Goal: Task Accomplishment & Management: Manage account settings

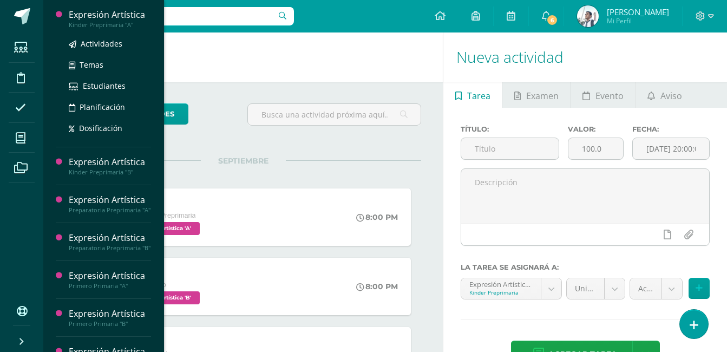
click at [122, 19] on div "Expresión Artística" at bounding box center [110, 15] width 82 height 12
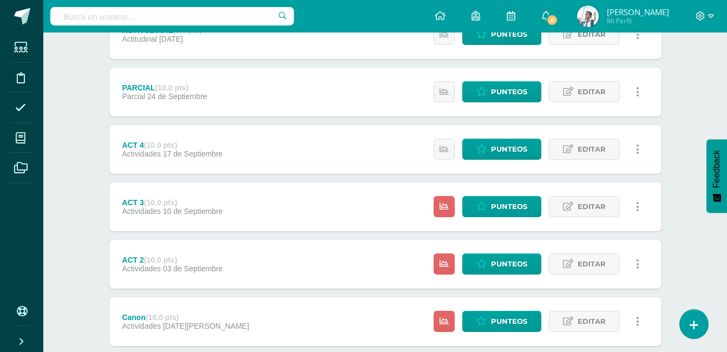
scroll to position [351, 0]
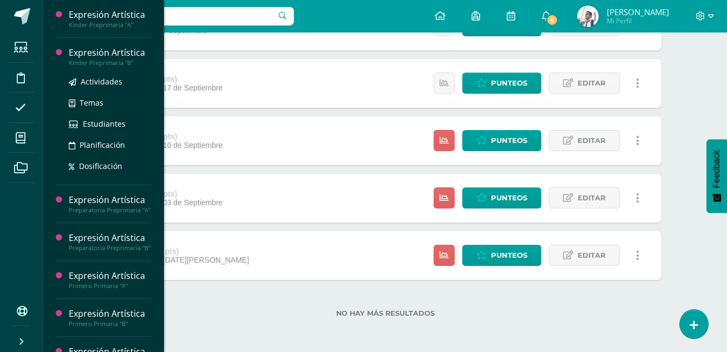
click at [99, 50] on div "Expresión Artística" at bounding box center [110, 53] width 82 height 12
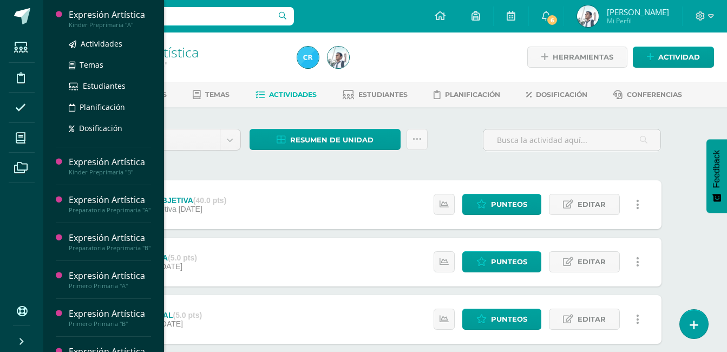
click at [132, 15] on div "Expresión Artística" at bounding box center [110, 15] width 82 height 12
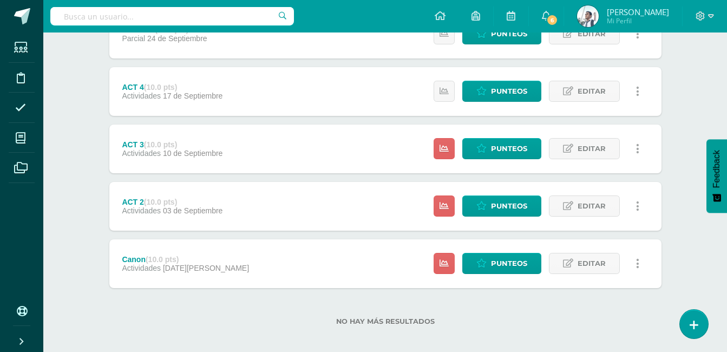
scroll to position [351, 0]
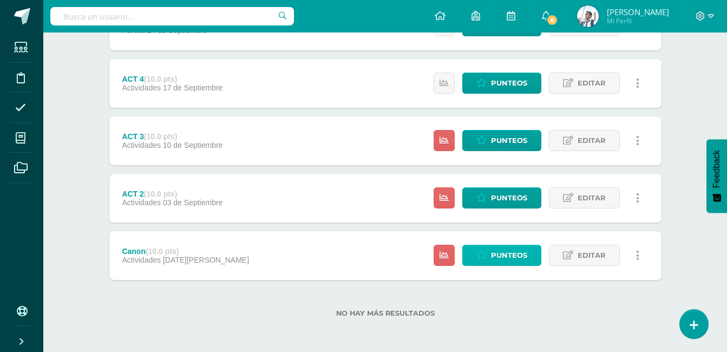
click at [490, 257] on link "Punteos" at bounding box center [501, 255] width 79 height 21
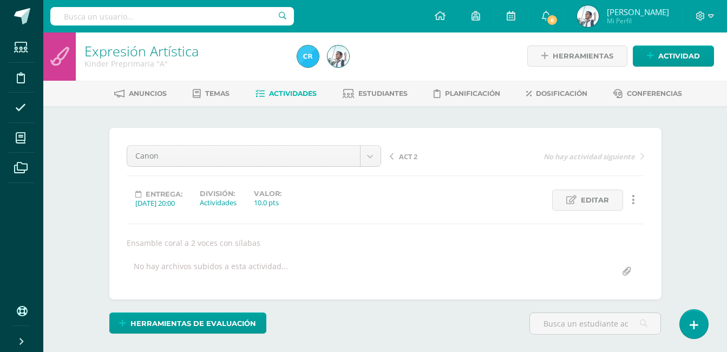
scroll to position [255, 0]
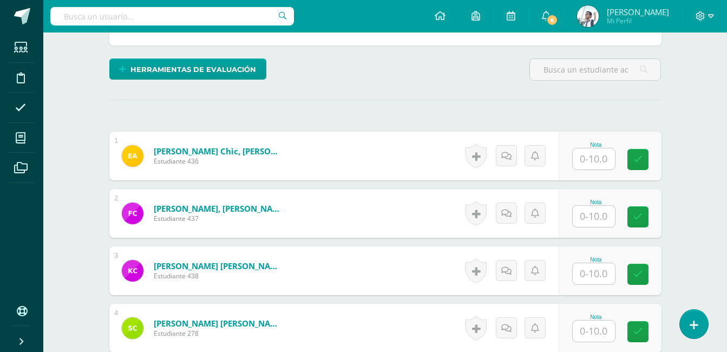
click at [606, 156] on input "text" at bounding box center [594, 158] width 42 height 21
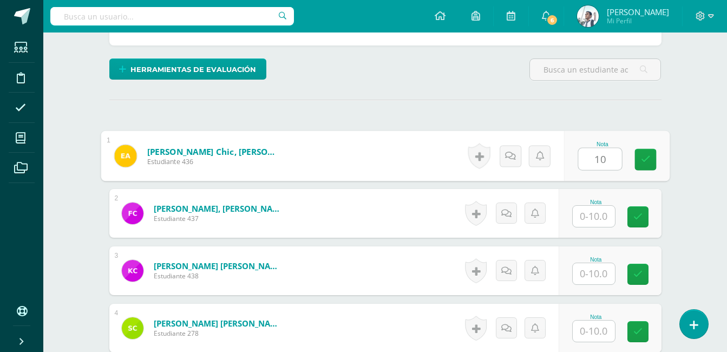
type input "10"
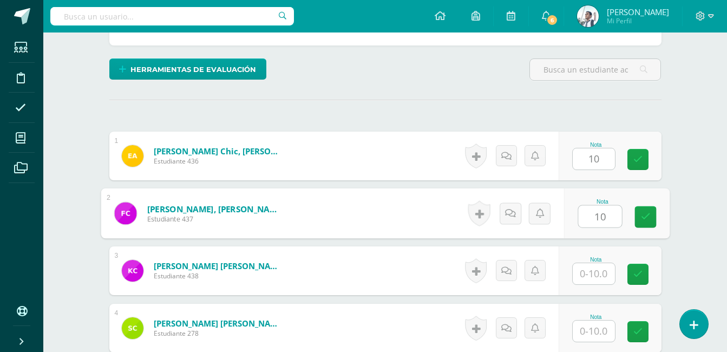
type input "10"
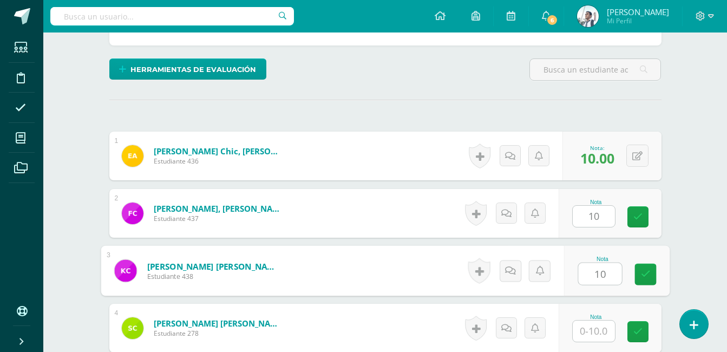
type input "10"
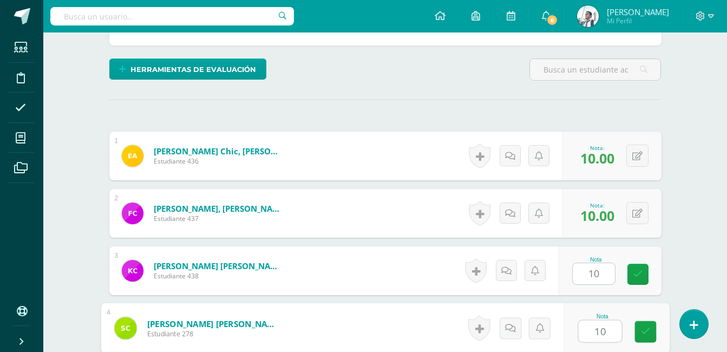
type input "10"
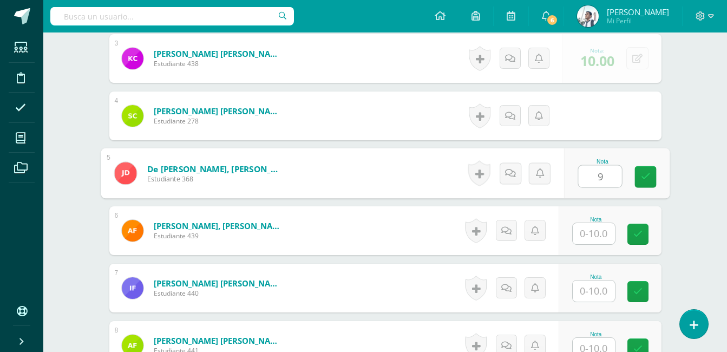
type input "9"
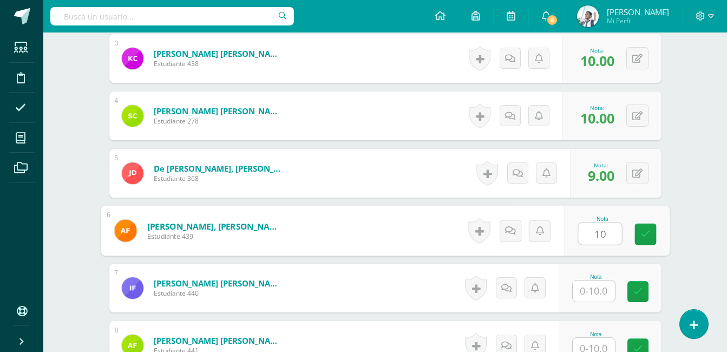
type input "10"
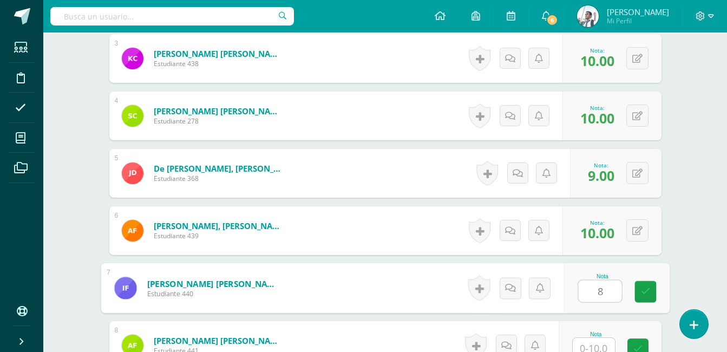
type input "8"
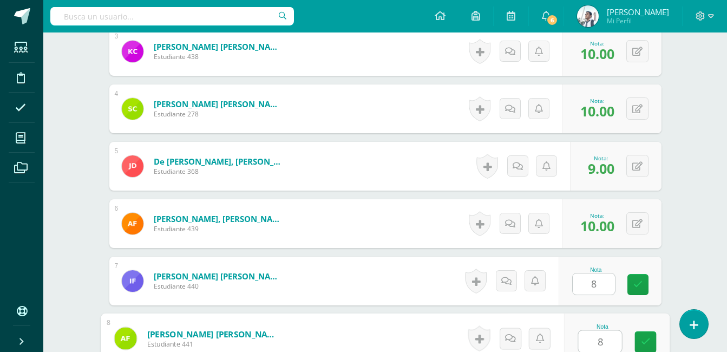
type input "8"
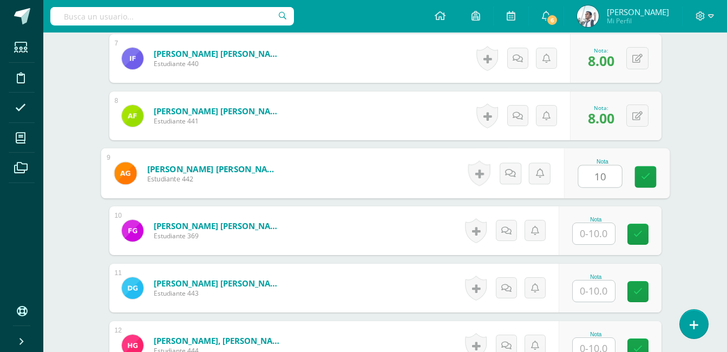
type input "10"
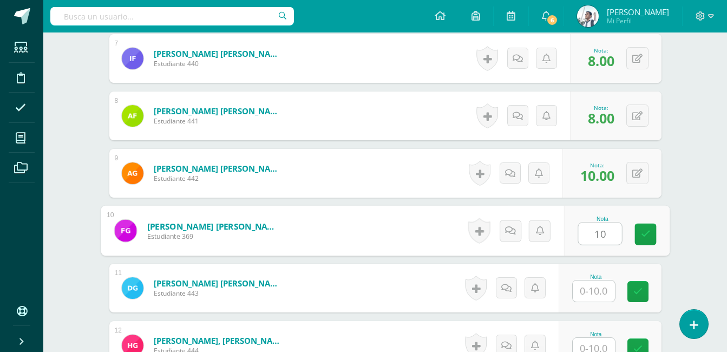
type input "10"
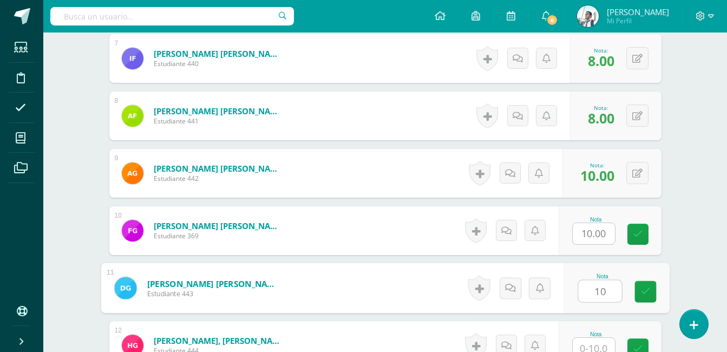
type input "10"
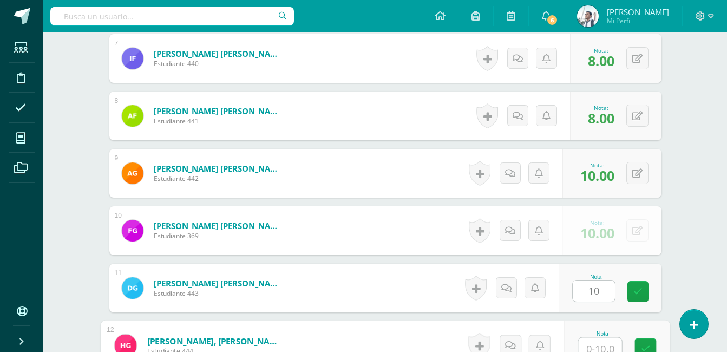
scroll to position [704, 0]
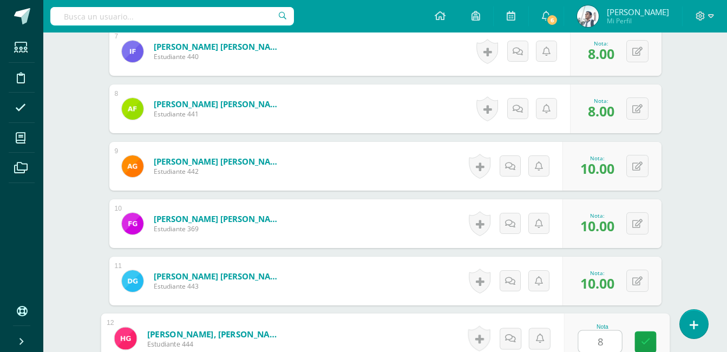
type input "8"
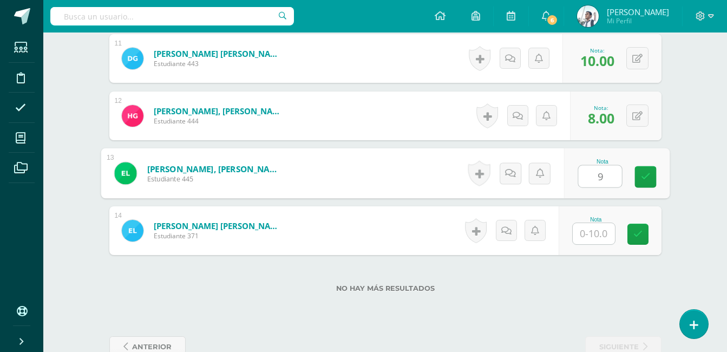
type input "9"
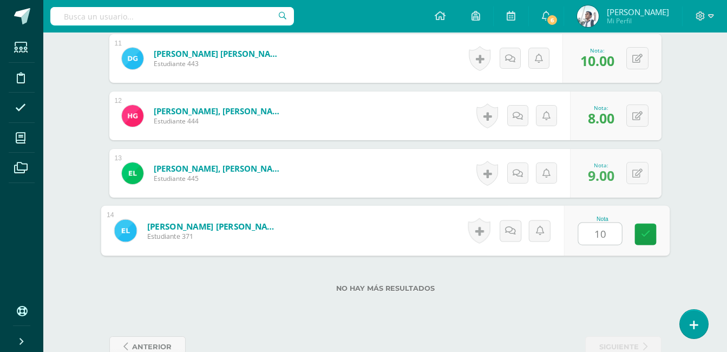
type input "10"
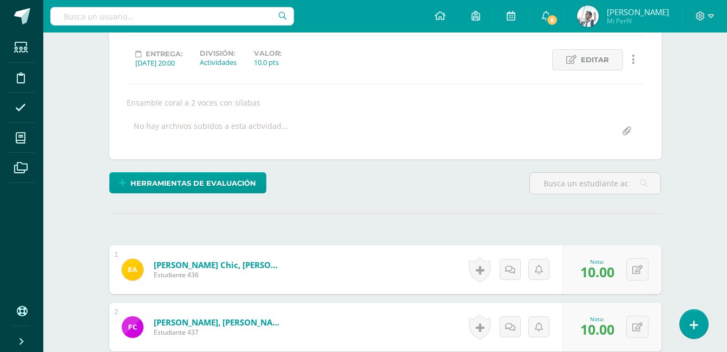
scroll to position [0, 0]
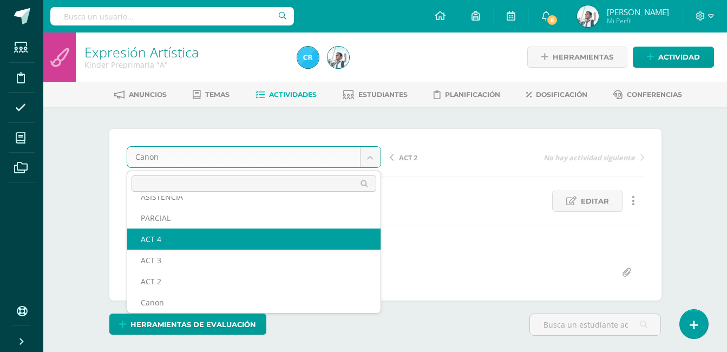
scroll to position [47, 0]
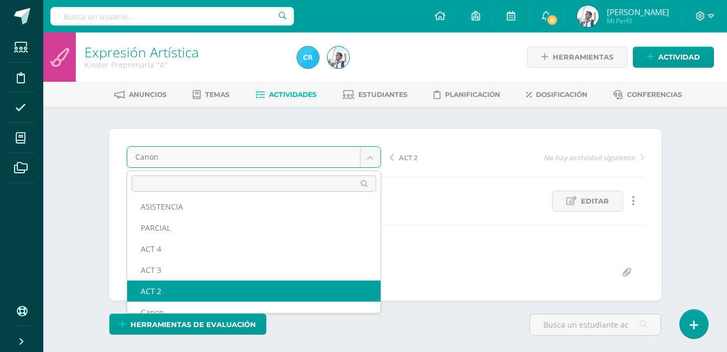
select select "/dashboard/teacher/grade-activity/123428/"
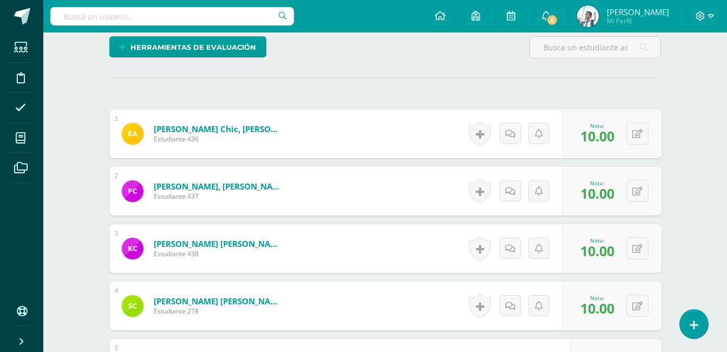
scroll to position [278, 0]
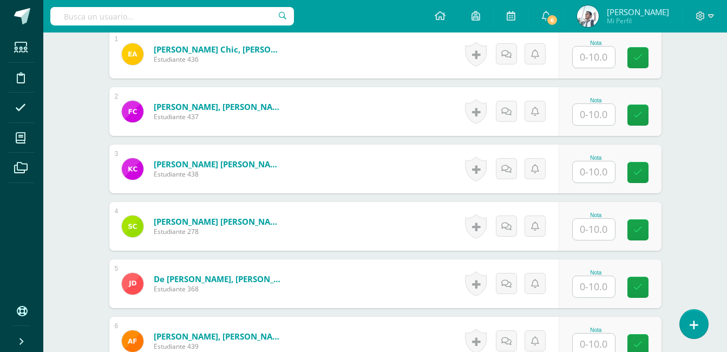
scroll to position [347, 0]
click at [595, 60] on input "text" at bounding box center [594, 56] width 42 height 21
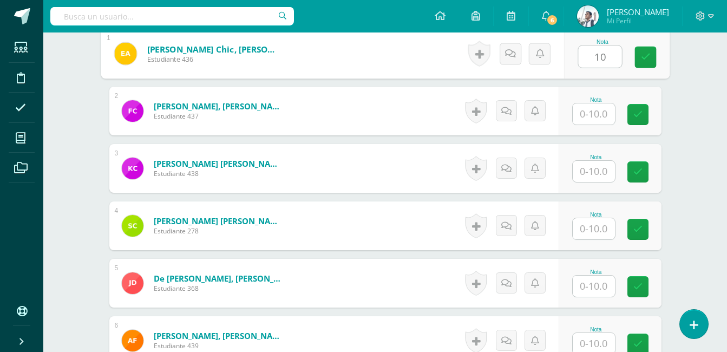
type input "10"
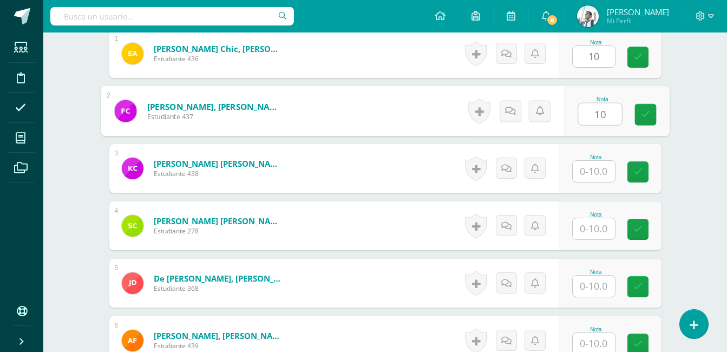
type input "10"
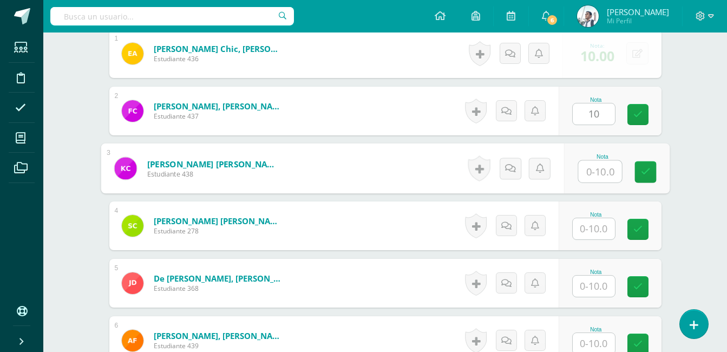
scroll to position [347, 0]
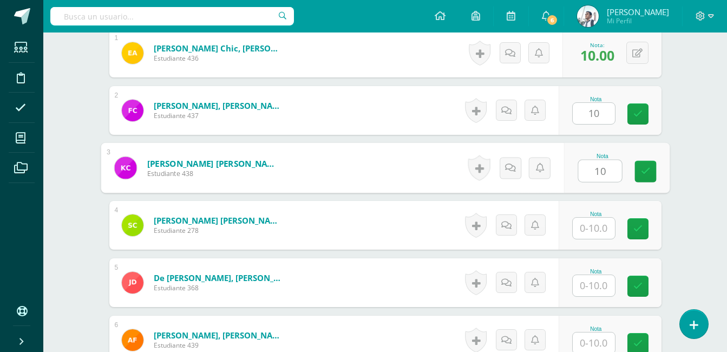
type input "10"
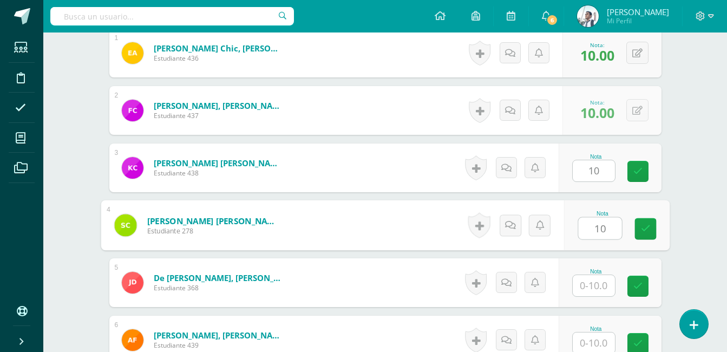
type input "10"
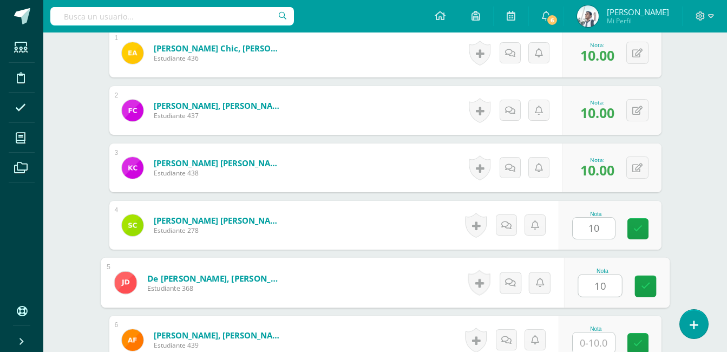
type input "10"
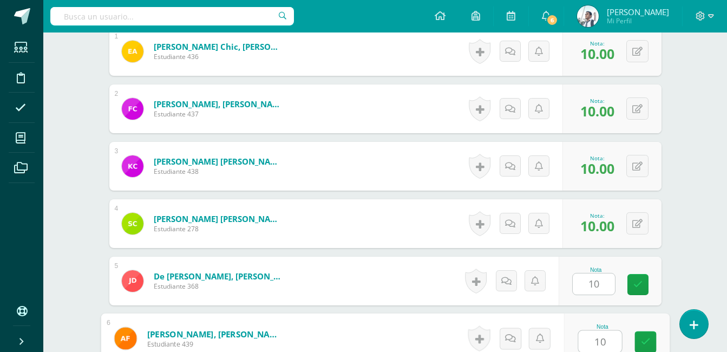
type input "10"
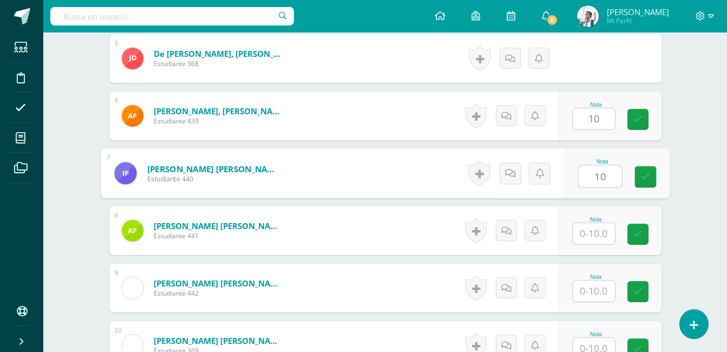
type input "10"
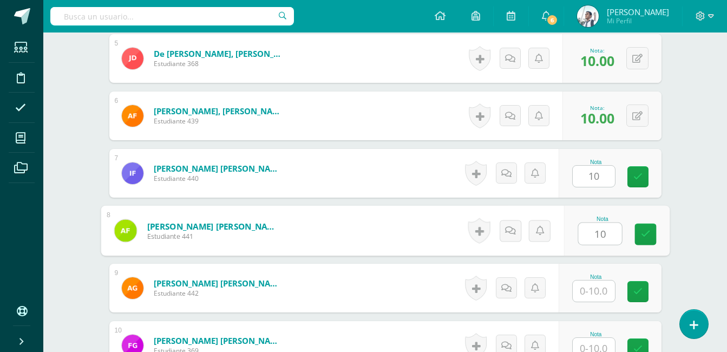
type input "10"
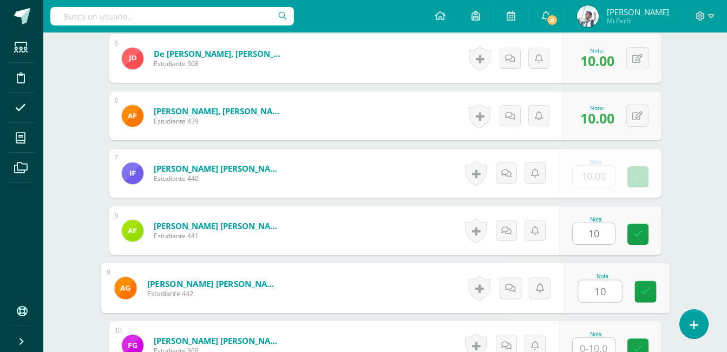
type input "10"
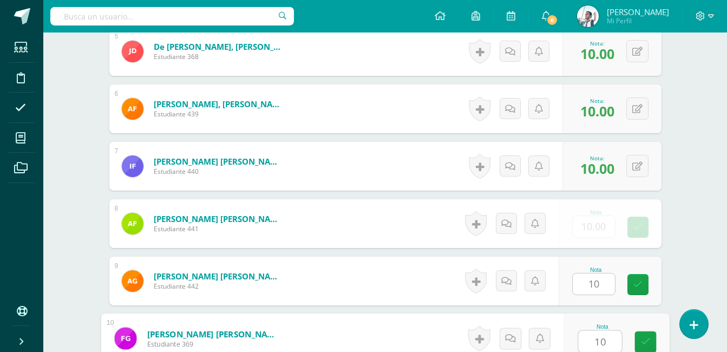
type input "10"
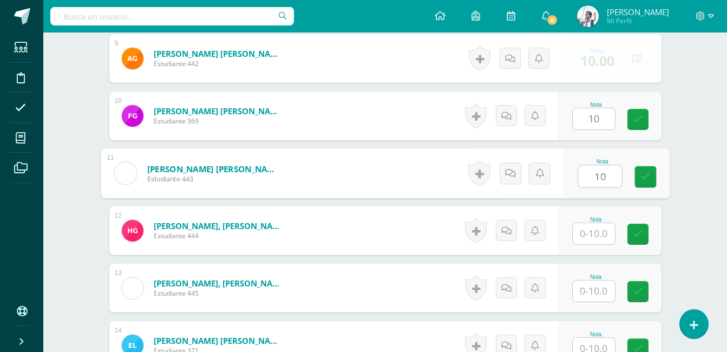
type input "10"
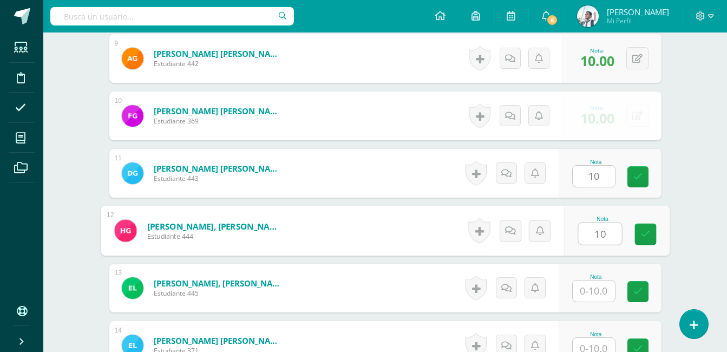
type input "10"
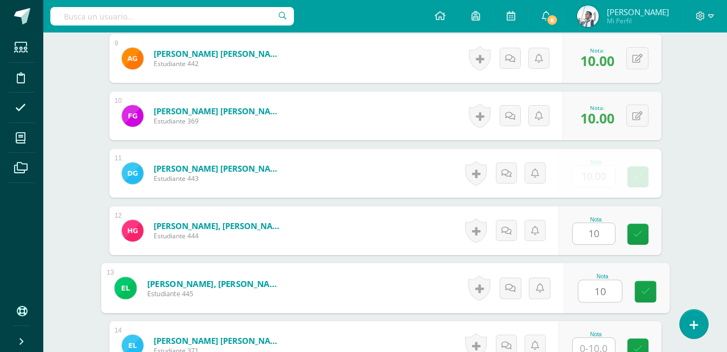
type input "10"
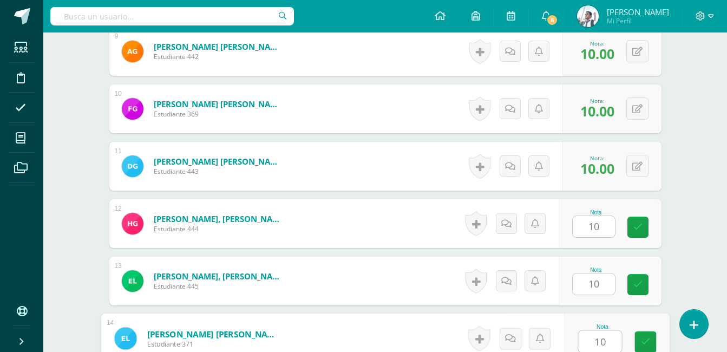
type input "10"
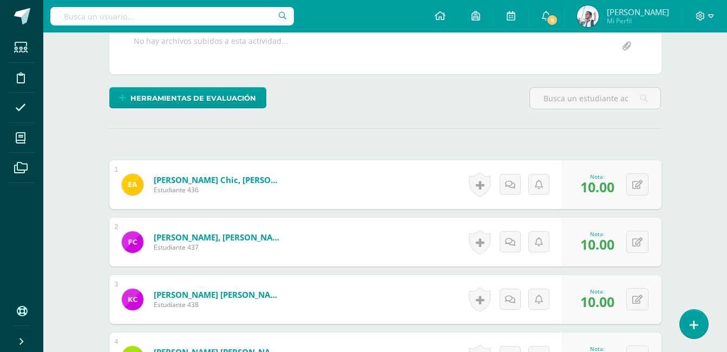
scroll to position [0, 0]
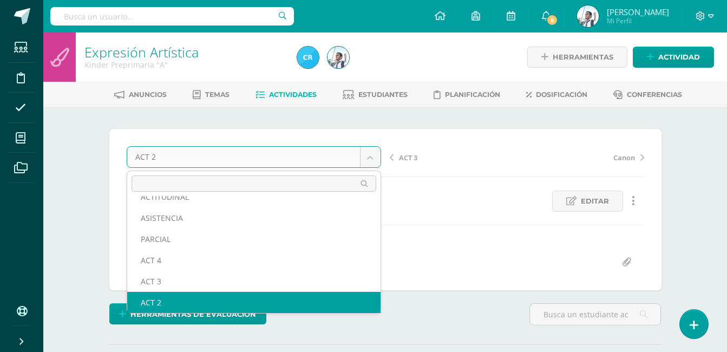
scroll to position [25, 0]
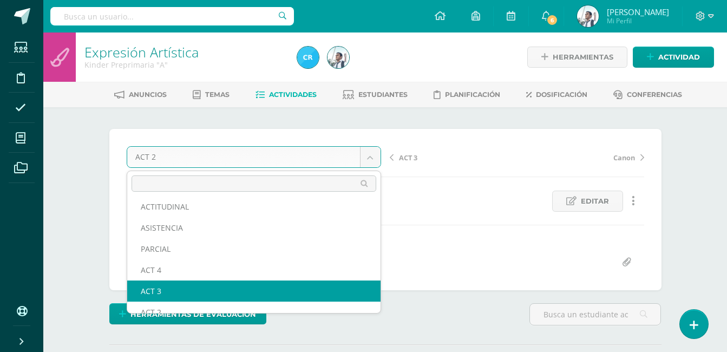
select select "/dashboard/teacher/grade-activity/123429/"
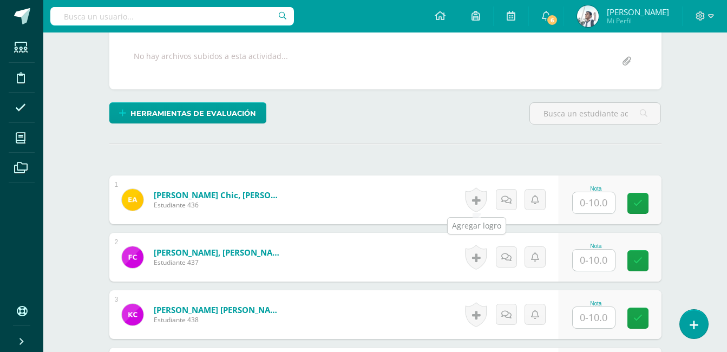
scroll to position [201, 0]
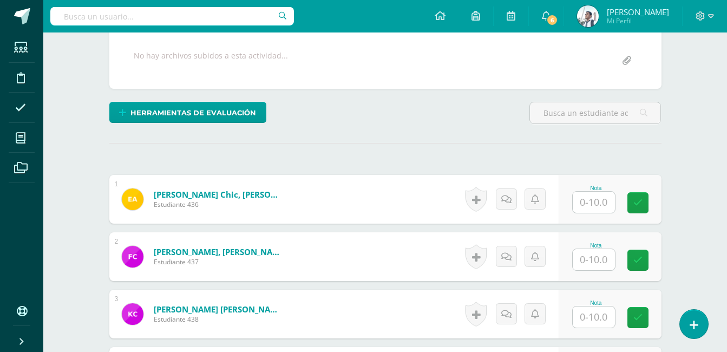
click at [590, 198] on input "text" at bounding box center [594, 202] width 42 height 21
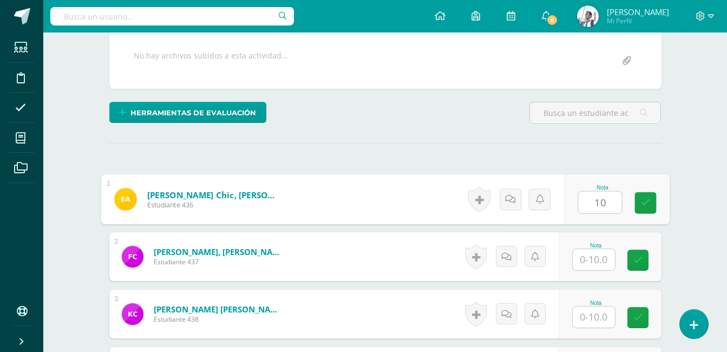
type input "10"
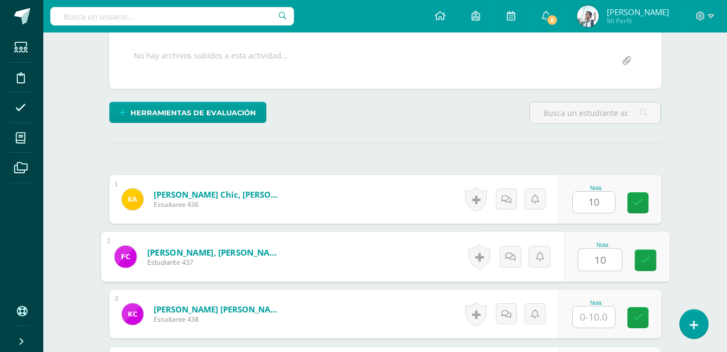
type input "10"
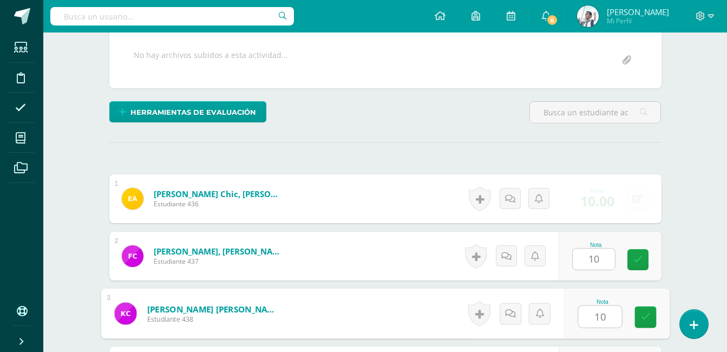
type input "10"
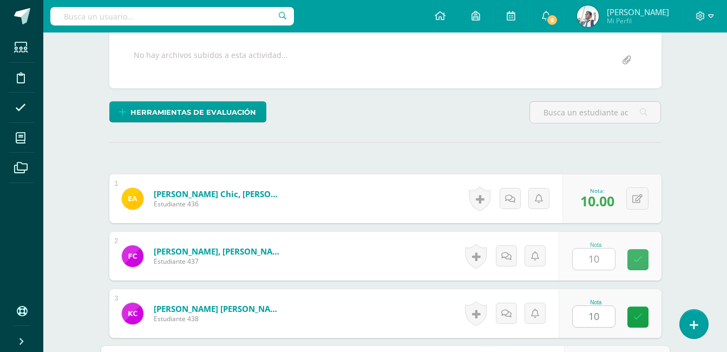
scroll to position [399, 0]
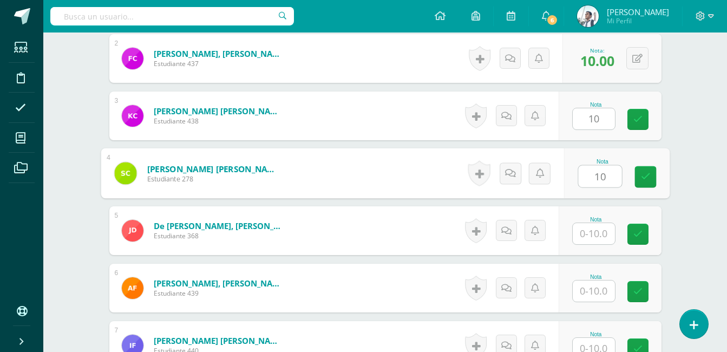
type input "10"
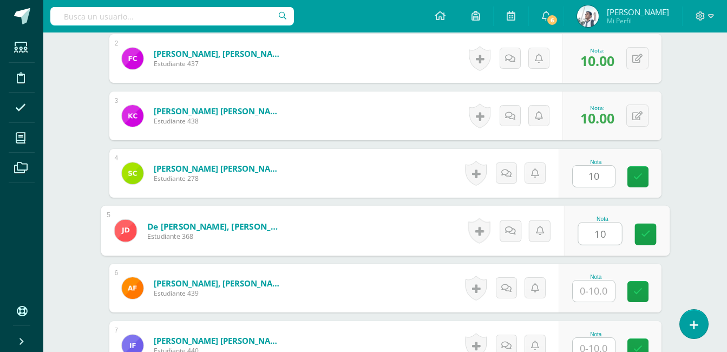
type input "10"
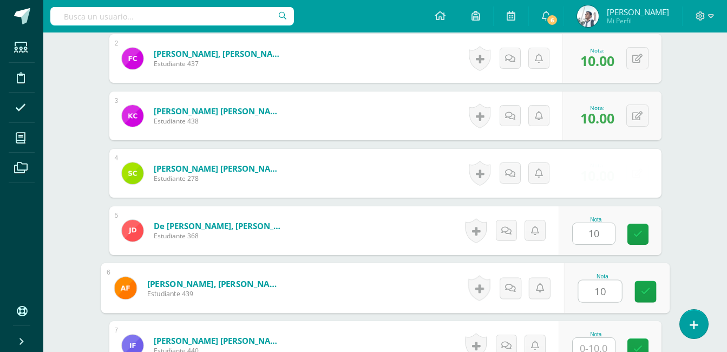
type input "10"
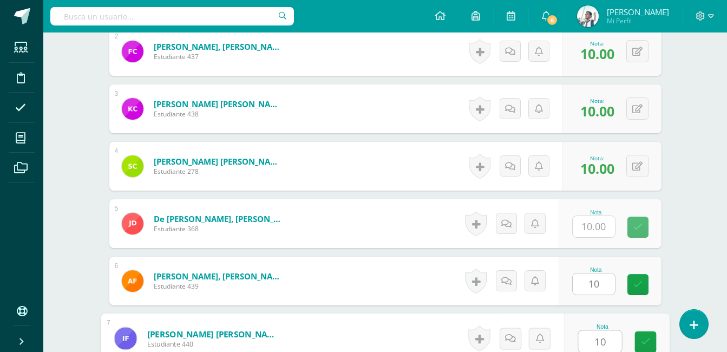
type input "10"
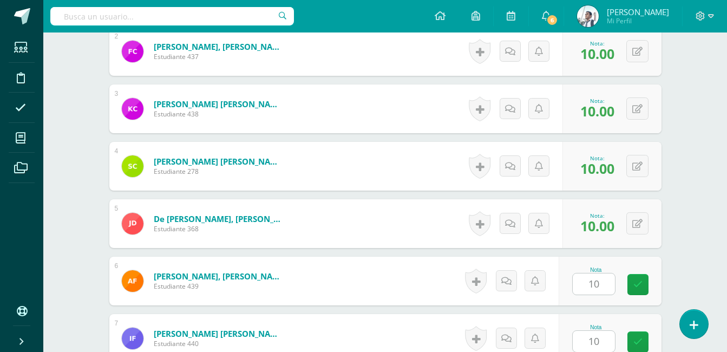
scroll to position [629, 0]
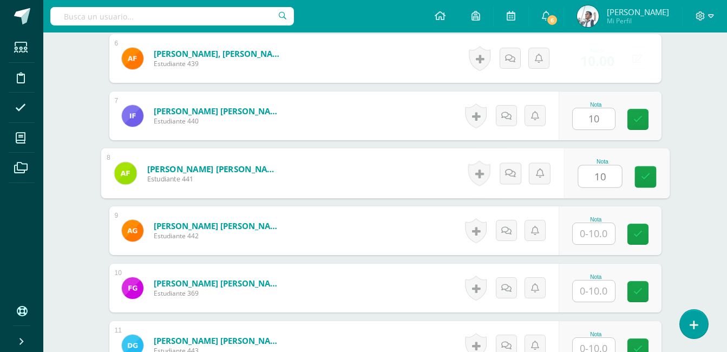
type input "10"
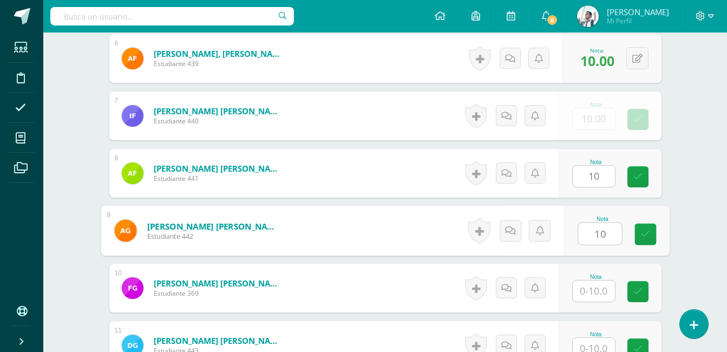
type input "10"
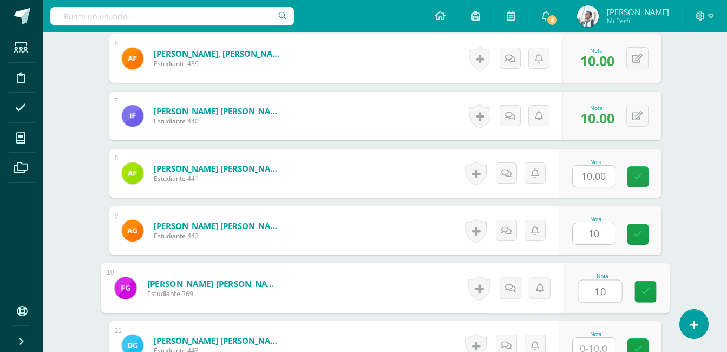
type input "10"
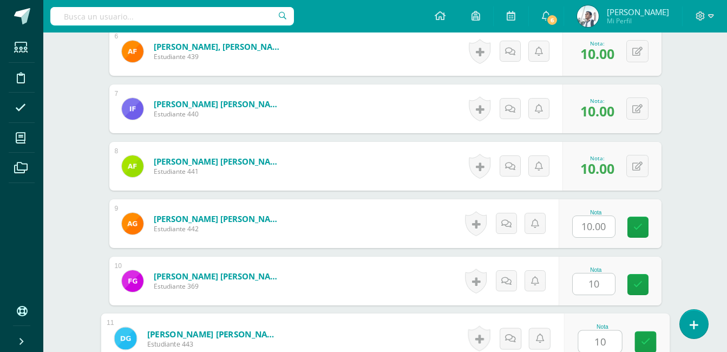
type input "10"
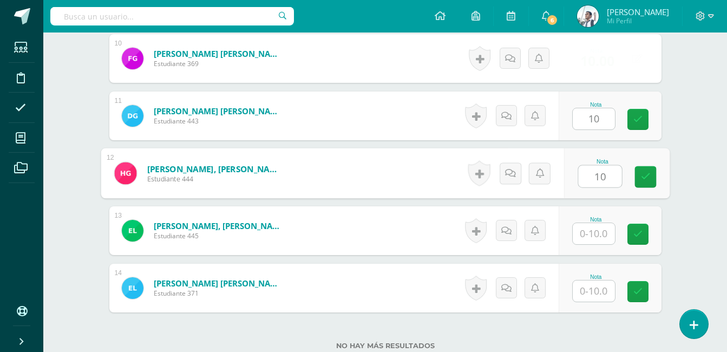
type input "10"
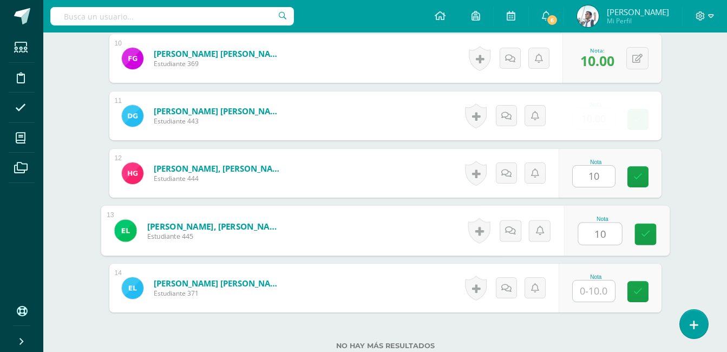
type input "10"
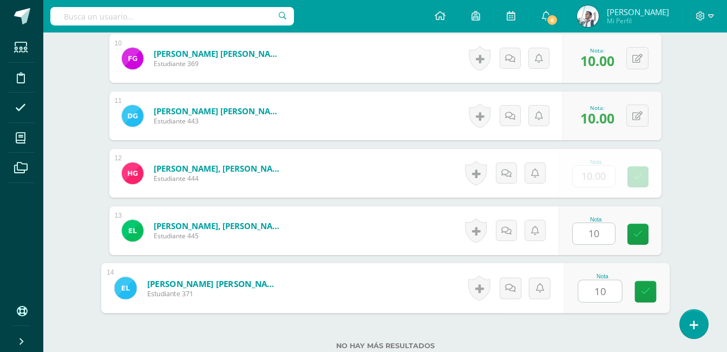
type input "10"
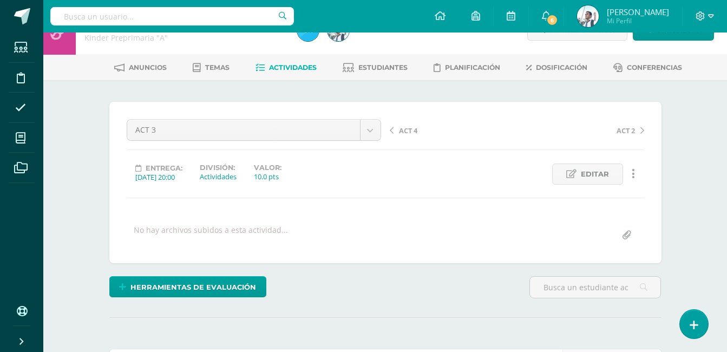
scroll to position [0, 0]
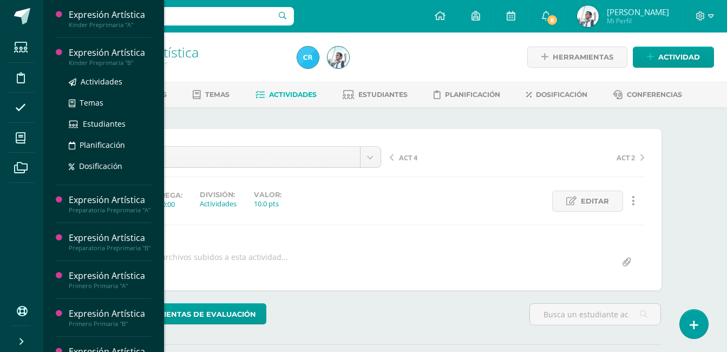
click at [107, 55] on div "Expresión Artística" at bounding box center [110, 53] width 82 height 12
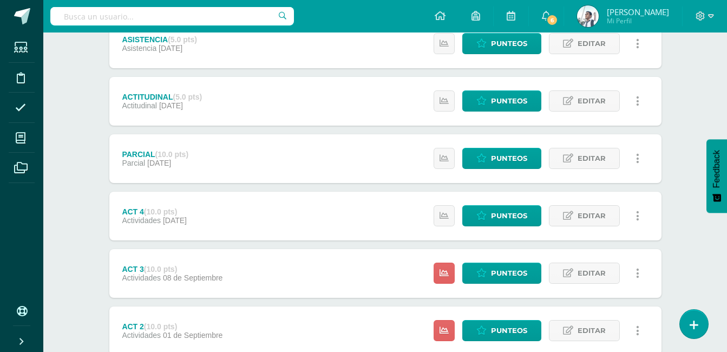
scroll to position [351, 0]
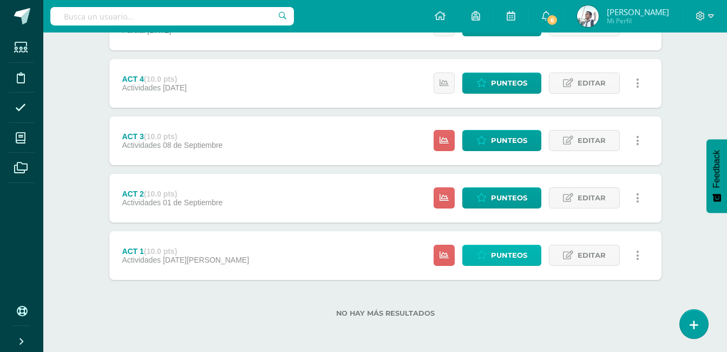
click at [506, 254] on span "Punteos" at bounding box center [509, 255] width 36 height 20
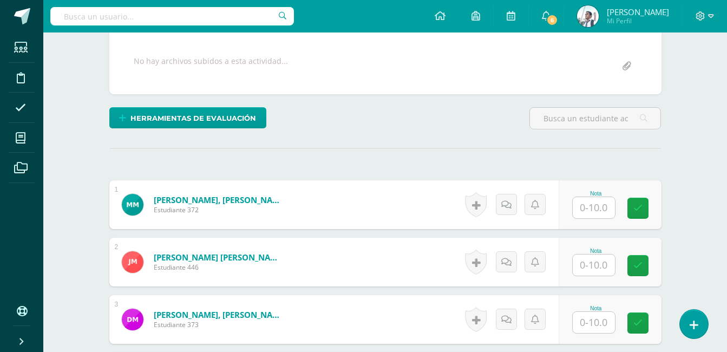
scroll to position [196, 0]
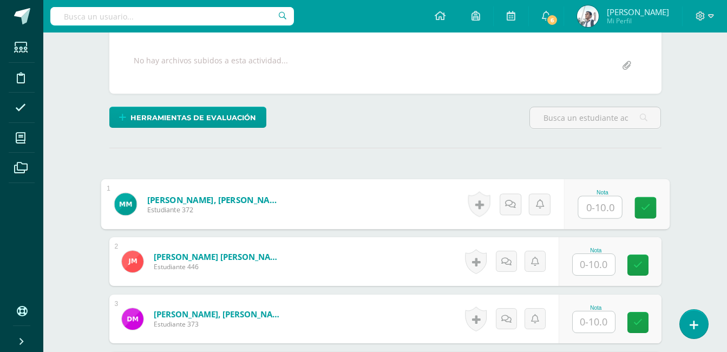
click at [601, 214] on input "text" at bounding box center [599, 207] width 43 height 22
type input "10"
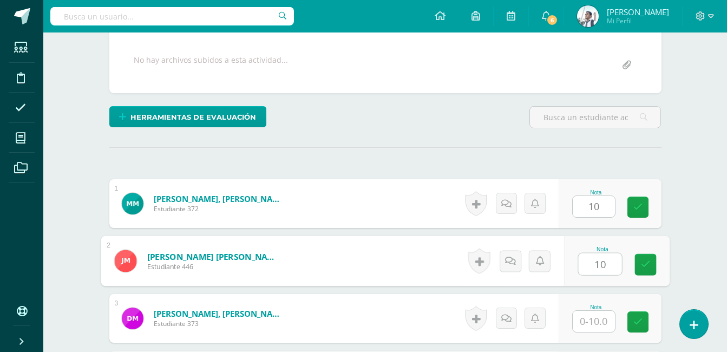
type input "10"
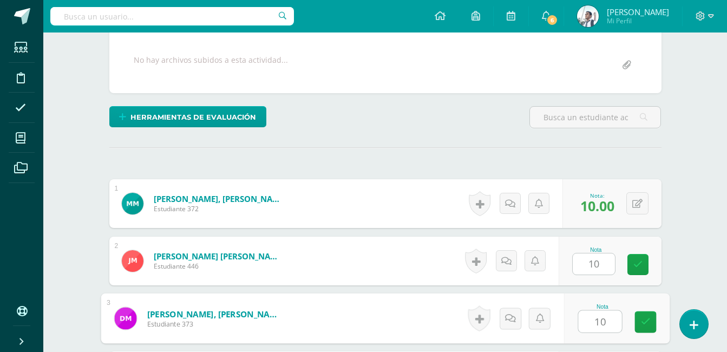
type input "10"
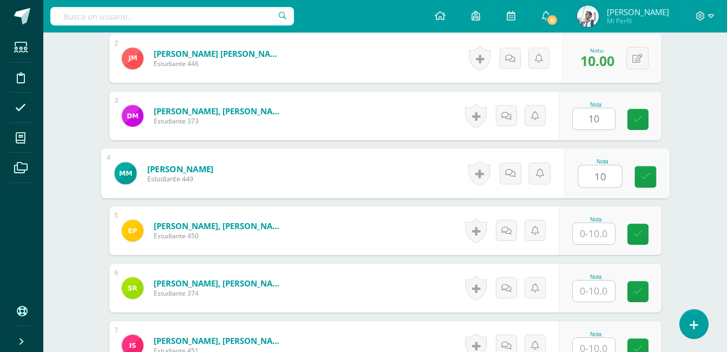
type input "10"
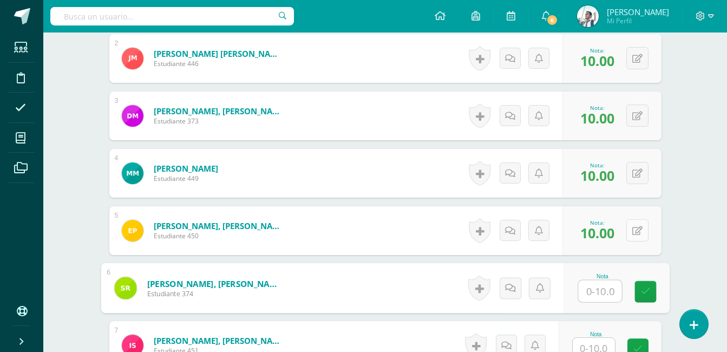
click at [643, 225] on button at bounding box center [637, 230] width 22 height 22
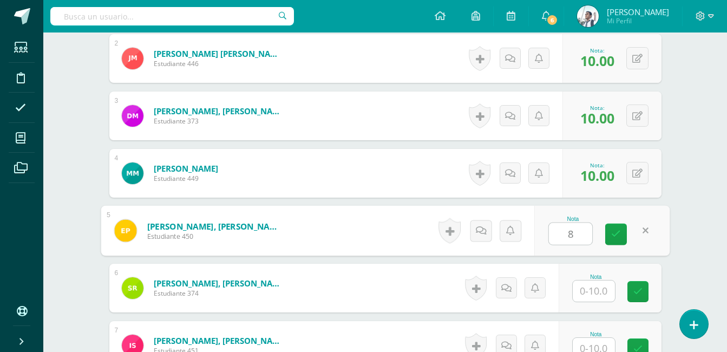
type input "8"
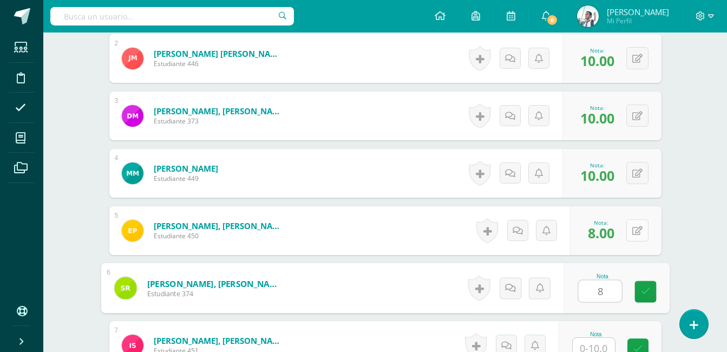
type input "8"
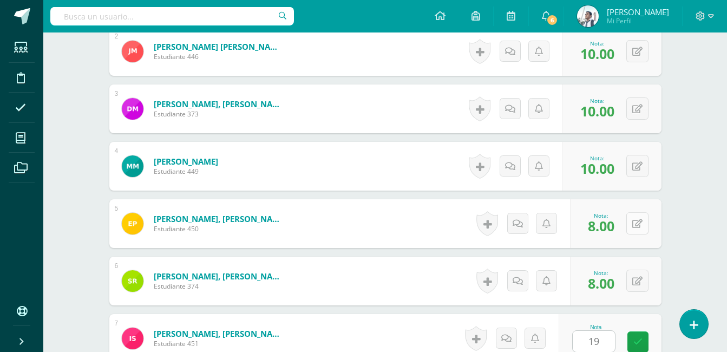
scroll to position [629, 0]
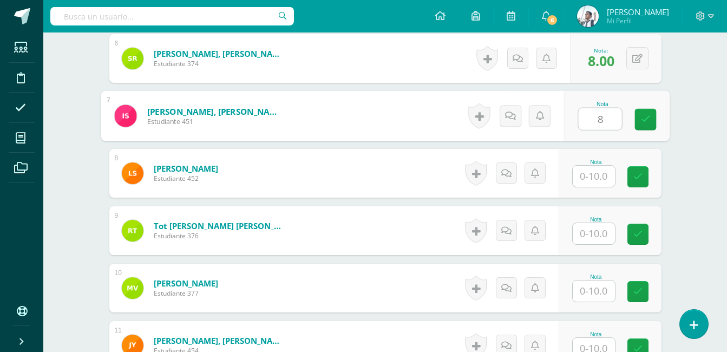
type input "8"
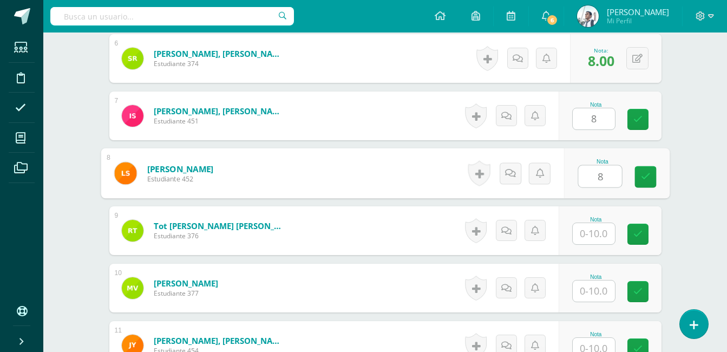
type input "8"
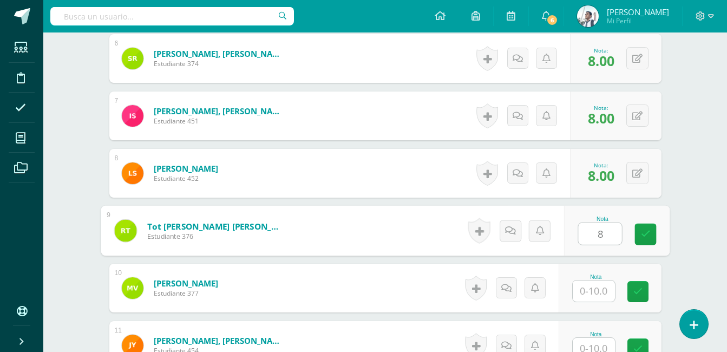
type input "8"
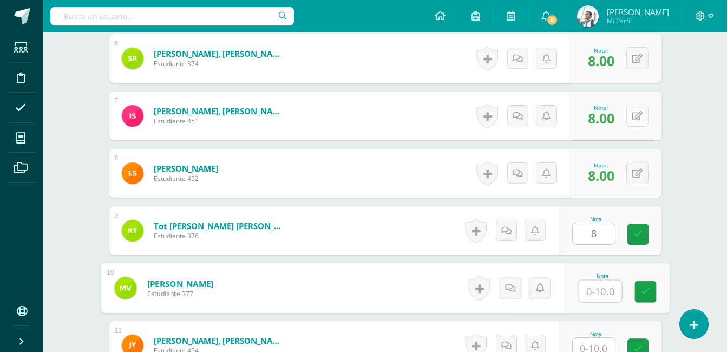
click at [628, 111] on div "0 Logros Logros obtenidos Aún no hay logros agregados Nota: 8.00" at bounding box center [615, 115] width 91 height 49
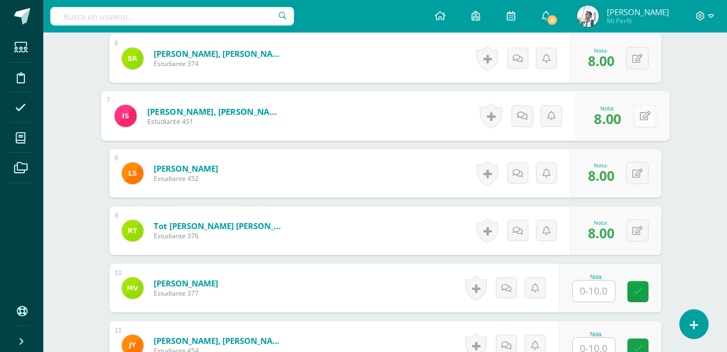
click at [637, 116] on button at bounding box center [644, 115] width 23 height 23
type input "10"
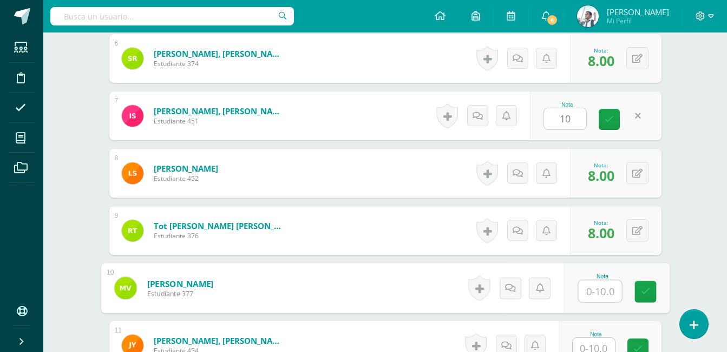
click at [598, 291] on input "text" at bounding box center [599, 291] width 43 height 22
type input "10"
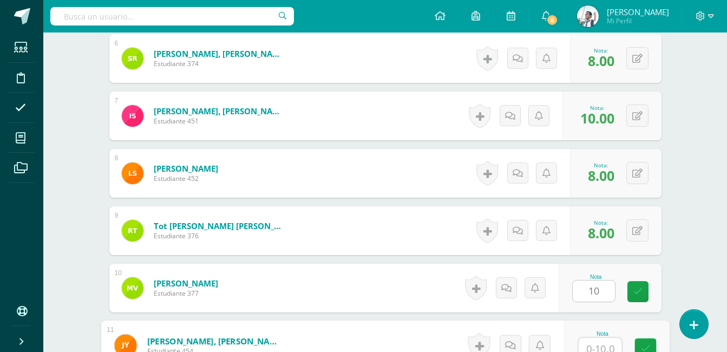
scroll to position [636, 0]
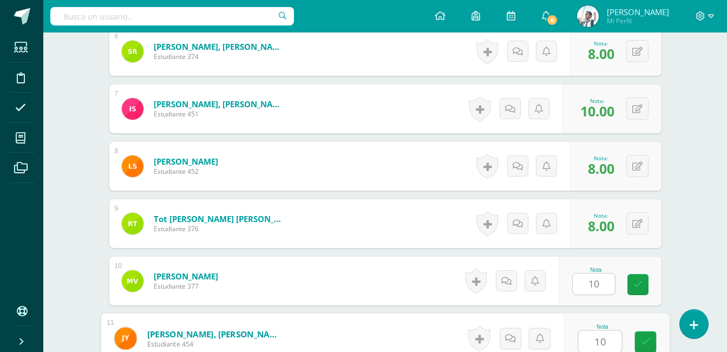
type input "10"
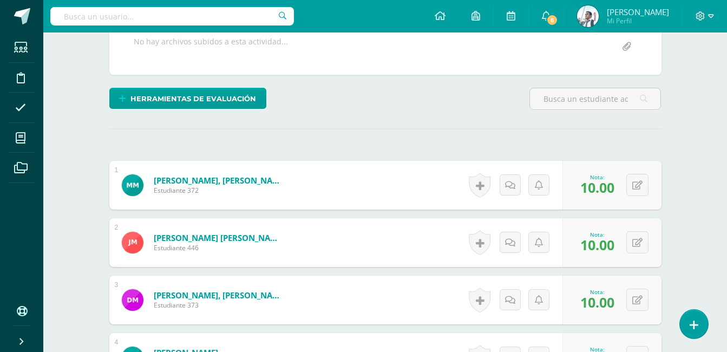
scroll to position [39, 0]
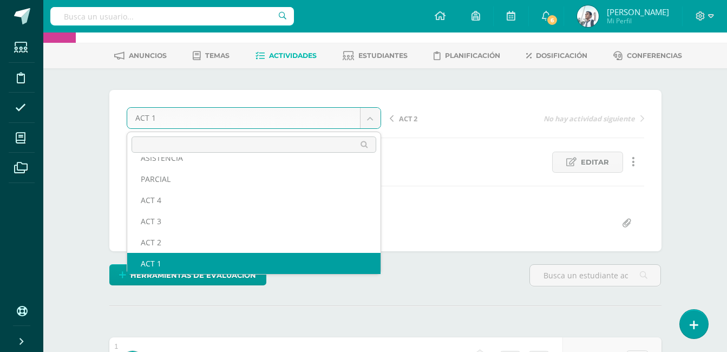
scroll to position [47, 0]
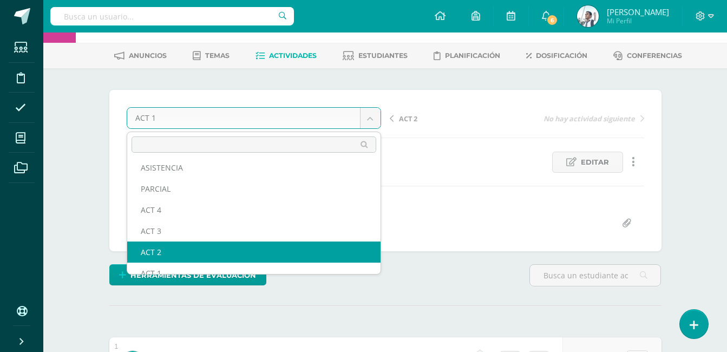
select select "/dashboard/teacher/grade-activity/123436/"
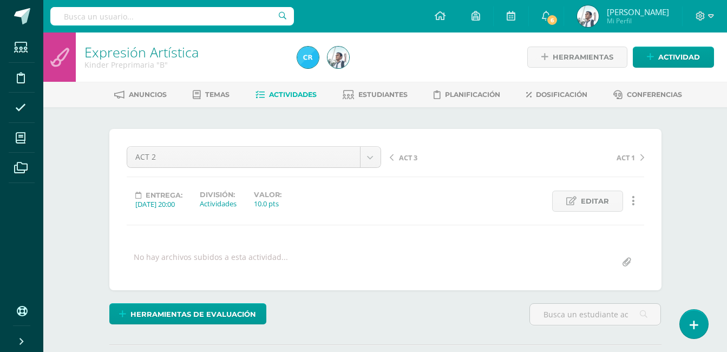
click at [246, 256] on div "No hay archivos subidos a esta actividad..." at bounding box center [211, 262] width 154 height 21
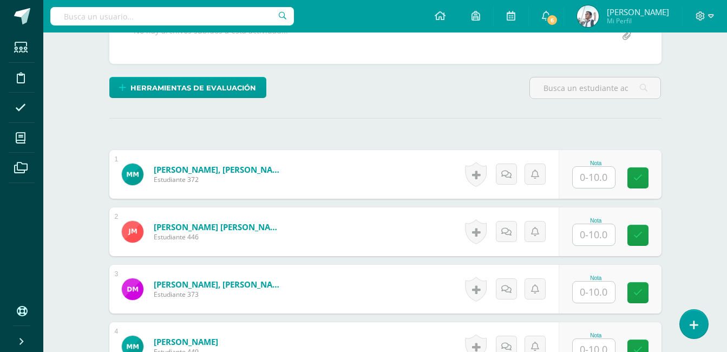
scroll to position [227, 0]
click at [577, 172] on input "text" at bounding box center [594, 176] width 42 height 21
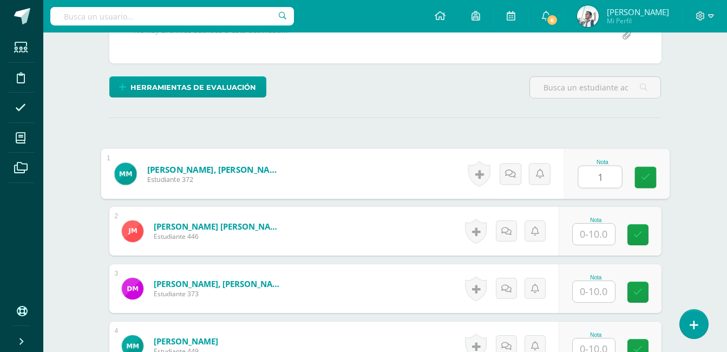
scroll to position [227, 0]
type input "10"
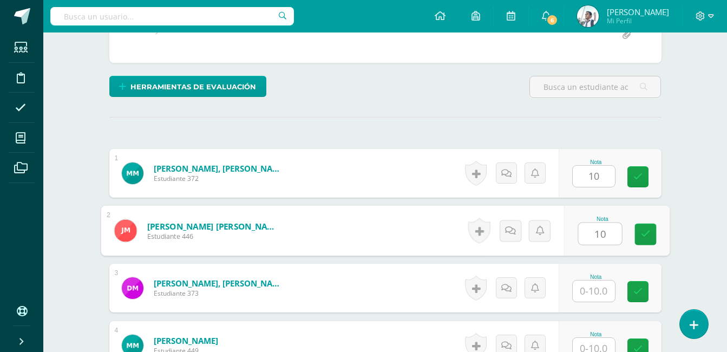
type input "10"
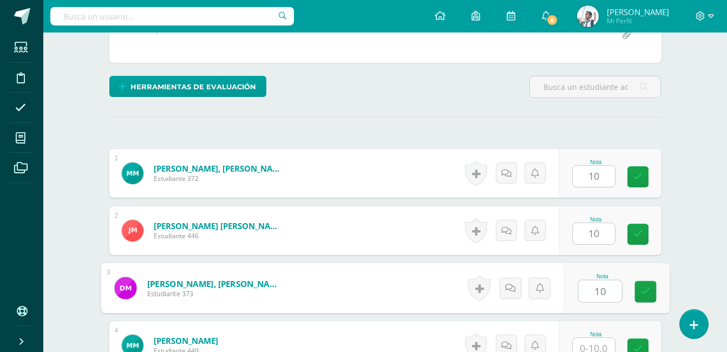
type input "10"
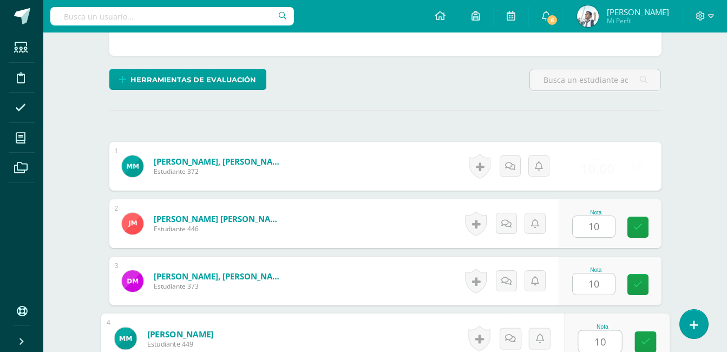
type input "10"
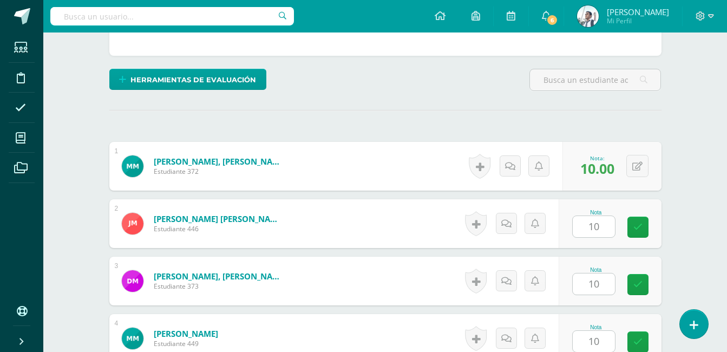
scroll to position [457, 0]
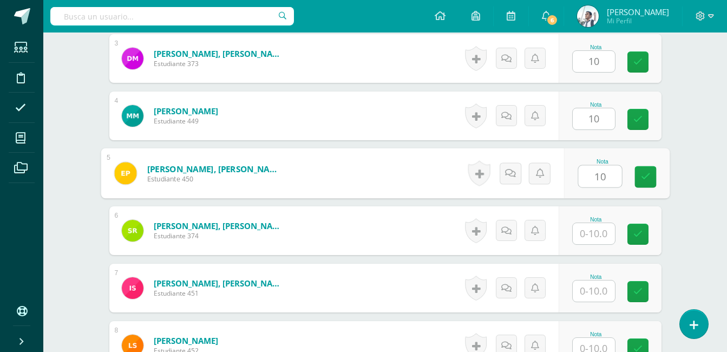
type input "10"
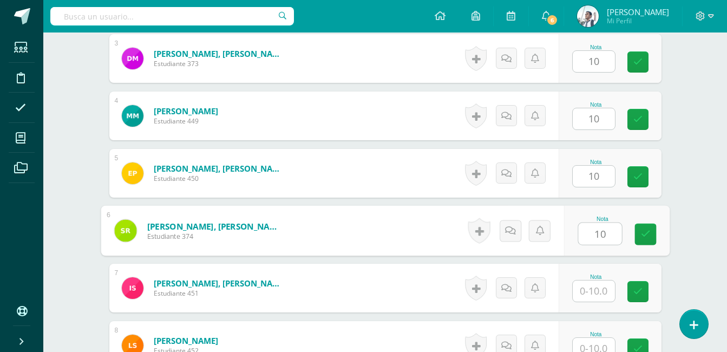
type input "10"
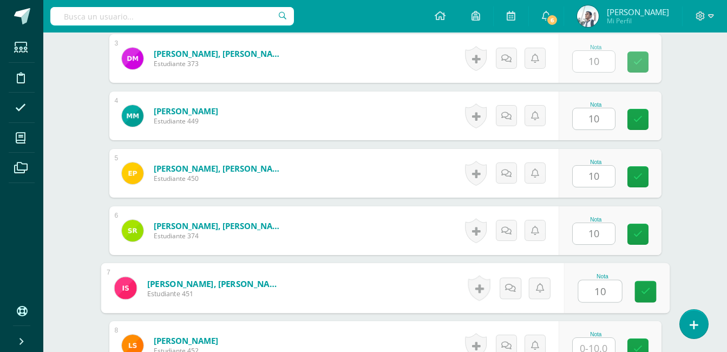
type input "10"
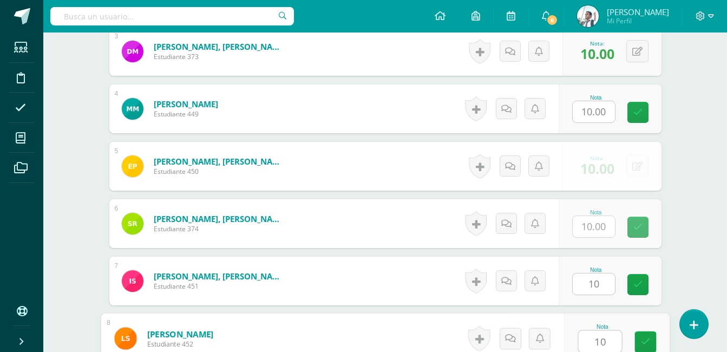
type input "10"
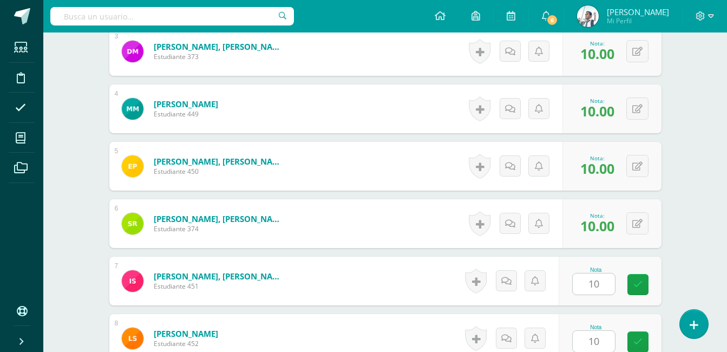
scroll to position [686, 0]
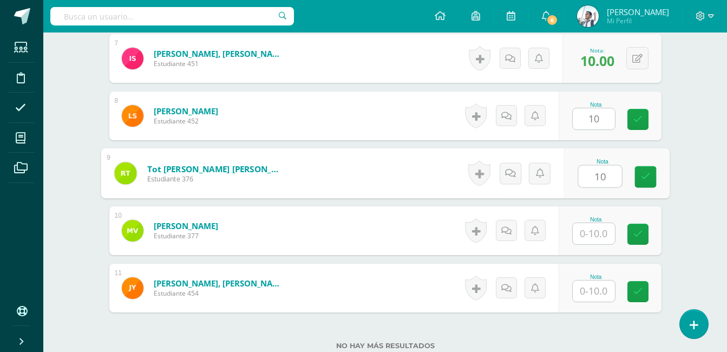
type input "10"
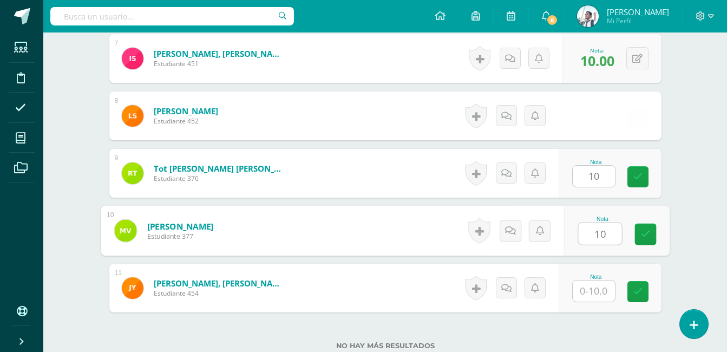
type input "10"
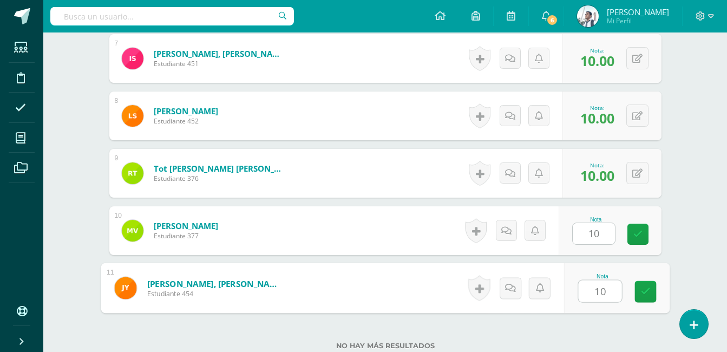
type input "10"
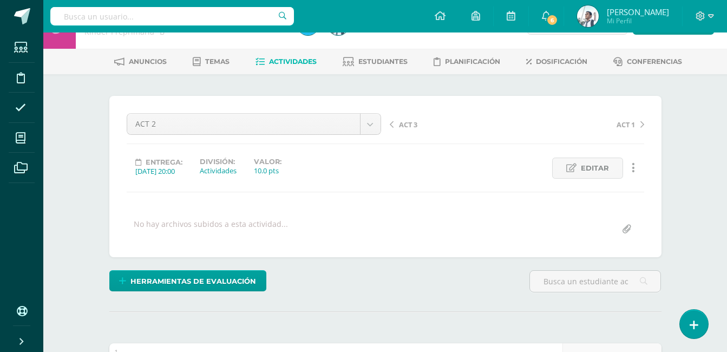
scroll to position [0, 0]
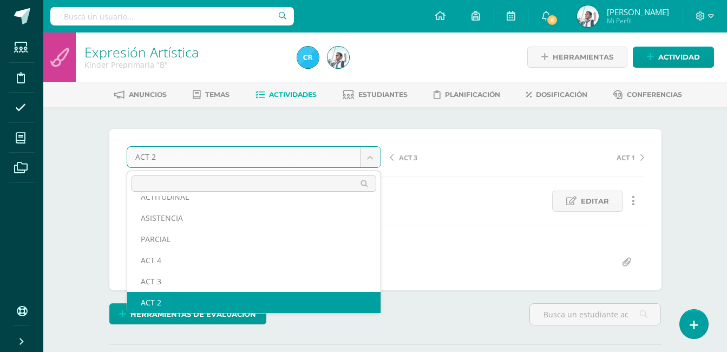
scroll to position [25, 0]
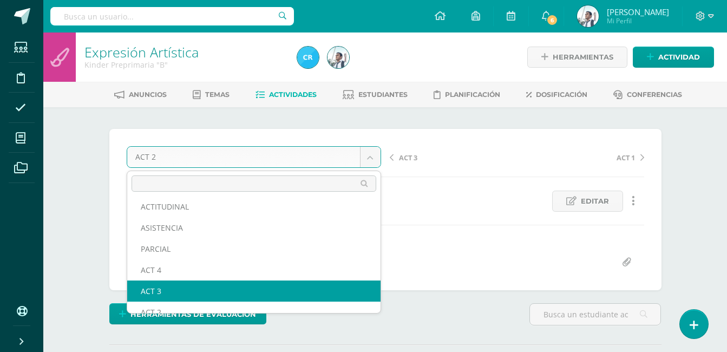
select select "/dashboard/teacher/grade-activity/123437/"
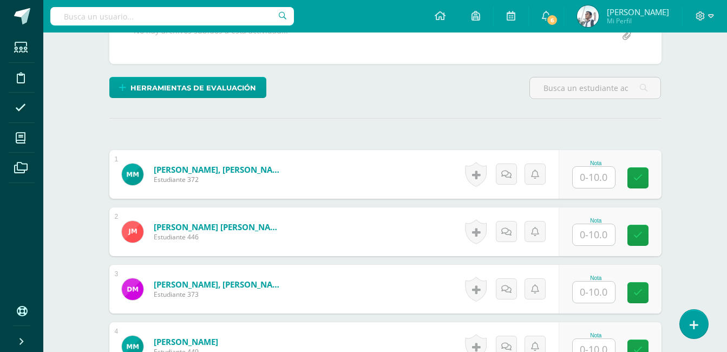
scroll to position [227, 0]
click at [601, 172] on input "text" at bounding box center [594, 176] width 42 height 21
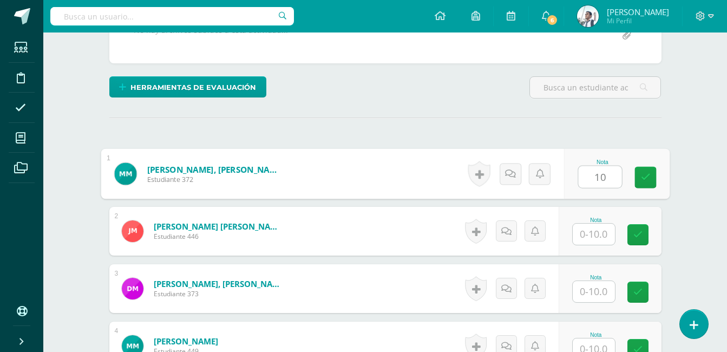
type input "10"
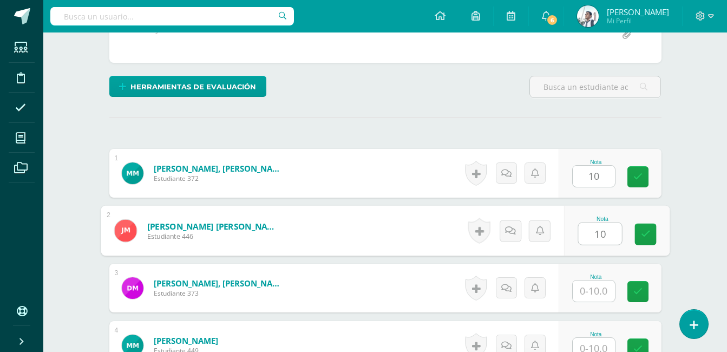
type input "10"
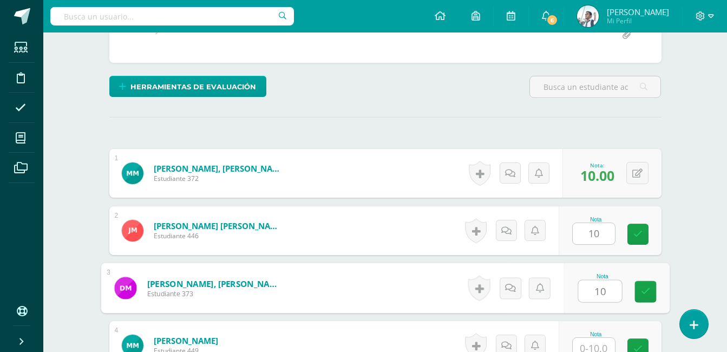
type input "10"
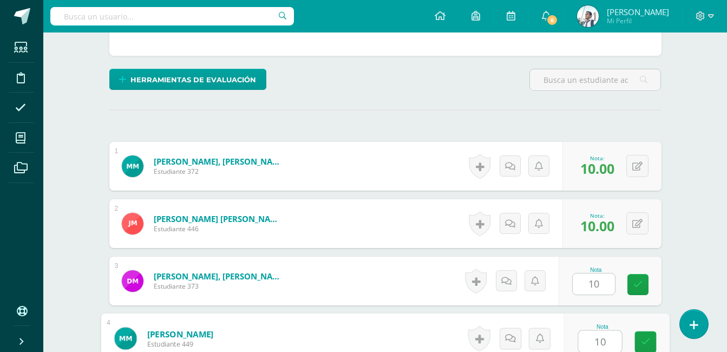
type input "10"
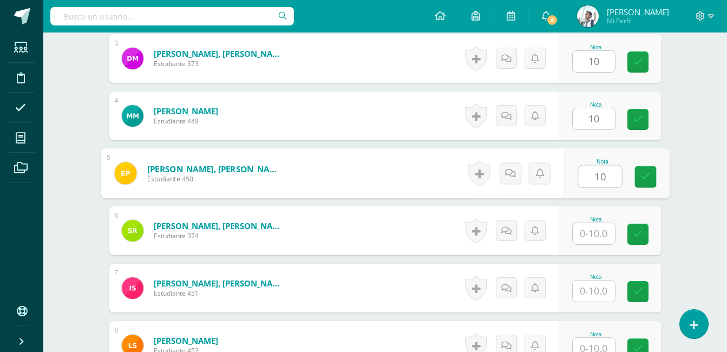
type input "10"
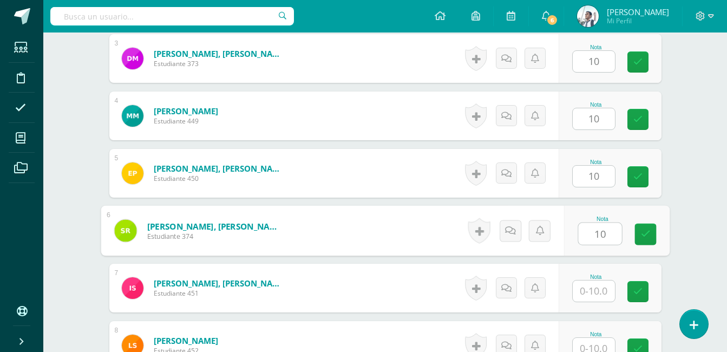
type input "10"
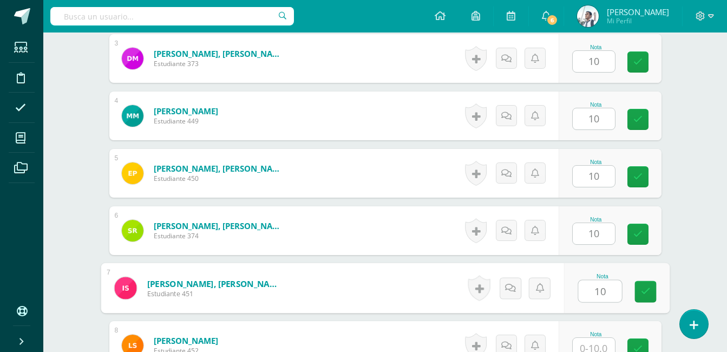
type input "10"
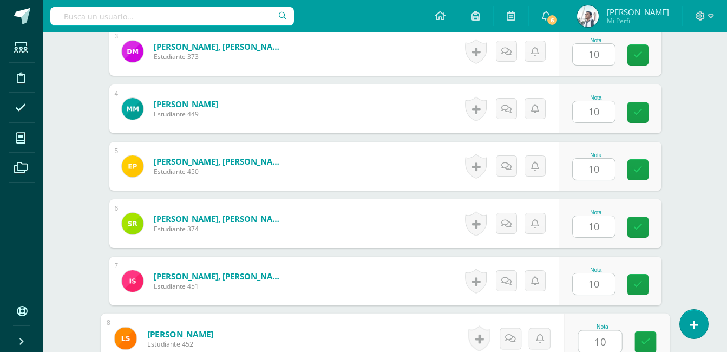
type input "10"
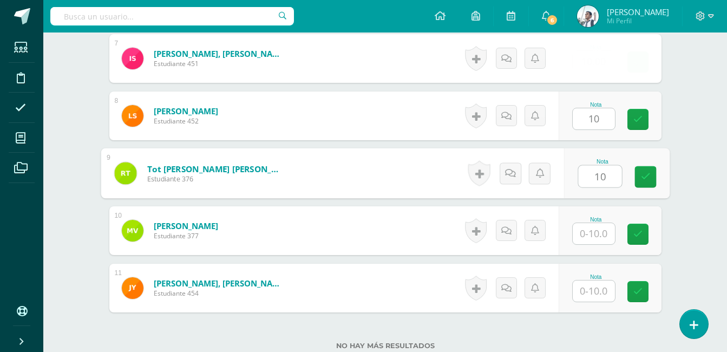
type input "10"
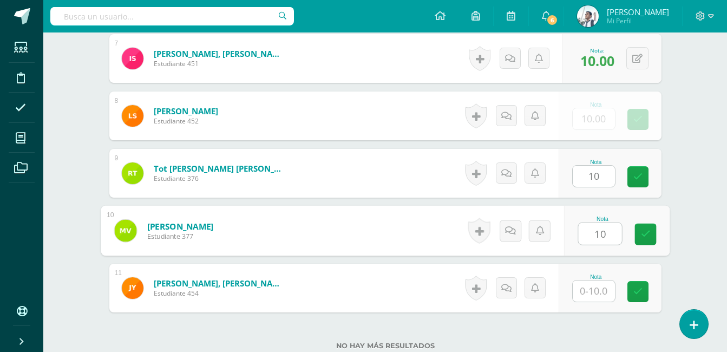
type input "10"
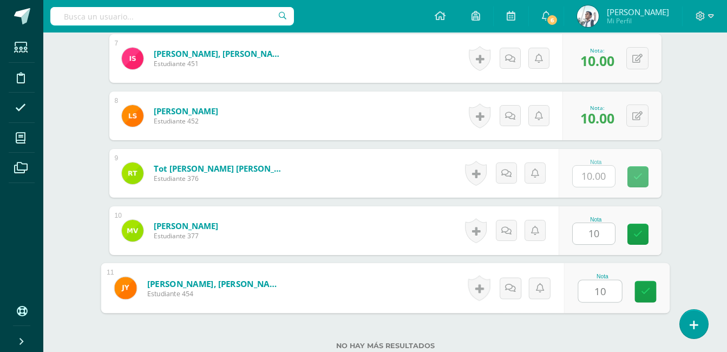
type input "10"
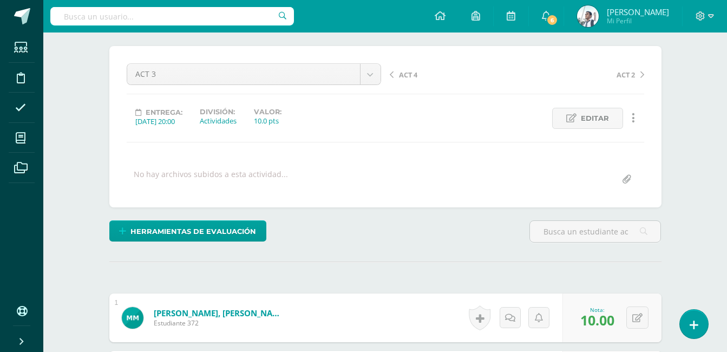
scroll to position [0, 0]
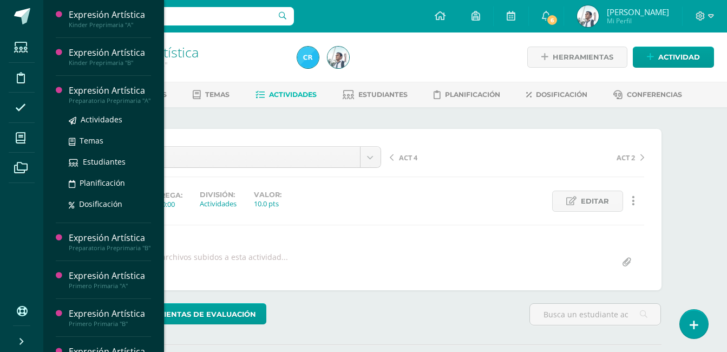
click at [116, 87] on div "Expresión Artística" at bounding box center [110, 90] width 82 height 12
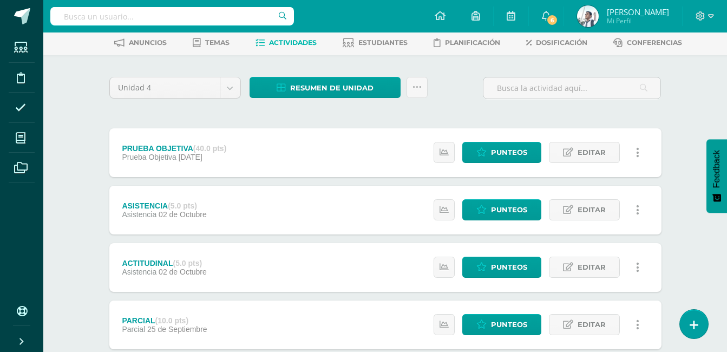
scroll to position [351, 0]
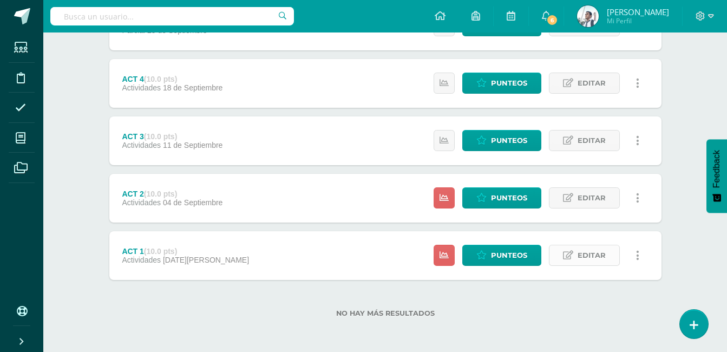
click at [576, 248] on link "Editar" at bounding box center [584, 255] width 71 height 21
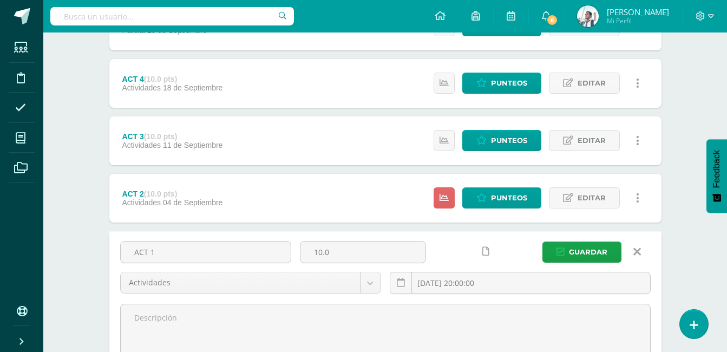
click at [637, 245] on link at bounding box center [638, 251] width 28 height 21
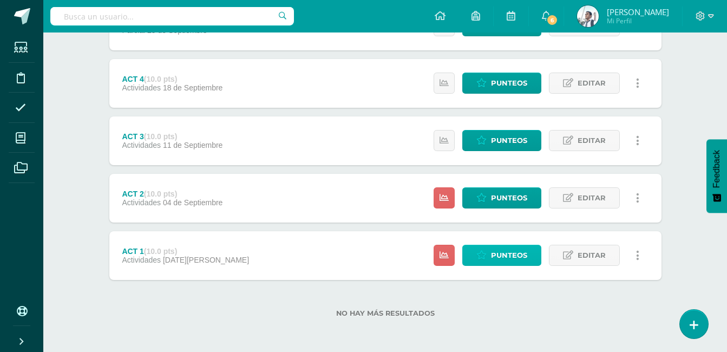
click at [490, 254] on link "Punteos" at bounding box center [501, 255] width 79 height 21
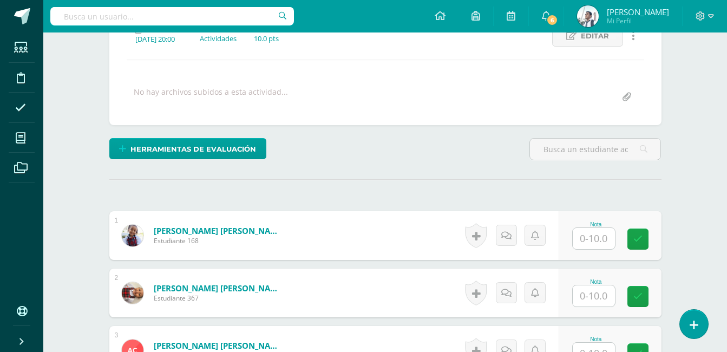
scroll to position [167, 0]
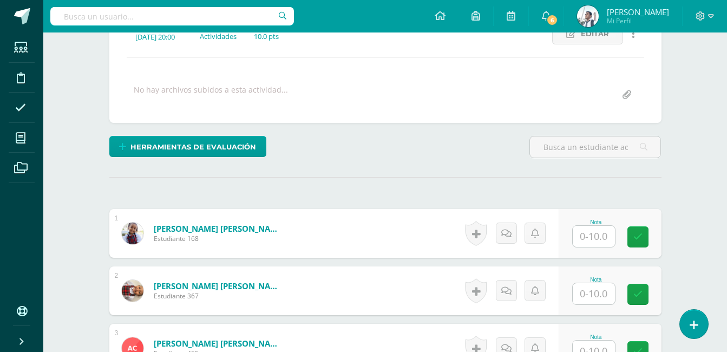
click at [594, 236] on input "text" at bounding box center [594, 236] width 42 height 21
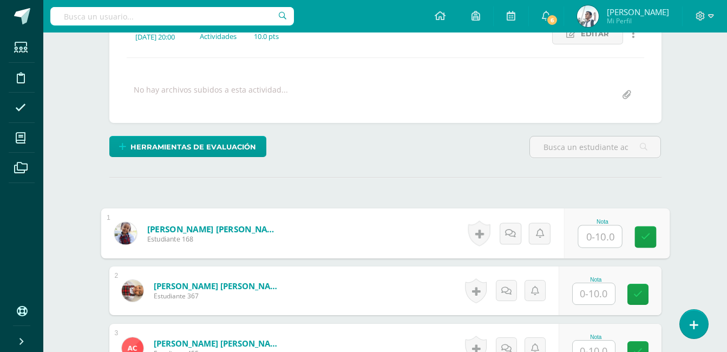
scroll to position [168, 0]
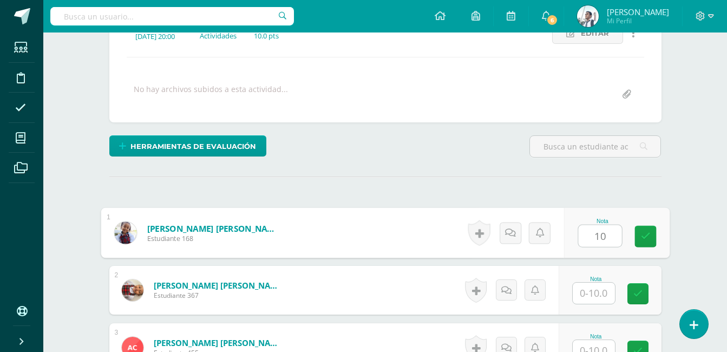
type input "10"
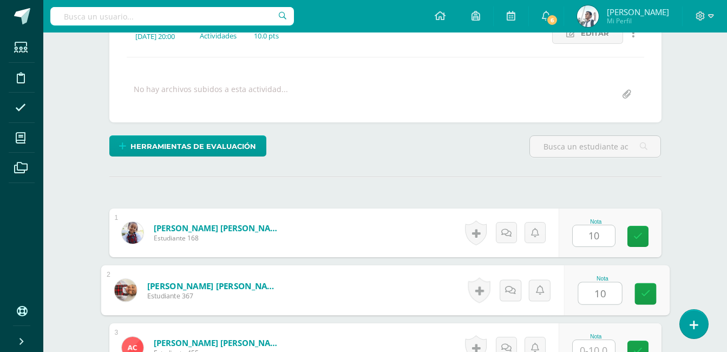
type input "10"
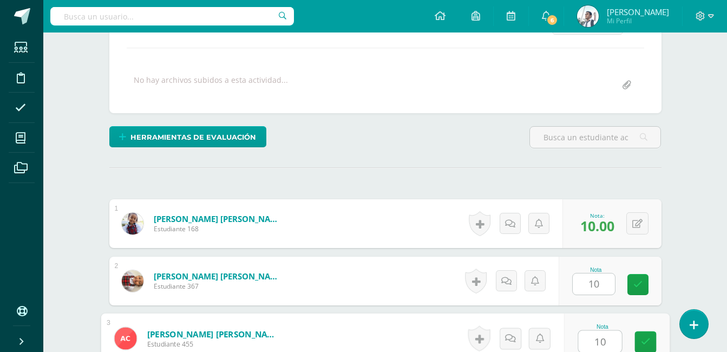
type input "10"
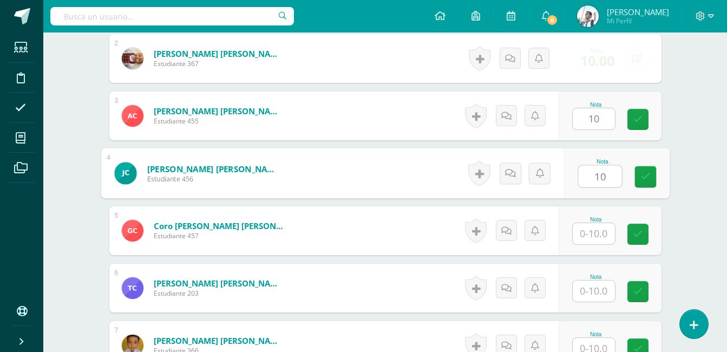
type input "10"
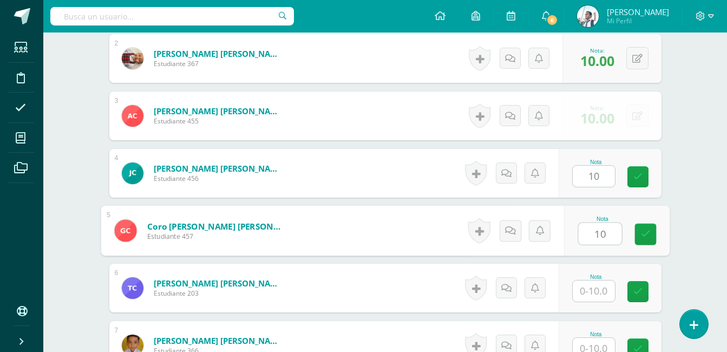
type input "10"
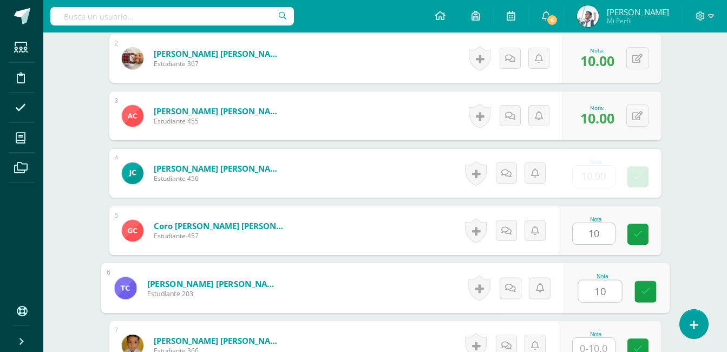
type input "10"
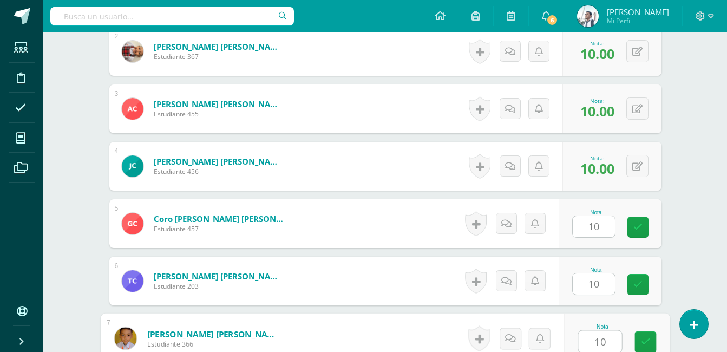
type input "10"
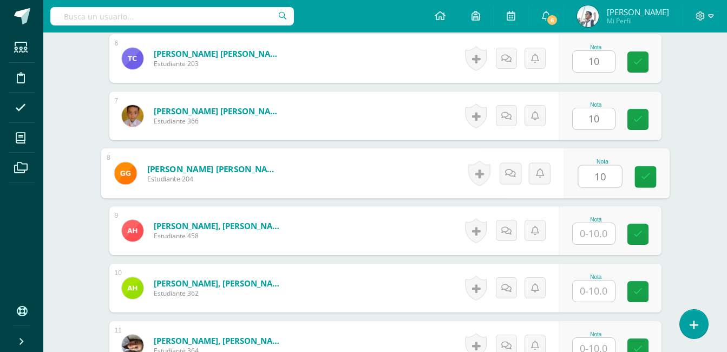
type input "10"
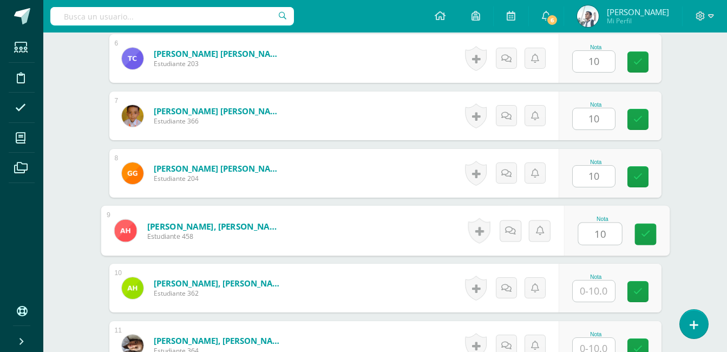
type input "10"
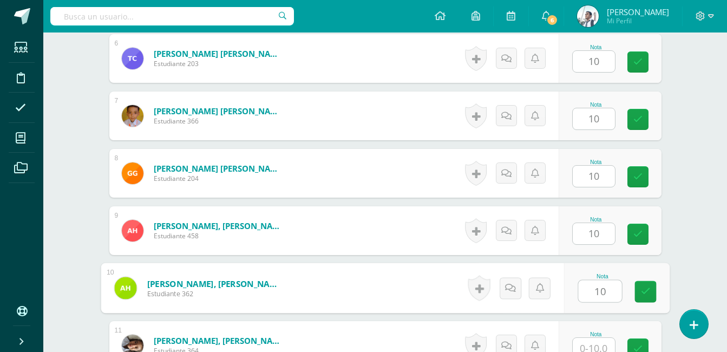
type input "10"
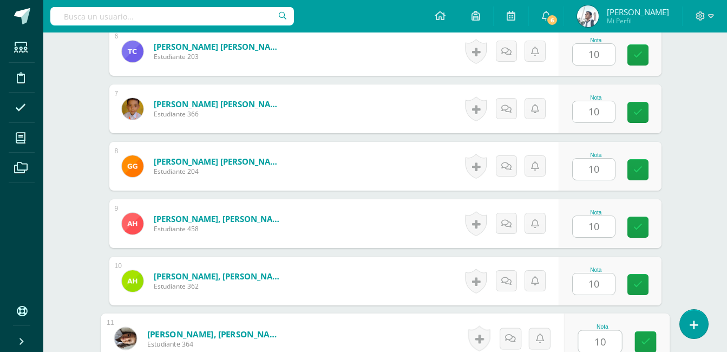
type input "10"
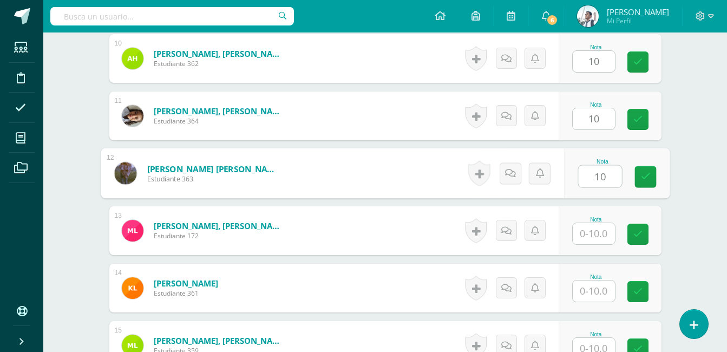
type input "10"
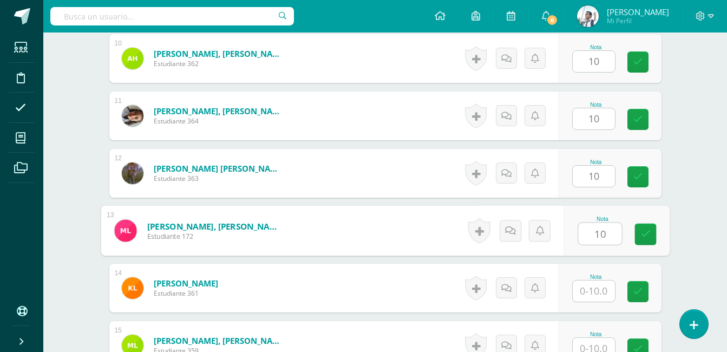
type input "10"
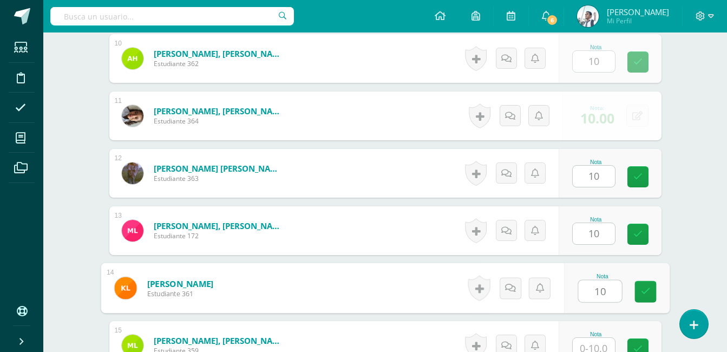
type input "10"
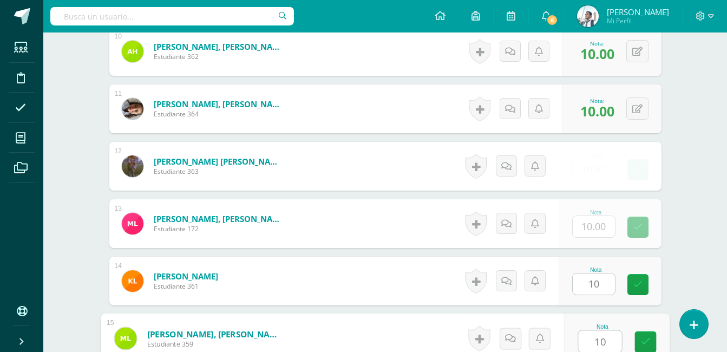
type input "10"
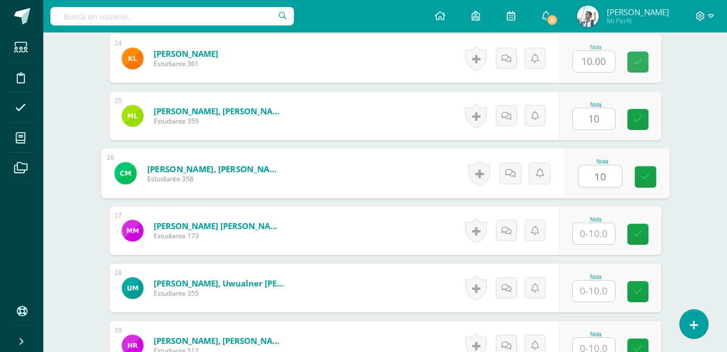
type input "10"
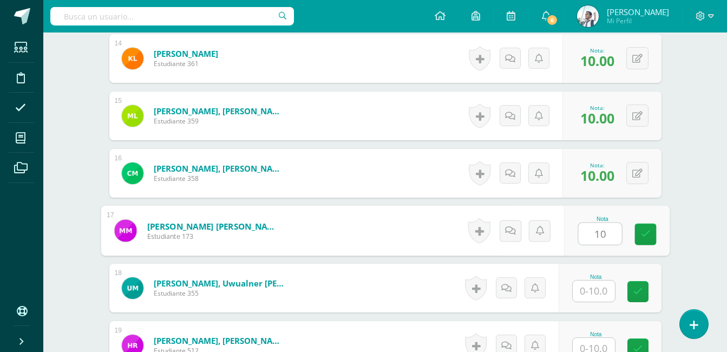
type input "10"
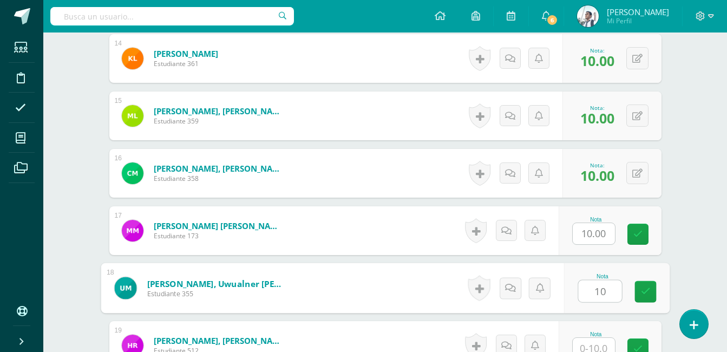
type input "10"
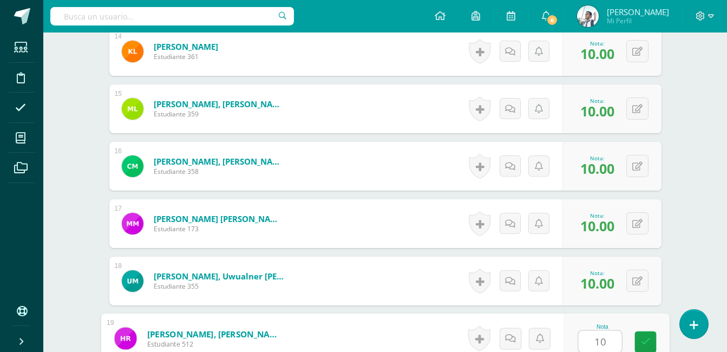
type input "10"
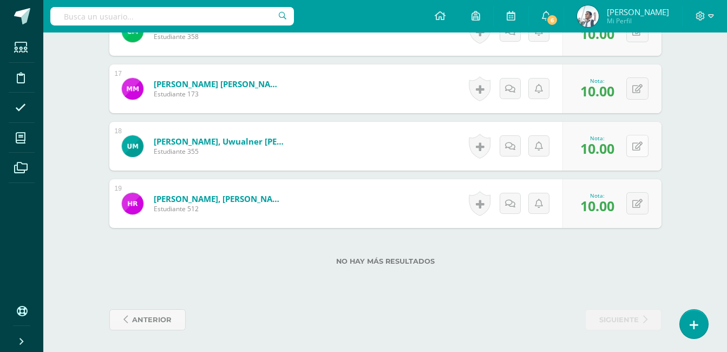
click at [637, 146] on button at bounding box center [637, 146] width 22 height 22
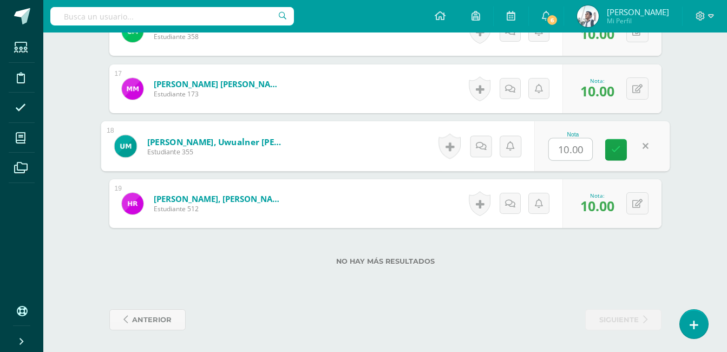
type input "9"
click at [622, 150] on link at bounding box center [616, 150] width 22 height 22
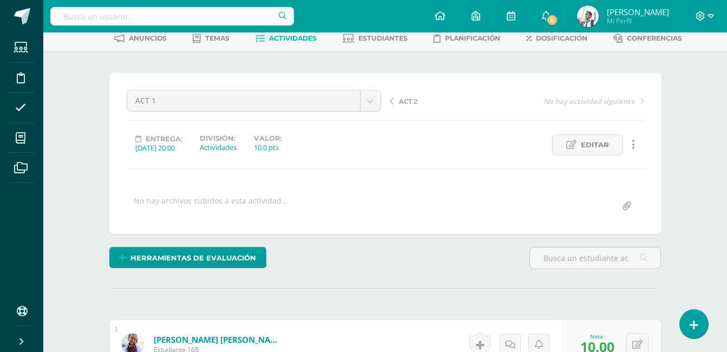
scroll to position [0, 0]
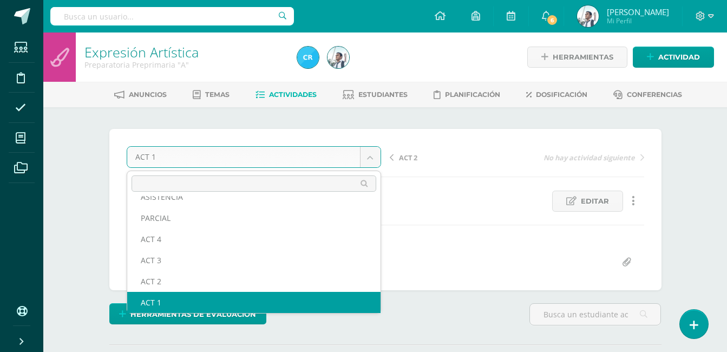
scroll to position [47, 0]
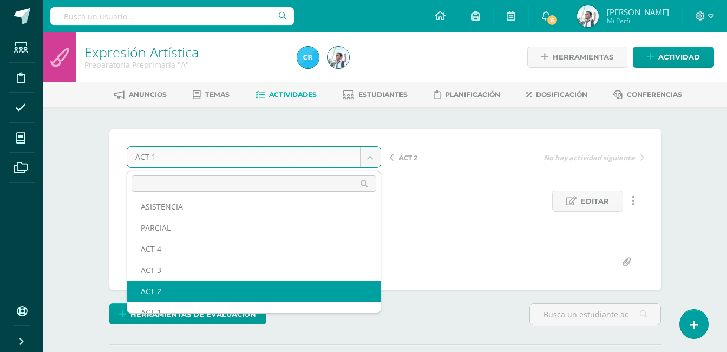
select select "/dashboard/teacher/grade-activity/123458/"
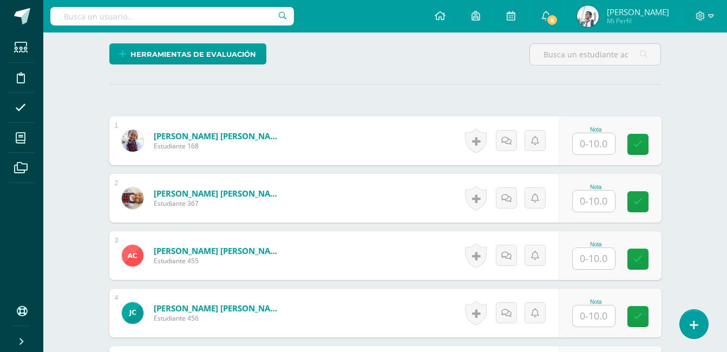
scroll to position [260, 0]
click at [599, 147] on input "text" at bounding box center [594, 143] width 42 height 21
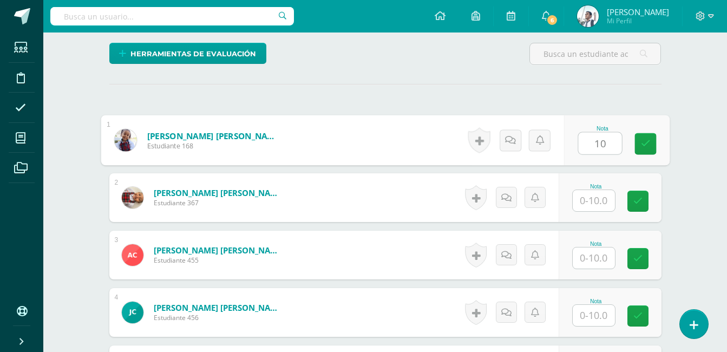
type input "10"
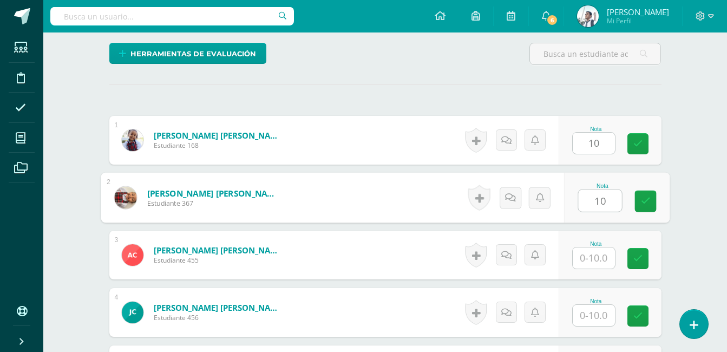
type input "10"
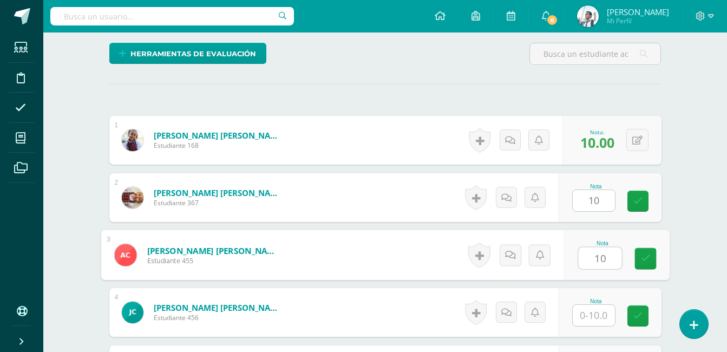
type input "10"
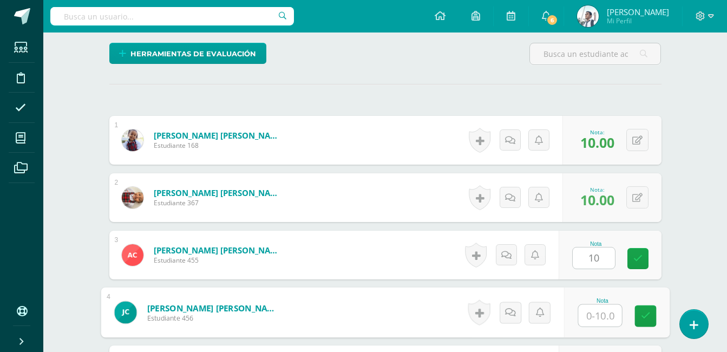
scroll to position [261, 0]
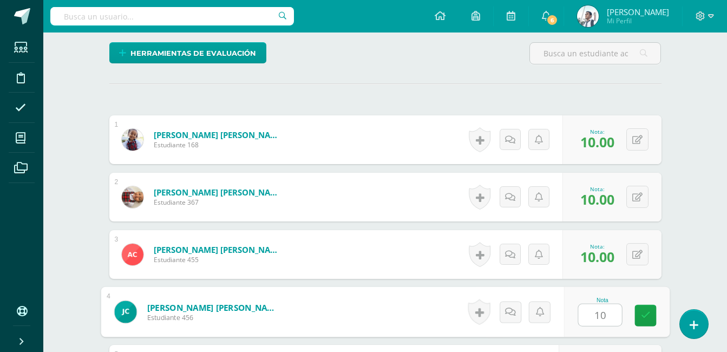
type input "10"
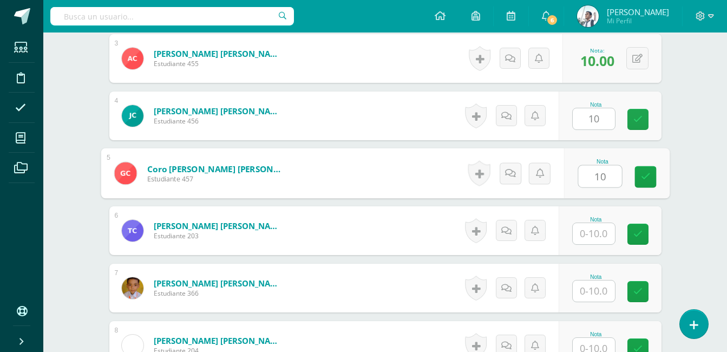
type input "10"
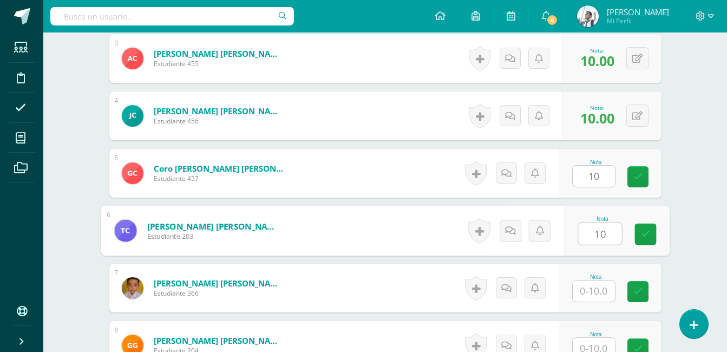
type input "10"
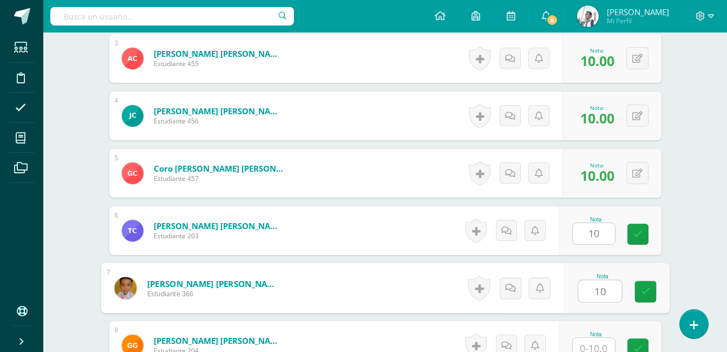
type input "10"
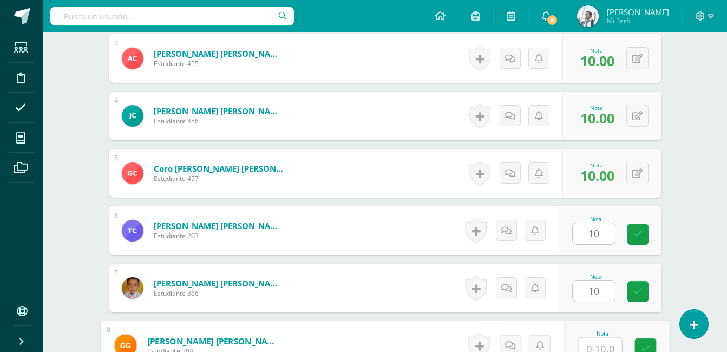
scroll to position [464, 0]
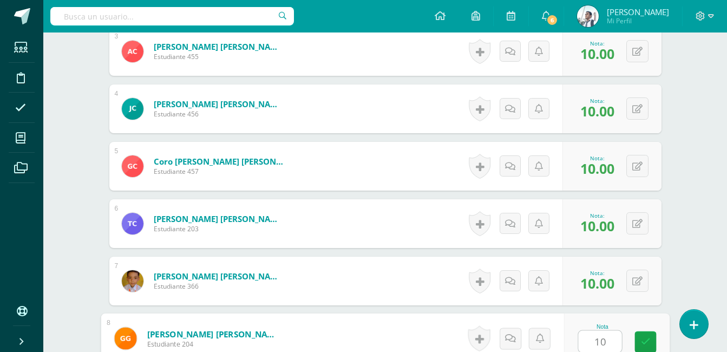
type input "1"
type input "0"
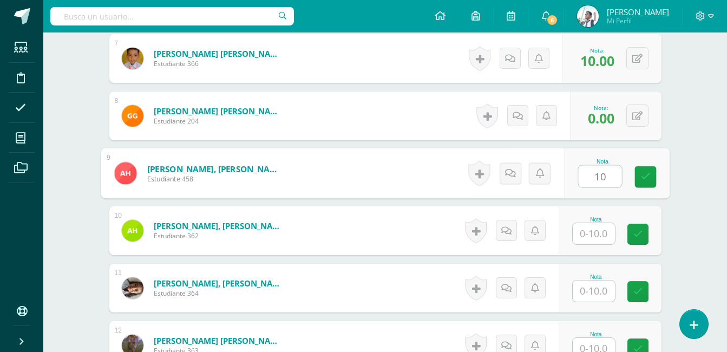
type input "10"
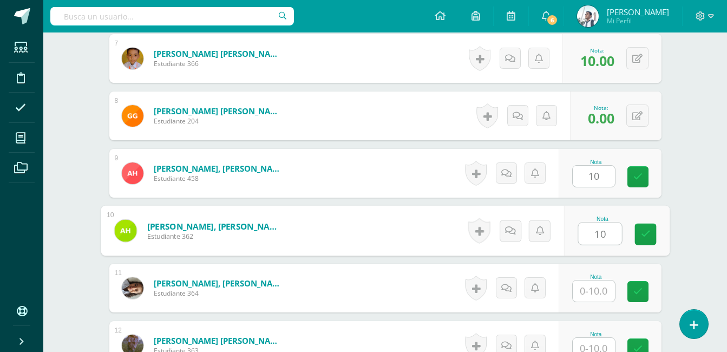
type input "10"
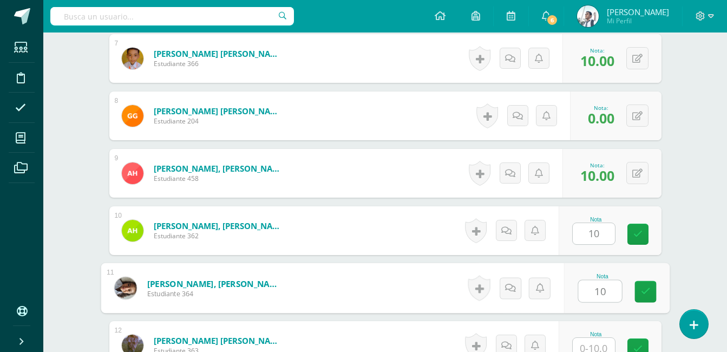
type input "10"
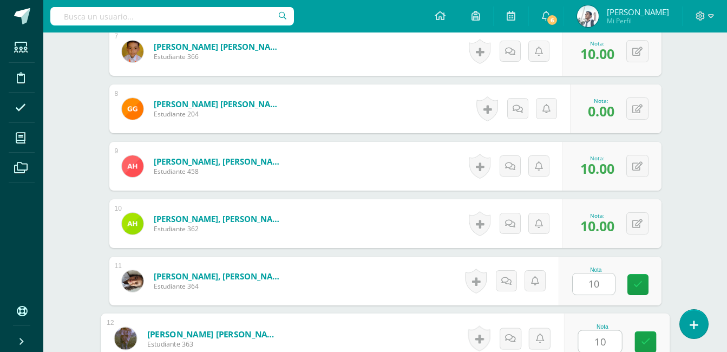
type input "10"
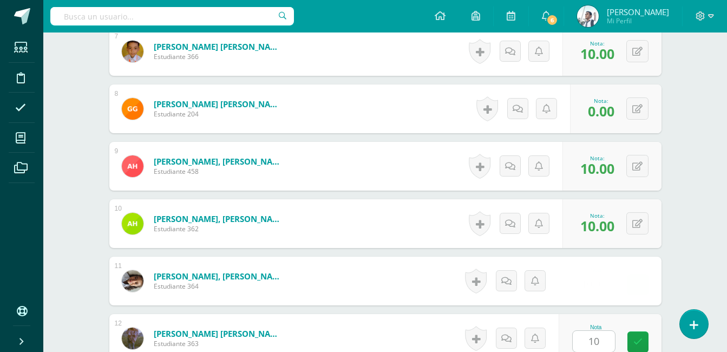
scroll to position [916, 0]
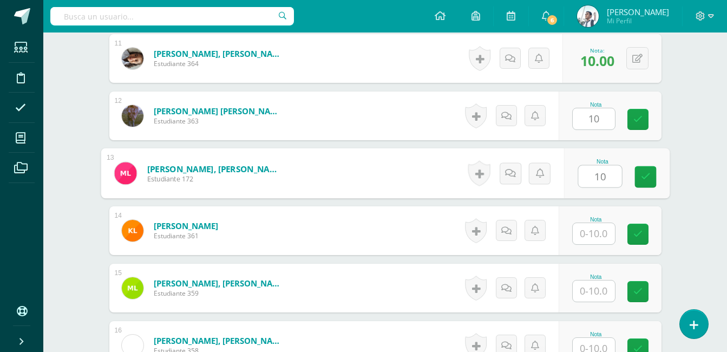
type input "10"
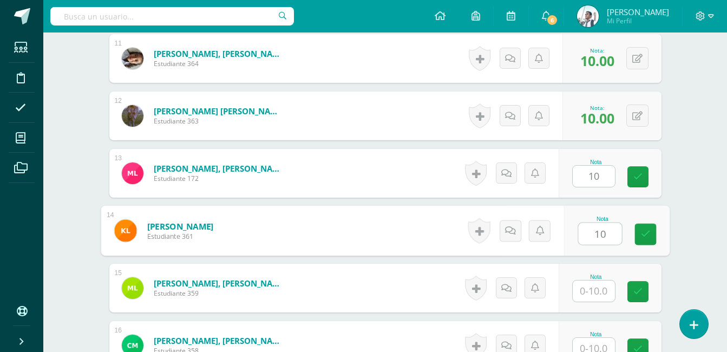
type input "10"
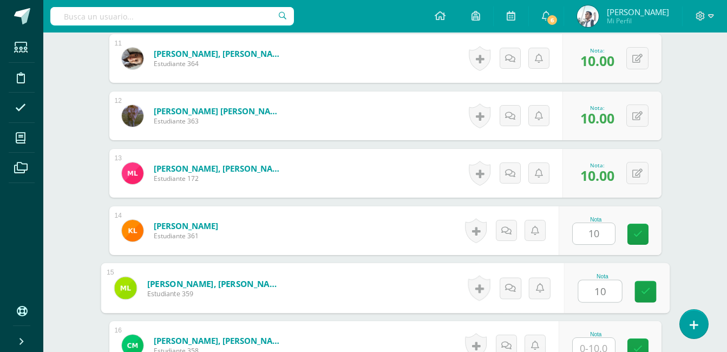
type input "10"
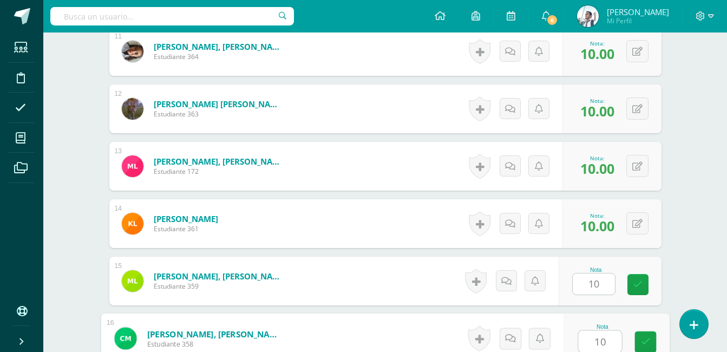
type input "10"
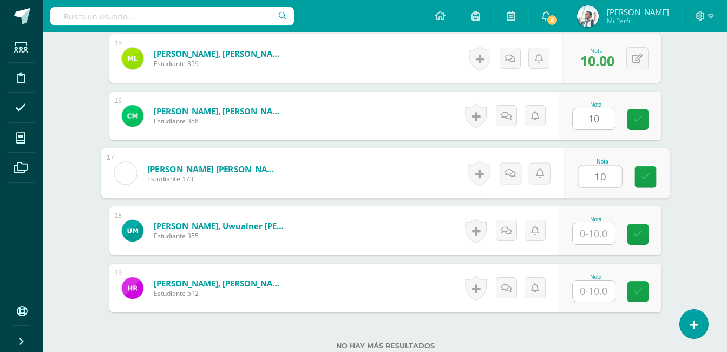
type input "10"
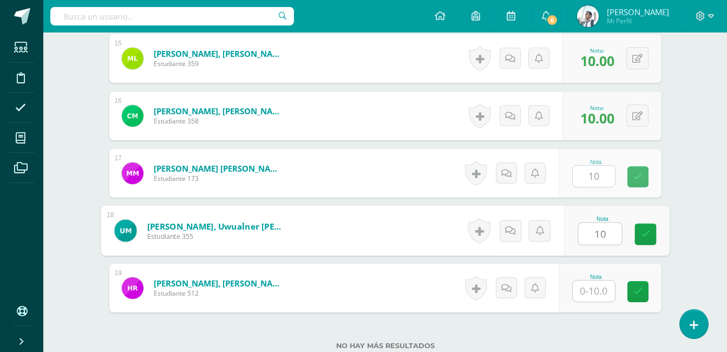
type input "10"
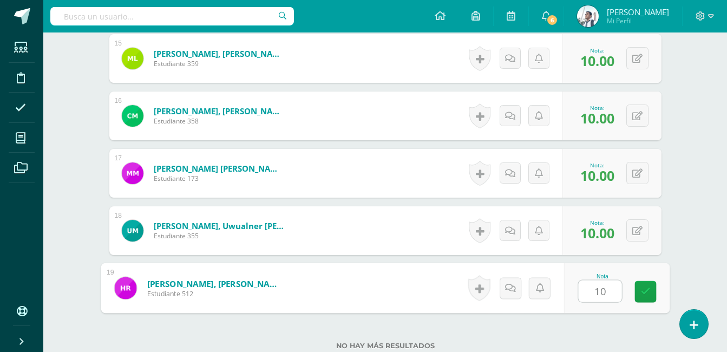
type input "10"
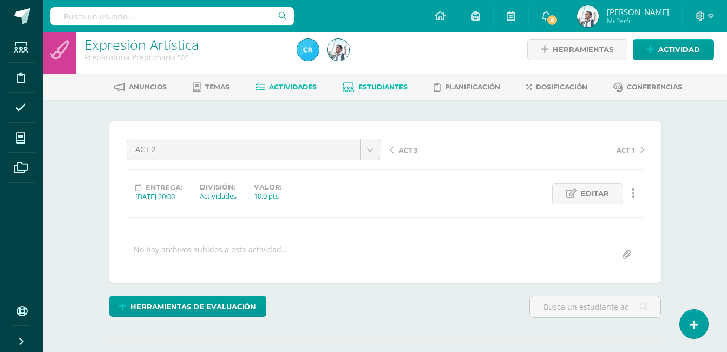
scroll to position [4, 0]
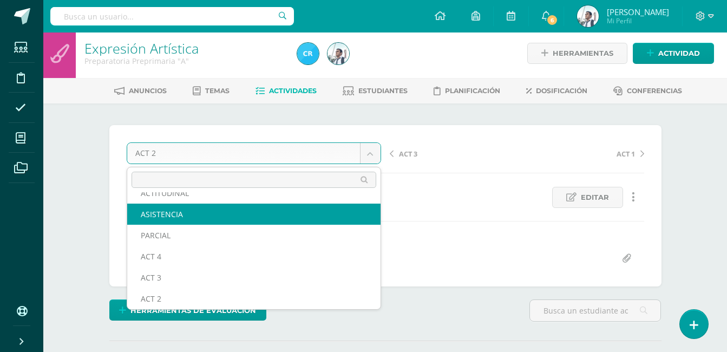
scroll to position [25, 0]
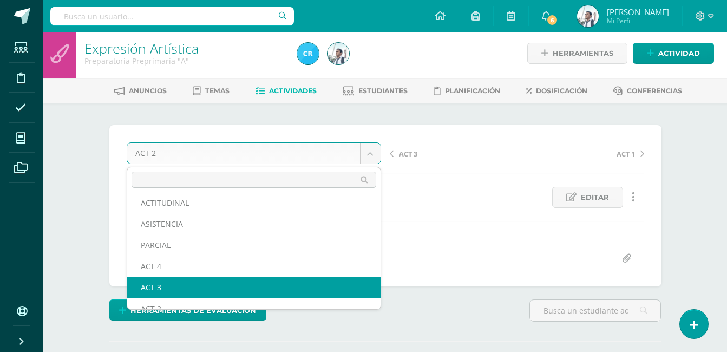
select select "/dashboard/teacher/grade-activity/123459/"
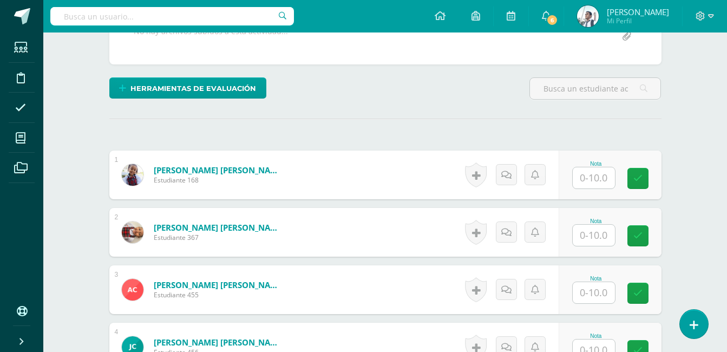
scroll to position [226, 0]
click at [594, 187] on input "text" at bounding box center [594, 177] width 42 height 21
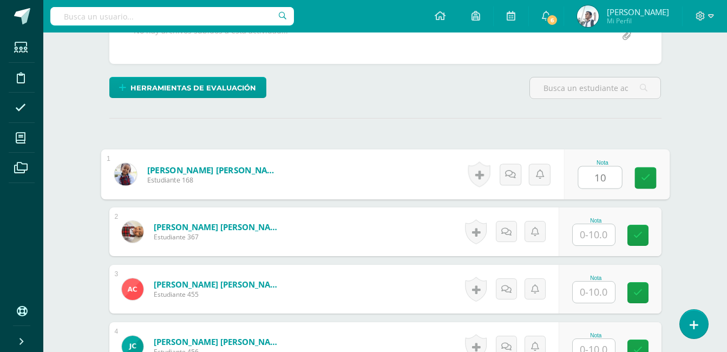
type input "10"
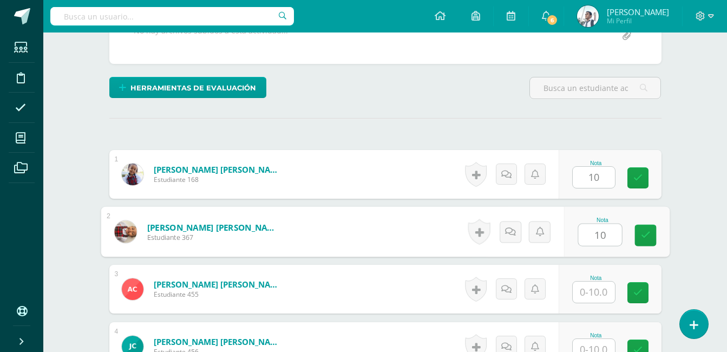
type input "10"
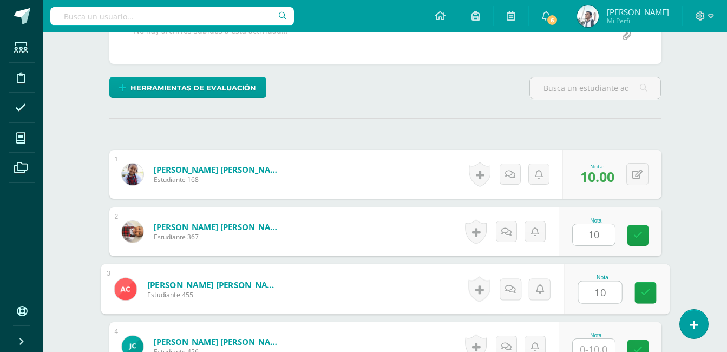
type input "10"
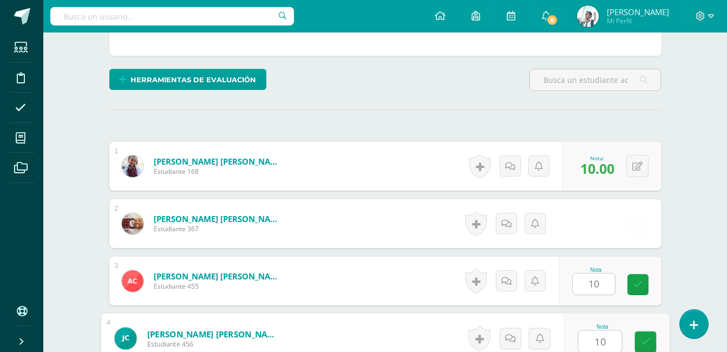
type input "10"
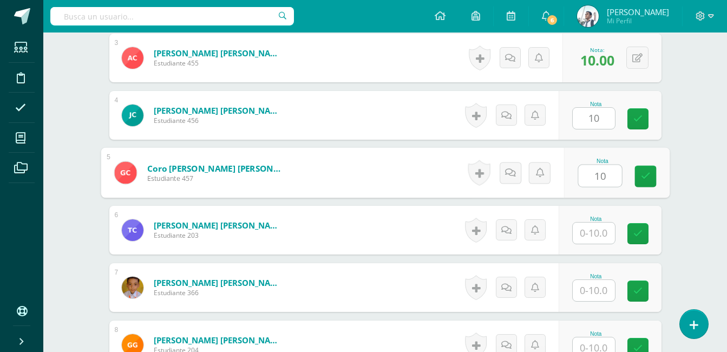
type input "10"
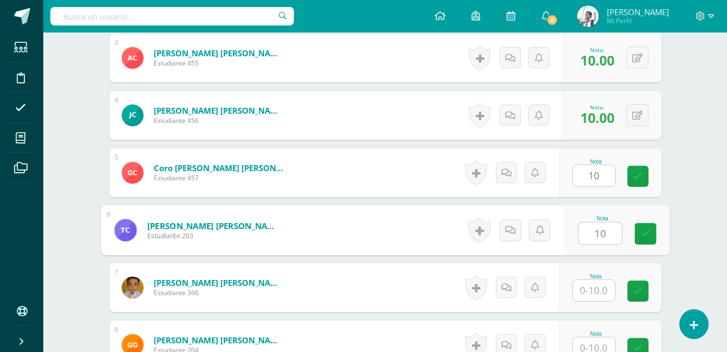
type input "10"
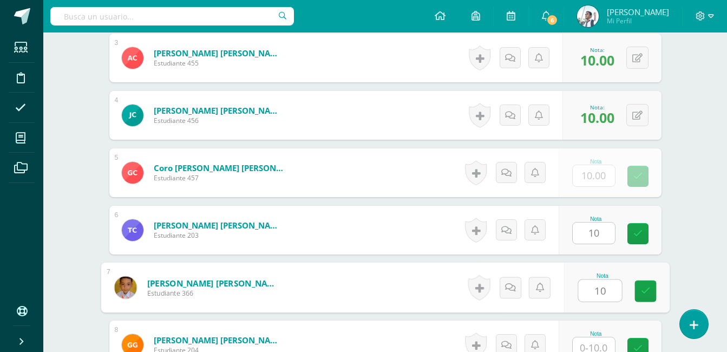
type input "10"
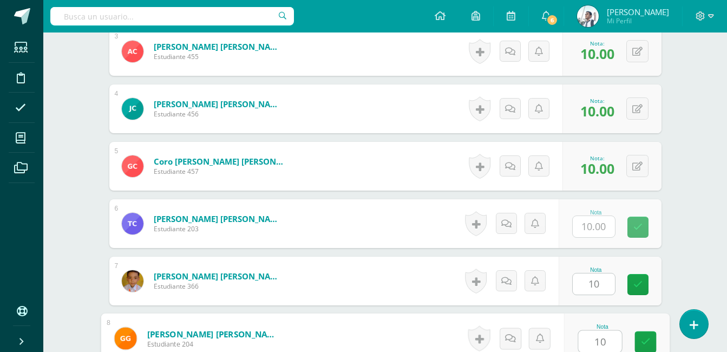
type input "10"
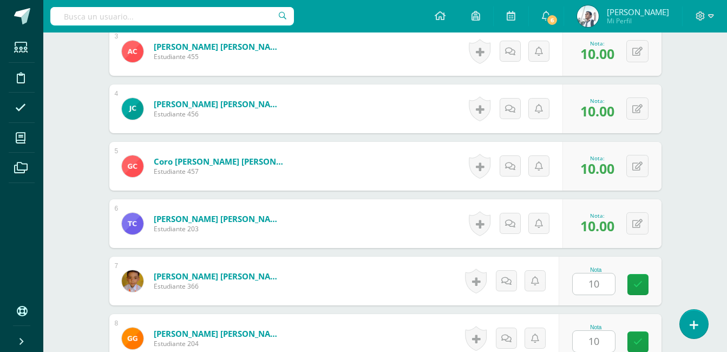
scroll to position [686, 0]
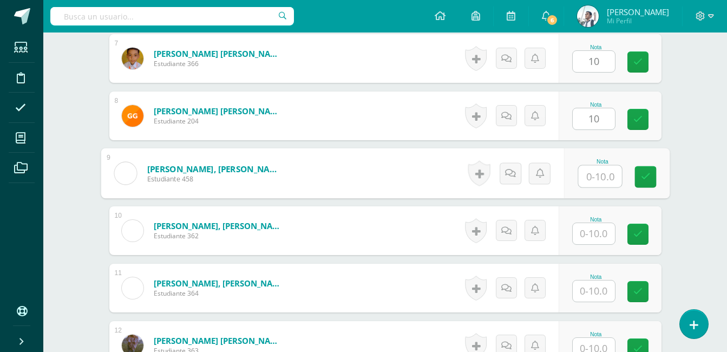
type input "1"
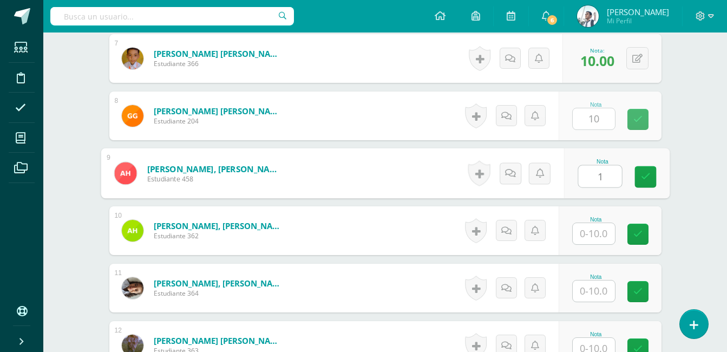
type input "10.00"
type input "10"
click at [637, 118] on icon at bounding box center [637, 115] width 10 height 9
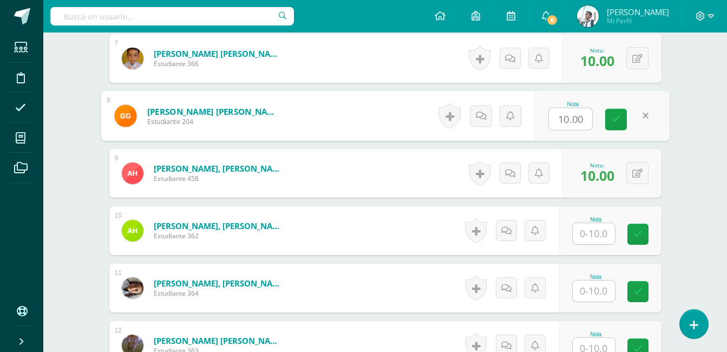
type input "0"
click at [609, 122] on link at bounding box center [616, 120] width 22 height 22
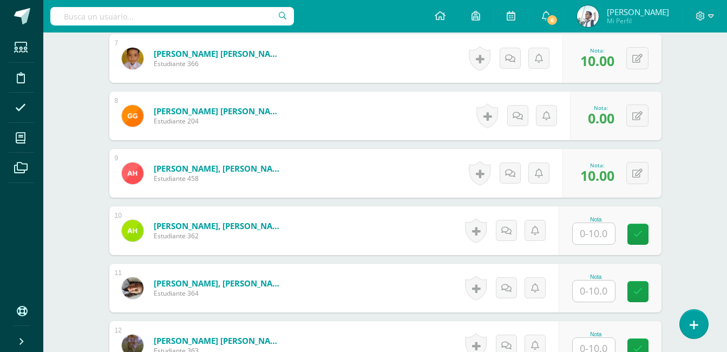
click at [590, 230] on input "text" at bounding box center [594, 233] width 42 height 21
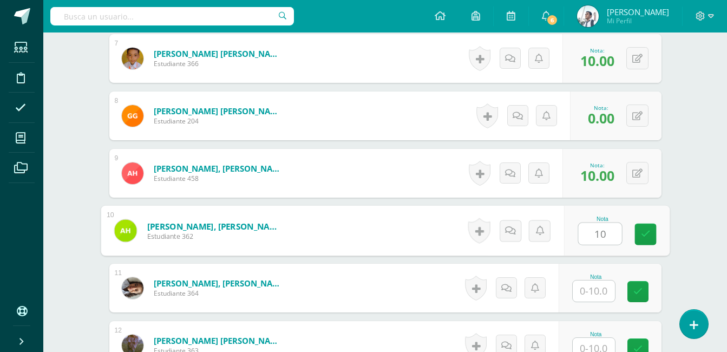
type input "10"
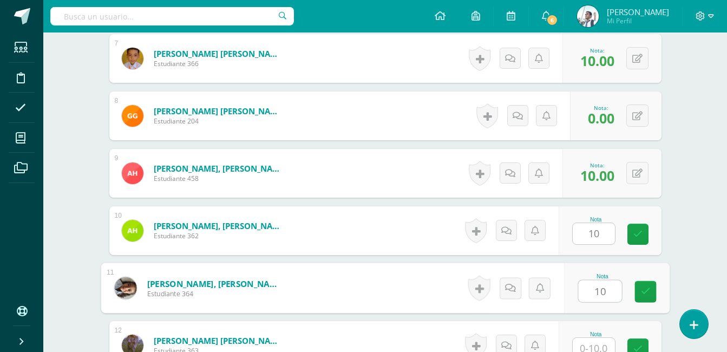
type input "10"
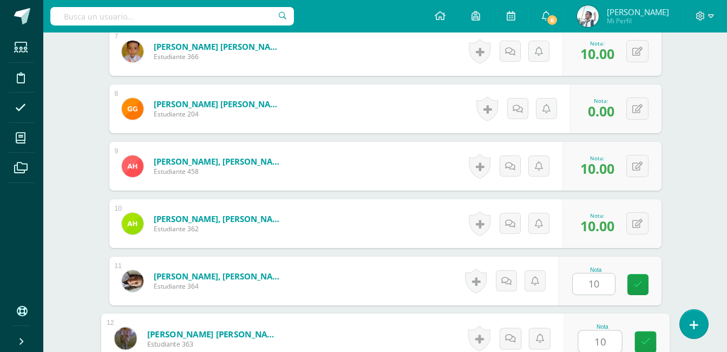
type input "10"
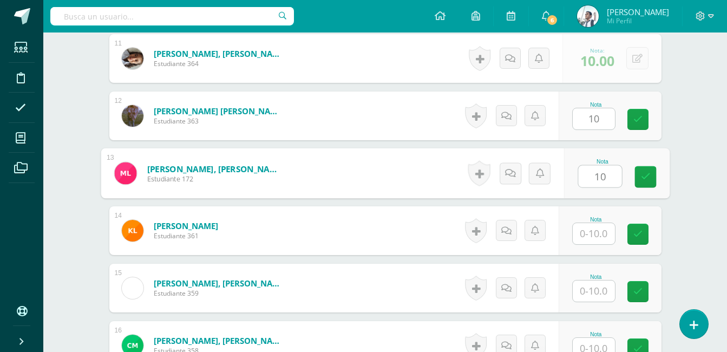
type input "10"
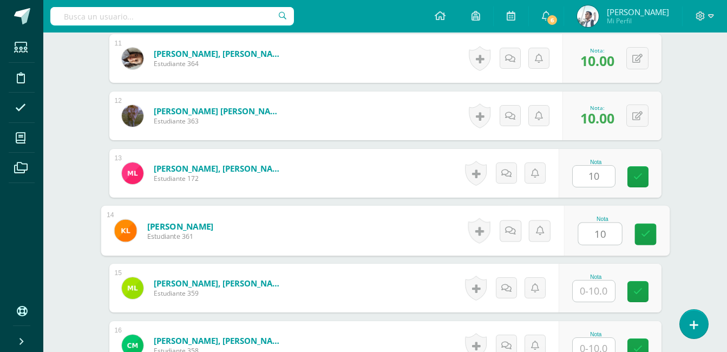
type input "10"
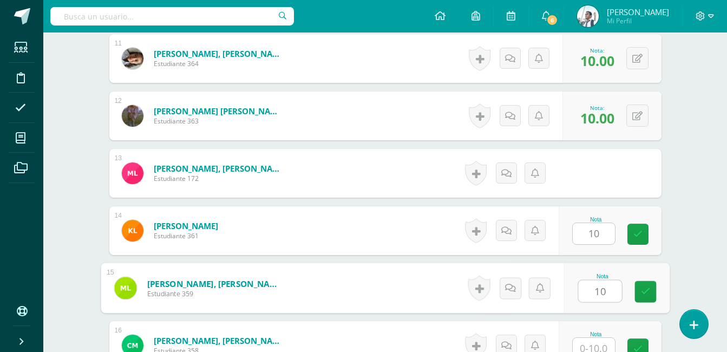
type input "10"
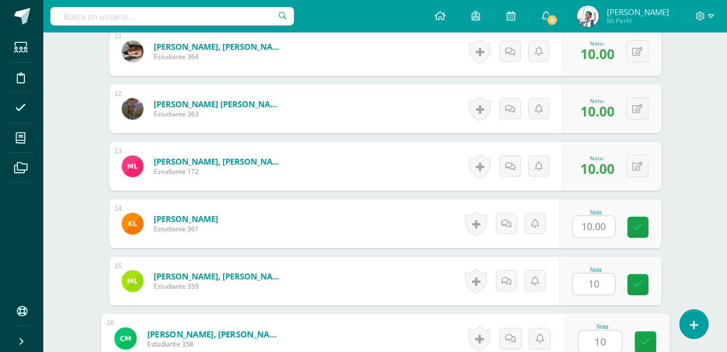
type input "10"
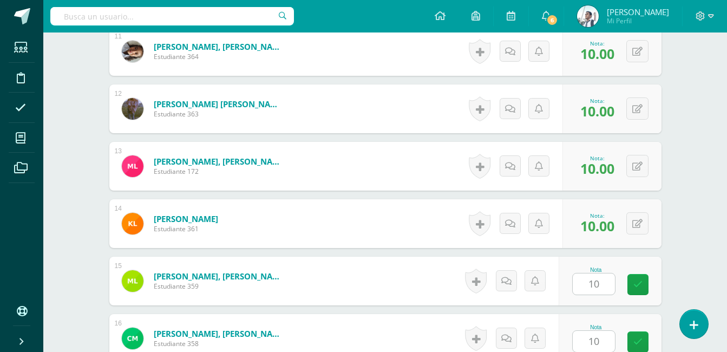
scroll to position [1145, 0]
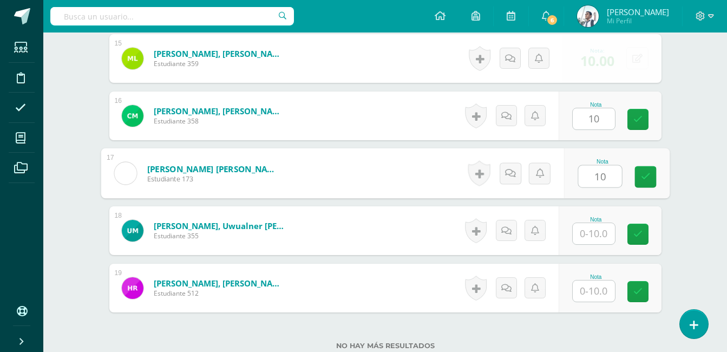
type input "10"
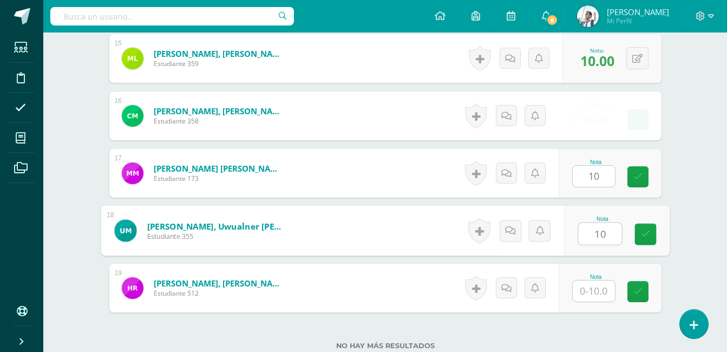
type input "10"
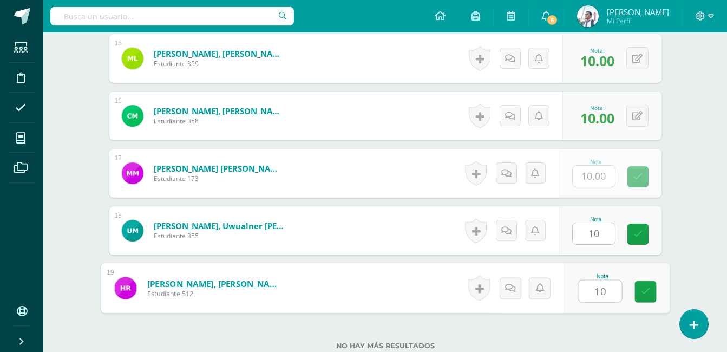
type input "10"
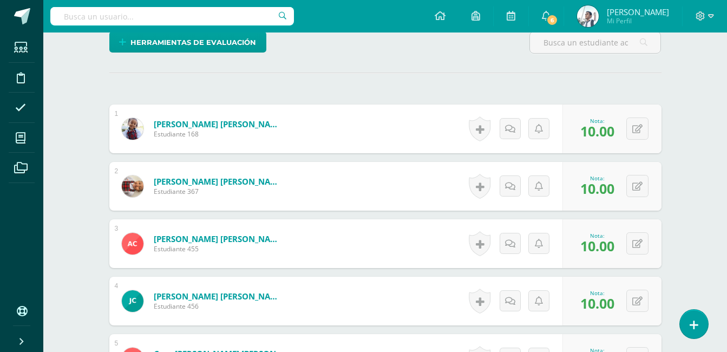
scroll to position [0, 0]
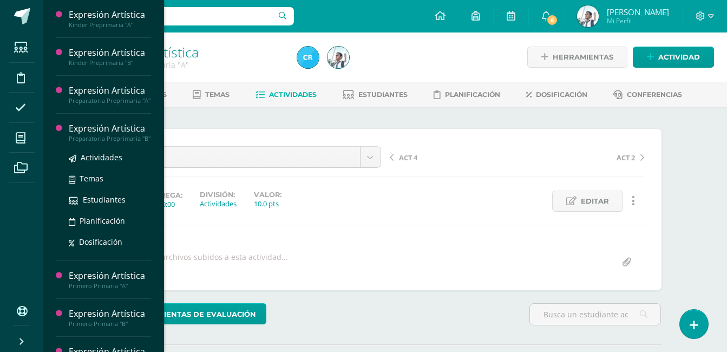
click at [104, 135] on div "Expresión Artística" at bounding box center [110, 128] width 82 height 12
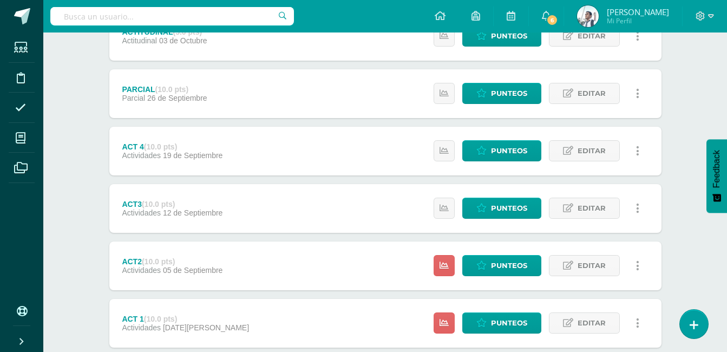
scroll to position [351, 0]
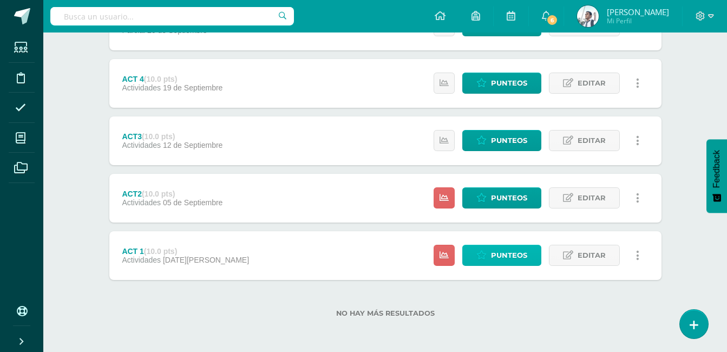
click at [493, 247] on span "Punteos" at bounding box center [509, 255] width 36 height 20
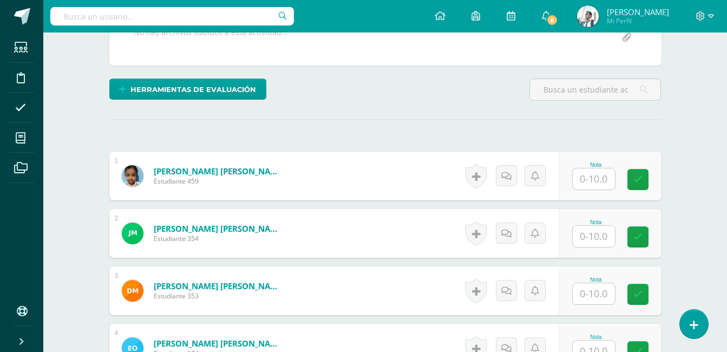
scroll to position [225, 0]
click at [603, 174] on input "text" at bounding box center [594, 178] width 42 height 21
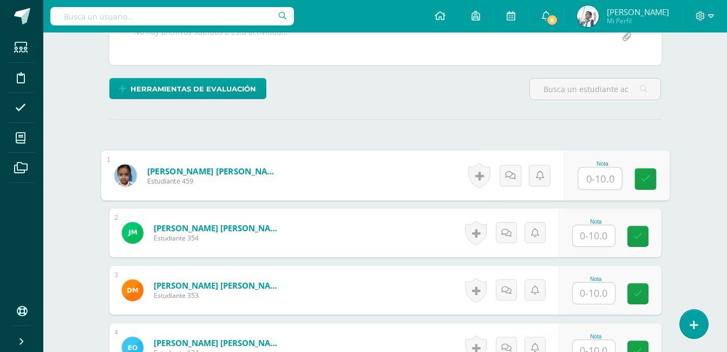
scroll to position [226, 0]
type input "10"
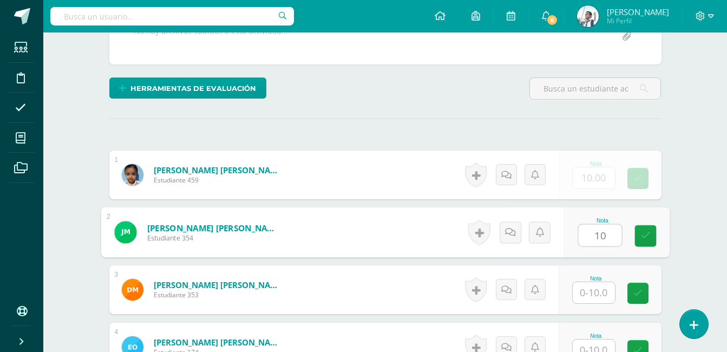
type input "10"
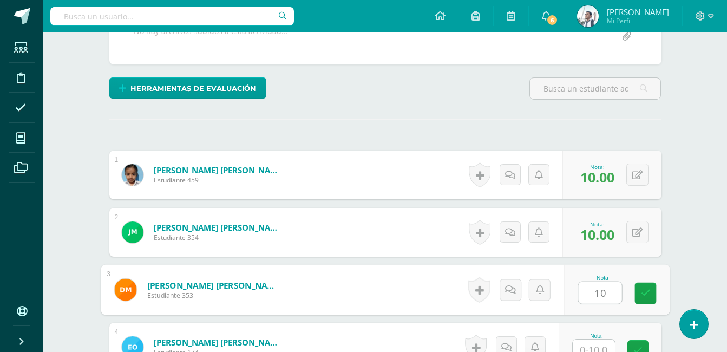
type input "10"
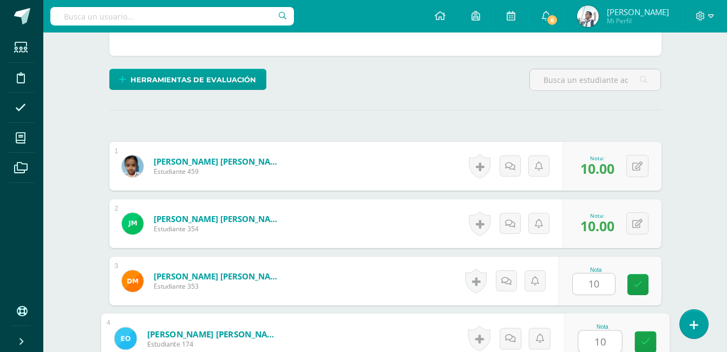
type input "10"
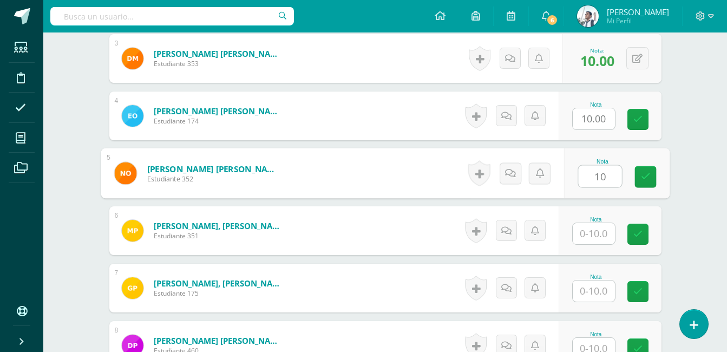
type input "10"
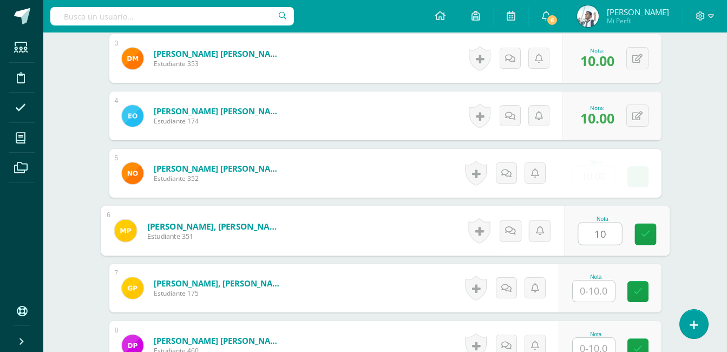
type input "10"
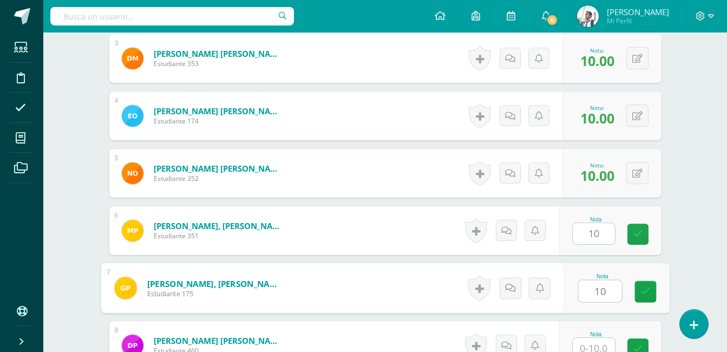
type input "10"
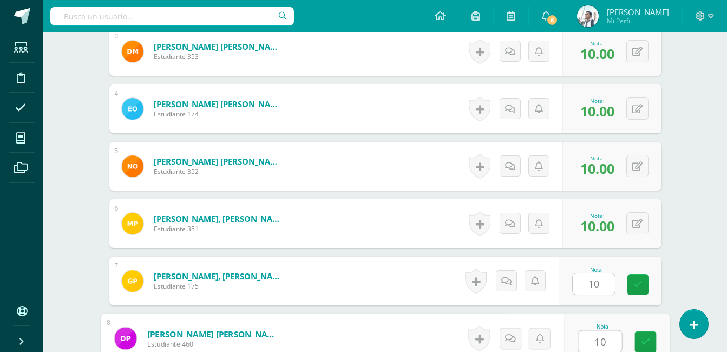
type input "10"
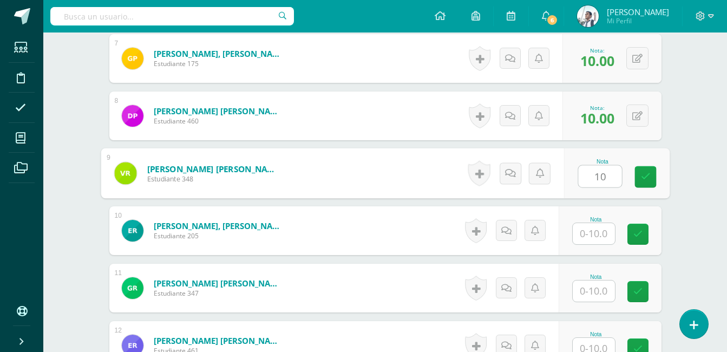
type input "10"
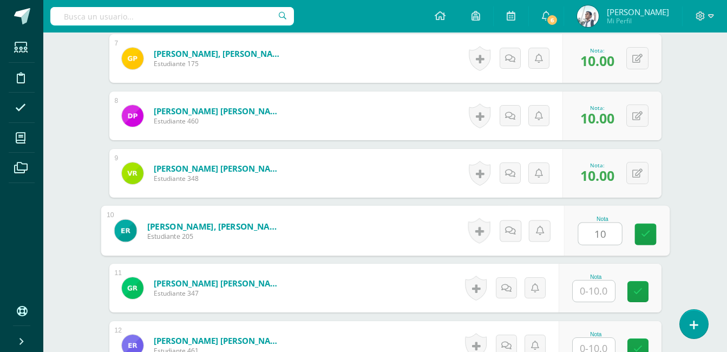
type input "10"
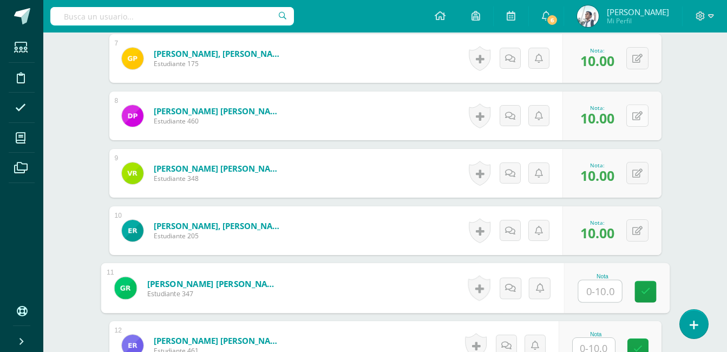
click at [638, 117] on icon at bounding box center [637, 115] width 10 height 9
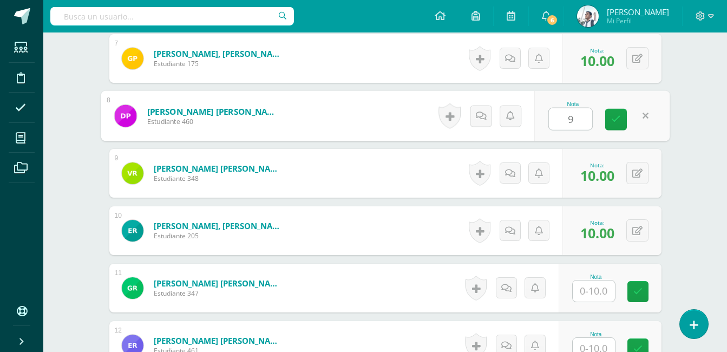
type input "9"
click at [599, 289] on input "text" at bounding box center [594, 290] width 42 height 21
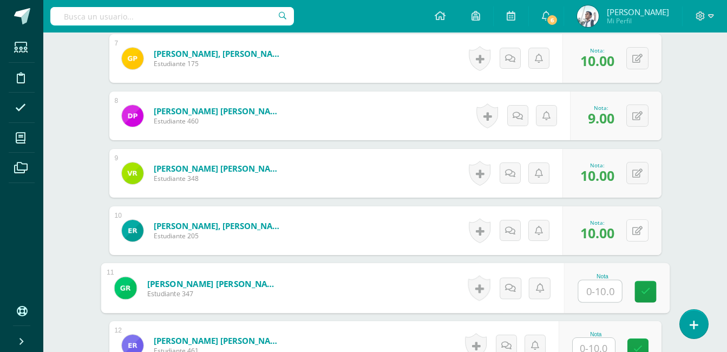
click at [641, 237] on button at bounding box center [637, 230] width 22 height 22
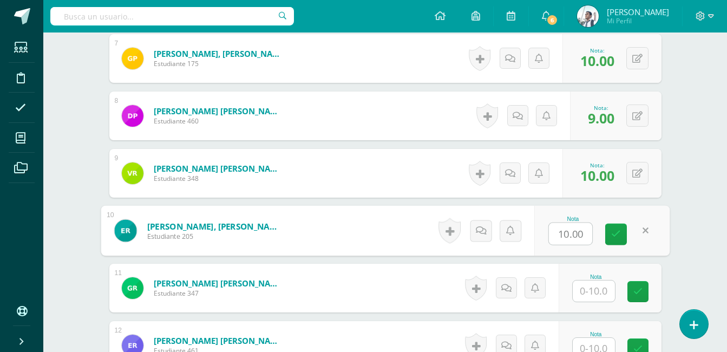
type input "8"
click at [615, 235] on icon at bounding box center [616, 233] width 10 height 9
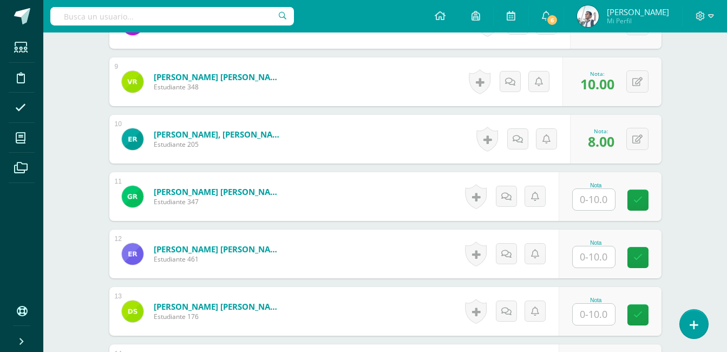
scroll to position [778, 0]
drag, startPoint x: 590, startPoint y: 326, endPoint x: 434, endPoint y: 303, distance: 158.1
click at [434, 303] on form "Santiago Aguilar, Diego Benjamin Estudiante 176 Nota 0 Logros N/A" at bounding box center [385, 310] width 552 height 49
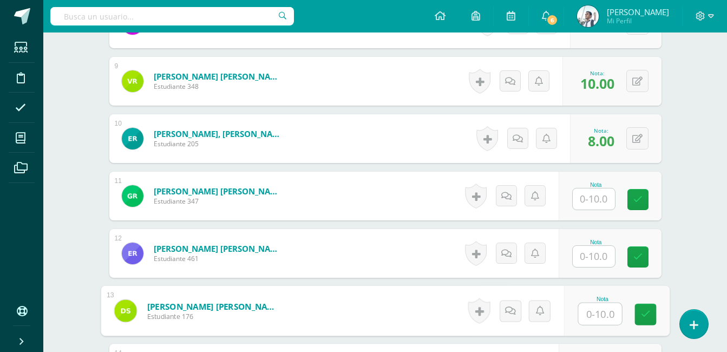
click at [591, 316] on input "text" at bounding box center [599, 314] width 43 height 22
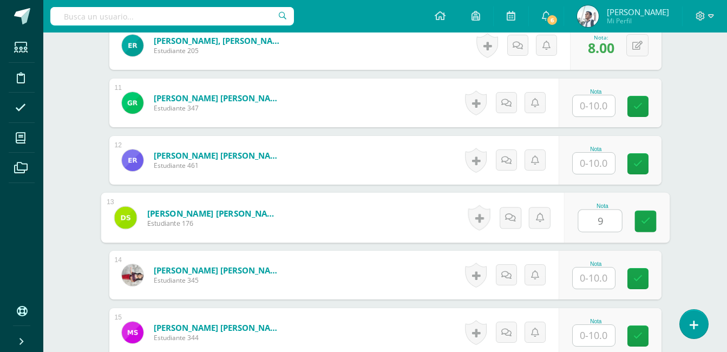
scroll to position [876, 0]
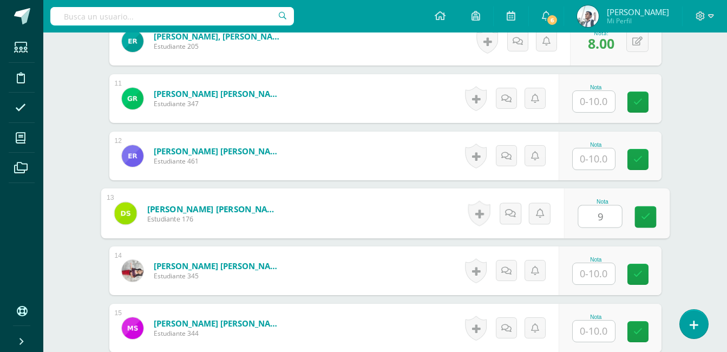
type input "9"
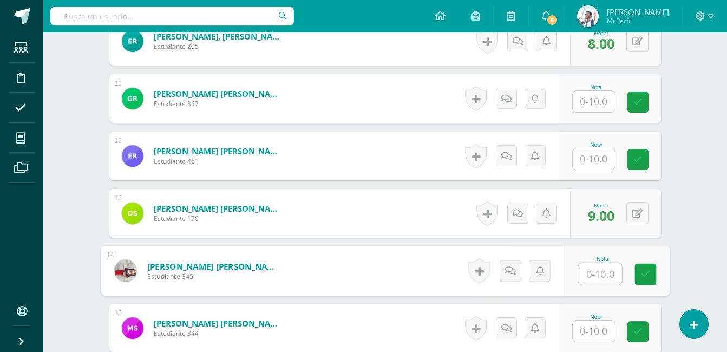
drag, startPoint x: 603, startPoint y: 279, endPoint x: 437, endPoint y: 255, distance: 167.8
click at [437, 255] on form "Santiago Hernández, Jeannette Taylor Nicole Estudiante 345 Nota 0 Logros N/A" at bounding box center [385, 271] width 569 height 50
click at [601, 273] on input "text" at bounding box center [599, 274] width 43 height 22
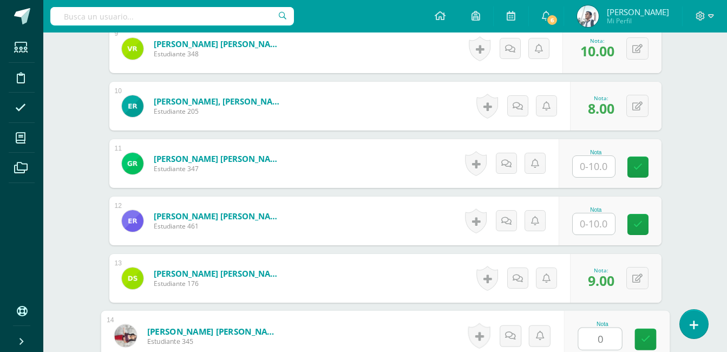
scroll to position [805, 0]
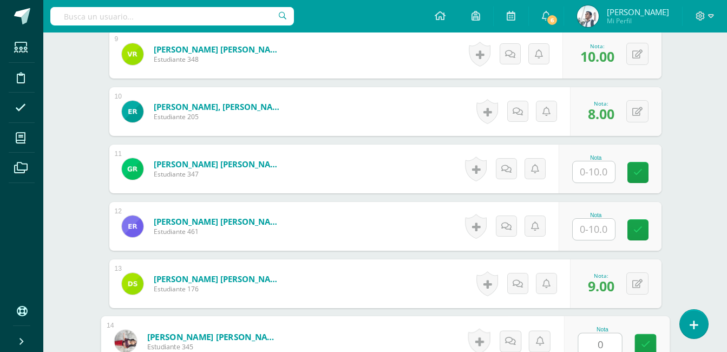
type input "0"
click at [599, 165] on input "text" at bounding box center [594, 171] width 42 height 21
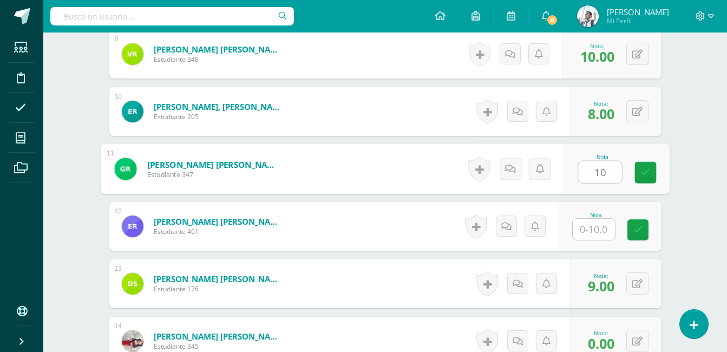
type input "10"
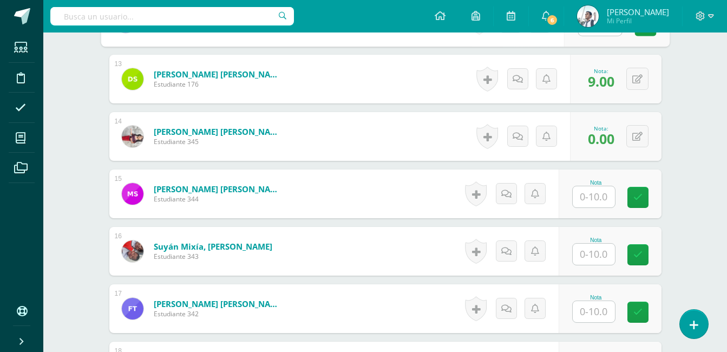
scroll to position [1013, 0]
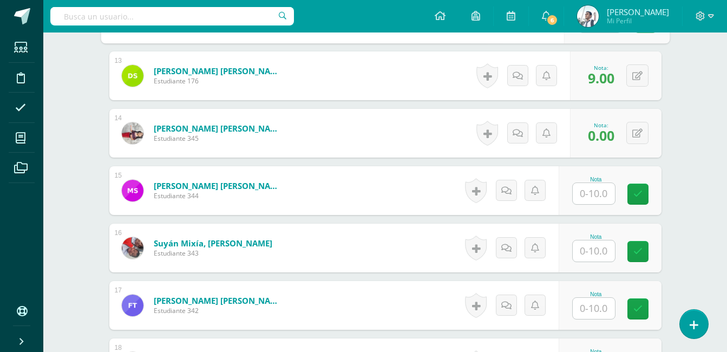
type input "10"
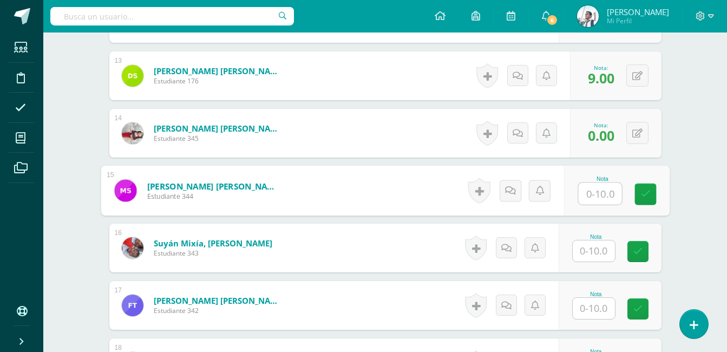
click at [599, 189] on input "text" at bounding box center [599, 194] width 43 height 22
type input "10"
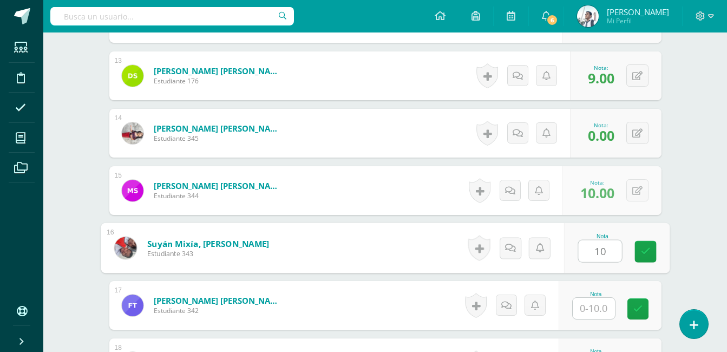
type input "10"
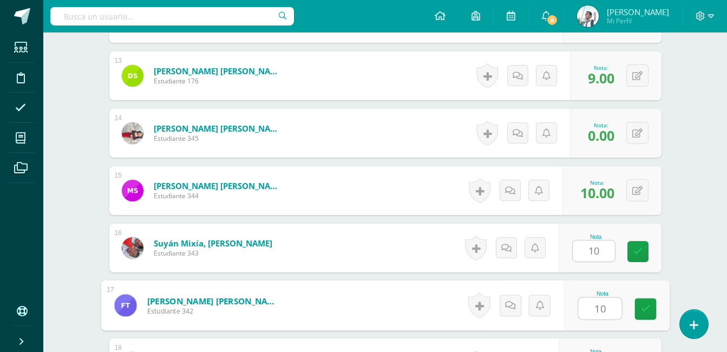
type input "10"
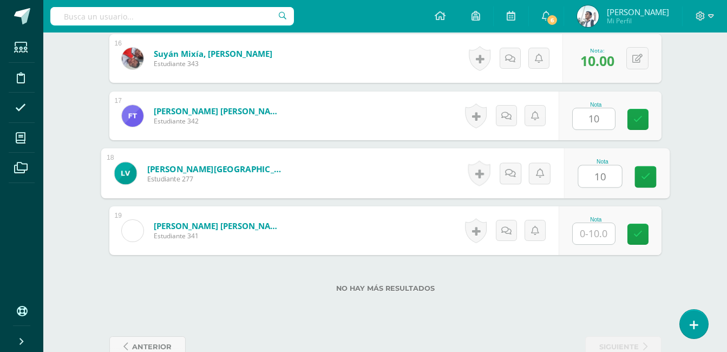
type input "10"
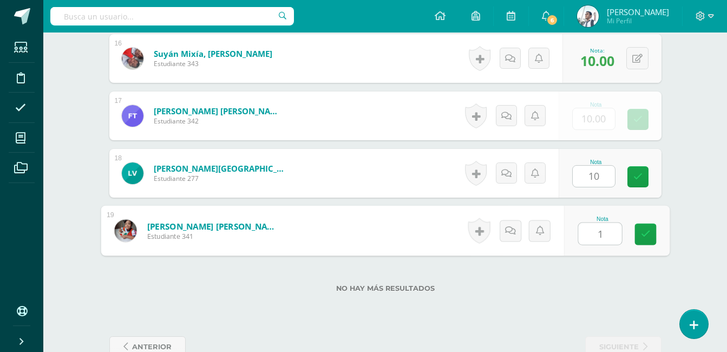
type input "10"
click at [646, 234] on icon at bounding box center [645, 233] width 10 height 9
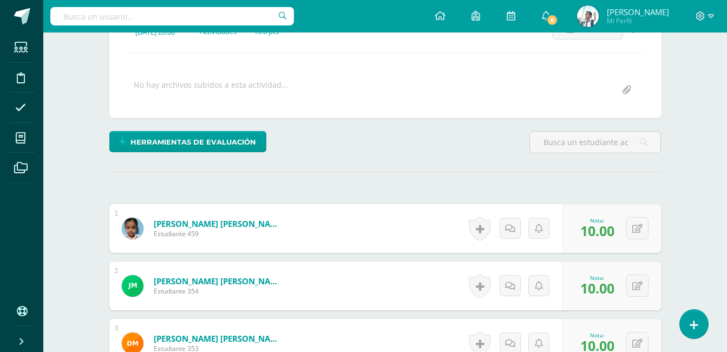
scroll to position [0, 0]
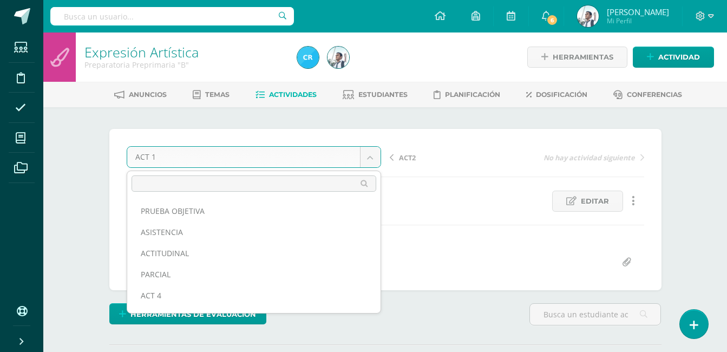
scroll to position [56, 0]
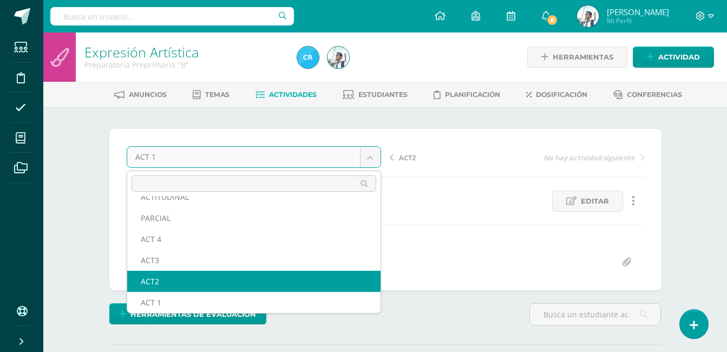
select select "/dashboard/teacher/grade-activity/123466/"
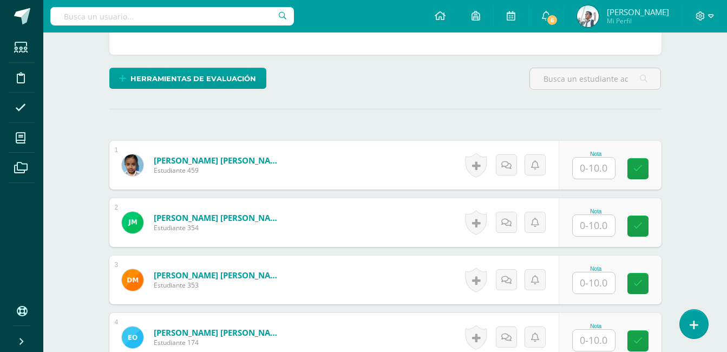
scroll to position [236, 0]
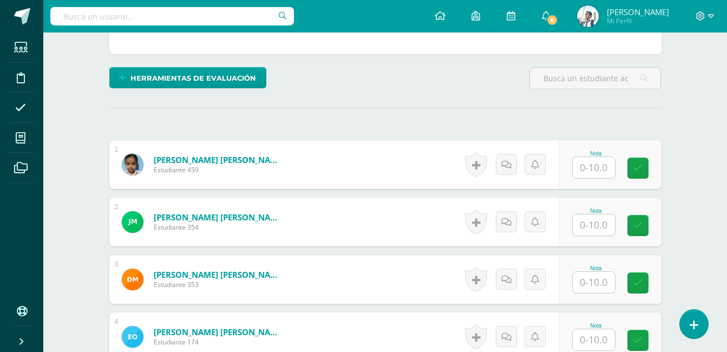
click at [599, 160] on input "text" at bounding box center [594, 167] width 42 height 21
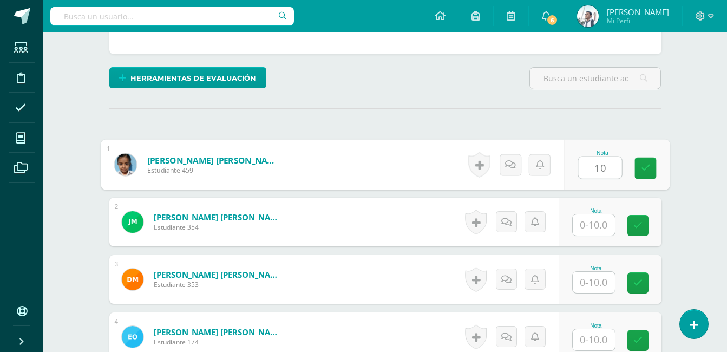
type input "10"
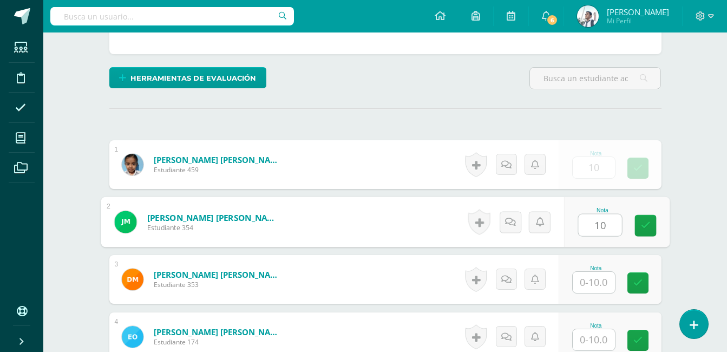
type input "10"
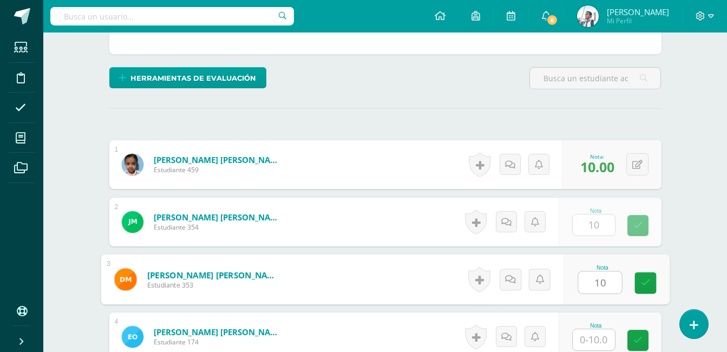
type input "10"
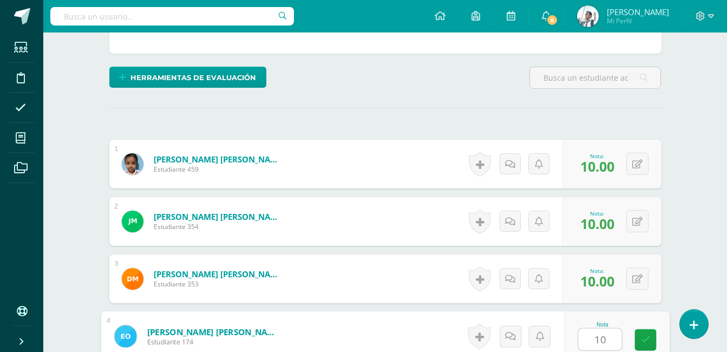
type input "10"
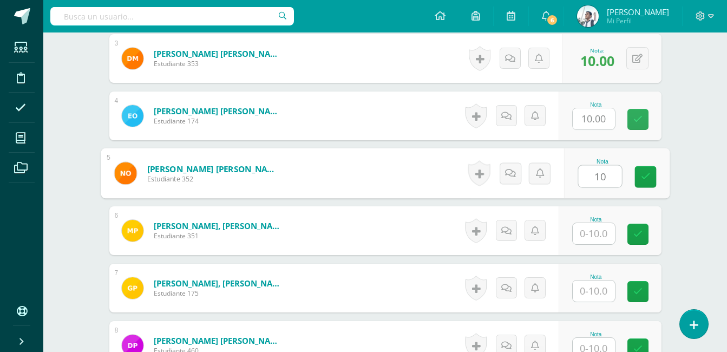
type input "10"
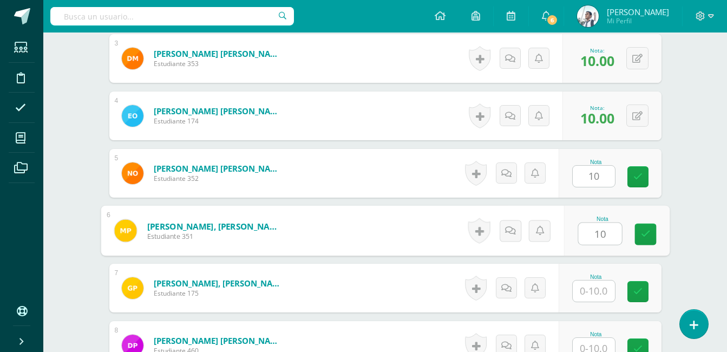
type input "10"
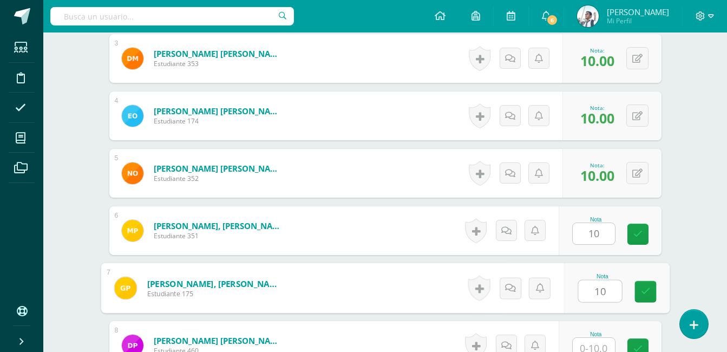
type input "10"
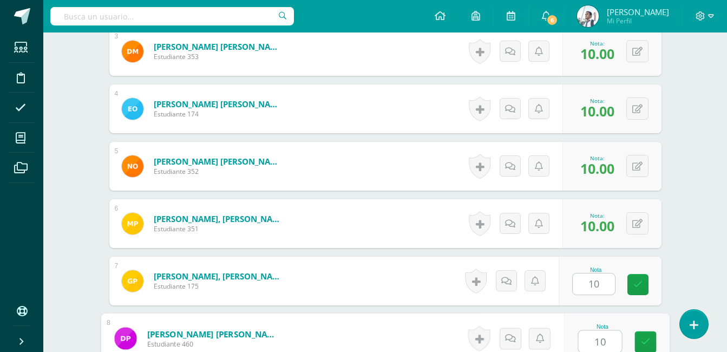
type input "10"
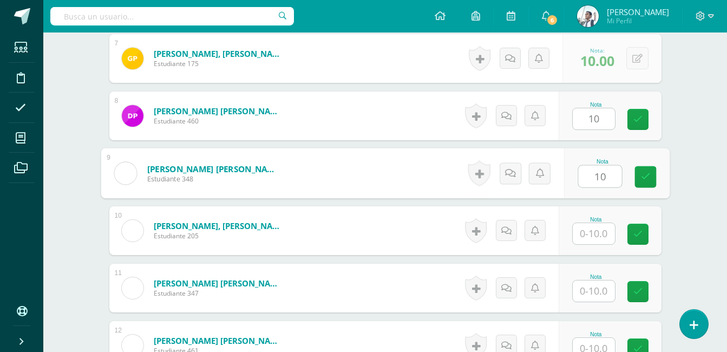
type input "10"
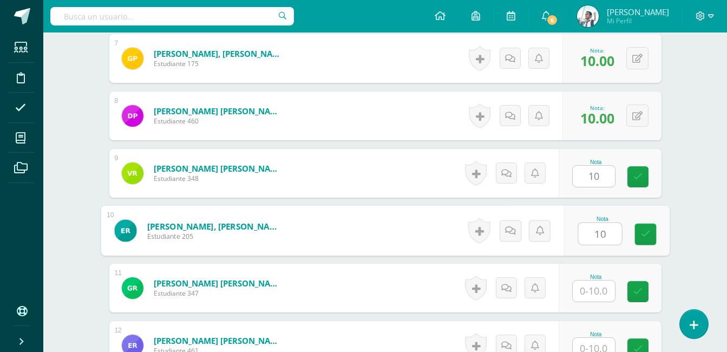
type input "10"
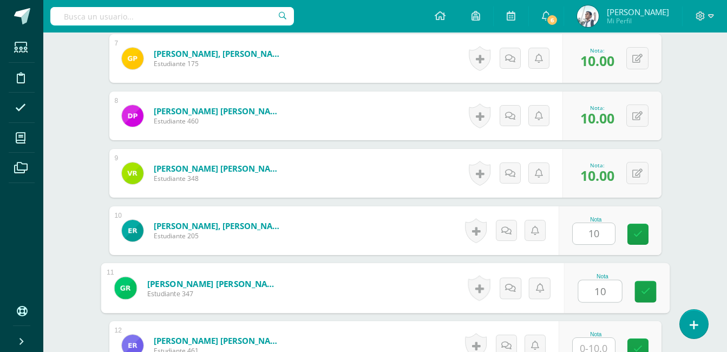
type input "10"
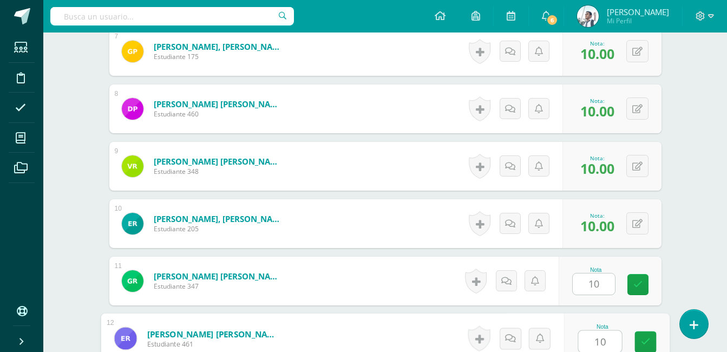
type input "10"
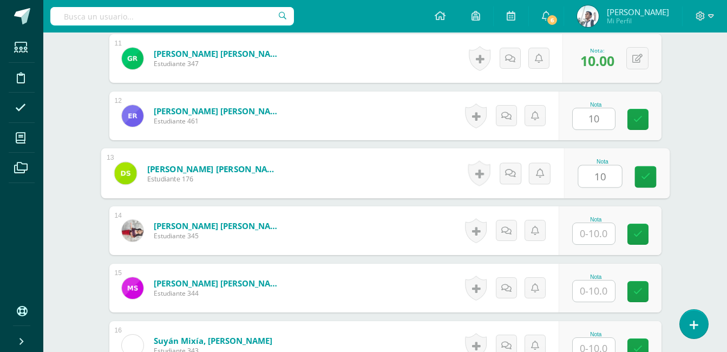
type input "10"
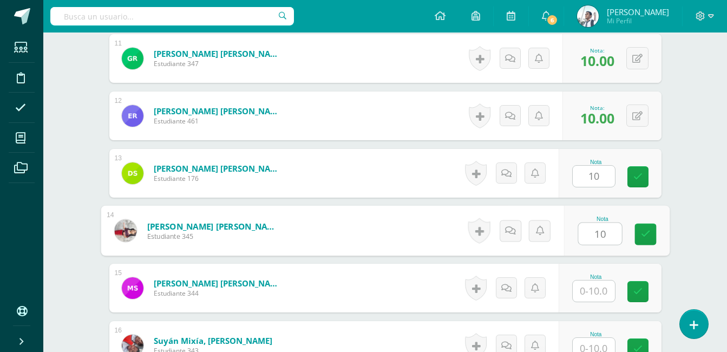
type input "10"
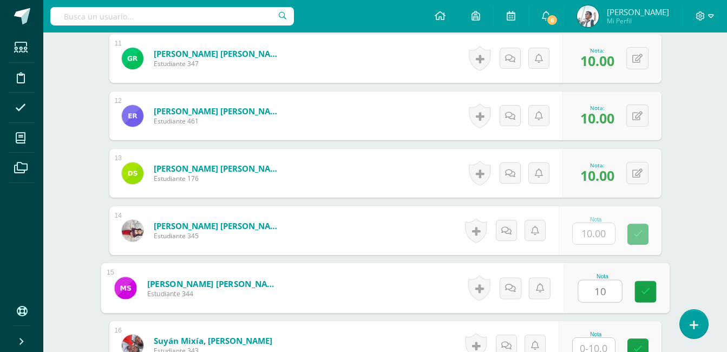
type input "10"
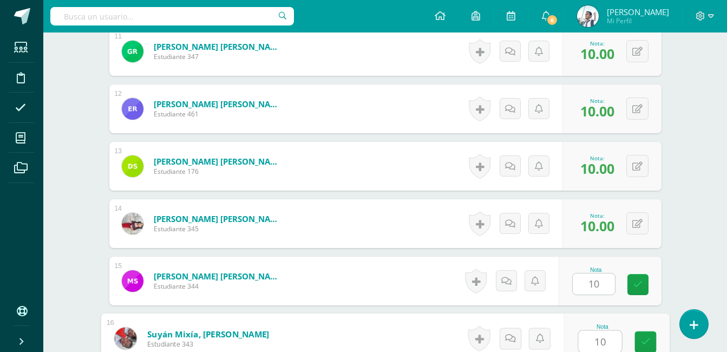
type input "10"
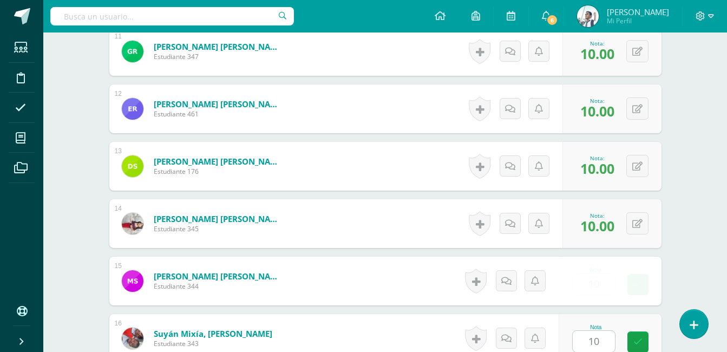
scroll to position [1145, 0]
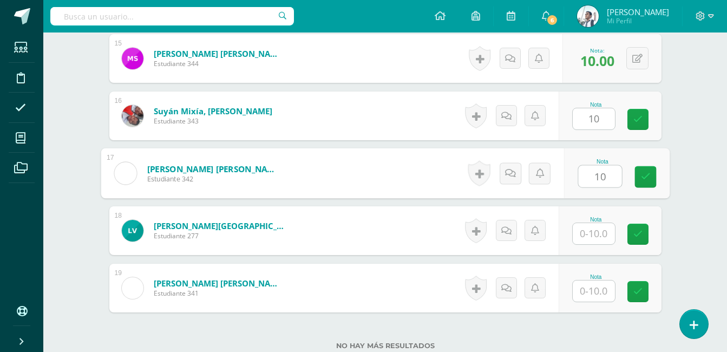
type input "10"
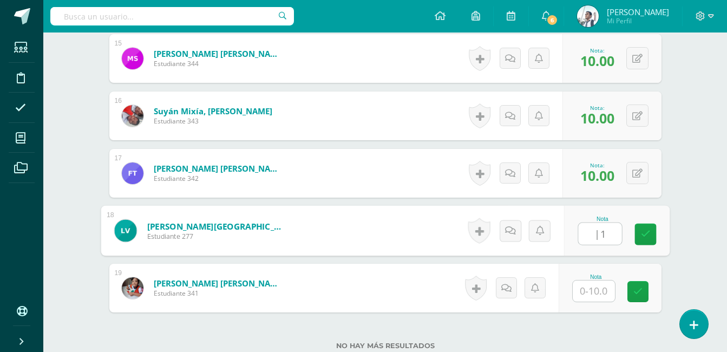
type input "|"
type input "10"
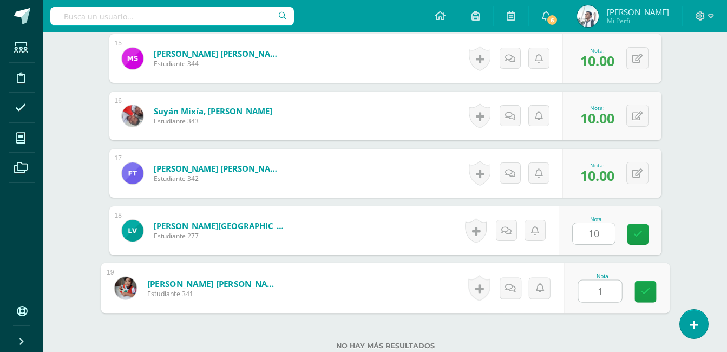
type input "10"
click at [647, 287] on icon at bounding box center [645, 291] width 10 height 9
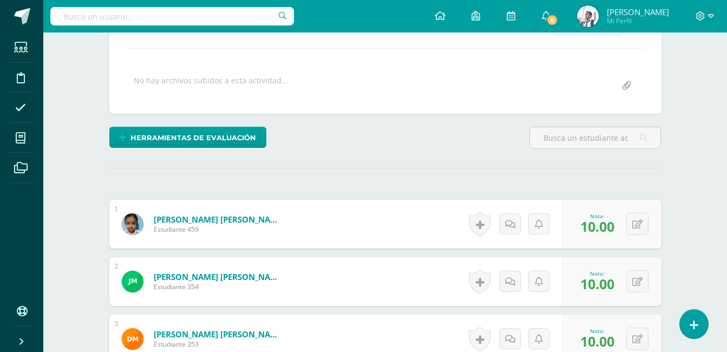
scroll to position [0, 0]
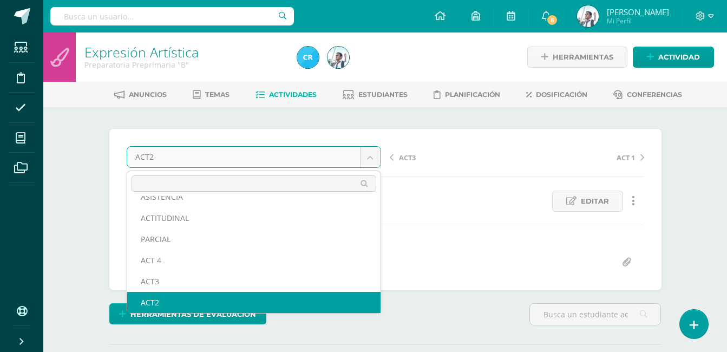
scroll to position [25, 0]
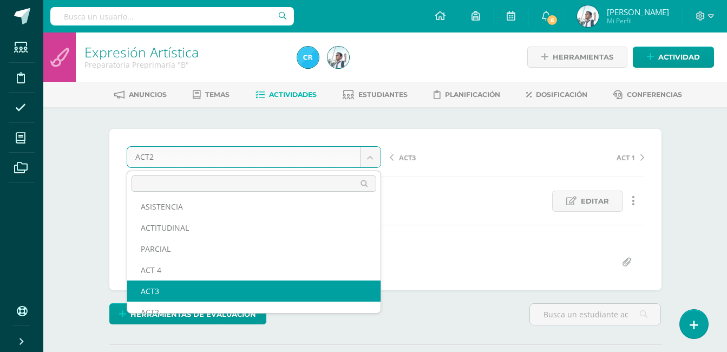
select select "/dashboard/teacher/grade-activity/123467/"
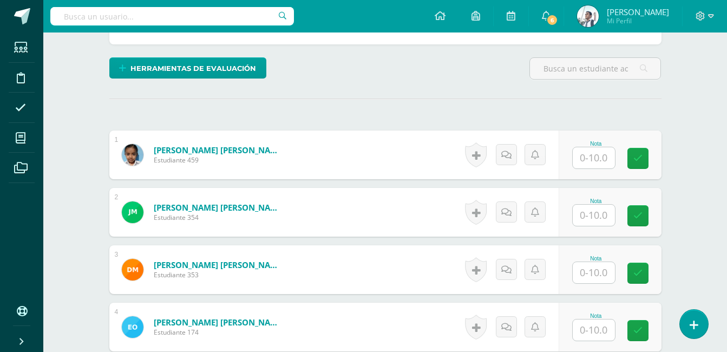
scroll to position [267, 0]
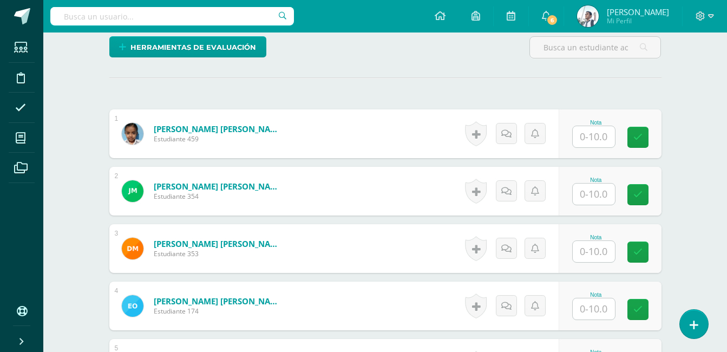
click at [580, 136] on input "text" at bounding box center [594, 136] width 42 height 21
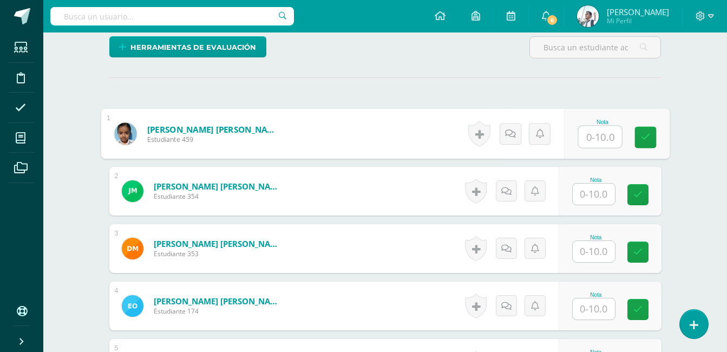
scroll to position [267, 0]
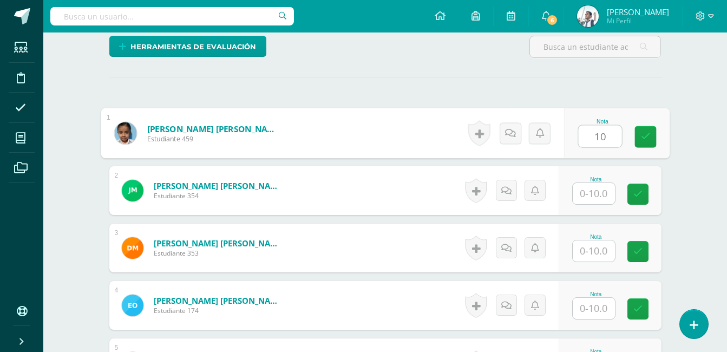
type input "10"
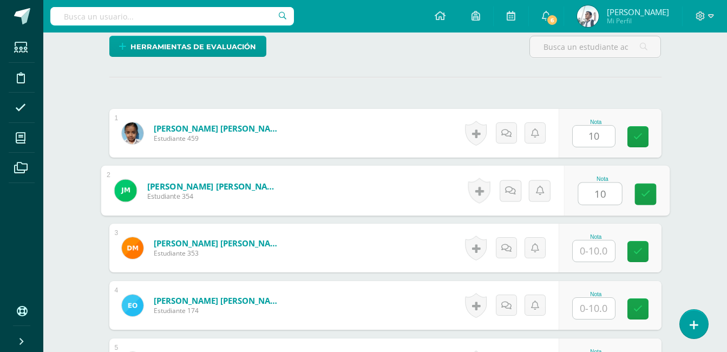
type input "10"
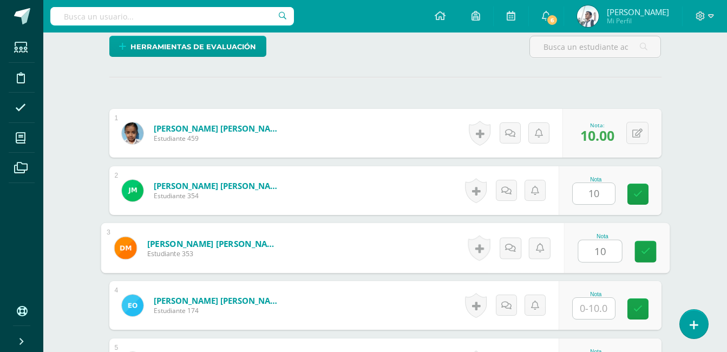
type input "10"
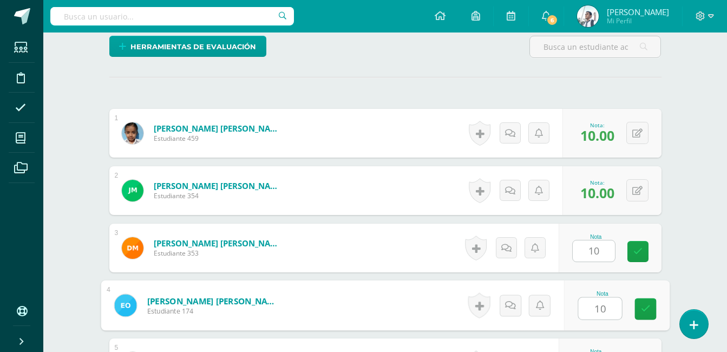
type input "10"
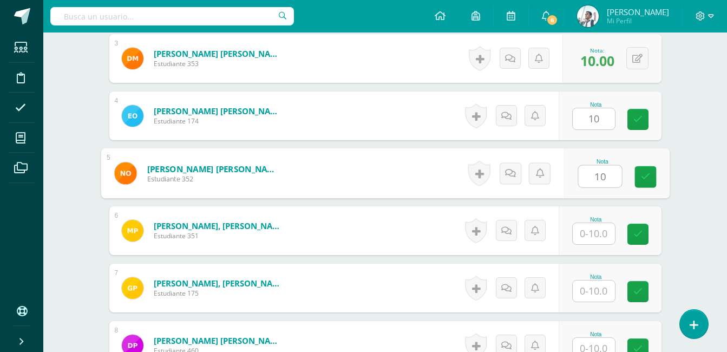
type input "10"
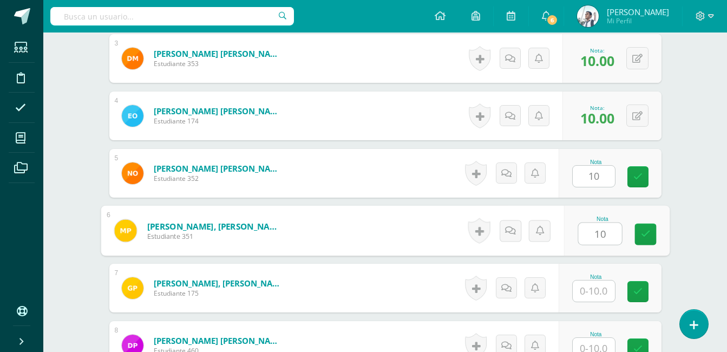
type input "10"
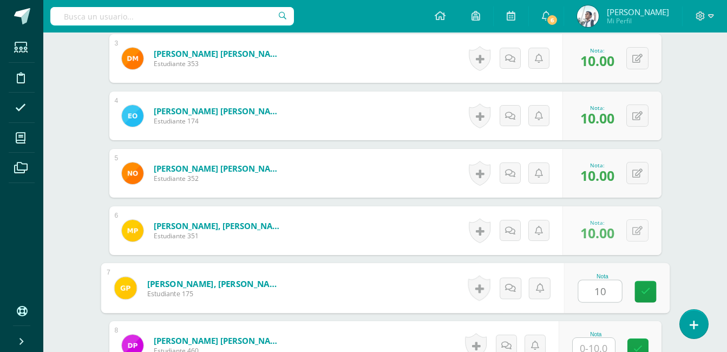
type input "10"
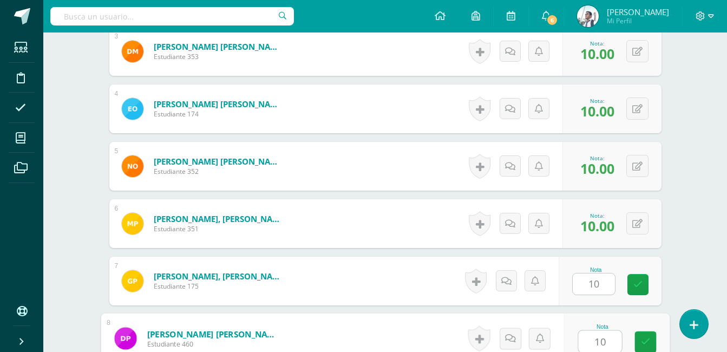
type input "10"
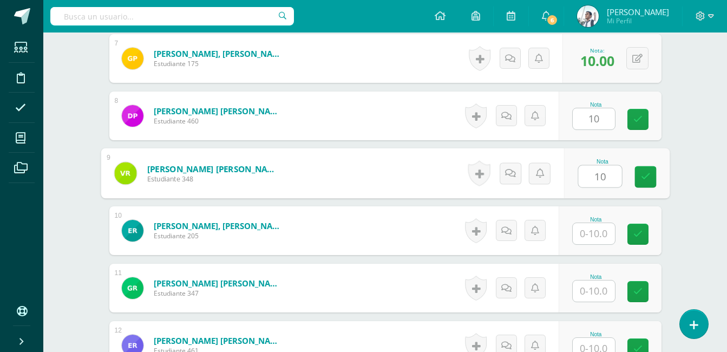
type input "10"
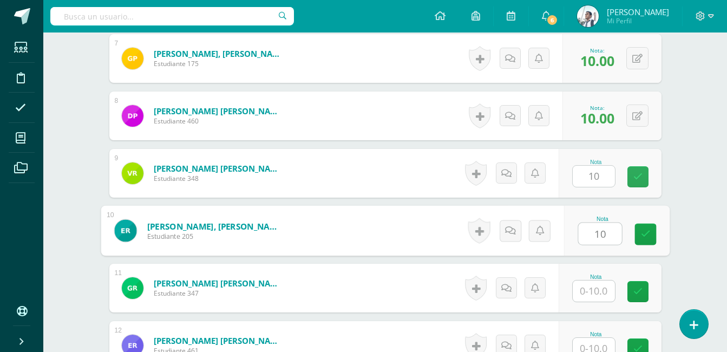
type input "10"
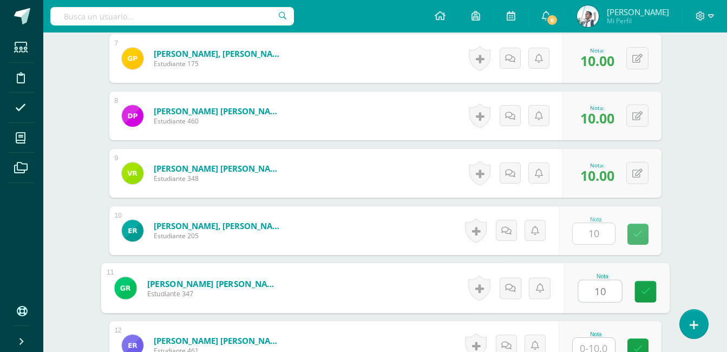
type input "10"
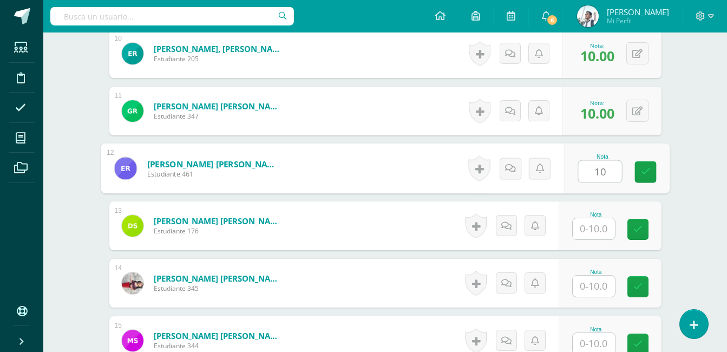
scroll to position [864, 0]
type input "10"
click at [587, 224] on input "text" at bounding box center [594, 228] width 42 height 21
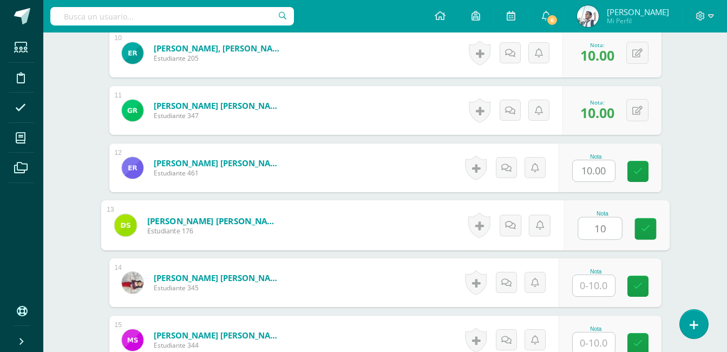
type input "10"
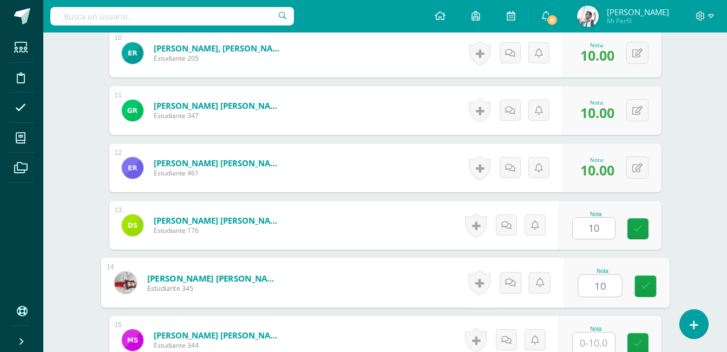
type input "10"
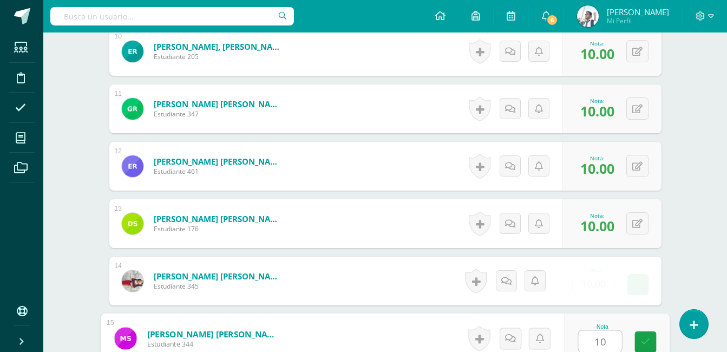
type input "10"
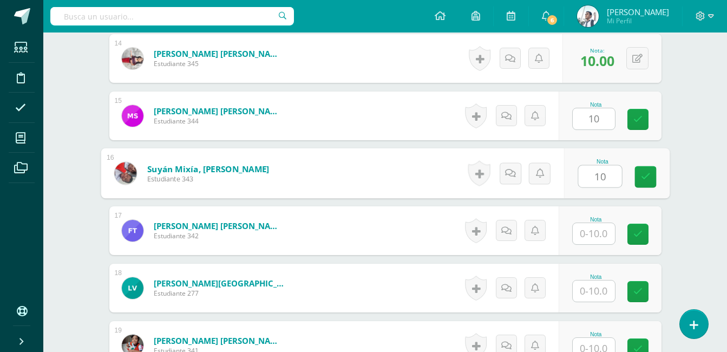
type input "10"
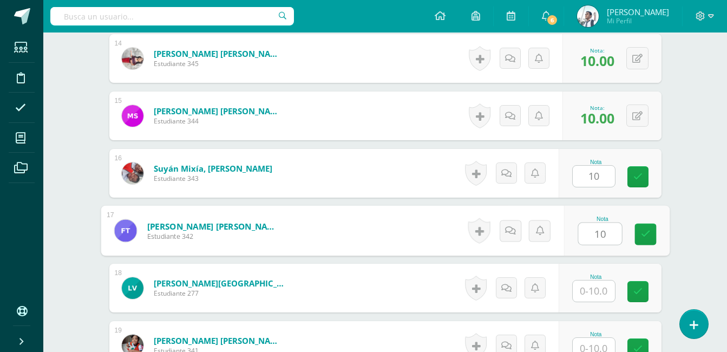
type input "10"
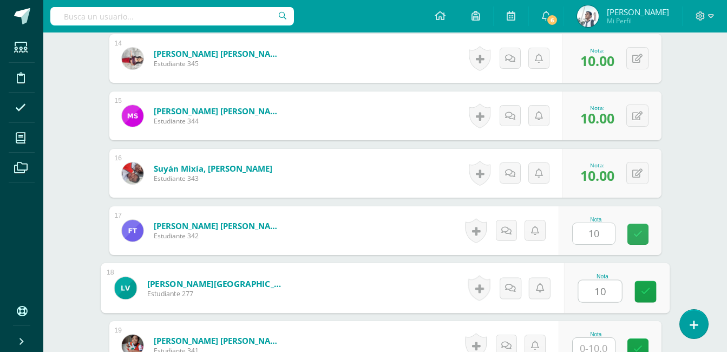
type input "10"
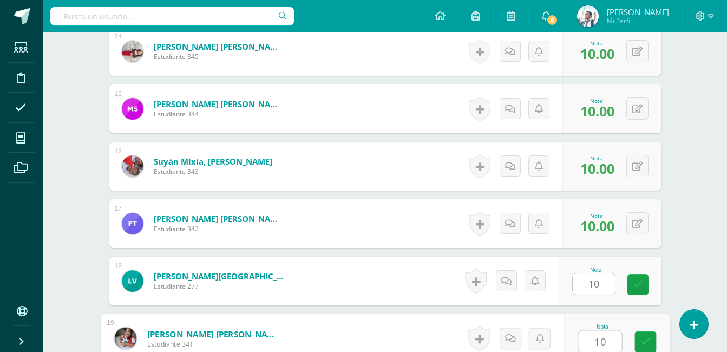
type input "10"
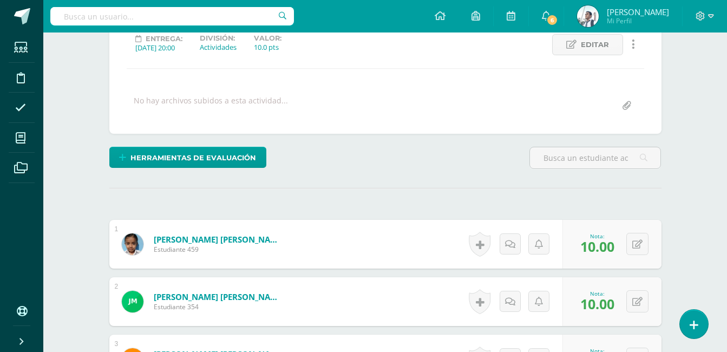
scroll to position [0, 0]
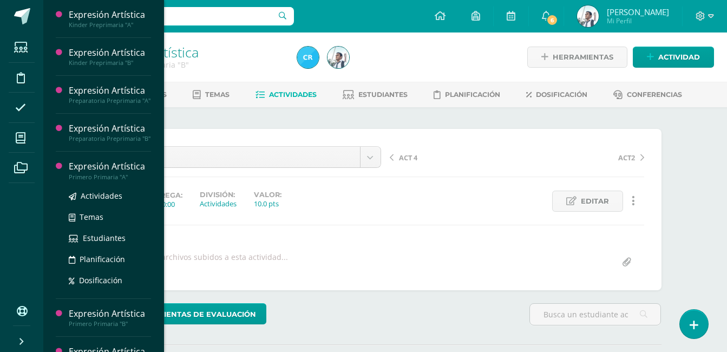
click at [120, 173] on div "Expresión Artística" at bounding box center [110, 166] width 82 height 12
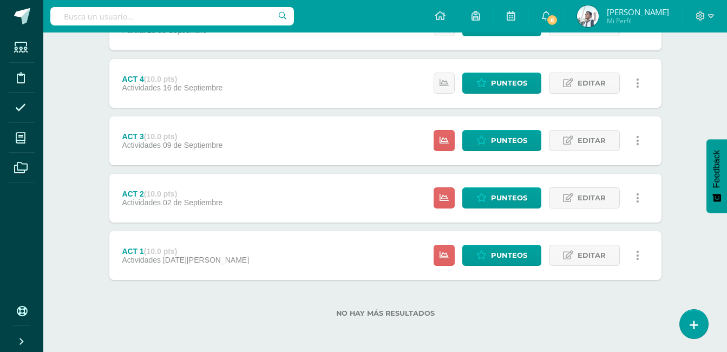
scroll to position [332, 0]
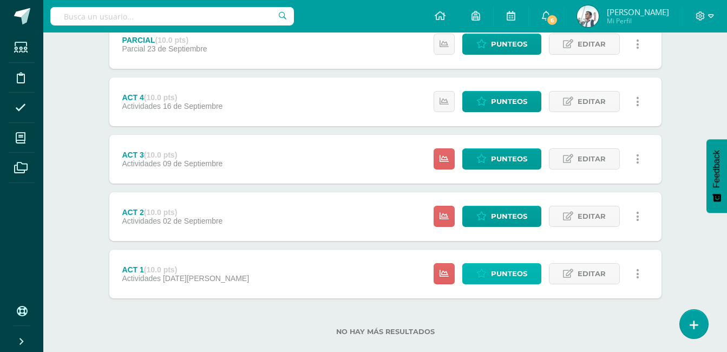
click at [491, 271] on link "Punteos" at bounding box center [501, 273] width 79 height 21
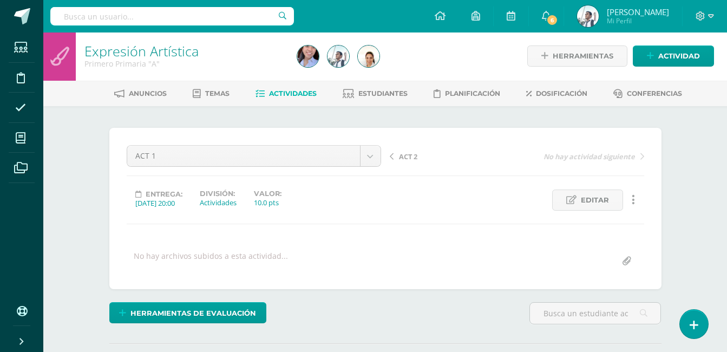
scroll to position [2, 0]
click at [429, 260] on div "No hay archivos subidos a esta actividad..." at bounding box center [385, 260] width 526 height 21
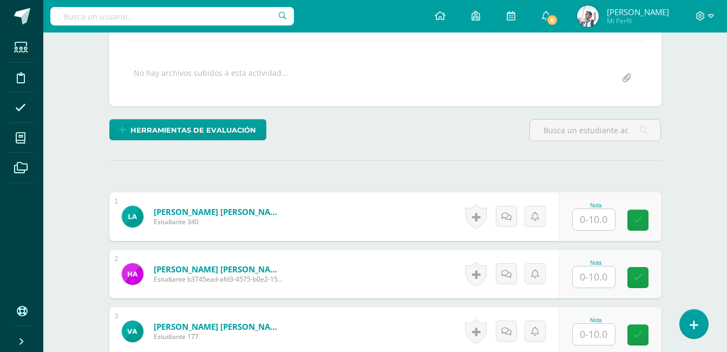
scroll to position [187, 0]
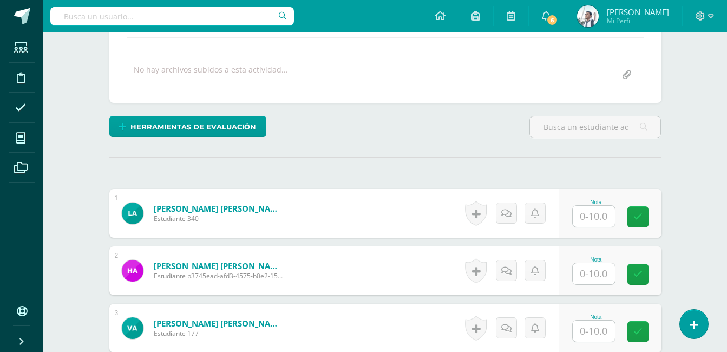
click at [592, 212] on input "text" at bounding box center [594, 216] width 42 height 21
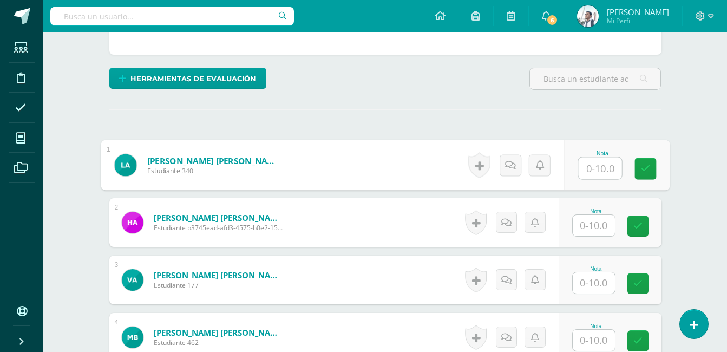
scroll to position [235, 0]
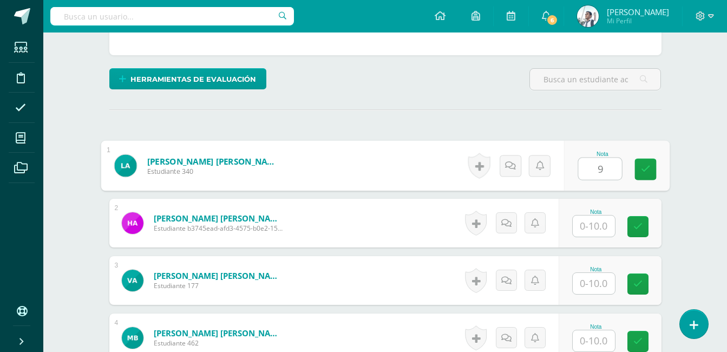
type input "9"
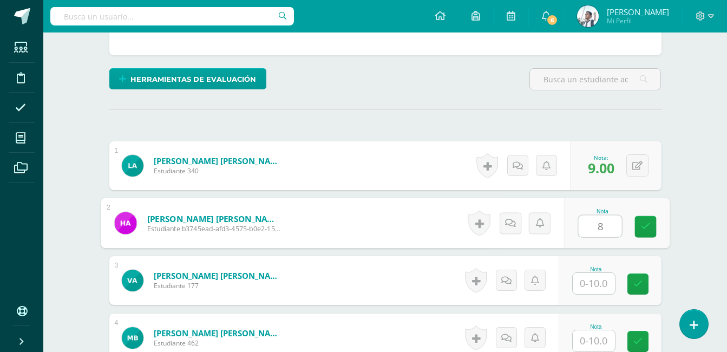
type input "8"
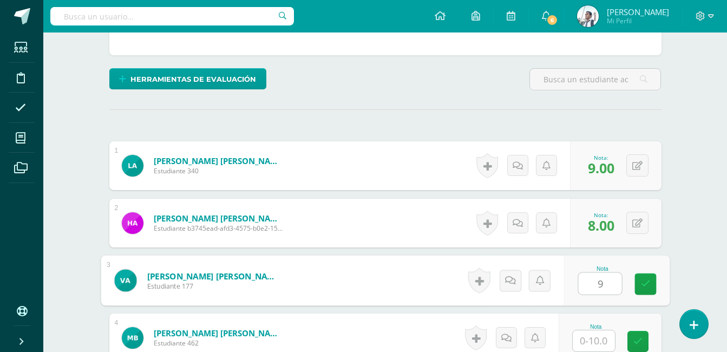
type input "9"
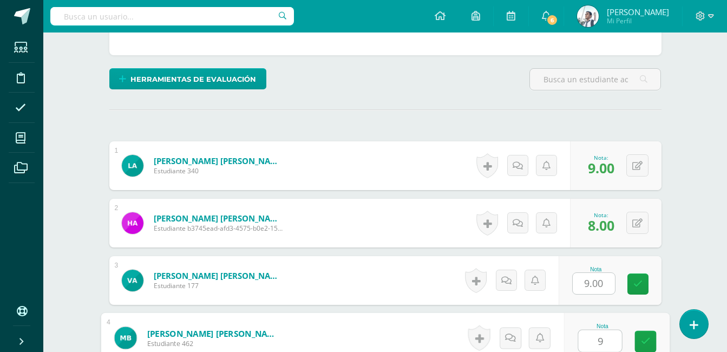
type input "9"
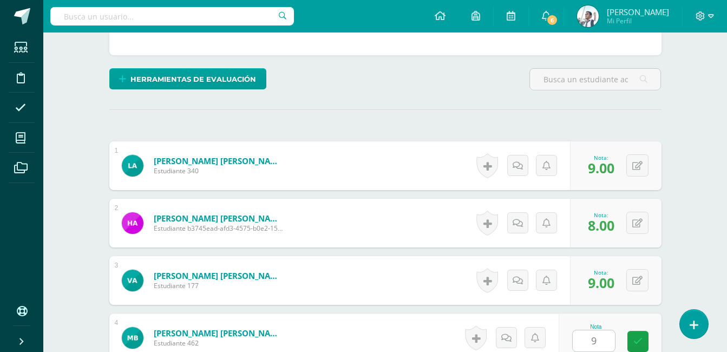
scroll to position [457, 0]
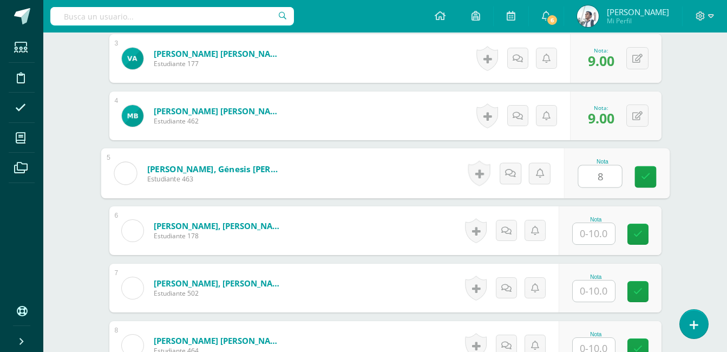
type input "8"
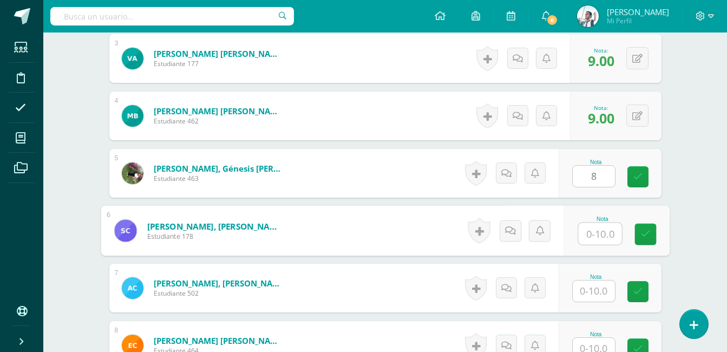
type input "9"
type input "10"
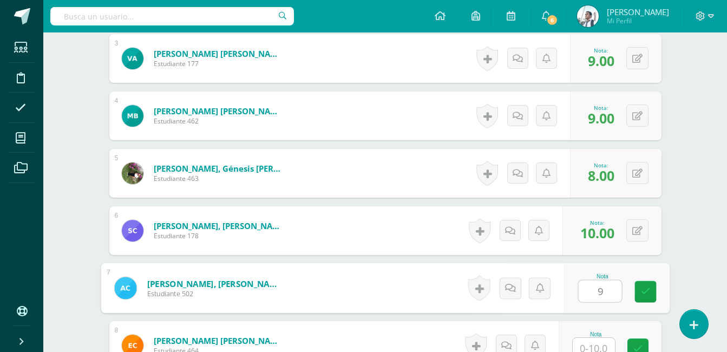
type input "9"
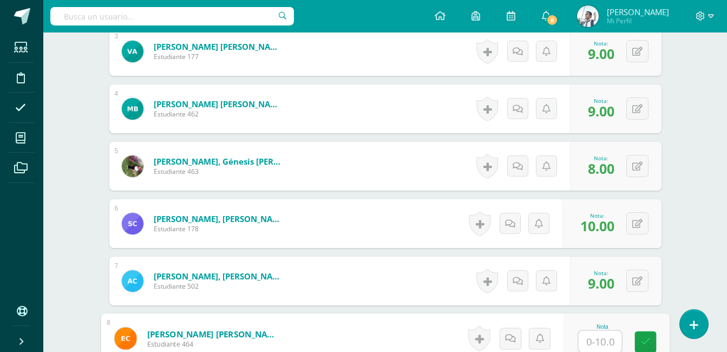
type input "9"
type input "10"
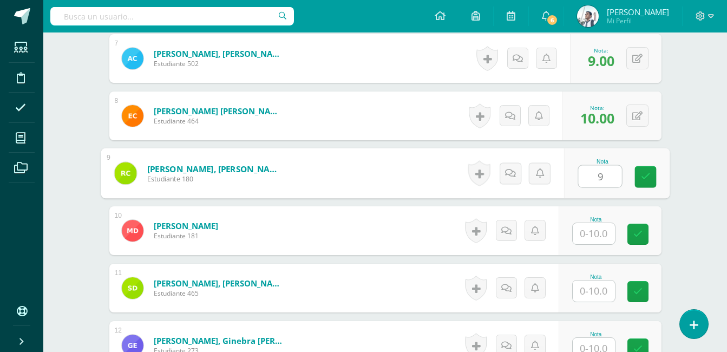
type input "9"
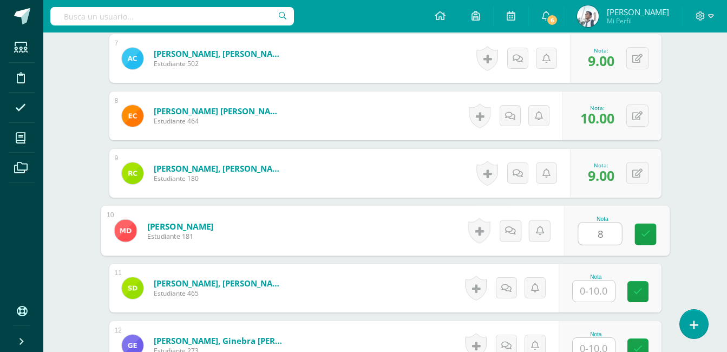
type input "8"
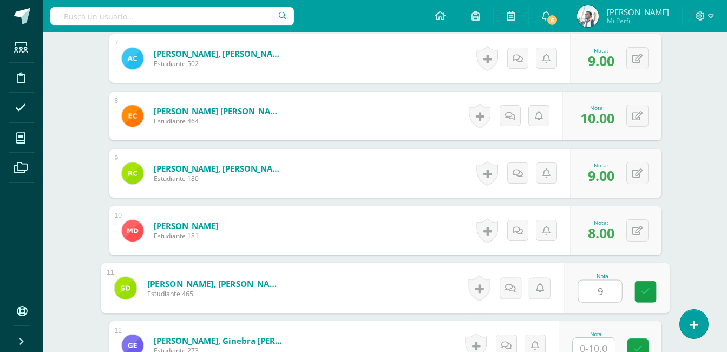
type input "9"
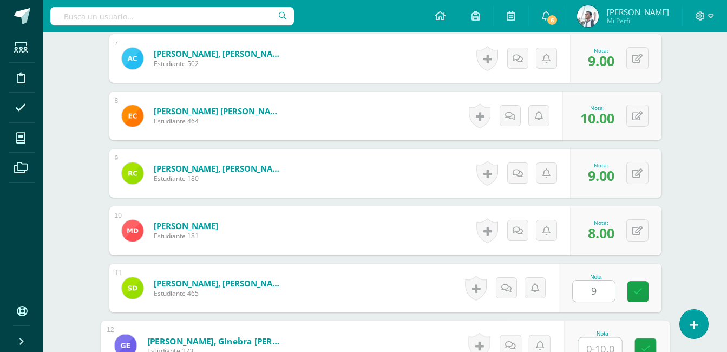
scroll to position [693, 0]
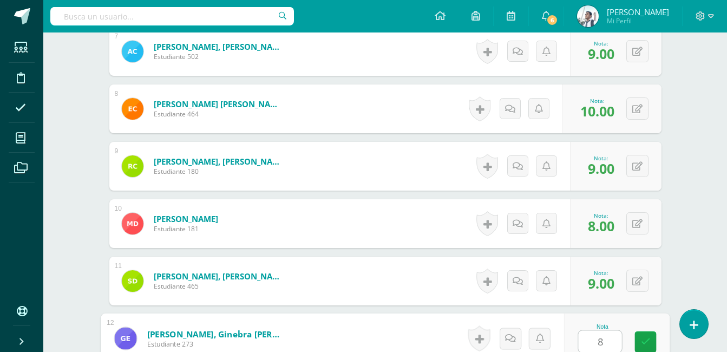
type input "8"
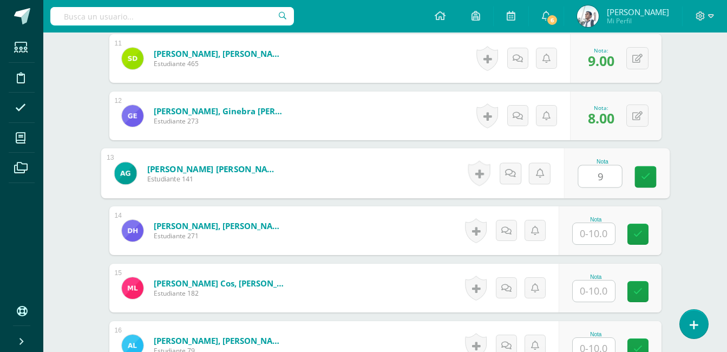
type input "9"
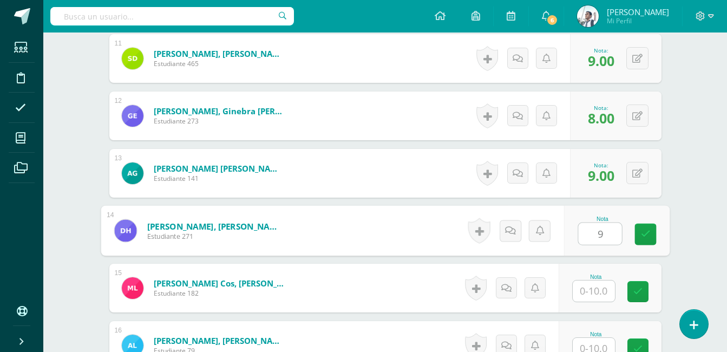
type input "9"
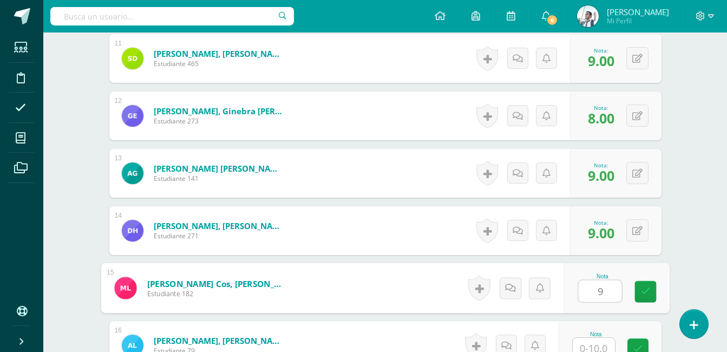
type input "9"
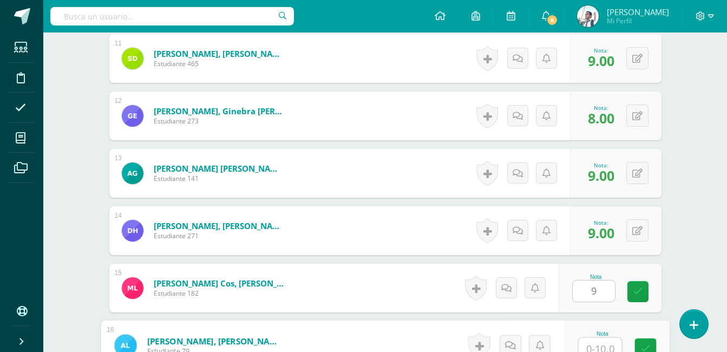
scroll to position [923, 0]
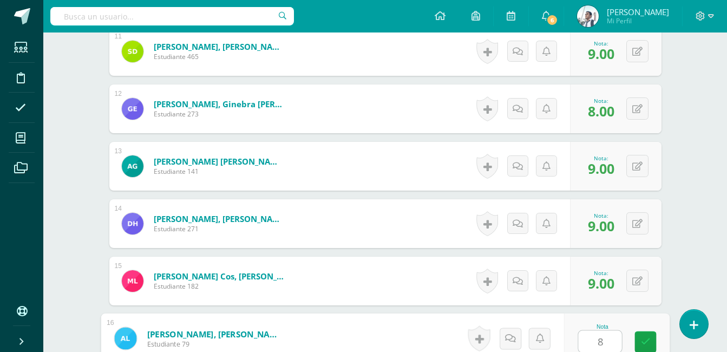
type input "8"
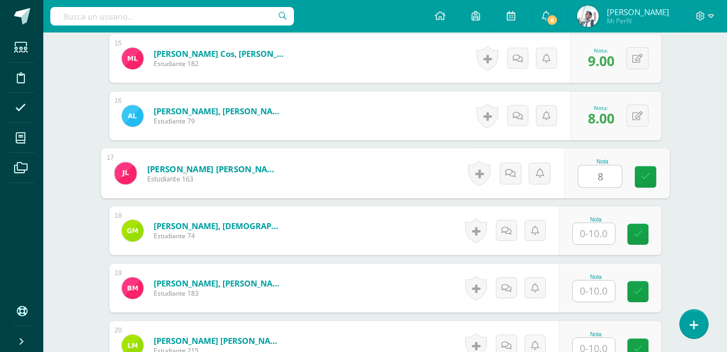
type input "8"
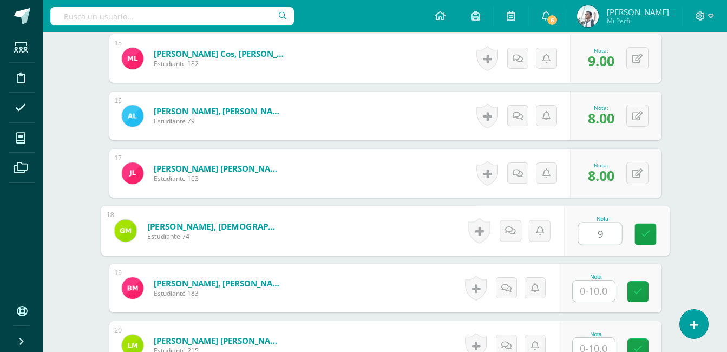
type input "9"
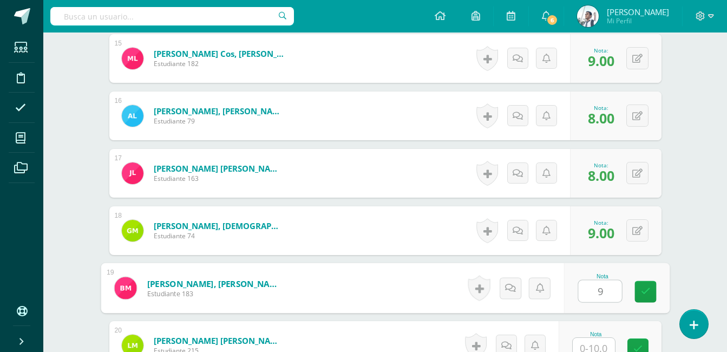
type input "9"
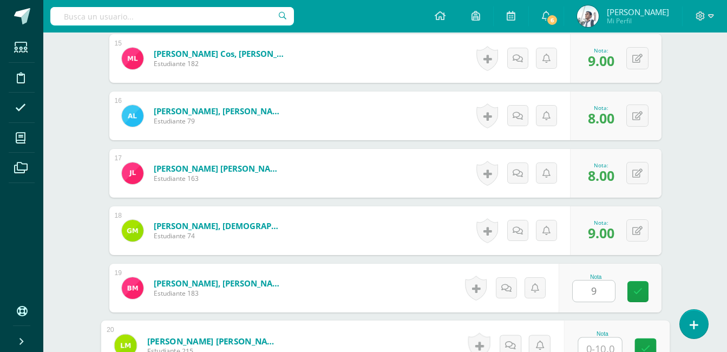
scroll to position [1152, 0]
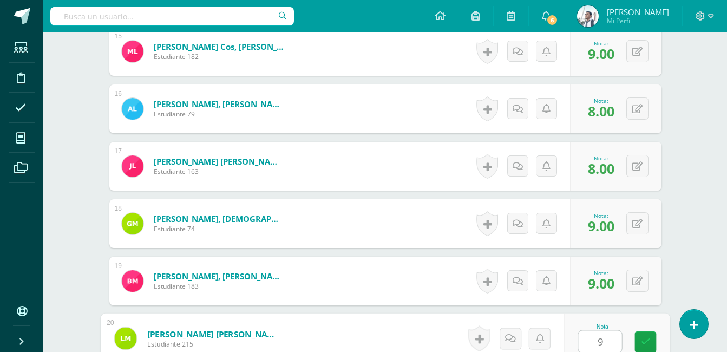
type input "9"
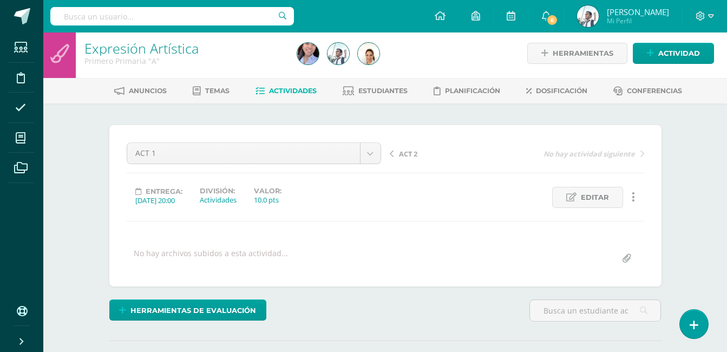
scroll to position [0, 0]
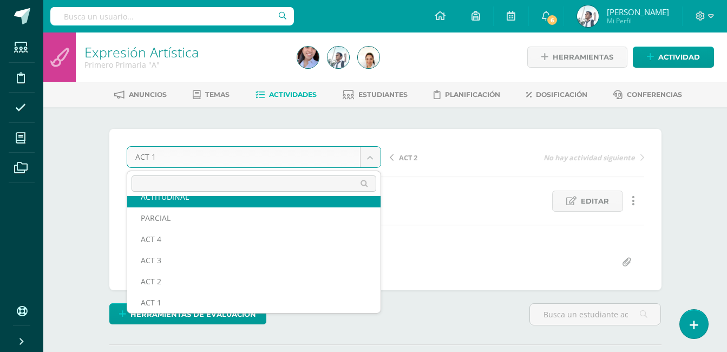
scroll to position [47, 0]
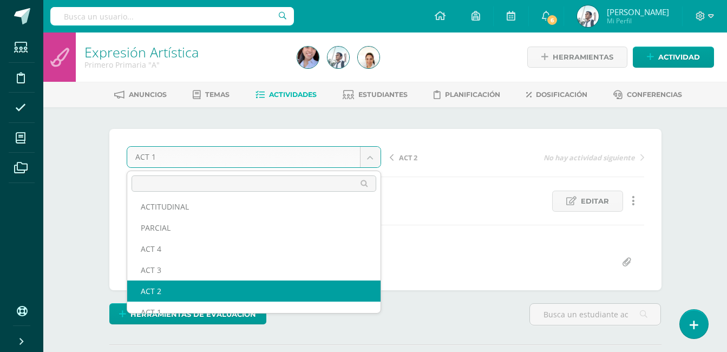
select select "/dashboard/teacher/grade-activity/123536/"
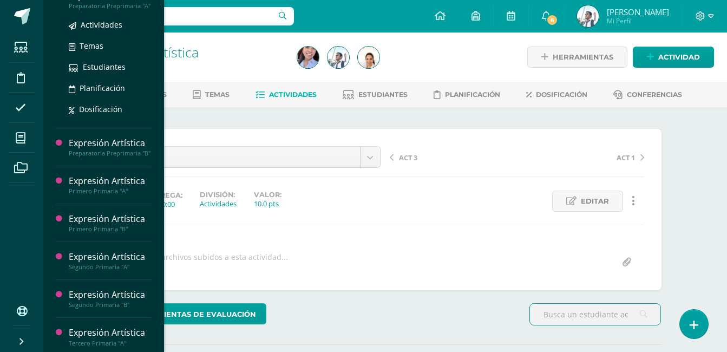
scroll to position [95, 0]
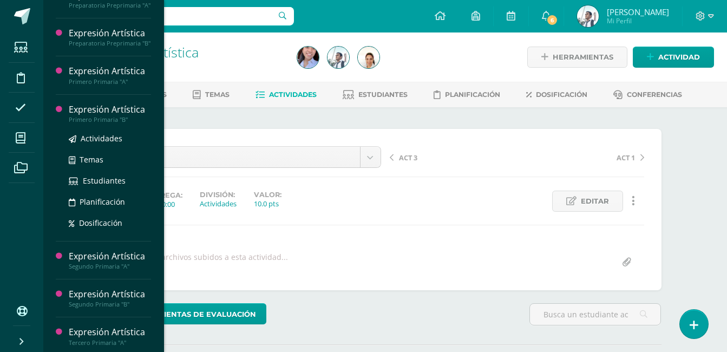
click at [107, 116] on div "Expresión Artística" at bounding box center [110, 109] width 82 height 12
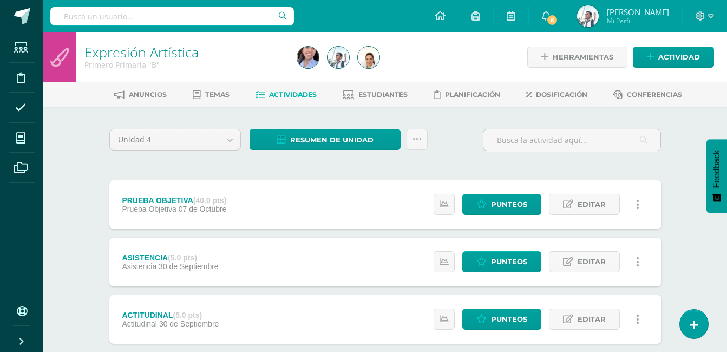
scroll to position [351, 0]
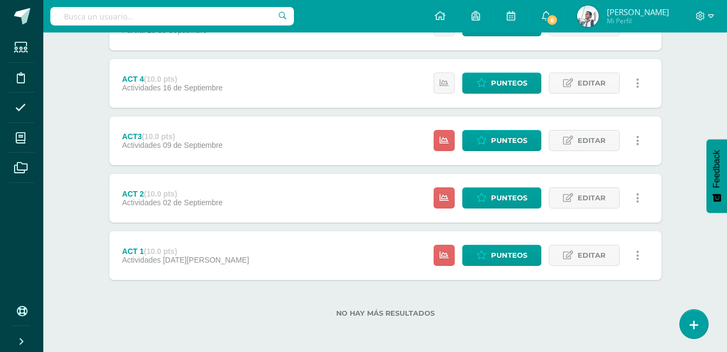
click at [490, 267] on div "Estatus de Actividad: 19 Estudiantes sin calificar 0 Estudiantes con cero Media…" at bounding box center [539, 255] width 244 height 49
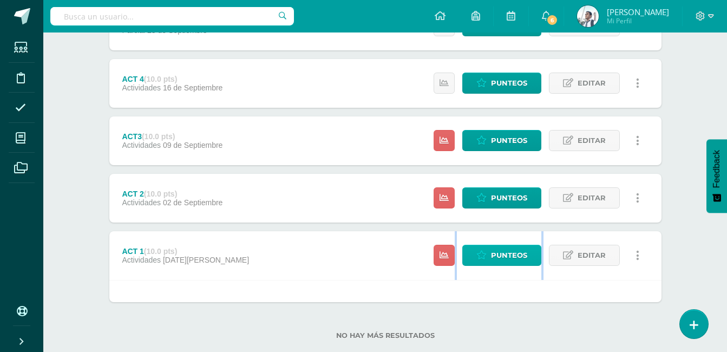
drag, startPoint x: 490, startPoint y: 267, endPoint x: 497, endPoint y: 252, distance: 16.5
click at [497, 252] on div "Estatus de Actividad: 19 Estudiantes sin calificar 0 Estudiantes con cero Media…" at bounding box center [539, 255] width 244 height 49
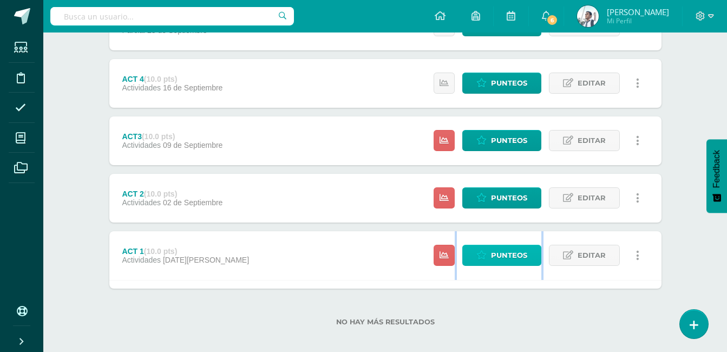
click at [497, 252] on span "Punteos" at bounding box center [509, 255] width 36 height 20
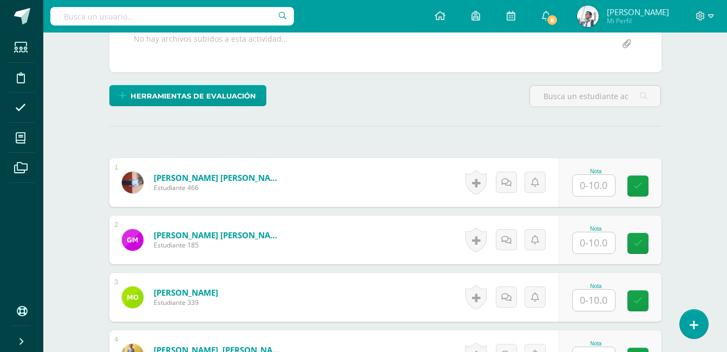
scroll to position [219, 0]
click at [586, 187] on input "text" at bounding box center [594, 184] width 42 height 21
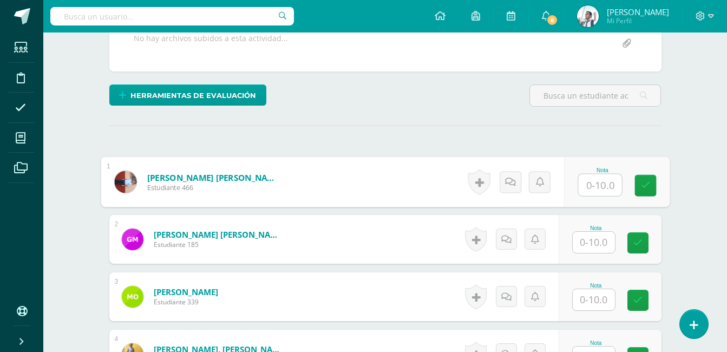
scroll to position [219, 0]
type input "9"
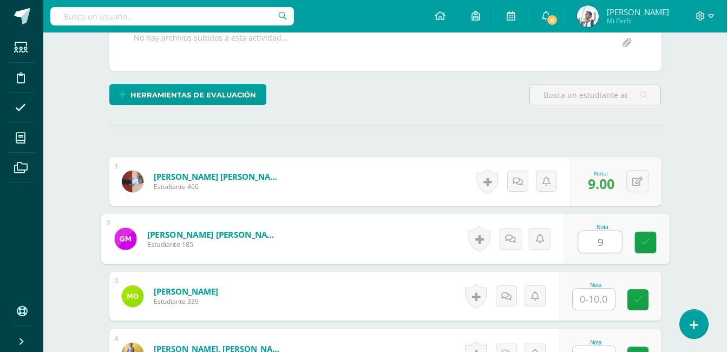
type input "9"
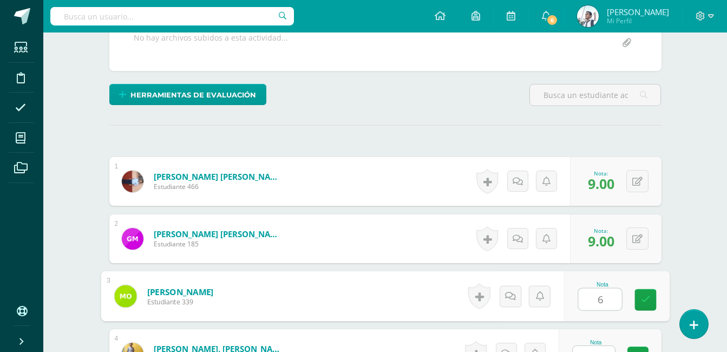
type input "6"
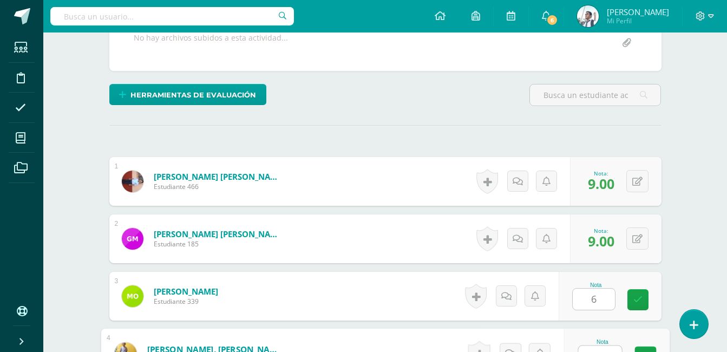
scroll to position [234, 0]
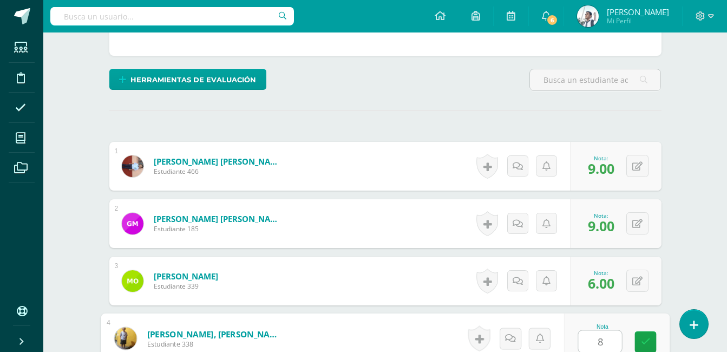
type input "8"
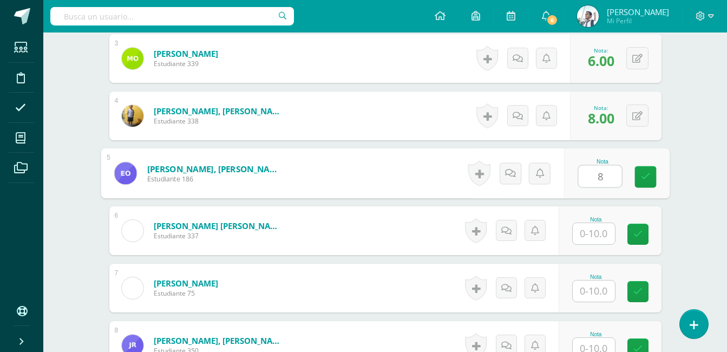
type input "8"
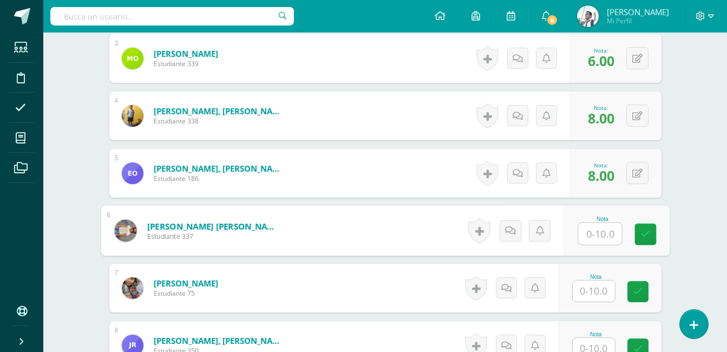
type input "9"
type input "8"
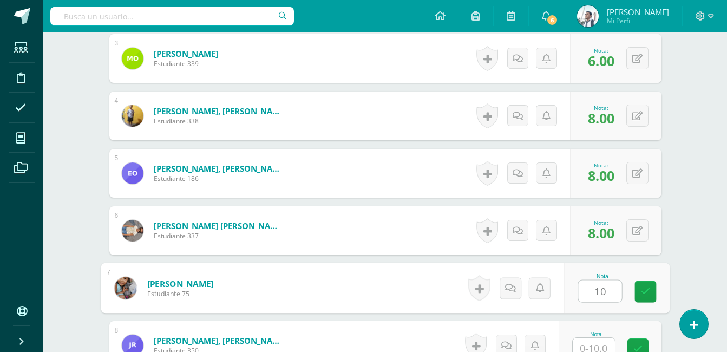
type input "10"
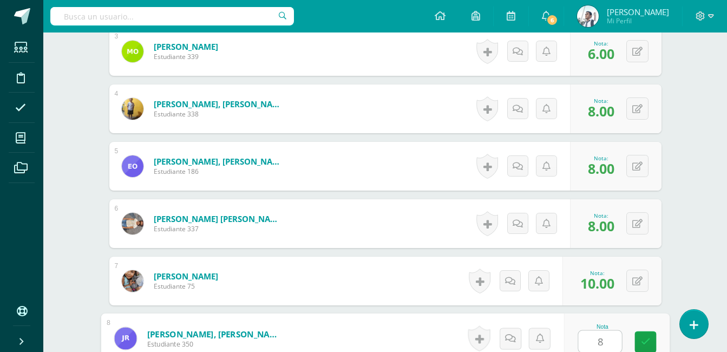
type input "8"
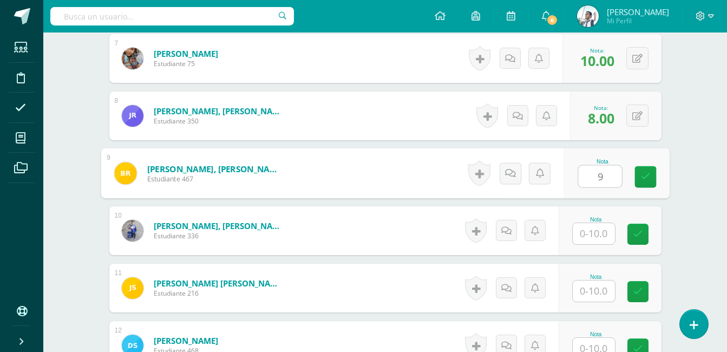
type input "9"
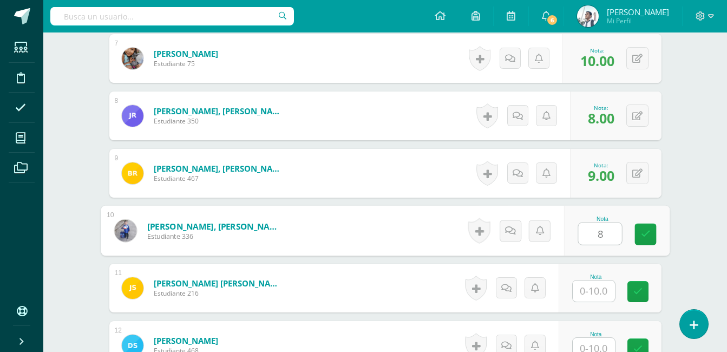
type input "8"
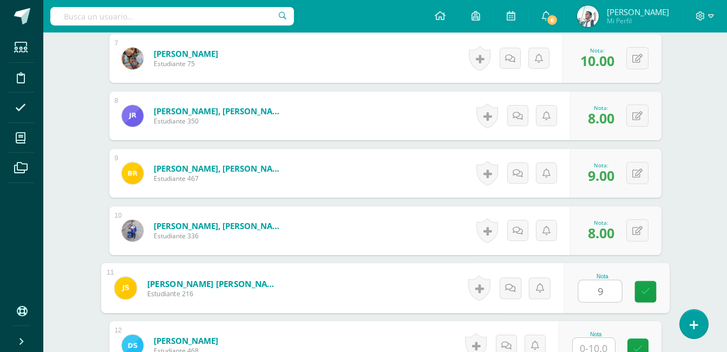
type input "9"
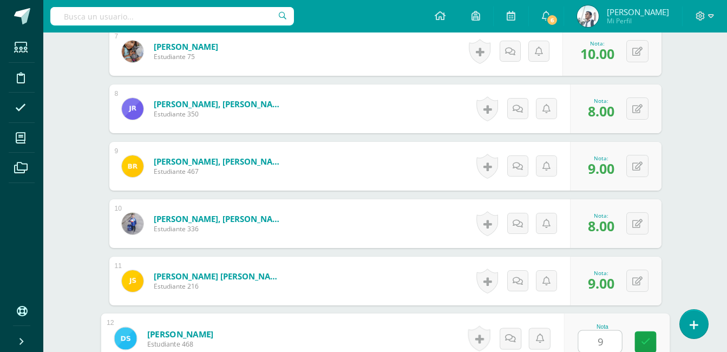
type input "9"
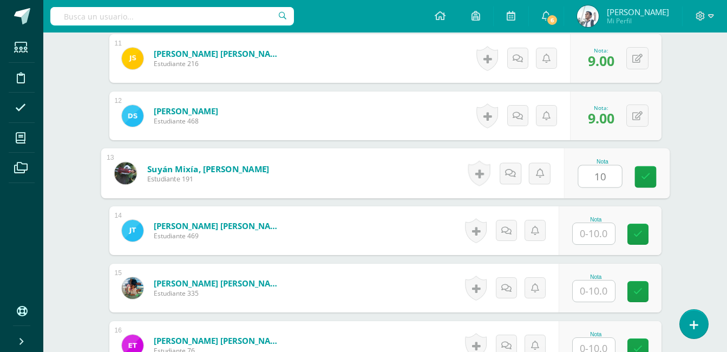
type input "10"
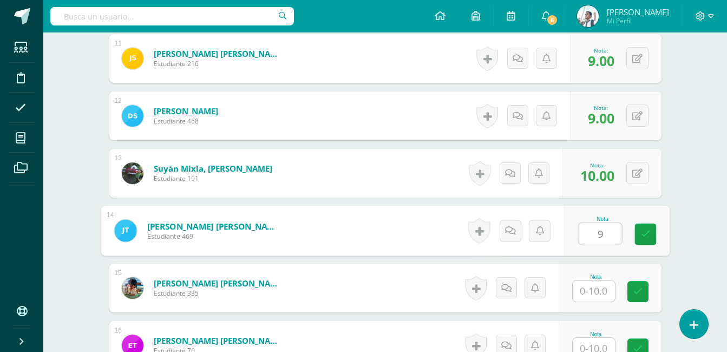
type input "9"
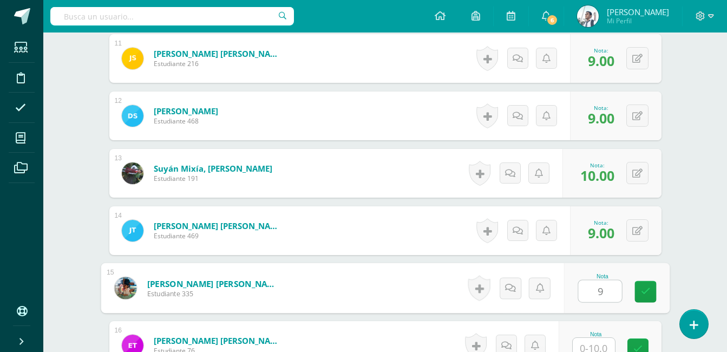
type input "9"
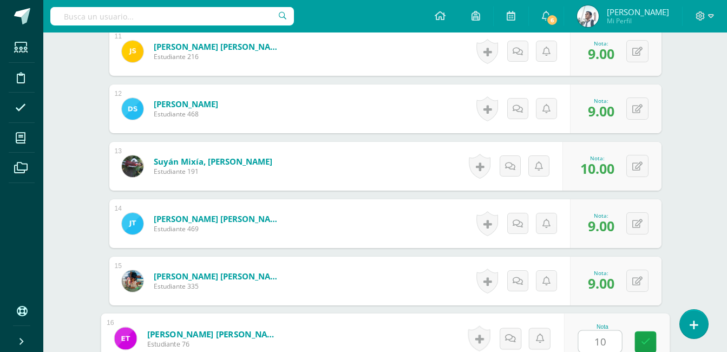
type input "10"
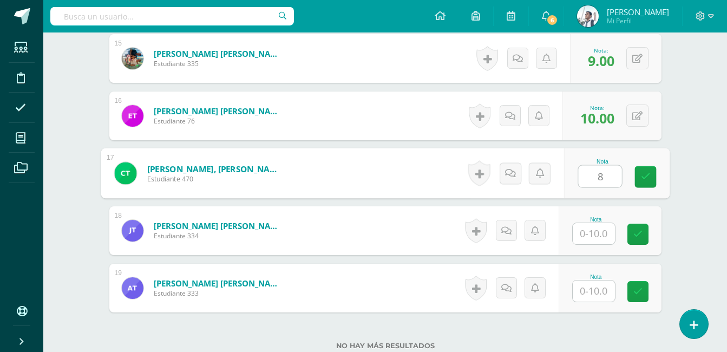
type input "8"
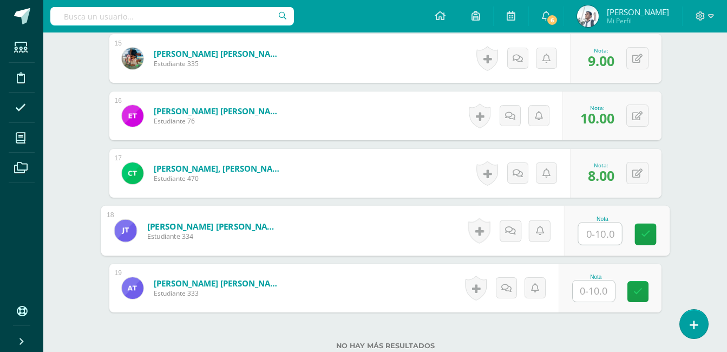
type input "8"
type input "9"
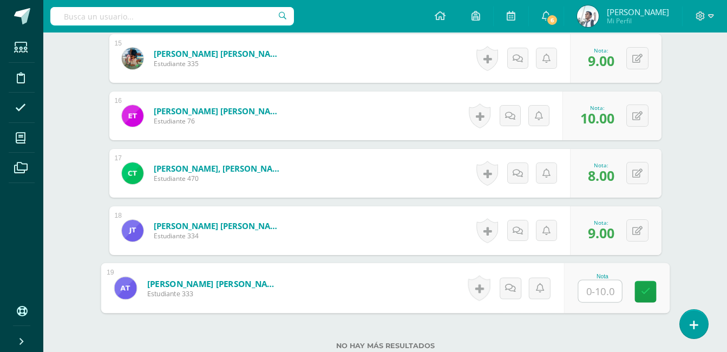
type input "9"
type input "10"
click at [641, 289] on icon at bounding box center [645, 291] width 10 height 9
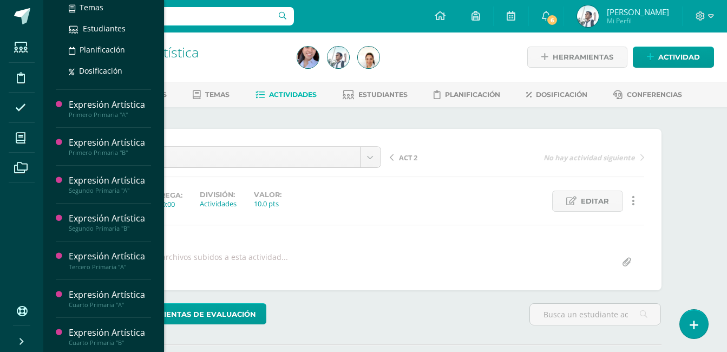
scroll to position [170, 0]
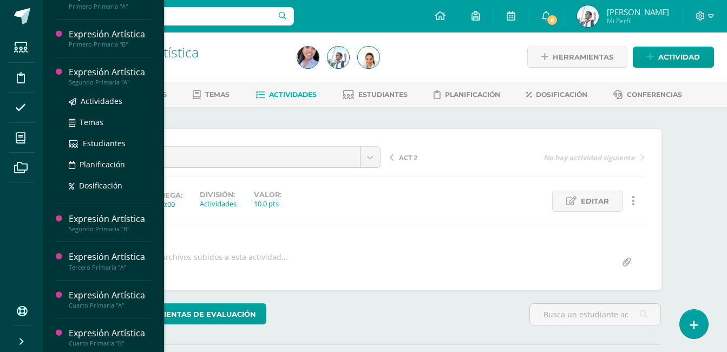
click at [130, 78] on div "Expresión Artística" at bounding box center [110, 72] width 82 height 12
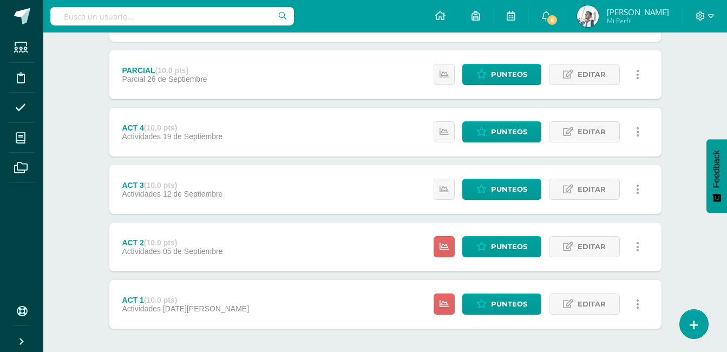
scroll to position [351, 0]
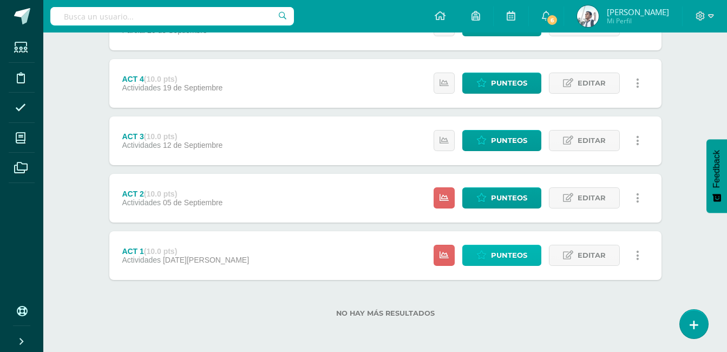
click at [493, 252] on span "Punteos" at bounding box center [509, 255] width 36 height 20
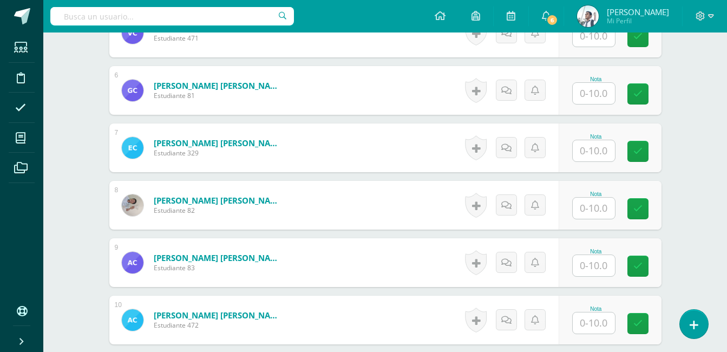
scroll to position [710, 0]
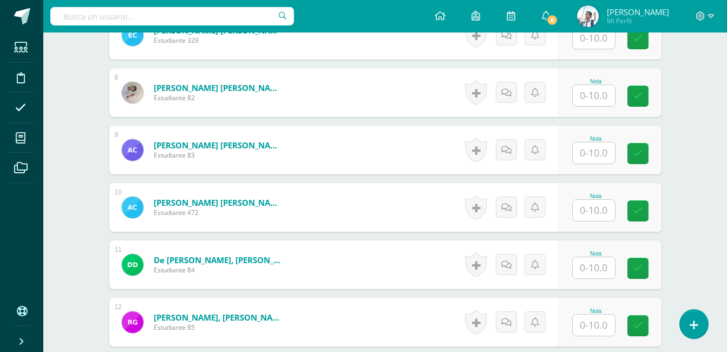
click at [588, 211] on input "text" at bounding box center [594, 210] width 42 height 21
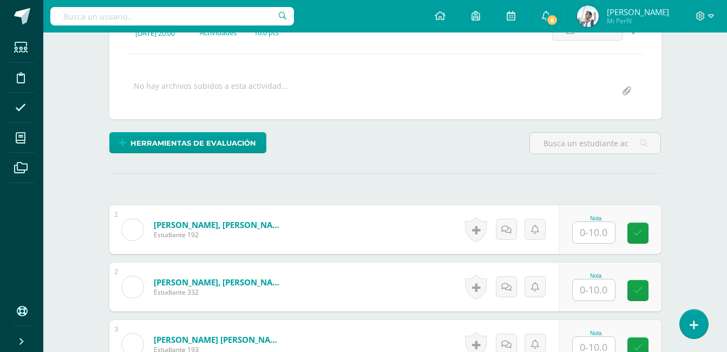
scroll to position [173, 0]
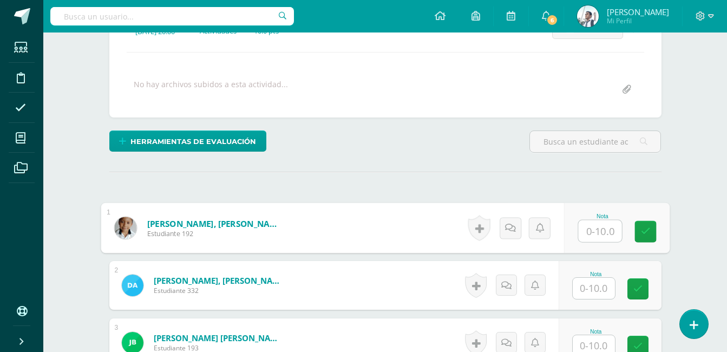
click at [608, 228] on input "text" at bounding box center [599, 231] width 43 height 22
type input "8"
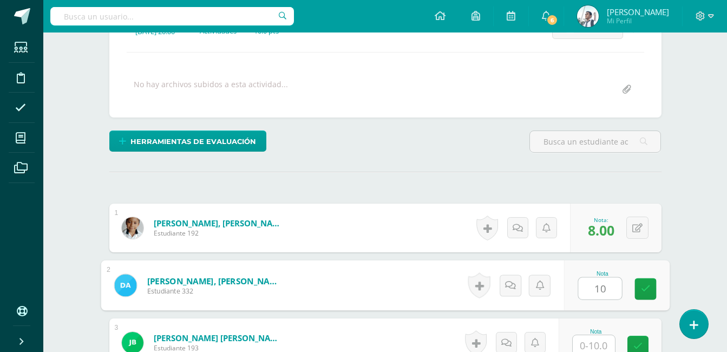
type input "10"
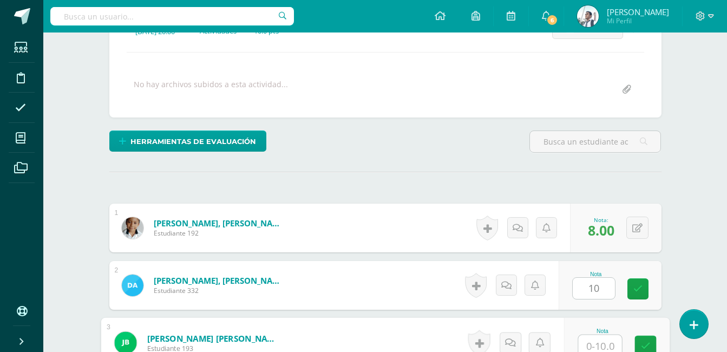
scroll to position [177, 0]
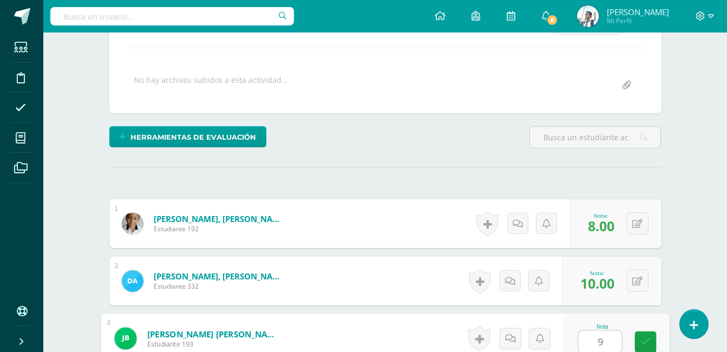
type input "9"
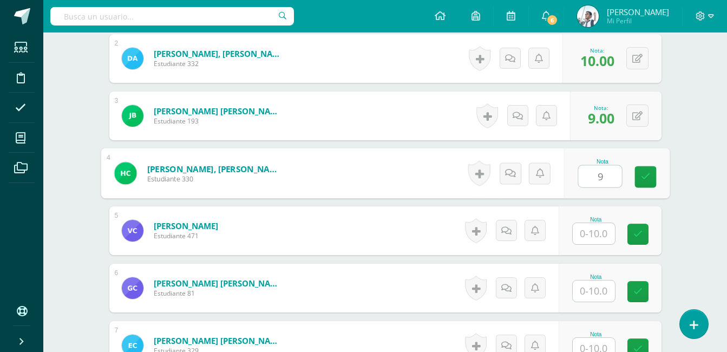
type input "9"
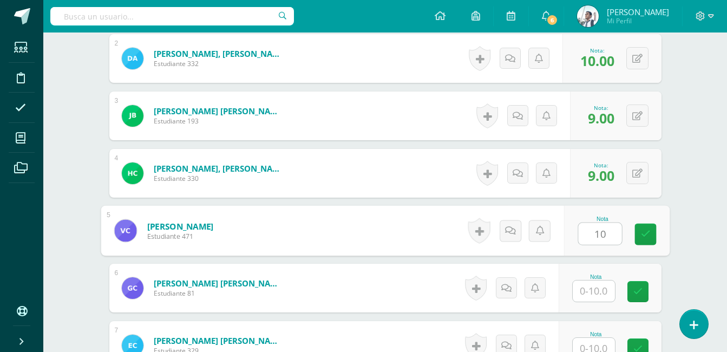
type input "10"
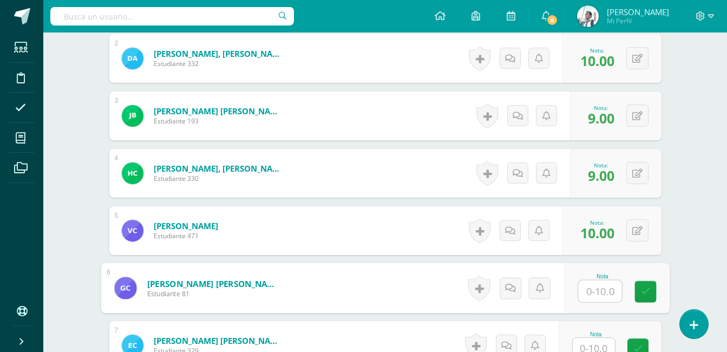
type input "9"
type input "8"
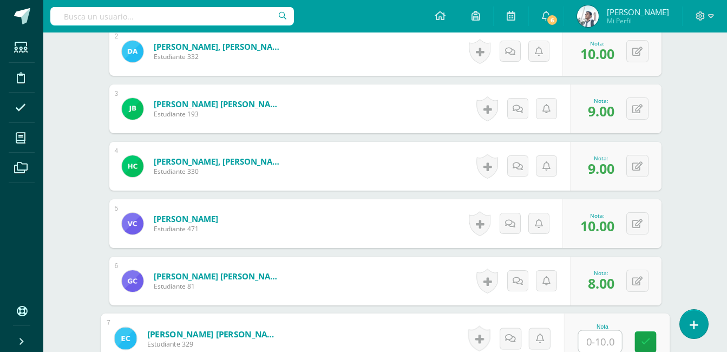
type input "9"
type input "8"
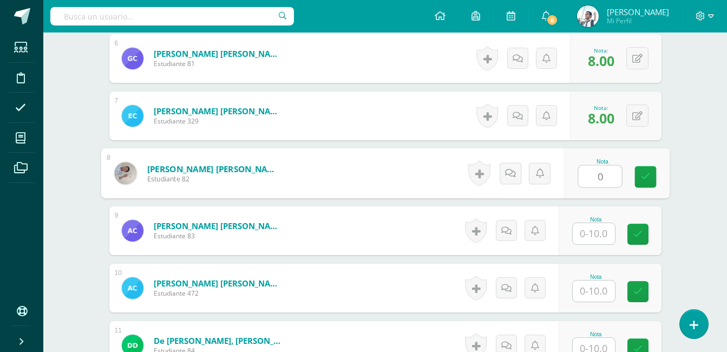
type input "0"
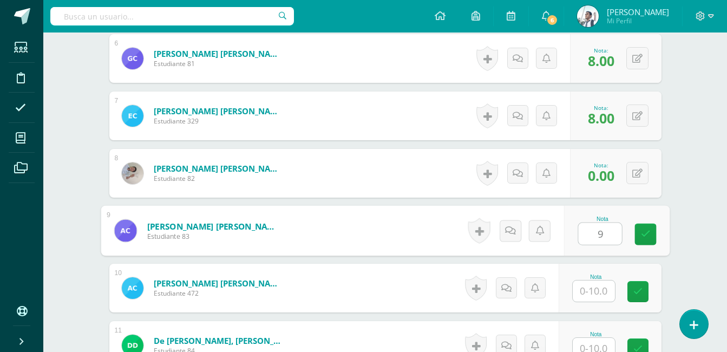
type input "9"
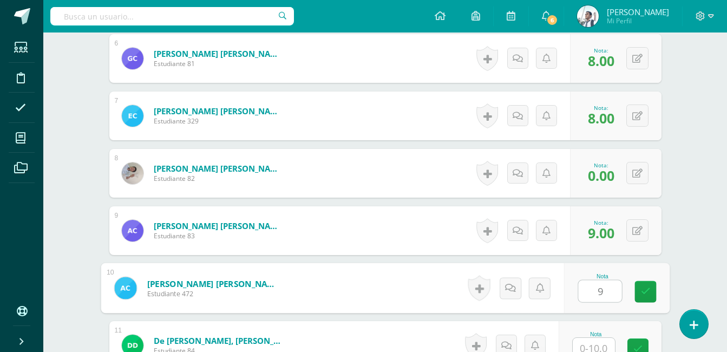
type input "9"
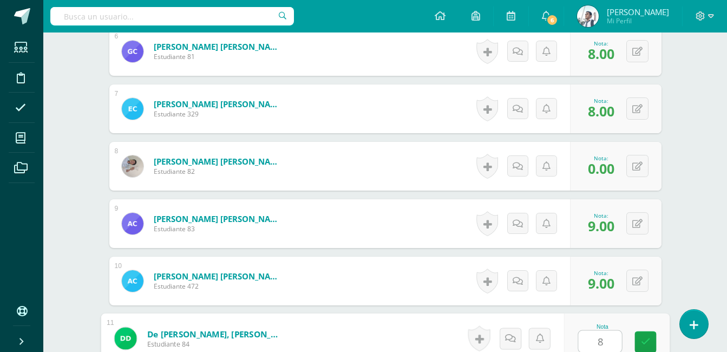
type input "8"
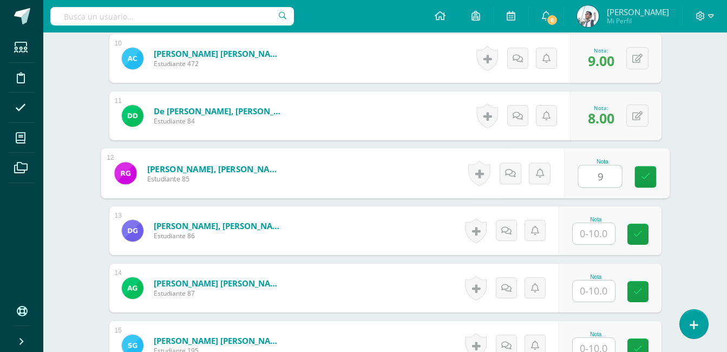
type input "9"
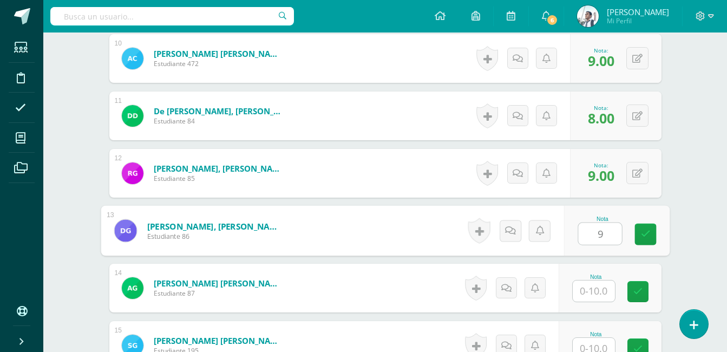
type input "9"
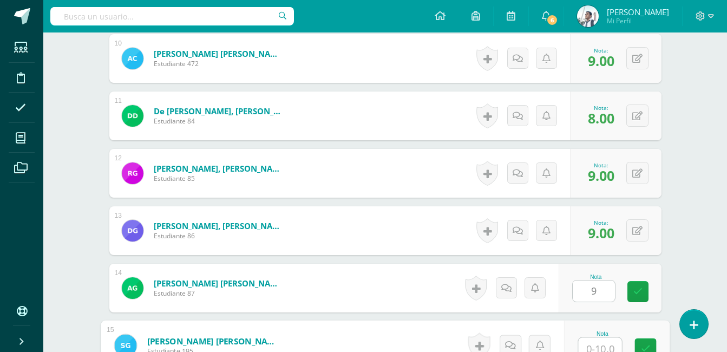
scroll to position [865, 0]
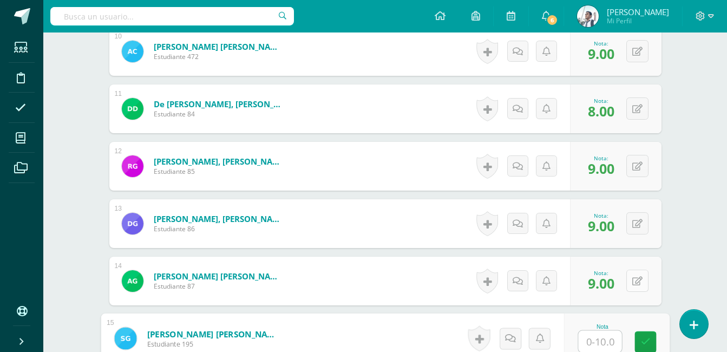
click at [637, 279] on button at bounding box center [637, 281] width 22 height 22
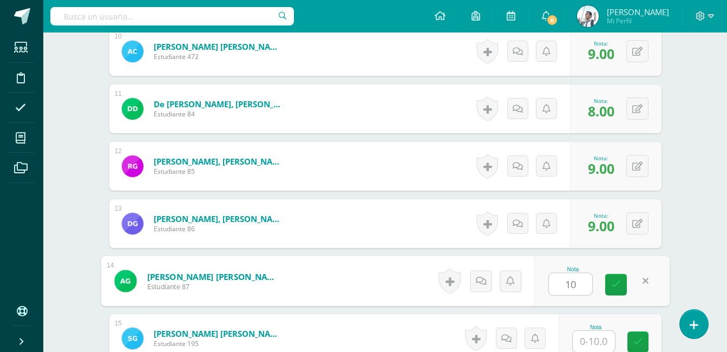
type input "10"
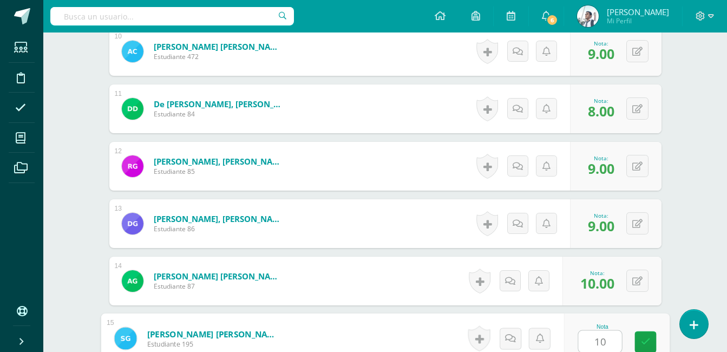
type input "10"
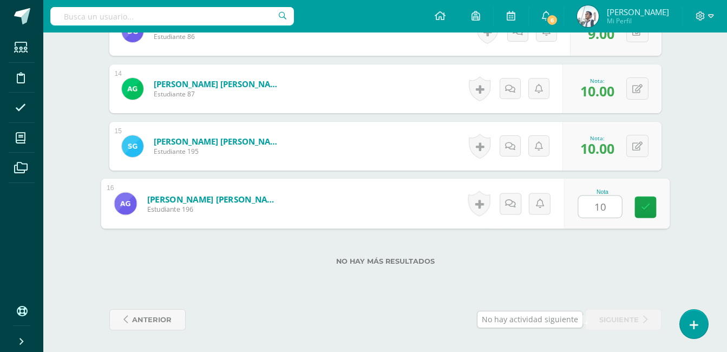
type input "10"
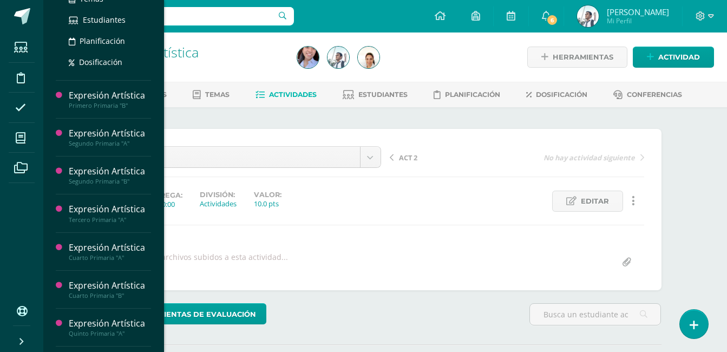
scroll to position [219, 0]
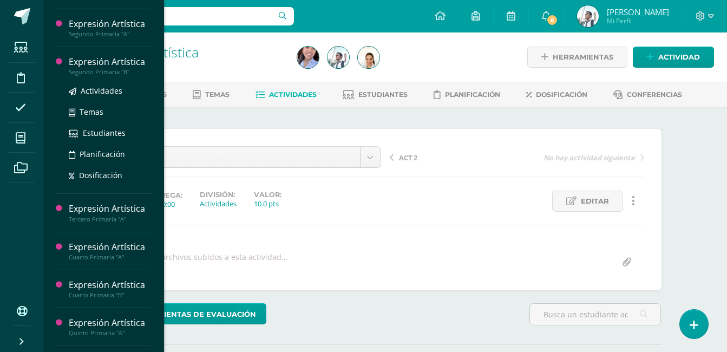
click at [112, 68] on div "Expresión Artística" at bounding box center [110, 62] width 82 height 12
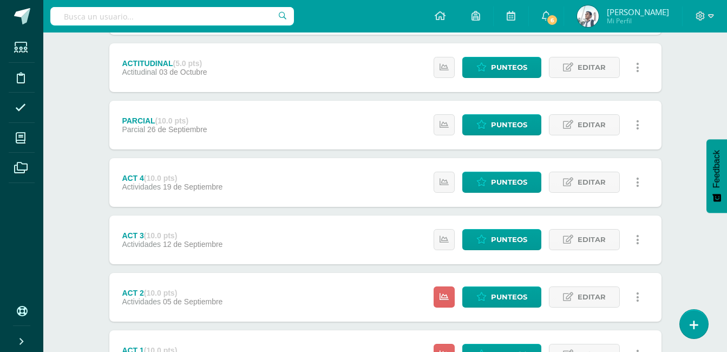
scroll to position [408, 0]
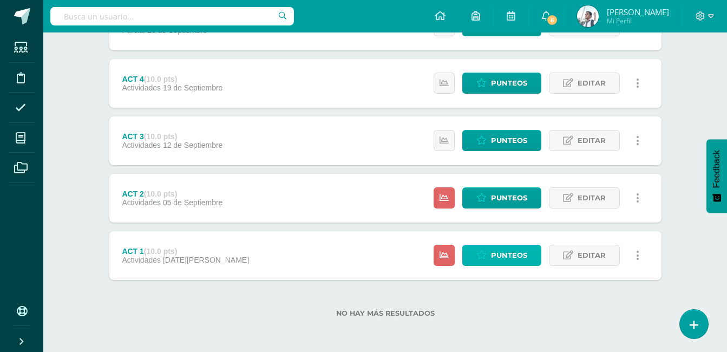
click at [501, 252] on span "Punteos" at bounding box center [509, 255] width 36 height 20
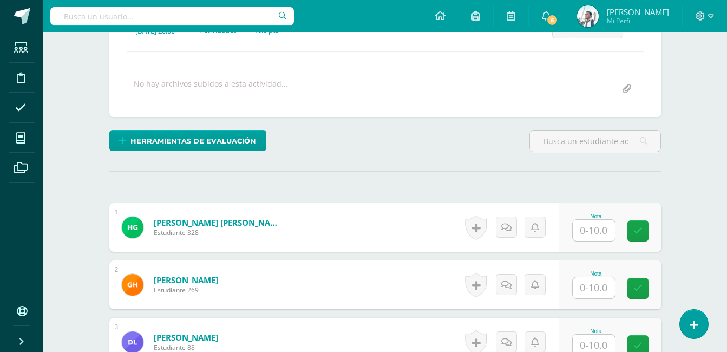
scroll to position [206, 0]
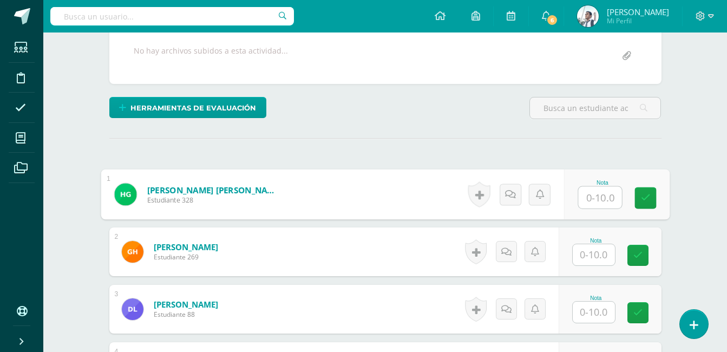
click at [590, 193] on input "text" at bounding box center [599, 198] width 43 height 22
type input "10"
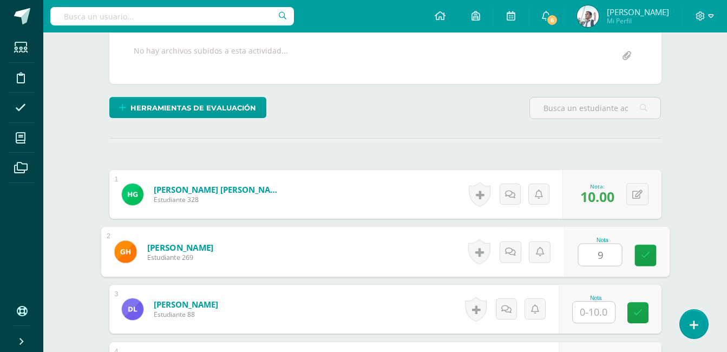
type input "9"
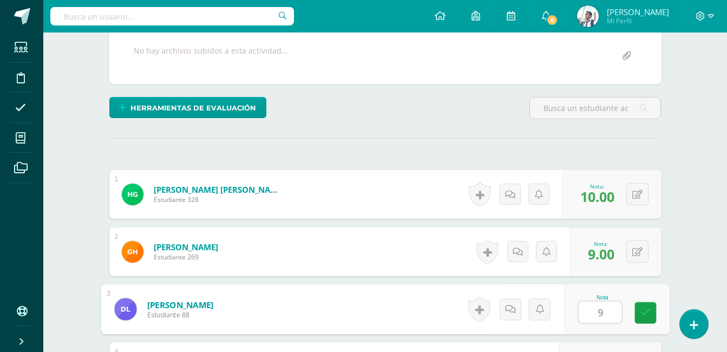
type input "9"
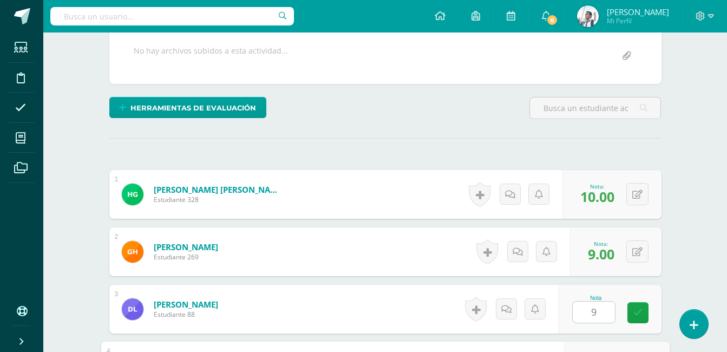
scroll to position [399, 0]
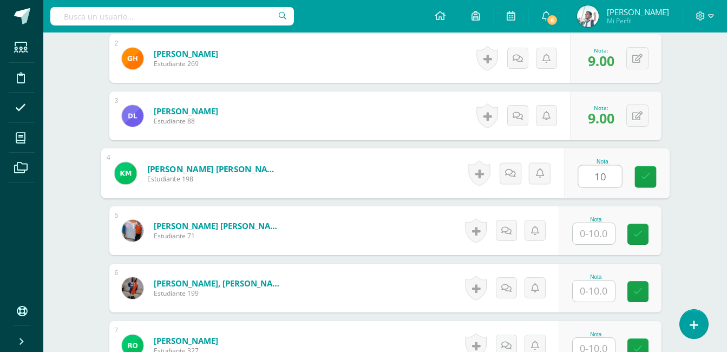
type input "10"
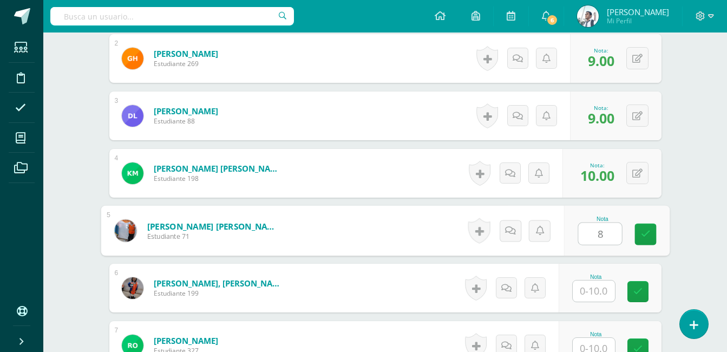
type input "8"
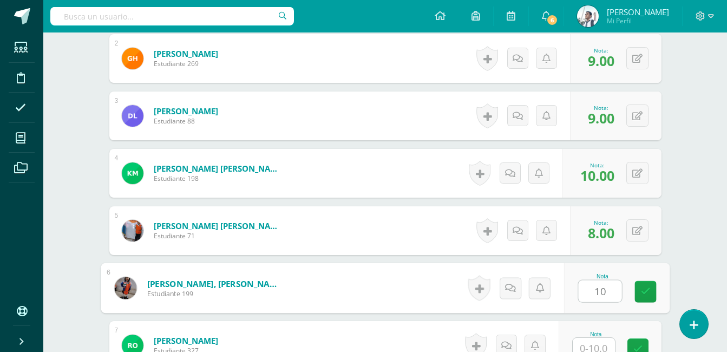
type input "1"
type input "10"
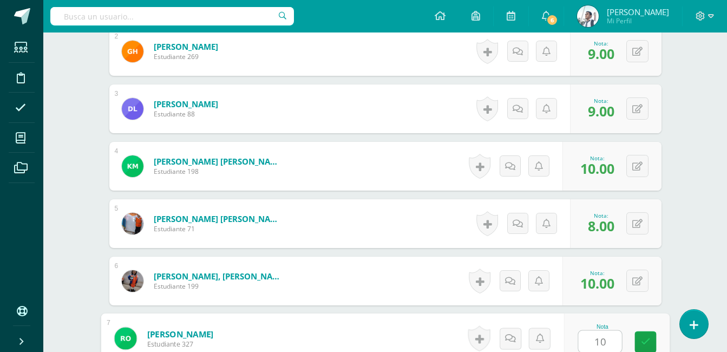
type input "10"
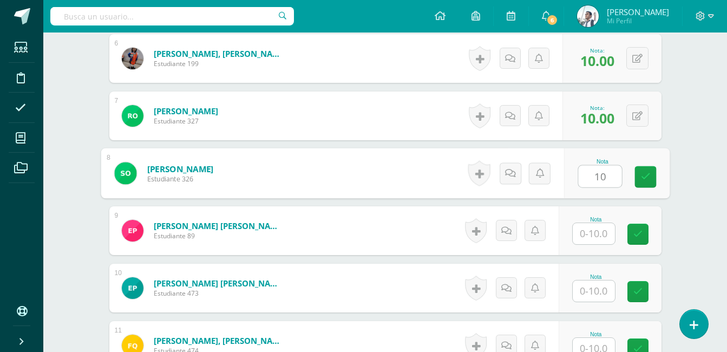
type input "10"
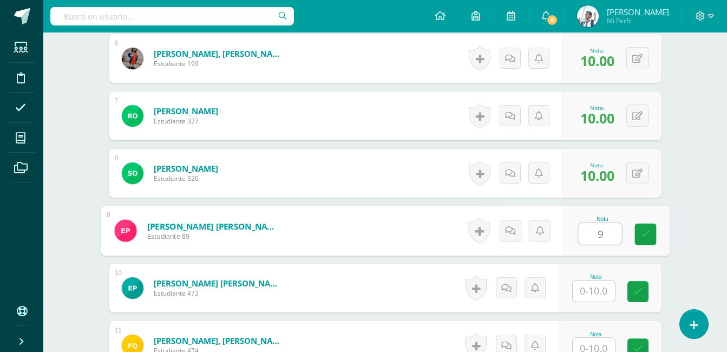
type input "9"
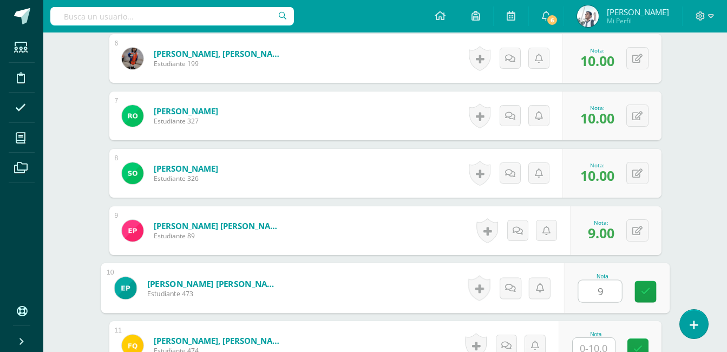
type input "9"
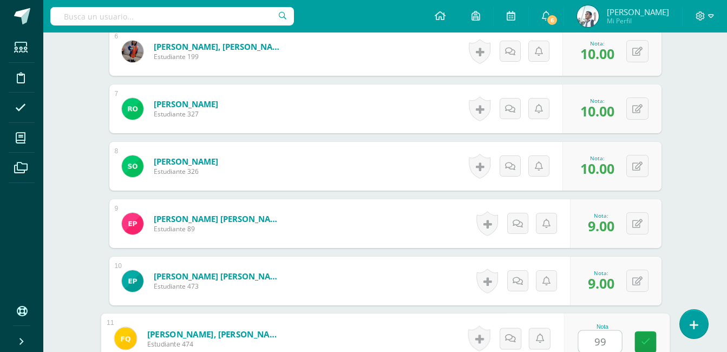
type input "9"
type input "10"
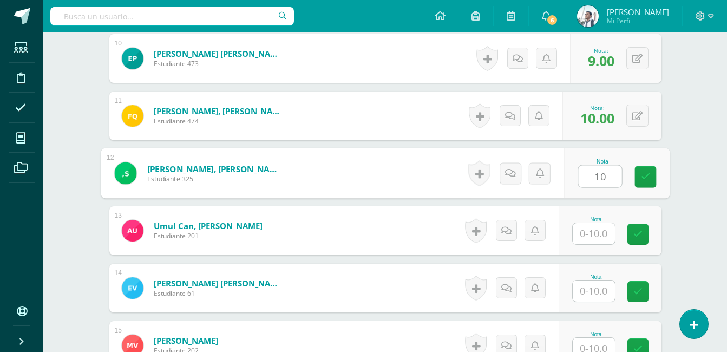
type input "10"
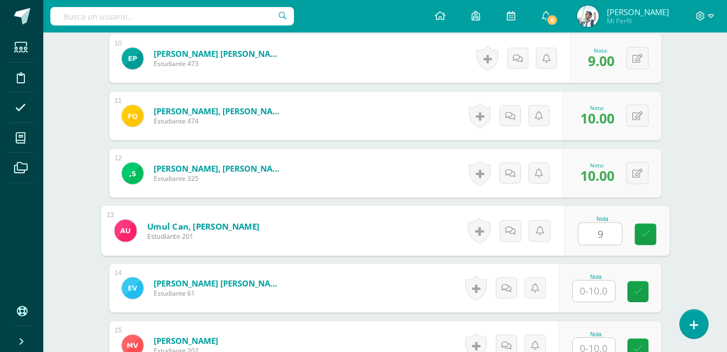
type input "9"
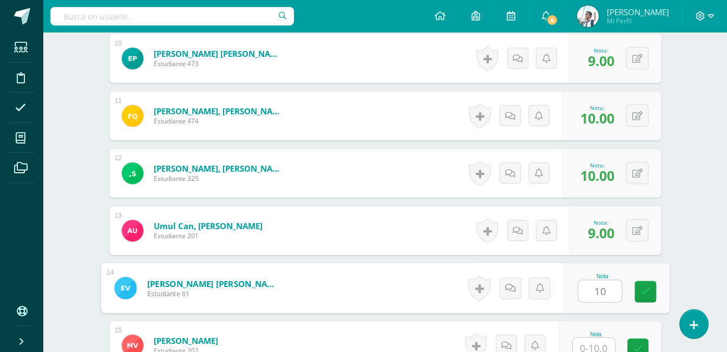
type input "10"
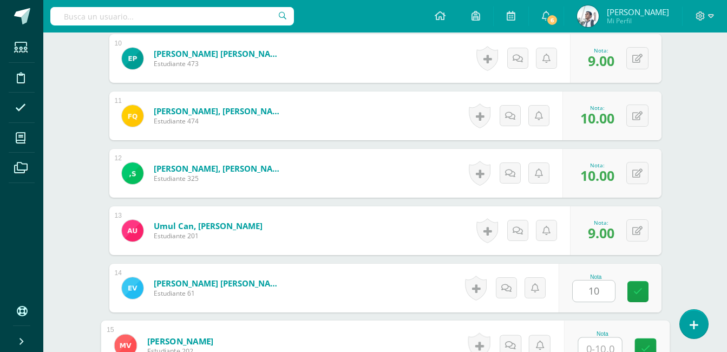
scroll to position [865, 0]
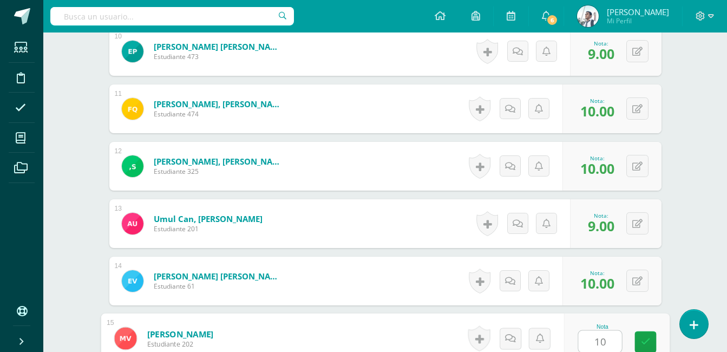
type input "10"
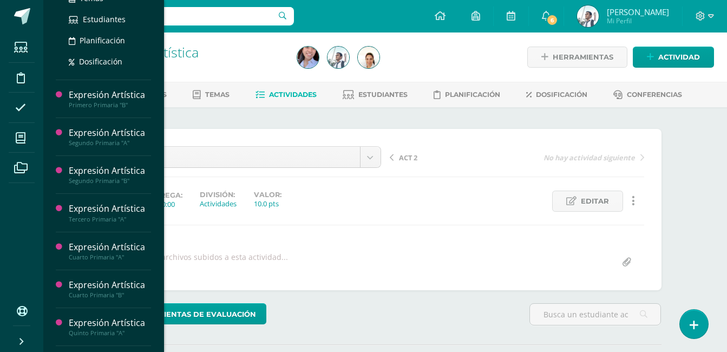
scroll to position [254, 0]
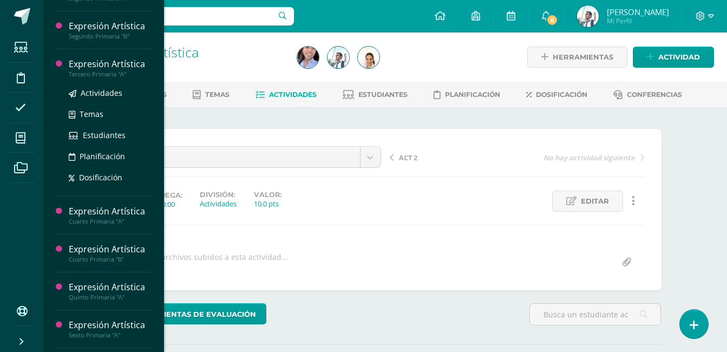
click at [117, 70] on div "Expresión Artística" at bounding box center [110, 64] width 82 height 12
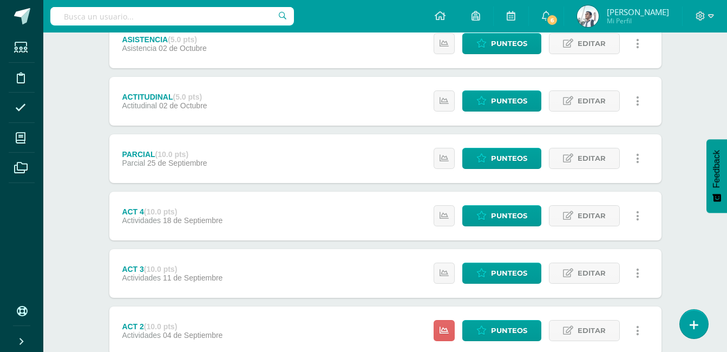
scroll to position [351, 0]
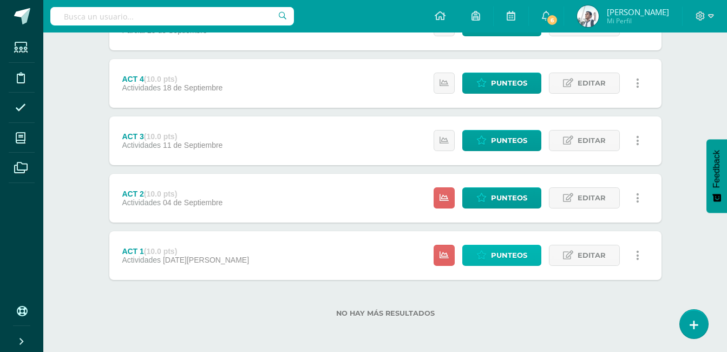
click at [495, 255] on span "Punteos" at bounding box center [509, 255] width 36 height 20
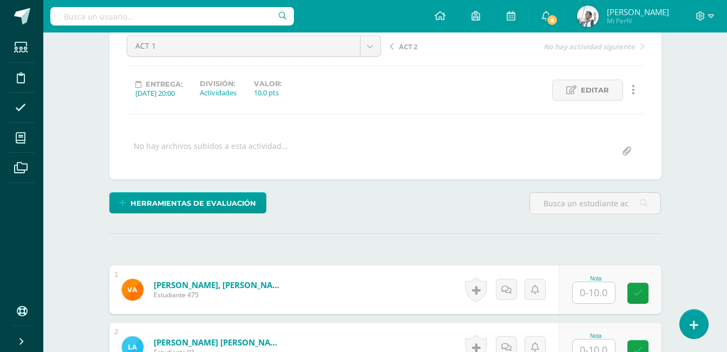
scroll to position [114, 0]
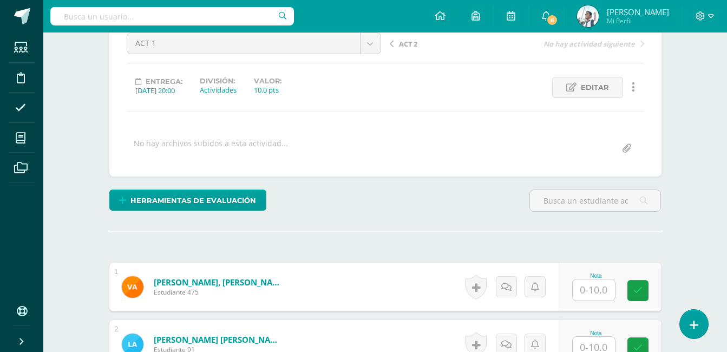
click at [587, 285] on input "text" at bounding box center [594, 289] width 42 height 21
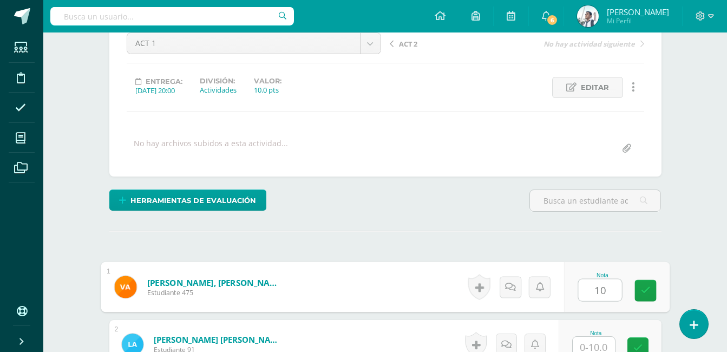
type input "10"
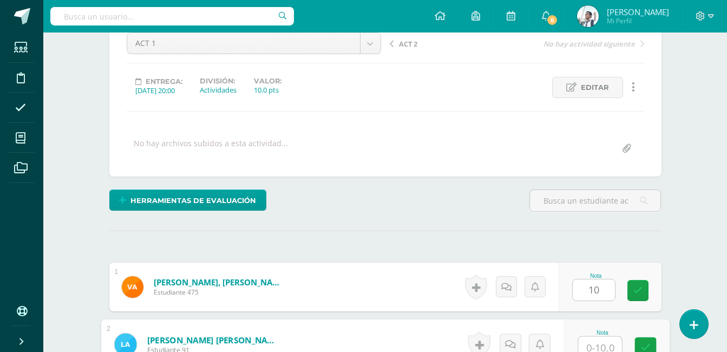
scroll to position [120, 0]
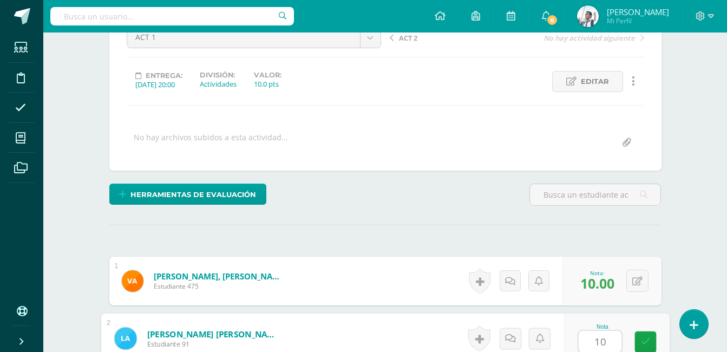
type input "10"
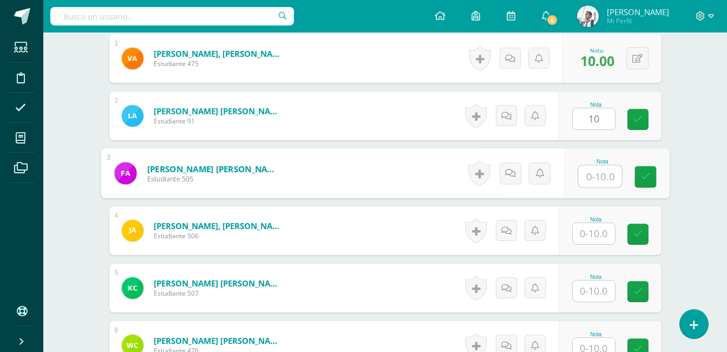
scroll to position [343, 0]
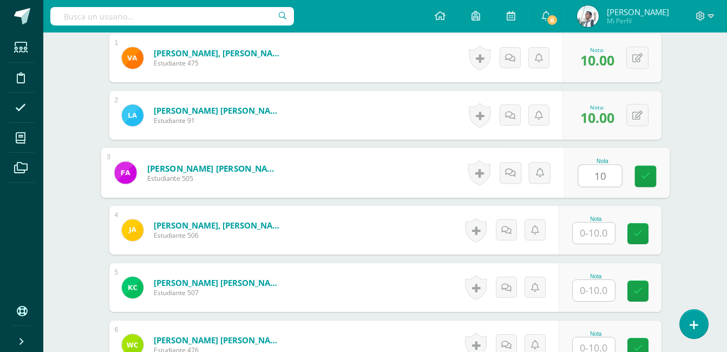
type input "10"
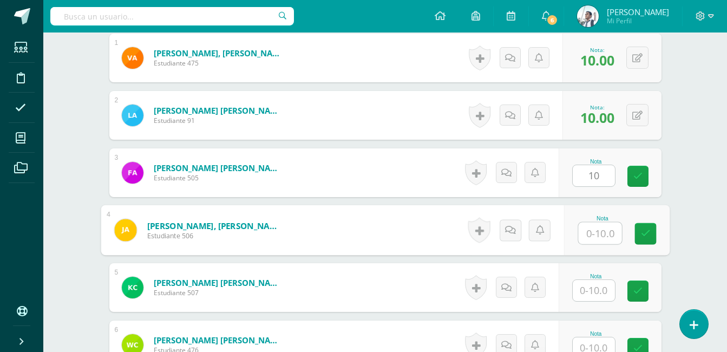
scroll to position [343, 0]
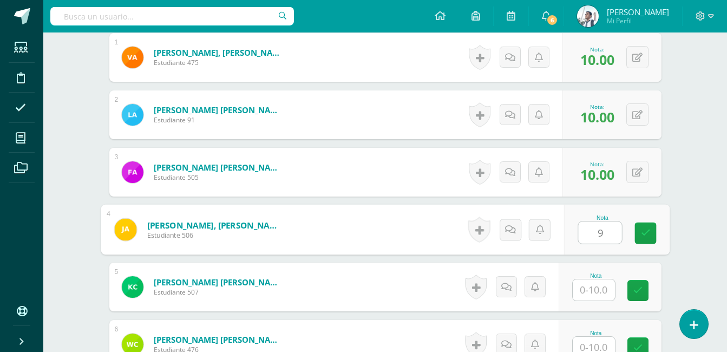
type input "9"
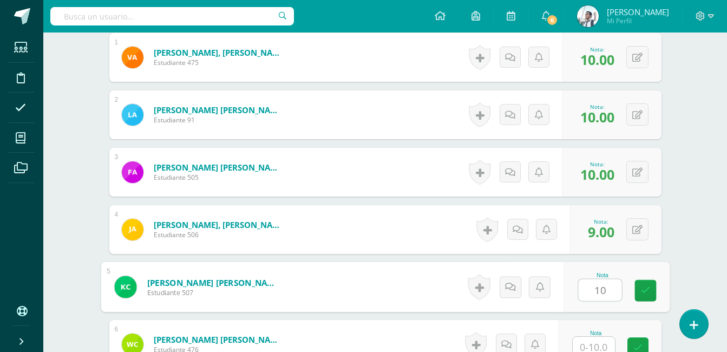
type input "10"
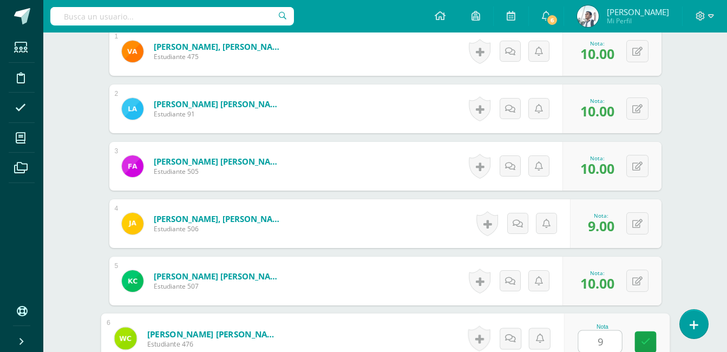
type input "9"
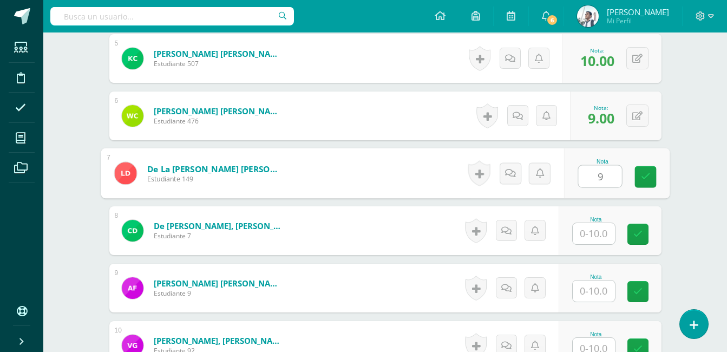
type input "9"
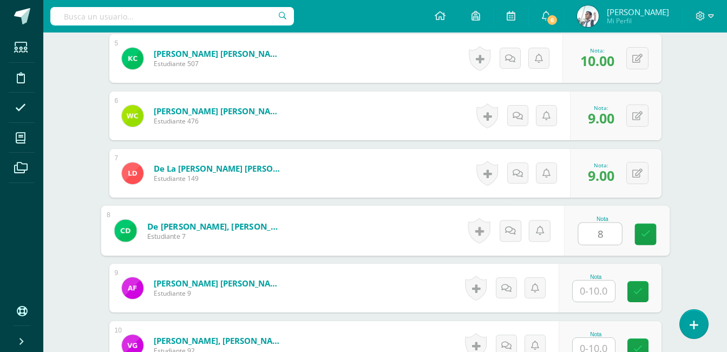
type input "8"
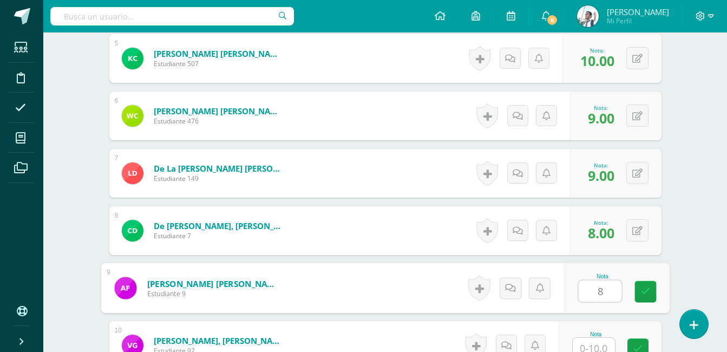
scroll to position [579, 0]
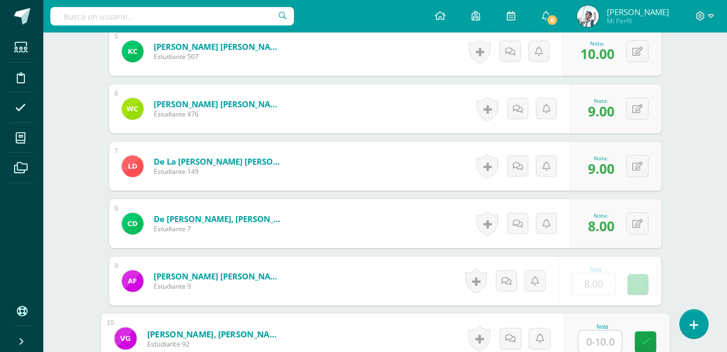
click at [644, 291] on form "Fajardo Corzo, Andry Dayner Kennedy Estudiante 9 Nota 8.00 0 Logros" at bounding box center [385, 281] width 552 height 49
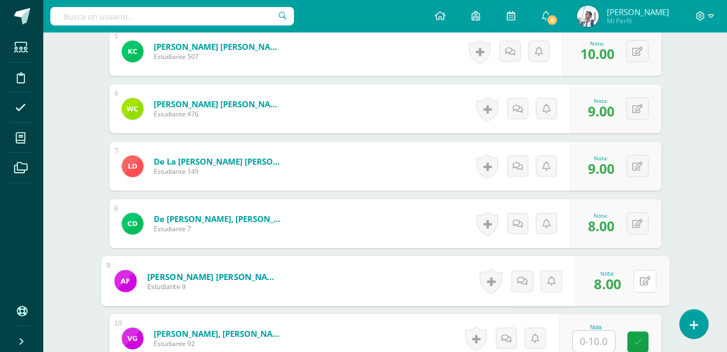
click at [644, 291] on button at bounding box center [644, 281] width 23 height 23
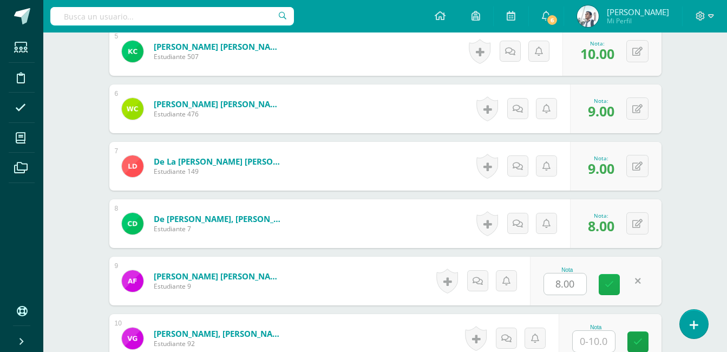
click at [644, 291] on link at bounding box center [637, 280] width 21 height 21
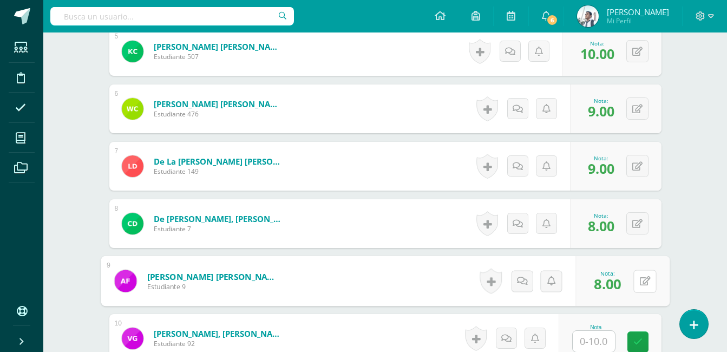
click at [644, 291] on button at bounding box center [644, 281] width 23 height 23
type input "9"
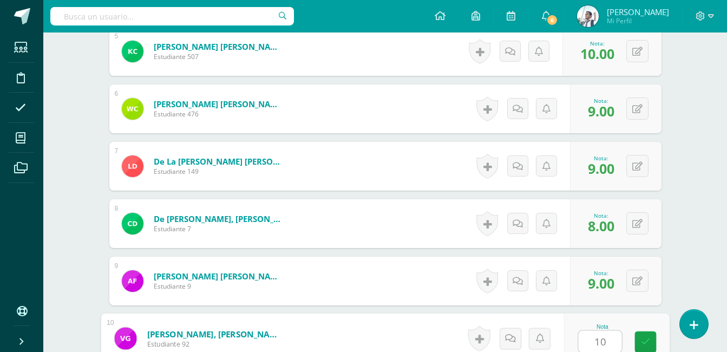
type input "10"
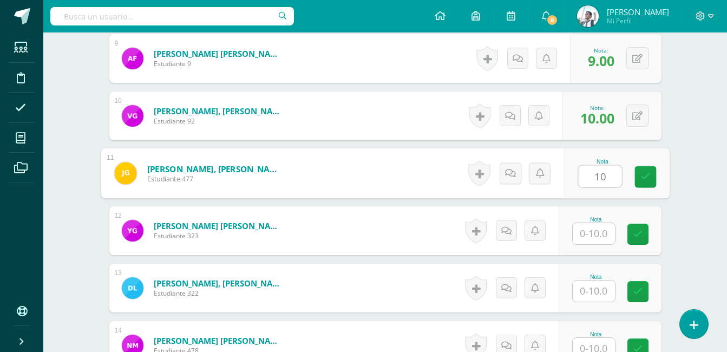
type input "10"
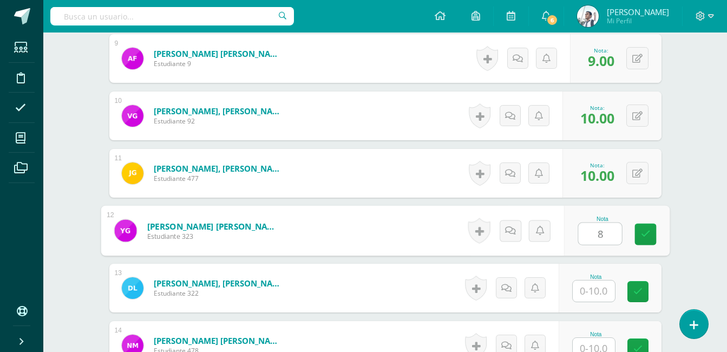
type input "8"
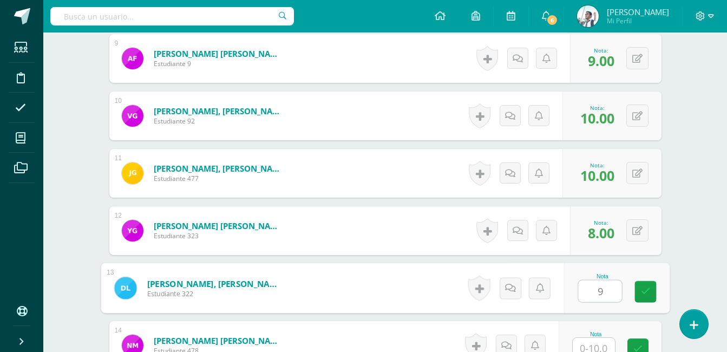
type input "9"
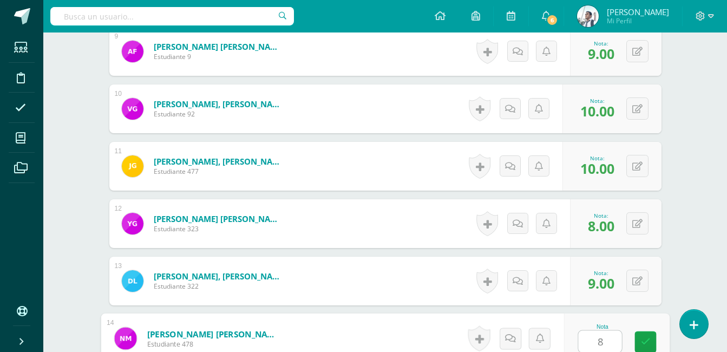
type input "8"
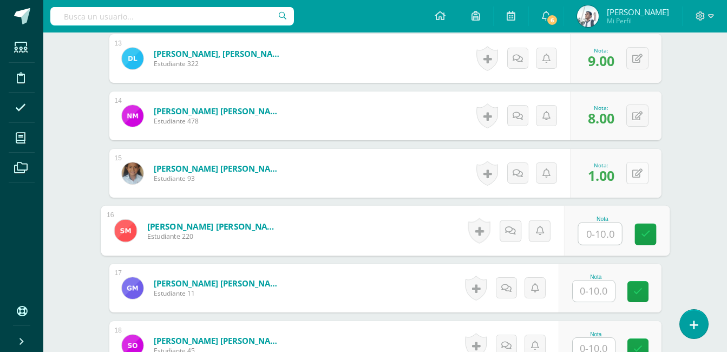
click at [637, 172] on button at bounding box center [637, 173] width 22 height 22
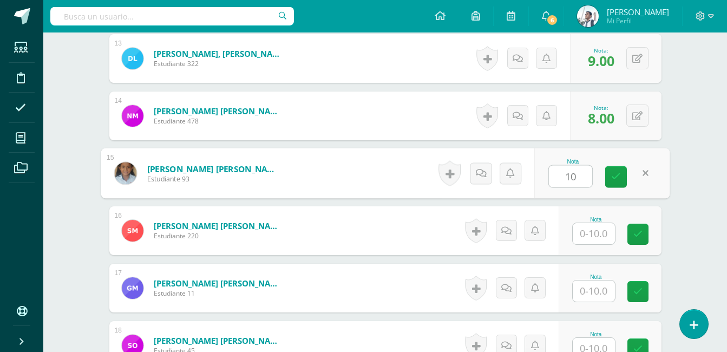
type input "10"
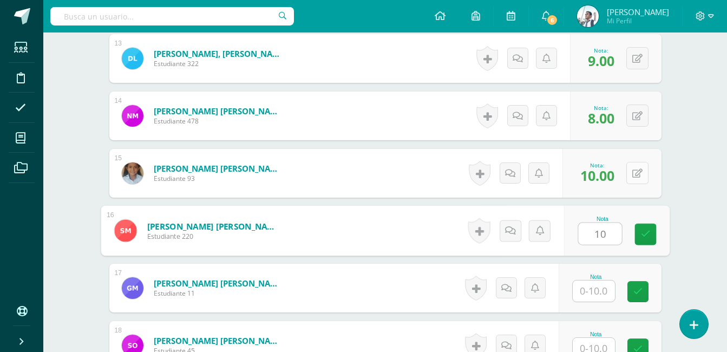
type input "10"
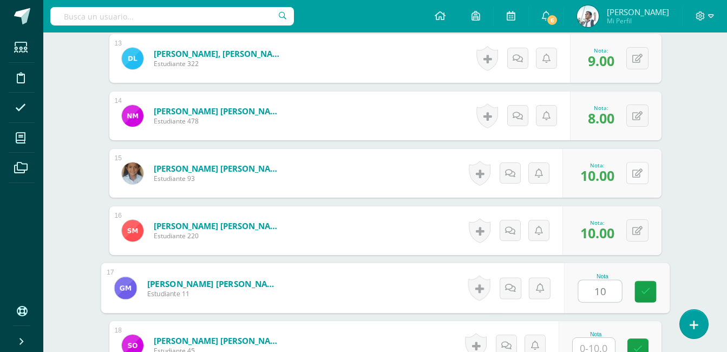
type input "10"
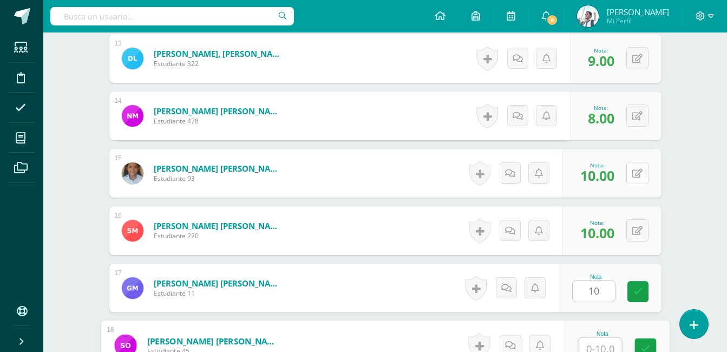
scroll to position [1038, 0]
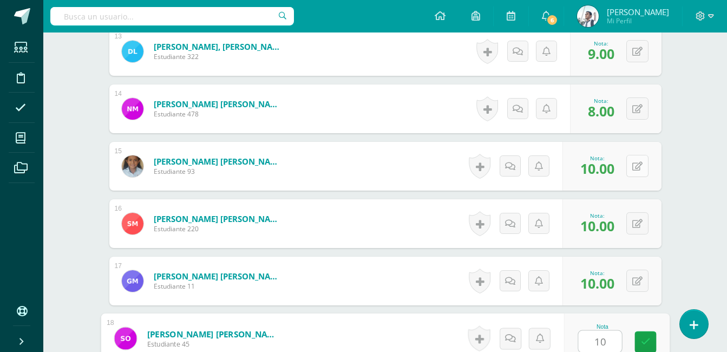
type input "10"
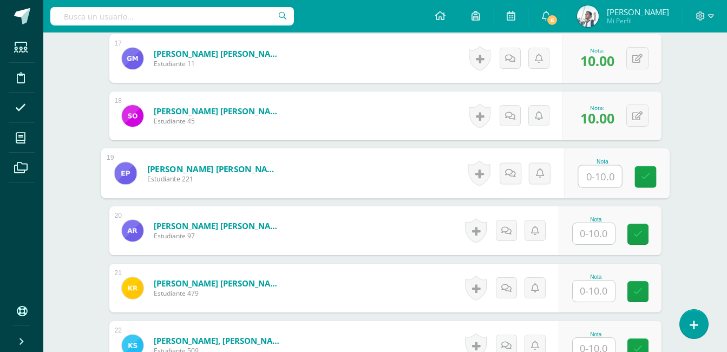
type input "1"
type input "9"
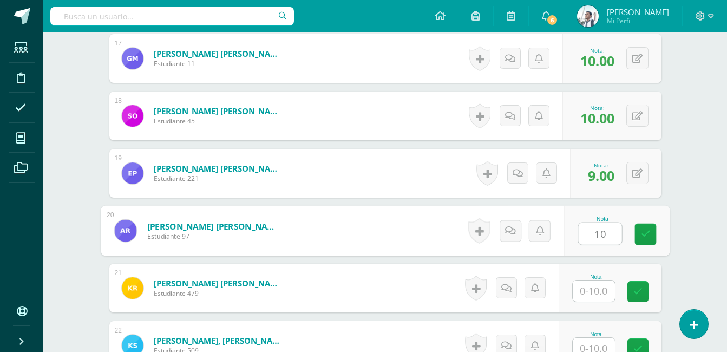
type input "10"
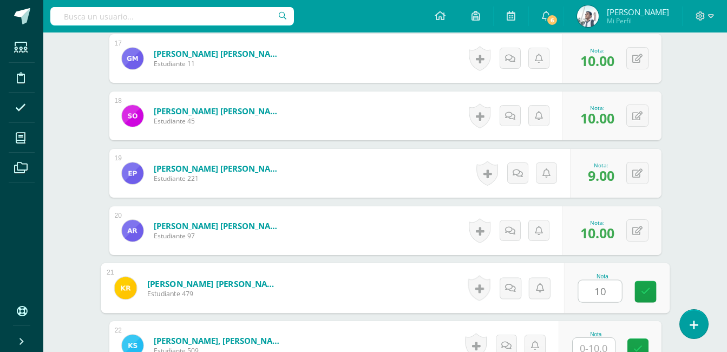
type input "10"
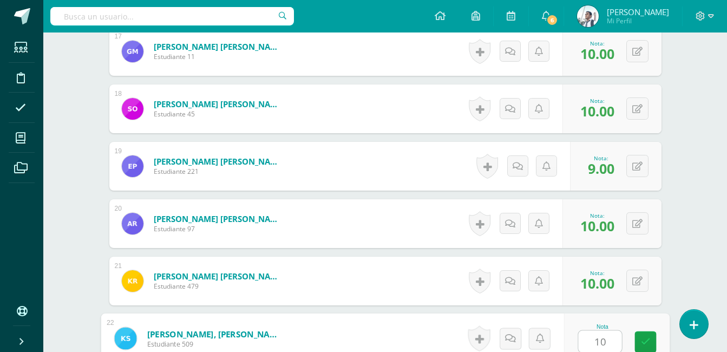
type input "10"
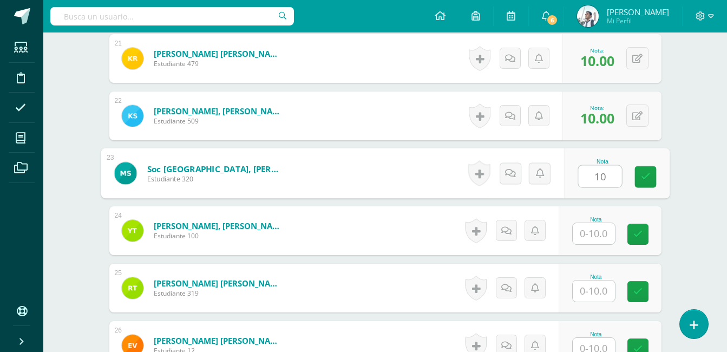
type input "10"
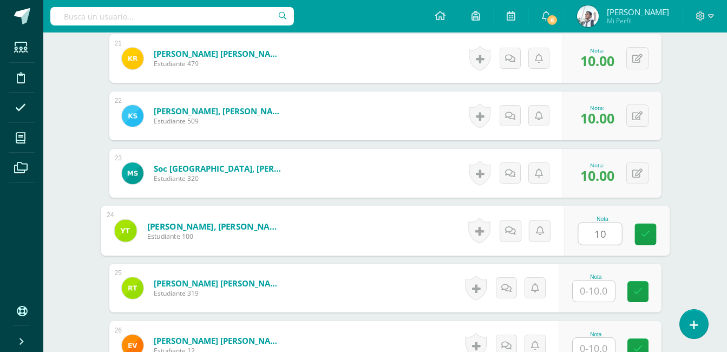
type input "10"
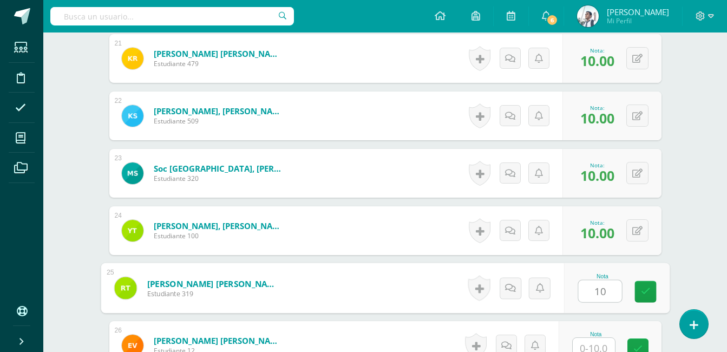
type input "10"
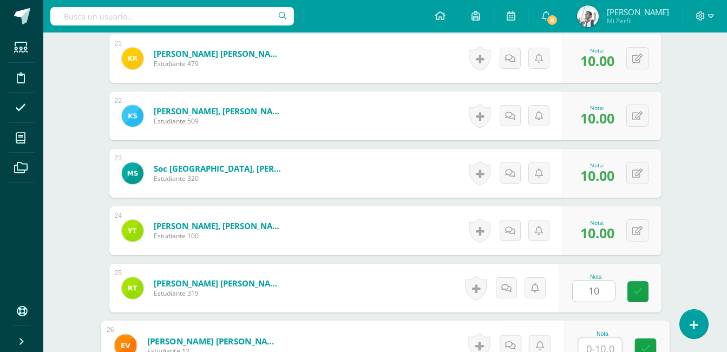
scroll to position [1497, 0]
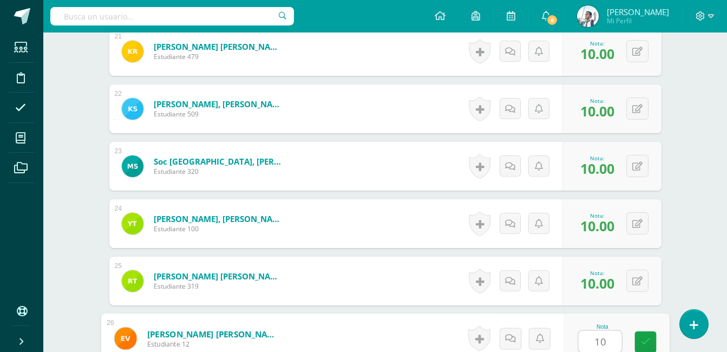
type input "10"
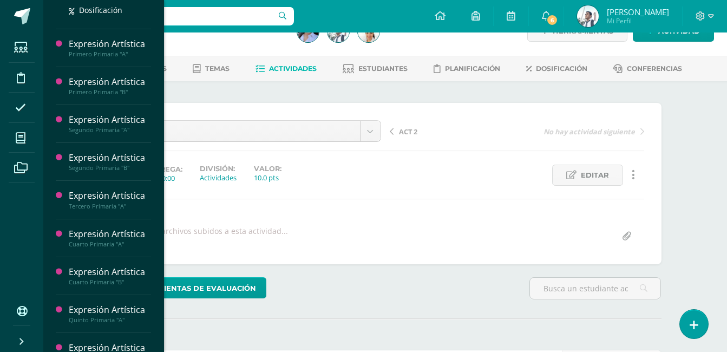
scroll to position [233, 0]
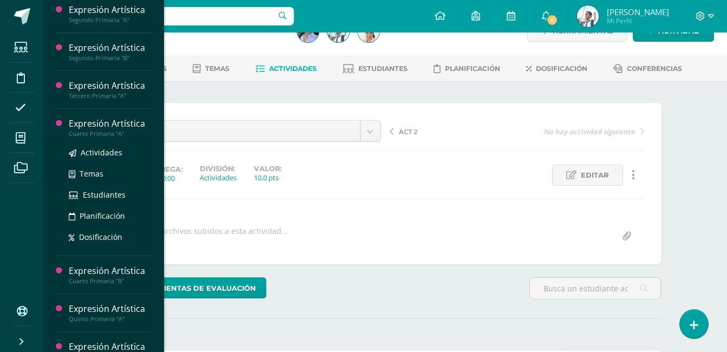
click at [131, 130] on div "Expresión Artística" at bounding box center [110, 123] width 82 height 12
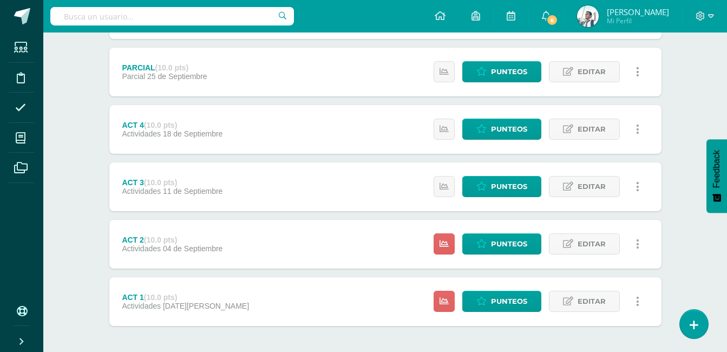
scroll to position [351, 0]
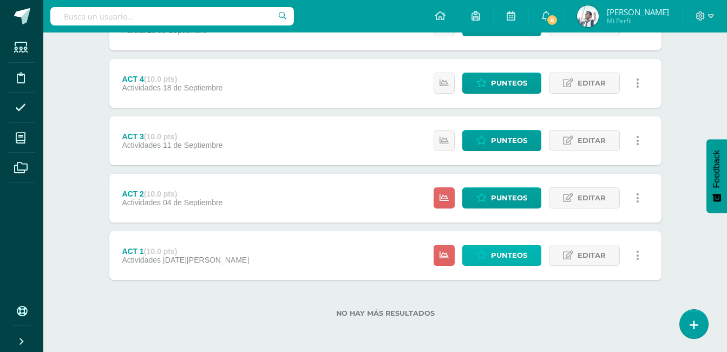
click at [505, 264] on span "Punteos" at bounding box center [509, 255] width 36 height 20
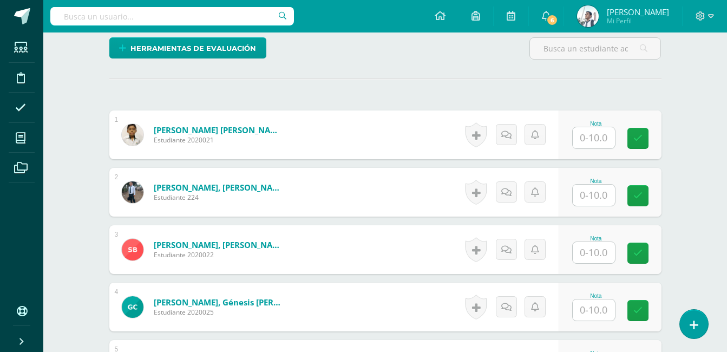
scroll to position [266, 0]
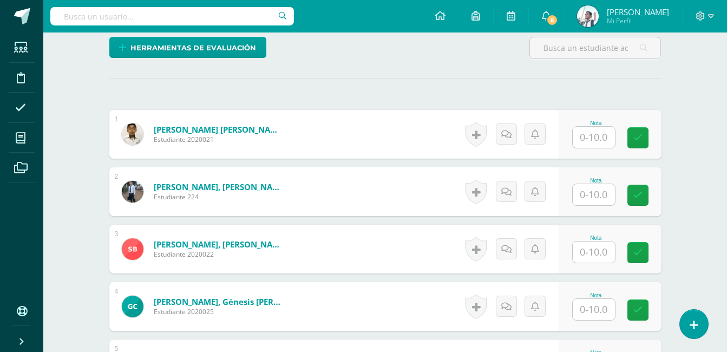
click at [606, 133] on input "text" at bounding box center [594, 137] width 42 height 21
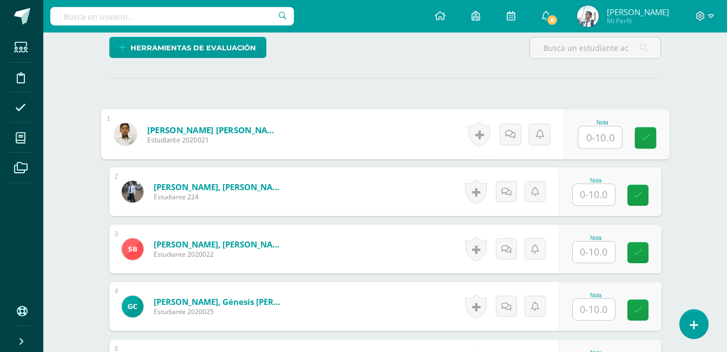
scroll to position [267, 0]
type input "10"
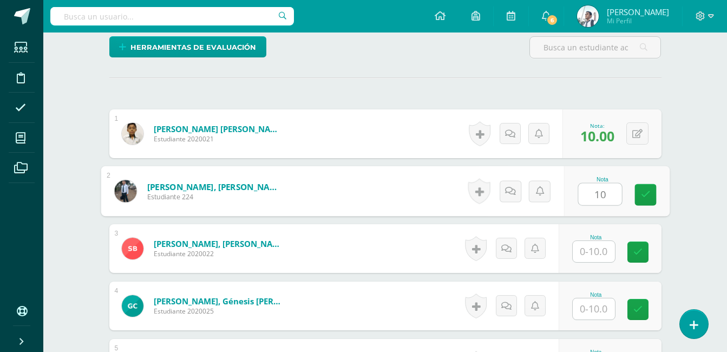
type input "10"
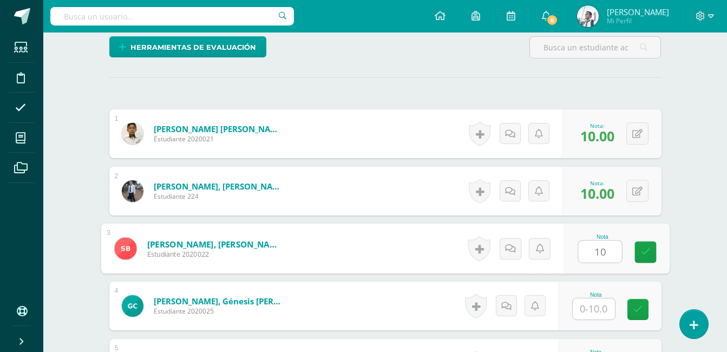
type input "1"
type input "9"
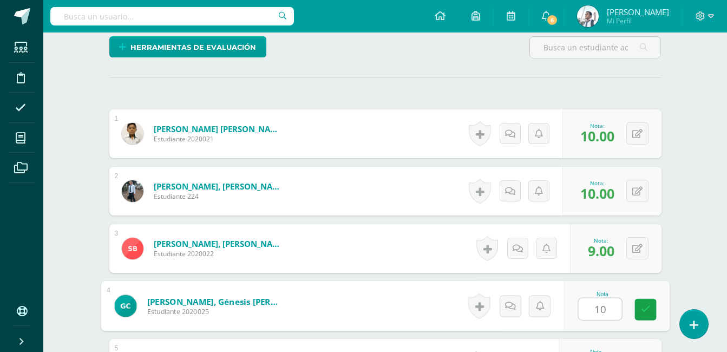
type input "10"
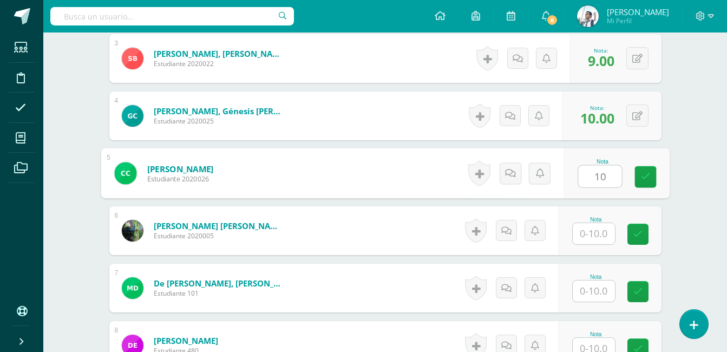
type input "10"
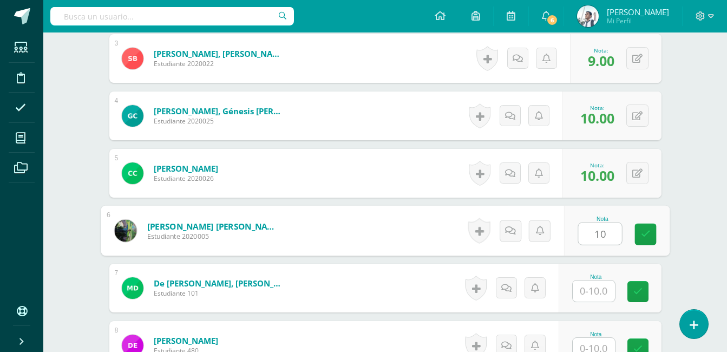
type input "10"
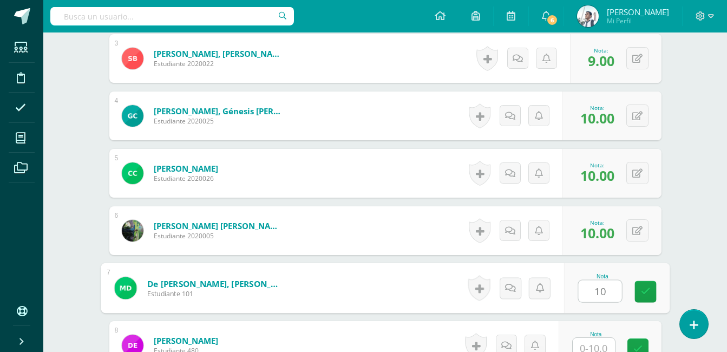
type input "10"
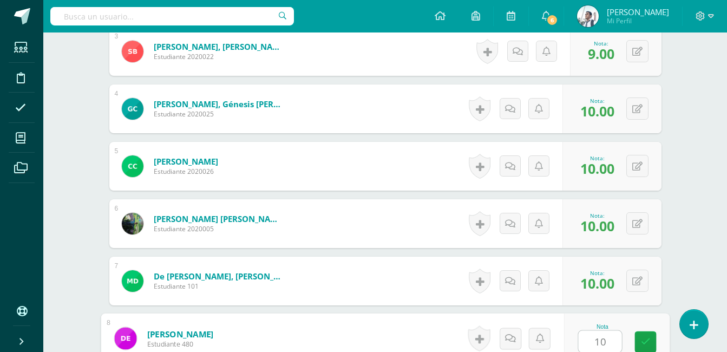
type input "10"
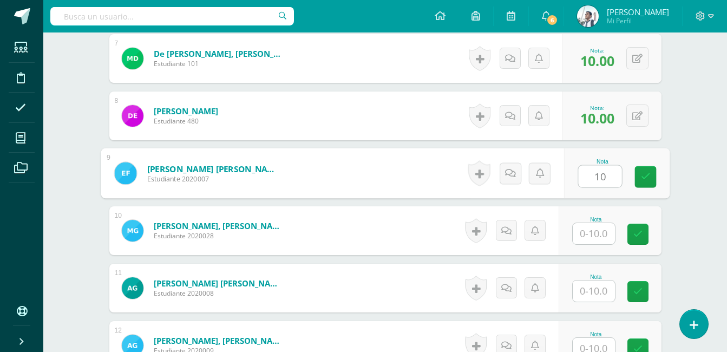
type input "10"
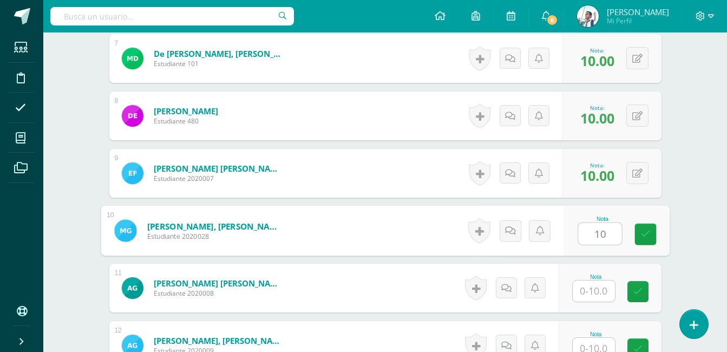
type input "10"
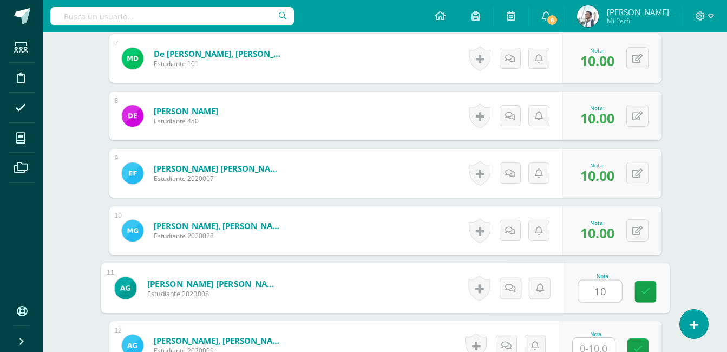
type input "10"
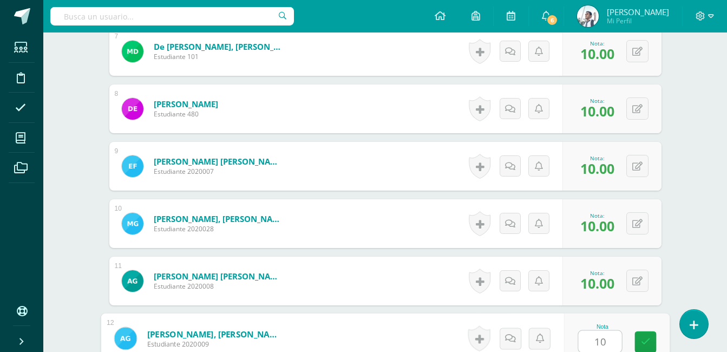
type input "10"
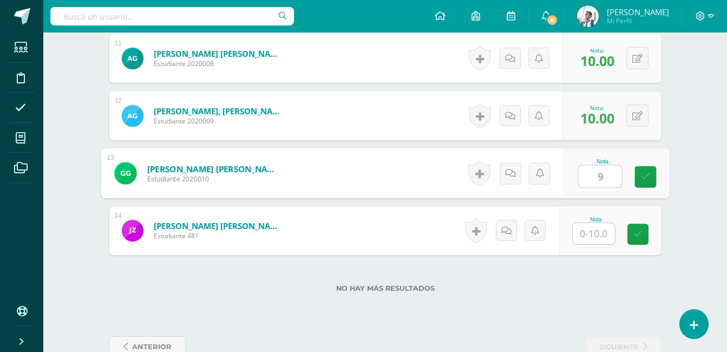
type input "9"
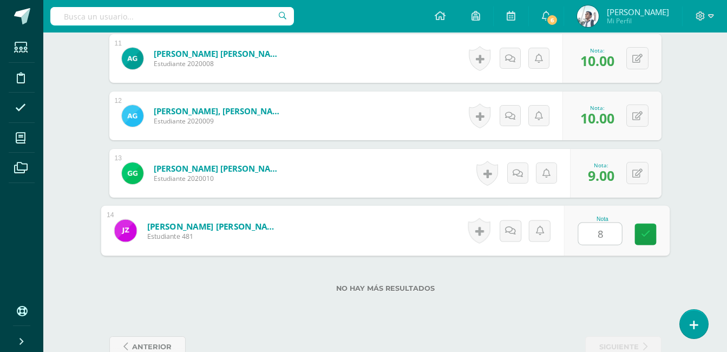
type input "8"
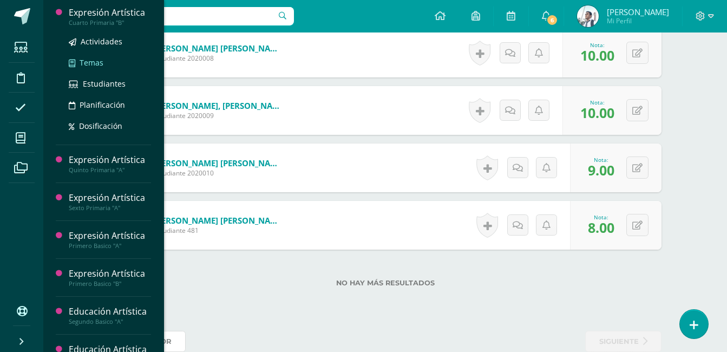
scroll to position [381, 0]
click at [130, 19] on div "Expresión Artística" at bounding box center [110, 13] width 82 height 12
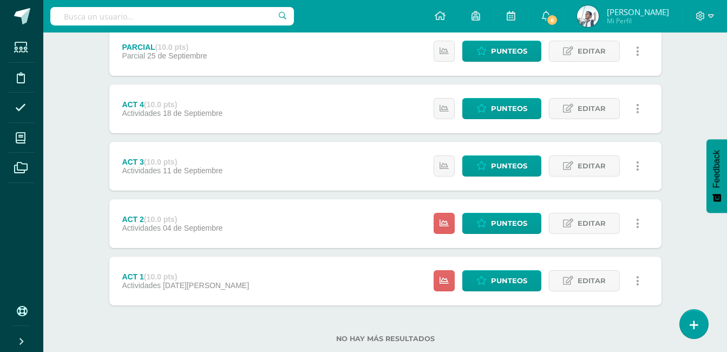
scroll to position [351, 0]
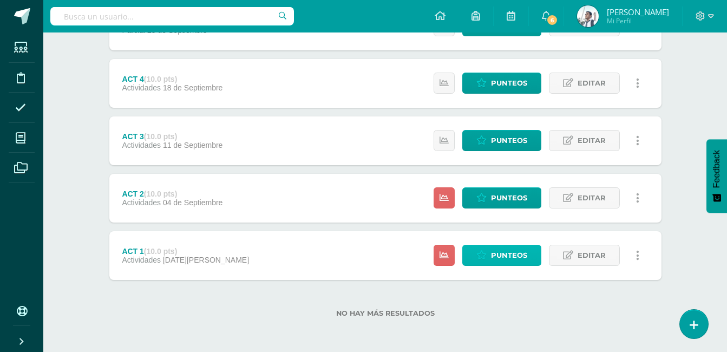
click at [491, 256] on link "Punteos" at bounding box center [501, 255] width 79 height 21
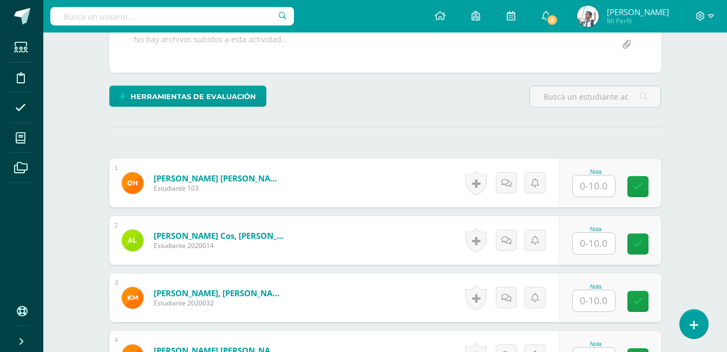
scroll to position [218, 0]
click at [593, 188] on input "text" at bounding box center [594, 185] width 42 height 21
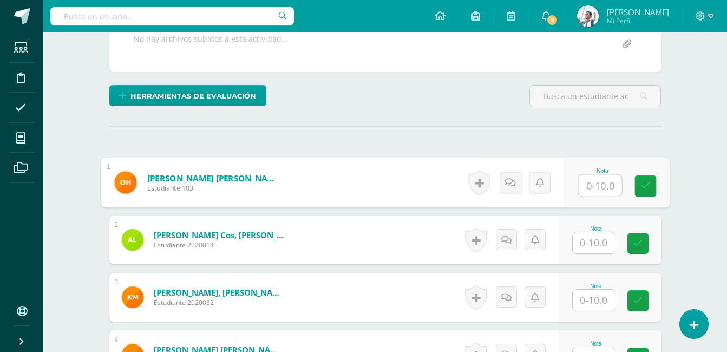
scroll to position [219, 0]
type input "8"
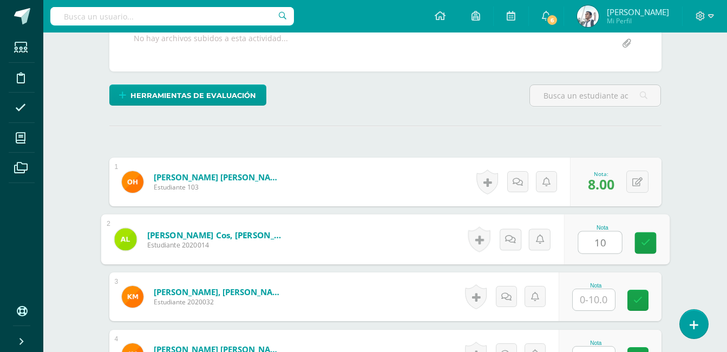
type input "10"
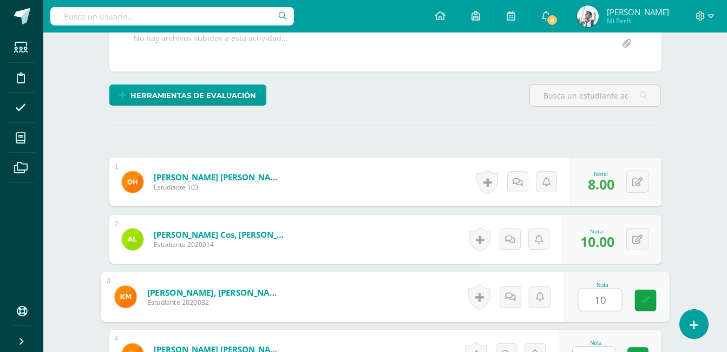
type input "10"
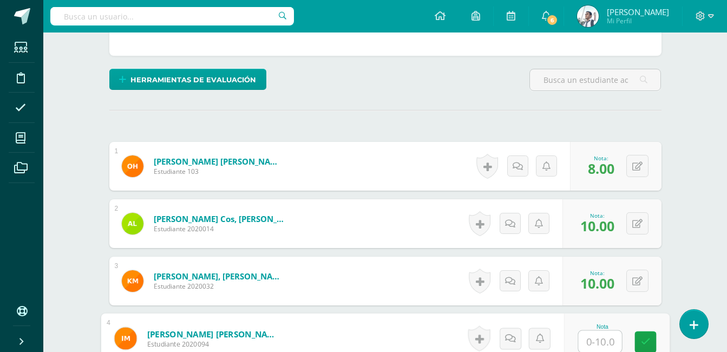
type input "9"
type input "8"
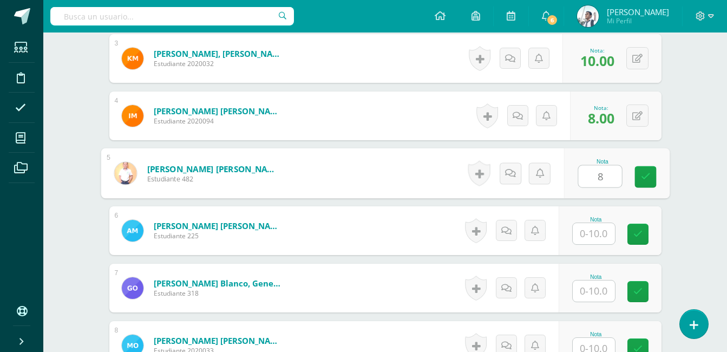
type input "8"
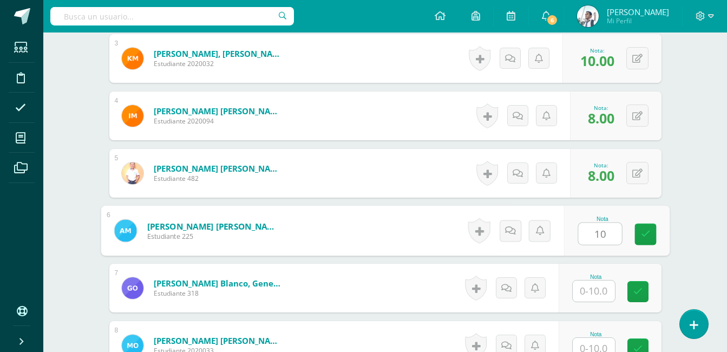
type input "10"
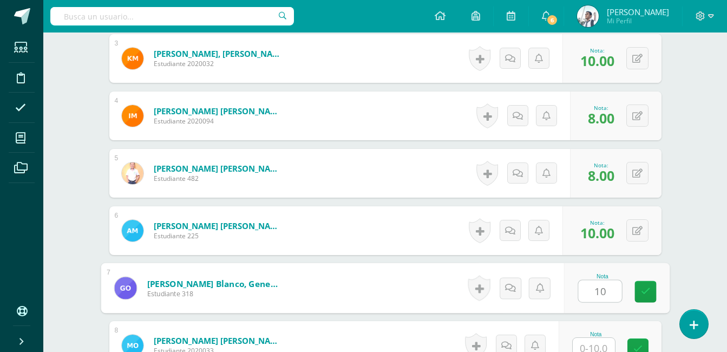
type input "10"
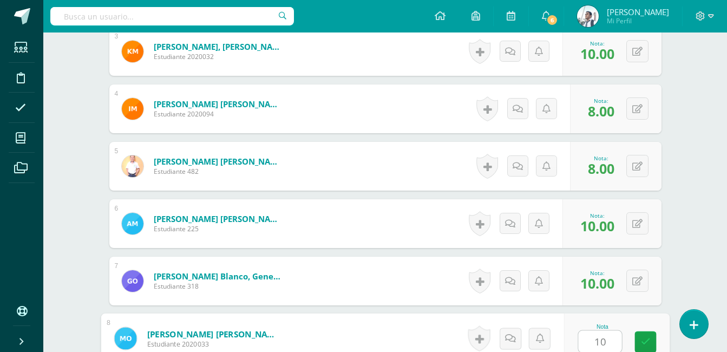
type input "10"
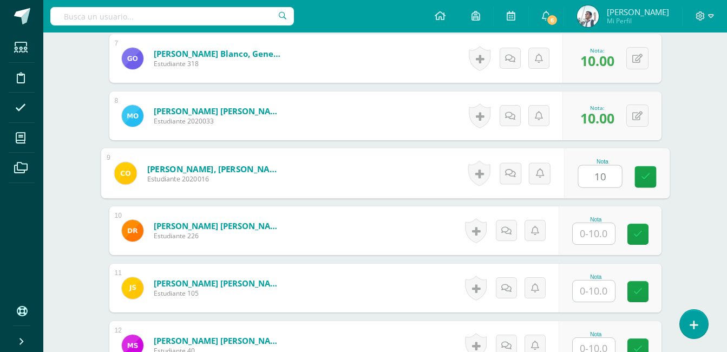
type input "10"
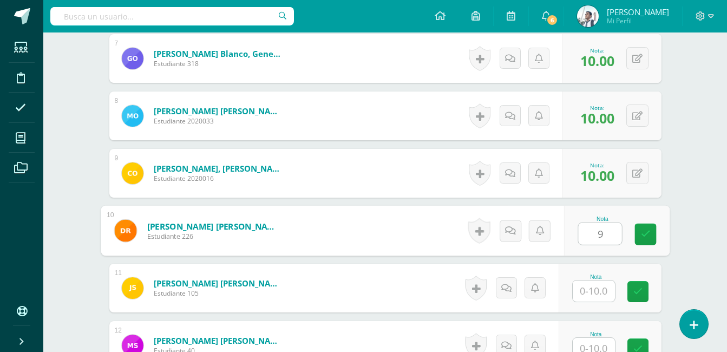
type input "9"
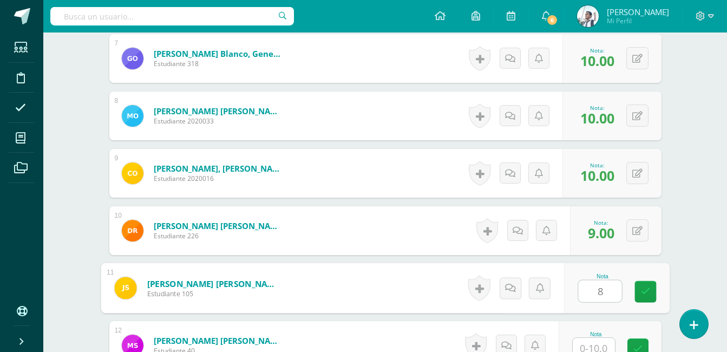
type input "8"
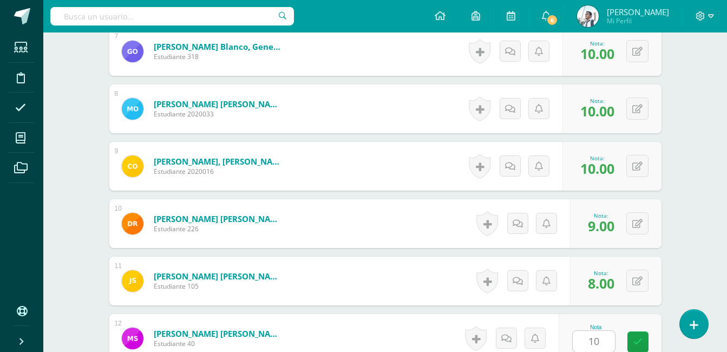
scroll to position [916, 0]
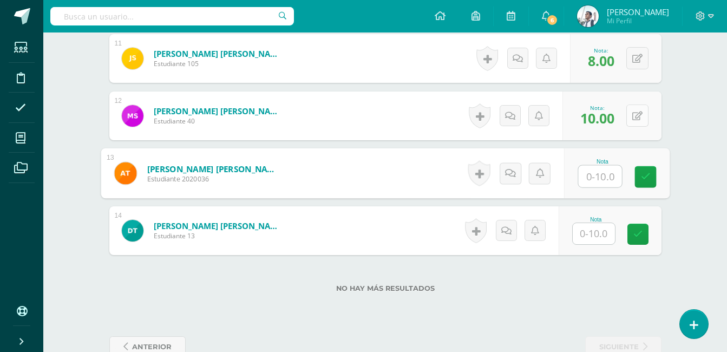
click at [638, 110] on button at bounding box center [637, 115] width 22 height 22
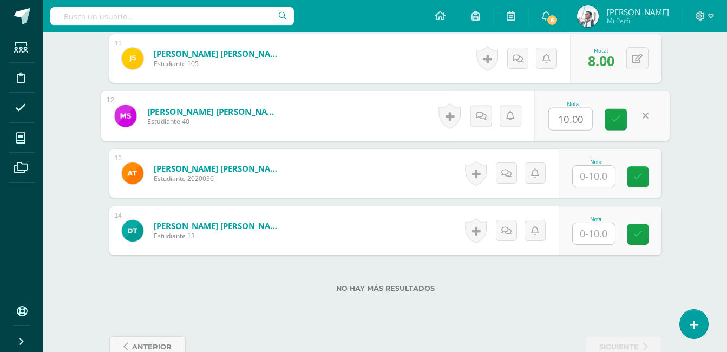
type input "9"
type input "8"
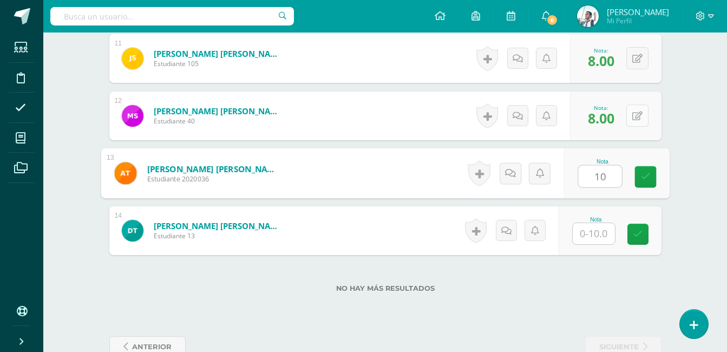
type input "10"
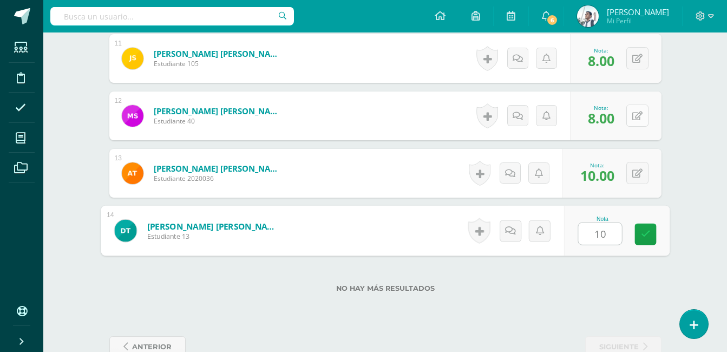
type input "10"
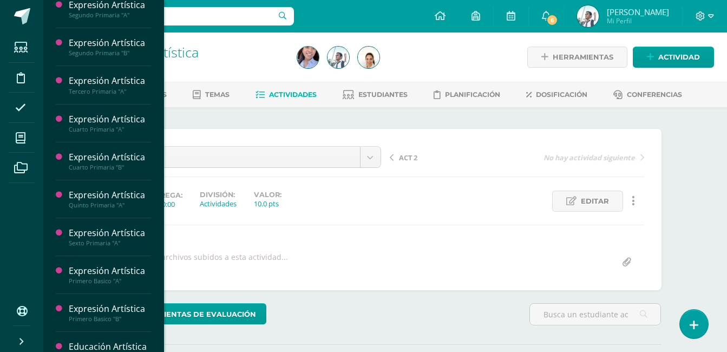
scroll to position [346, 0]
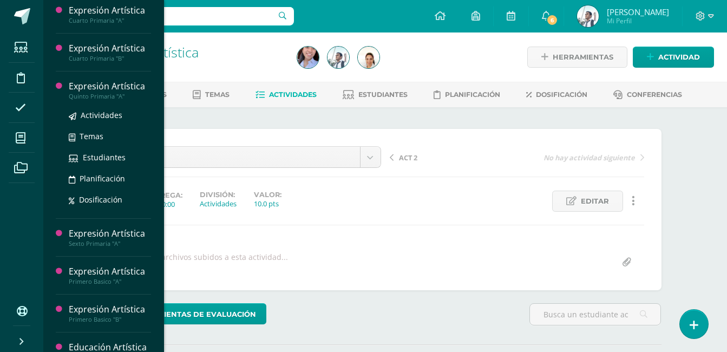
click at [122, 93] on div "Expresión Artística" at bounding box center [110, 86] width 82 height 12
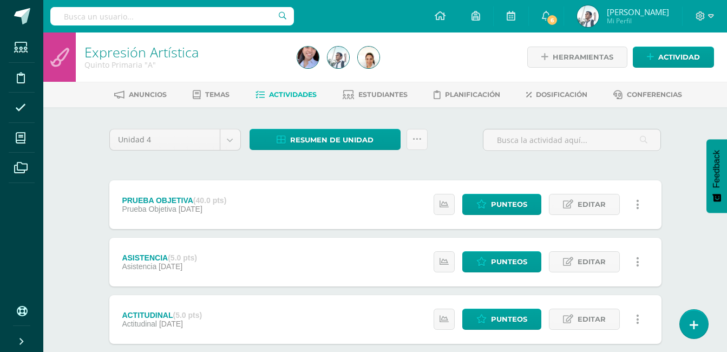
scroll to position [351, 0]
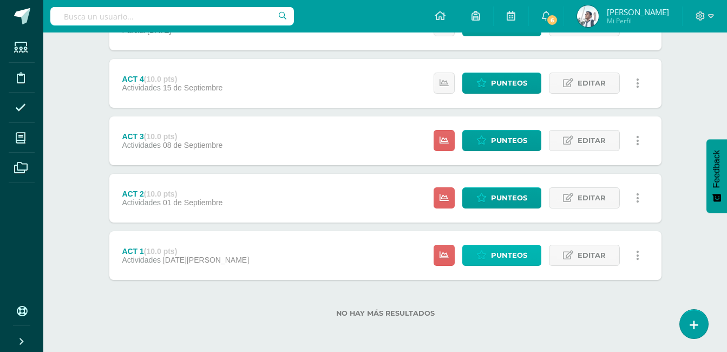
click at [496, 249] on span "Punteos" at bounding box center [509, 255] width 36 height 20
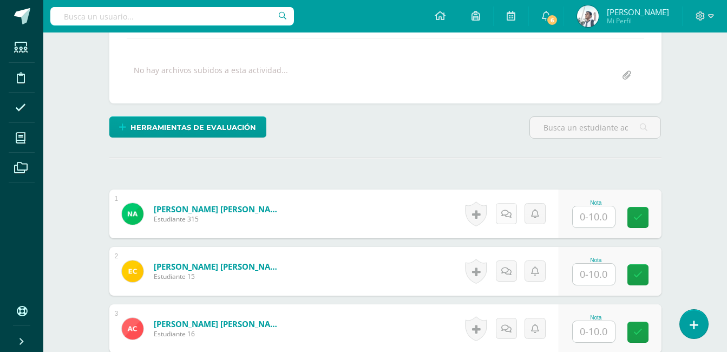
scroll to position [187, 0]
click at [590, 216] on input "text" at bounding box center [594, 216] width 42 height 21
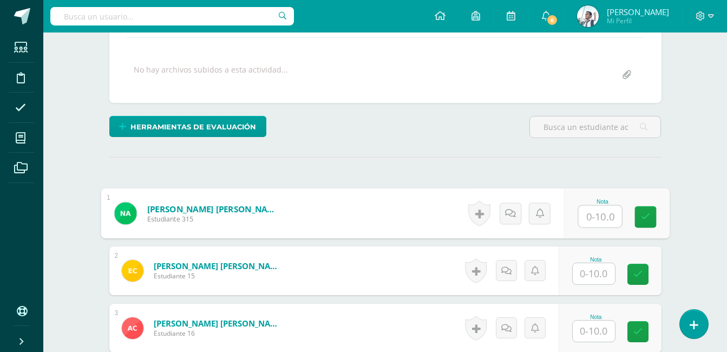
scroll to position [188, 0]
type input "10"
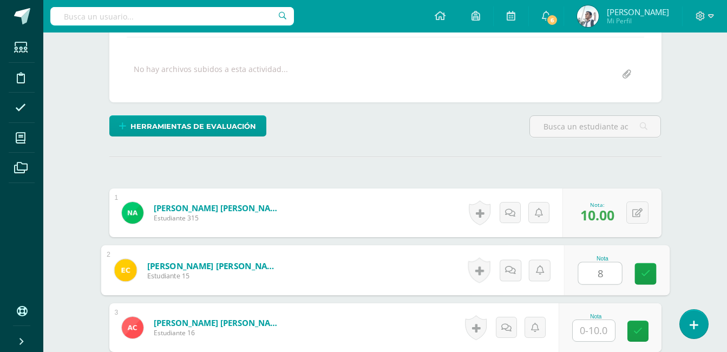
type input "8"
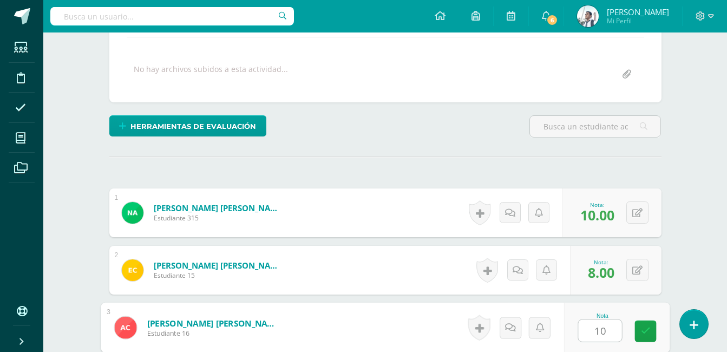
type input "10"
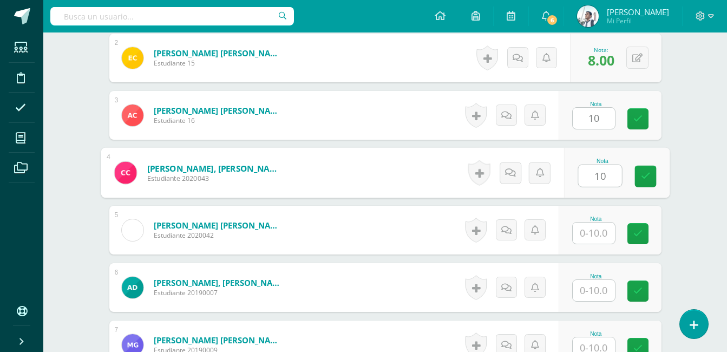
type input "10"
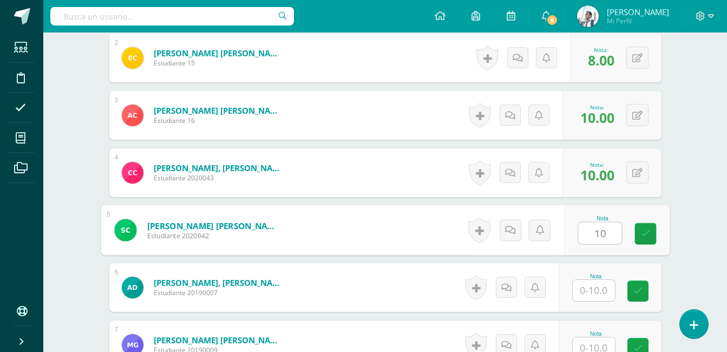
type input "10"
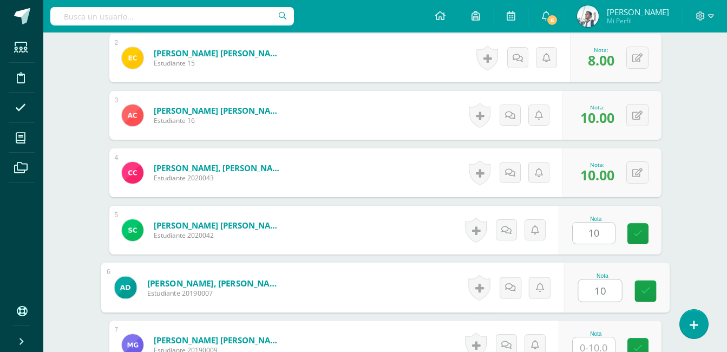
type input "10"
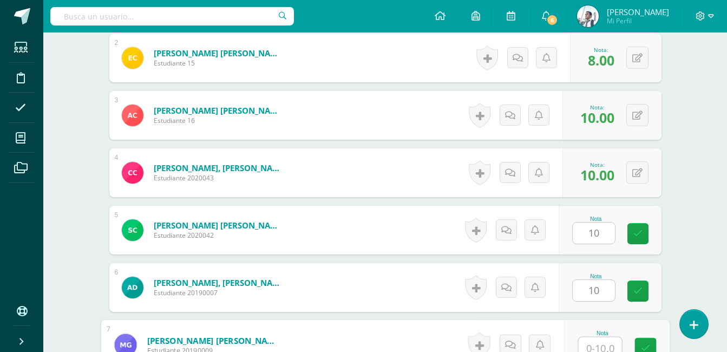
scroll to position [406, 0]
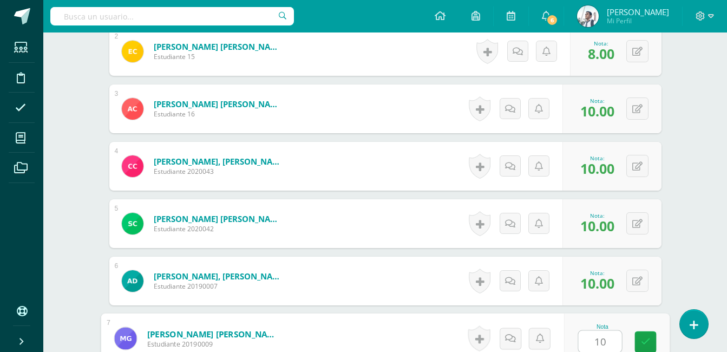
type input "10"
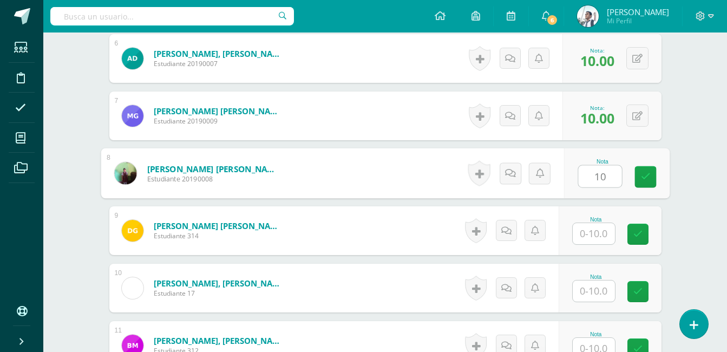
type input "10"
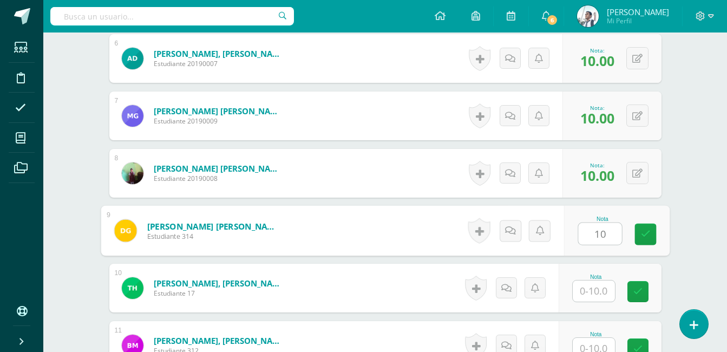
type input "10"
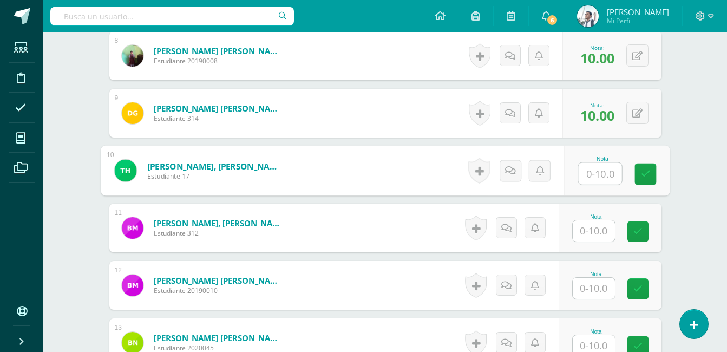
scroll to position [747, 0]
type input "10"
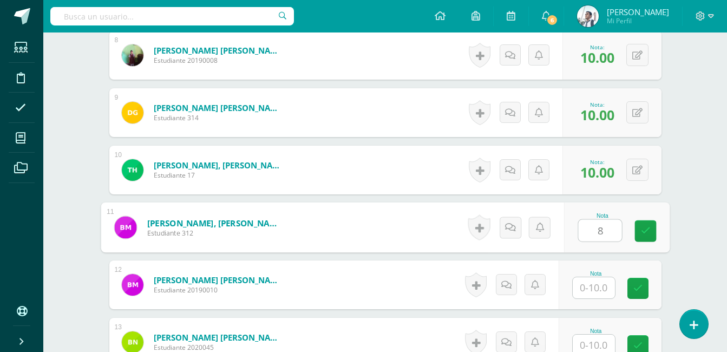
type input "8"
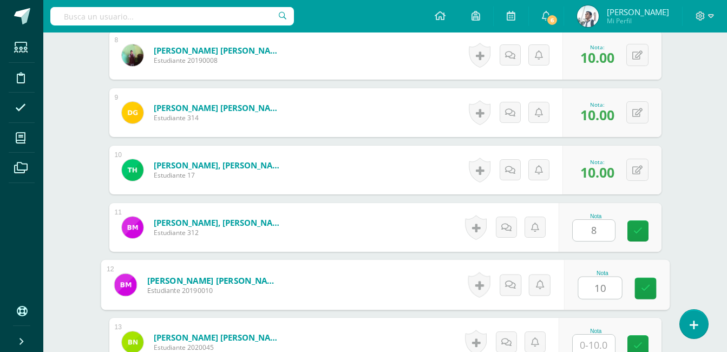
type input "10"
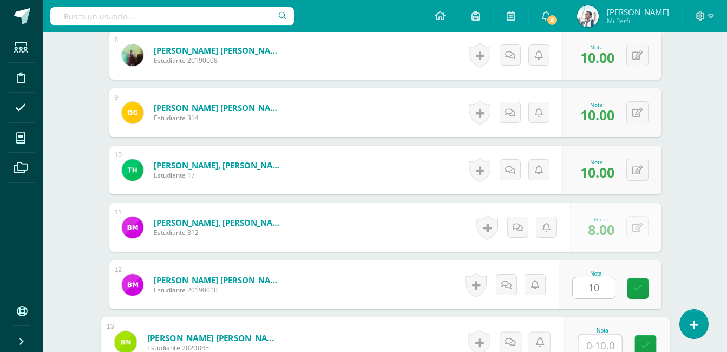
scroll to position [751, 0]
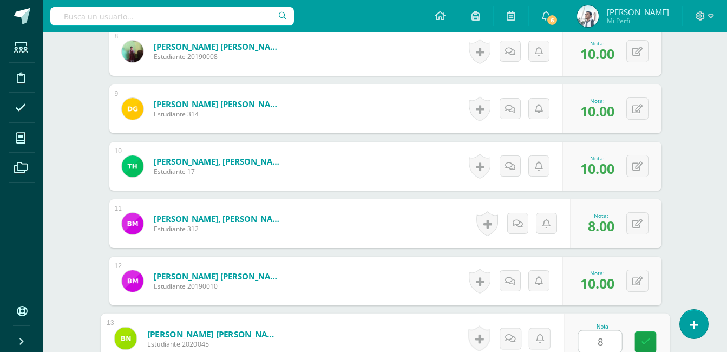
type input "8"
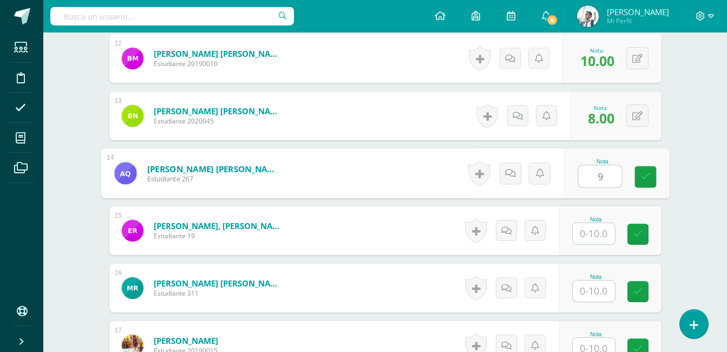
type input "9"
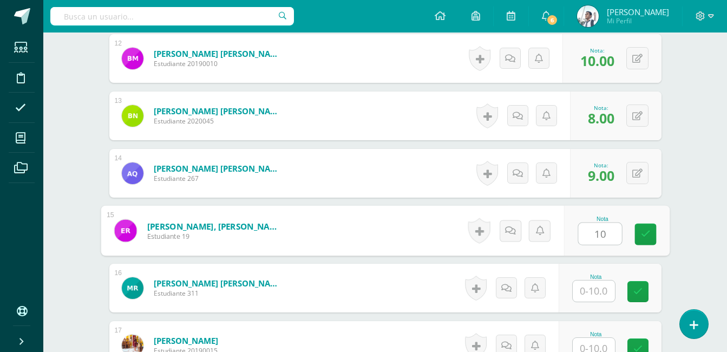
type input "10"
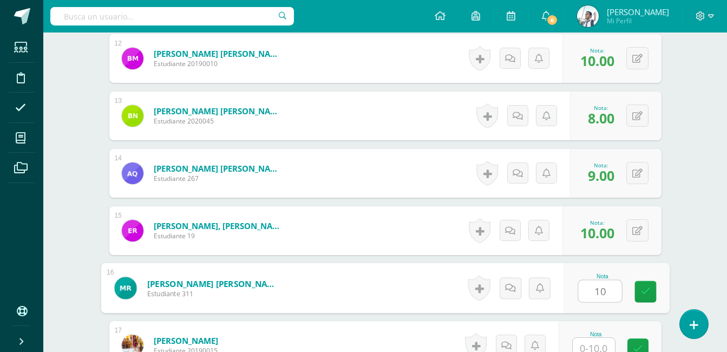
type input "10"
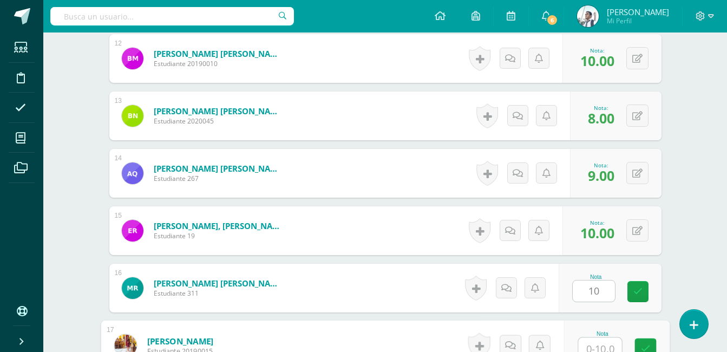
scroll to position [980, 0]
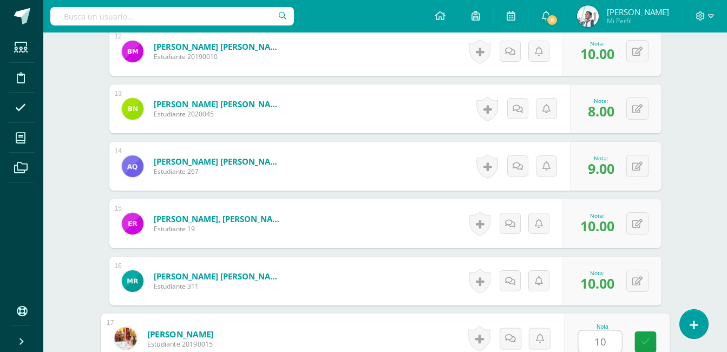
type input "10"
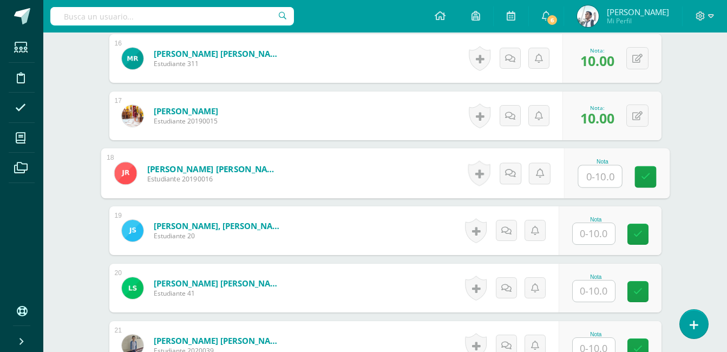
type input "9"
type input "8"
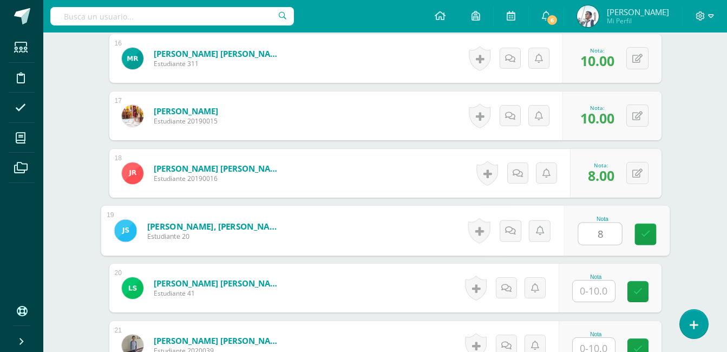
type input "8"
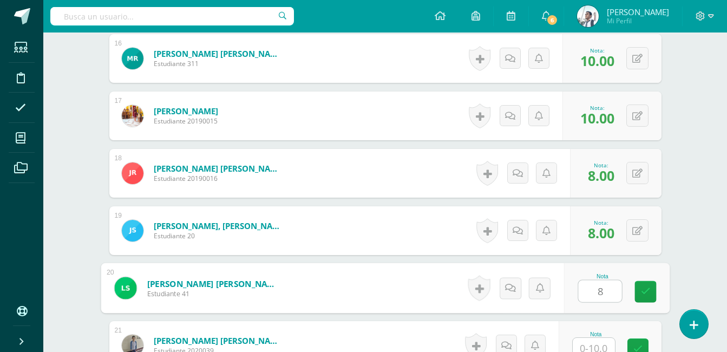
type input "8"
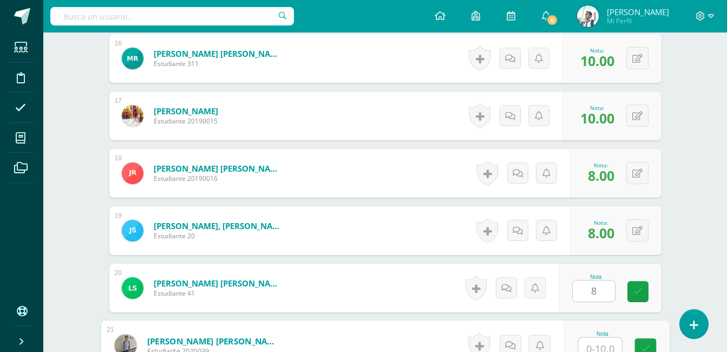
scroll to position [1210, 0]
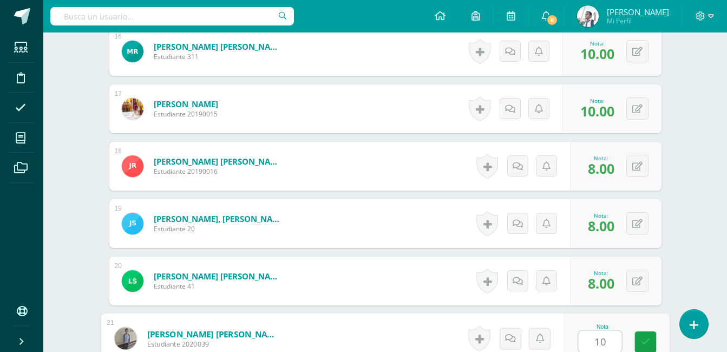
type input "10"
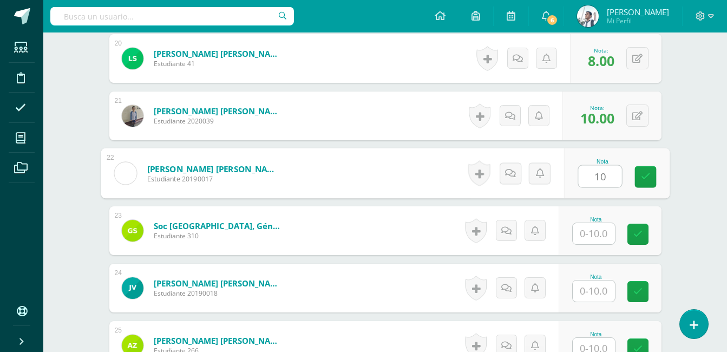
type input "10"
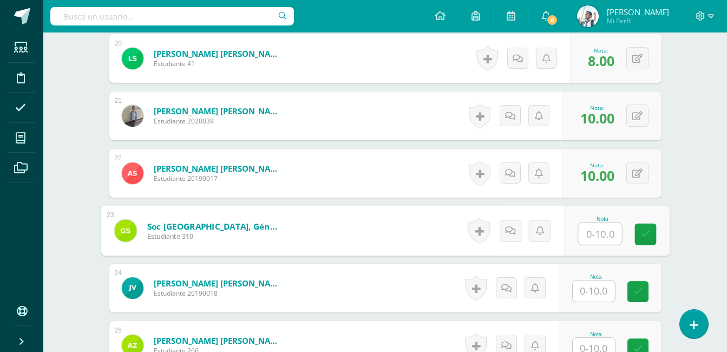
type input "8"
type input "9"
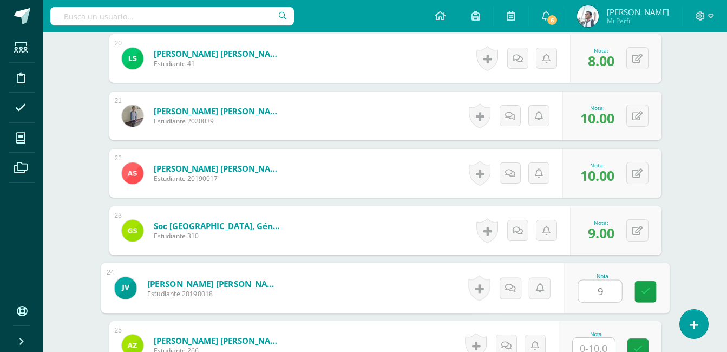
type input "9"
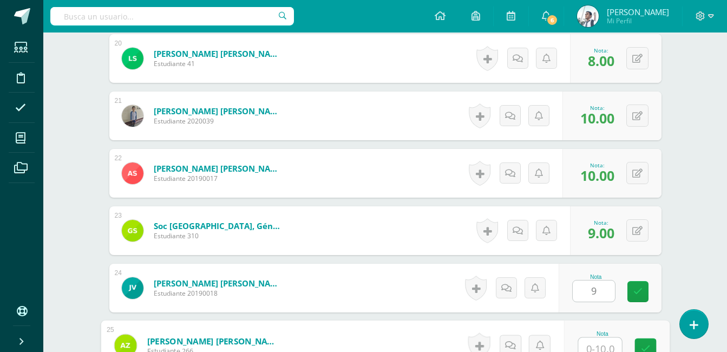
scroll to position [1439, 0]
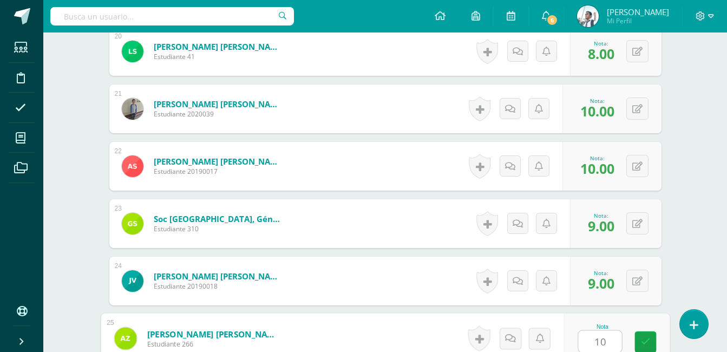
type input "10"
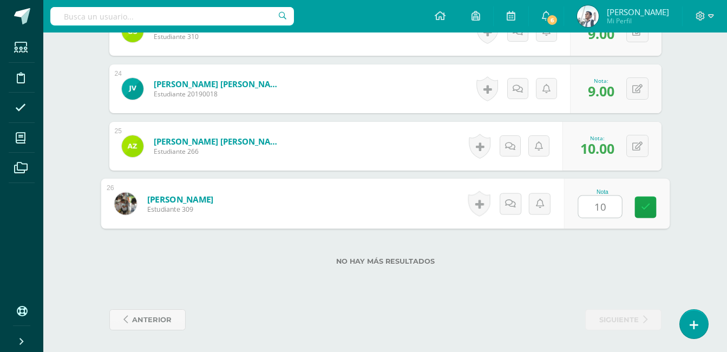
type input "10"
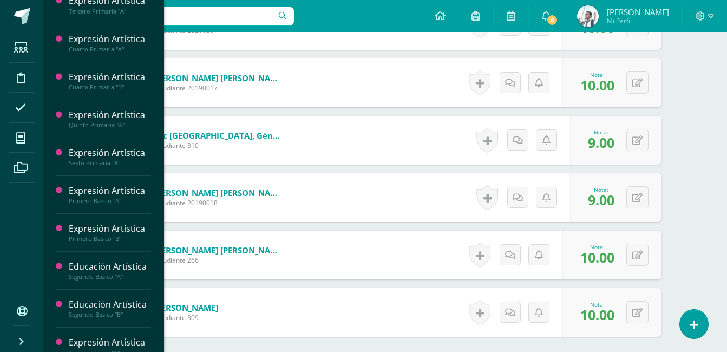
scroll to position [427, 0]
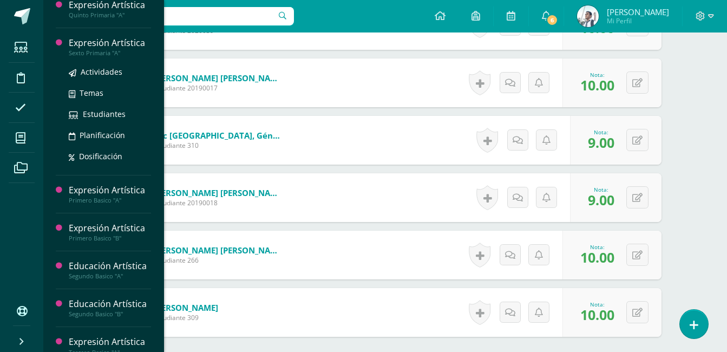
click at [135, 49] on div "Expresión Artística" at bounding box center [110, 43] width 82 height 12
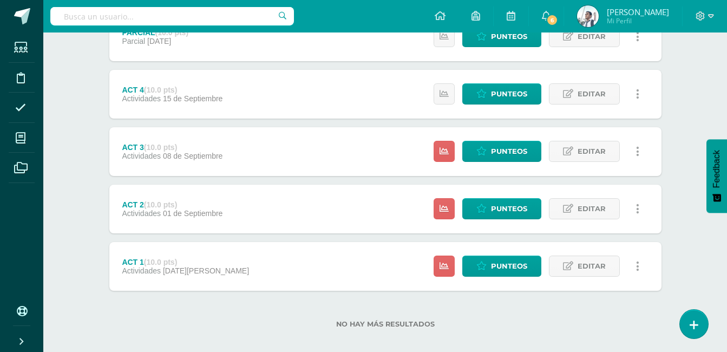
scroll to position [351, 0]
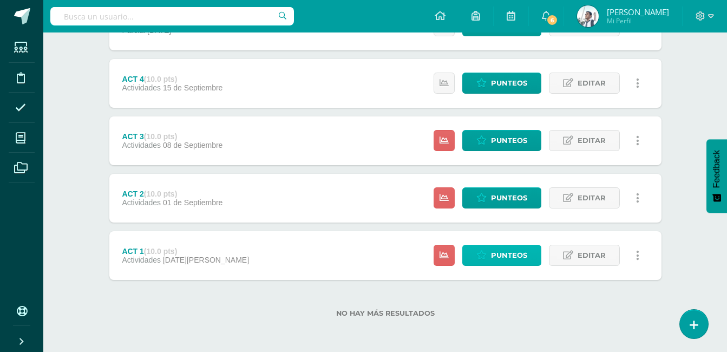
click at [487, 247] on link "Punteos" at bounding box center [501, 255] width 79 height 21
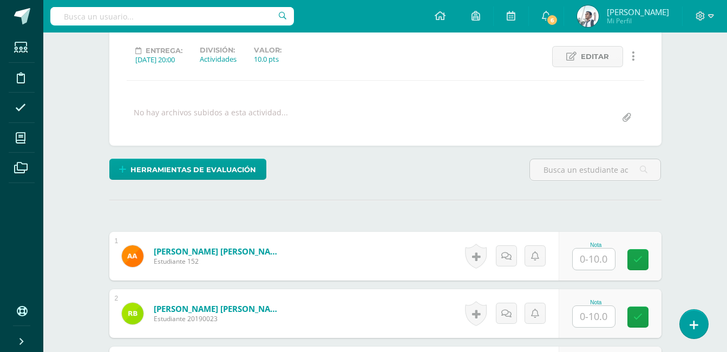
scroll to position [145, 0]
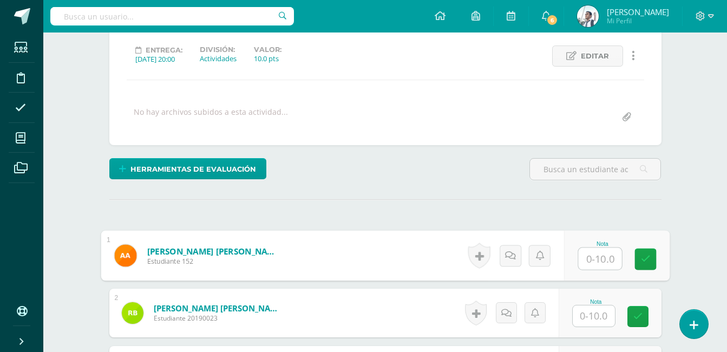
click at [592, 256] on input "text" at bounding box center [599, 259] width 43 height 22
type input "8"
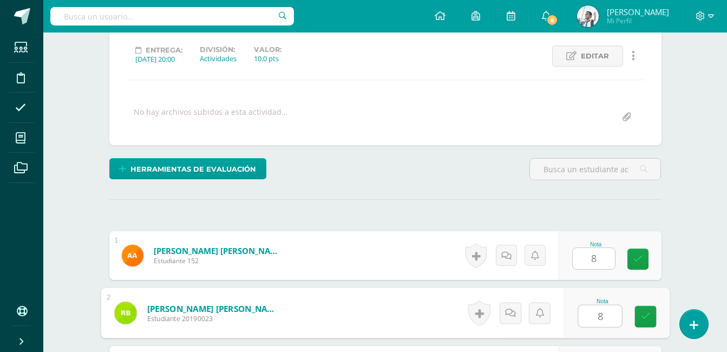
type input "8"
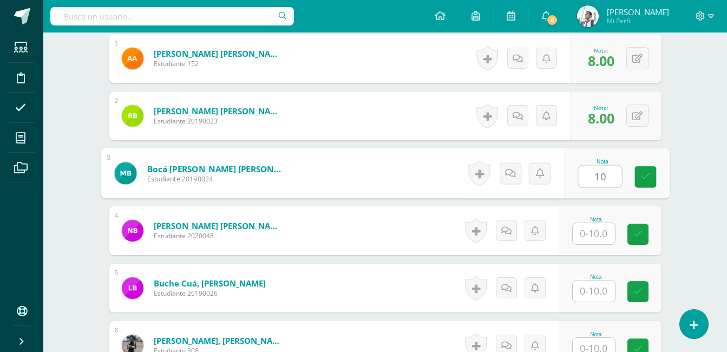
type input "10"
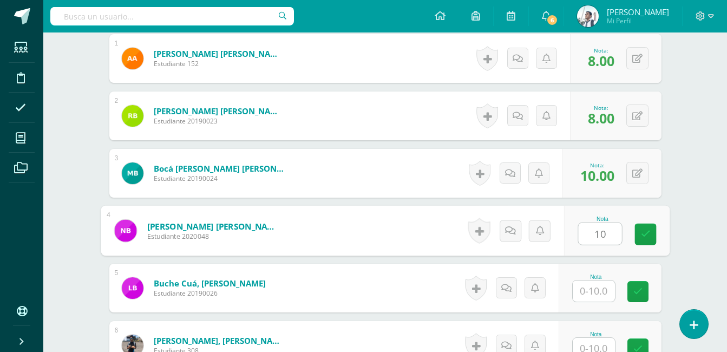
type input "10"
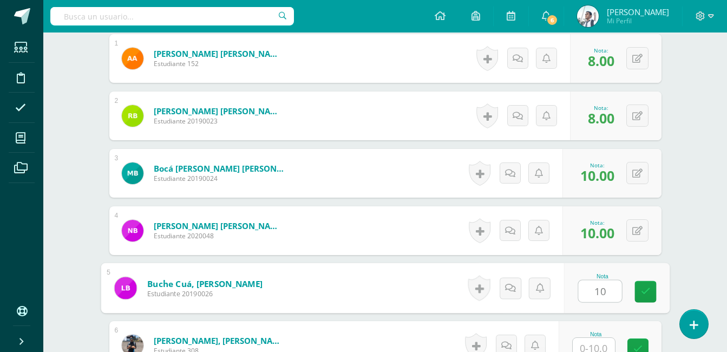
type input "10"
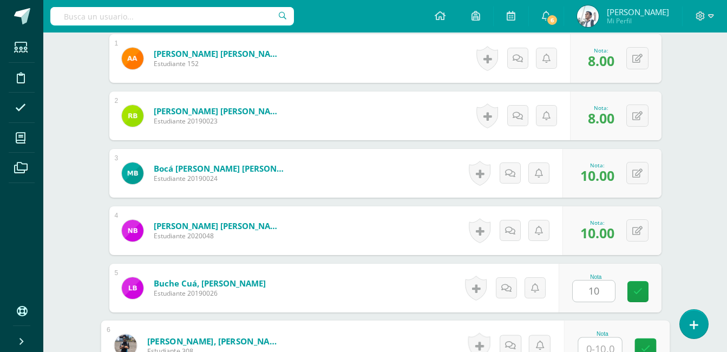
scroll to position [349, 0]
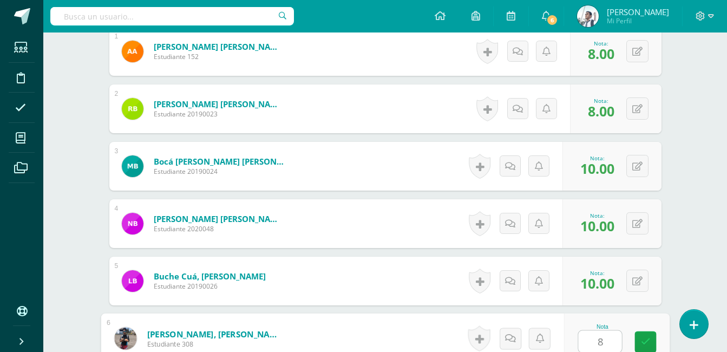
type input "8"
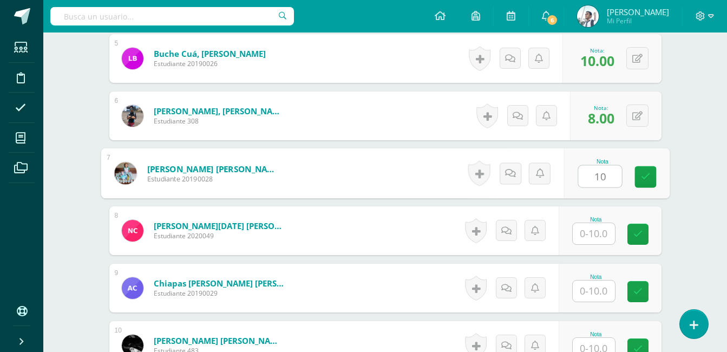
type input "10"
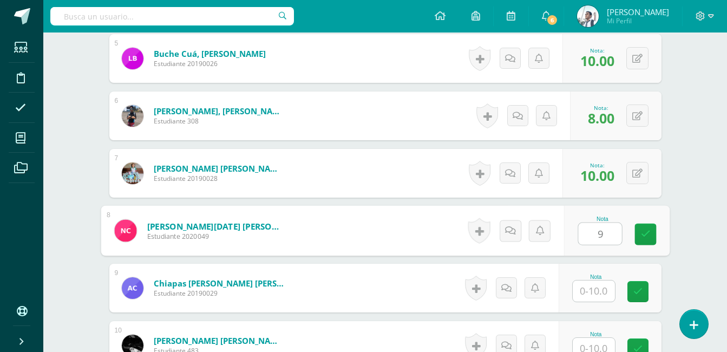
type input "9"
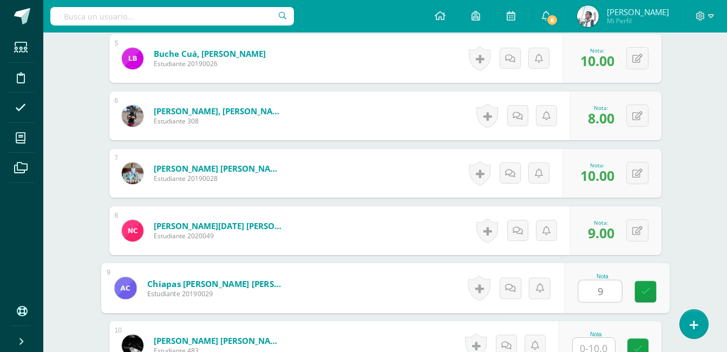
type input "9"
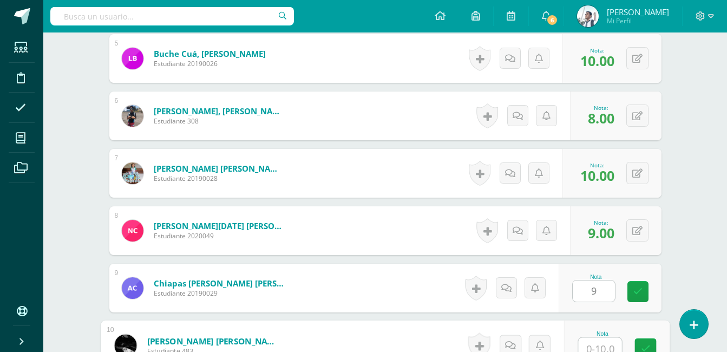
scroll to position [579, 0]
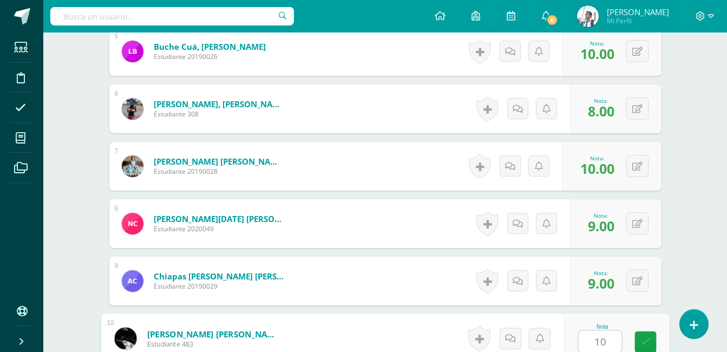
type input "10"
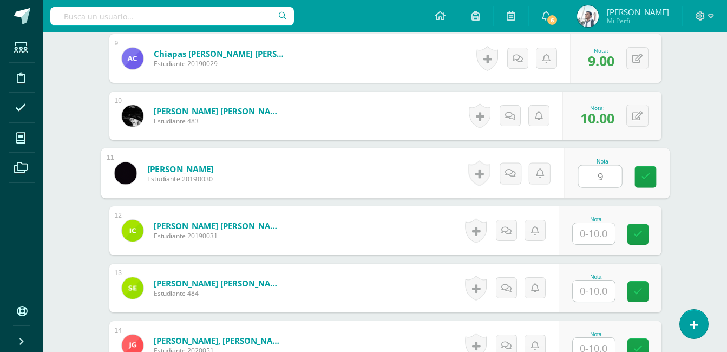
type input "9"
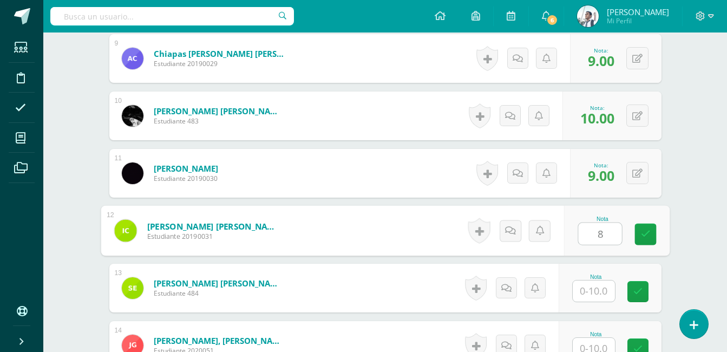
type input "8"
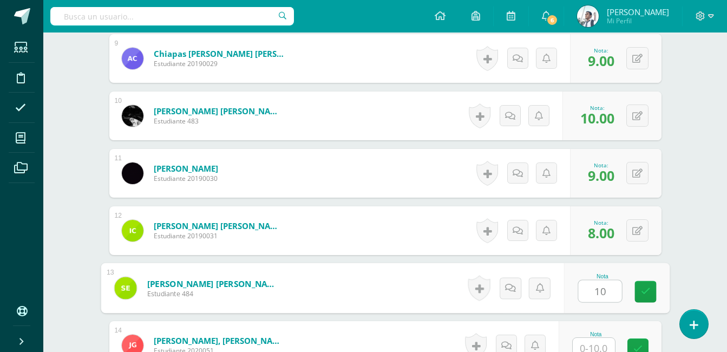
type input "10"
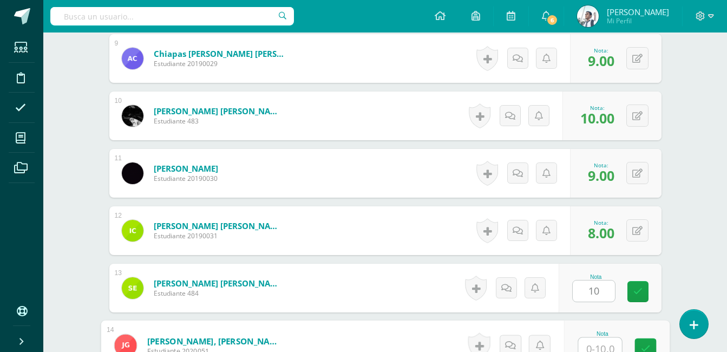
scroll to position [808, 0]
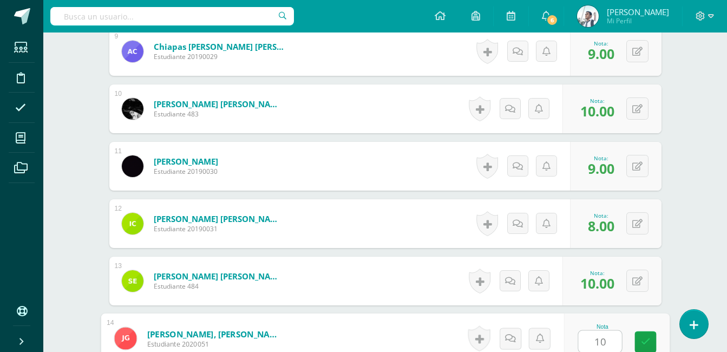
type input "1"
type input "8"
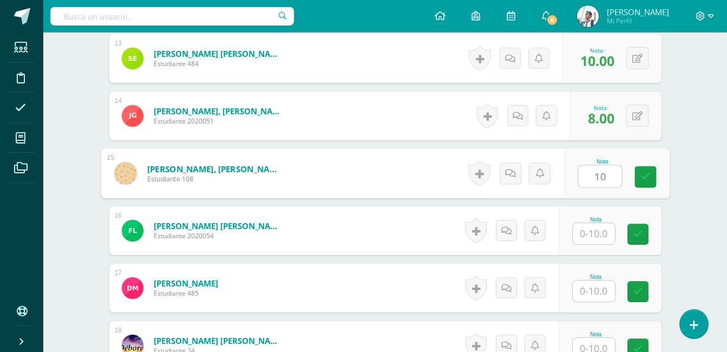
type input "10"
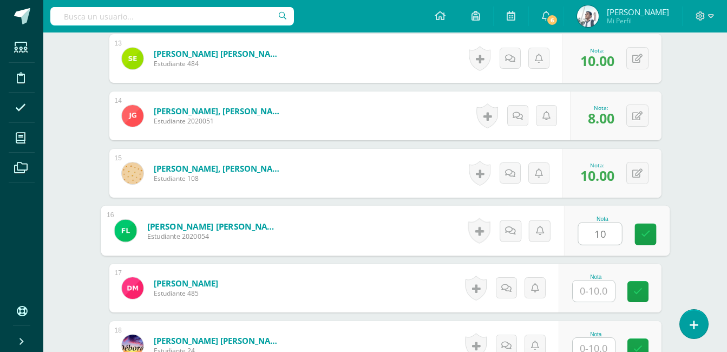
type input "10"
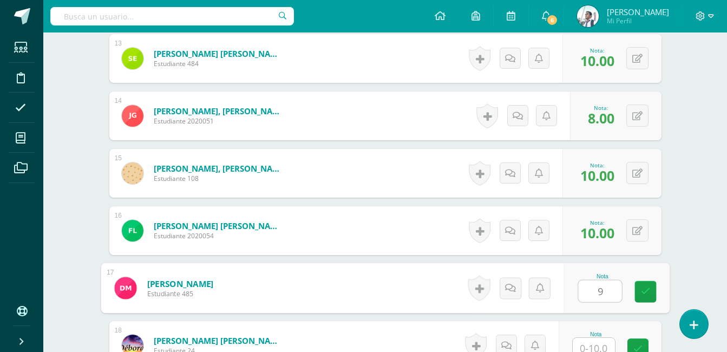
type input "9"
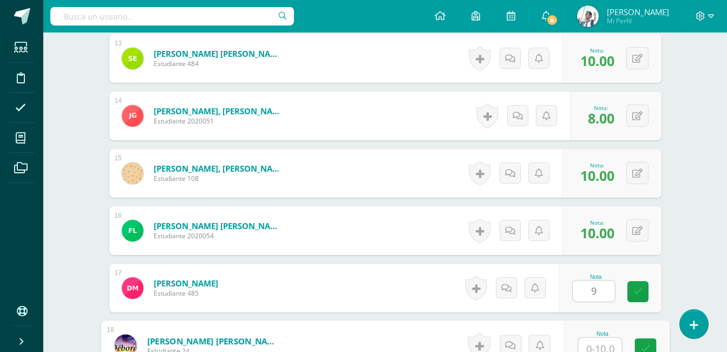
scroll to position [1038, 0]
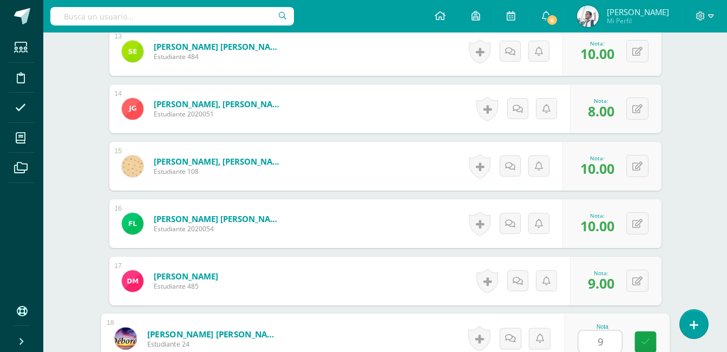
type input "9"
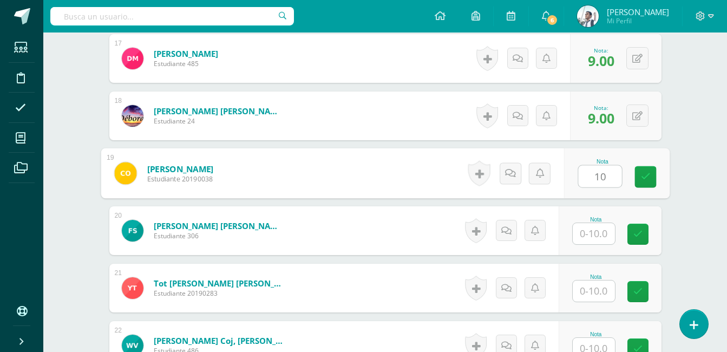
type input "10"
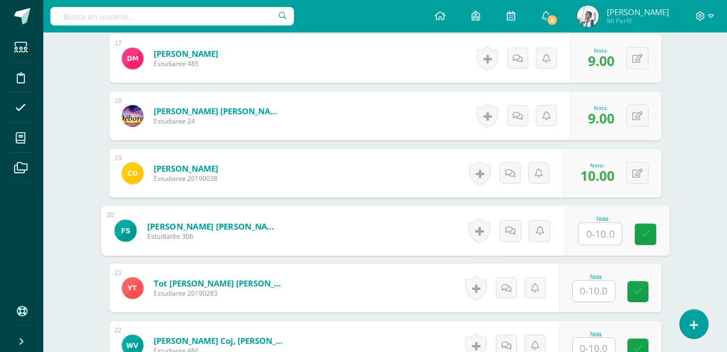
click at [603, 232] on input "text" at bounding box center [599, 234] width 43 height 22
type input "10"
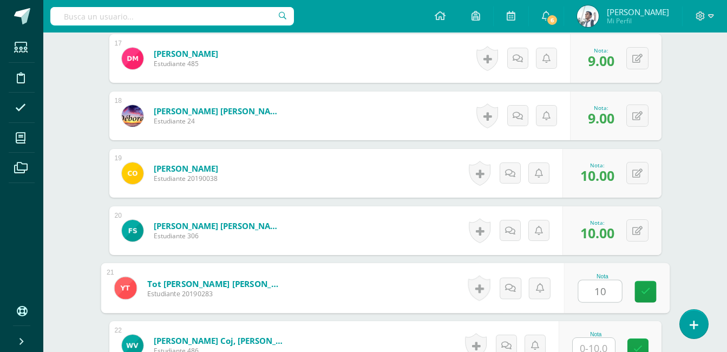
type input "10"
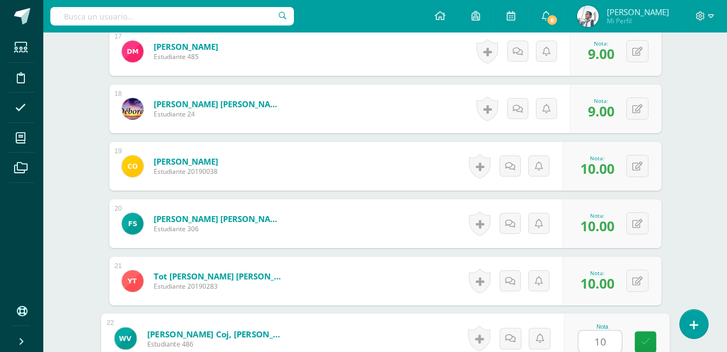
type input "10"
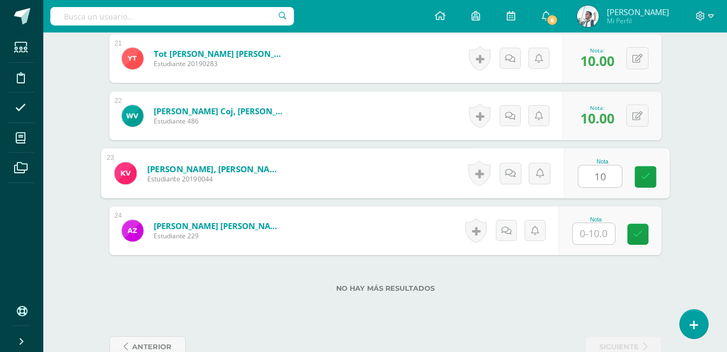
type input "10"
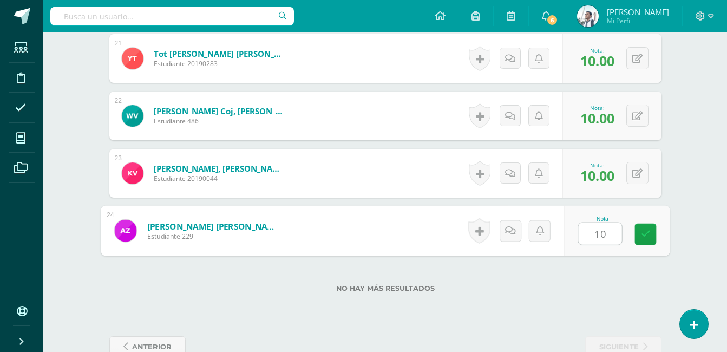
type input "10"
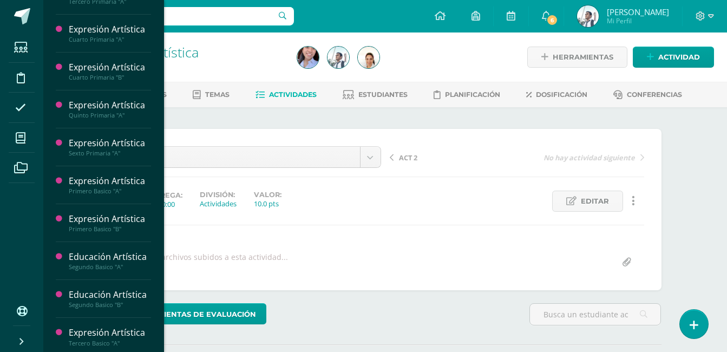
scroll to position [437, 0]
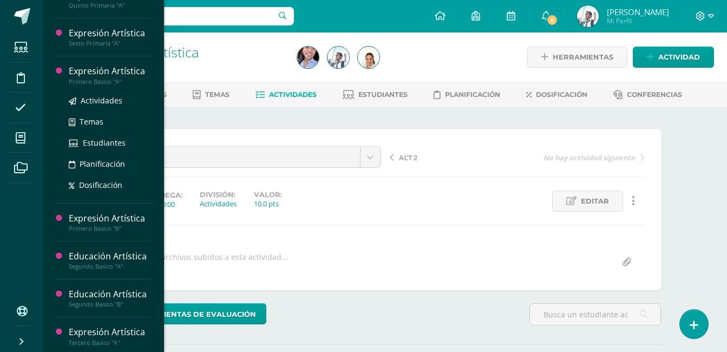
click at [130, 77] on div "Expresión Artística" at bounding box center [110, 71] width 82 height 12
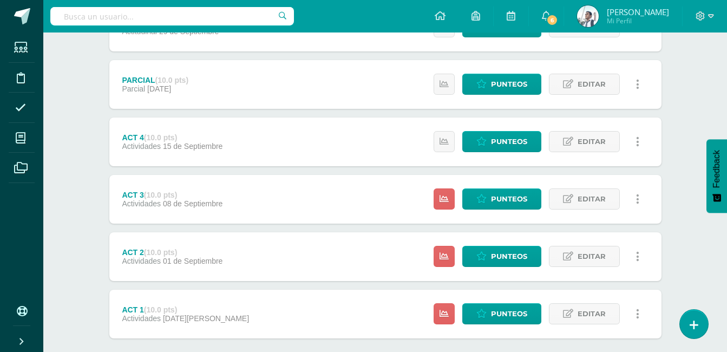
scroll to position [351, 0]
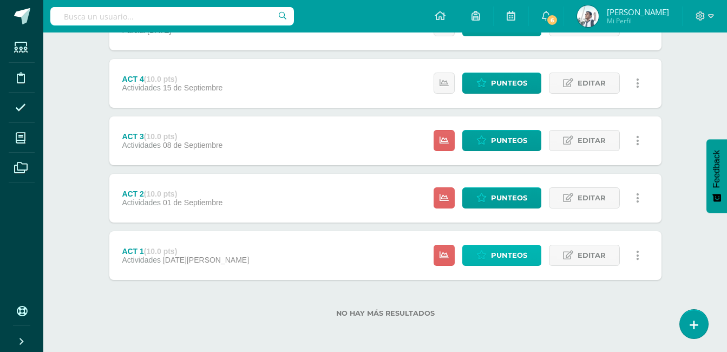
click at [488, 258] on link "Punteos" at bounding box center [501, 255] width 79 height 21
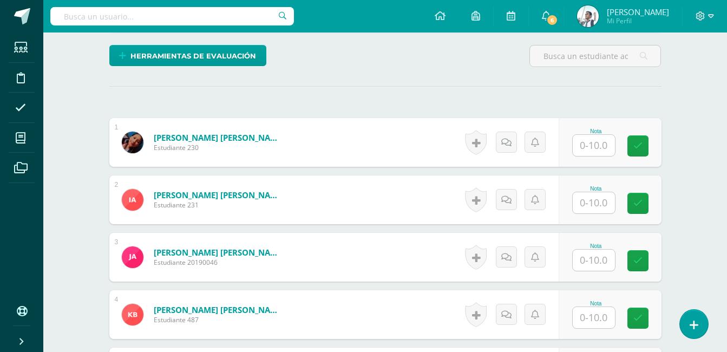
scroll to position [261, 0]
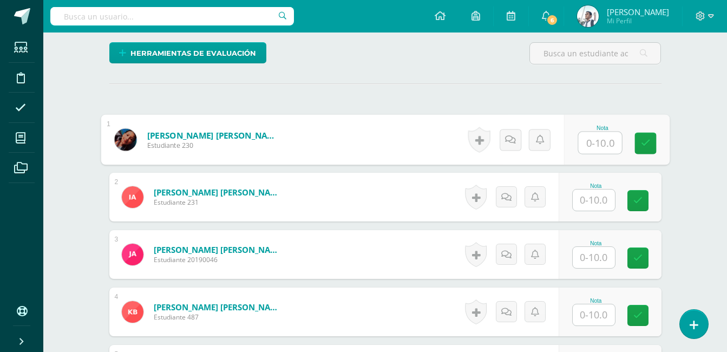
click at [588, 143] on input "text" at bounding box center [599, 143] width 43 height 22
type input "9"
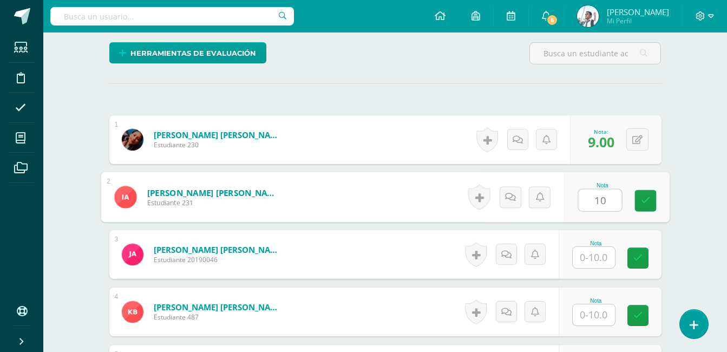
type input "10"
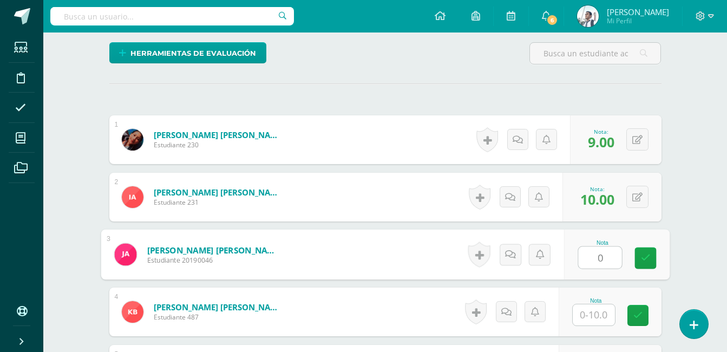
type input "0"
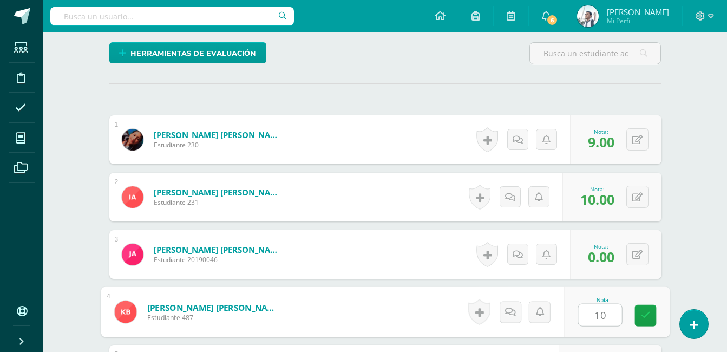
type input "10"
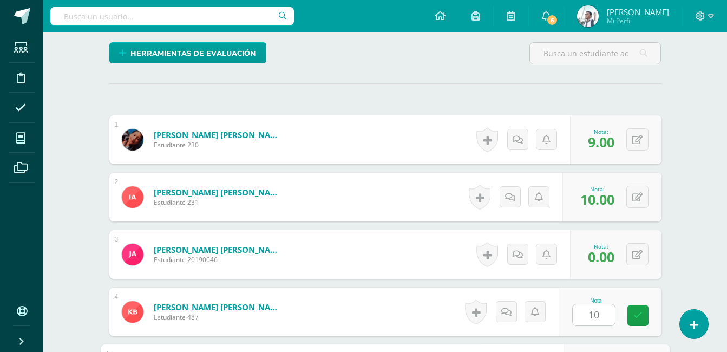
scroll to position [457, 0]
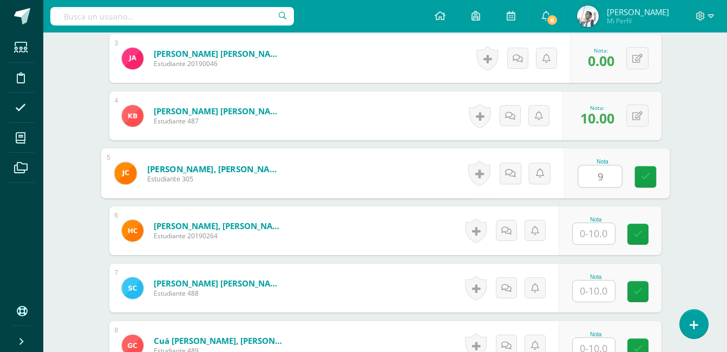
type input "9"
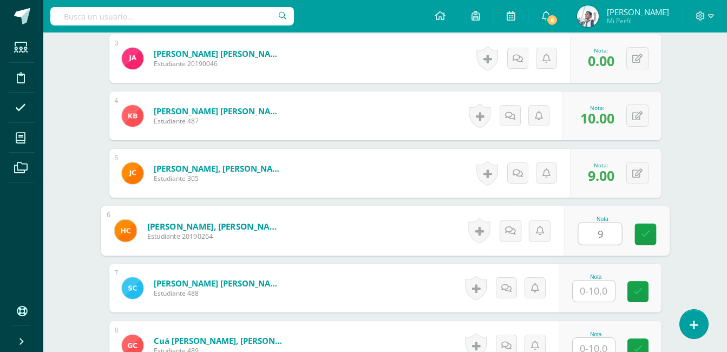
type input "9"
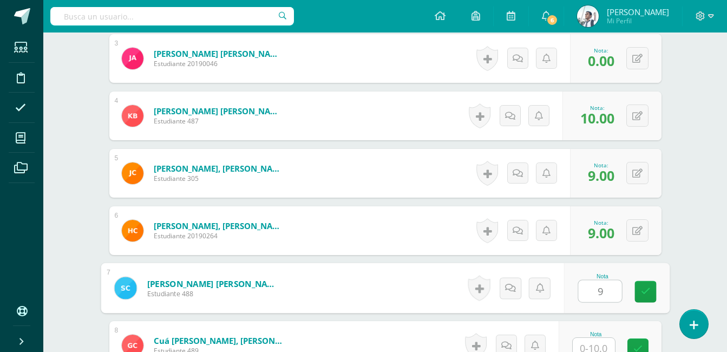
type input "9"
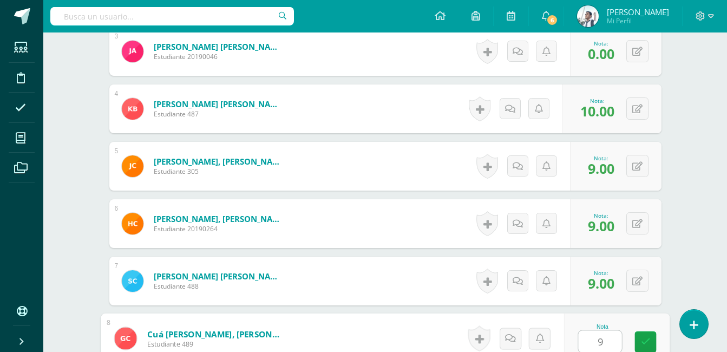
type input "9"
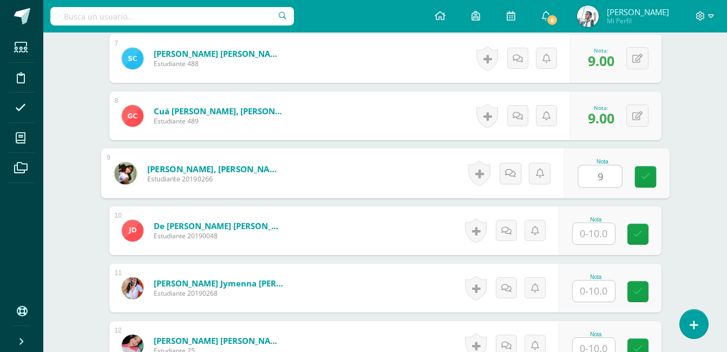
type input "9"
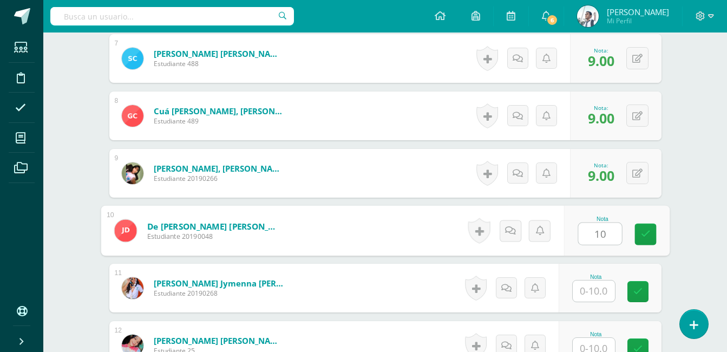
type input "10"
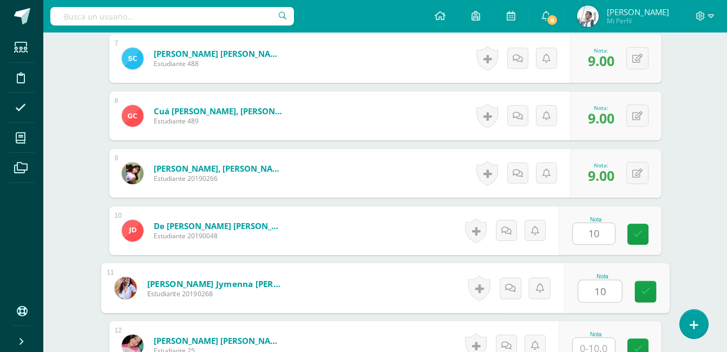
type input "10"
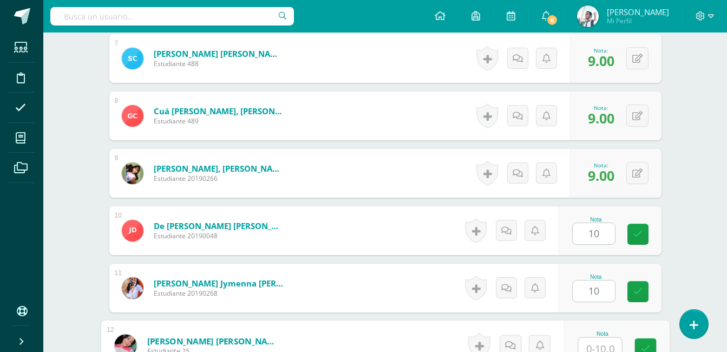
scroll to position [693, 0]
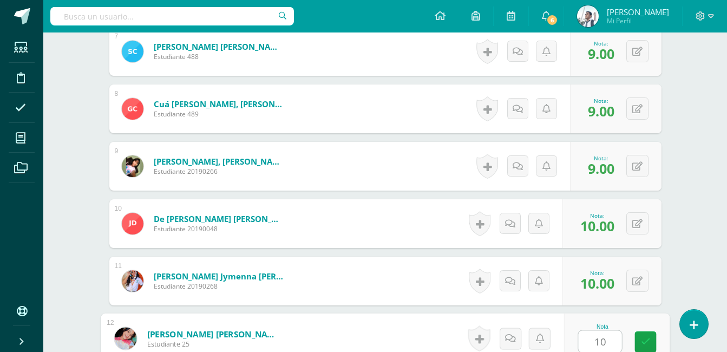
type input "10"
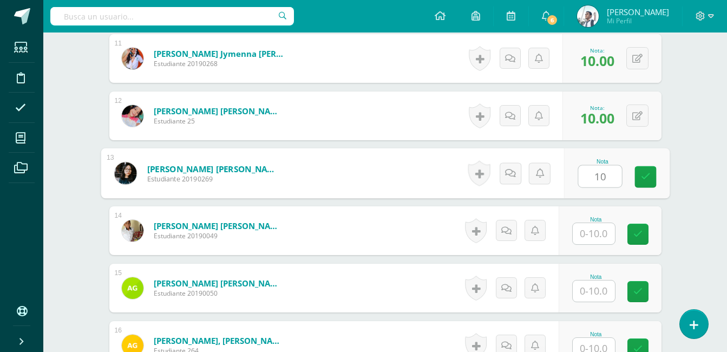
type input "10"
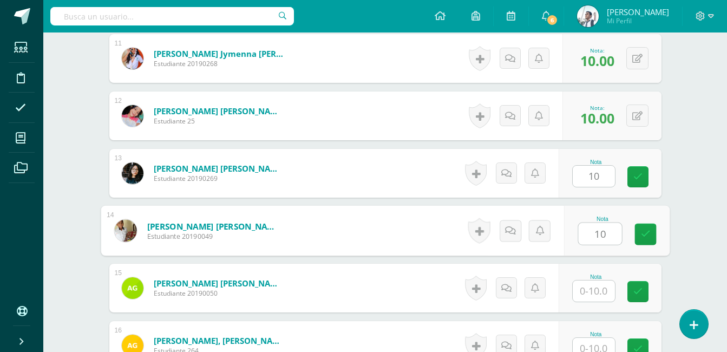
type input "10"
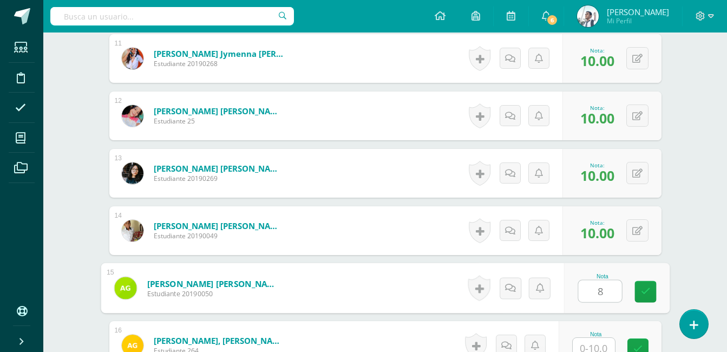
type input "8"
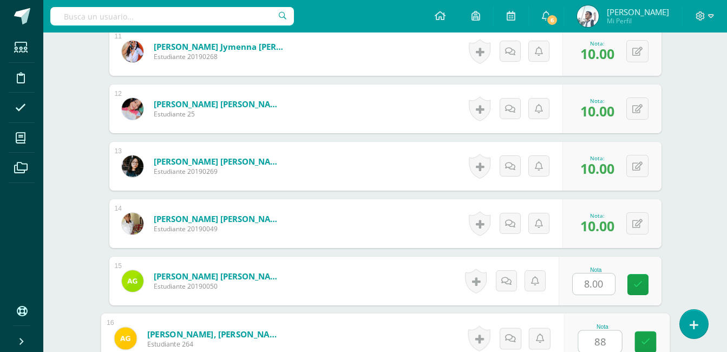
type input "8"
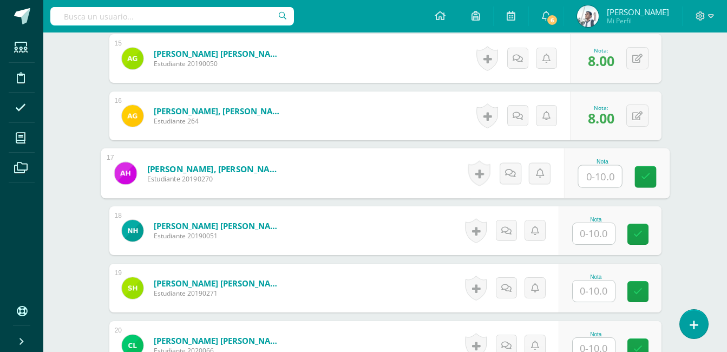
type input "9"
type input "8"
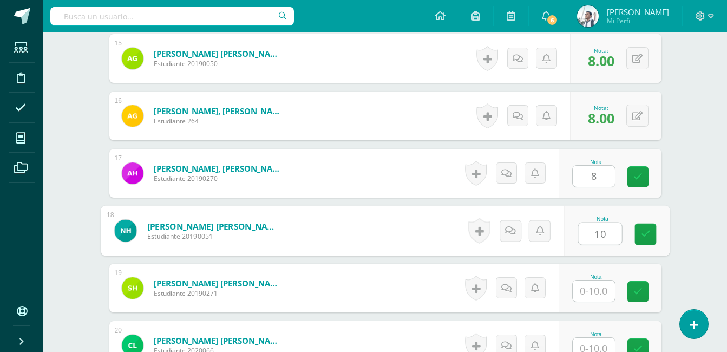
type input "10"
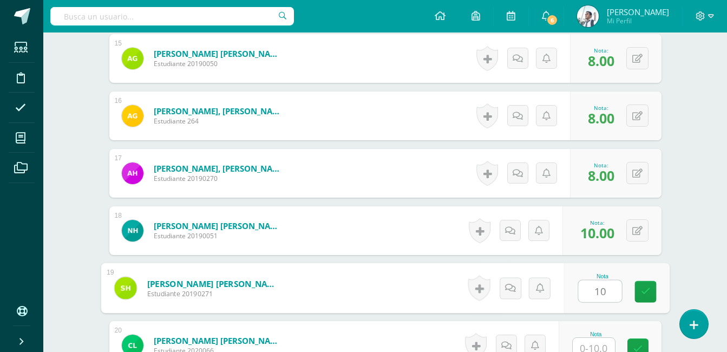
type input "10"
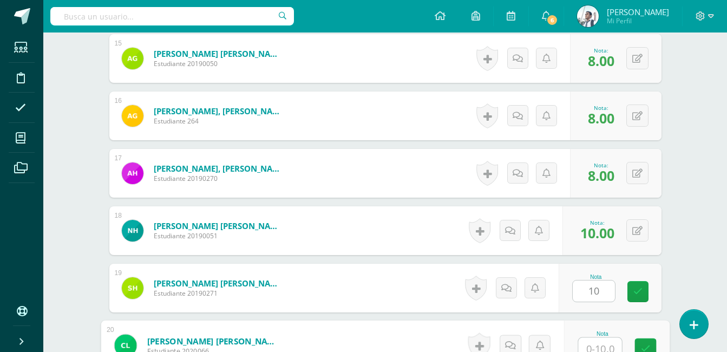
scroll to position [1152, 0]
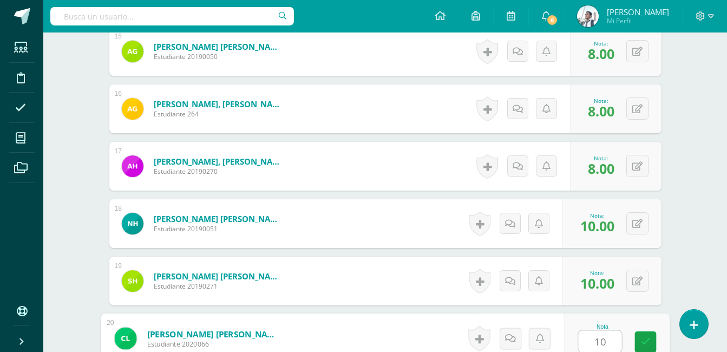
type input "10"
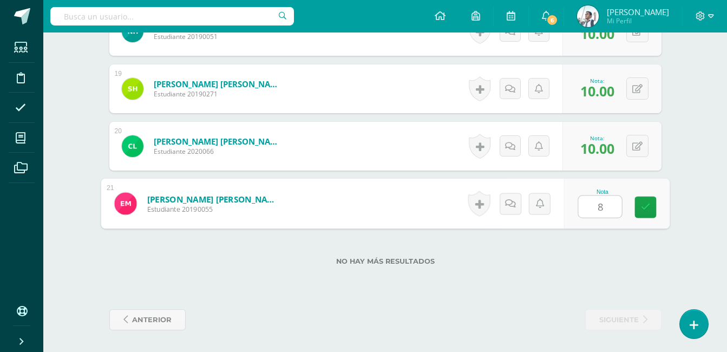
type input "8"
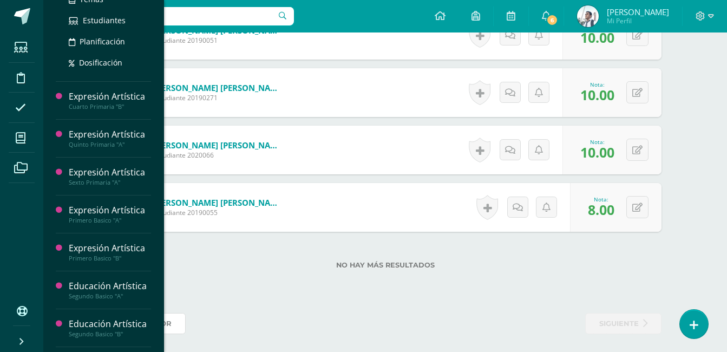
scroll to position [460, 0]
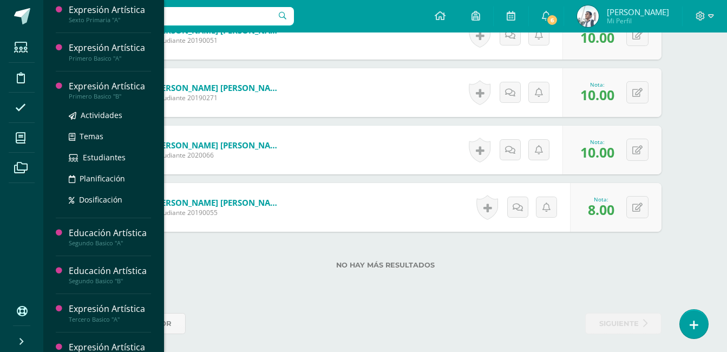
click at [137, 93] on div "Expresión Artística" at bounding box center [110, 86] width 82 height 12
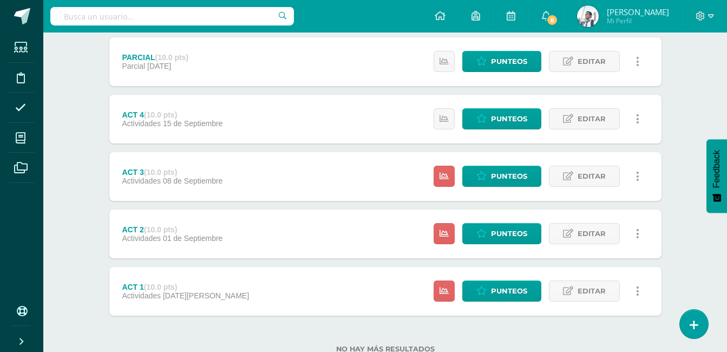
scroll to position [351, 0]
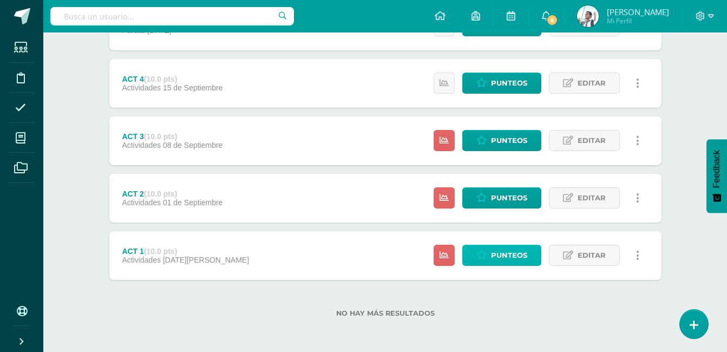
click at [493, 251] on span "Punteos" at bounding box center [509, 255] width 36 height 20
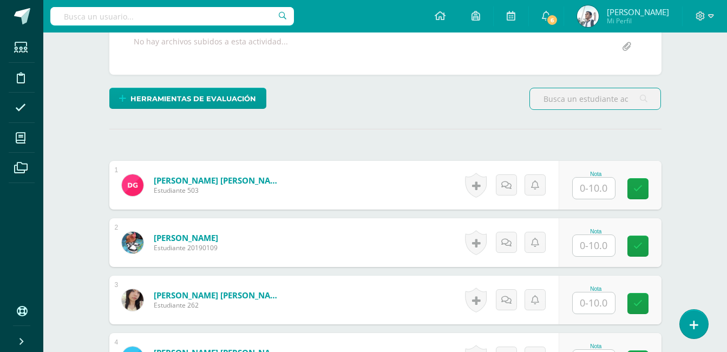
scroll to position [195, 0]
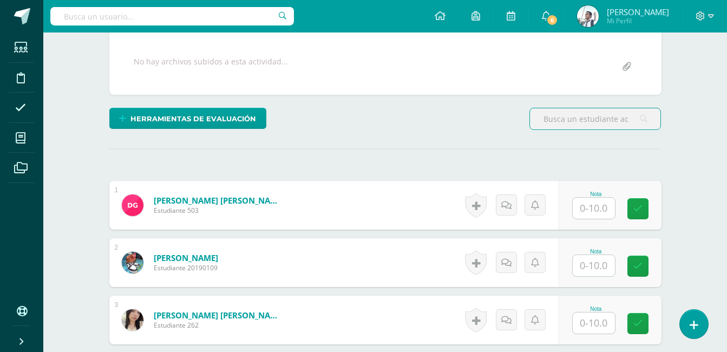
click at [593, 216] on input "text" at bounding box center [594, 208] width 42 height 21
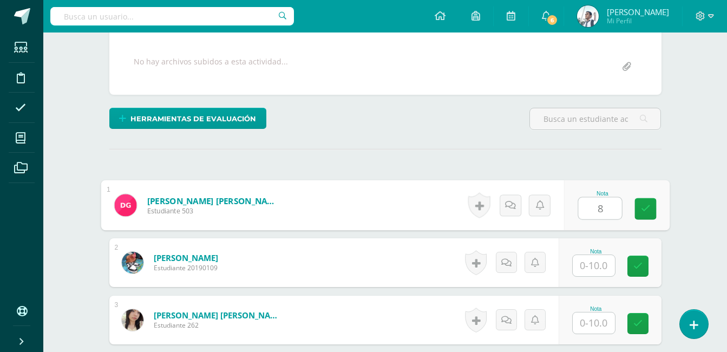
type input "8"
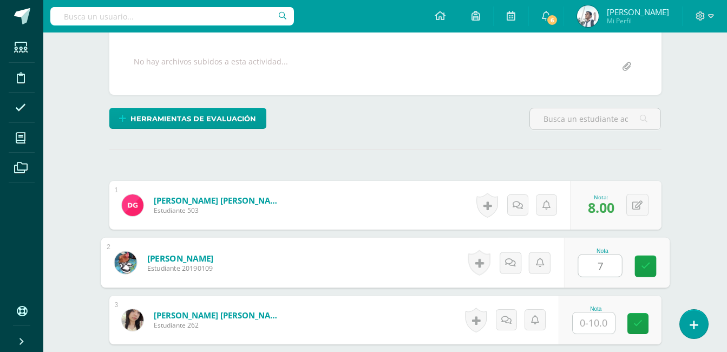
type input "7"
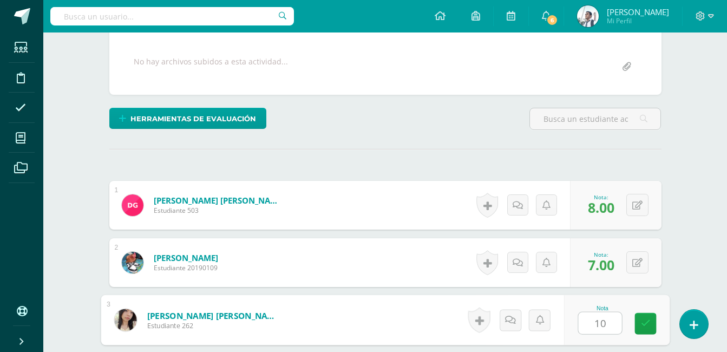
type input "10"
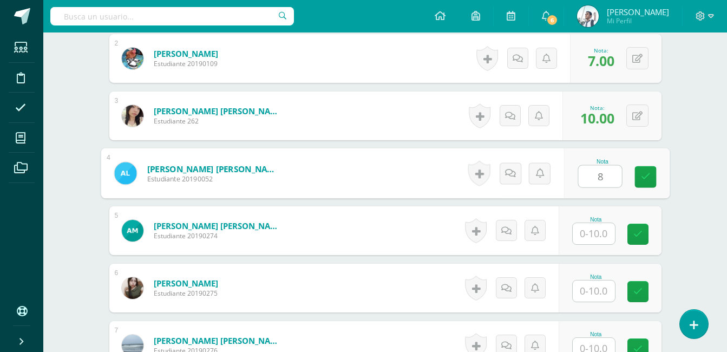
type input "8"
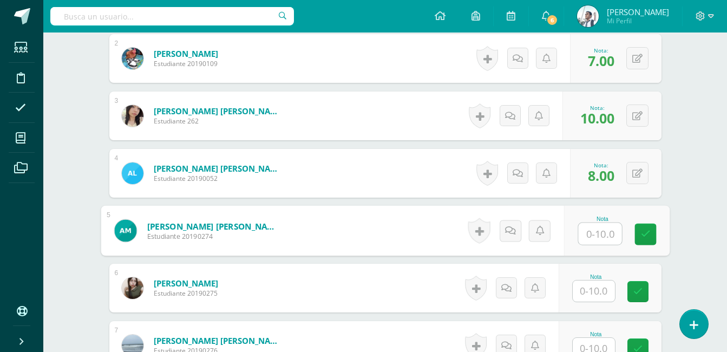
type input "8"
type input "5"
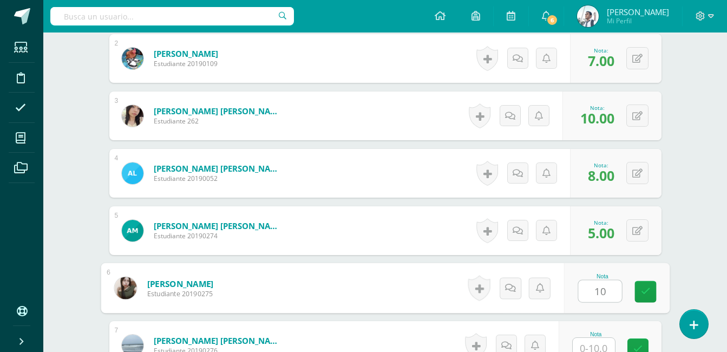
type input "10"
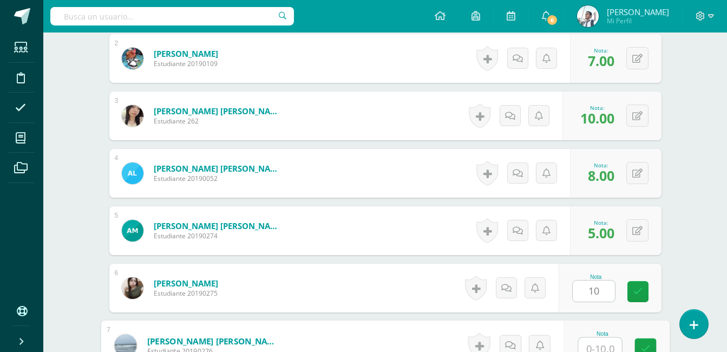
scroll to position [406, 0]
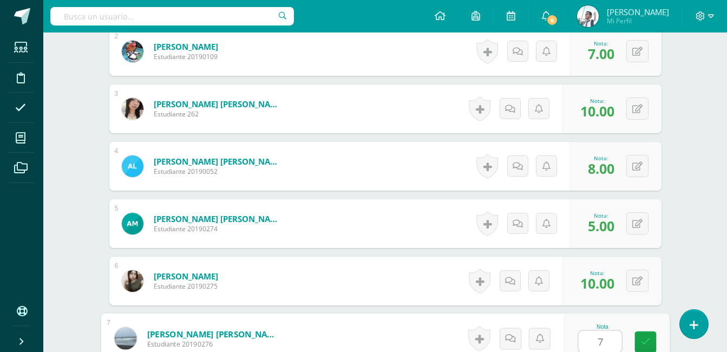
type input "7"
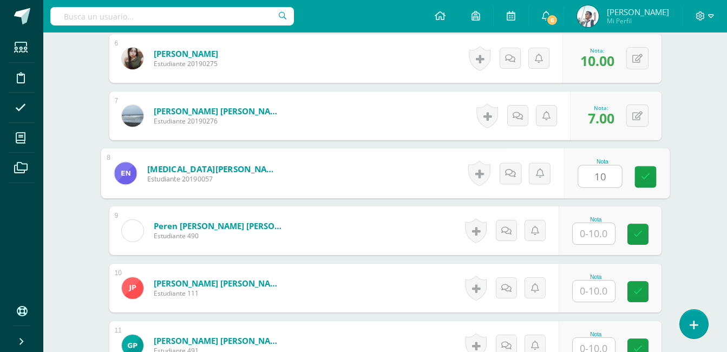
type input "10"
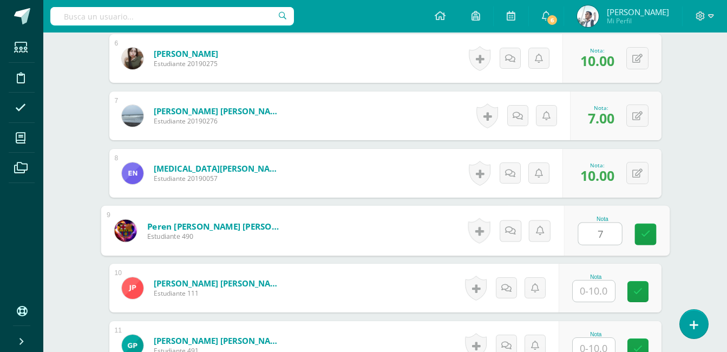
type input "7"
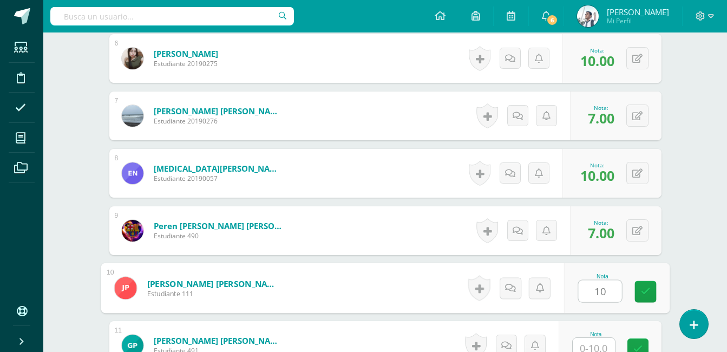
type input "10"
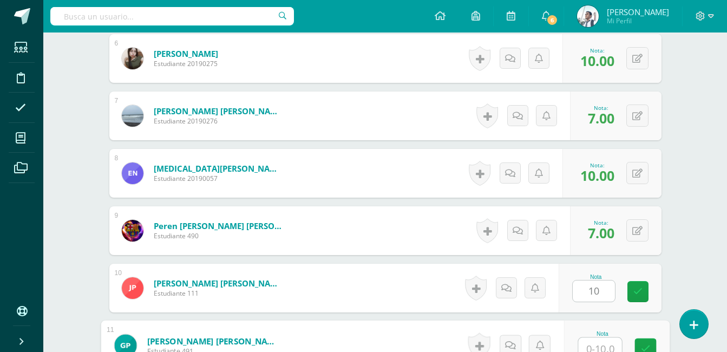
scroll to position [636, 0]
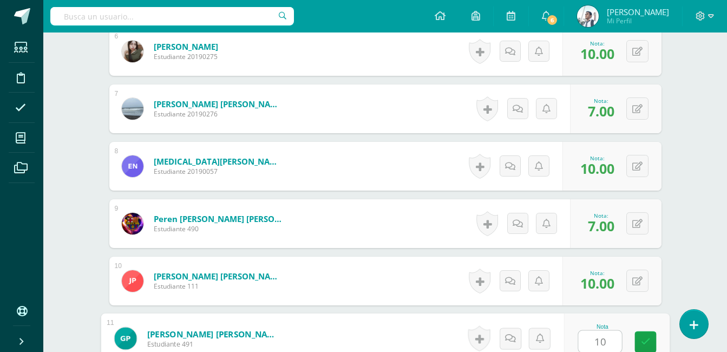
type input "10"
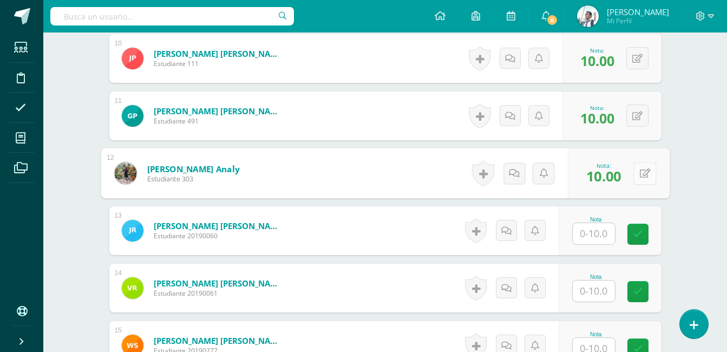
click at [640, 179] on button at bounding box center [644, 173] width 23 height 23
type input "9"
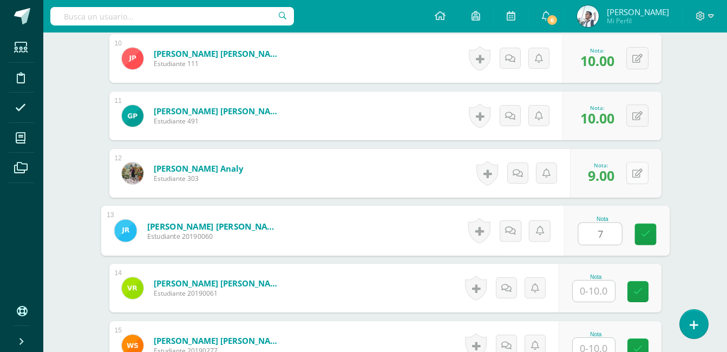
type input "7"
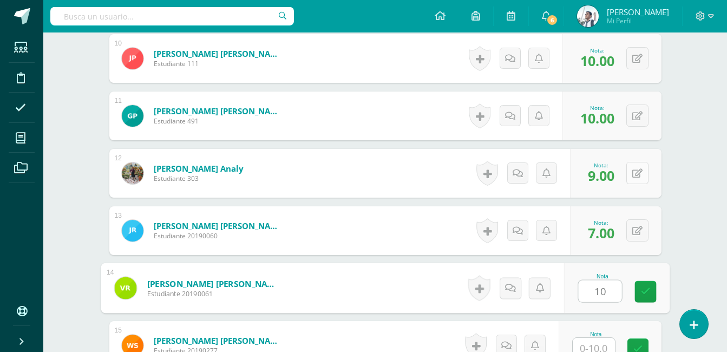
type input "10"
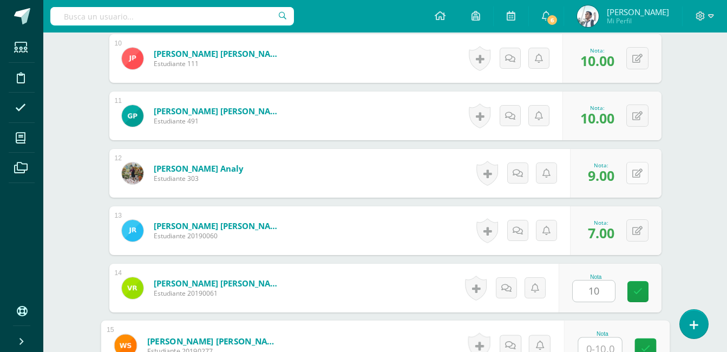
scroll to position [865, 0]
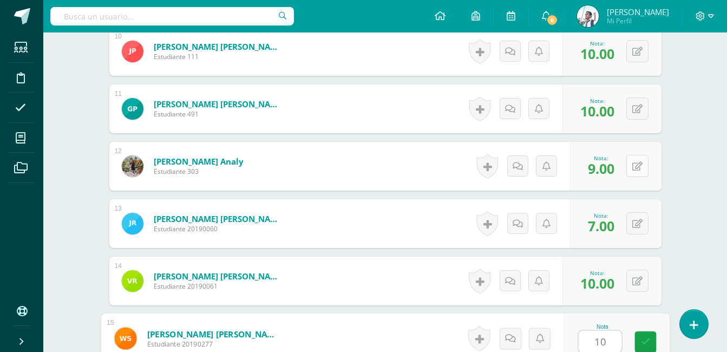
type input "10"
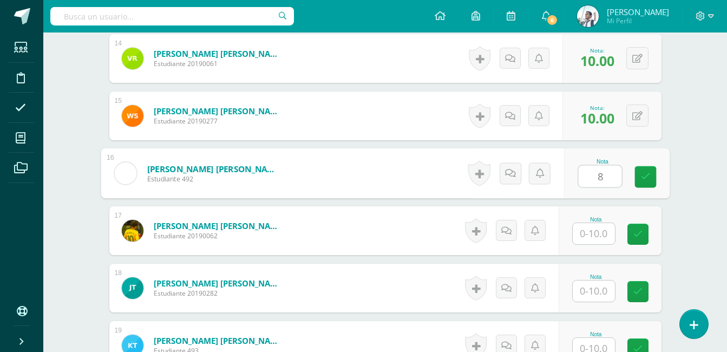
type input "8"
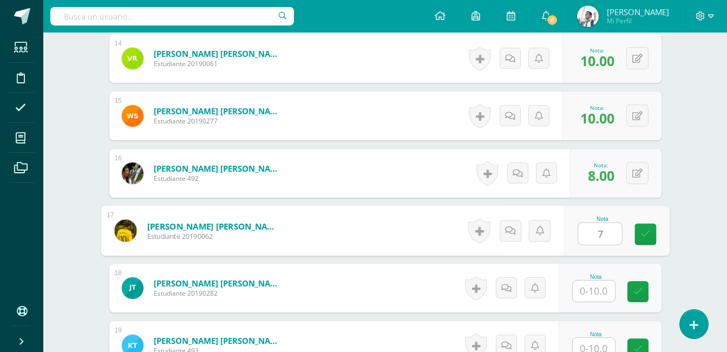
type input "7"
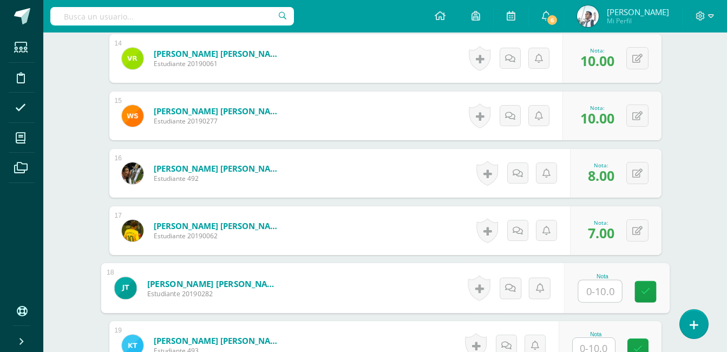
type input "8"
type input "10"
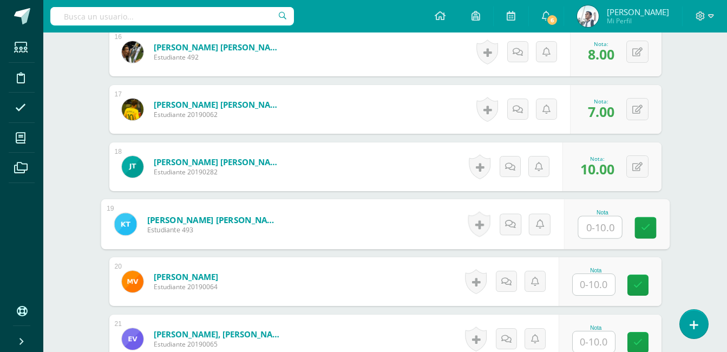
scroll to position [1212, 0]
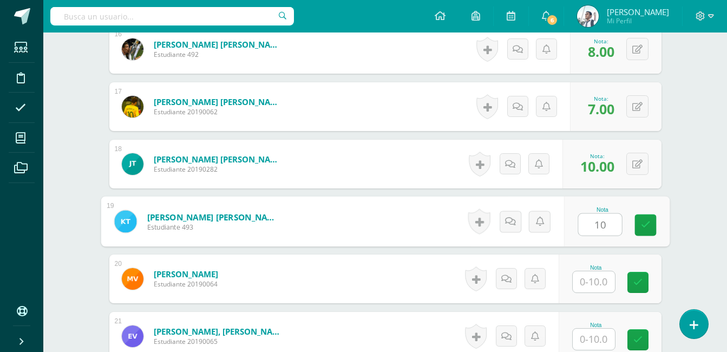
type input "10"
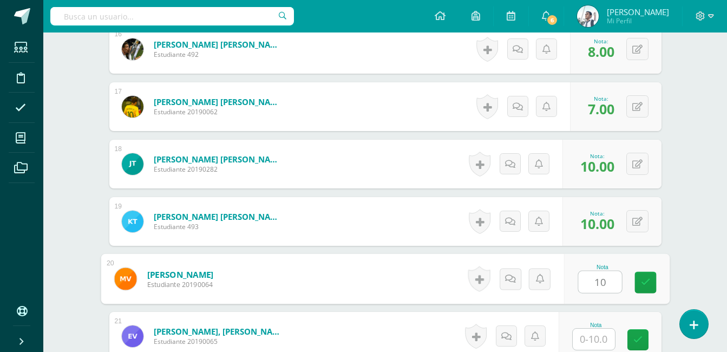
type input "10"
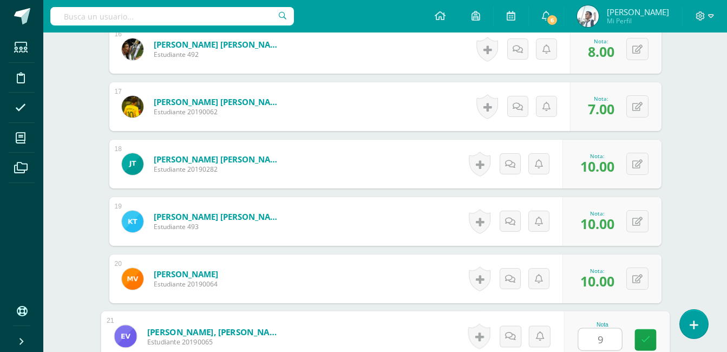
type input "9"
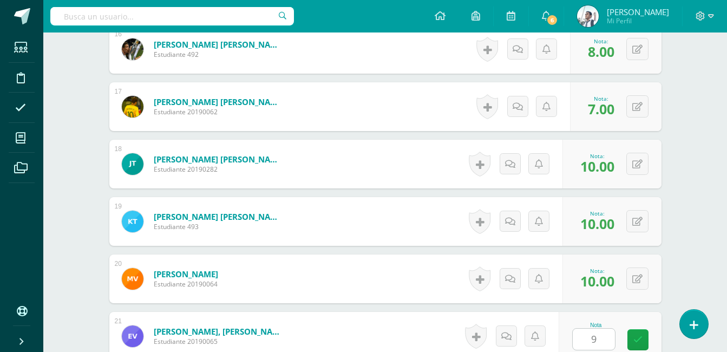
scroll to position [1402, 0]
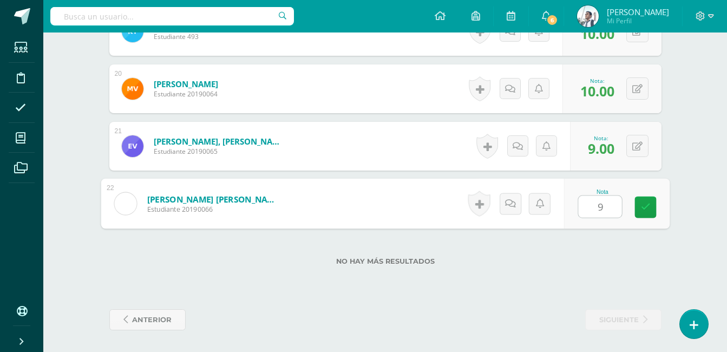
type input "9"
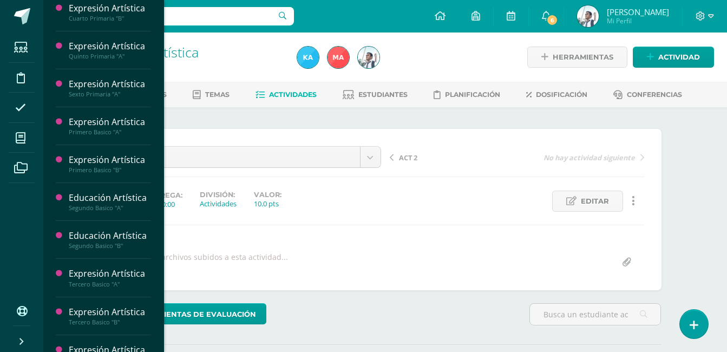
scroll to position [496, 0]
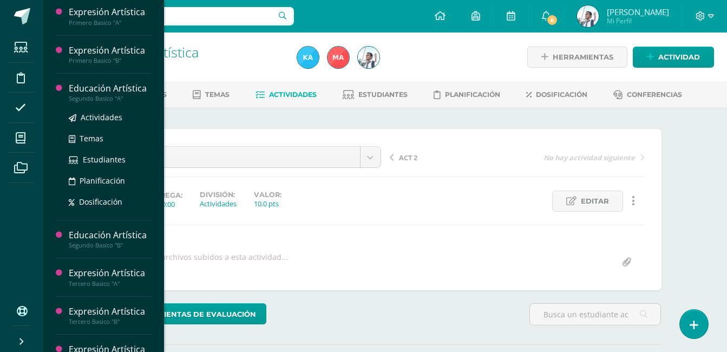
click at [132, 102] on div "Segundo Basico "A"" at bounding box center [110, 99] width 82 height 8
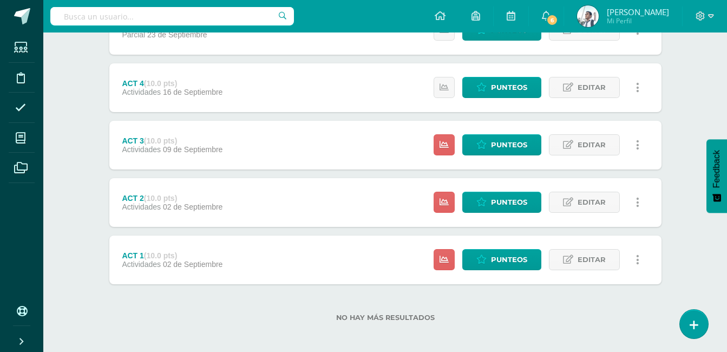
scroll to position [351, 0]
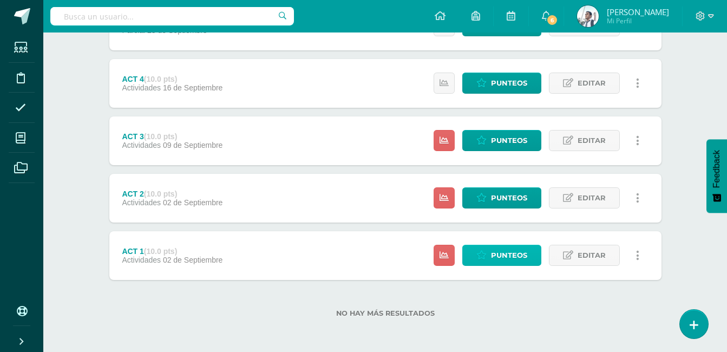
click at [481, 260] on link "Punteos" at bounding box center [501, 255] width 79 height 21
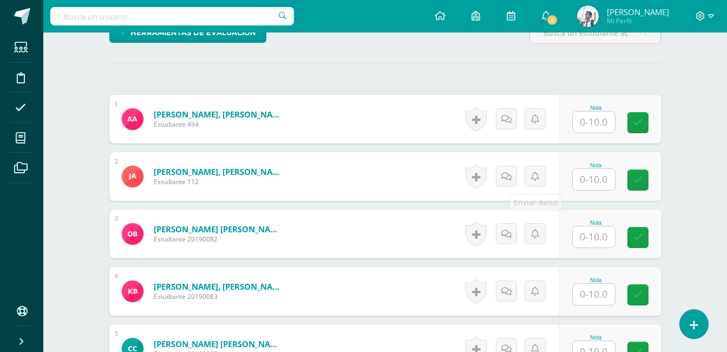
scroll to position [282, 0]
click at [599, 119] on input "text" at bounding box center [594, 121] width 42 height 21
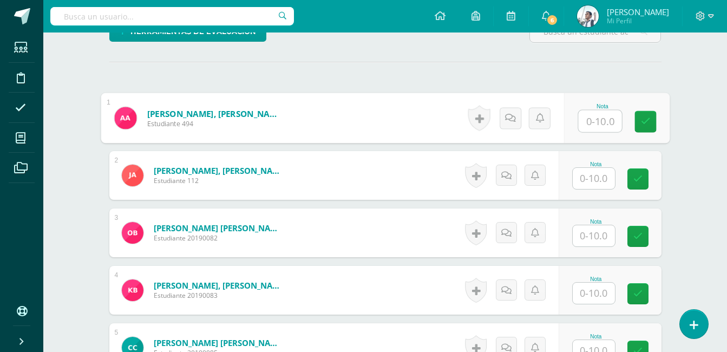
scroll to position [283, 0]
type input "10"
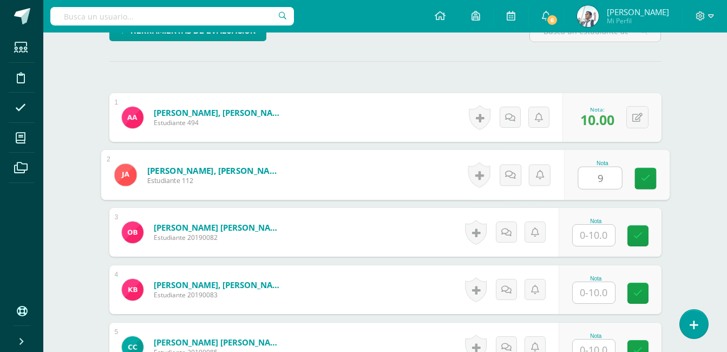
type input "9"
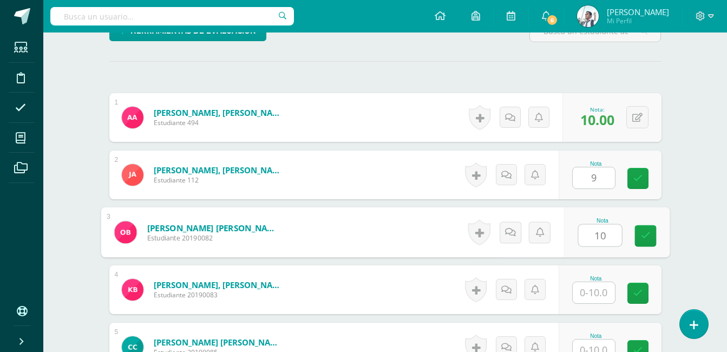
type input "10"
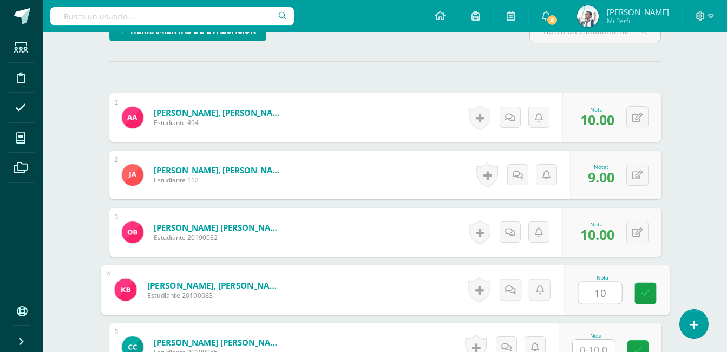
type input "10"
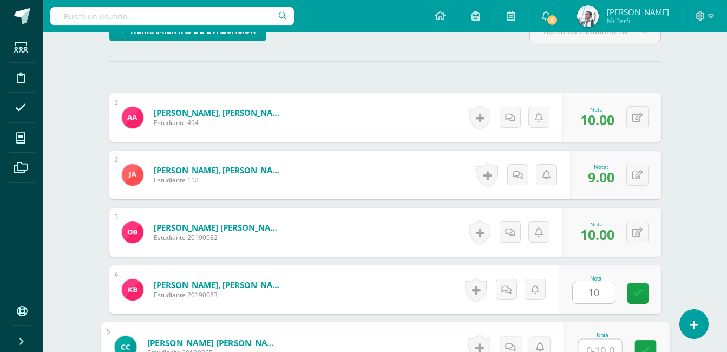
scroll to position [292, 0]
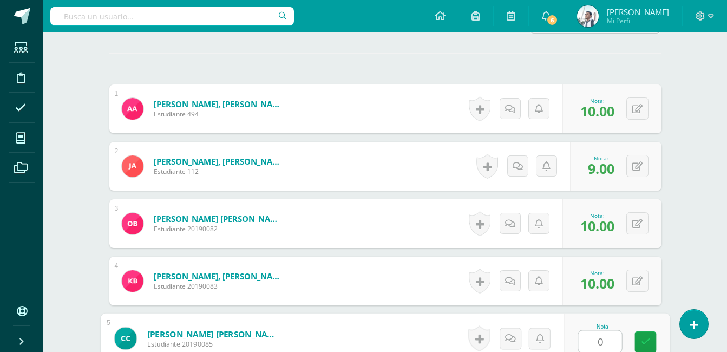
type input "0"
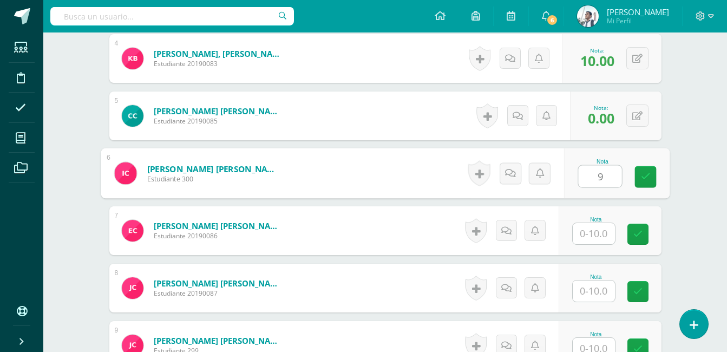
type input "9"
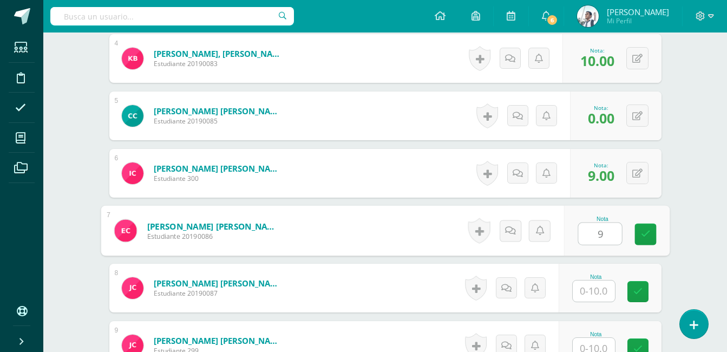
type input "9"
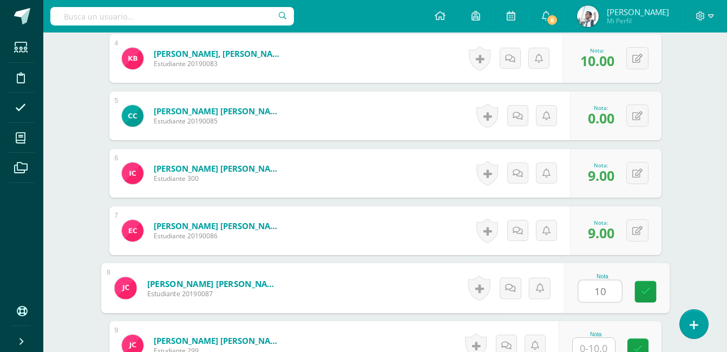
type input "10"
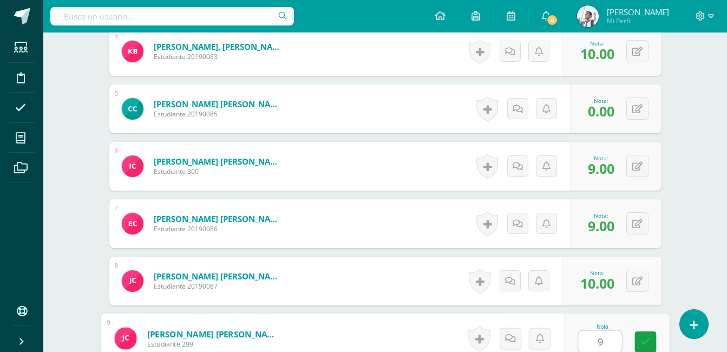
type input "9"
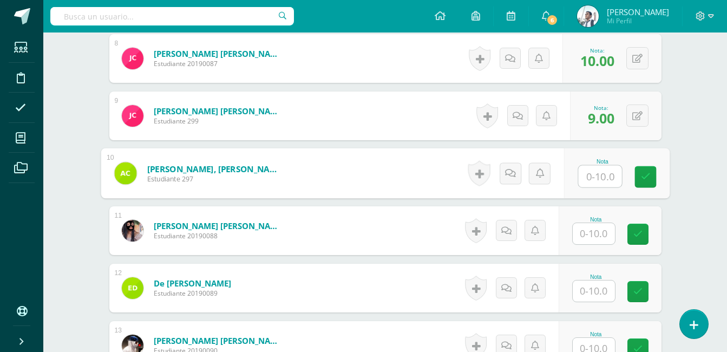
type input "9"
type input "10"
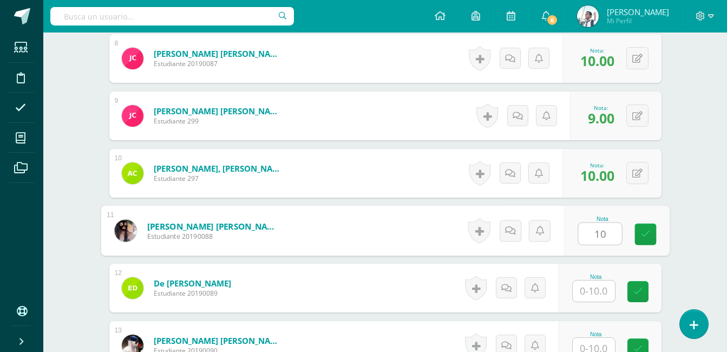
type input "10"
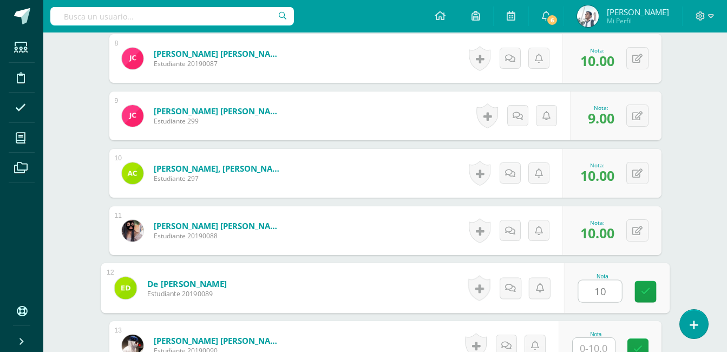
type input "10"
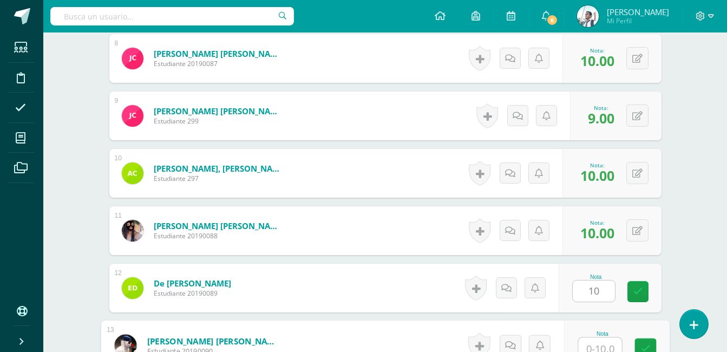
scroll to position [751, 0]
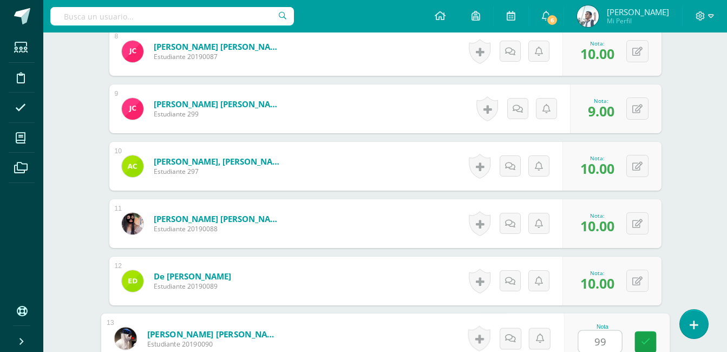
type input "99"
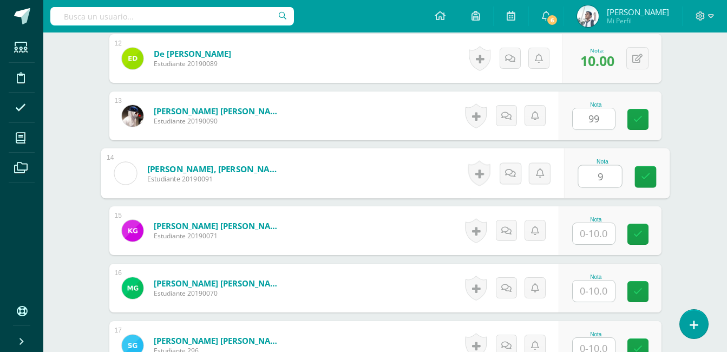
type input "9"
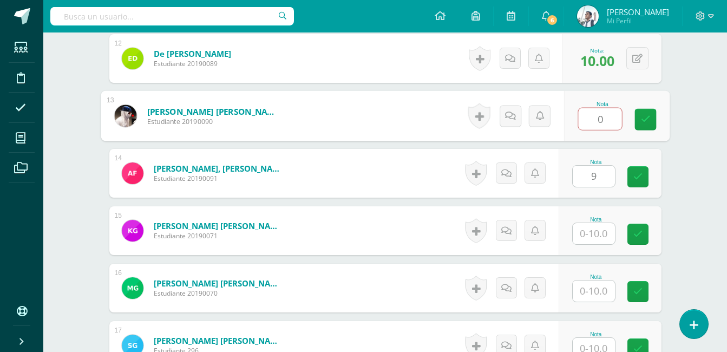
click at [599, 119] on input "0" at bounding box center [599, 119] width 43 height 22
click at [618, 117] on input "90" at bounding box center [599, 119] width 43 height 22
type input "9"
click at [593, 231] on input "text" at bounding box center [594, 233] width 42 height 21
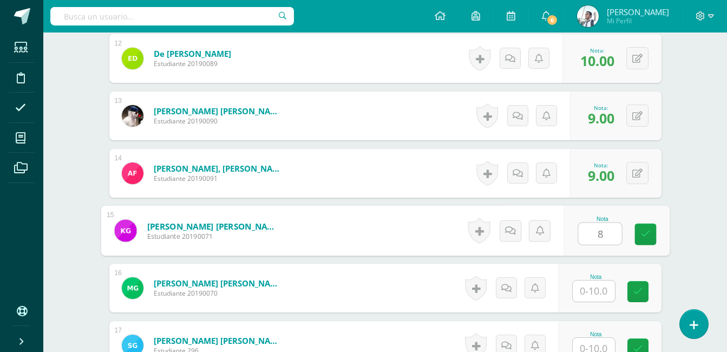
type input "8"
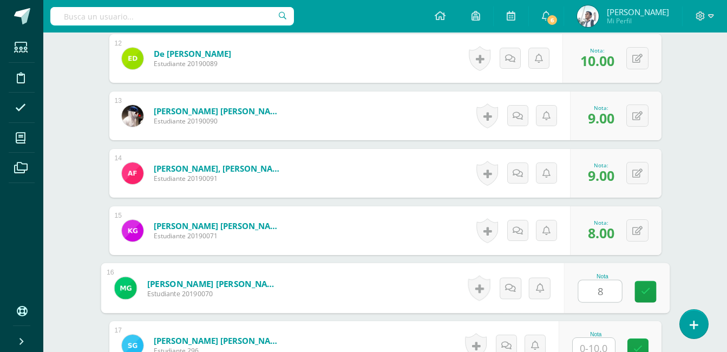
type input "8"
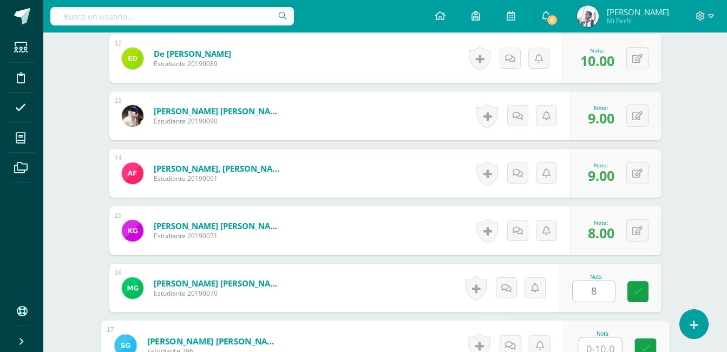
scroll to position [980, 0]
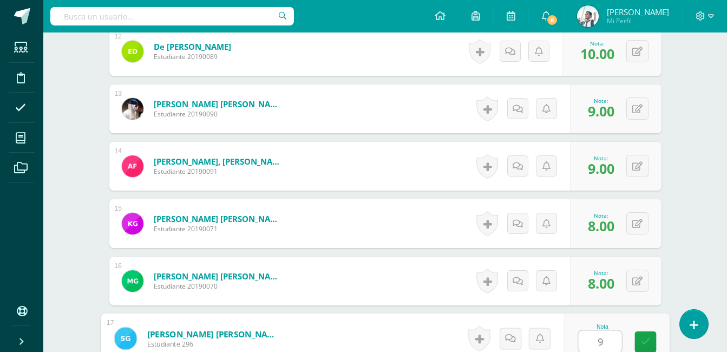
type input "9"
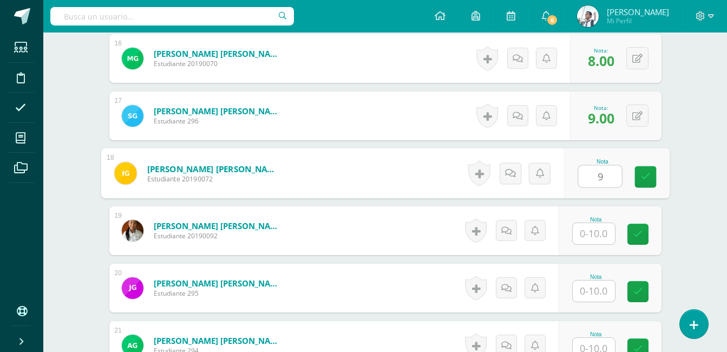
type input "9"
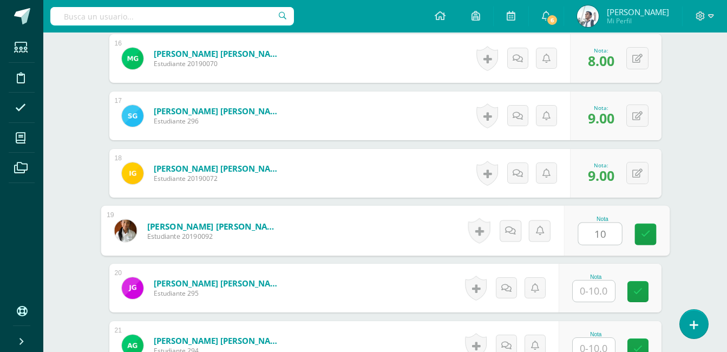
type input "10"
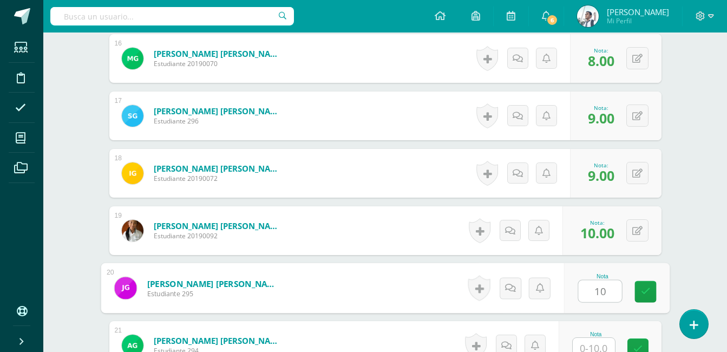
type input "10"
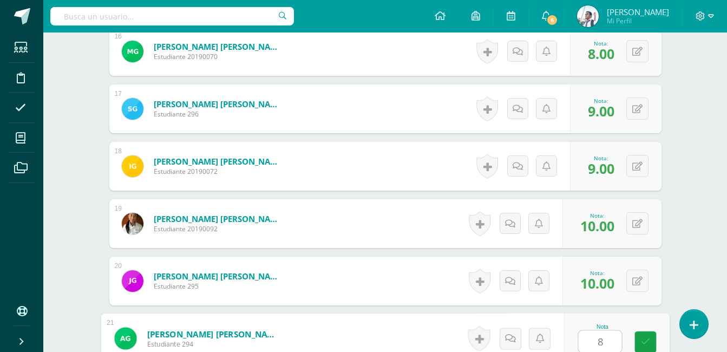
type input "8"
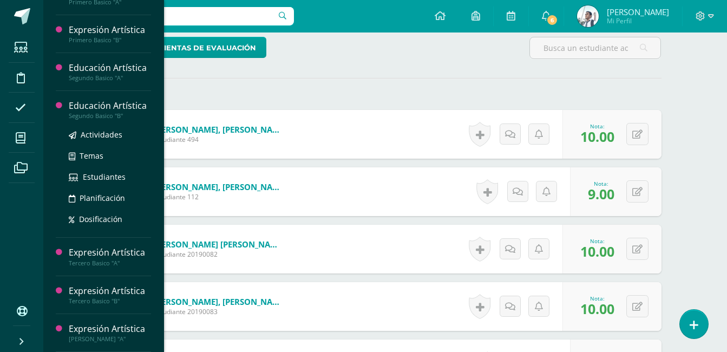
scroll to position [532, 0]
click at [113, 109] on div "Educación Artística" at bounding box center [110, 106] width 82 height 12
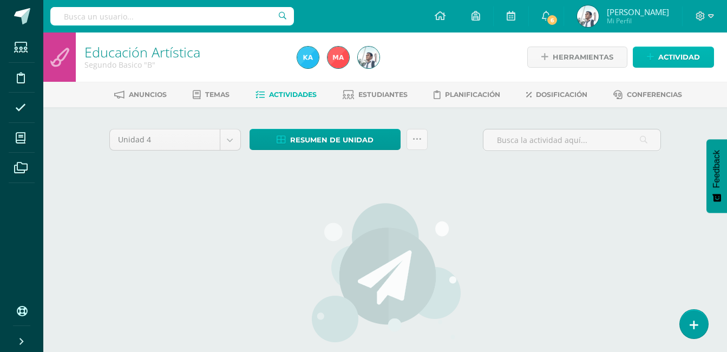
click at [694, 54] on span "Actividad" at bounding box center [679, 57] width 42 height 20
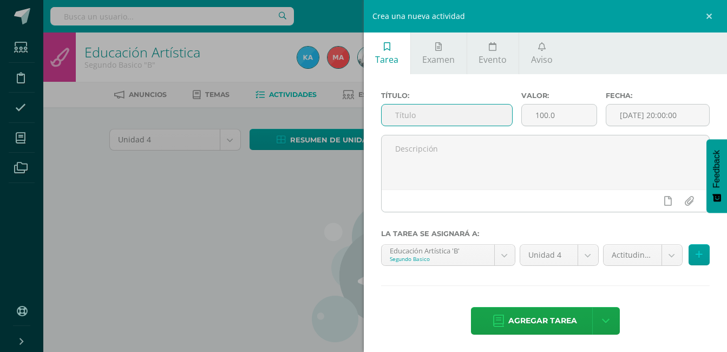
click at [427, 117] on input "text" at bounding box center [447, 114] width 131 height 21
type input "ACT 1"
click at [557, 112] on input "100.0" at bounding box center [559, 114] width 75 height 21
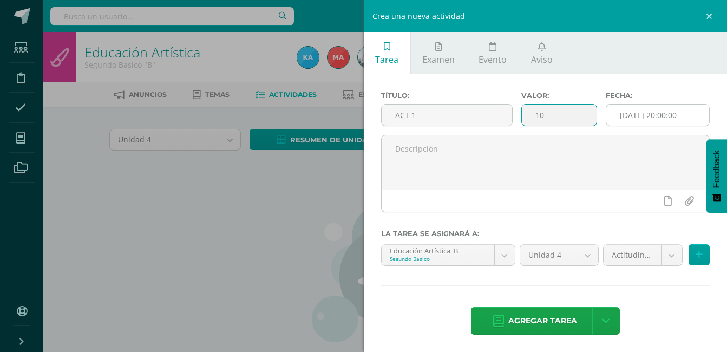
type input "10"
click at [630, 119] on input "[DATE] 20:00:00" at bounding box center [657, 114] width 103 height 21
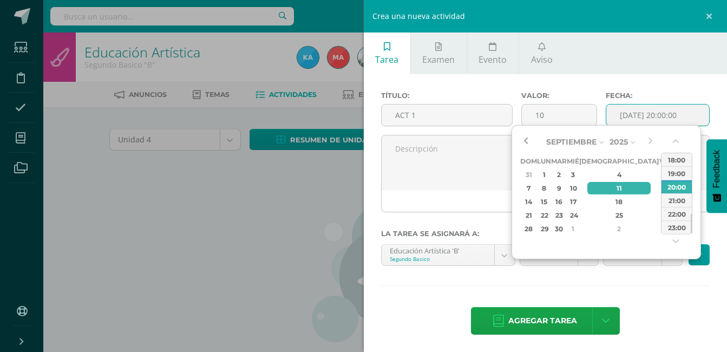
click at [527, 138] on button "button" at bounding box center [525, 142] width 11 height 16
click at [564, 226] on div "26" at bounding box center [559, 228] width 12 height 12
type input "[DATE] 20:00"
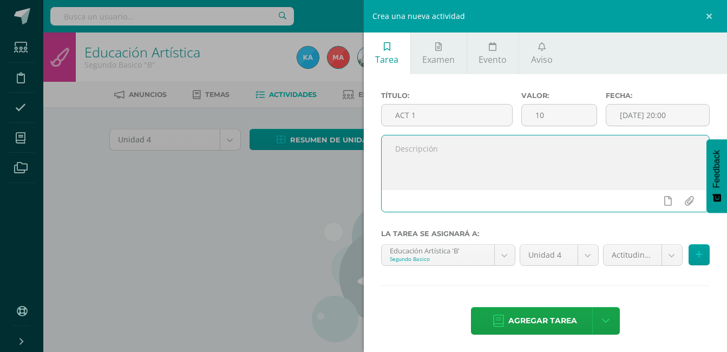
click at [501, 177] on textarea at bounding box center [546, 162] width 328 height 54
click at [612, 251] on body "Estudiantes Disciplina Asistencia Mis cursos Archivos Soporte Ayuda Reportar un…" at bounding box center [363, 232] width 727 height 465
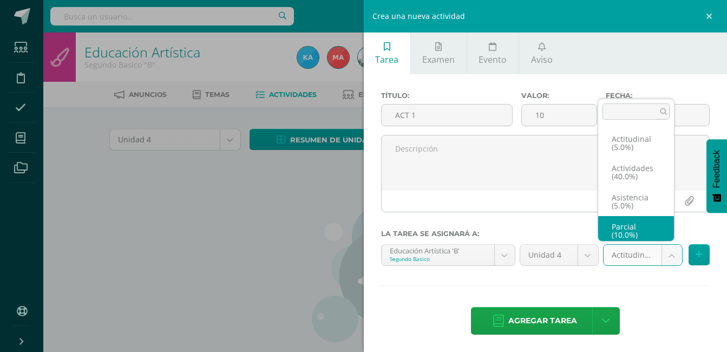
scroll to position [4, 0]
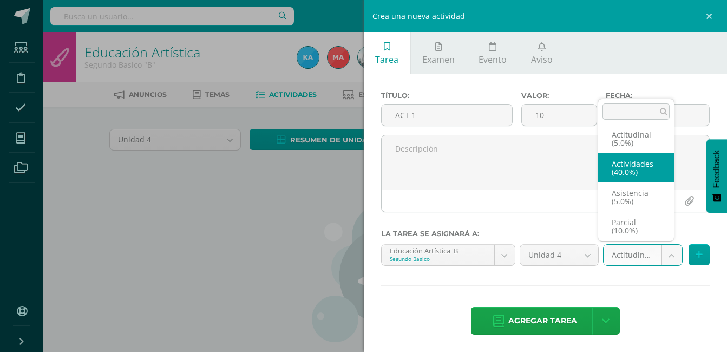
select select "122848"
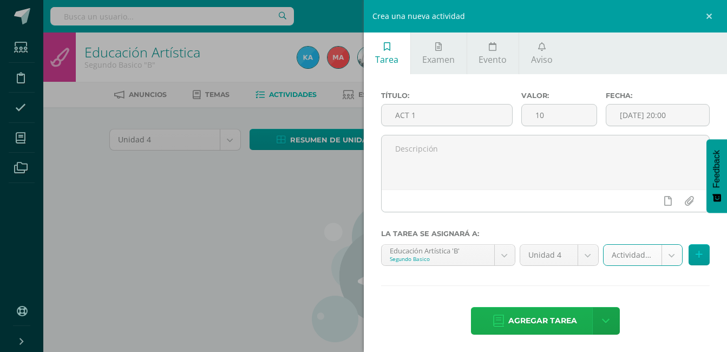
click at [538, 317] on span "Agregar tarea" at bounding box center [542, 320] width 69 height 27
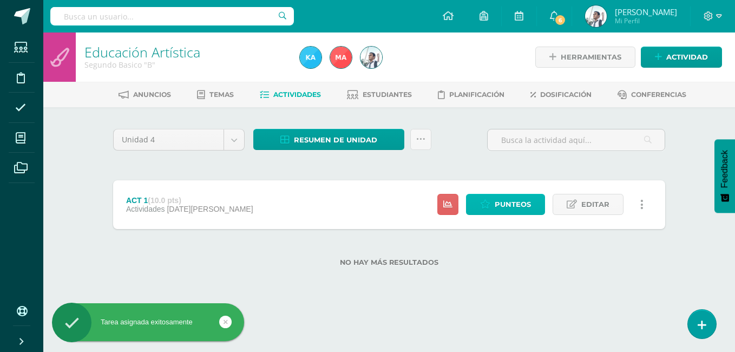
click at [509, 209] on span "Punteos" at bounding box center [513, 204] width 36 height 20
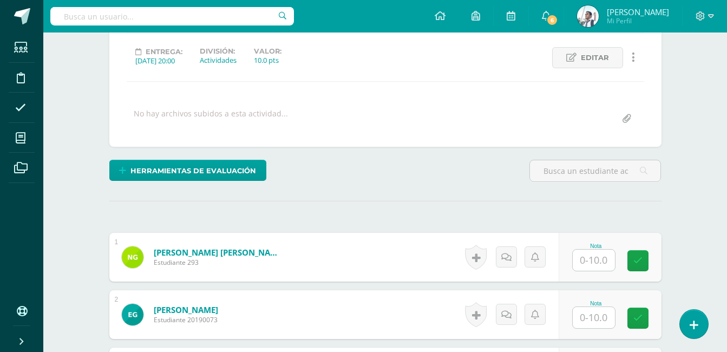
scroll to position [144, 0]
click at [595, 259] on input "text" at bounding box center [594, 259] width 42 height 21
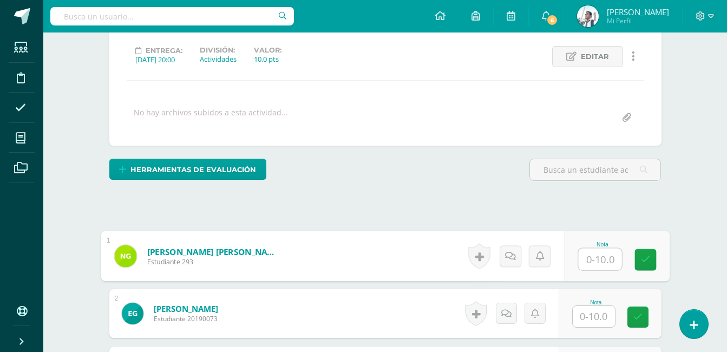
scroll to position [145, 0]
type input "10"
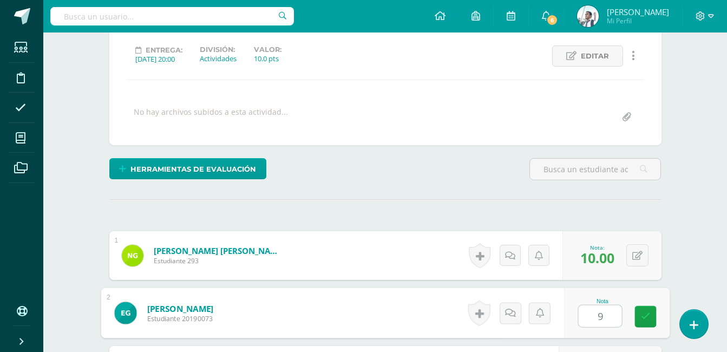
type input "9"
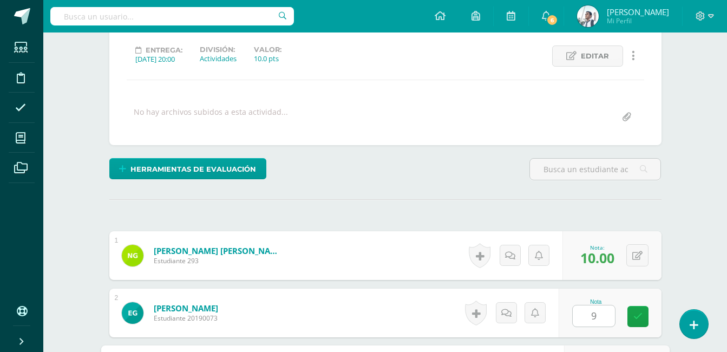
scroll to position [342, 0]
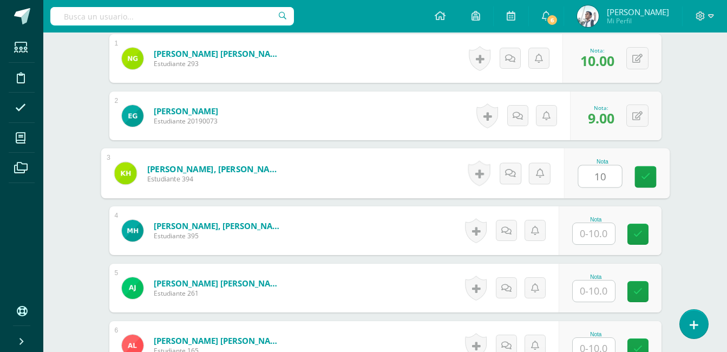
type input "10"
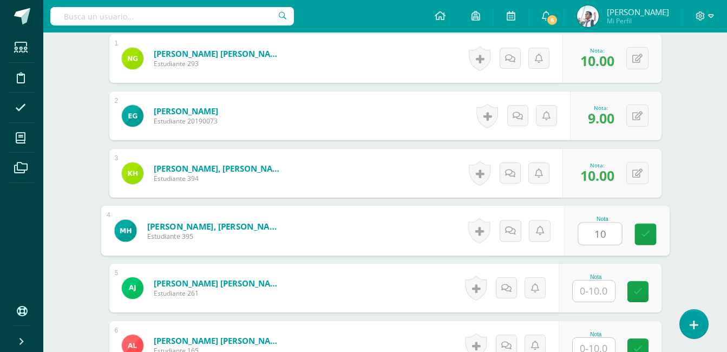
type input "10"
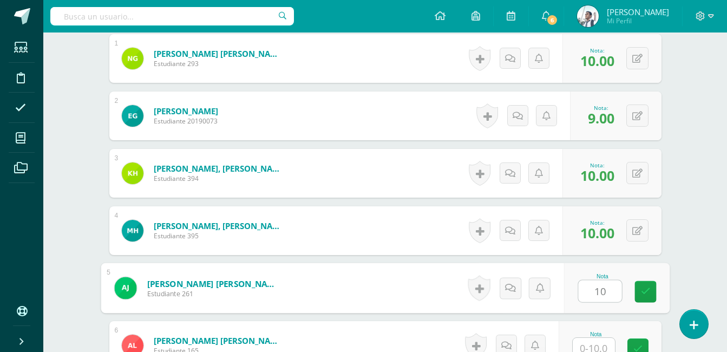
type input "10"
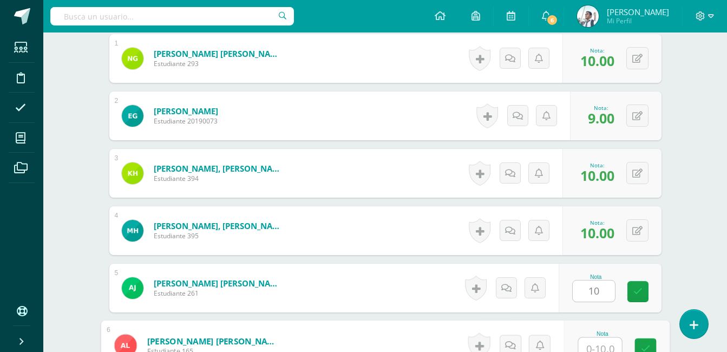
scroll to position [349, 0]
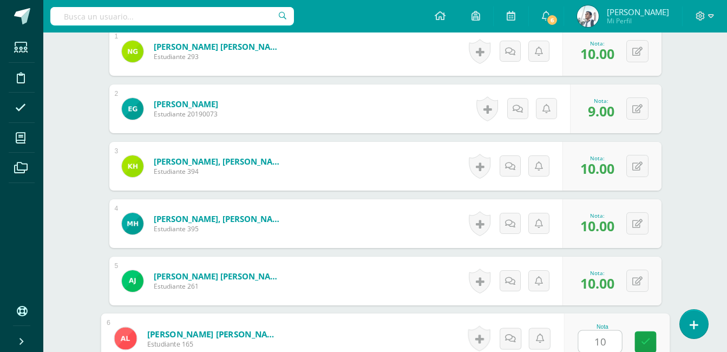
type input "10"
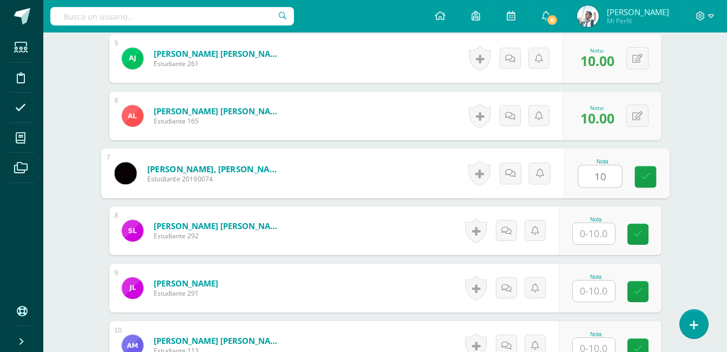
type input "1"
type input "9"
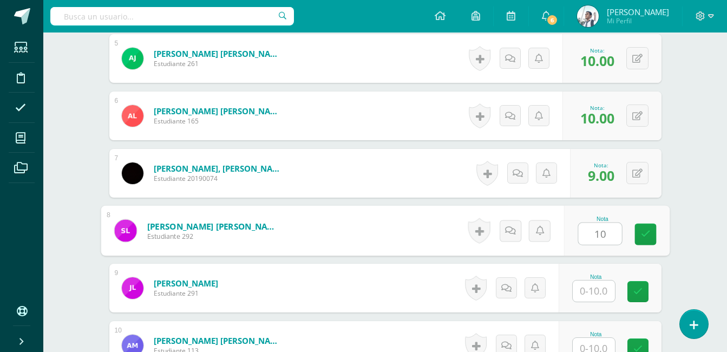
type input "10"
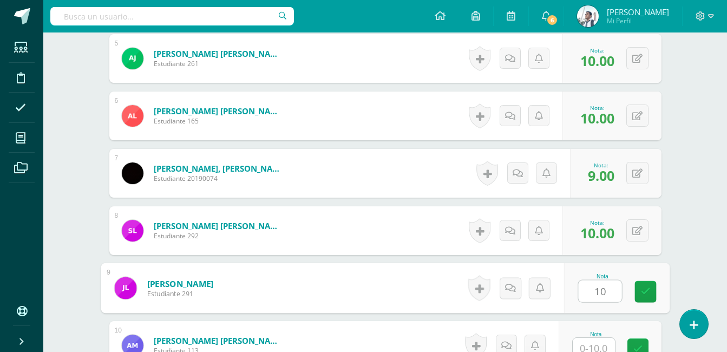
type input "10"
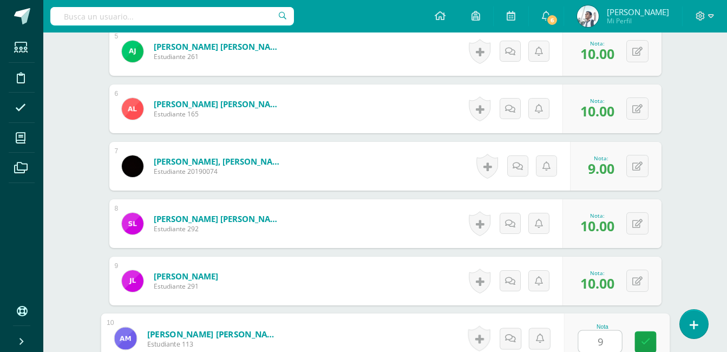
type input "9"
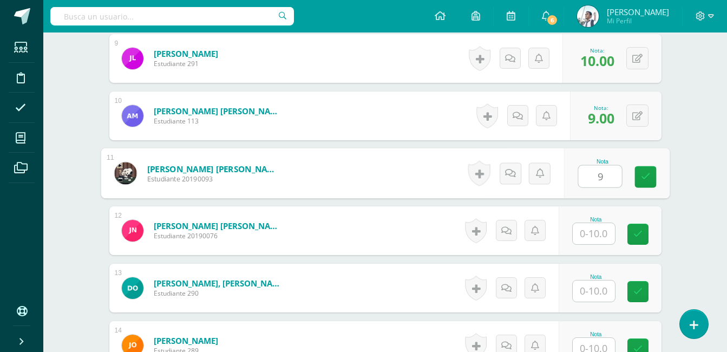
type input "9"
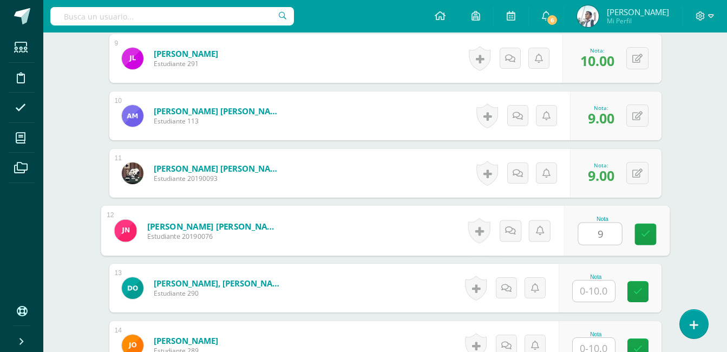
type input "9"
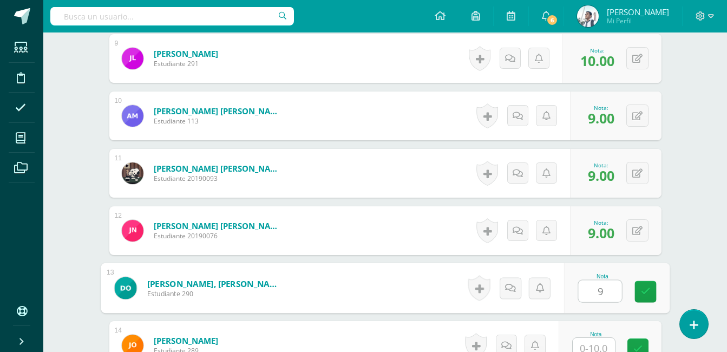
type input "9"
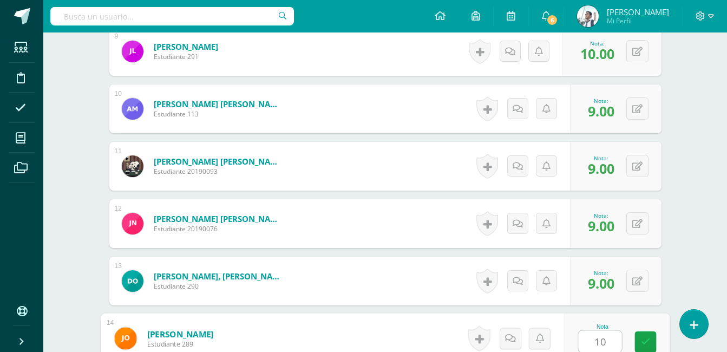
type input "10"
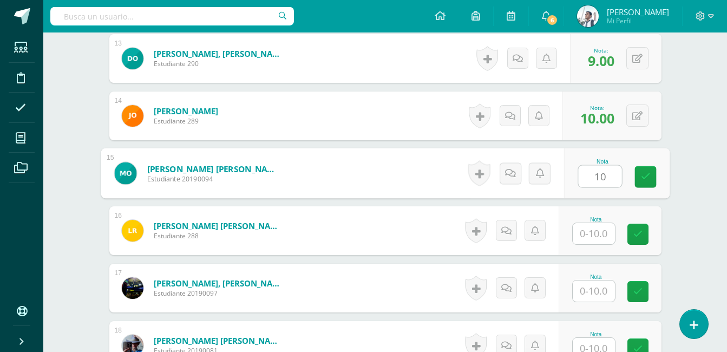
type input "10"
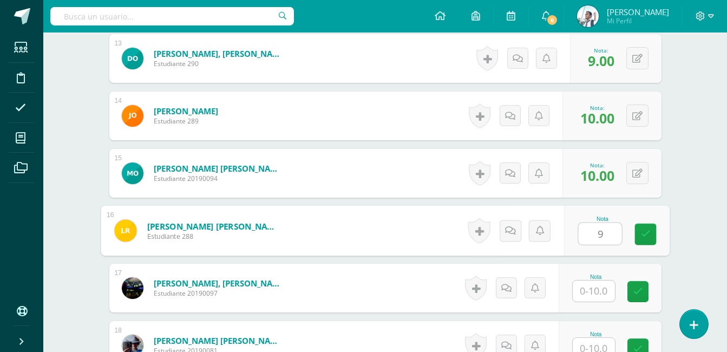
type input "9"
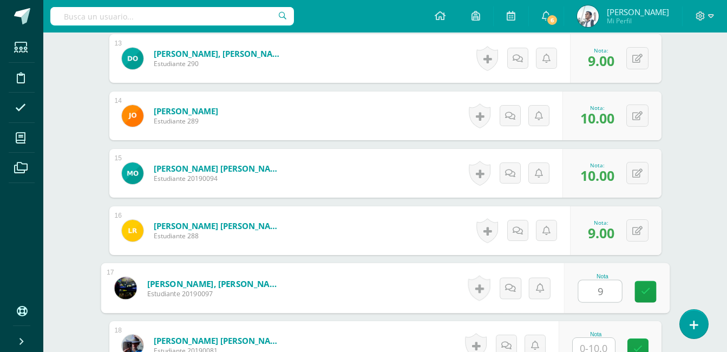
type input "9"
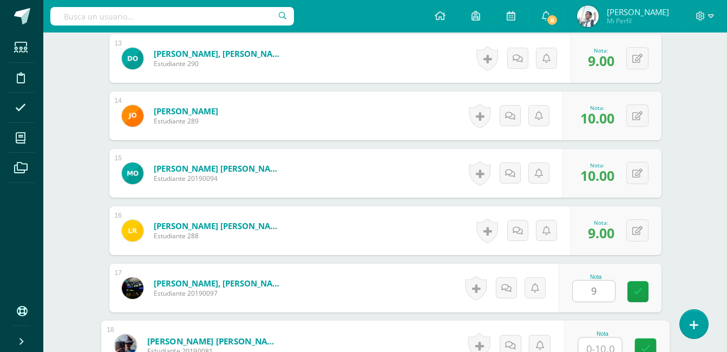
scroll to position [1038, 0]
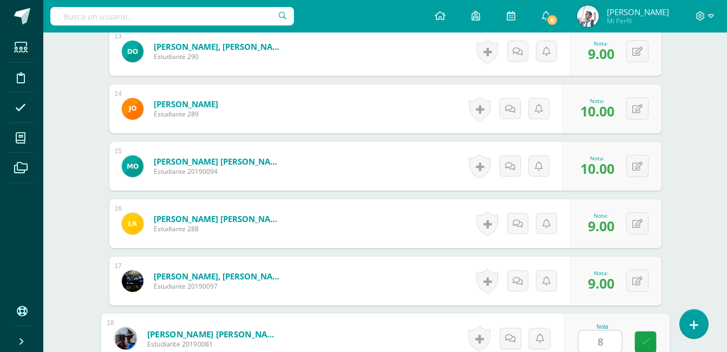
type input "8"
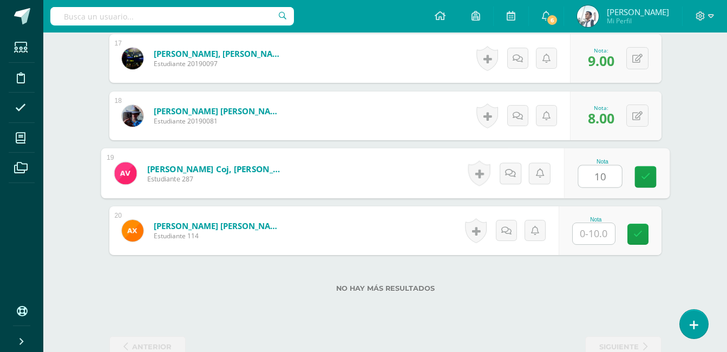
type input "10"
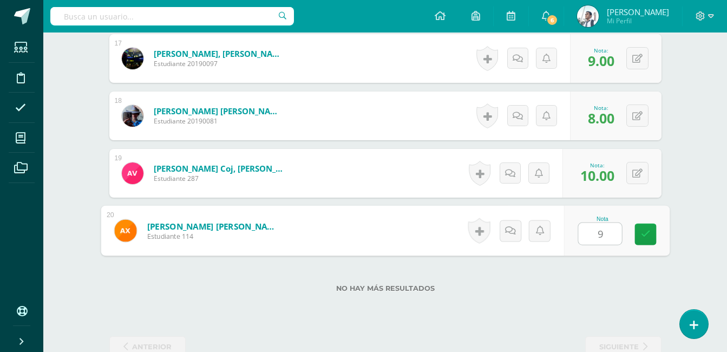
type input "9"
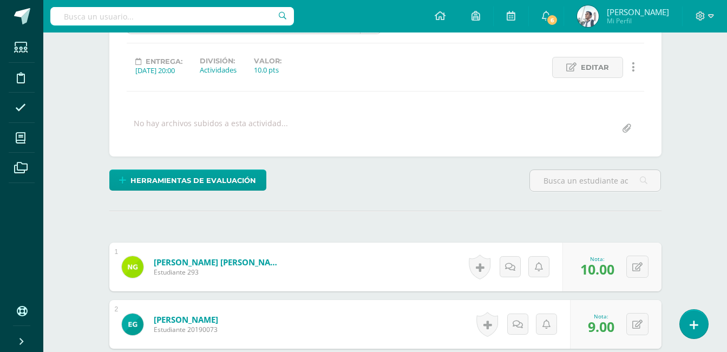
scroll to position [0, 0]
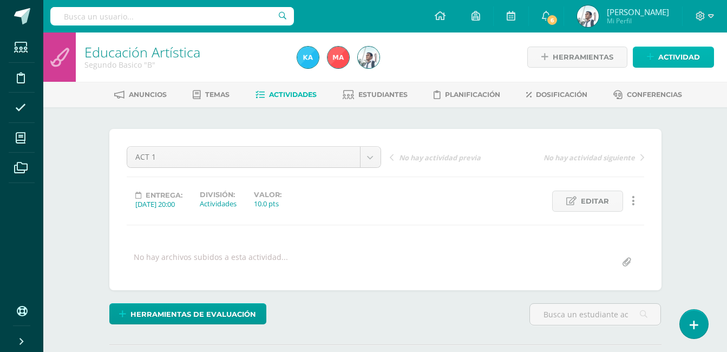
click at [694, 51] on span "Actividad" at bounding box center [679, 57] width 42 height 20
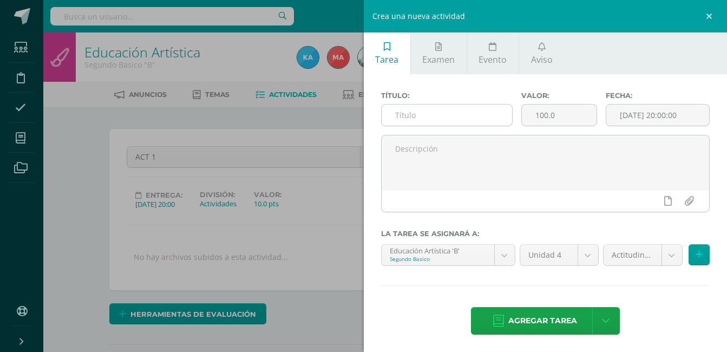
click at [485, 109] on input "text" at bounding box center [447, 114] width 131 height 21
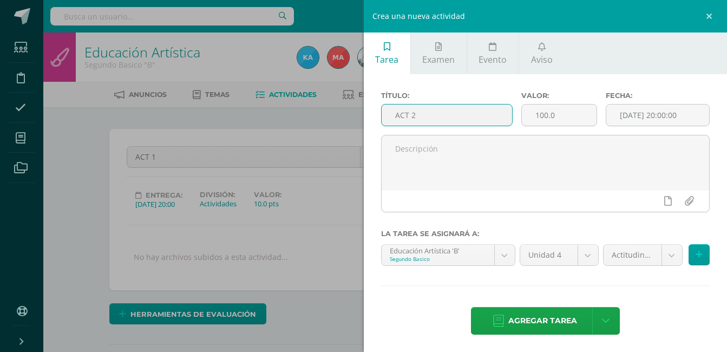
type input "ACT 2"
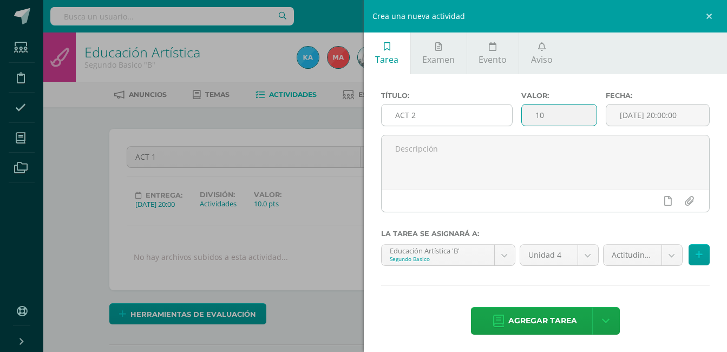
type input "10"
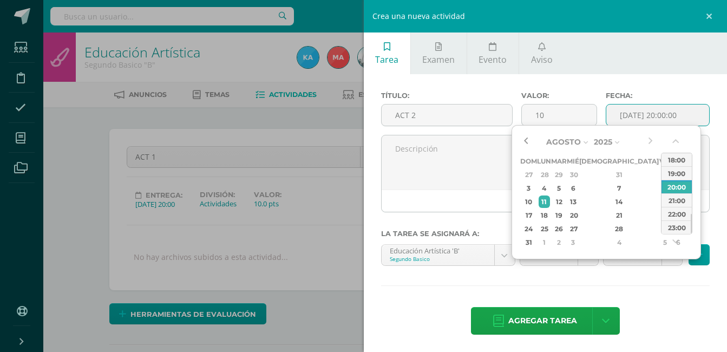
click at [529, 139] on button "button" at bounding box center [525, 142] width 11 height 16
click at [654, 136] on button "button" at bounding box center [650, 142] width 11 height 16
click at [565, 173] on div "2" at bounding box center [559, 174] width 12 height 12
type input "2025-09-02 20:00"
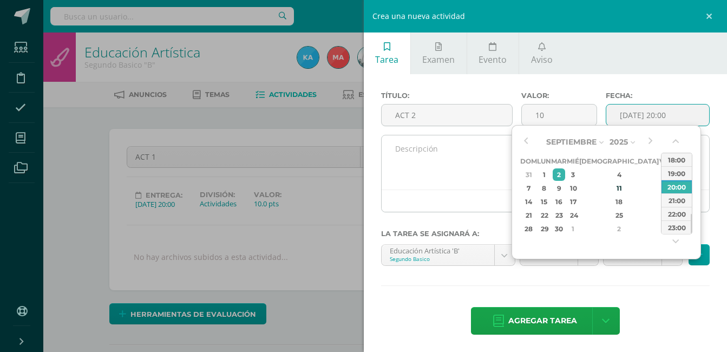
click at [467, 145] on textarea at bounding box center [546, 162] width 328 height 54
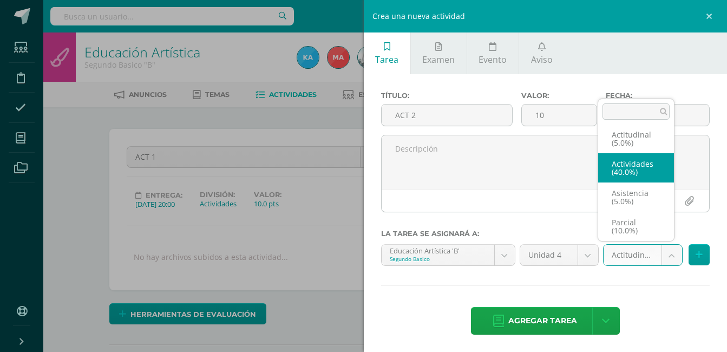
select select "122848"
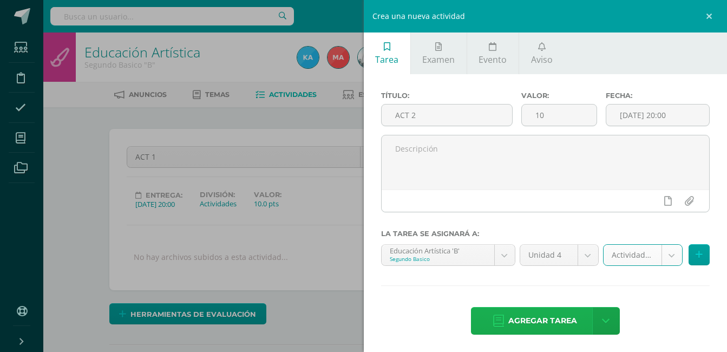
click at [546, 320] on span "Agregar tarea" at bounding box center [542, 320] width 69 height 27
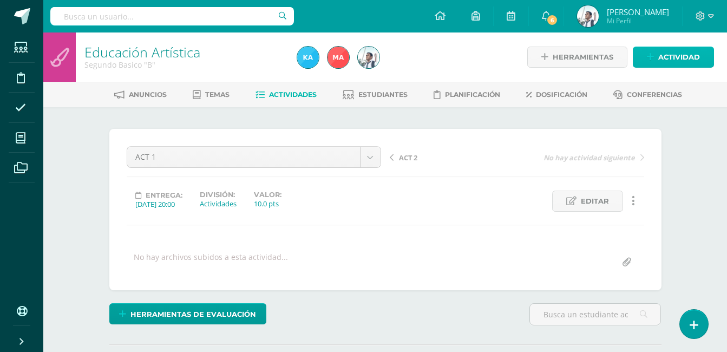
click at [667, 57] on span "Actividad" at bounding box center [679, 57] width 42 height 20
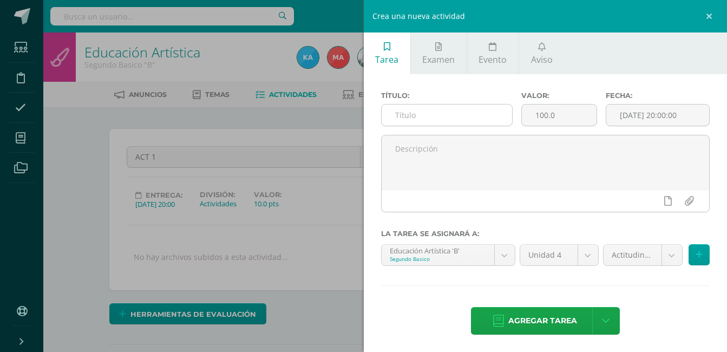
click at [475, 109] on input "text" at bounding box center [447, 114] width 131 height 21
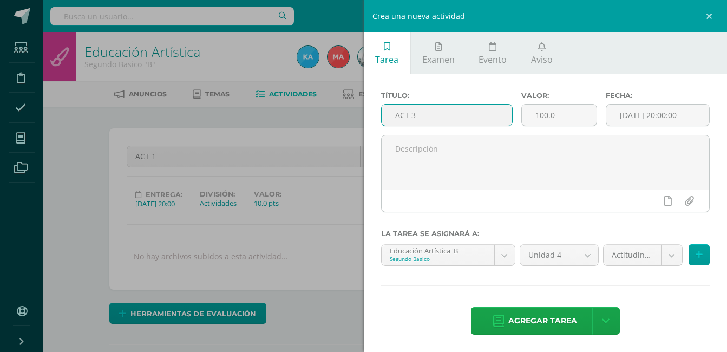
scroll to position [1, 0]
type input "ACT 3"
click at [543, 113] on input "100.0" at bounding box center [559, 114] width 75 height 21
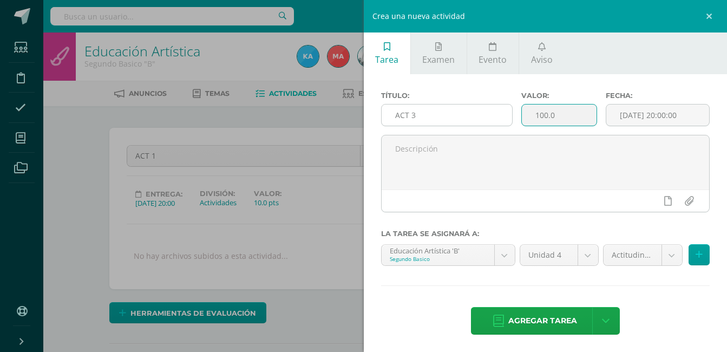
drag, startPoint x: 560, startPoint y: 114, endPoint x: 454, endPoint y: 126, distance: 106.8
click at [454, 126] on div "Título: ACT 3 Valor: 100.0 Fecha: [DATE] 20:00:00" at bounding box center [546, 112] width 338 height 43
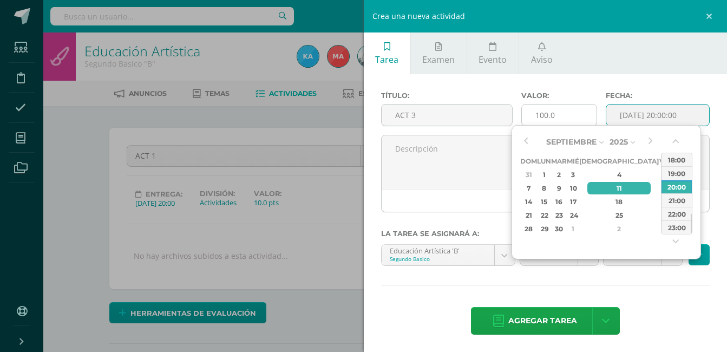
type input "[DATE] 20:00"
click at [554, 115] on input "100.0" at bounding box center [559, 114] width 75 height 21
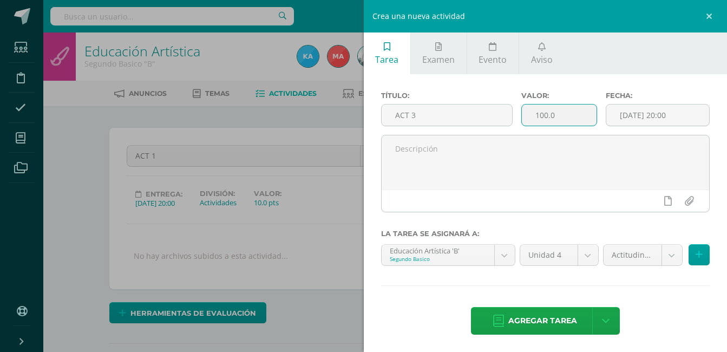
drag, startPoint x: 554, startPoint y: 115, endPoint x: 472, endPoint y: 102, distance: 82.8
click at [472, 102] on div "Título: ACT 3 Valor: 100.0 Fecha: [DATE] 20:00" at bounding box center [546, 112] width 338 height 43
type input "10"
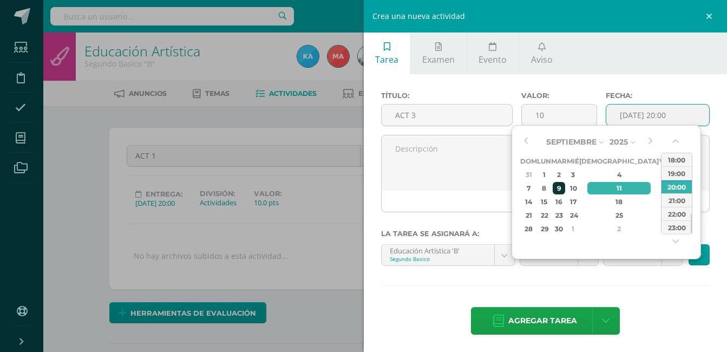
click at [565, 189] on div "9" at bounding box center [559, 188] width 12 height 12
type input "[DATE] 20:00"
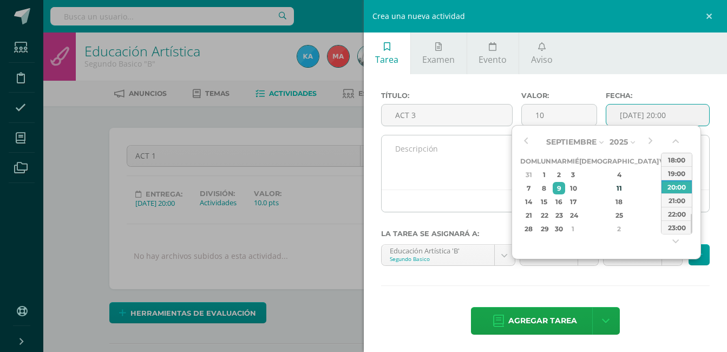
click at [499, 164] on textarea at bounding box center [546, 162] width 328 height 54
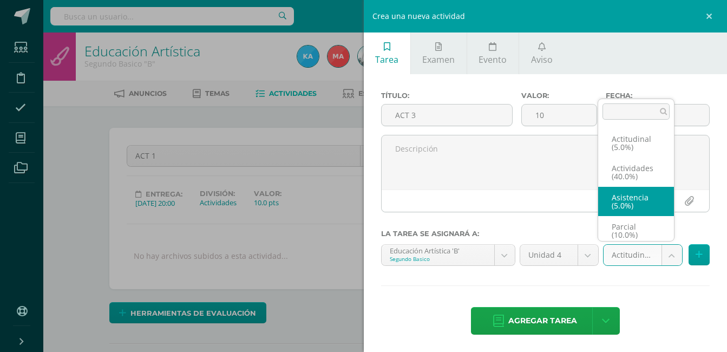
scroll to position [4, 0]
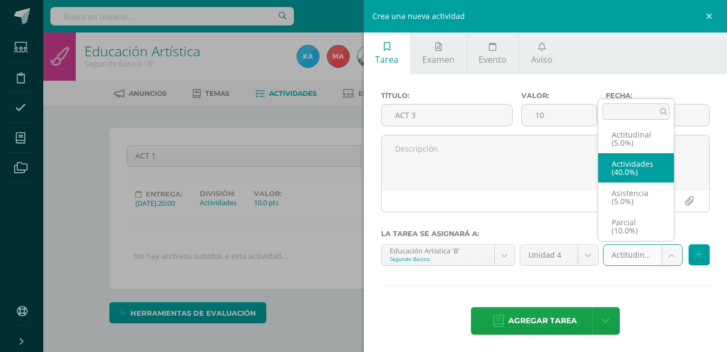
select select "122848"
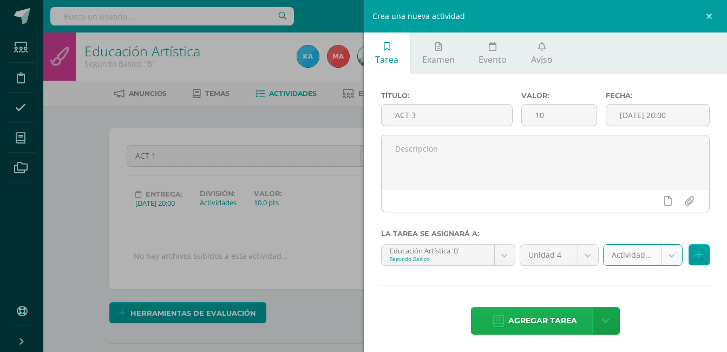
click at [566, 315] on span "Agregar tarea" at bounding box center [542, 320] width 69 height 27
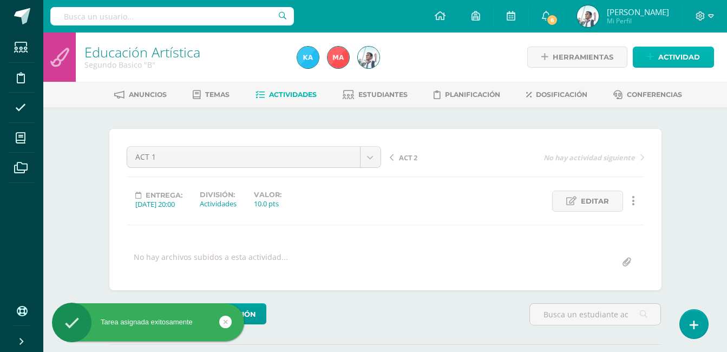
click at [662, 60] on span "Actividad" at bounding box center [679, 57] width 42 height 20
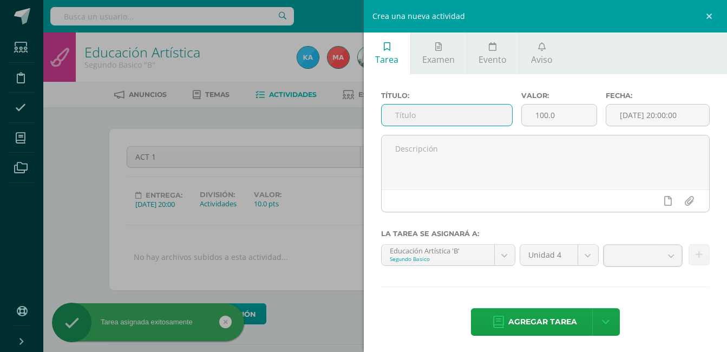
click at [495, 119] on input "text" at bounding box center [447, 114] width 131 height 21
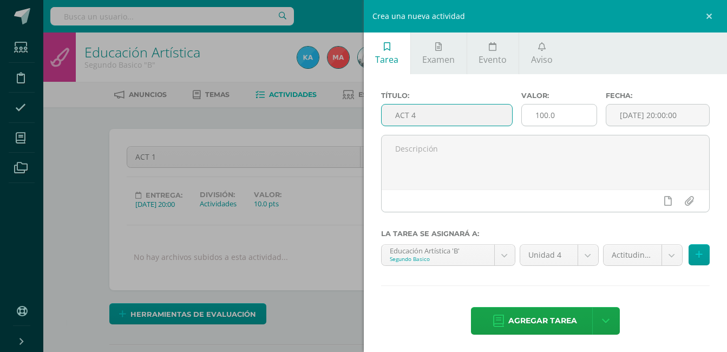
type input "ACT 4"
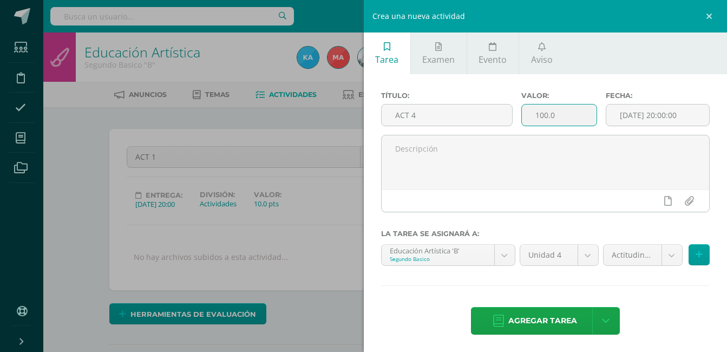
drag, startPoint x: 570, startPoint y: 110, endPoint x: 515, endPoint y: 116, distance: 55.5
click at [517, 116] on div "Valor: 100.0" at bounding box center [559, 112] width 84 height 43
type input "10"
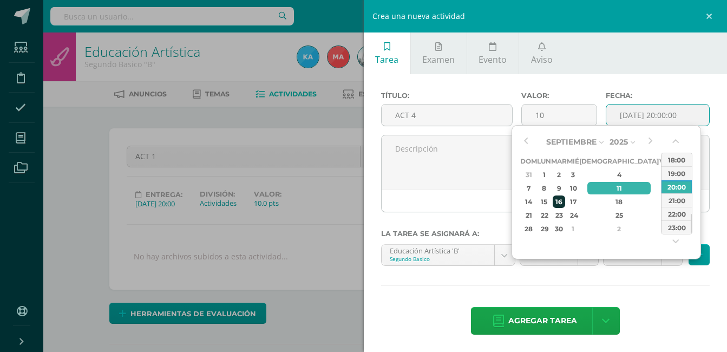
click at [565, 203] on div "16" at bounding box center [559, 201] width 12 height 12
type input "[DATE] 20:00"
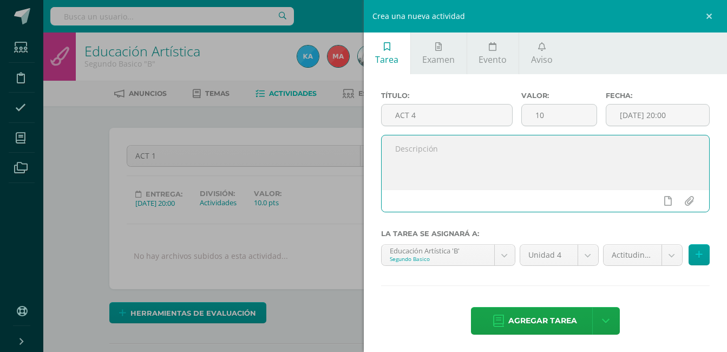
click at [492, 168] on textarea at bounding box center [546, 162] width 328 height 54
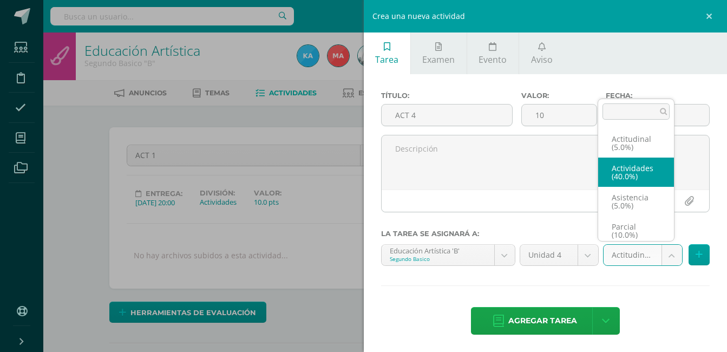
scroll to position [4, 0]
select select "122848"
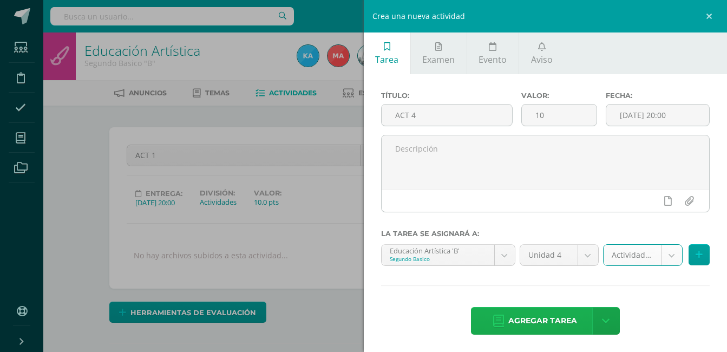
click at [560, 321] on span "Agregar tarea" at bounding box center [542, 320] width 69 height 27
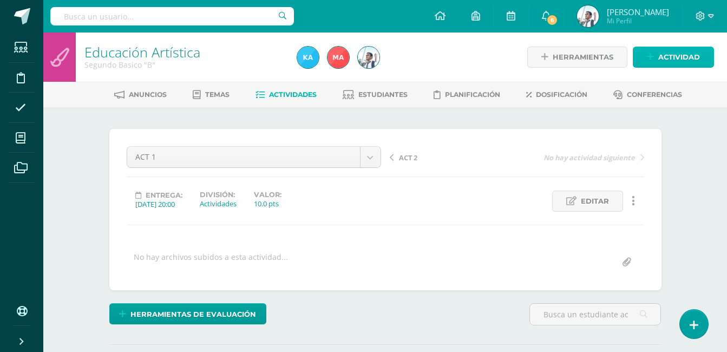
click at [666, 59] on span "Actividad" at bounding box center [679, 57] width 42 height 20
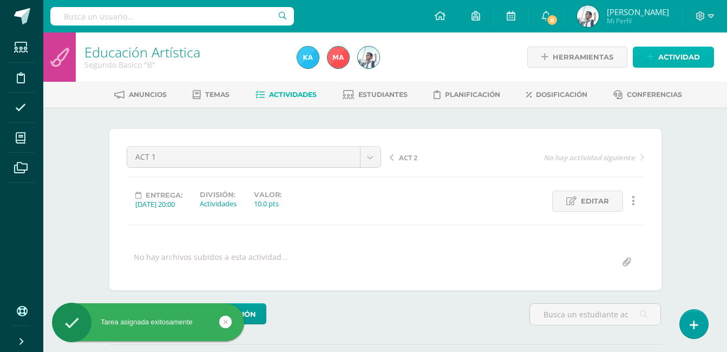
click at [691, 59] on span "Actividad" at bounding box center [679, 57] width 42 height 20
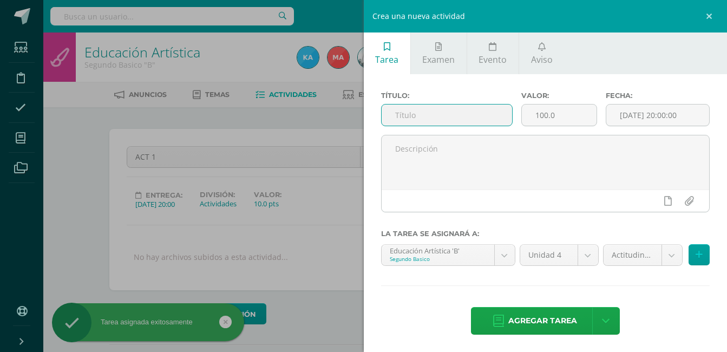
click at [475, 117] on input "text" at bounding box center [447, 114] width 131 height 21
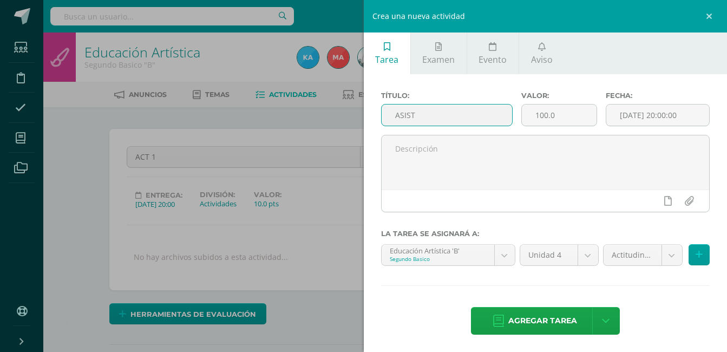
scroll to position [1, 0]
type input "ASISTENCIA"
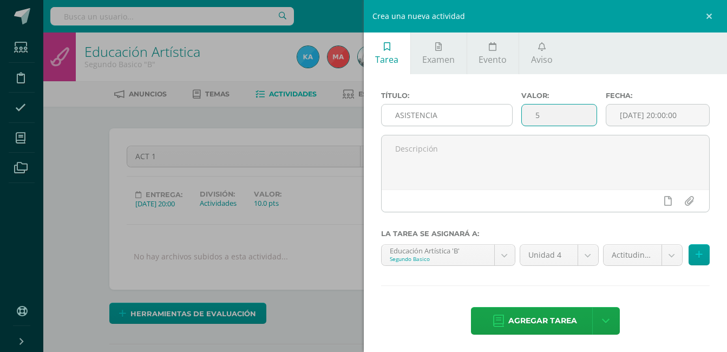
type input "5"
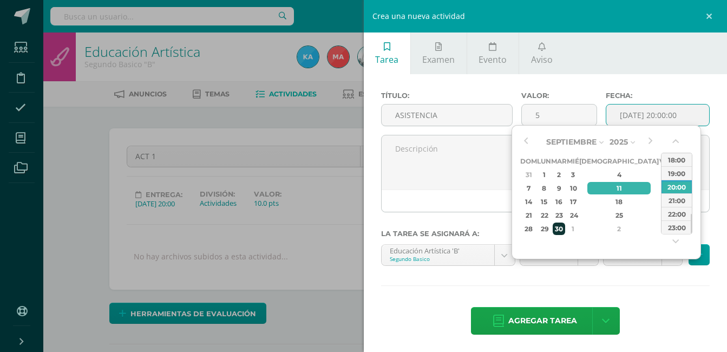
click at [565, 227] on div "30" at bounding box center [559, 228] width 12 height 12
type input "[DATE] 20:00"
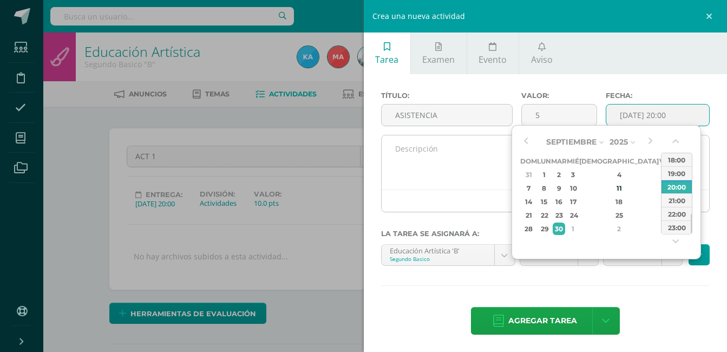
click at [497, 168] on textarea at bounding box center [546, 162] width 328 height 54
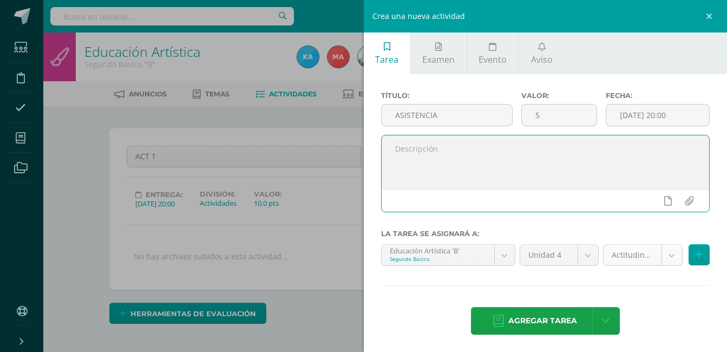
scroll to position [1, 0]
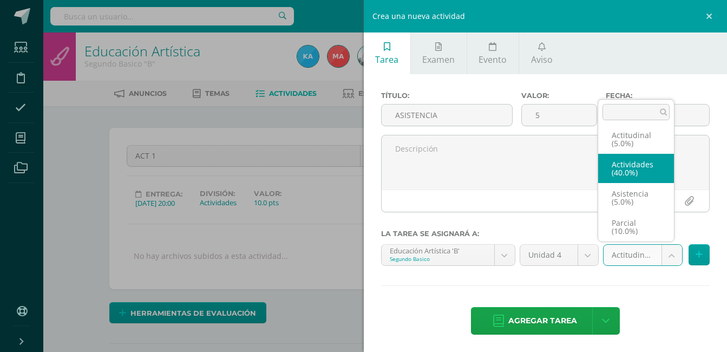
scroll to position [2, 0]
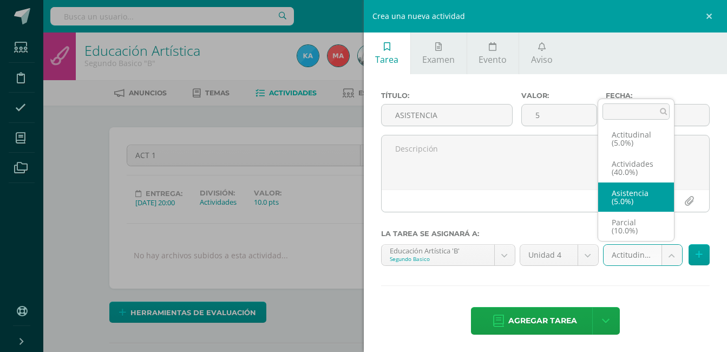
select select "122851"
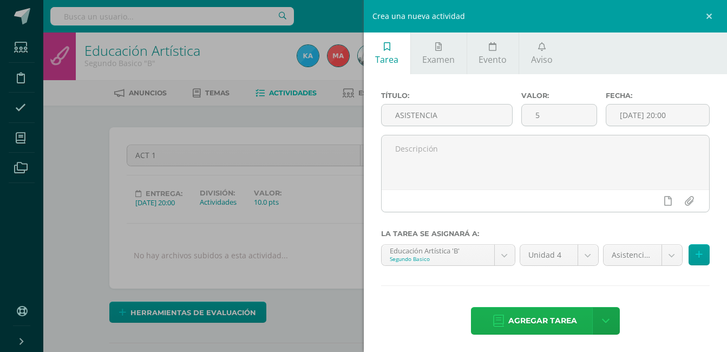
click at [554, 324] on span "Agregar tarea" at bounding box center [542, 320] width 69 height 27
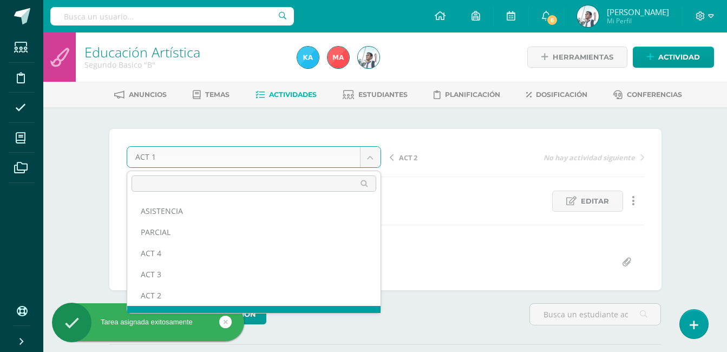
scroll to position [1, 0]
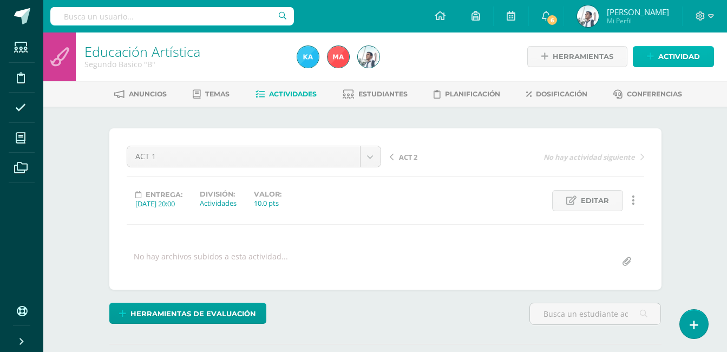
click at [670, 62] on span "Actividad" at bounding box center [679, 57] width 42 height 20
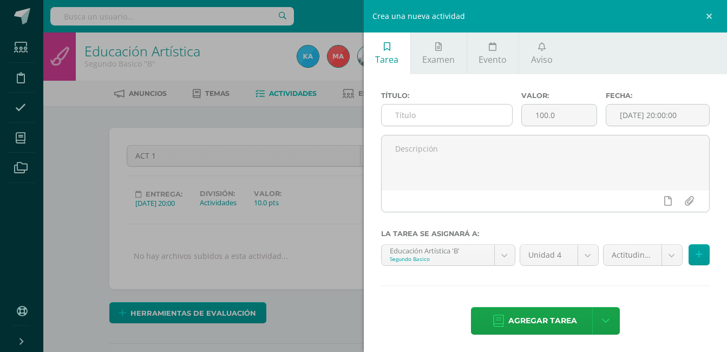
click at [493, 115] on input "text" at bounding box center [447, 114] width 131 height 21
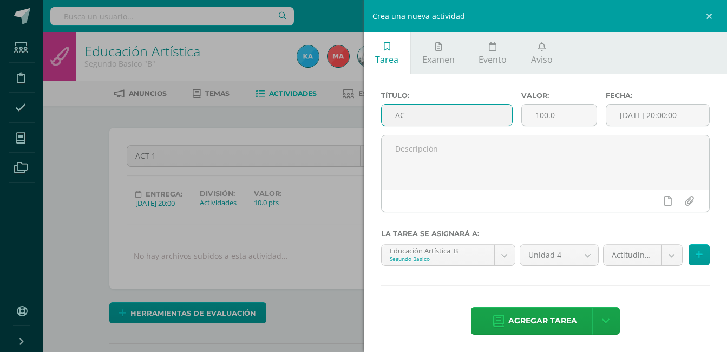
scroll to position [2, 0]
type input "ACTITUDINAL"
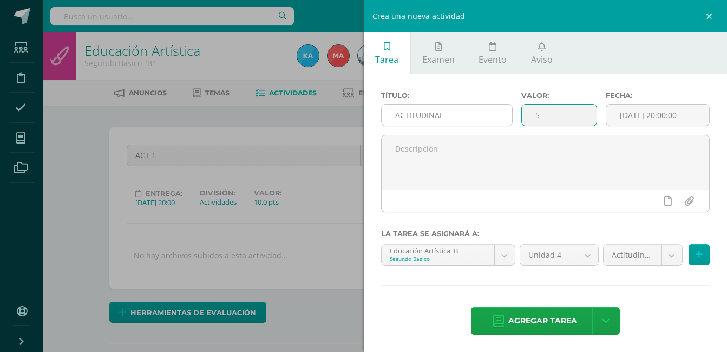
type input "5"
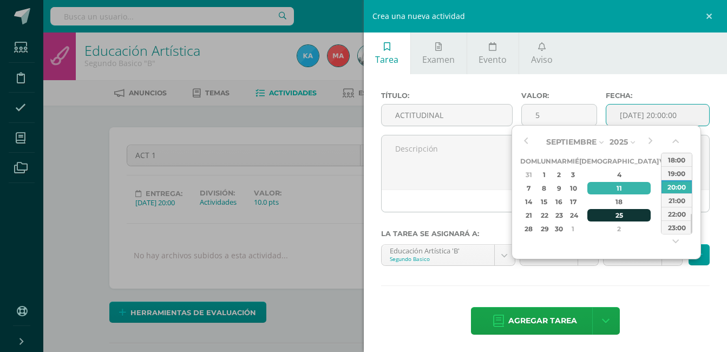
click at [605, 214] on div "25" at bounding box center [619, 215] width 64 height 12
click at [565, 224] on div "30" at bounding box center [559, 228] width 12 height 12
type input "2025-09-30 20:00"
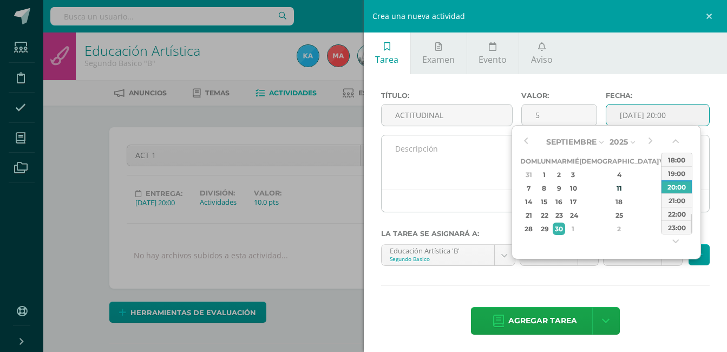
click at [497, 181] on textarea at bounding box center [546, 162] width 328 height 54
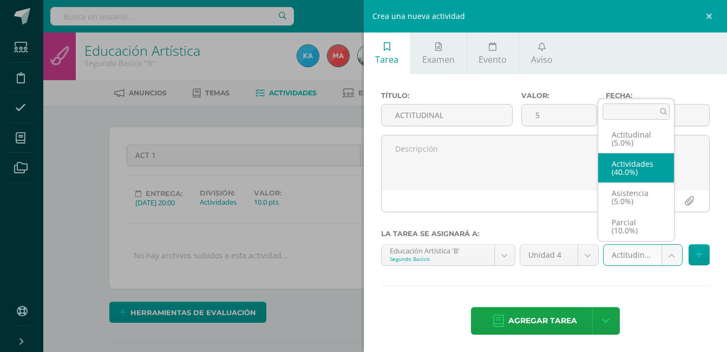
scroll to position [0, 0]
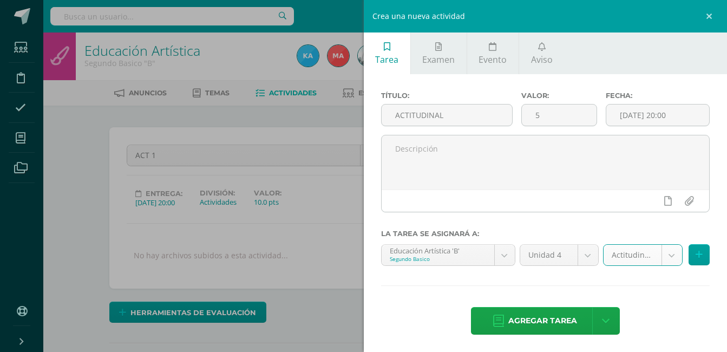
select select "122850"
click at [553, 320] on span "Agregar tarea" at bounding box center [542, 320] width 69 height 27
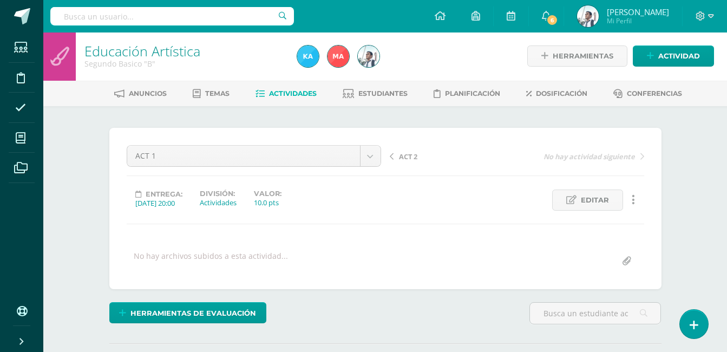
scroll to position [2, 0]
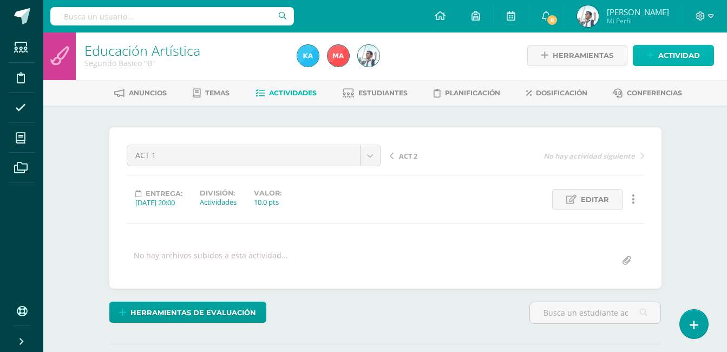
click at [667, 55] on span "Actividad" at bounding box center [679, 55] width 42 height 20
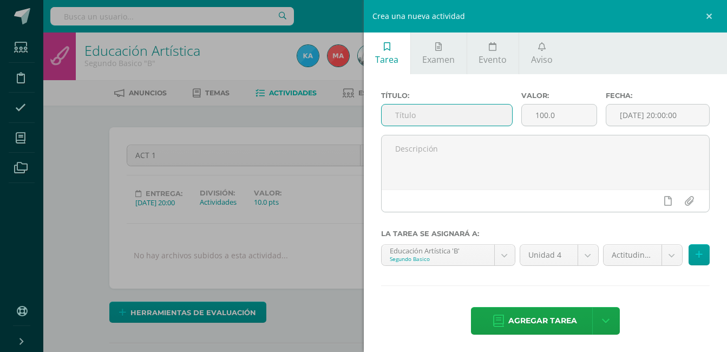
click at [464, 107] on input "text" at bounding box center [447, 114] width 131 height 21
type input "PRUEBA OBJETIVA"
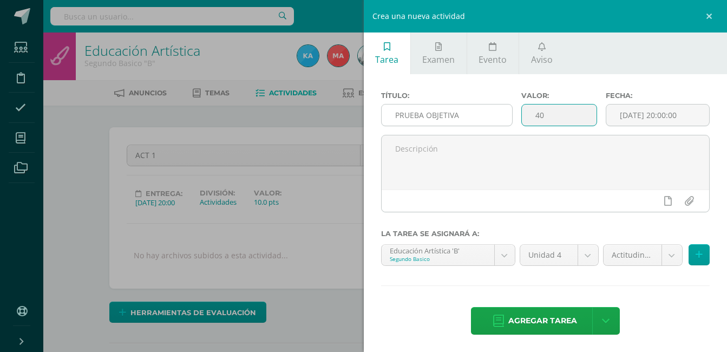
type input "40"
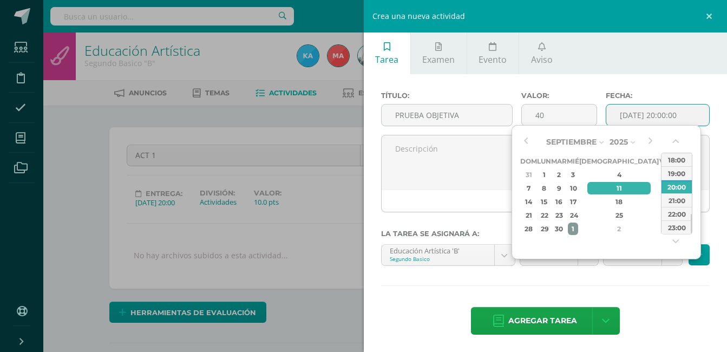
click at [578, 225] on div "1" at bounding box center [573, 228] width 10 height 12
click at [565, 189] on div "7" at bounding box center [559, 188] width 12 height 12
type input "2025-10-07 20:00"
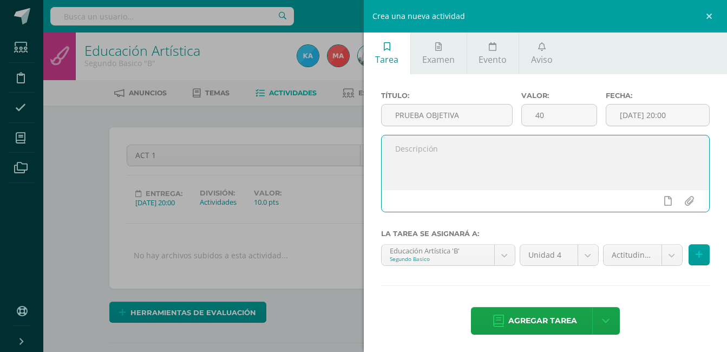
click at [467, 171] on textarea at bounding box center [546, 162] width 328 height 54
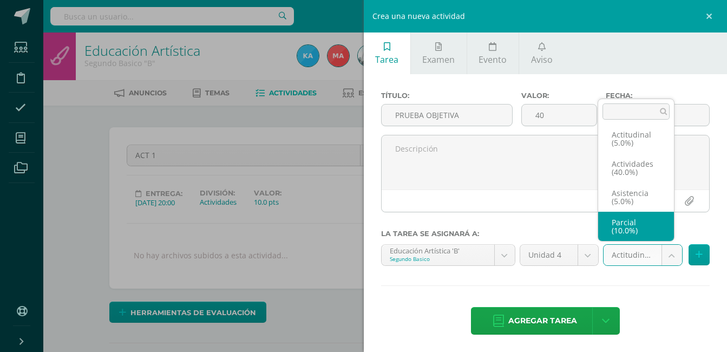
scroll to position [46, 0]
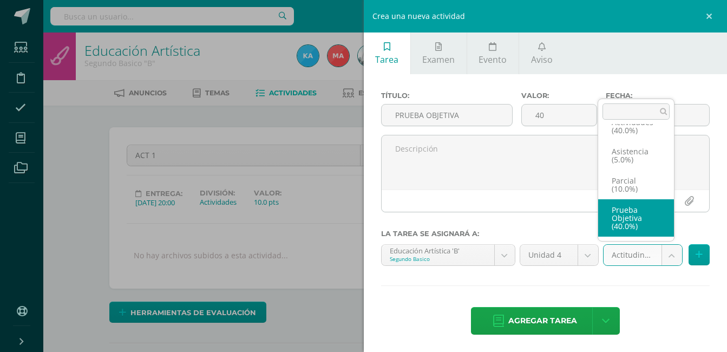
select select "122852"
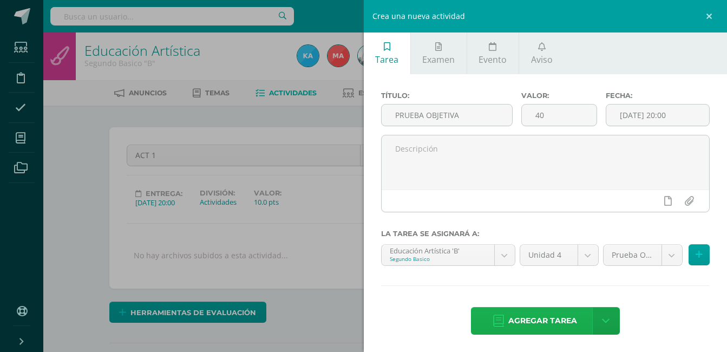
click at [526, 327] on span "Agregar tarea" at bounding box center [542, 320] width 69 height 27
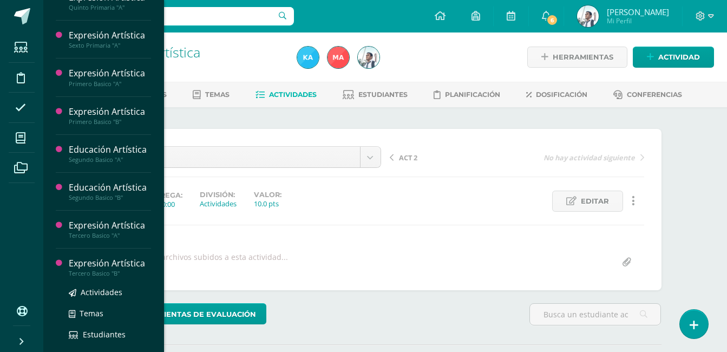
scroll to position [501, 0]
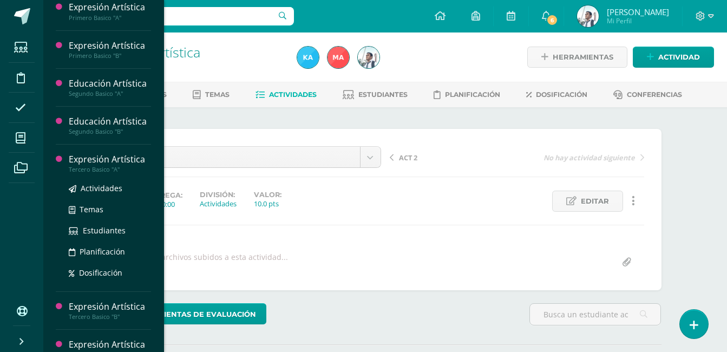
click at [116, 166] on div "Expresión Artística" at bounding box center [110, 159] width 82 height 12
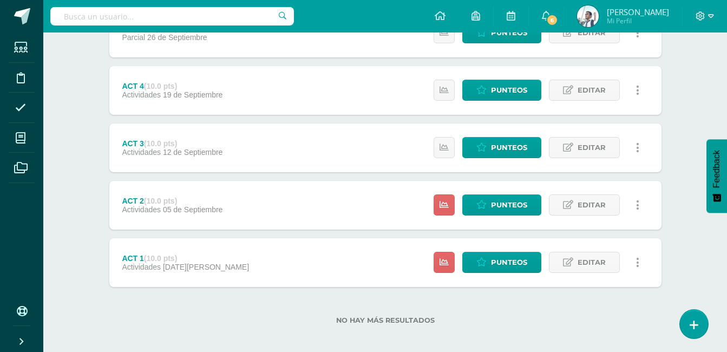
scroll to position [351, 0]
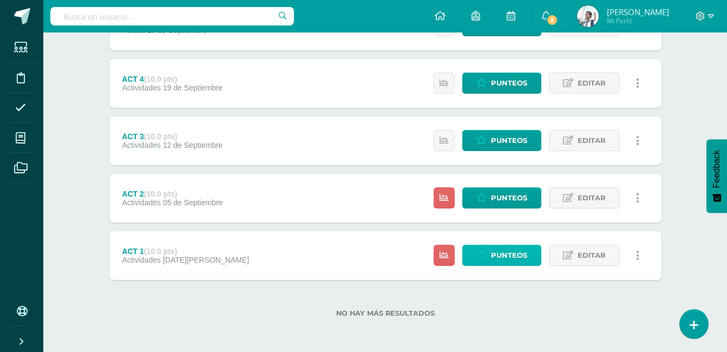
click at [483, 258] on icon at bounding box center [481, 255] width 10 height 9
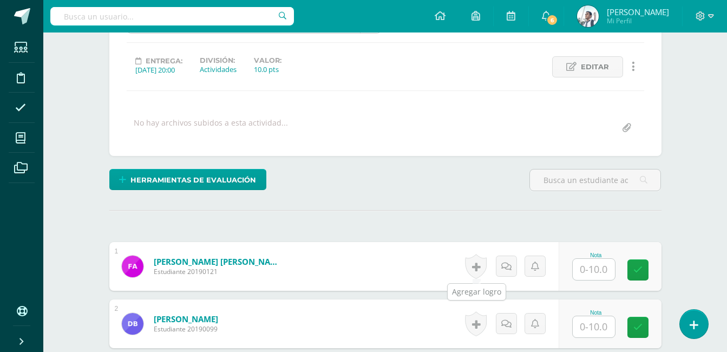
scroll to position [135, 0]
click at [601, 270] on input "text" at bounding box center [594, 268] width 42 height 21
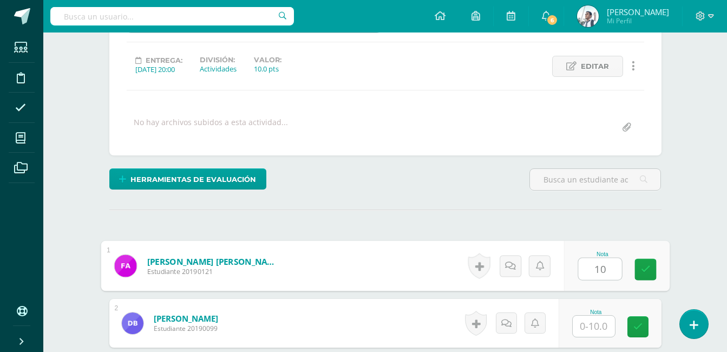
type input "10"
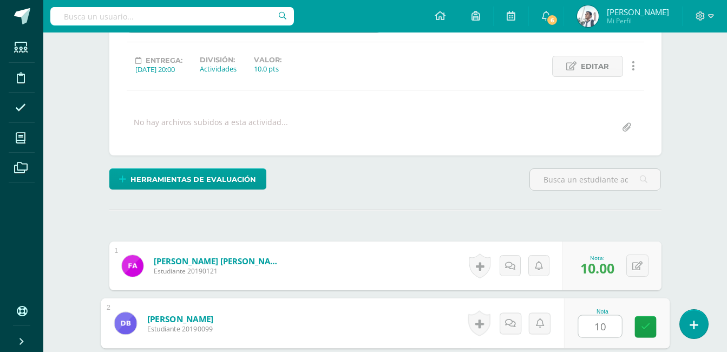
type input "10"
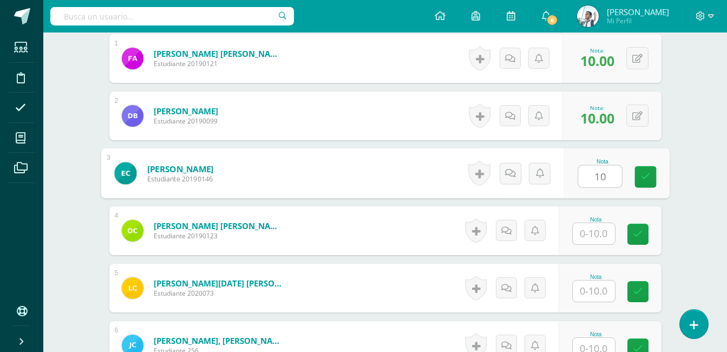
type input "10"
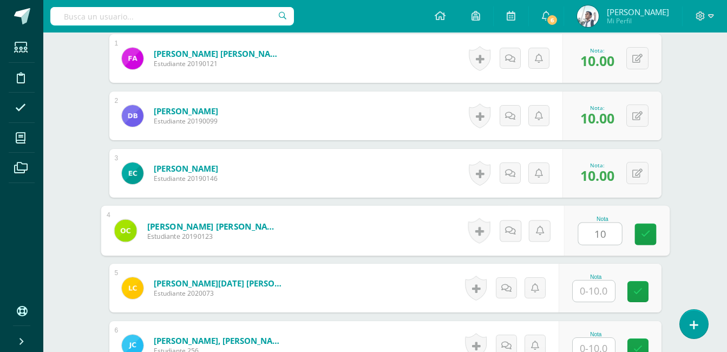
type input "10"
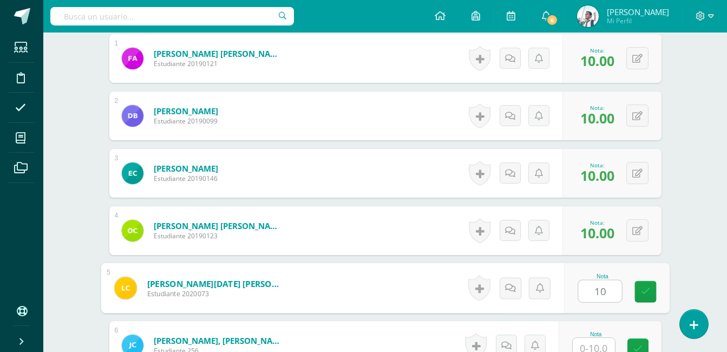
type input "10"
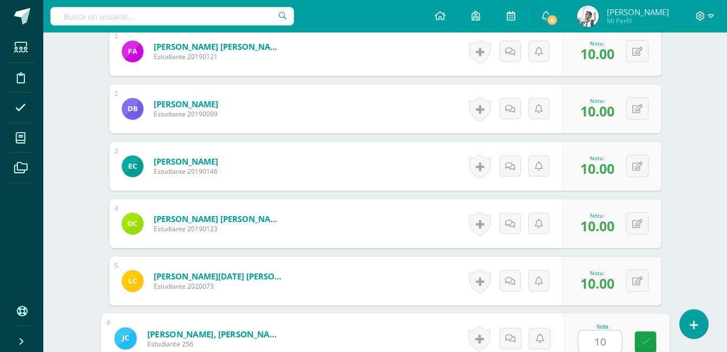
type input "10"
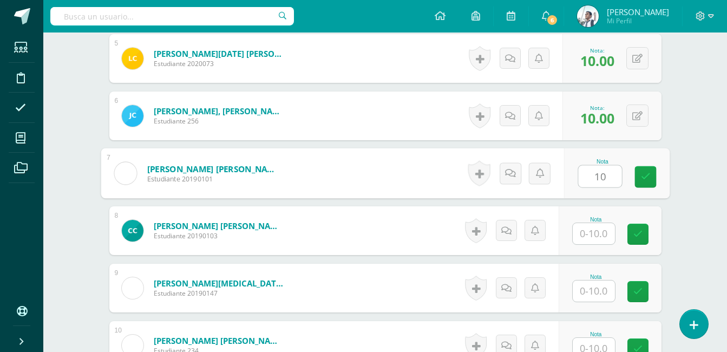
type input "10"
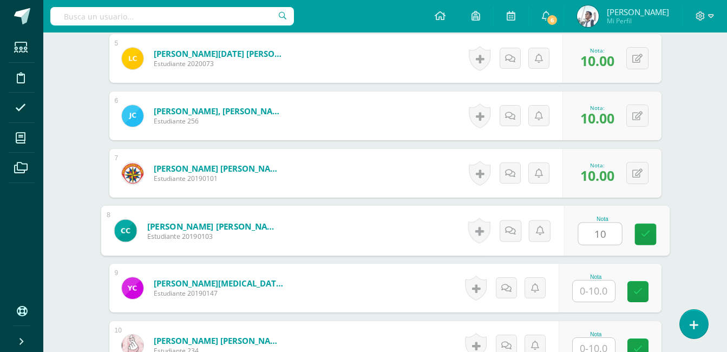
type input "10"
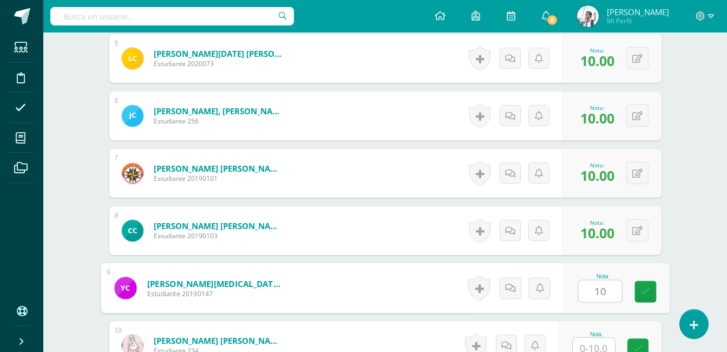
type input "10"
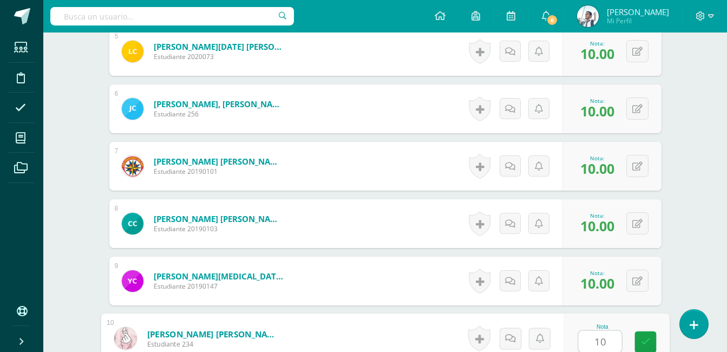
type input "10"
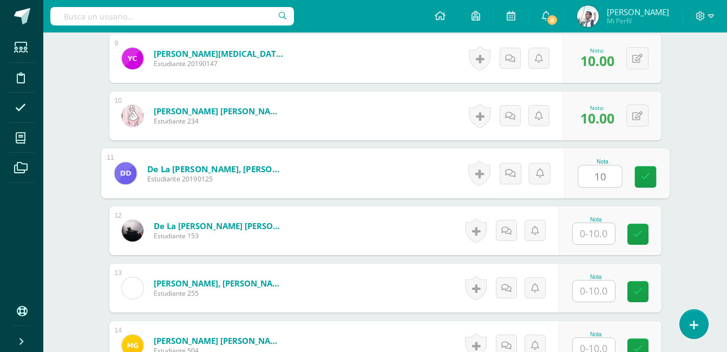
type input "10"
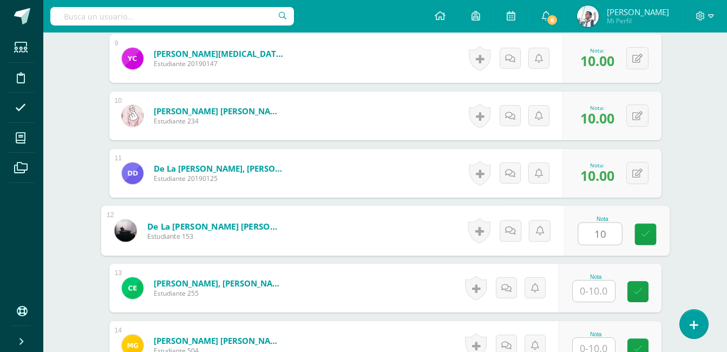
type input "10"
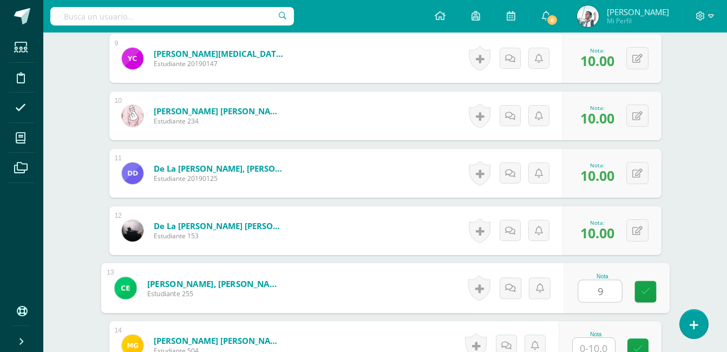
type input "9"
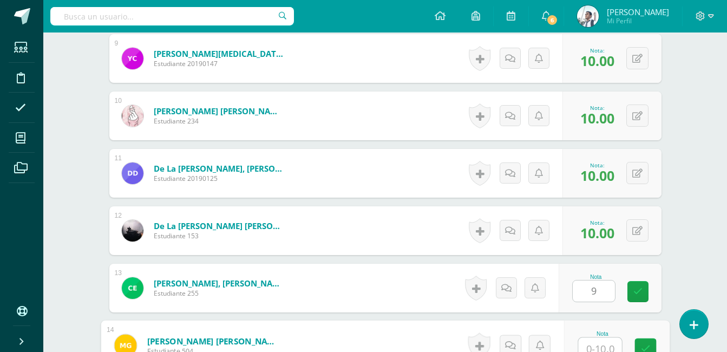
scroll to position [808, 0]
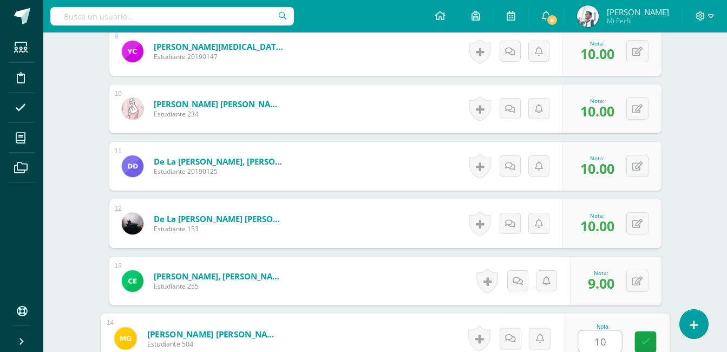
type input "10"
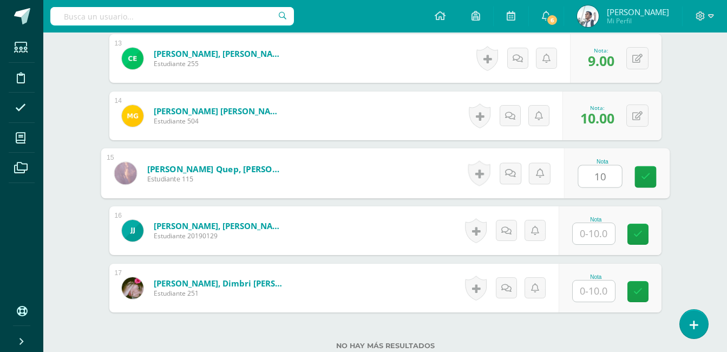
type input "10"
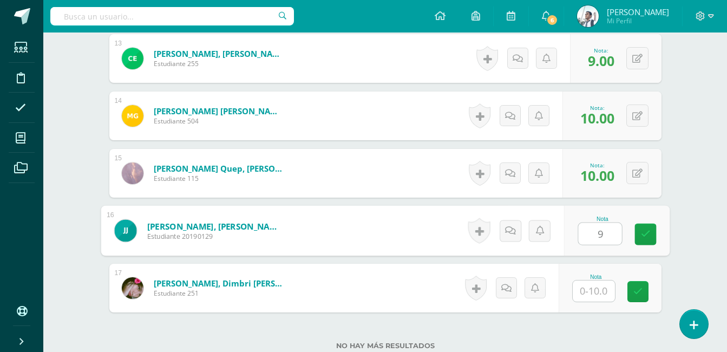
type input "9"
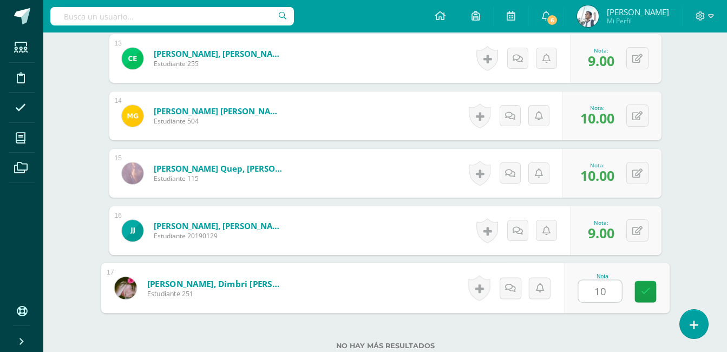
type input "10"
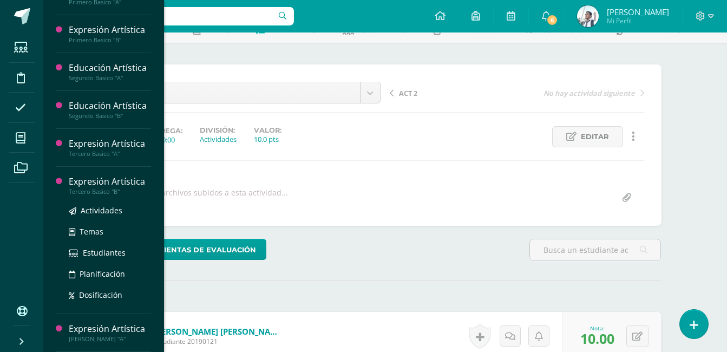
scroll to position [532, 0]
click at [128, 182] on div "Expresión Artística" at bounding box center [110, 181] width 82 height 12
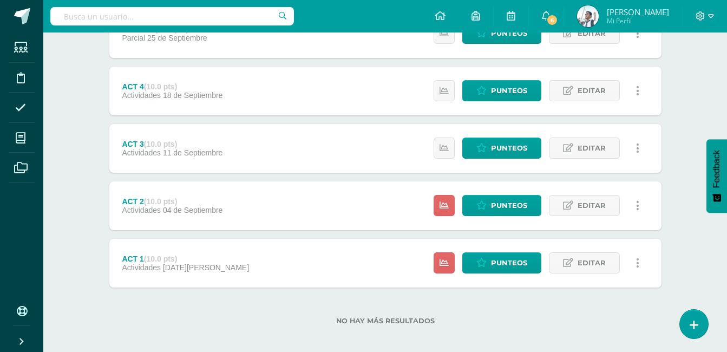
scroll to position [351, 0]
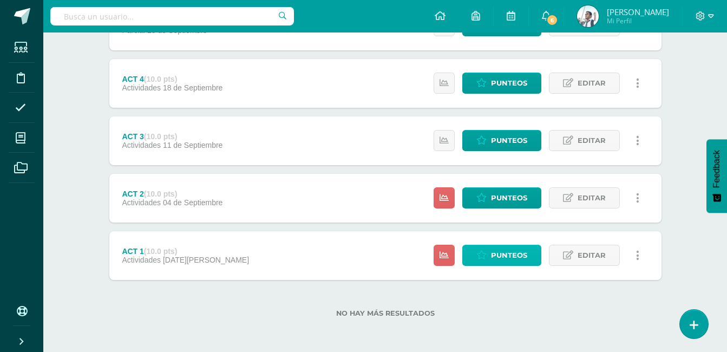
click at [482, 253] on icon at bounding box center [481, 255] width 10 height 9
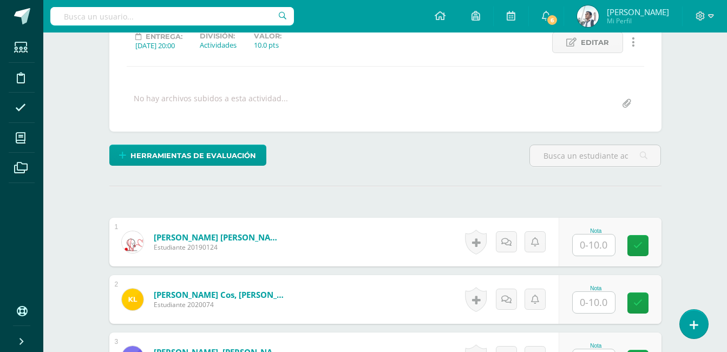
scroll to position [159, 0]
click at [594, 241] on input "text" at bounding box center [594, 244] width 42 height 21
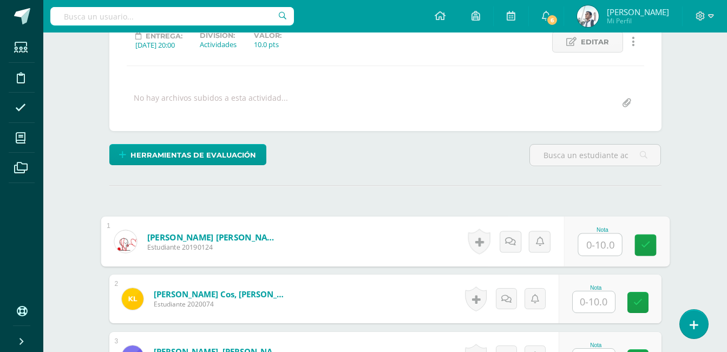
scroll to position [160, 0]
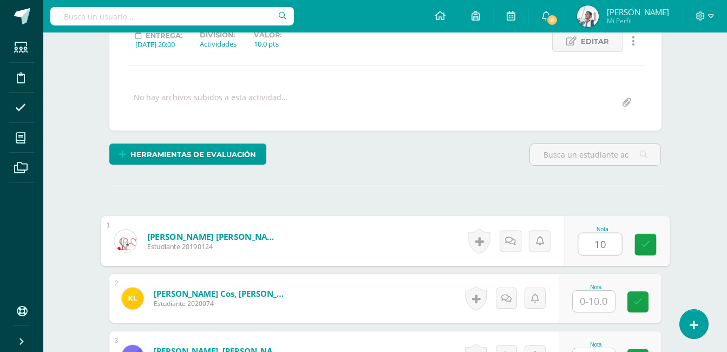
type input "10"
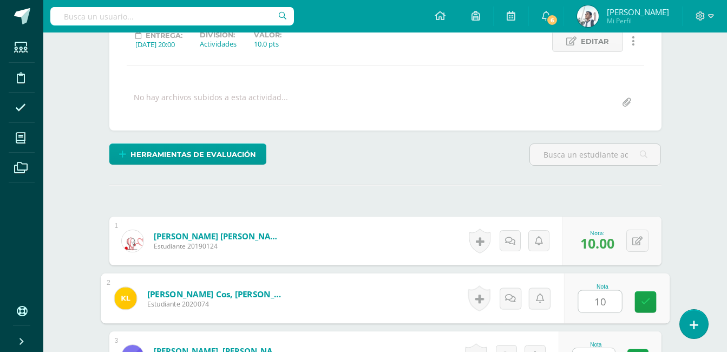
type input "10"
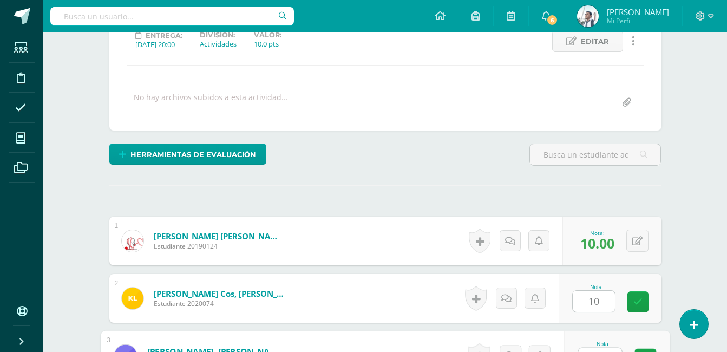
scroll to position [177, 0]
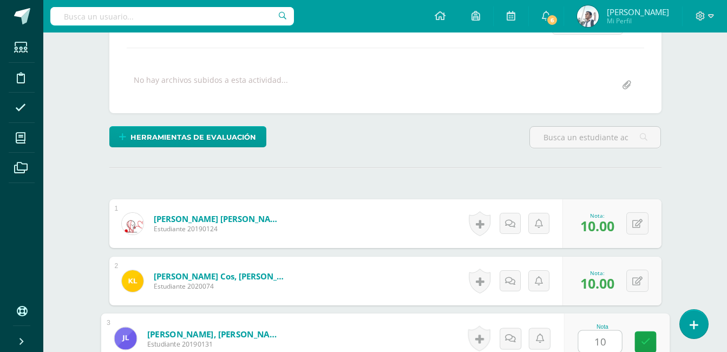
type input "10"
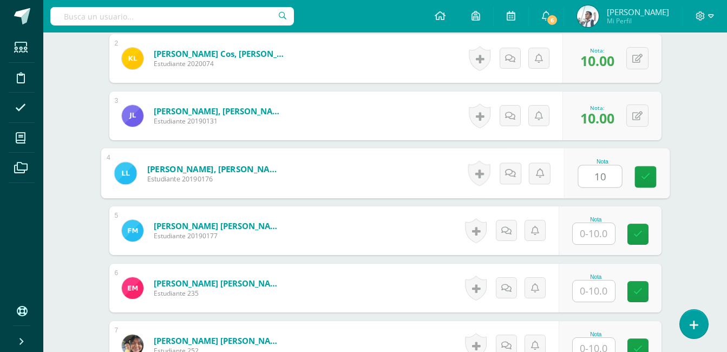
type input "10"
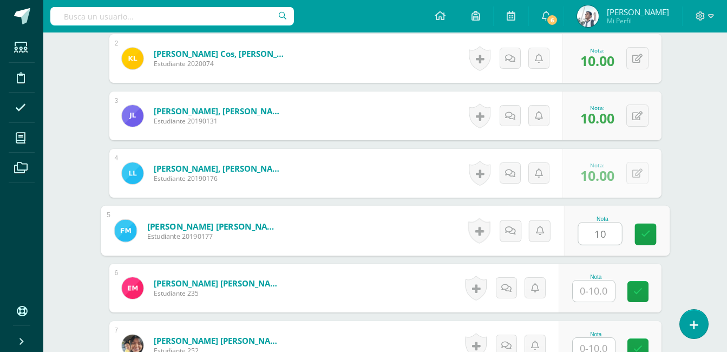
type input "10"
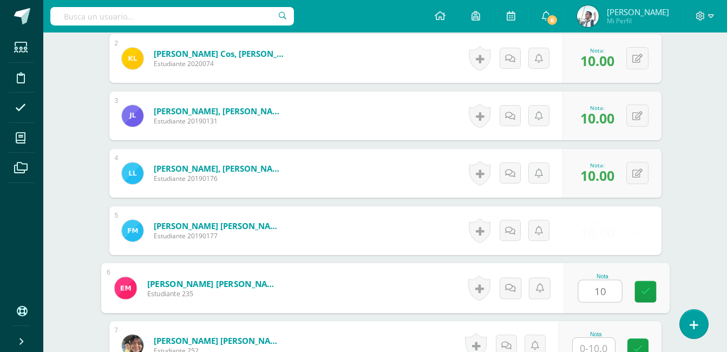
type input "10"
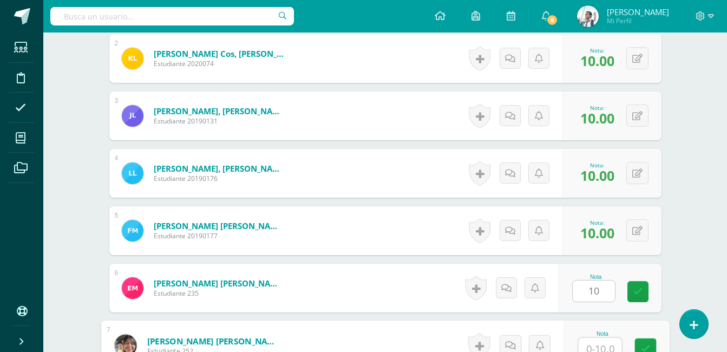
scroll to position [406, 0]
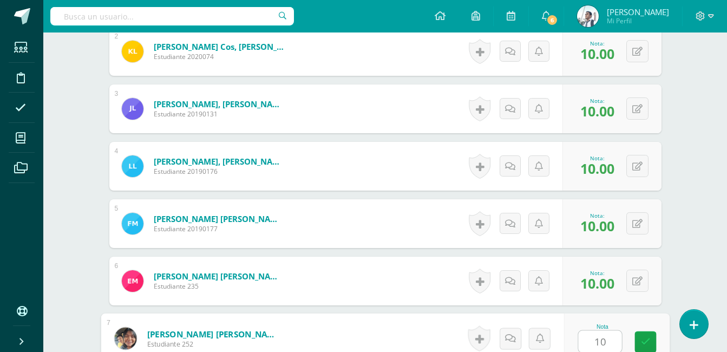
type input "10"
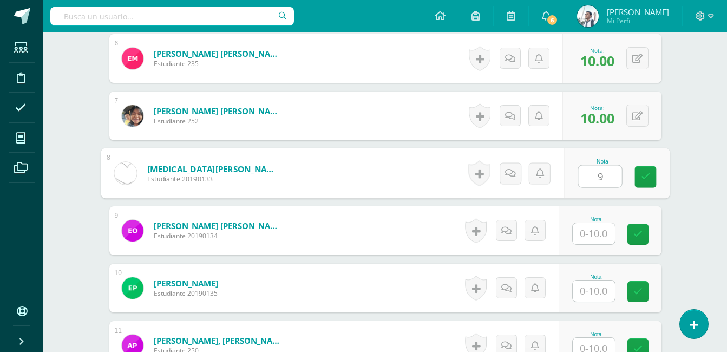
type input "9"
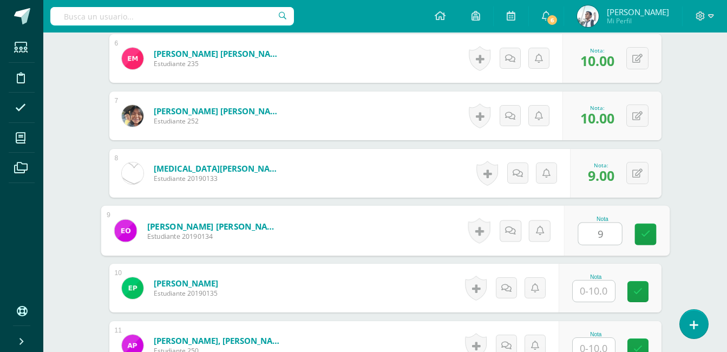
type input "9"
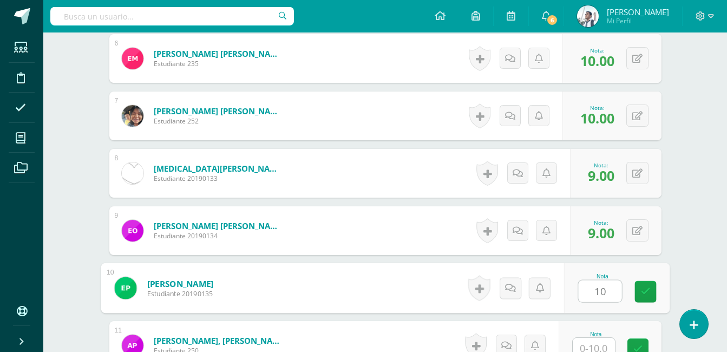
type input "10"
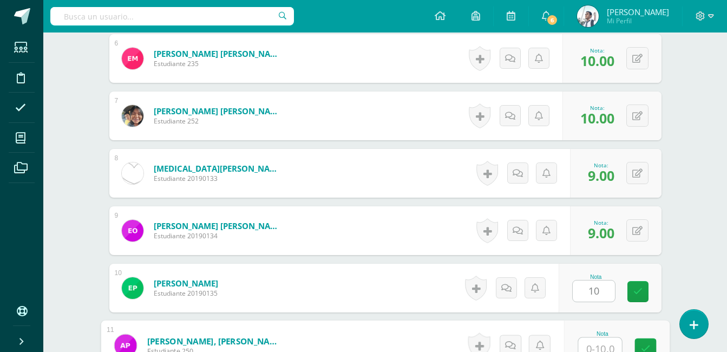
scroll to position [636, 0]
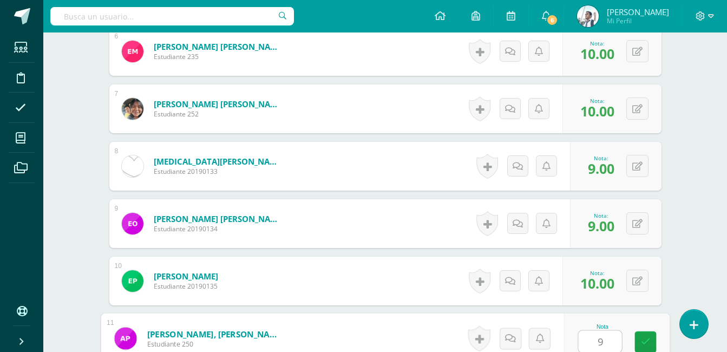
type input "9"
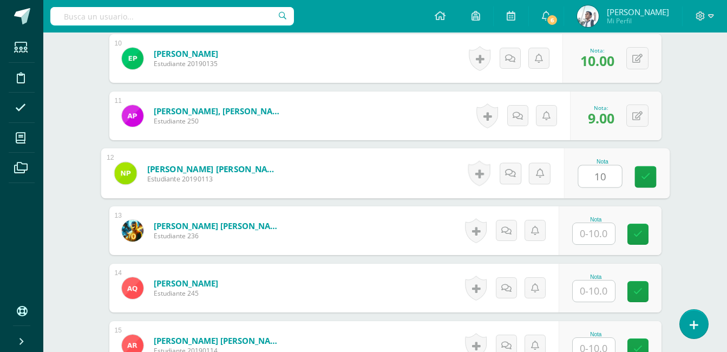
type input "10"
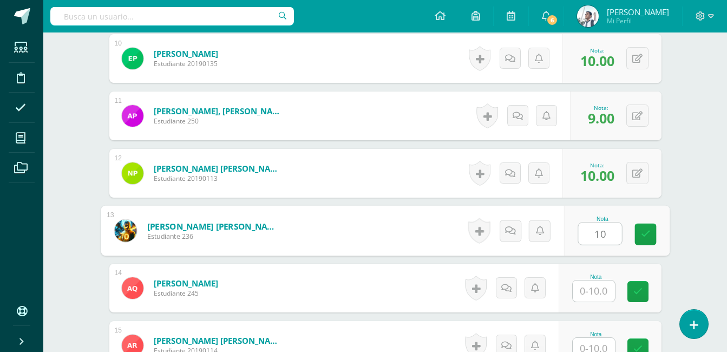
type input "10"
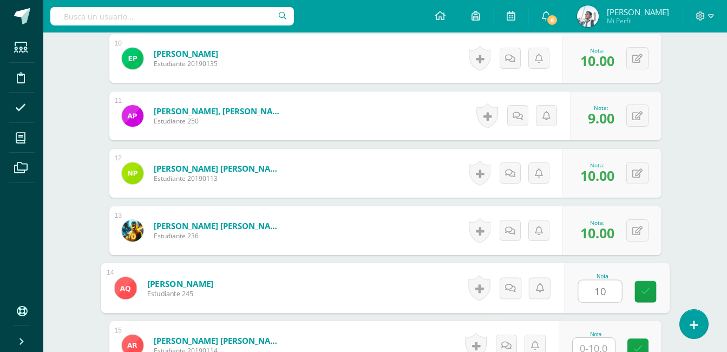
type input "10"
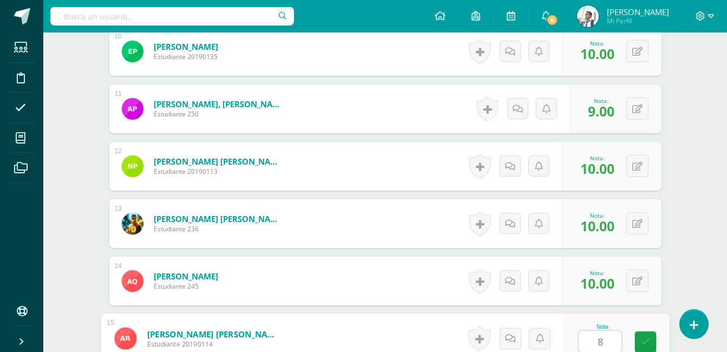
type input "8"
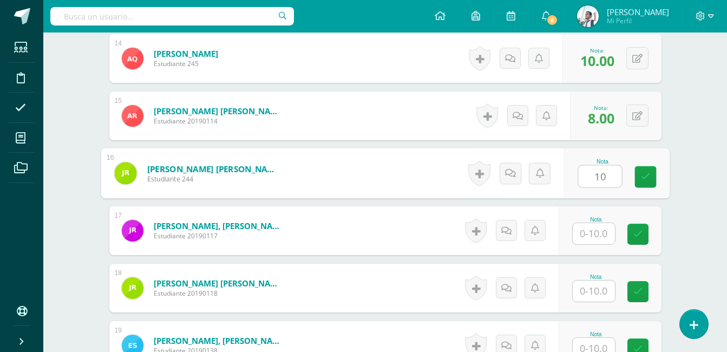
type input "10"
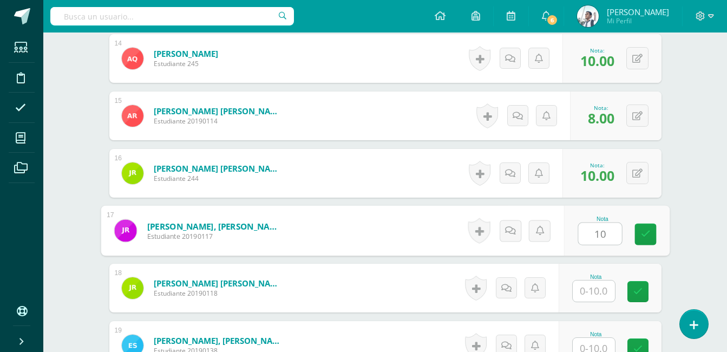
type input "10"
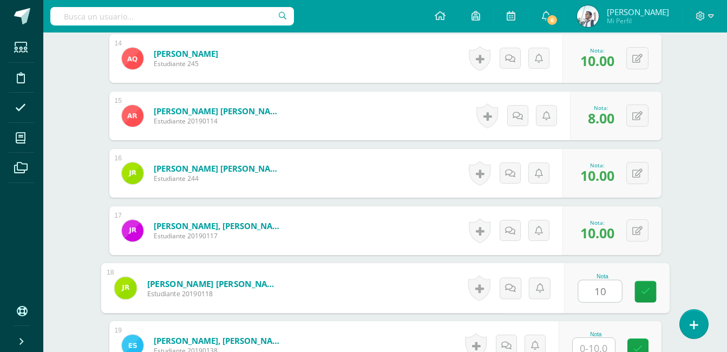
type input "10"
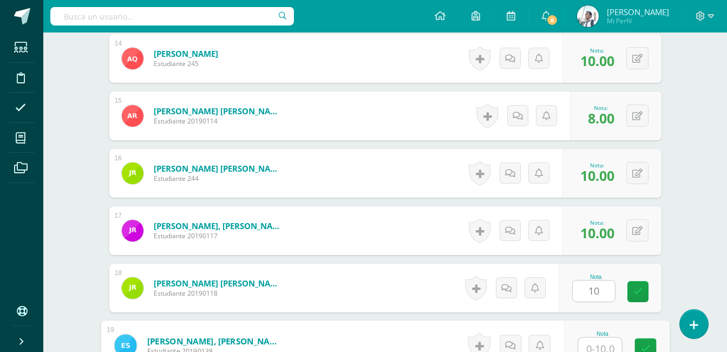
scroll to position [1095, 0]
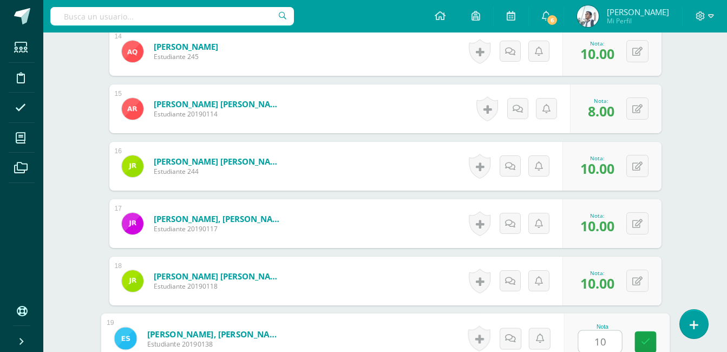
type input "10"
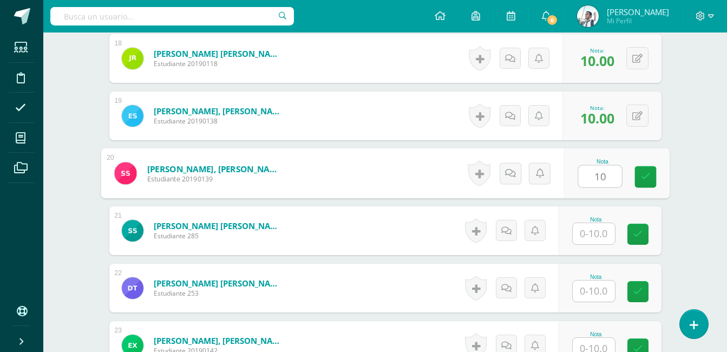
type input "10"
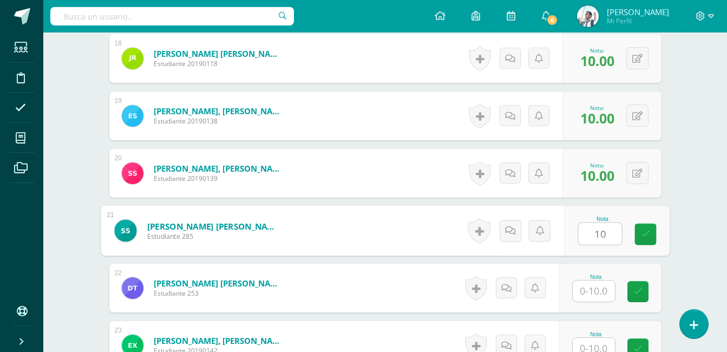
type input "10"
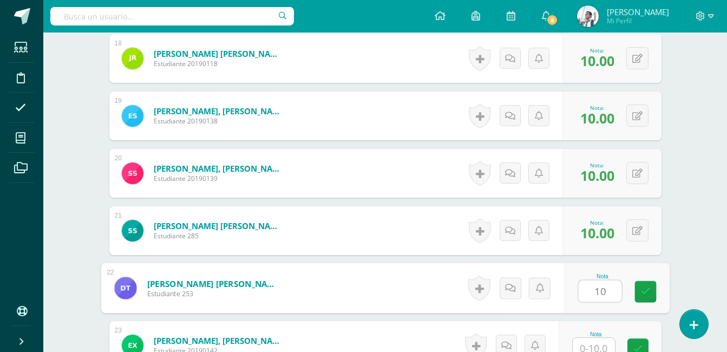
type input "10"
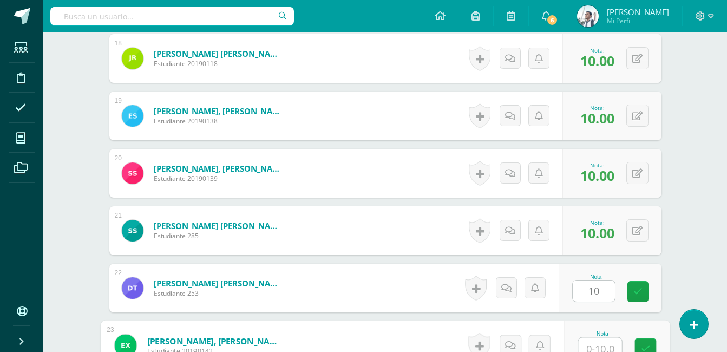
scroll to position [1324, 0]
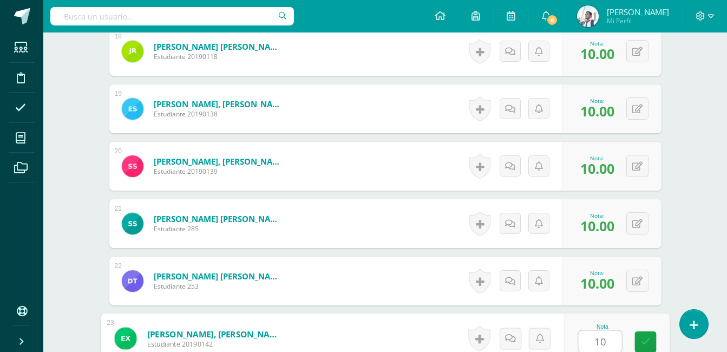
type input "10"
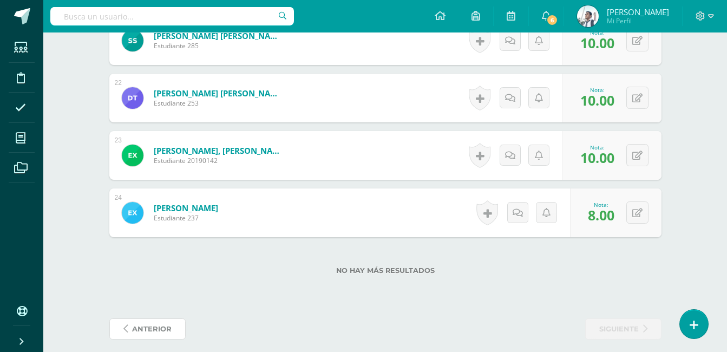
scroll to position [1517, 0]
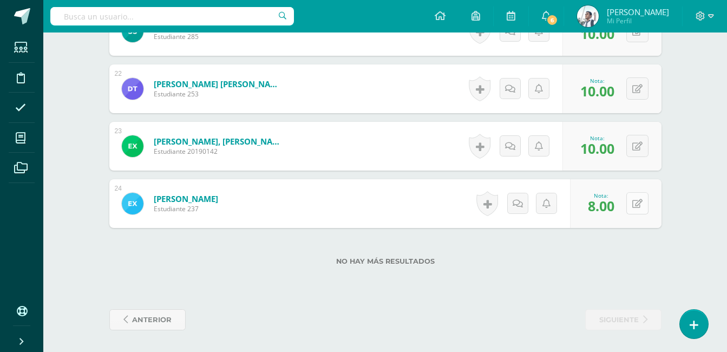
click at [637, 206] on button at bounding box center [637, 203] width 22 height 22
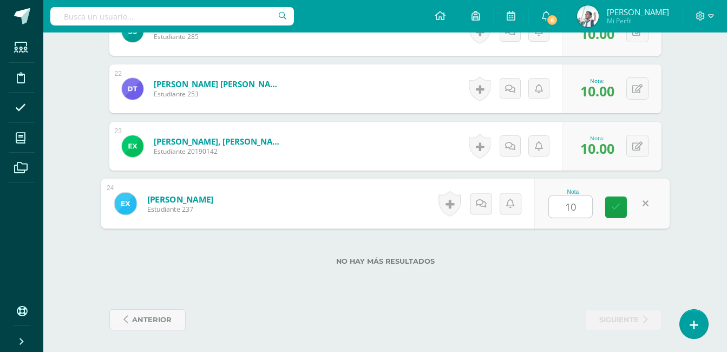
type input "10"
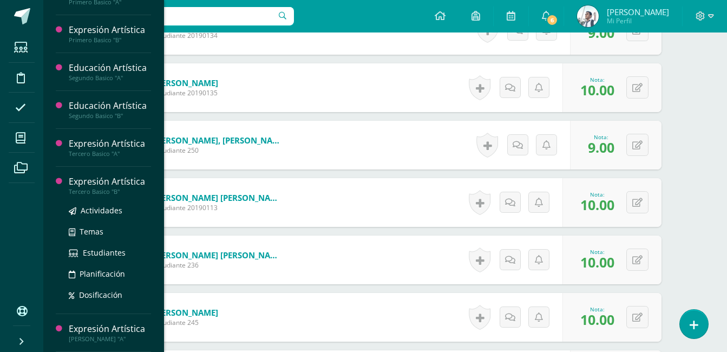
scroll to position [842, 0]
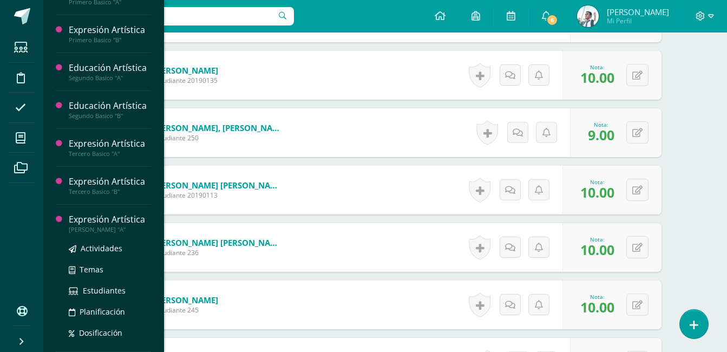
click at [135, 222] on div "Expresión Artística" at bounding box center [110, 219] width 82 height 12
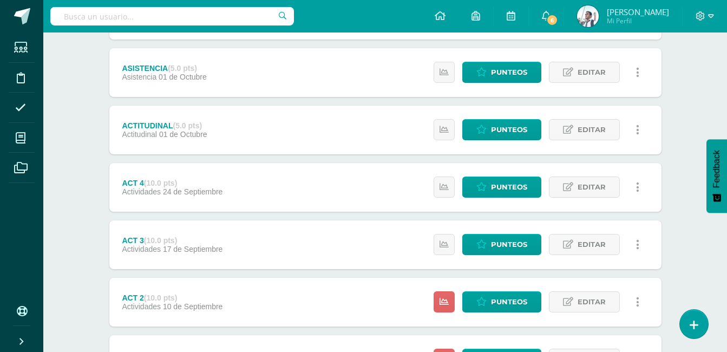
scroll to position [351, 0]
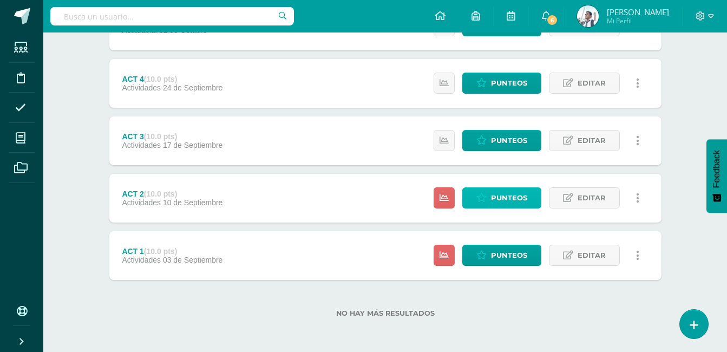
click at [503, 196] on span "Punteos" at bounding box center [509, 198] width 36 height 20
click at [491, 259] on span "Punteos" at bounding box center [509, 255] width 36 height 20
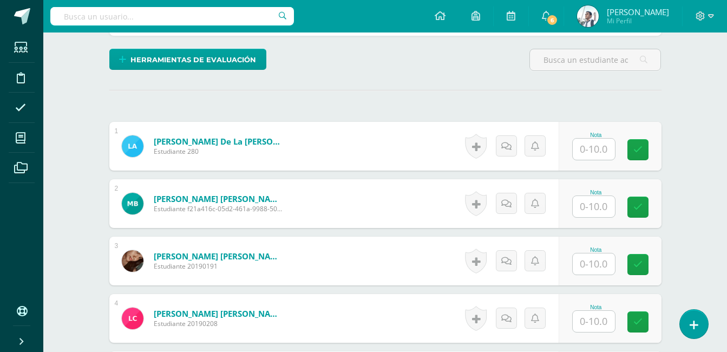
scroll to position [255, 0]
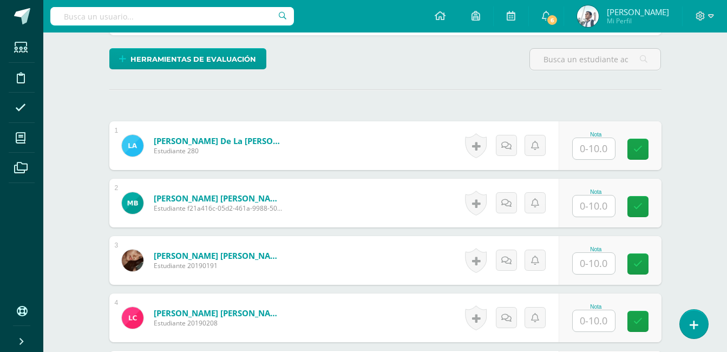
click at [602, 147] on input "text" at bounding box center [594, 148] width 42 height 21
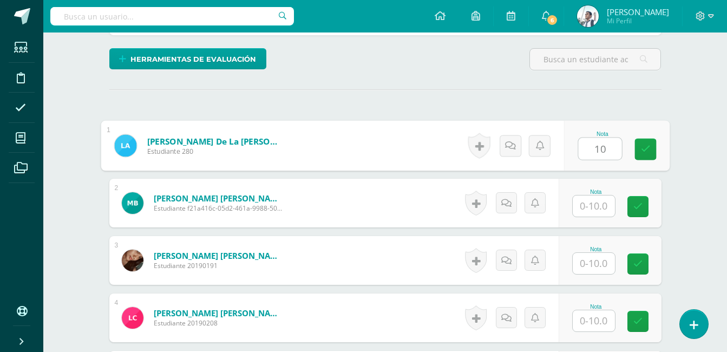
type input "10"
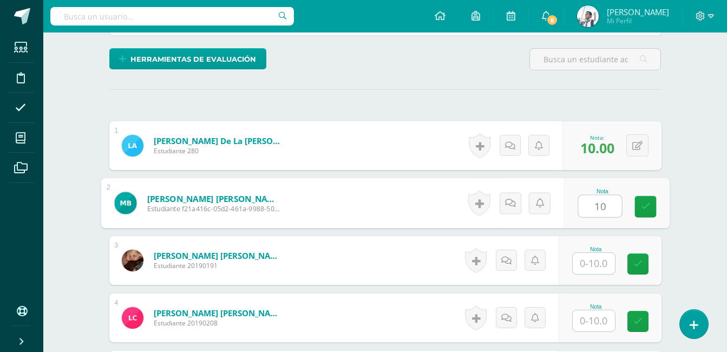
scroll to position [255, 0]
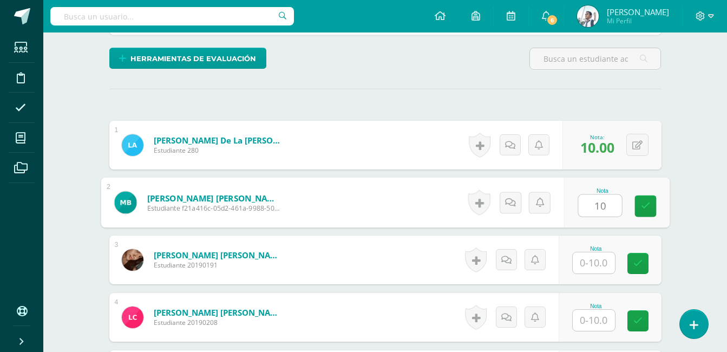
type input "10"
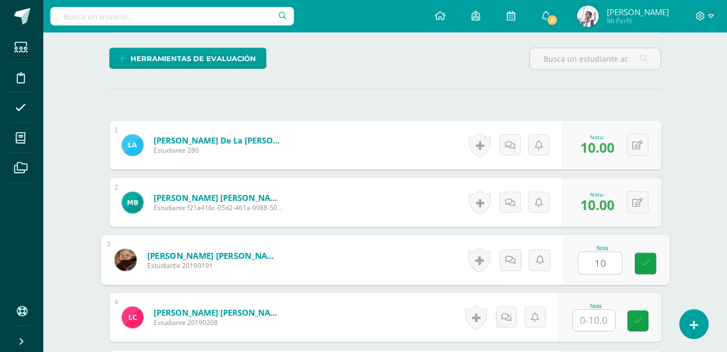
type input "10"
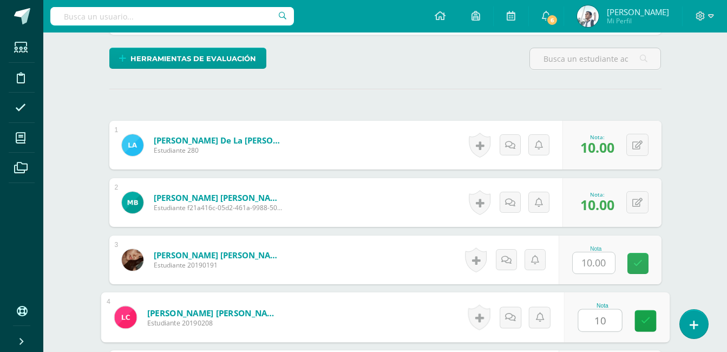
type input "10"
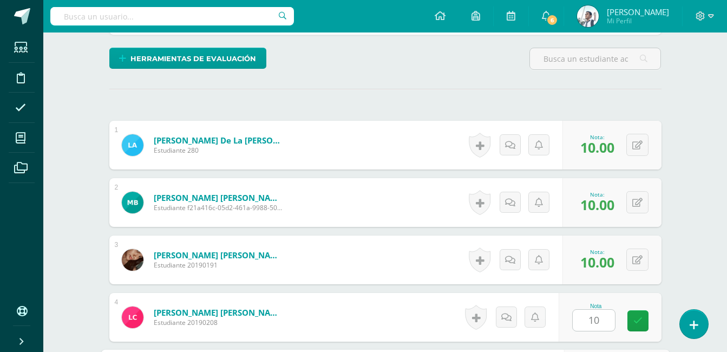
scroll to position [457, 0]
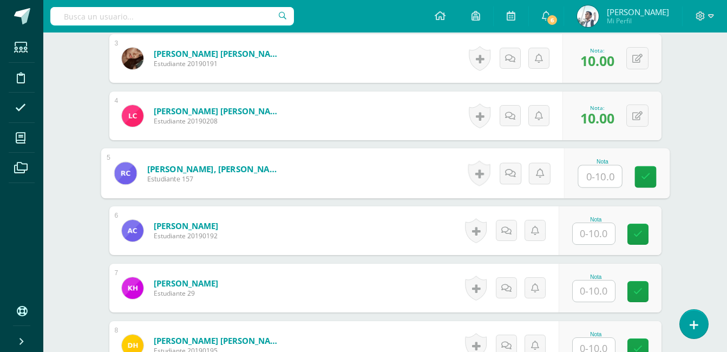
type input "1"
type input "9"
type input "10"
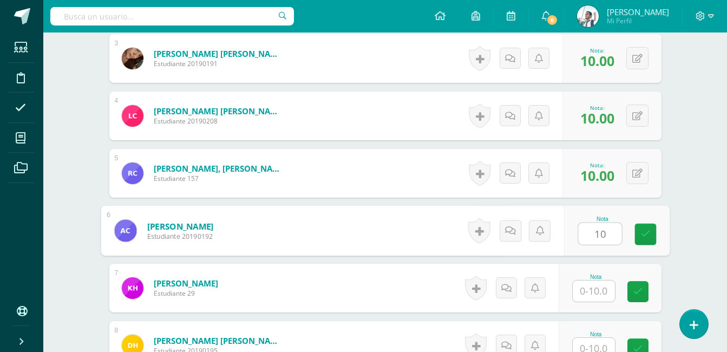
type input "10"
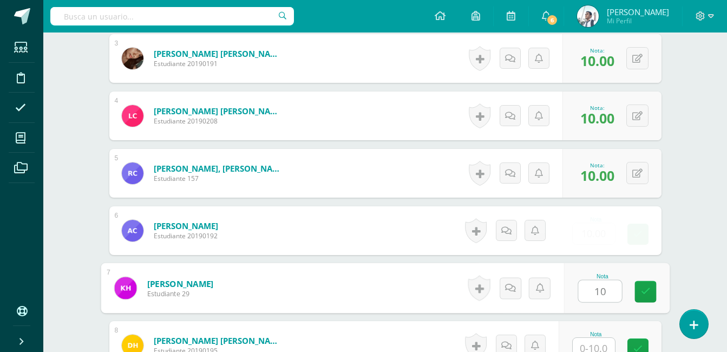
type input "10"
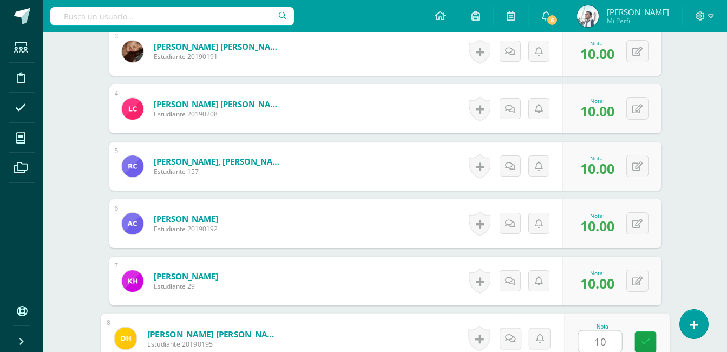
type input "10"
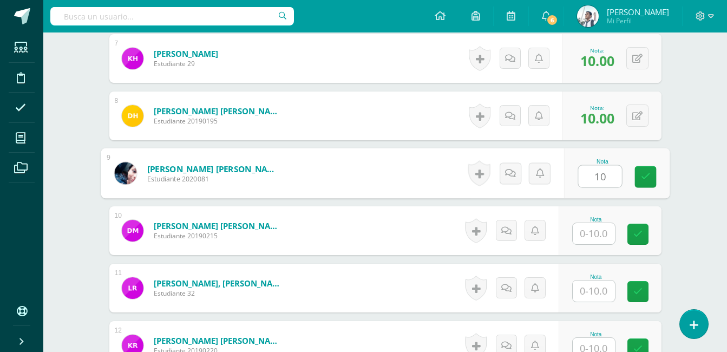
type input "10"
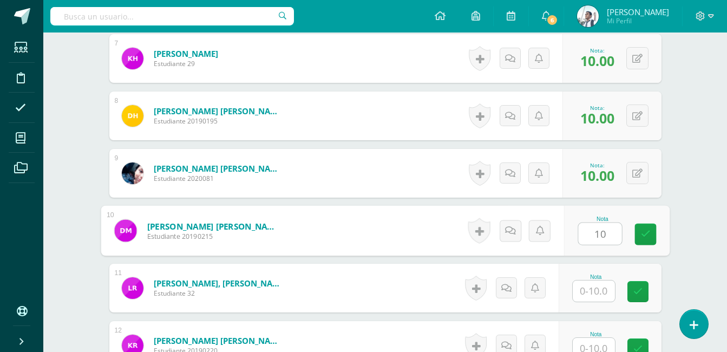
type input "10"
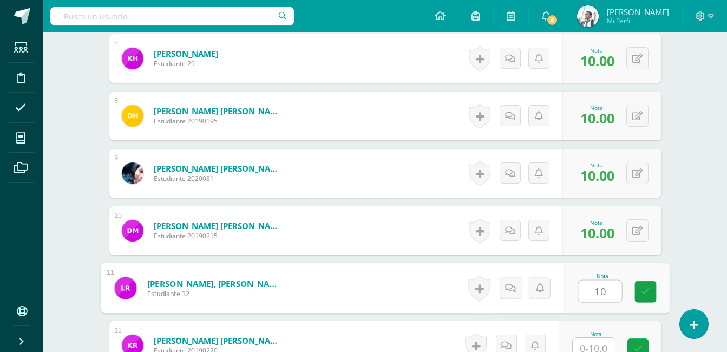
type input "10"
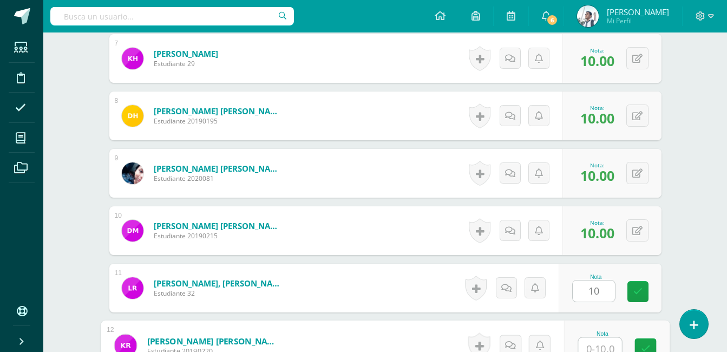
scroll to position [693, 0]
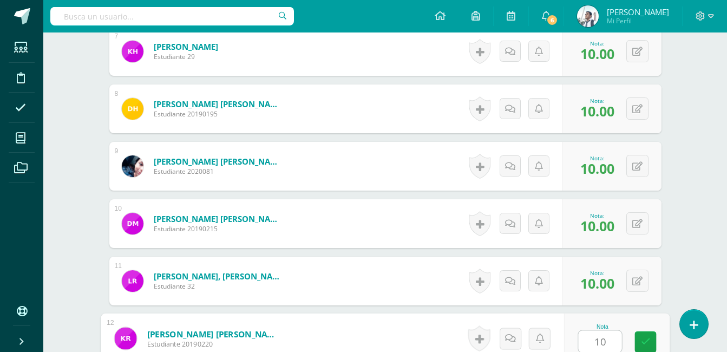
type input "10"
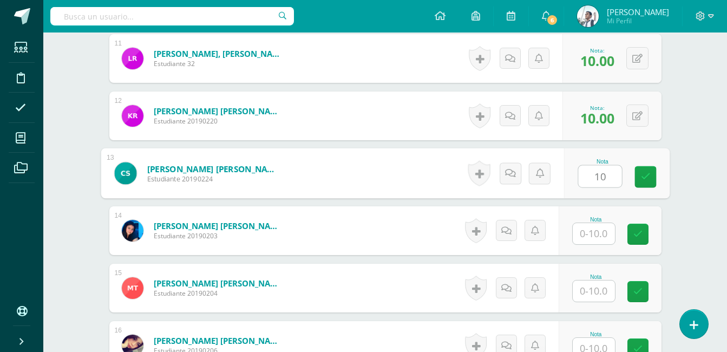
type input "10"
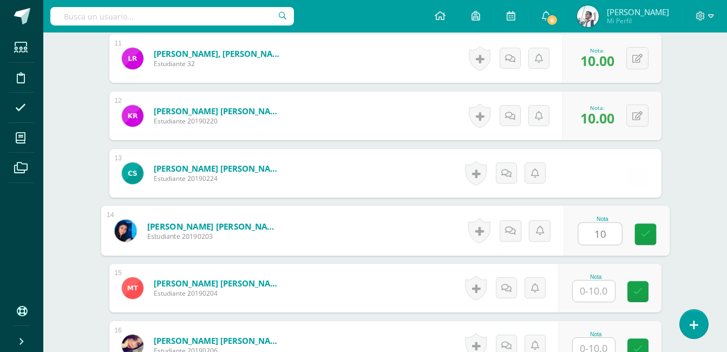
type input "10"
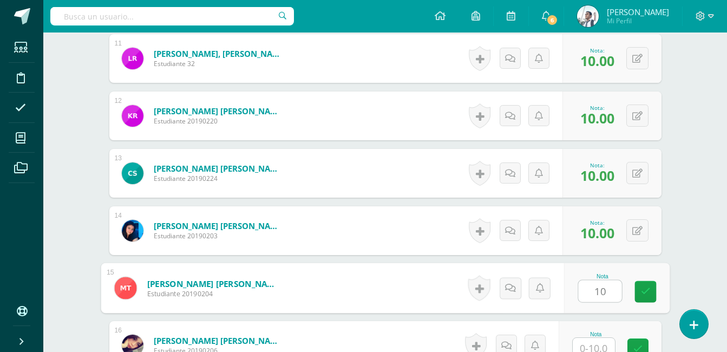
type input "10"
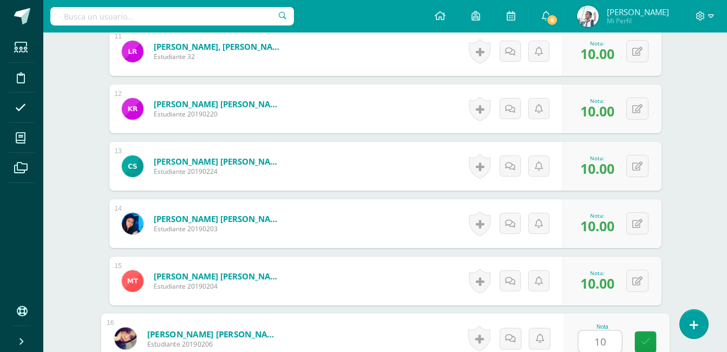
type input "10"
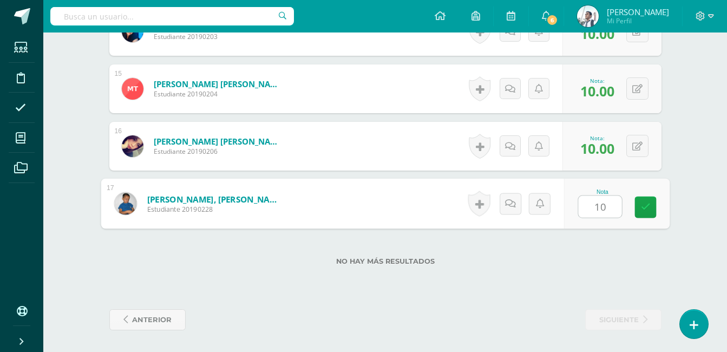
type input "10"
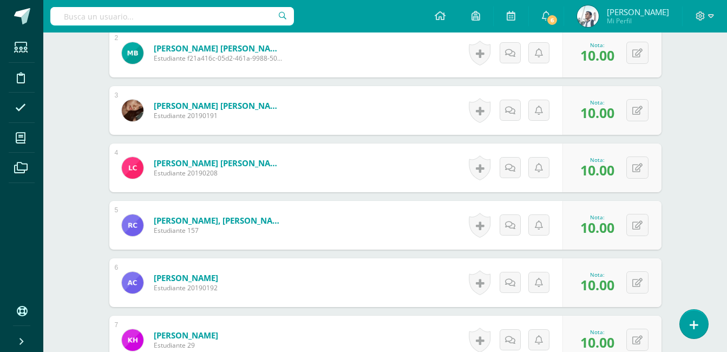
scroll to position [0, 0]
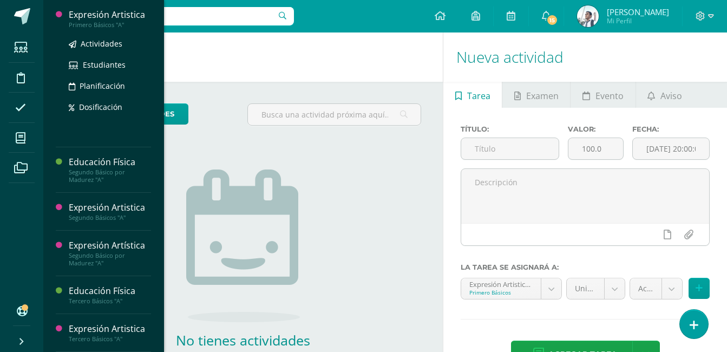
click at [119, 13] on div "Expresión Artistica" at bounding box center [110, 15] width 82 height 12
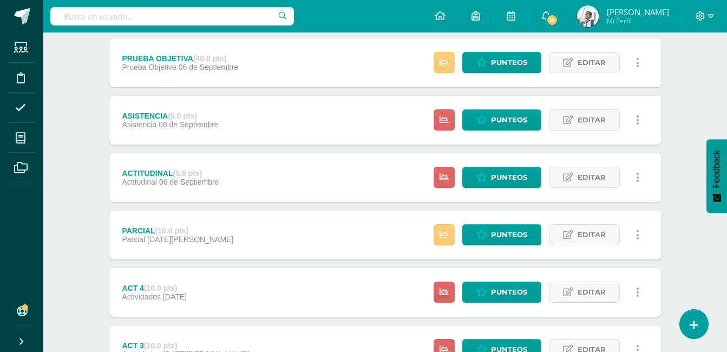
scroll to position [141, 0]
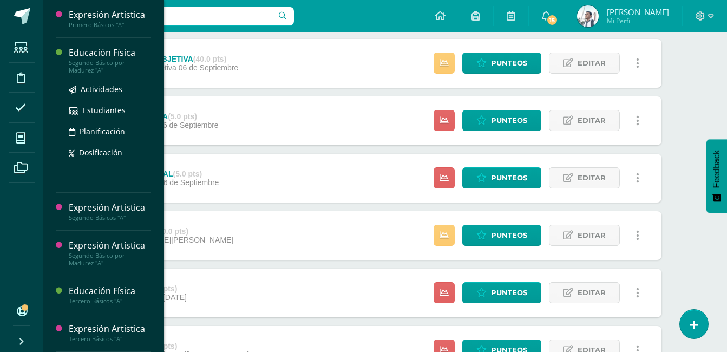
click at [128, 55] on div "Educación Física" at bounding box center [110, 53] width 82 height 12
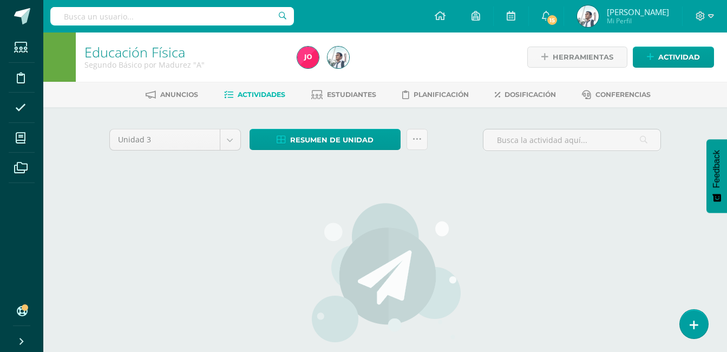
click at [359, 216] on img at bounding box center [385, 272] width 153 height 141
click at [647, 61] on link "Actividad" at bounding box center [673, 57] width 81 height 21
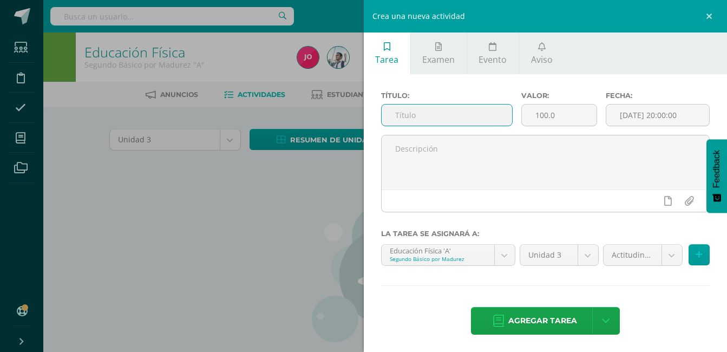
click at [488, 114] on input "text" at bounding box center [447, 114] width 131 height 21
type input "ACT 1"
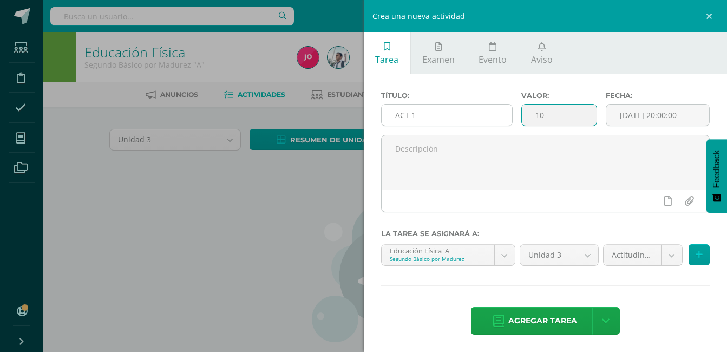
type input "10"
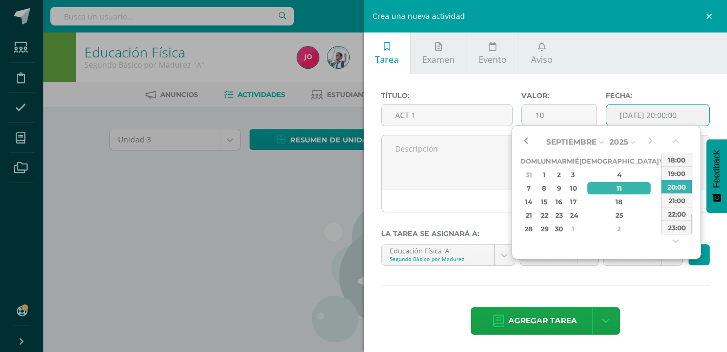
click at [521, 140] on button "button" at bounding box center [525, 142] width 11 height 16
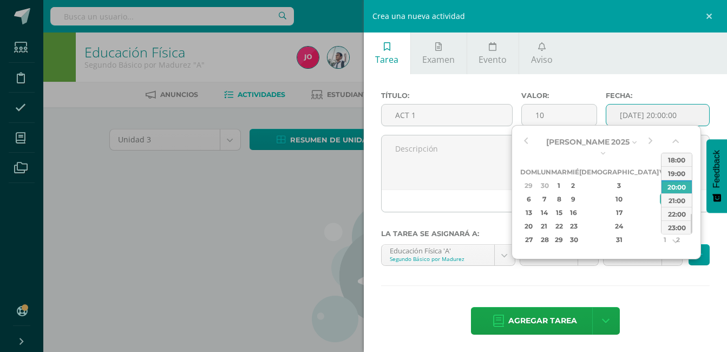
click at [672, 179] on div "5" at bounding box center [677, 185] width 11 height 12
type input "[DATE] 20:00"
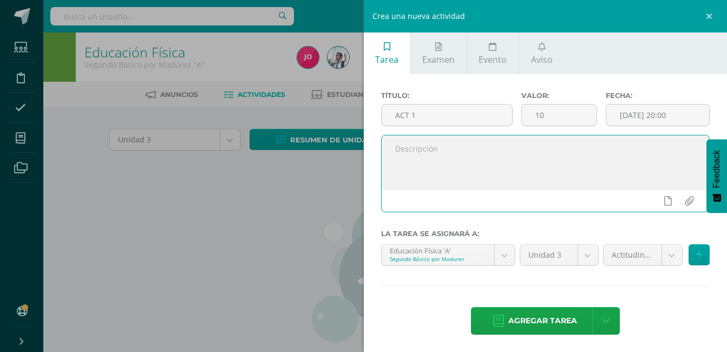
click at [469, 161] on textarea at bounding box center [546, 162] width 328 height 54
click at [619, 246] on body "Estudiantes Disciplina Asistencia Mis cursos Archivos Soporte Ayuda Reportar un…" at bounding box center [363, 232] width 727 height 465
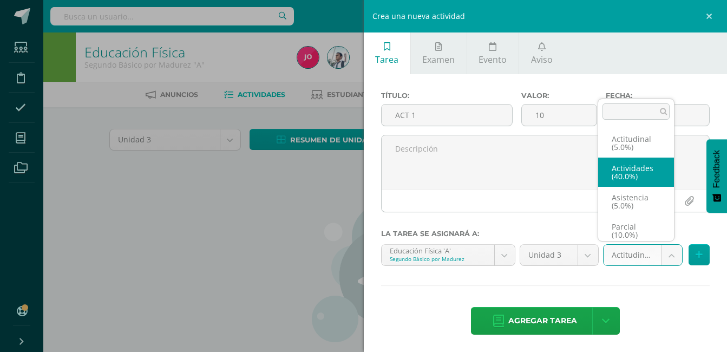
scroll to position [4, 0]
select select "22059"
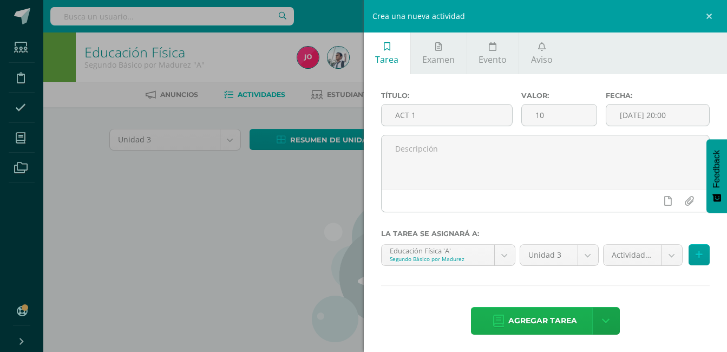
click at [562, 314] on span "Agregar tarea" at bounding box center [542, 320] width 69 height 27
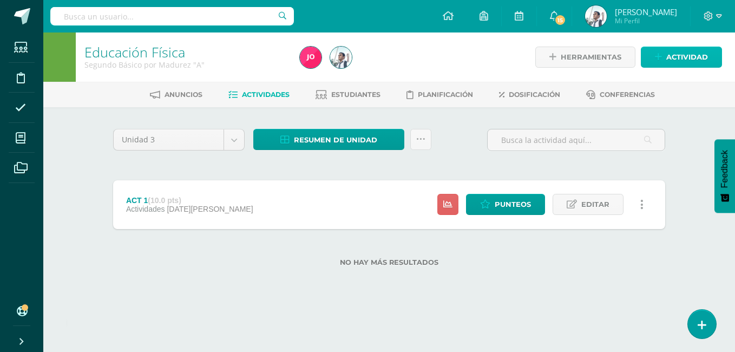
click at [667, 48] on span "Actividad" at bounding box center [687, 57] width 42 height 20
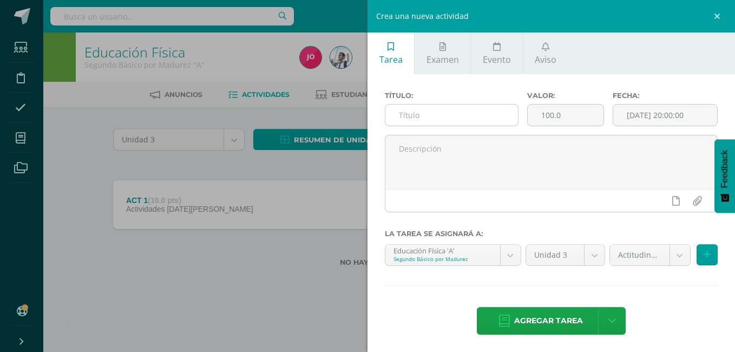
click at [495, 117] on input "text" at bounding box center [451, 114] width 133 height 21
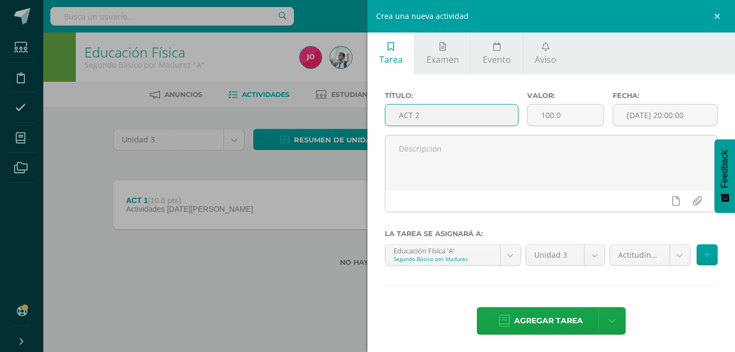
type input "ACT 2"
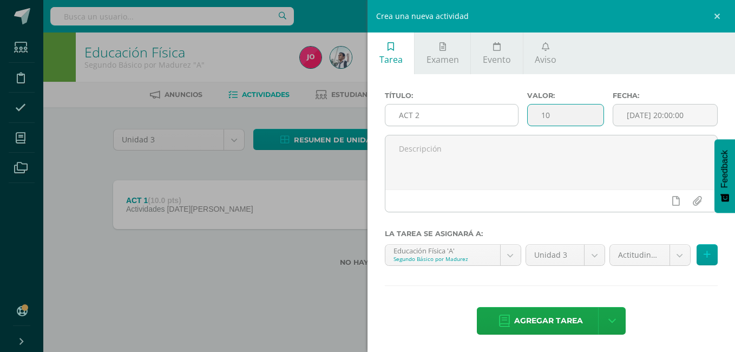
type input "10"
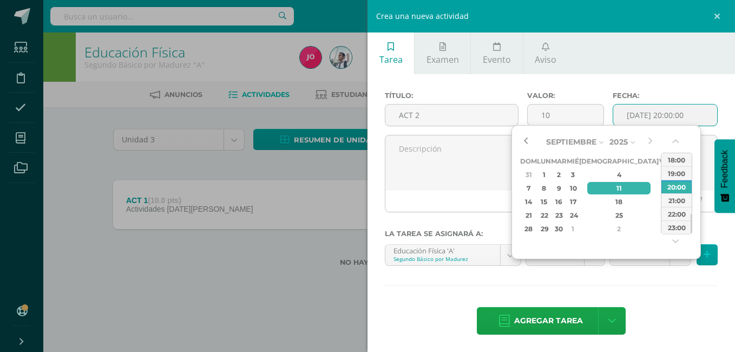
click at [524, 140] on button "button" at bounding box center [525, 142] width 11 height 16
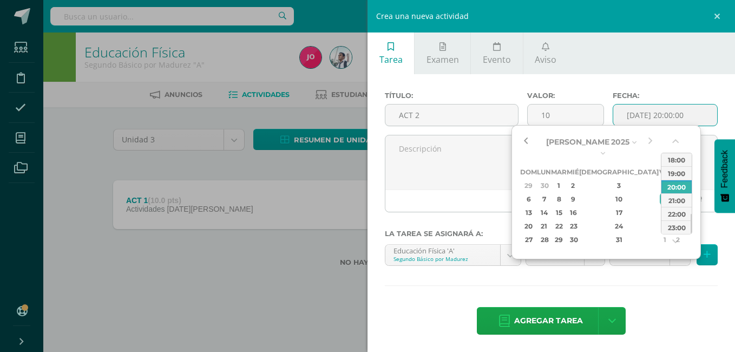
click at [524, 140] on button "button" at bounding box center [525, 142] width 11 height 16
click at [672, 193] on div "12" at bounding box center [677, 199] width 11 height 12
type input "[DATE] 20:00"
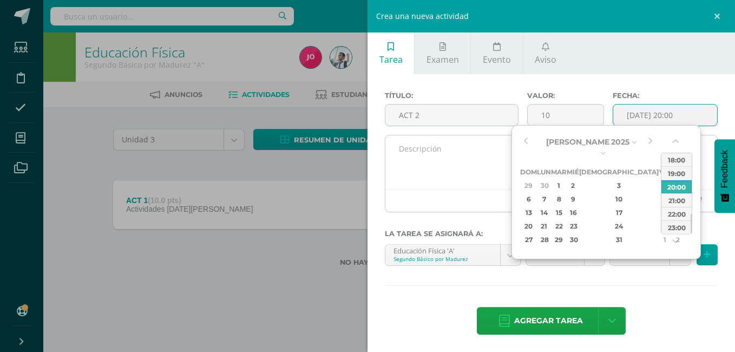
click at [488, 184] on textarea at bounding box center [551, 162] width 332 height 54
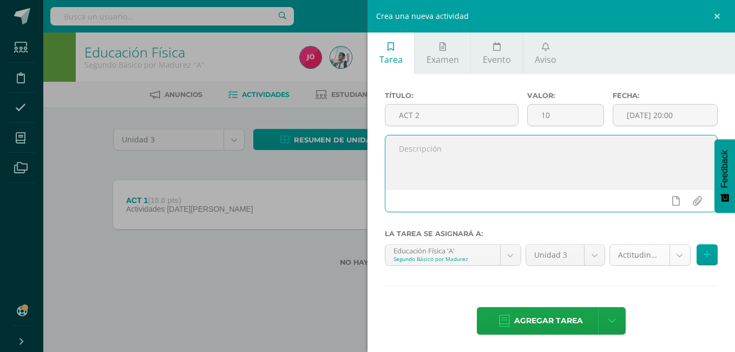
click at [631, 258] on body "Tarea asignada exitosamente Estudiantes Disciplina Asistencia Mis cursos Archiv…" at bounding box center [367, 150] width 735 height 301
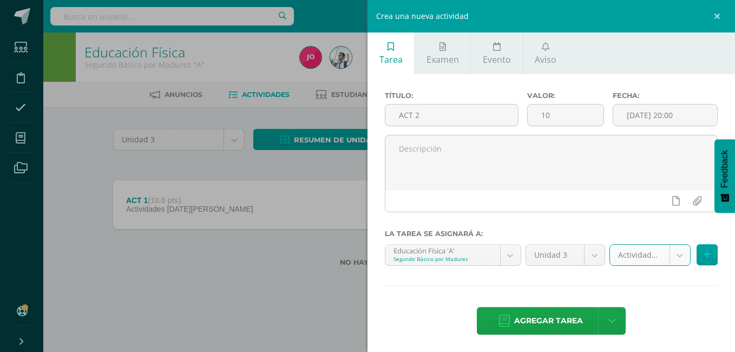
select select "22059"
click at [553, 319] on span "Agregar tarea" at bounding box center [548, 320] width 69 height 27
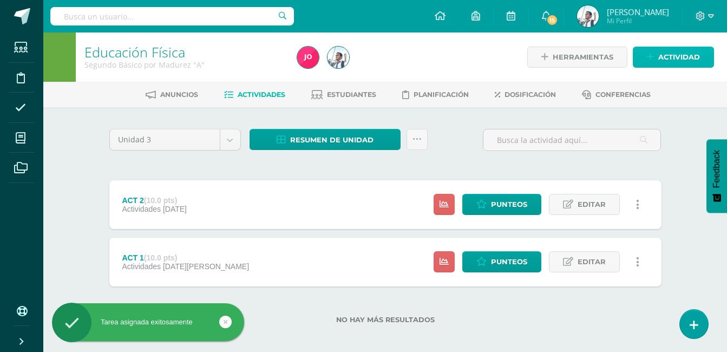
click at [671, 55] on span "Actividad" at bounding box center [679, 57] width 42 height 20
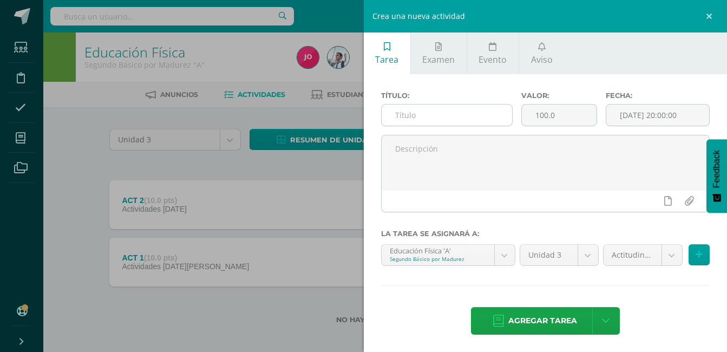
click at [434, 122] on input "text" at bounding box center [447, 114] width 131 height 21
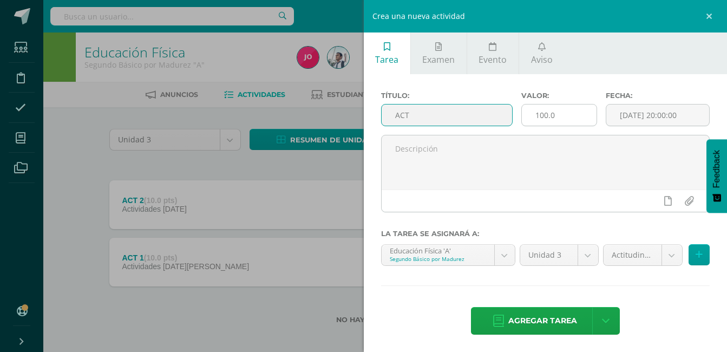
type input "ACT"
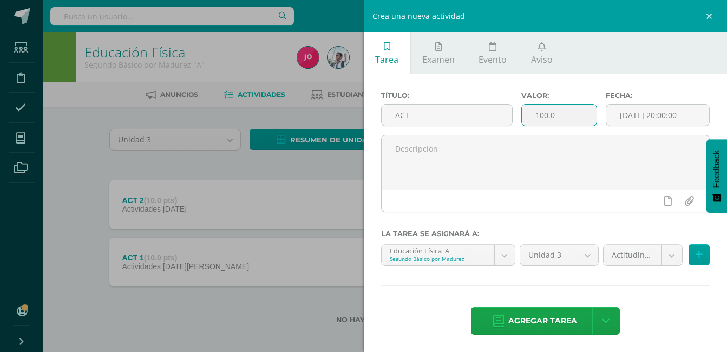
drag, startPoint x: 567, startPoint y: 121, endPoint x: 519, endPoint y: 126, distance: 48.5
click at [519, 126] on div "Valor: 100.0" at bounding box center [559, 112] width 84 height 43
type input "10"
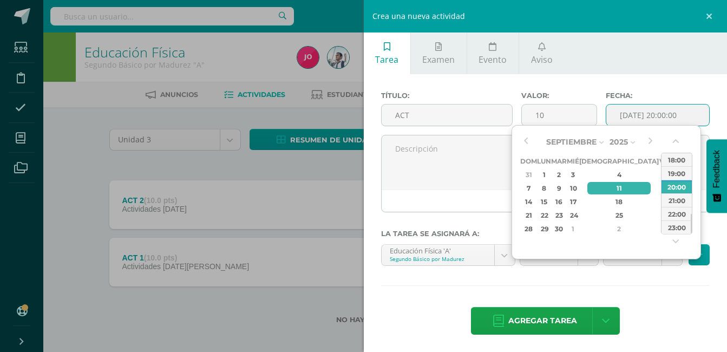
click at [535, 139] on div "Septiembre Enero Febrero Marzo Abril Mayo Junio Julio Agosto Septiembre Octubre…" at bounding box center [587, 185] width 135 height 102
click at [532, 140] on div "Septiembre Enero Febrero Marzo Abril Mayo Junio Julio Agosto Septiembre Octubre…" at bounding box center [587, 185] width 135 height 102
click at [525, 140] on button "button" at bounding box center [525, 142] width 11 height 16
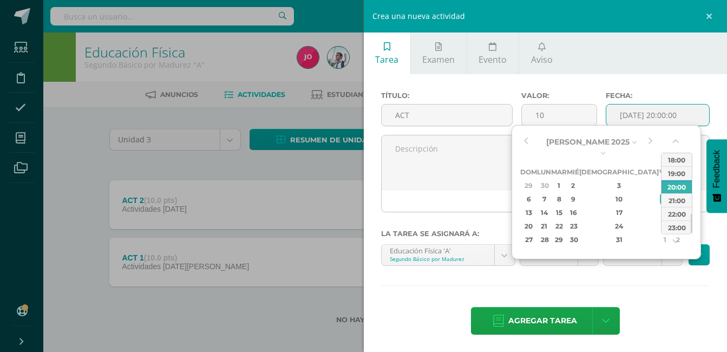
click at [672, 193] on div "12" at bounding box center [677, 199] width 11 height 12
type input "2025-07-12 20:00"
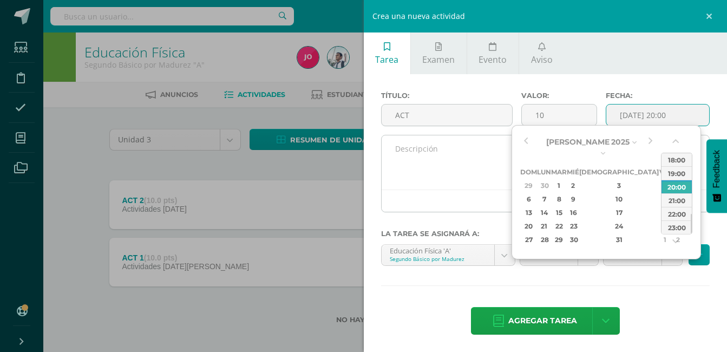
click at [504, 165] on textarea at bounding box center [546, 162] width 328 height 54
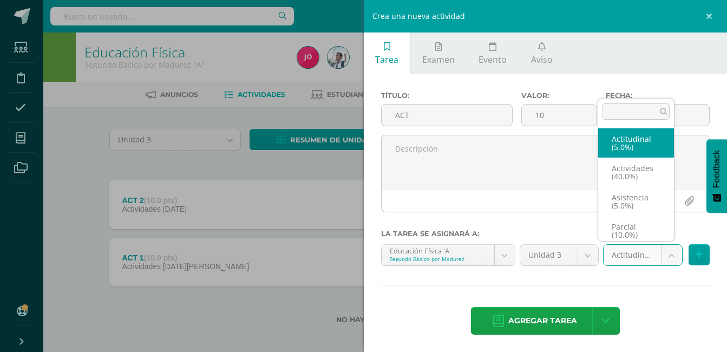
click at [637, 259] on body "Tarea asignada exitosamente Estudiantes Disciplina Asistencia Mis cursos Archiv…" at bounding box center [363, 179] width 727 height 358
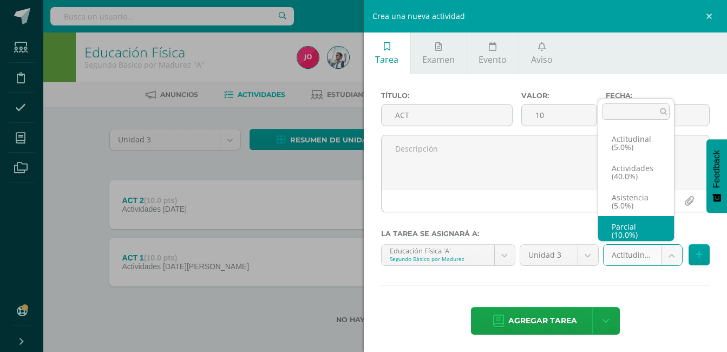
scroll to position [4, 0]
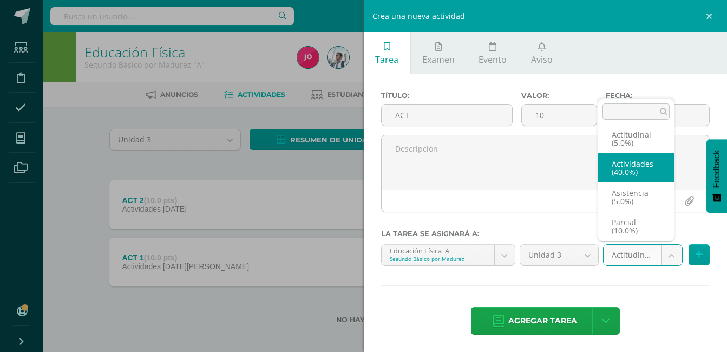
select select "22059"
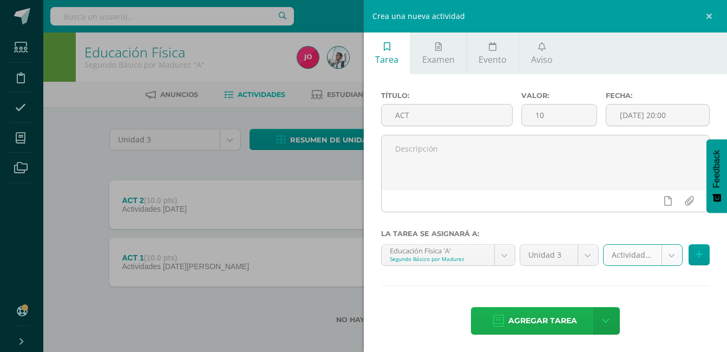
click at [546, 319] on span "Agregar tarea" at bounding box center [542, 320] width 69 height 27
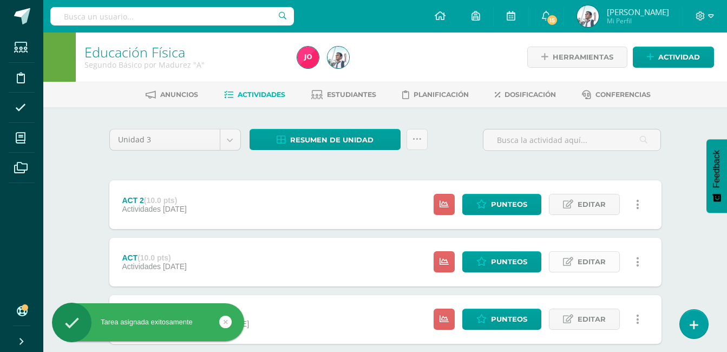
click at [580, 261] on span "Editar" at bounding box center [592, 262] width 28 height 20
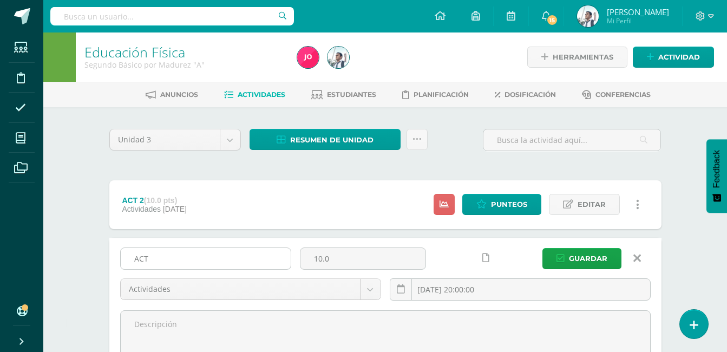
click at [258, 257] on input "ACT" at bounding box center [206, 258] width 170 height 21
type input "ACT 3"
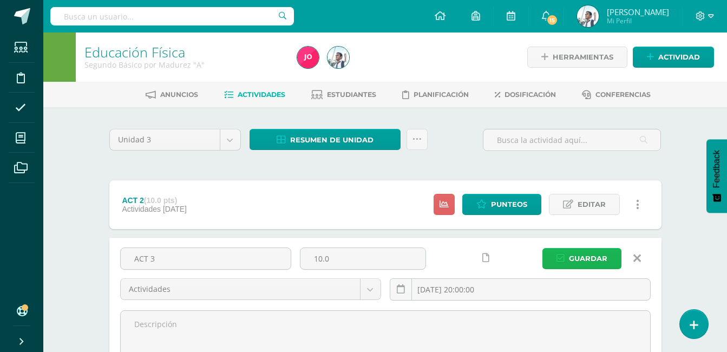
click at [560, 254] on icon "submit" at bounding box center [560, 258] width 8 height 9
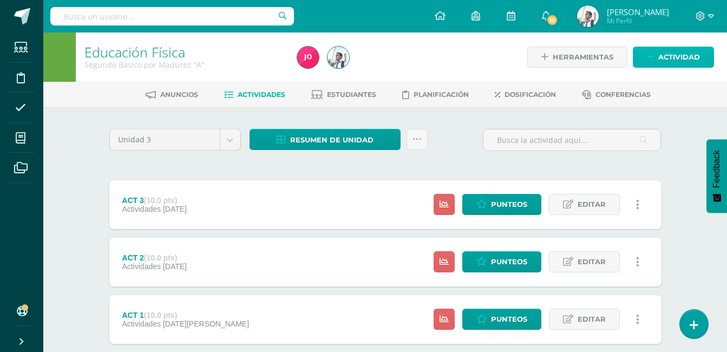
click at [668, 67] on span "Actividad" at bounding box center [679, 57] width 42 height 20
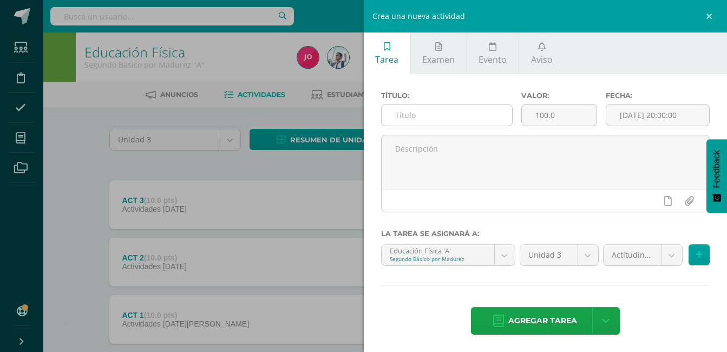
click at [494, 111] on input "text" at bounding box center [447, 114] width 131 height 21
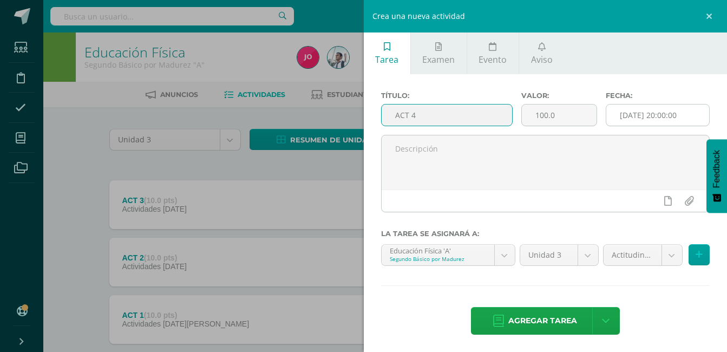
type input "ACT 4"
click at [625, 111] on input "[DATE] 20:00:00" at bounding box center [657, 114] width 103 height 21
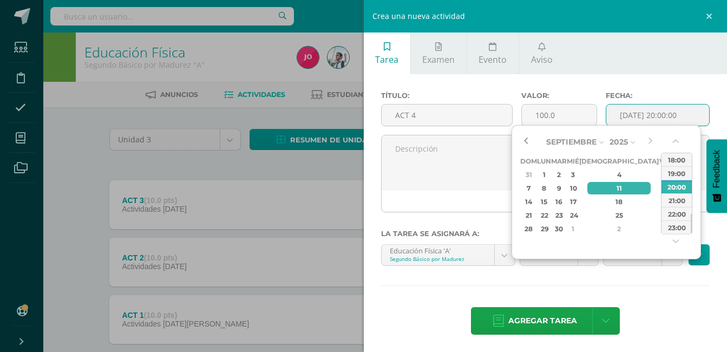
click at [527, 140] on button "button" at bounding box center [525, 142] width 11 height 16
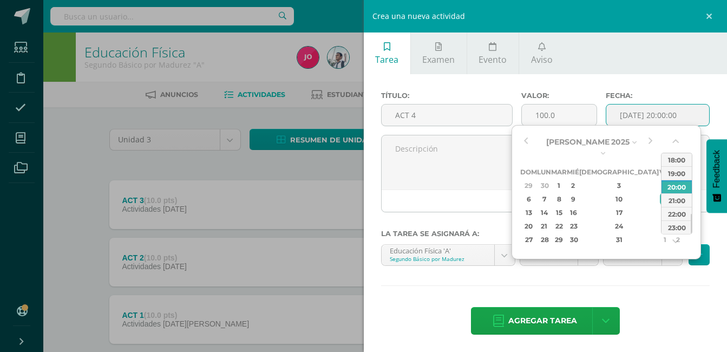
click at [672, 220] on div "26" at bounding box center [677, 226] width 11 height 12
type input "2025-07-26 20:00"
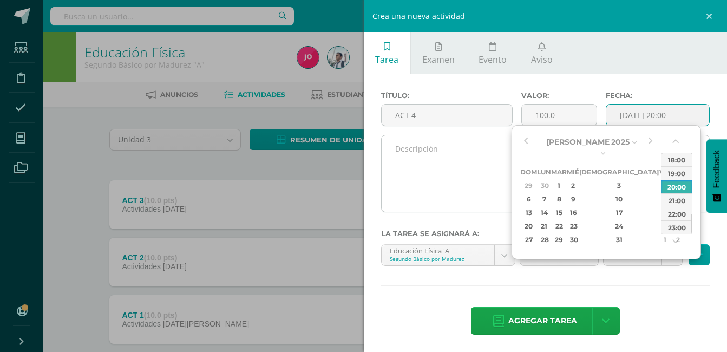
click at [455, 161] on textarea at bounding box center [546, 162] width 328 height 54
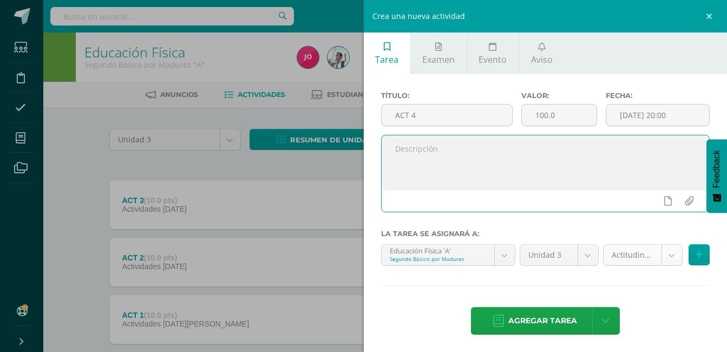
click at [627, 264] on body "La tarea ACT 3 fue editada exitosamente. Estudiantes Disciplina Asistencia Mis …" at bounding box center [363, 208] width 727 height 416
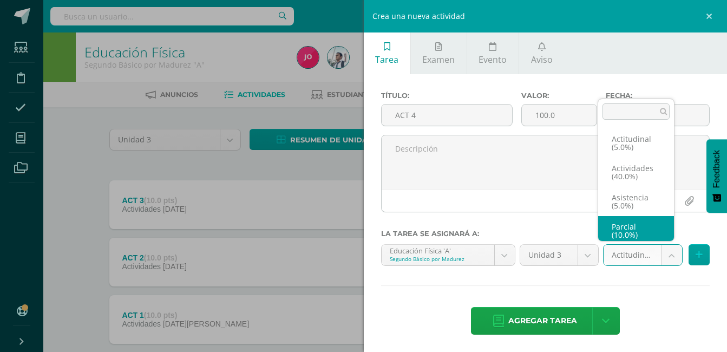
scroll to position [4, 0]
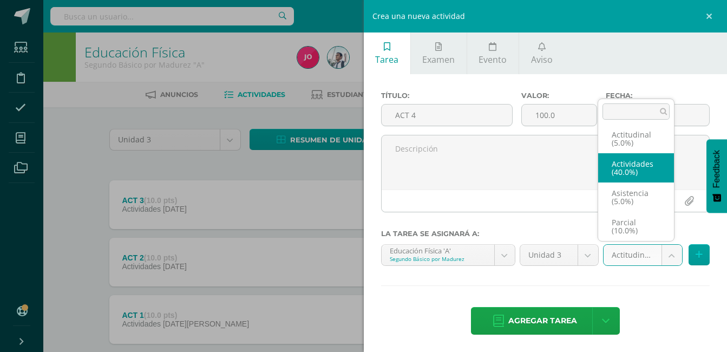
select select "22059"
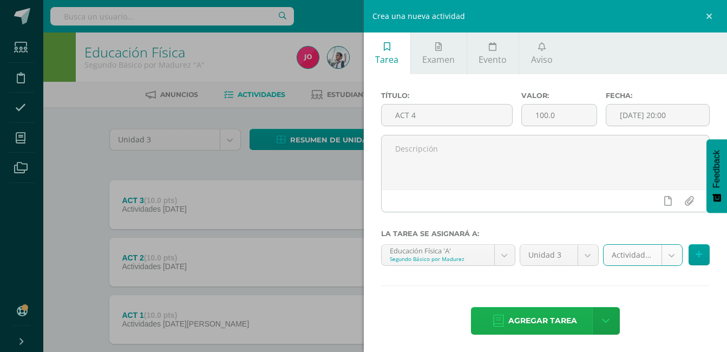
click at [553, 316] on span "Agregar tarea" at bounding box center [542, 320] width 69 height 27
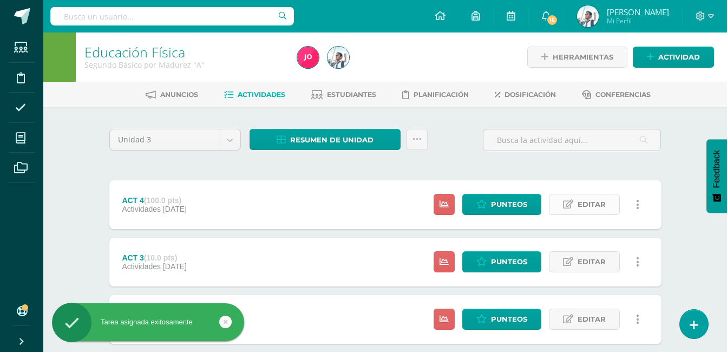
click at [597, 196] on span "Editar" at bounding box center [592, 204] width 28 height 20
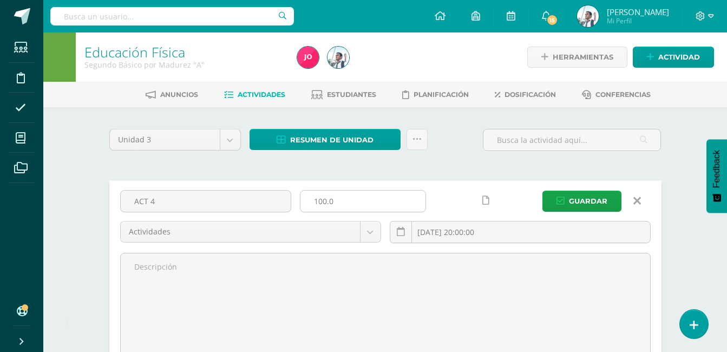
click at [419, 200] on input "100.0" at bounding box center [362, 201] width 125 height 21
type input "10"
click at [567, 199] on button "Guardar" at bounding box center [581, 201] width 79 height 21
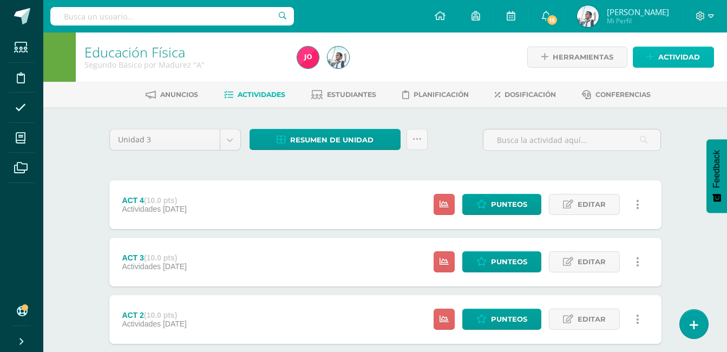
click at [667, 62] on span "Actividad" at bounding box center [679, 57] width 42 height 20
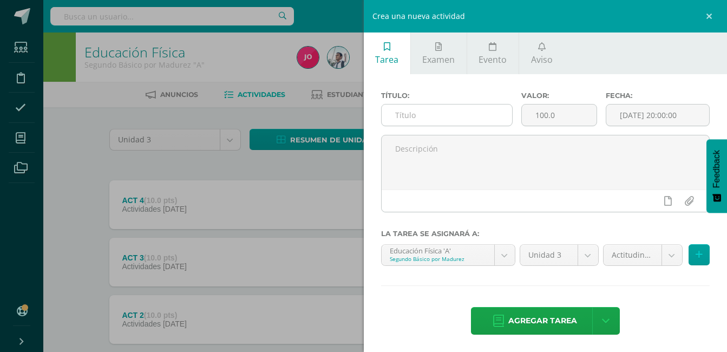
click at [427, 109] on input "text" at bounding box center [447, 114] width 131 height 21
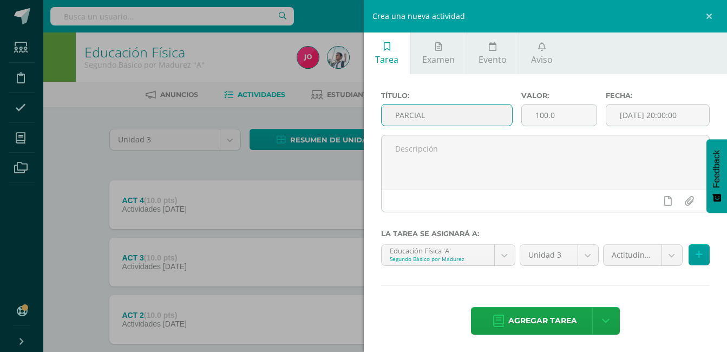
type input "PARCIAL"
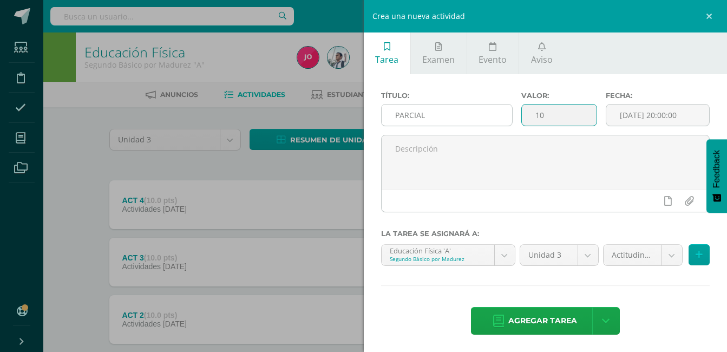
type input "10"
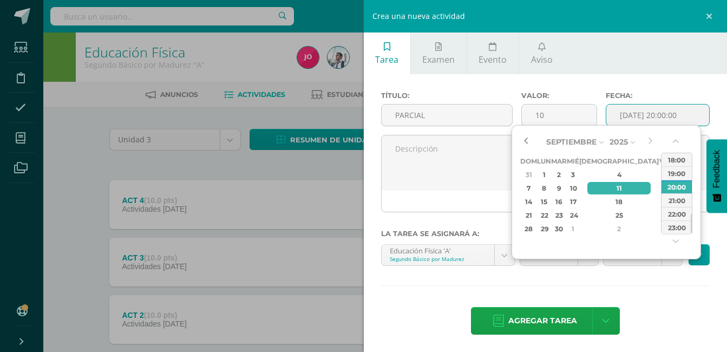
click at [526, 139] on button "button" at bounding box center [525, 142] width 11 height 16
click at [673, 178] on div "2" at bounding box center [678, 174] width 11 height 12
type input "[DATE] 20:00"
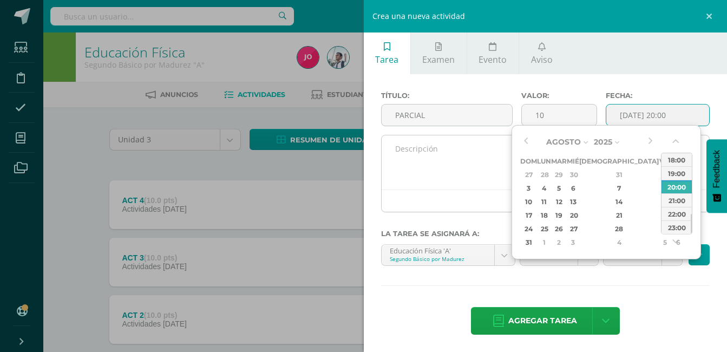
click at [441, 152] on textarea at bounding box center [546, 162] width 328 height 54
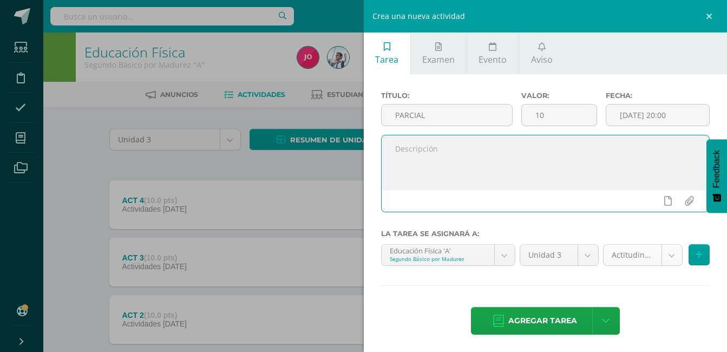
click at [619, 257] on body "La tarea ACT 4 fue editada exitosamente. Estudiantes Disciplina Asistencia Mis …" at bounding box center [363, 236] width 727 height 473
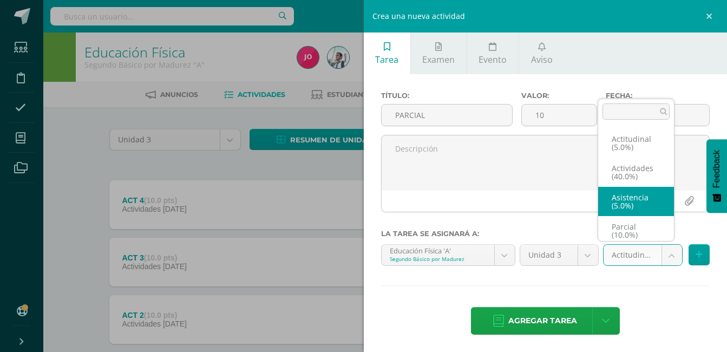
scroll to position [4, 0]
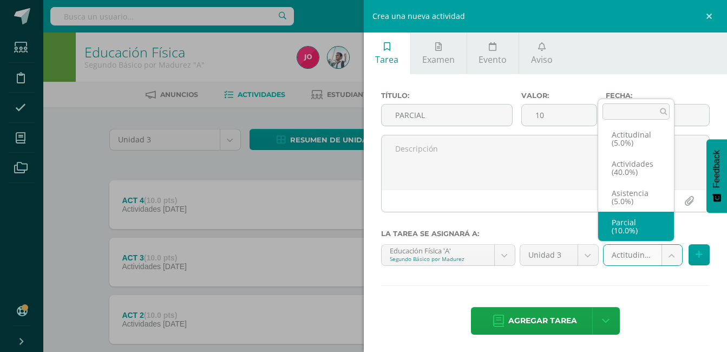
select select "22058"
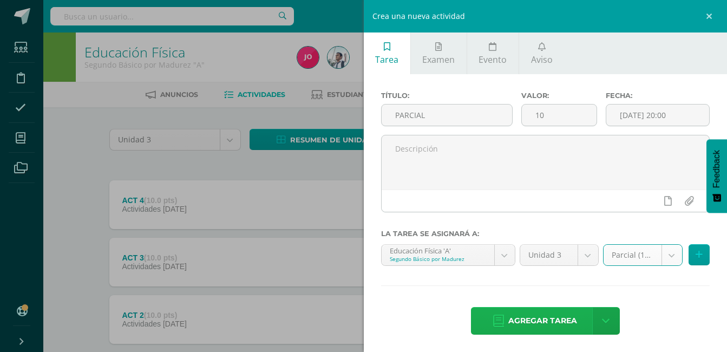
click at [546, 317] on span "Agregar tarea" at bounding box center [542, 320] width 69 height 27
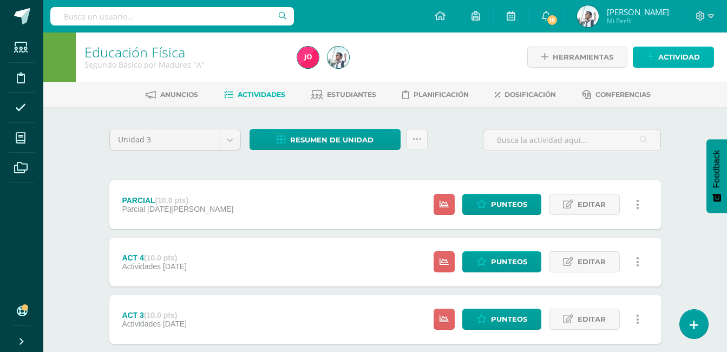
click at [667, 57] on span "Actividad" at bounding box center [679, 57] width 42 height 20
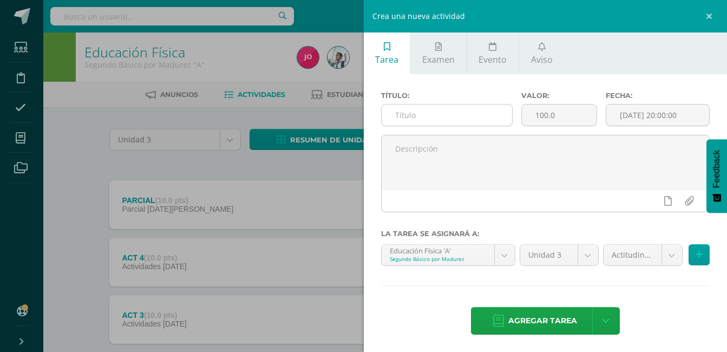
click at [442, 116] on input "text" at bounding box center [447, 114] width 131 height 21
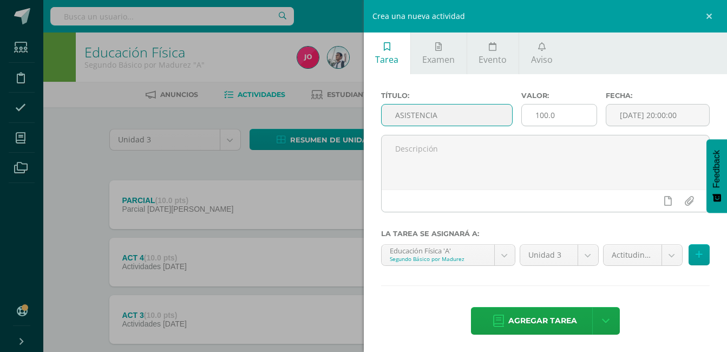
type input "ASISTENCIA"
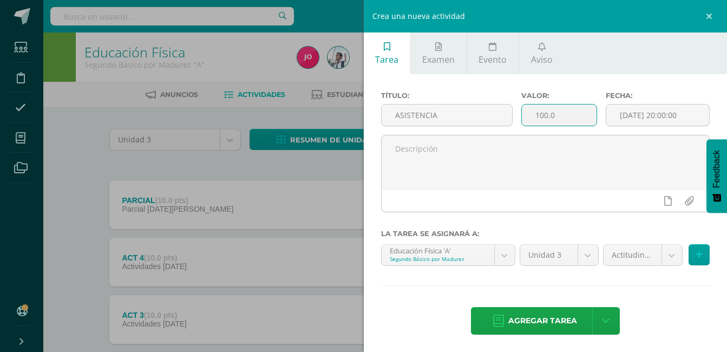
drag, startPoint x: 559, startPoint y: 118, endPoint x: 530, endPoint y: 115, distance: 28.8
click at [530, 115] on input "100.0" at bounding box center [559, 114] width 75 height 21
type input "5"
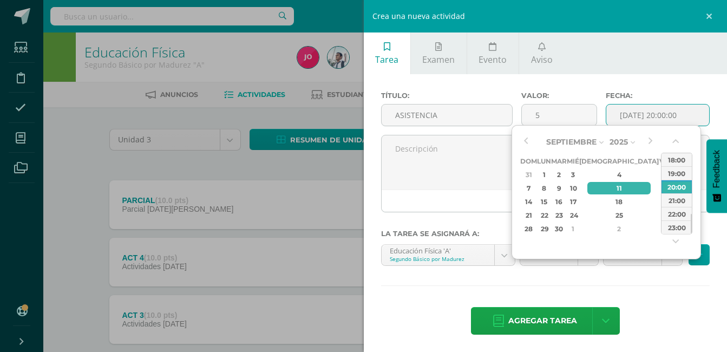
click at [673, 183] on div "13" at bounding box center [678, 188] width 11 height 12
type input "[DATE] 20:00"
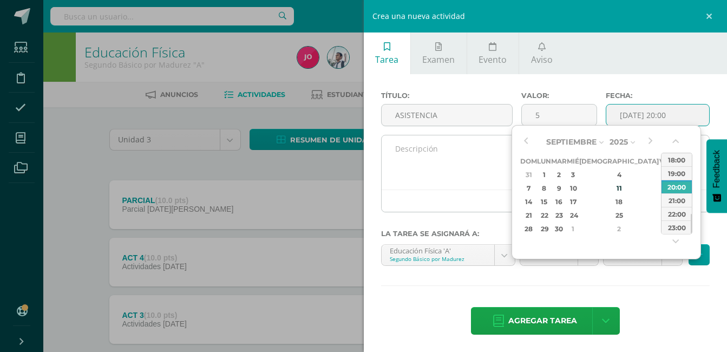
click at [468, 149] on textarea at bounding box center [546, 162] width 328 height 54
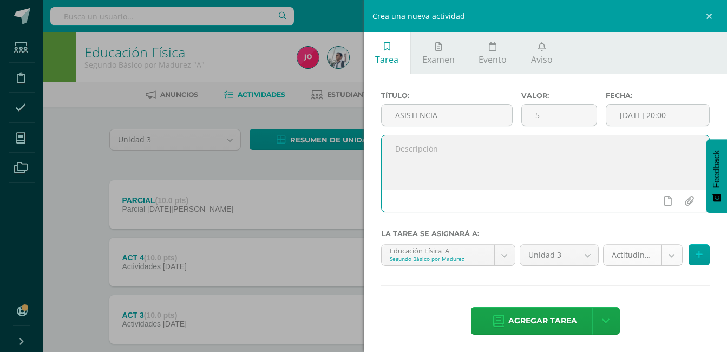
click at [631, 251] on body "Tarea asignada exitosamente Estudiantes Disciplina Asistencia Mis cursos Archiv…" at bounding box center [363, 265] width 727 height 530
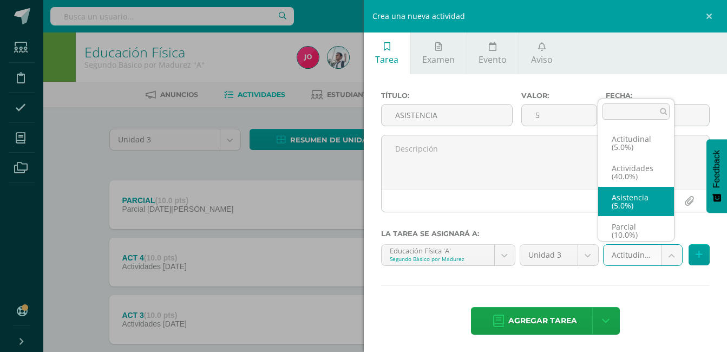
scroll to position [4, 0]
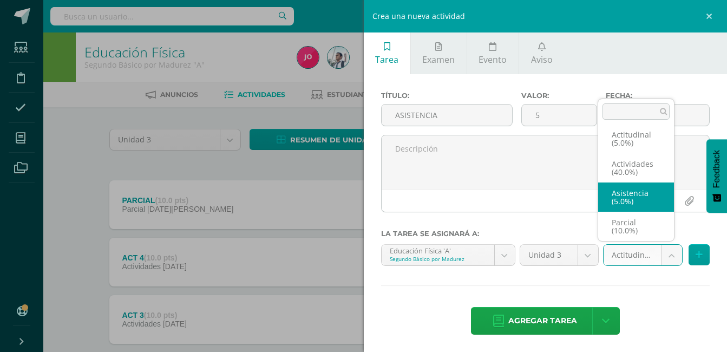
select select "22056"
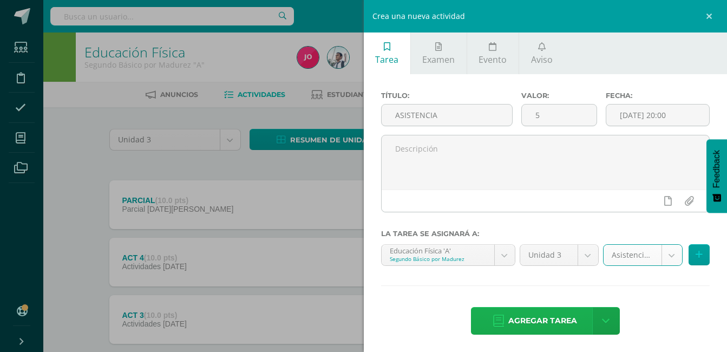
click at [528, 326] on span "Agregar tarea" at bounding box center [542, 320] width 69 height 27
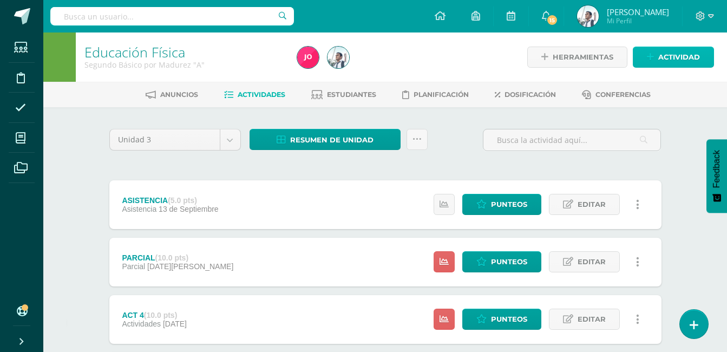
click at [662, 53] on span "Actividad" at bounding box center [679, 57] width 42 height 20
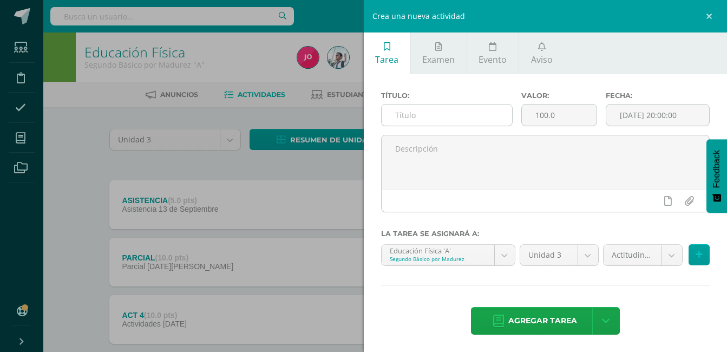
click at [470, 113] on input "text" at bounding box center [447, 114] width 131 height 21
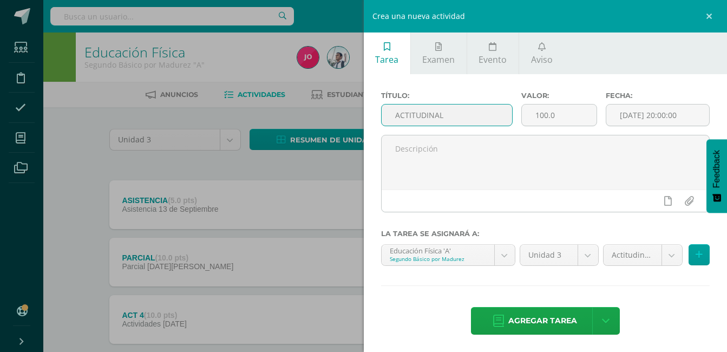
type input "ACTITUDINAL"
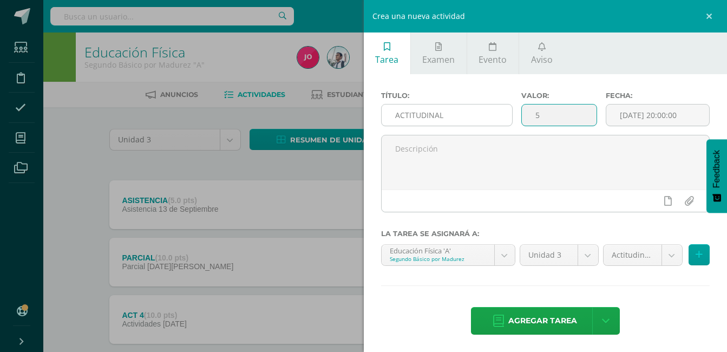
type input "5"
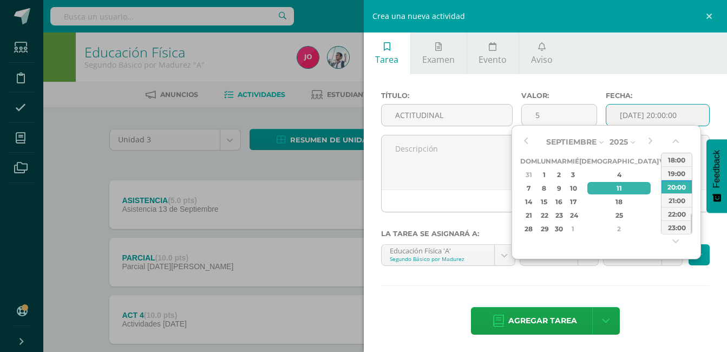
click at [673, 189] on div "13" at bounding box center [678, 188] width 11 height 12
type input "[DATE] 20:00"
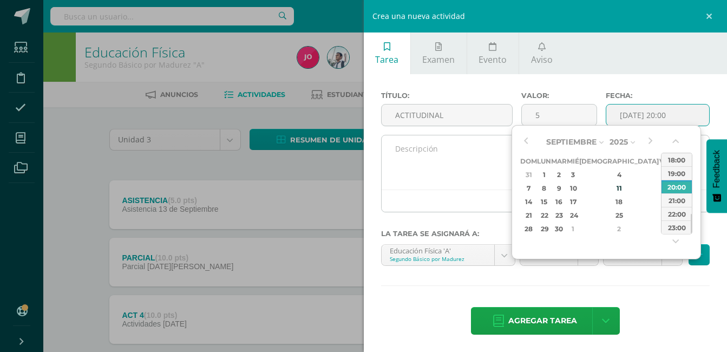
click at [447, 147] on textarea at bounding box center [546, 162] width 328 height 54
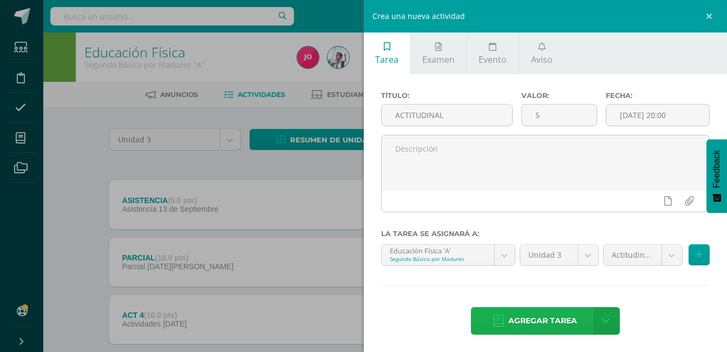
click at [543, 334] on link "Agregar tarea" at bounding box center [535, 321] width 128 height 28
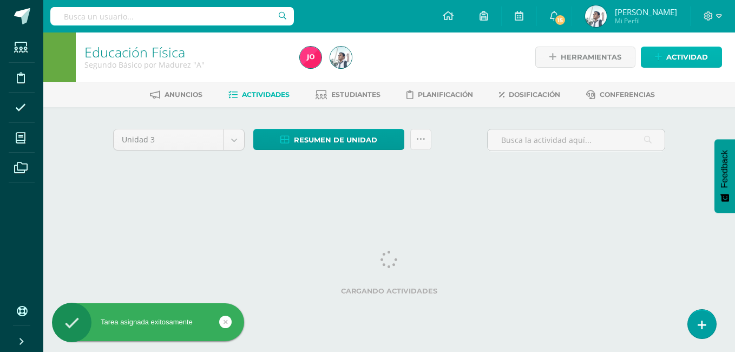
click at [665, 59] on link "Actividad" at bounding box center [681, 57] width 81 height 21
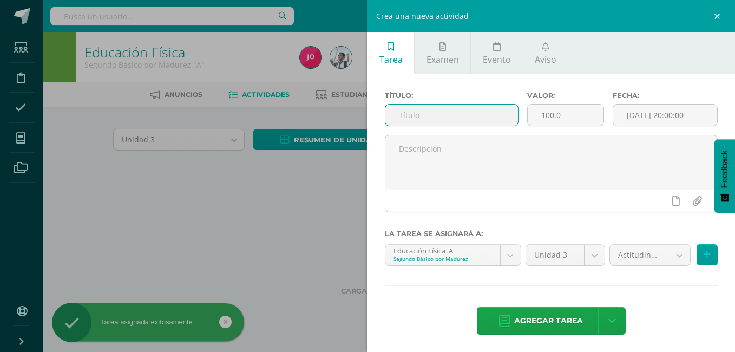
click at [487, 120] on input "text" at bounding box center [451, 114] width 133 height 21
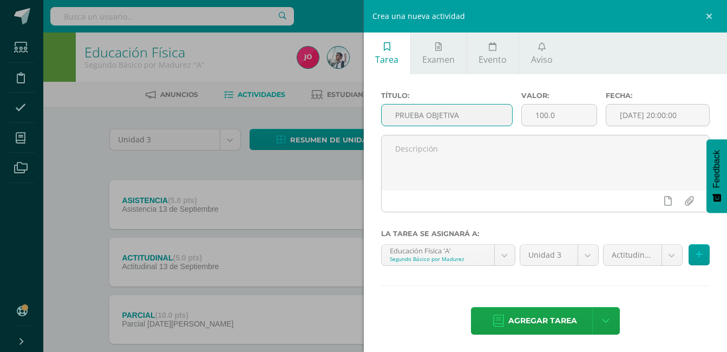
type input "PRUEBA OBJETIVA"
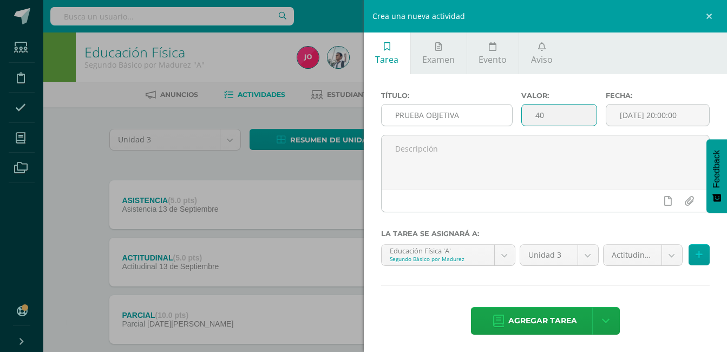
type input "40"
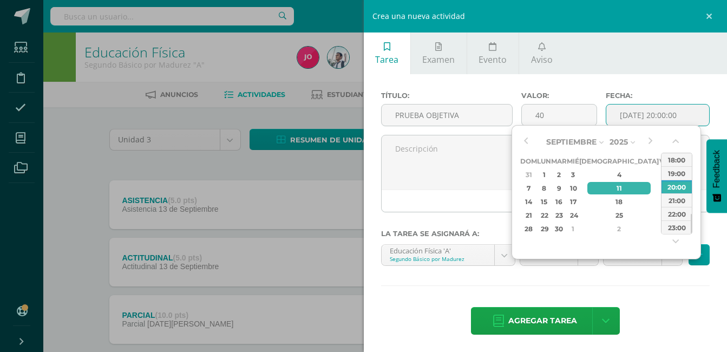
click at [673, 183] on div "13" at bounding box center [678, 188] width 11 height 12
type input "2025-09-13 20:00"
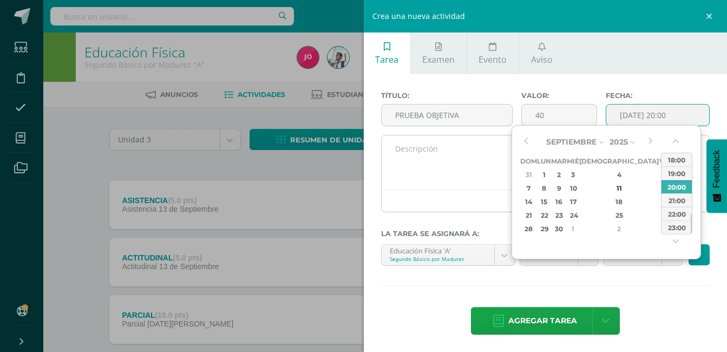
click at [487, 158] on textarea at bounding box center [546, 162] width 328 height 54
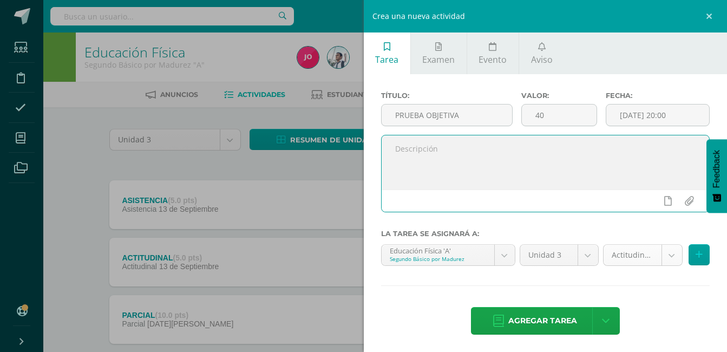
click at [613, 252] on body "Tarea asignada exitosamente Estudiantes Disciplina Asistencia Mis cursos Archiv…" at bounding box center [363, 322] width 727 height 645
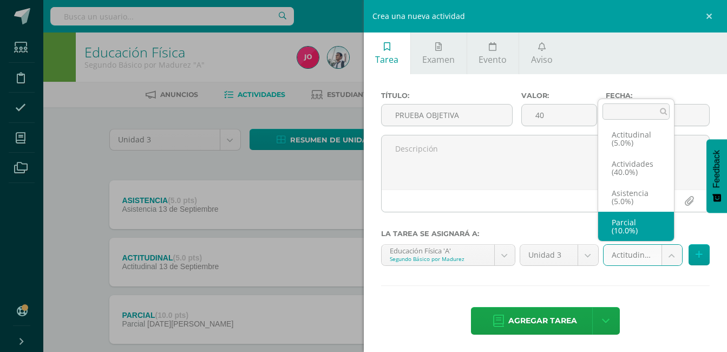
scroll to position [46, 0]
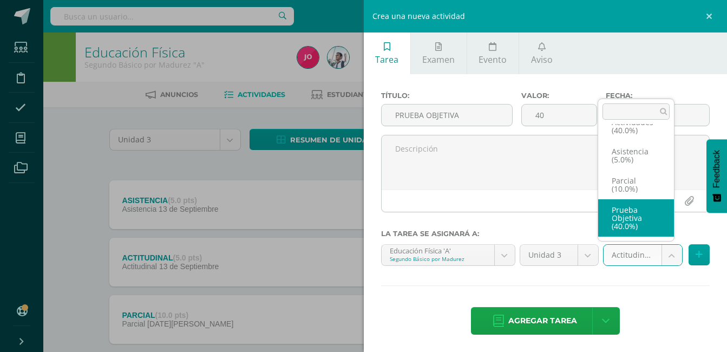
select select "22055"
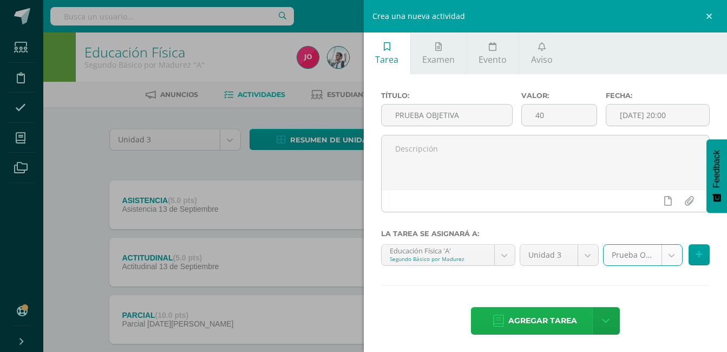
click at [560, 317] on span "Agregar tarea" at bounding box center [542, 320] width 69 height 27
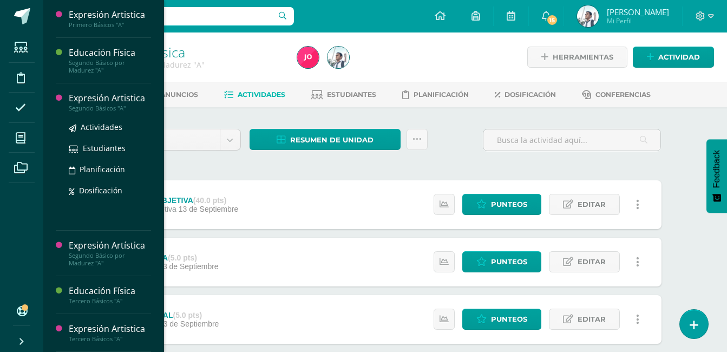
click at [97, 102] on div "Expresión Artistica" at bounding box center [110, 98] width 82 height 12
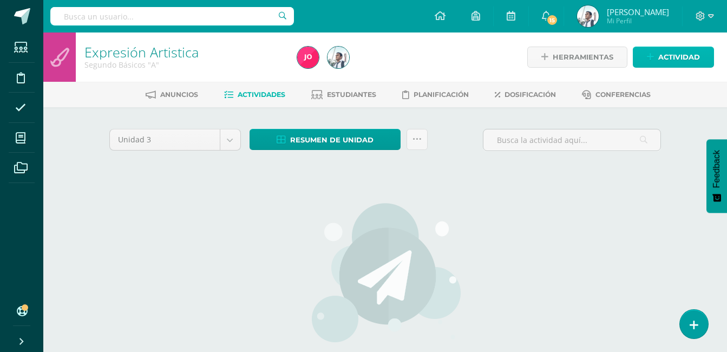
click at [652, 63] on link "Actividad" at bounding box center [673, 57] width 81 height 21
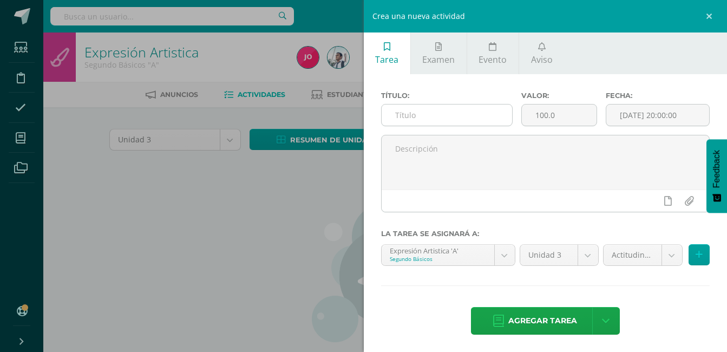
click at [463, 106] on input "text" at bounding box center [447, 114] width 131 height 21
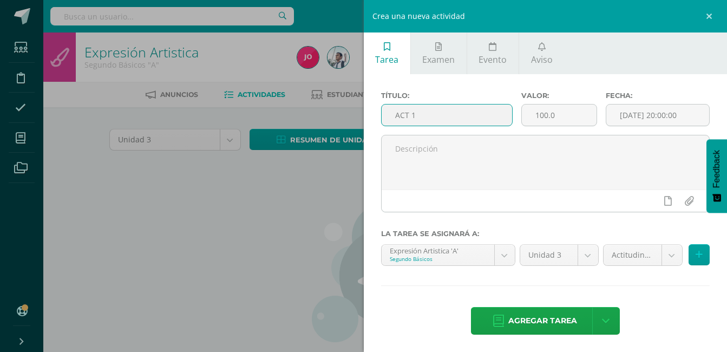
type input "ACT 1"
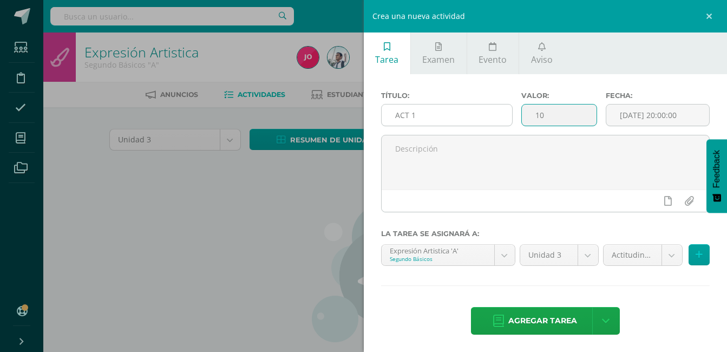
type input "10"
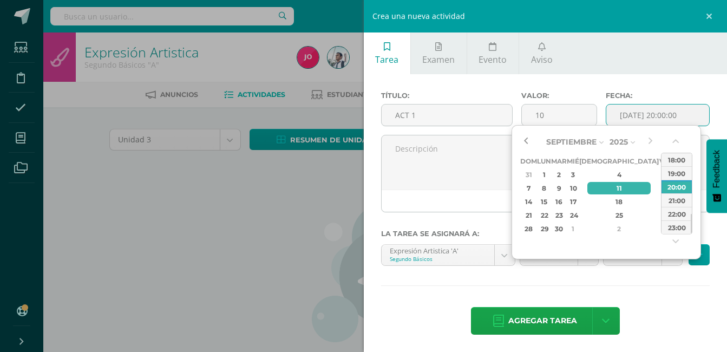
click at [526, 143] on button "button" at bounding box center [525, 142] width 11 height 16
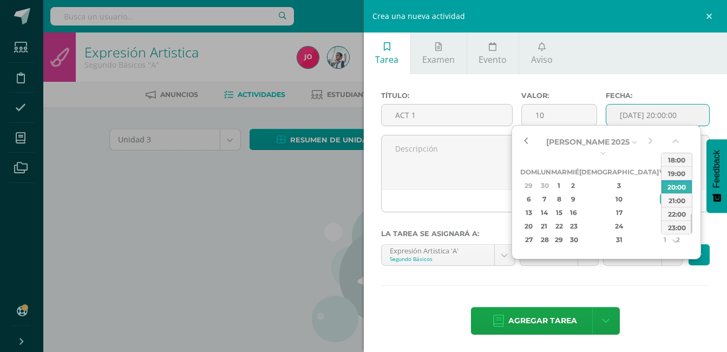
click at [526, 143] on button "button" at bounding box center [525, 142] width 11 height 16
click at [672, 179] on div "5" at bounding box center [677, 185] width 11 height 12
type input "[DATE] 20:00"
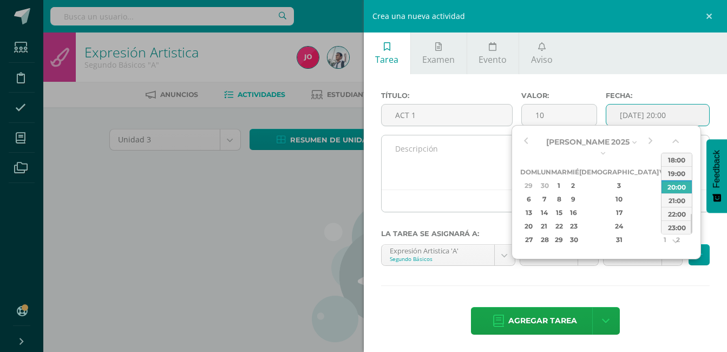
click at [481, 158] on textarea at bounding box center [546, 162] width 328 height 54
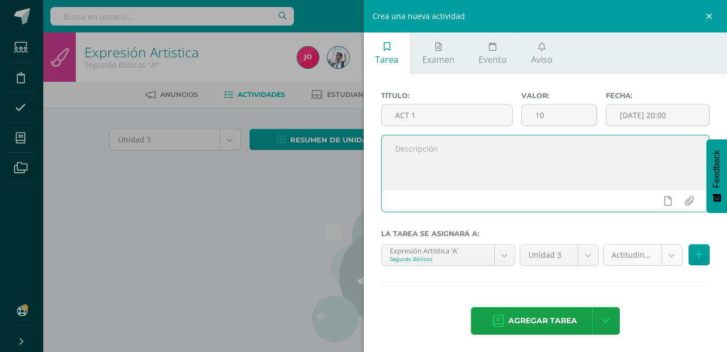
click at [626, 250] on body "Estudiantes Disciplina Asistencia Mis cursos Archivos Soporte Ayuda Reportar un…" at bounding box center [363, 232] width 727 height 465
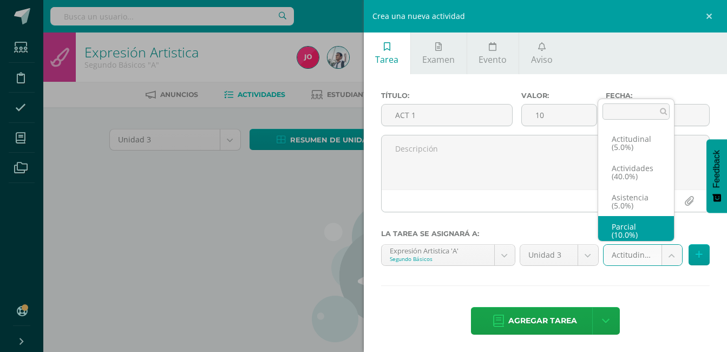
scroll to position [4, 0]
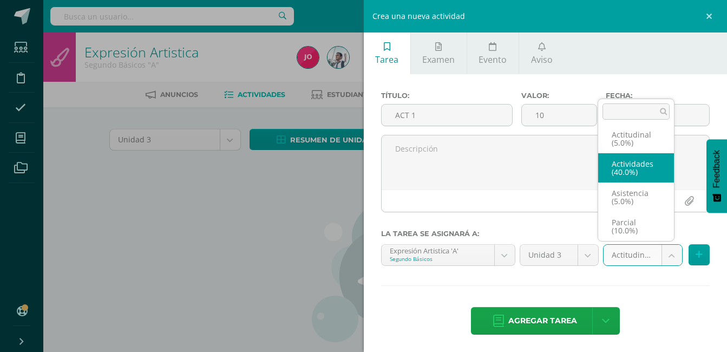
select select "22064"
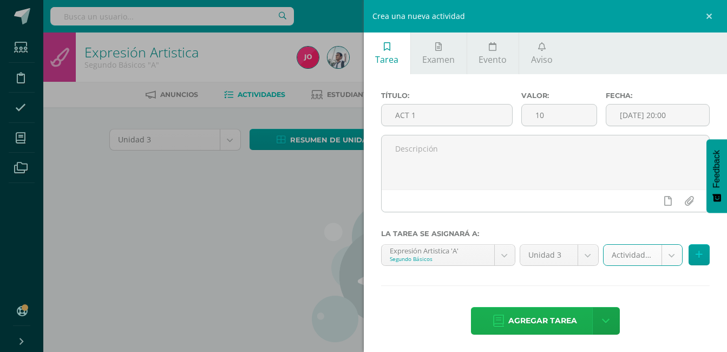
click at [559, 319] on span "Agregar tarea" at bounding box center [542, 320] width 69 height 27
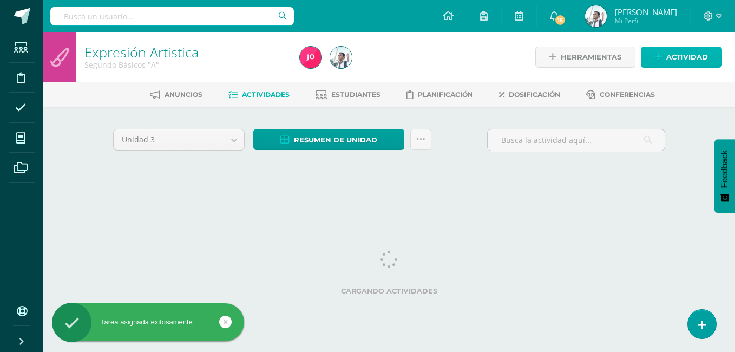
click at [666, 58] on span "Actividad" at bounding box center [687, 57] width 42 height 20
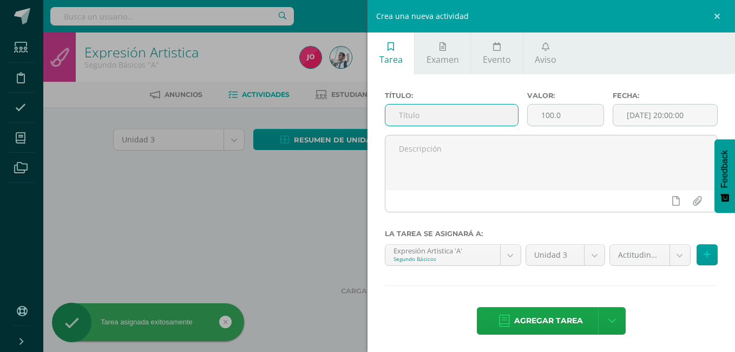
click at [447, 117] on input "text" at bounding box center [451, 114] width 133 height 21
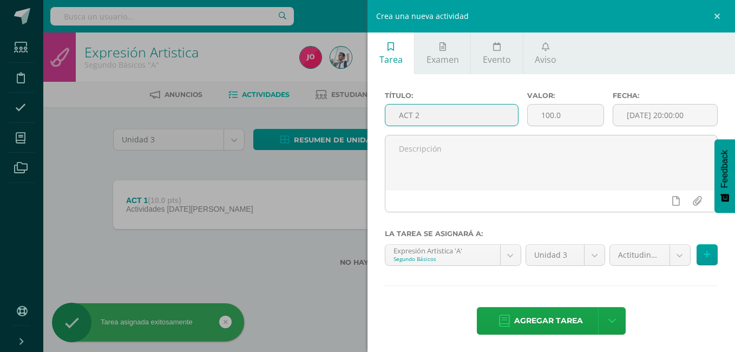
type input "ACT 2"
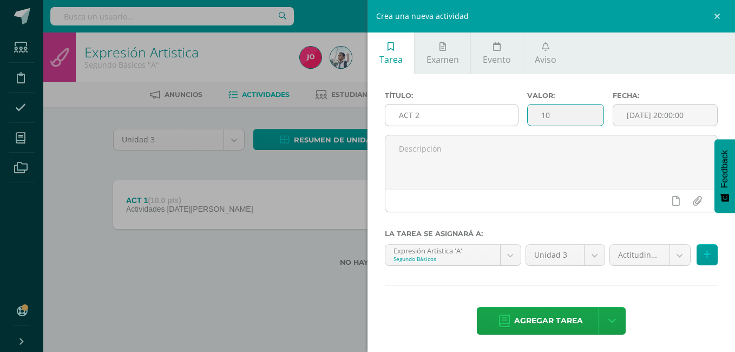
type input "10"
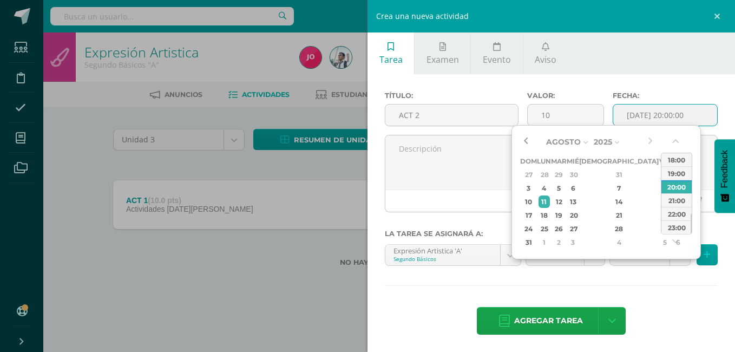
click at [526, 143] on button "button" at bounding box center [525, 142] width 11 height 16
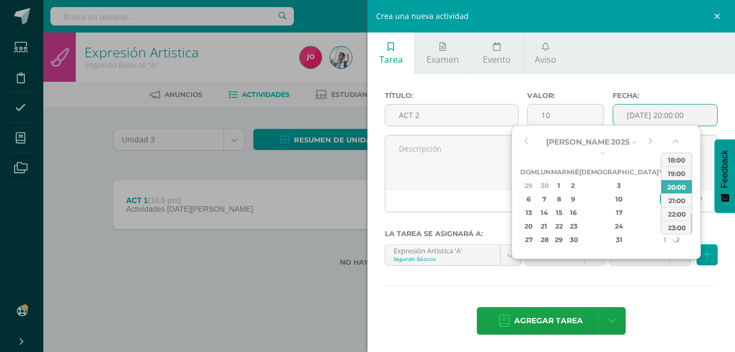
click at [672, 193] on div "12" at bounding box center [677, 199] width 11 height 12
type input "2025-07-12 20:00"
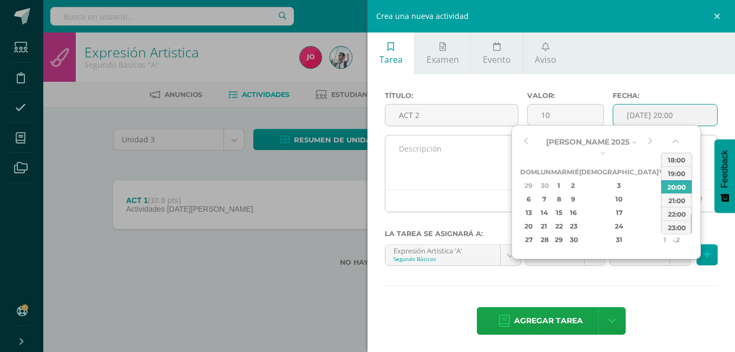
click at [469, 160] on textarea at bounding box center [551, 162] width 332 height 54
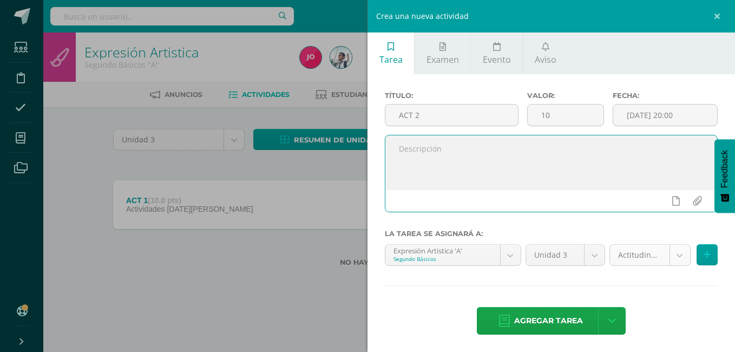
click at [641, 257] on body "Tarea asignada exitosamente Estudiantes Disciplina Asistencia Mis cursos Archiv…" at bounding box center [367, 150] width 735 height 301
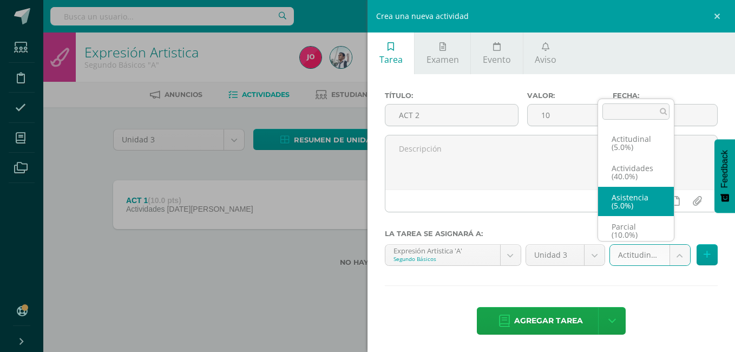
scroll to position [4, 0]
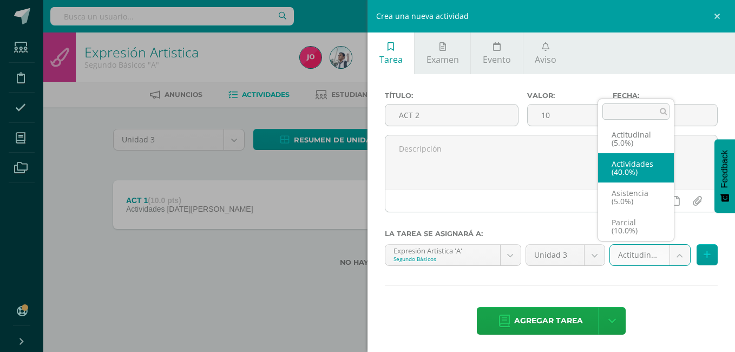
select select "22064"
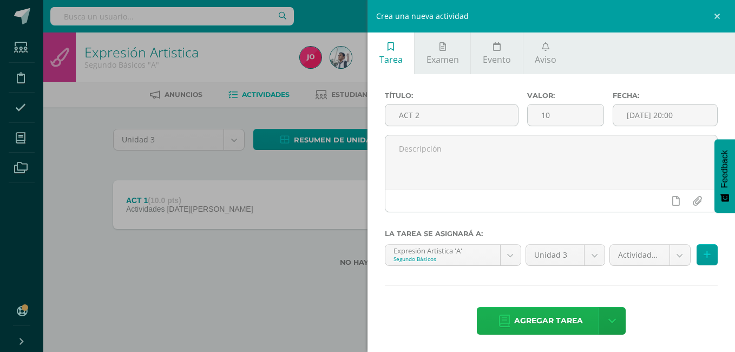
click at [553, 319] on span "Agregar tarea" at bounding box center [548, 320] width 69 height 27
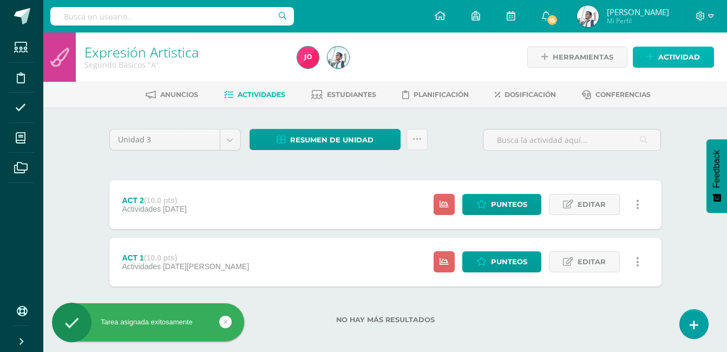
click at [681, 58] on span "Actividad" at bounding box center [679, 57] width 42 height 20
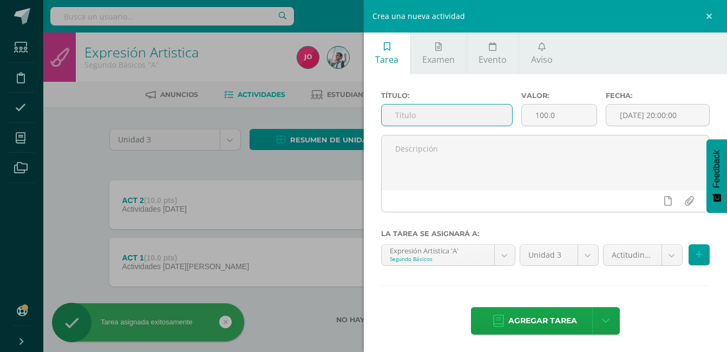
click at [445, 115] on input "text" at bounding box center [447, 114] width 131 height 21
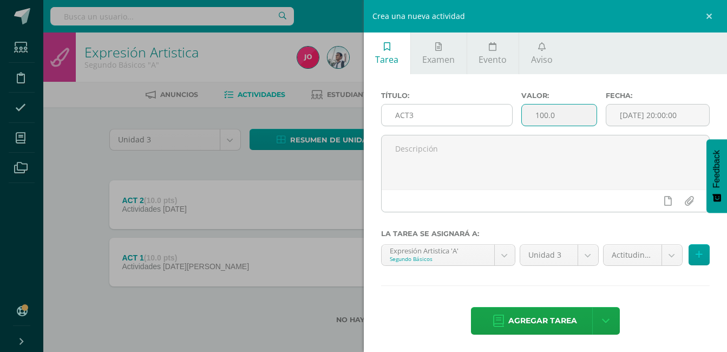
click at [445, 115] on input "ACT3" at bounding box center [447, 114] width 131 height 21
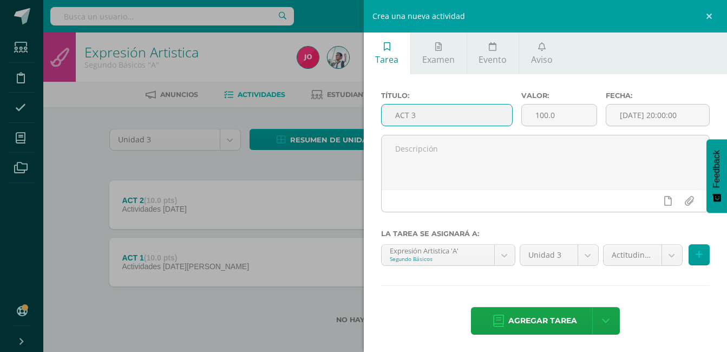
type input "ACT 3"
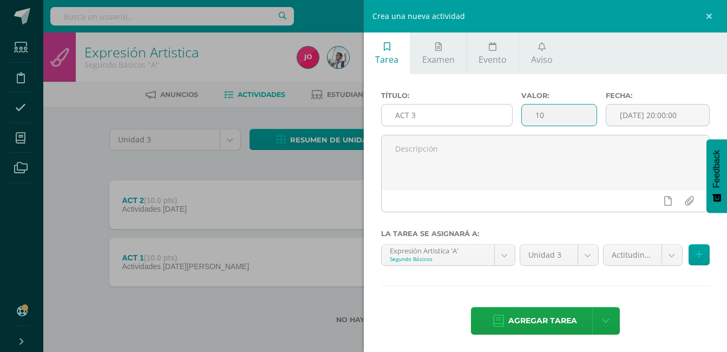
type input "10"
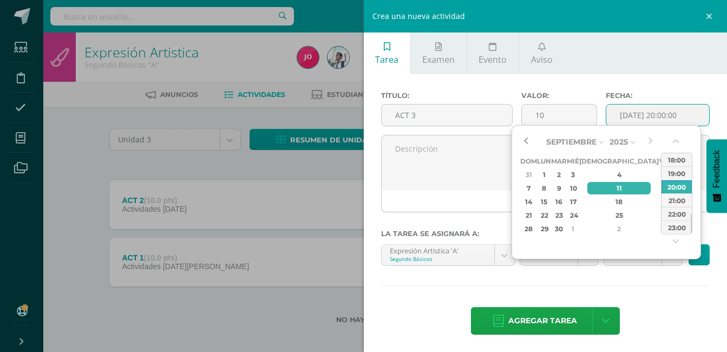
click at [526, 136] on button "button" at bounding box center [525, 142] width 11 height 16
click at [650, 142] on button "button" at bounding box center [650, 142] width 11 height 16
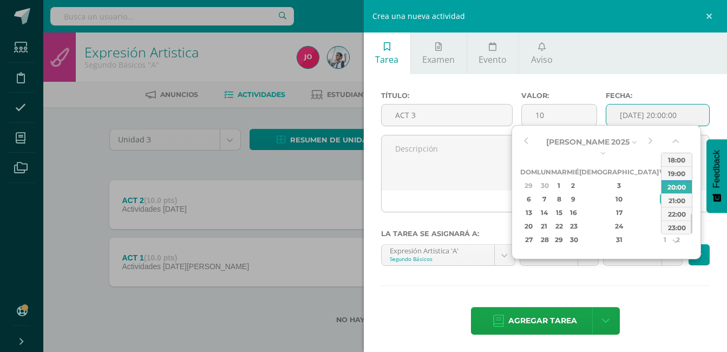
click at [672, 206] on div "19" at bounding box center [677, 212] width 11 height 12
type input "[DATE] 20:00"
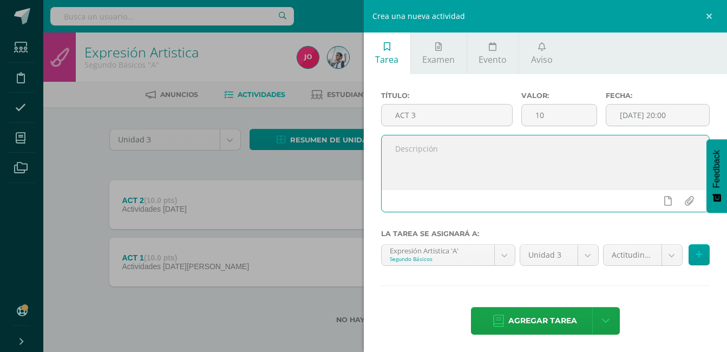
click at [432, 155] on textarea at bounding box center [546, 162] width 328 height 54
click at [607, 250] on body "Tarea asignada exitosamente Estudiantes Disciplina Asistencia Mis cursos Archiv…" at bounding box center [363, 179] width 727 height 358
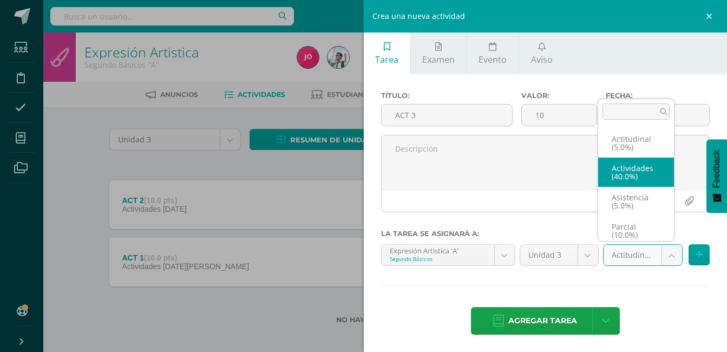
select select "22064"
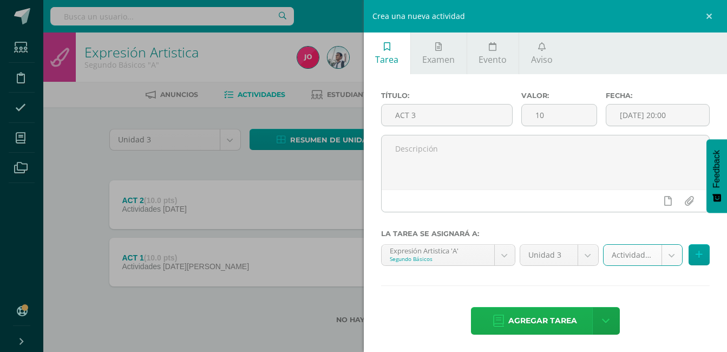
click at [546, 313] on span "Agregar tarea" at bounding box center [542, 320] width 69 height 27
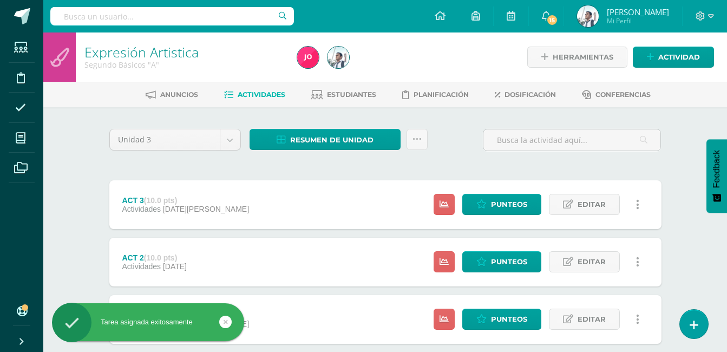
click at [680, 45] on div "Herramientas Detalle de asistencias Actividad" at bounding box center [612, 56] width 204 height 49
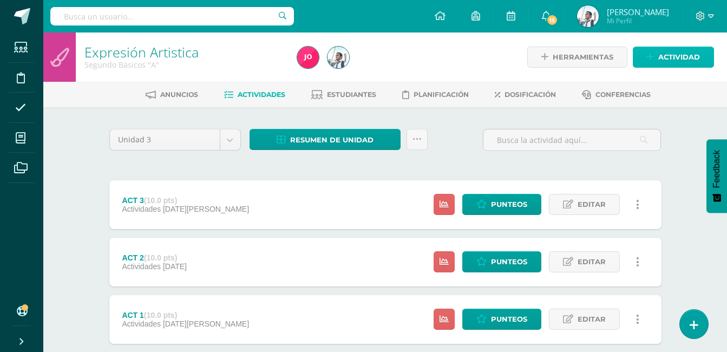
click at [680, 52] on span "Actividad" at bounding box center [679, 57] width 42 height 20
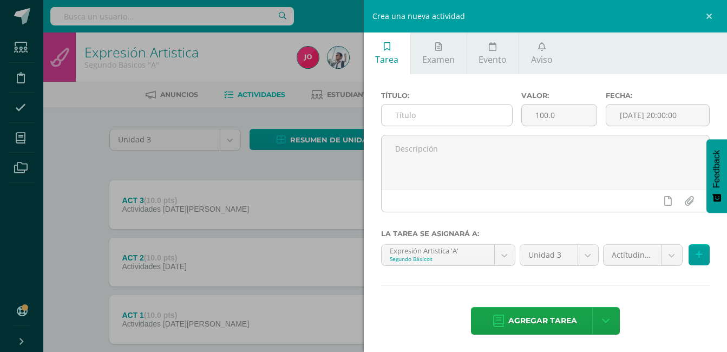
click at [456, 118] on input "text" at bounding box center [447, 114] width 131 height 21
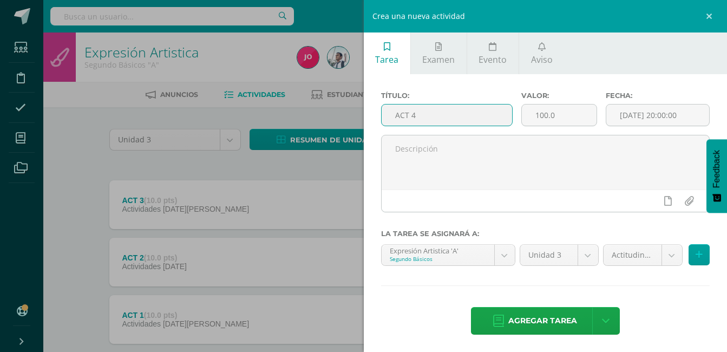
type input "ACT 4"
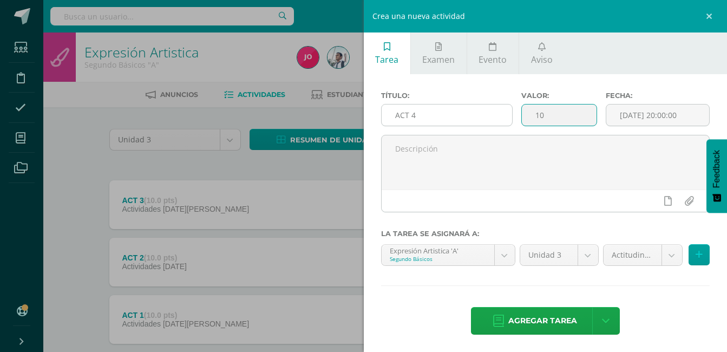
type input "10"
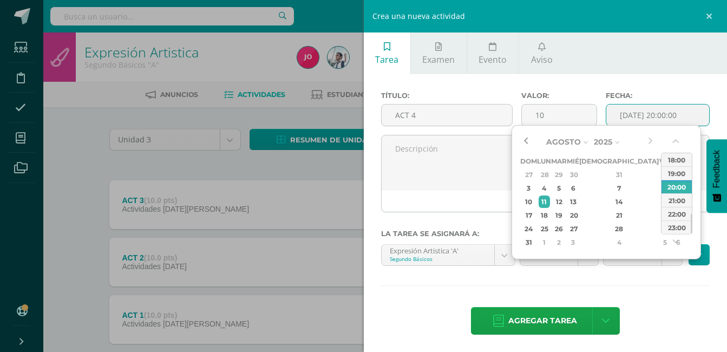
click at [531, 140] on button "button" at bounding box center [525, 142] width 11 height 16
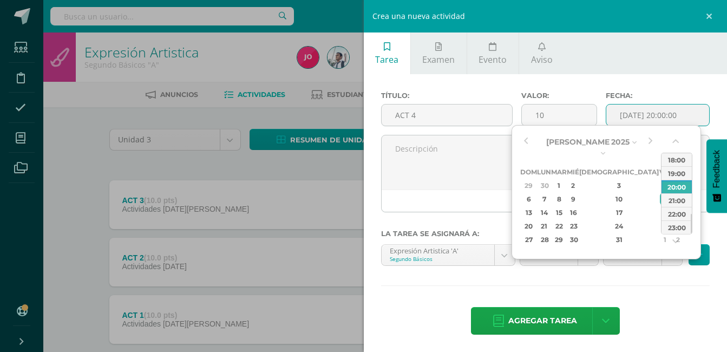
click at [672, 220] on div "26" at bounding box center [677, 226] width 11 height 12
type input "2025-07-26 20:00"
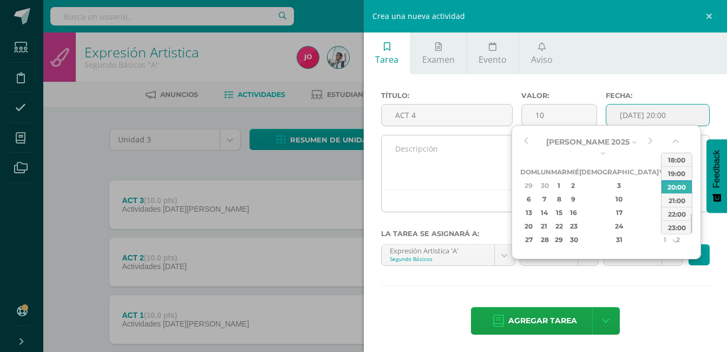
click at [464, 170] on textarea at bounding box center [546, 162] width 328 height 54
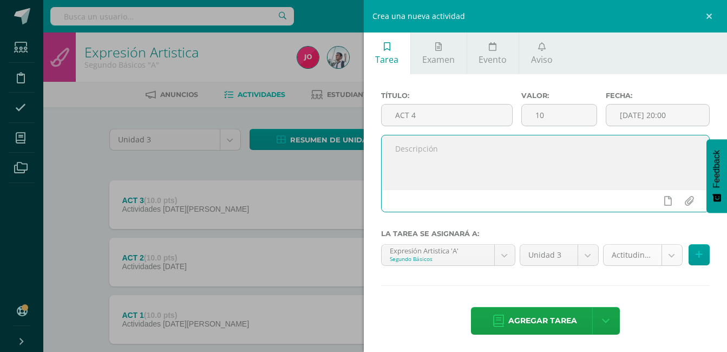
click at [640, 251] on body "Tarea asignada exitosamente Estudiantes Disciplina Asistencia Mis cursos Archiv…" at bounding box center [363, 208] width 727 height 416
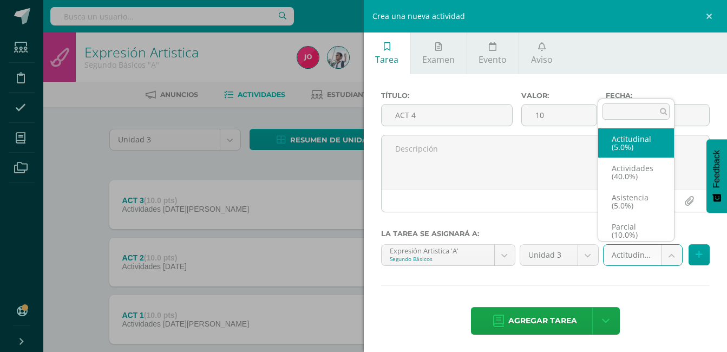
scroll to position [4, 0]
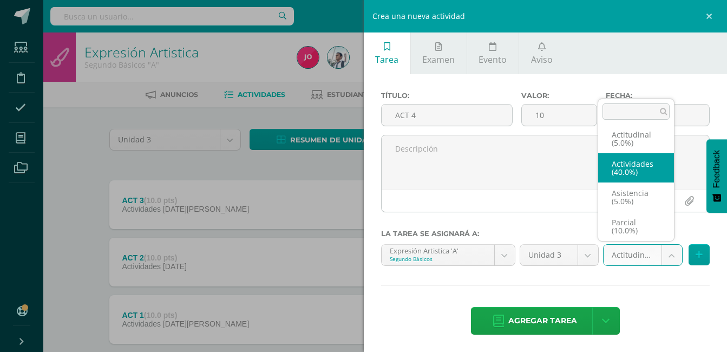
select select "22064"
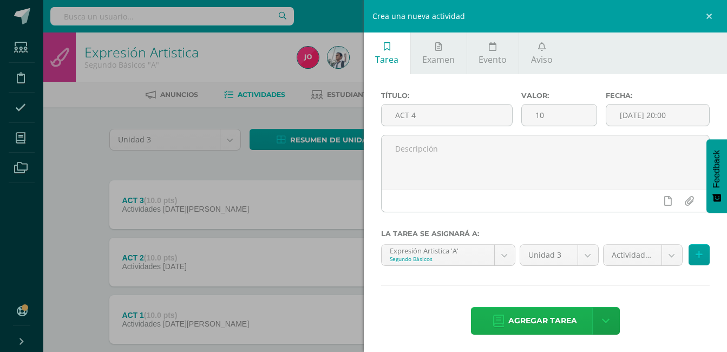
click at [562, 317] on span "Agregar tarea" at bounding box center [542, 320] width 69 height 27
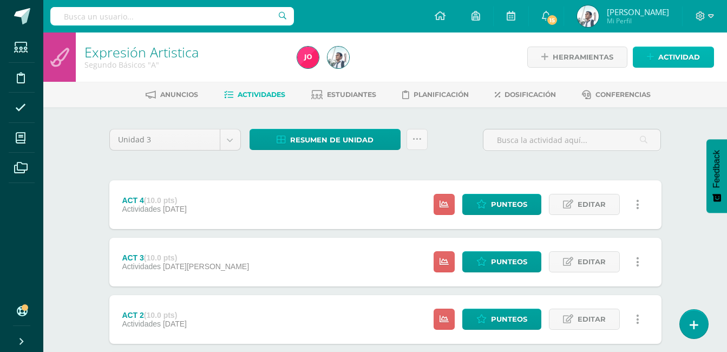
click at [662, 55] on span "Actividad" at bounding box center [679, 57] width 42 height 20
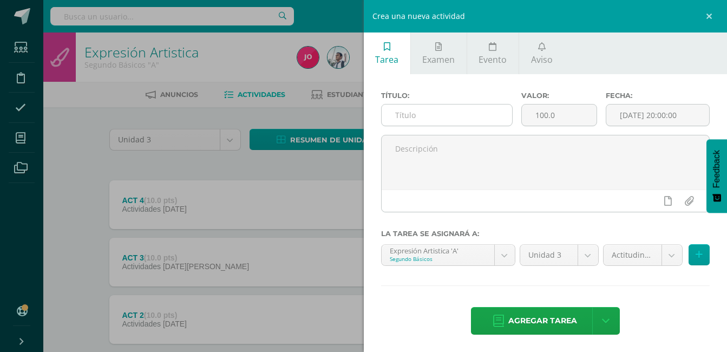
click at [494, 117] on input "text" at bounding box center [447, 114] width 131 height 21
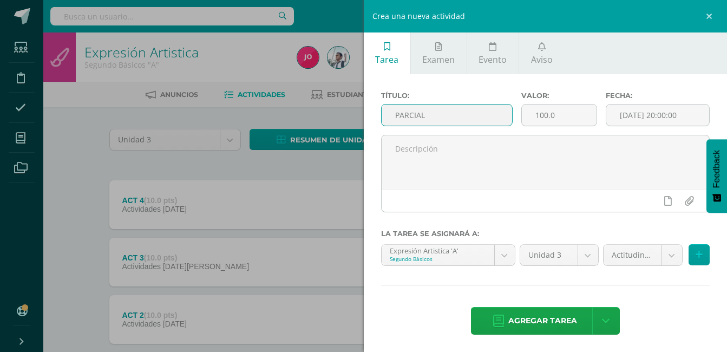
type input "PARCIAL"
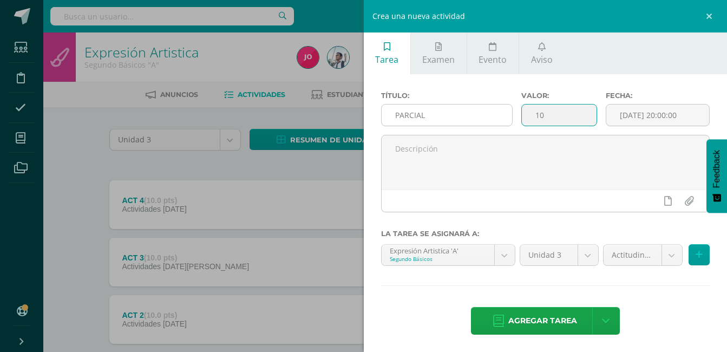
type input "10"
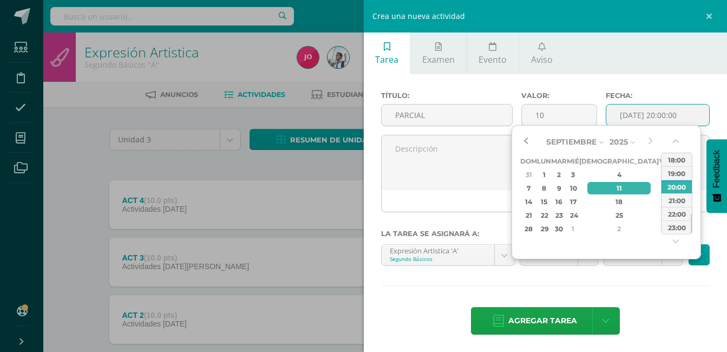
click at [523, 141] on button "button" at bounding box center [525, 142] width 11 height 16
click at [673, 177] on div "2" at bounding box center [678, 174] width 11 height 12
click at [673, 194] on div "9" at bounding box center [678, 188] width 11 height 12
type input "[DATE] 20:00"
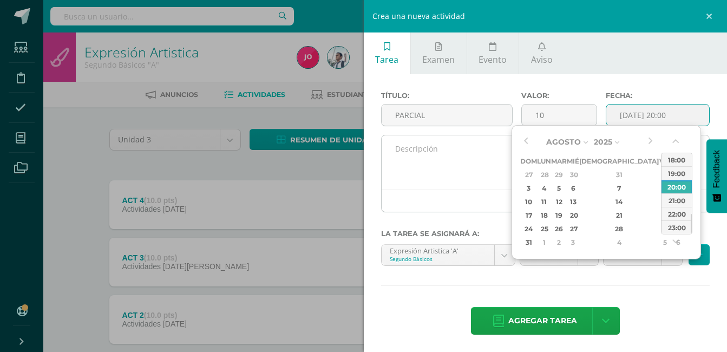
click at [480, 157] on textarea at bounding box center [546, 162] width 328 height 54
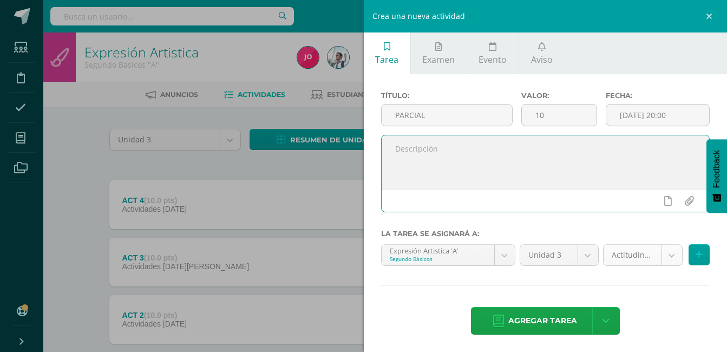
click at [618, 260] on body "Tarea asignada exitosamente Estudiantes Disciplina Asistencia Mis cursos Archiv…" at bounding box center [363, 236] width 727 height 473
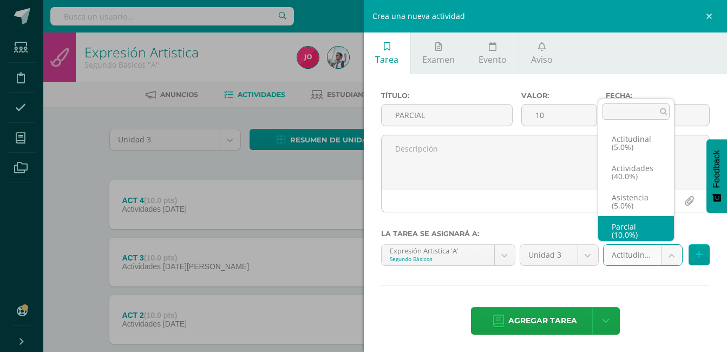
scroll to position [42, 0]
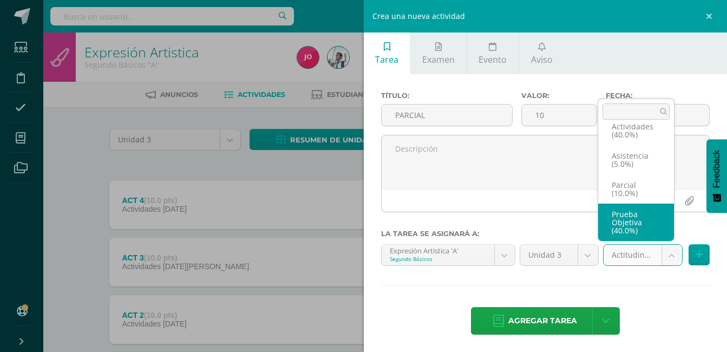
click at [638, 241] on div "Actitudinal (5.0%) Actividades (40.0%) Asistencia (5.0%) Parcial (10.0%) Prueba…" at bounding box center [636, 170] width 77 height 143
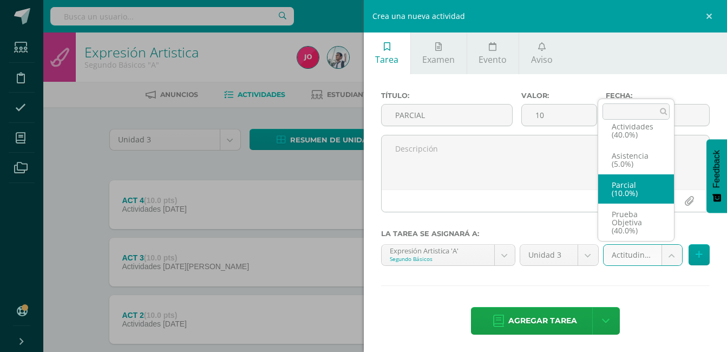
select select "22063"
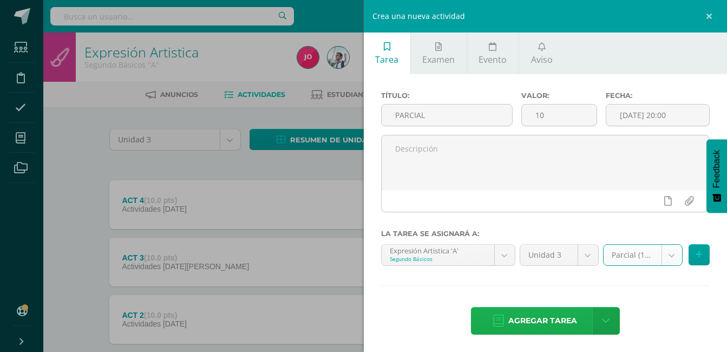
click at [562, 314] on span "Agregar tarea" at bounding box center [542, 320] width 69 height 27
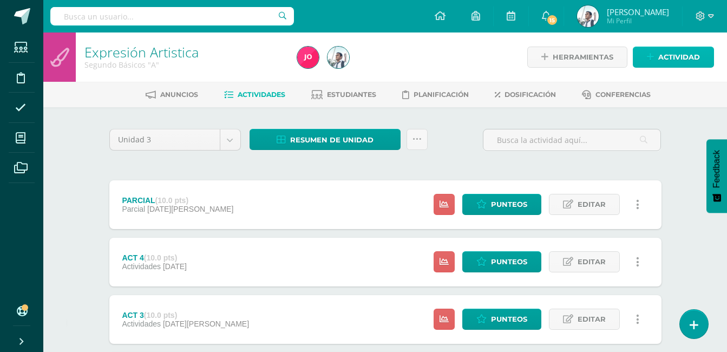
click at [655, 56] on link "Actividad" at bounding box center [673, 57] width 81 height 21
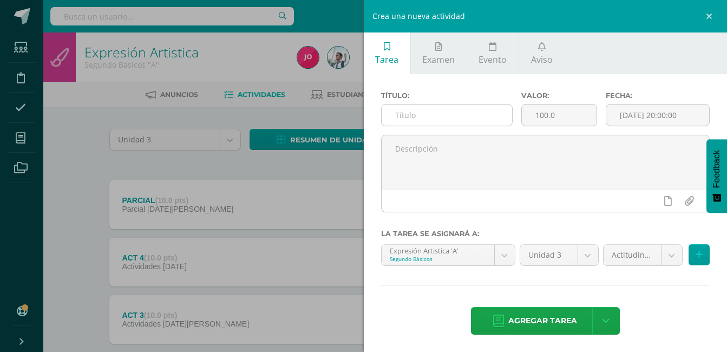
click at [480, 109] on input "text" at bounding box center [447, 114] width 131 height 21
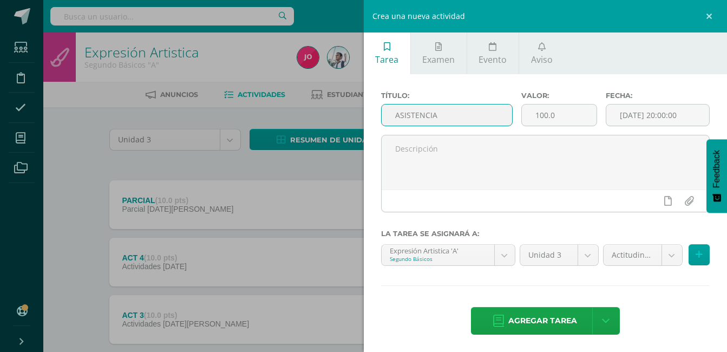
type input "ASISTENCIA"
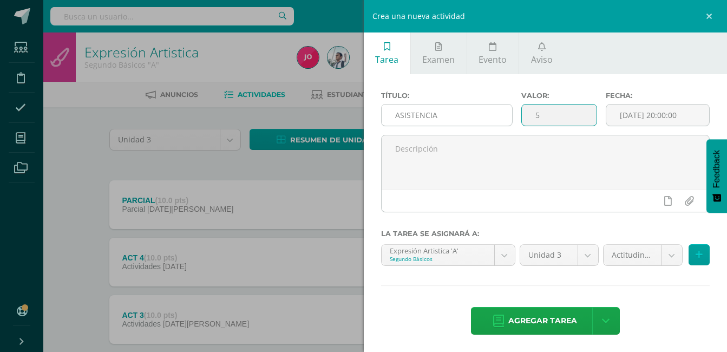
type input "5"
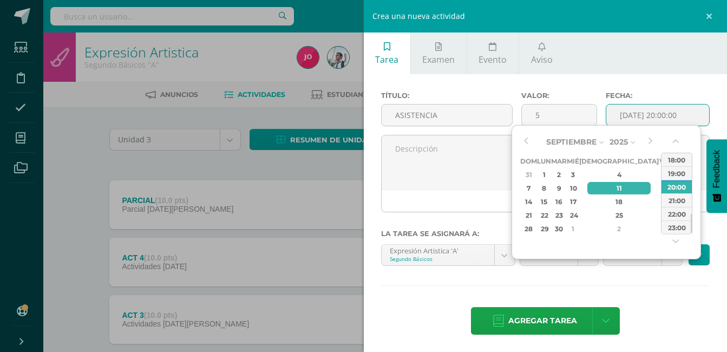
click at [673, 184] on div "13" at bounding box center [678, 188] width 11 height 12
type input "[DATE] 20:00"
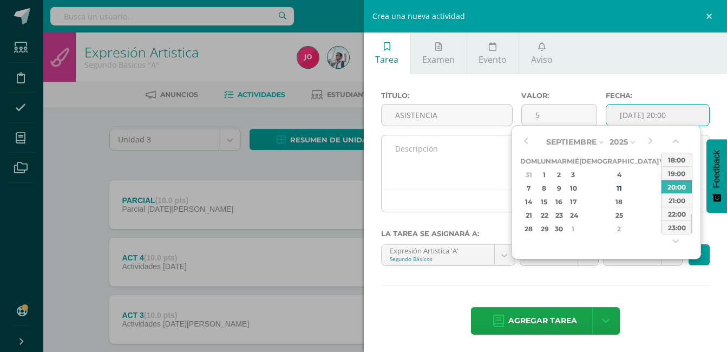
click at [478, 158] on textarea at bounding box center [546, 162] width 328 height 54
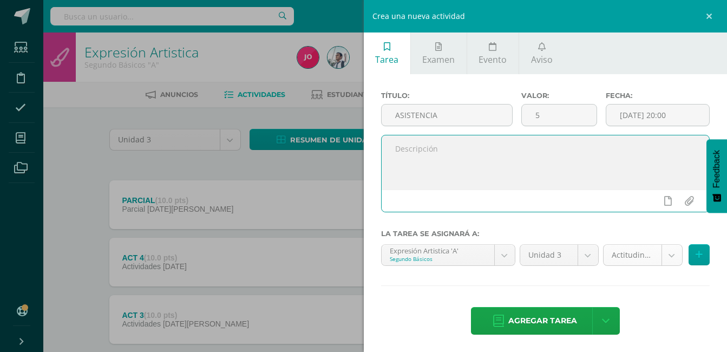
click at [640, 256] on body "Tarea asignada exitosamente Estudiantes Disciplina Asistencia Mis cursos Archiv…" at bounding box center [363, 265] width 727 height 530
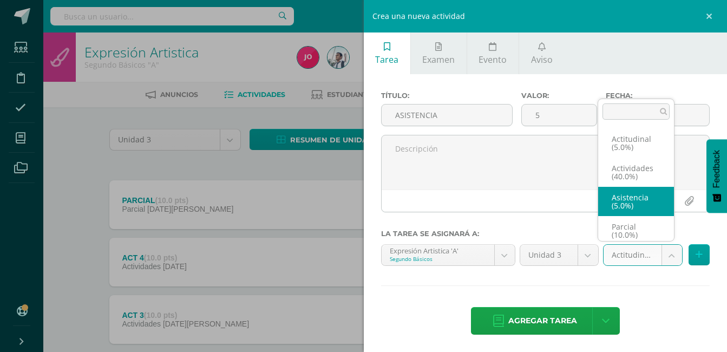
scroll to position [4, 0]
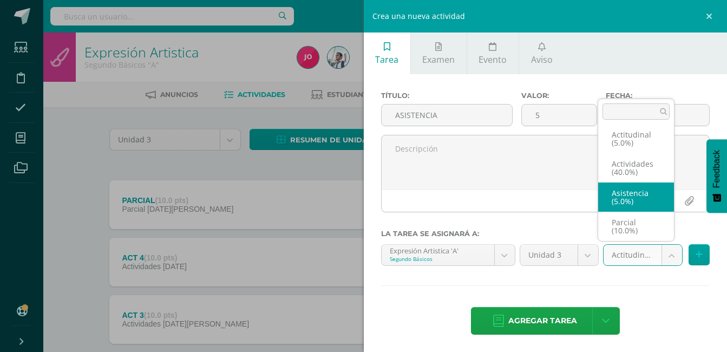
select select "22061"
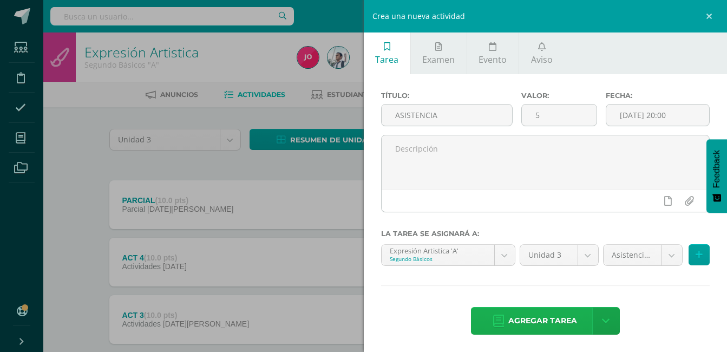
click at [549, 318] on span "Agregar tarea" at bounding box center [542, 320] width 69 height 27
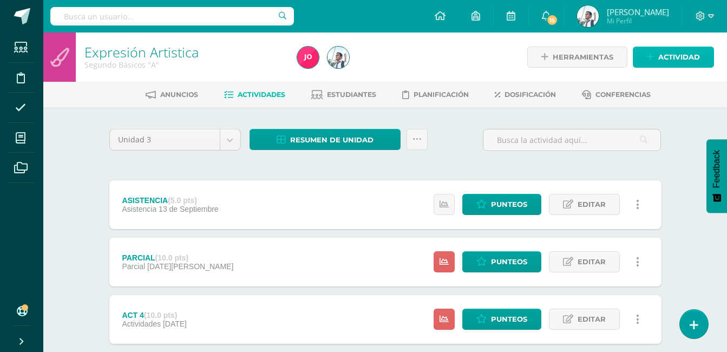
click at [652, 60] on icon at bounding box center [650, 57] width 7 height 9
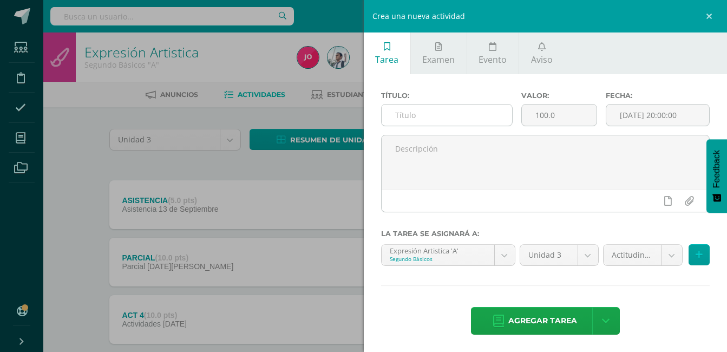
click at [472, 111] on input "text" at bounding box center [447, 114] width 131 height 21
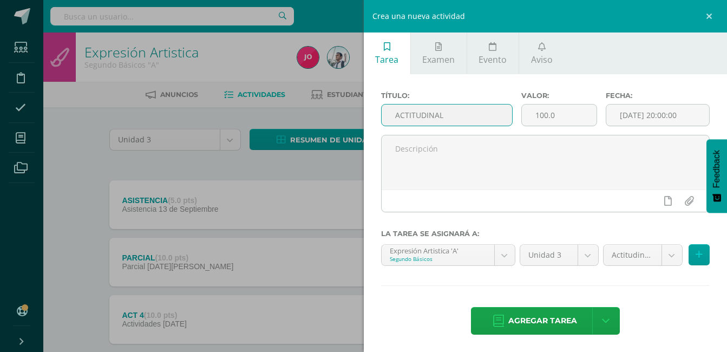
type input "ACTITUDINAL"
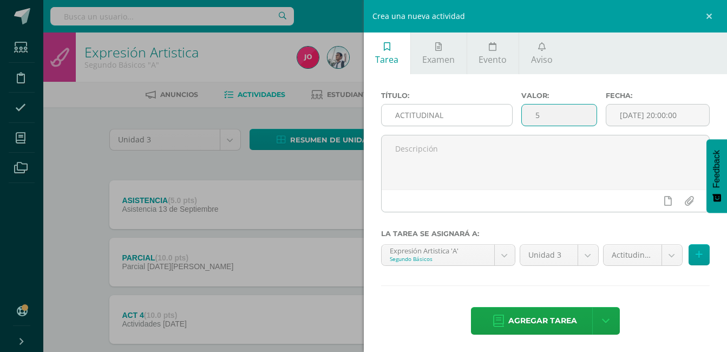
type input "5"
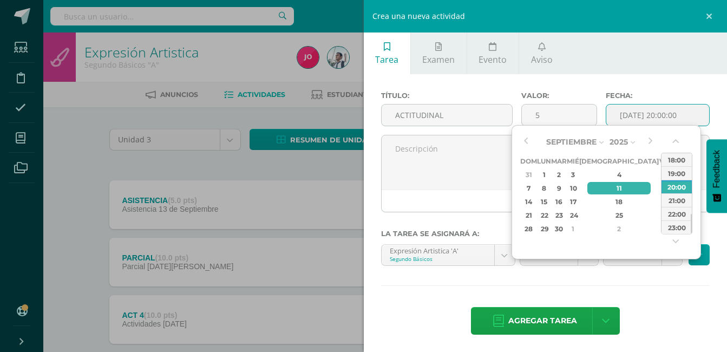
click at [673, 181] on div "6" at bounding box center [678, 174] width 11 height 12
click at [673, 186] on div "13" at bounding box center [678, 188] width 11 height 12
type input "[DATE] 20:00"
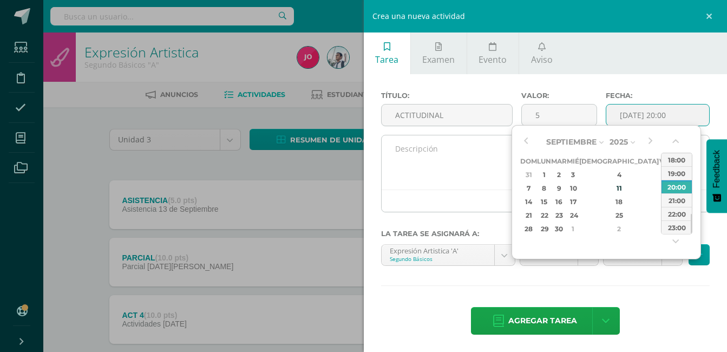
click at [489, 163] on textarea at bounding box center [546, 162] width 328 height 54
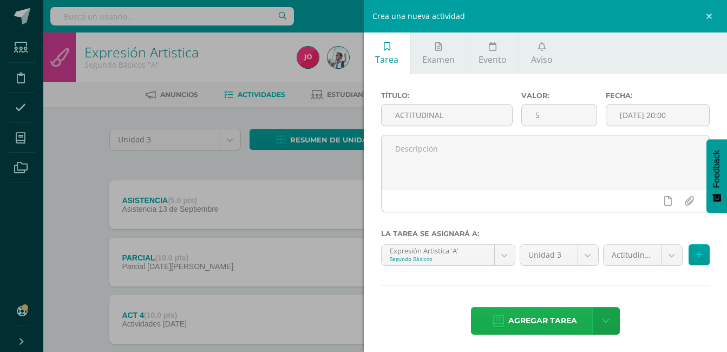
click at [529, 320] on span "Agregar tarea" at bounding box center [542, 320] width 69 height 27
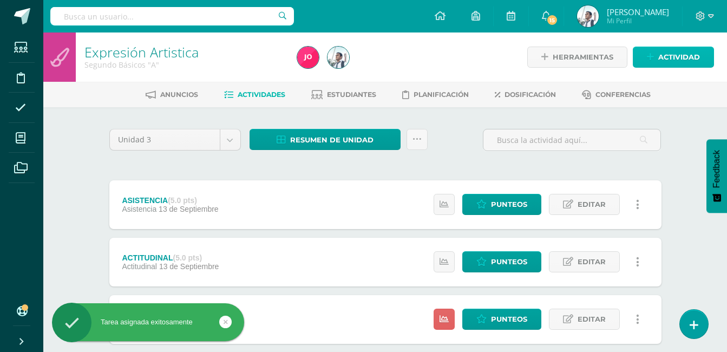
click at [657, 54] on link "Actividad" at bounding box center [673, 57] width 81 height 21
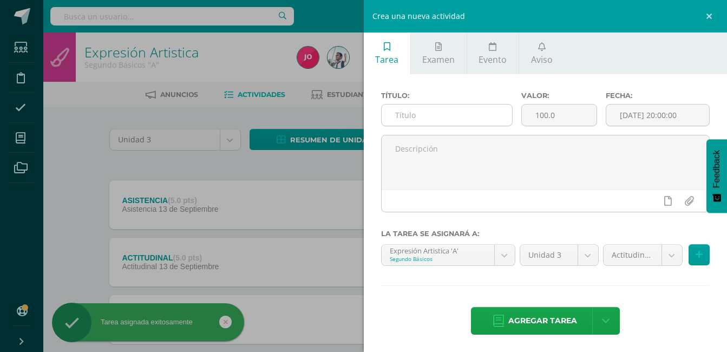
click at [472, 115] on input "text" at bounding box center [447, 114] width 131 height 21
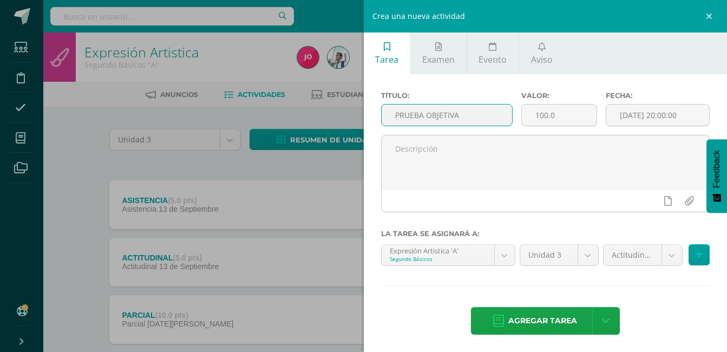
type input "PRUEBA OBJETIVA"
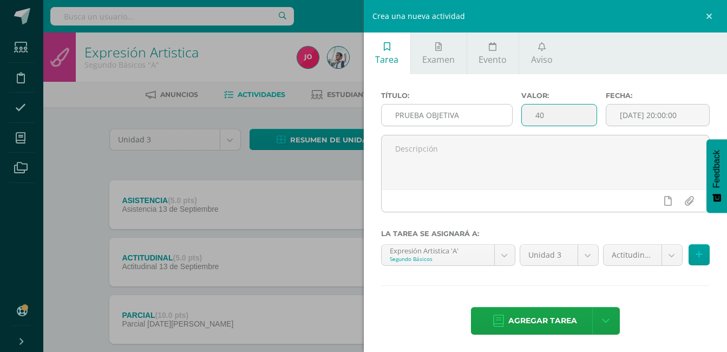
type input "40"
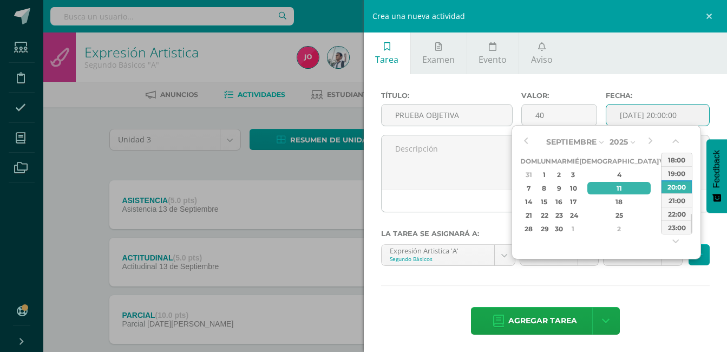
click at [673, 188] on div "13" at bounding box center [678, 188] width 11 height 12
type input "[DATE] 20:00"
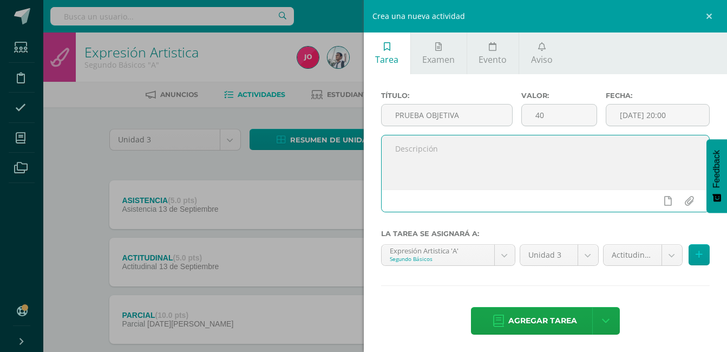
click at [502, 156] on textarea at bounding box center [546, 162] width 328 height 54
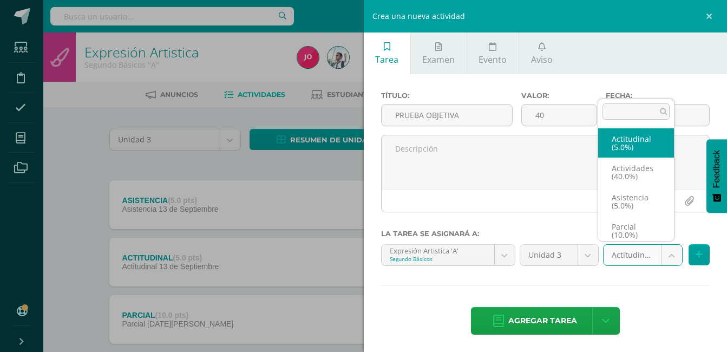
click at [639, 263] on body "Tarea asignada exitosamente Estudiantes Disciplina Asistencia Mis cursos Archiv…" at bounding box center [363, 322] width 727 height 645
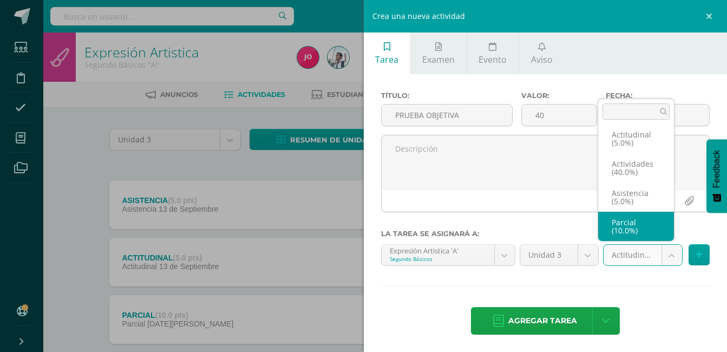
scroll to position [46, 0]
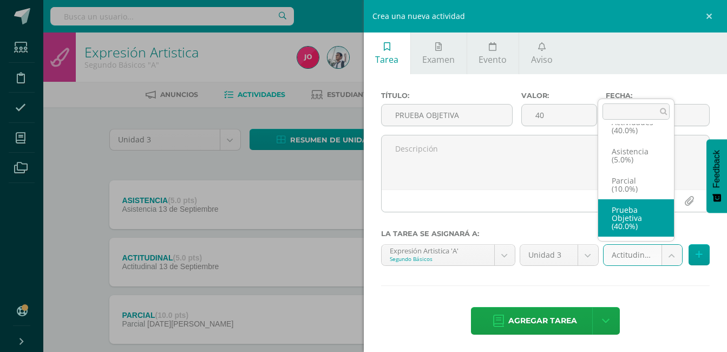
select select "22060"
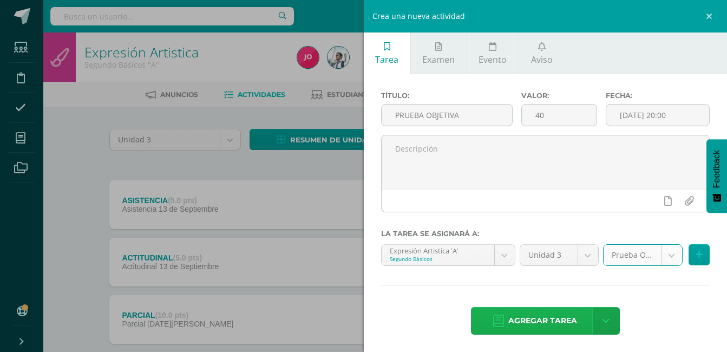
click at [559, 313] on span "Agregar tarea" at bounding box center [542, 320] width 69 height 27
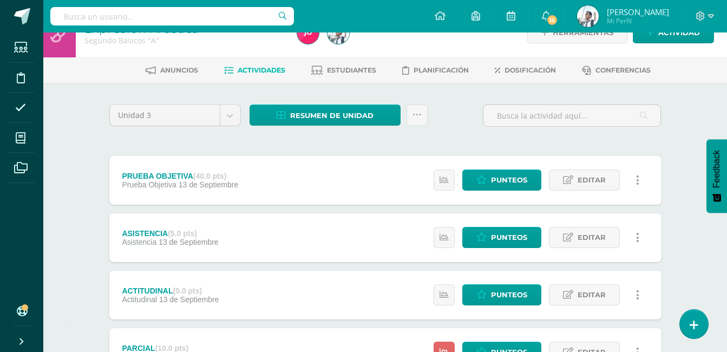
scroll to position [21, 0]
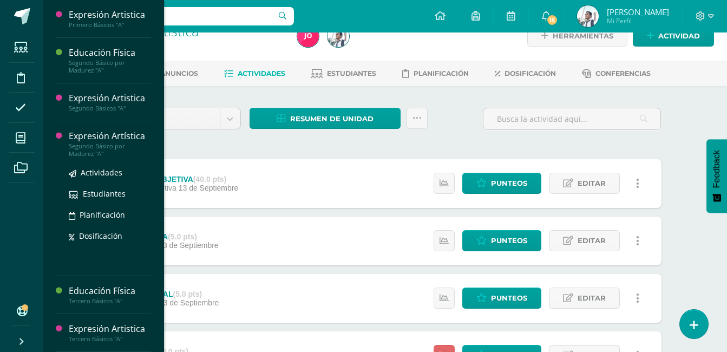
click at [124, 133] on div "Expresión Artística" at bounding box center [110, 136] width 82 height 12
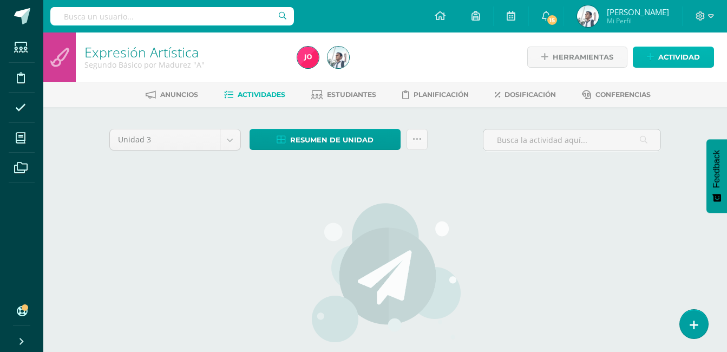
click at [662, 55] on span "Actividad" at bounding box center [679, 57] width 42 height 20
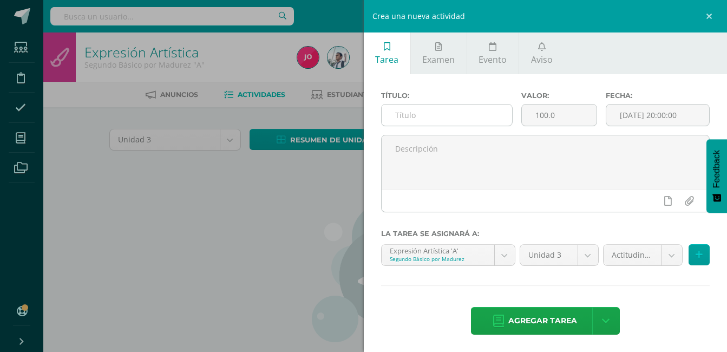
click at [439, 122] on input "text" at bounding box center [447, 114] width 131 height 21
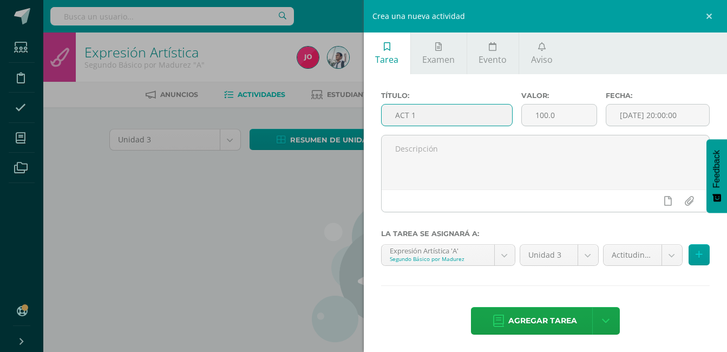
type input "ACT 1"
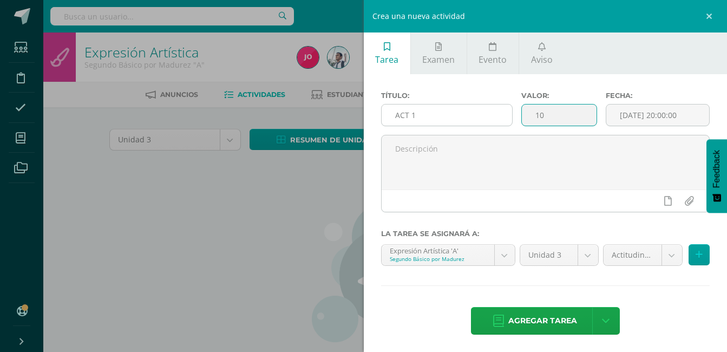
type input "10"
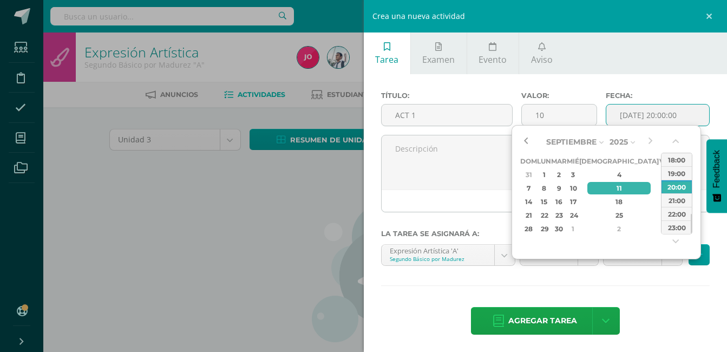
click at [529, 140] on button "button" at bounding box center [525, 142] width 11 height 16
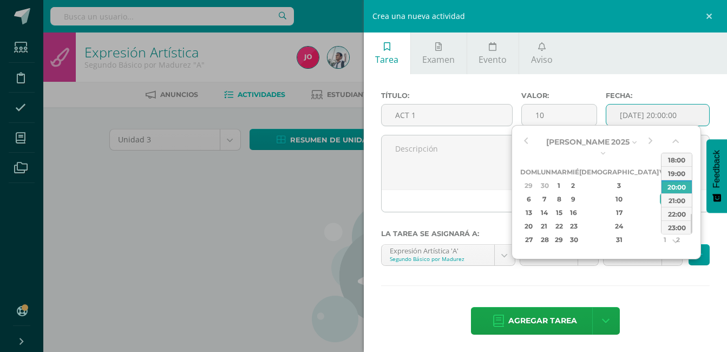
click at [672, 179] on div "5" at bounding box center [677, 185] width 11 height 12
type input "[DATE] 20:00"
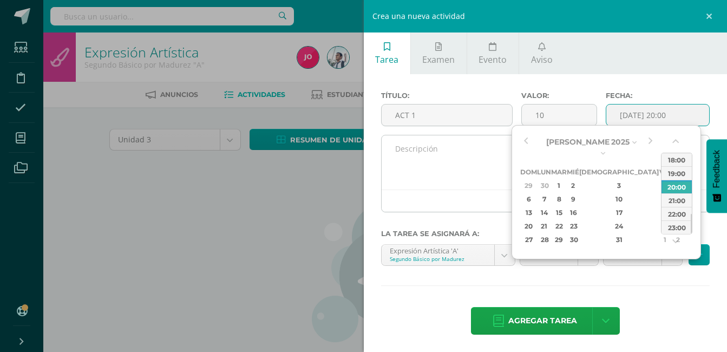
click at [484, 147] on textarea at bounding box center [546, 162] width 328 height 54
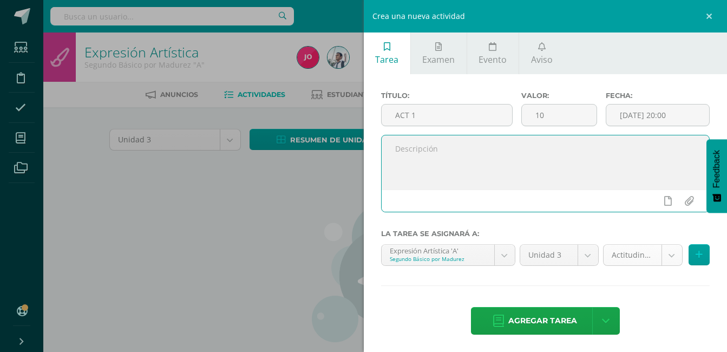
click at [628, 252] on body "Estudiantes Disciplina Asistencia Mis cursos Archivos Soporte Ayuda Reportar un…" at bounding box center [363, 232] width 727 height 465
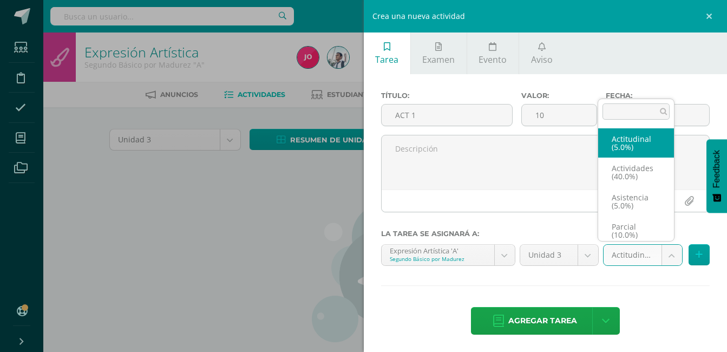
scroll to position [4, 0]
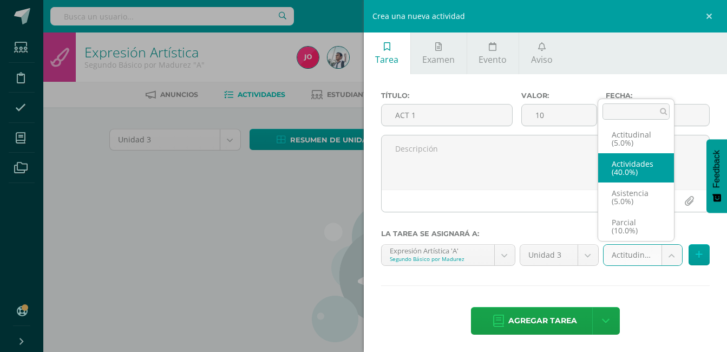
select select "22069"
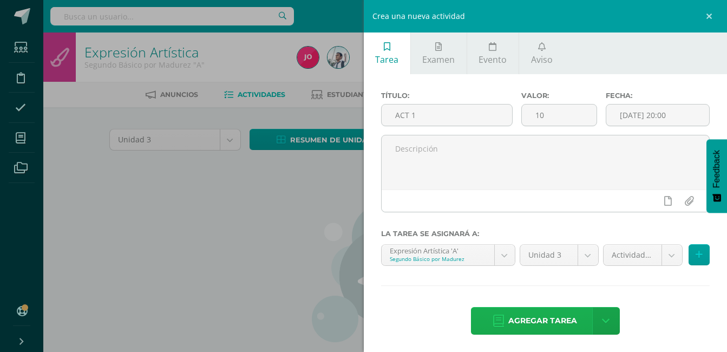
click at [572, 313] on span "Agregar tarea" at bounding box center [542, 320] width 69 height 27
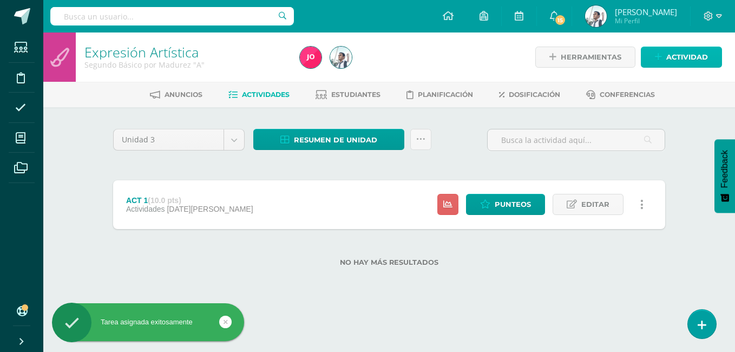
click at [660, 54] on icon at bounding box center [658, 57] width 7 height 9
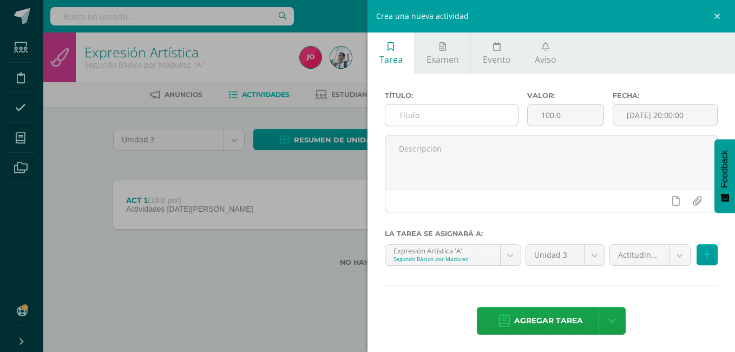
click at [486, 106] on input "text" at bounding box center [451, 114] width 133 height 21
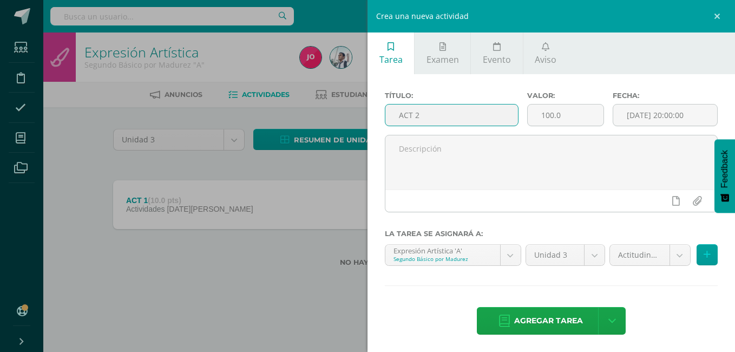
type input "ACT 2"
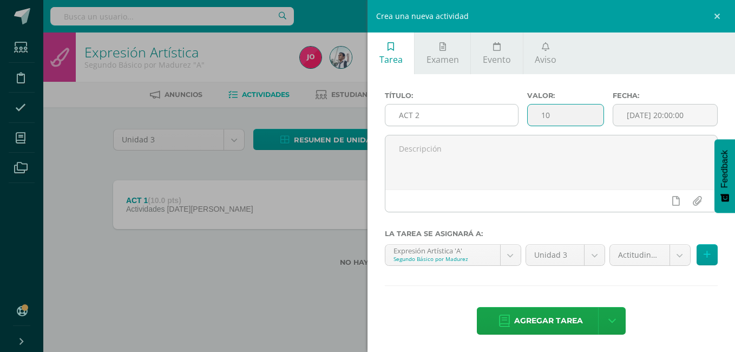
type input "10"
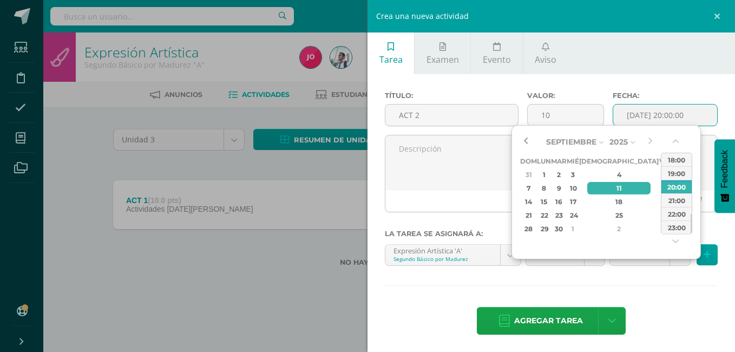
click at [525, 143] on button "button" at bounding box center [525, 142] width 11 height 16
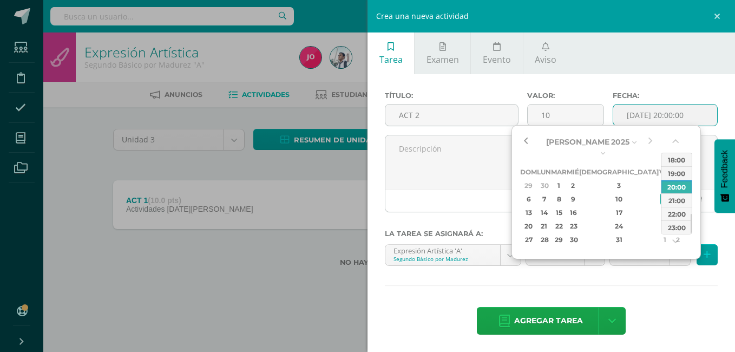
click at [525, 143] on button "button" at bounding box center [525, 142] width 11 height 16
click at [672, 193] on div "12" at bounding box center [677, 199] width 11 height 12
type input "2025-07-12 20:00"
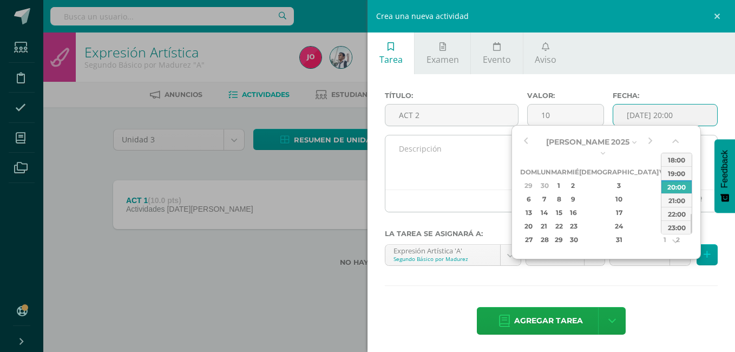
click at [461, 161] on textarea at bounding box center [551, 162] width 332 height 54
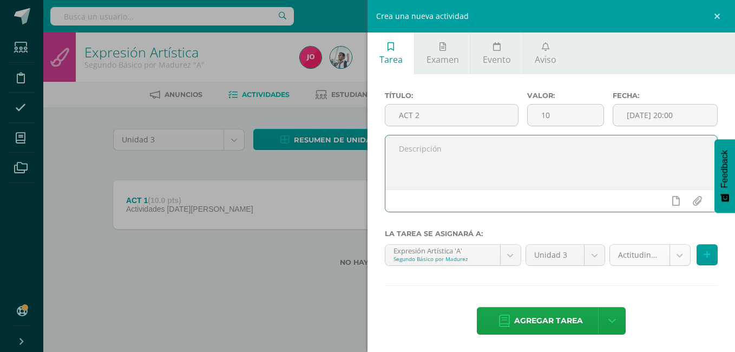
click at [627, 257] on body "Tarea asignada exitosamente Estudiantes Disciplina Asistencia Mis cursos Archiv…" at bounding box center [367, 150] width 735 height 301
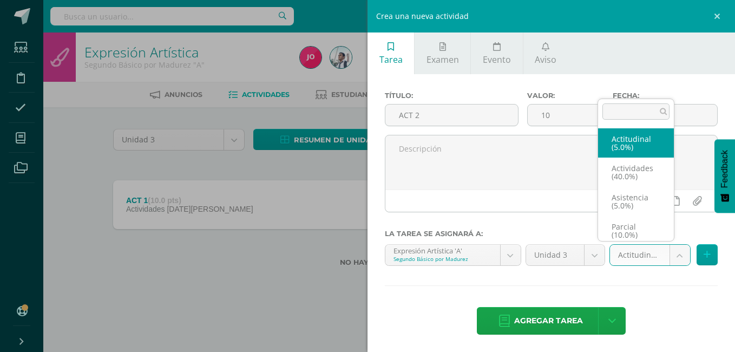
scroll to position [4, 0]
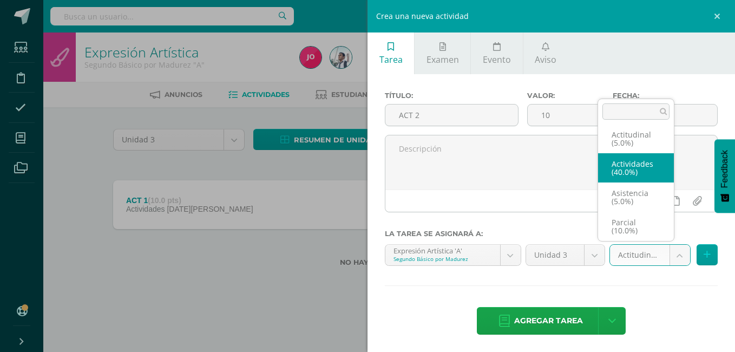
select select "22069"
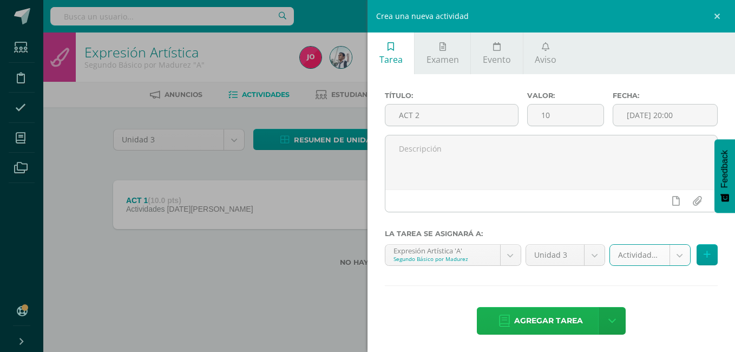
click at [567, 323] on span "Agregar tarea" at bounding box center [548, 320] width 69 height 27
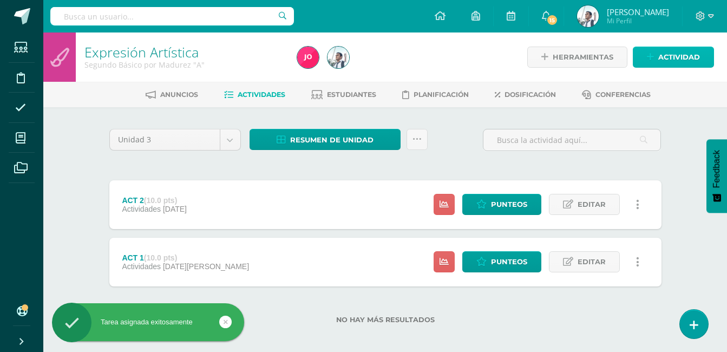
click at [664, 51] on span "Actividad" at bounding box center [679, 57] width 42 height 20
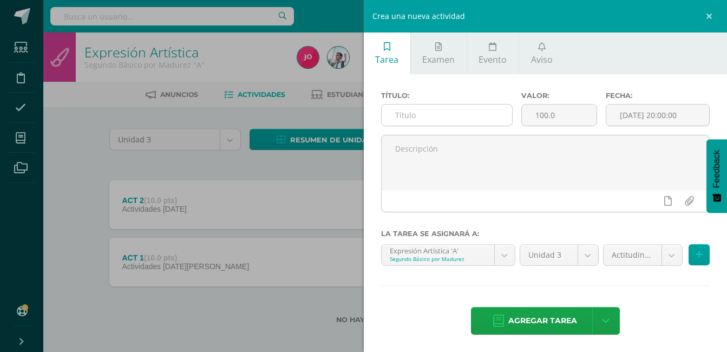
click at [485, 110] on input "text" at bounding box center [447, 114] width 131 height 21
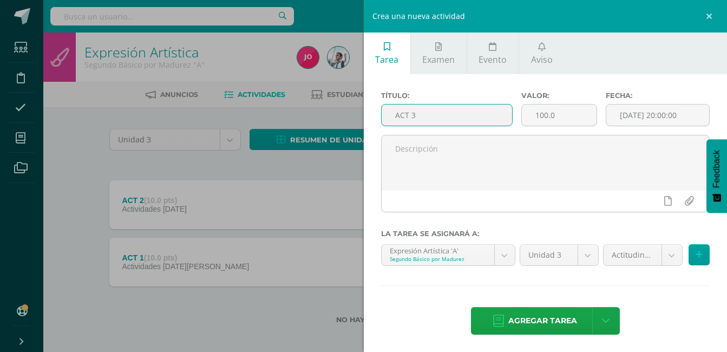
type input "ACT 3"
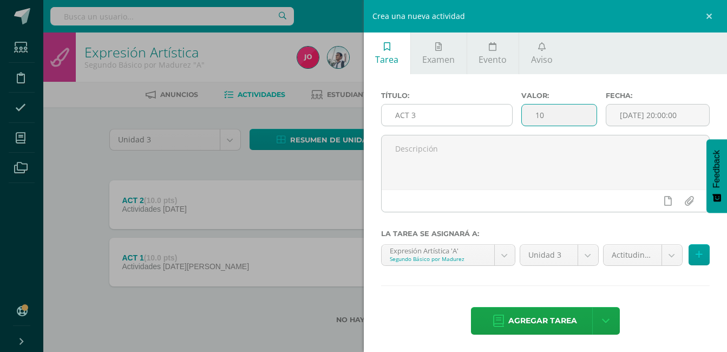
type input "10"
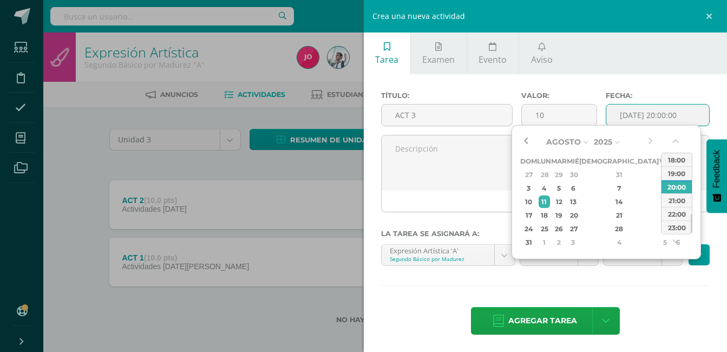
click at [524, 139] on button "button" at bounding box center [525, 142] width 11 height 16
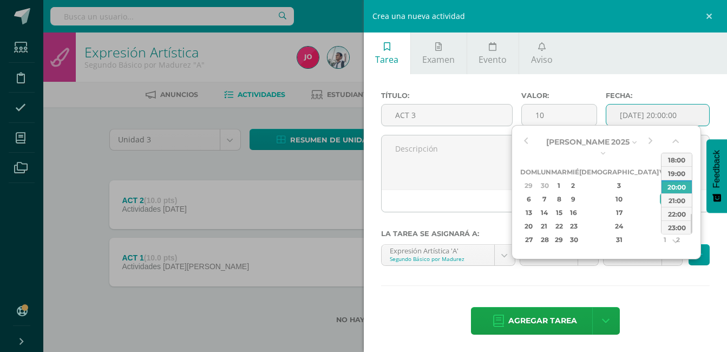
click at [671, 206] on td "19" at bounding box center [678, 213] width 14 height 14
type input "[DATE] 20:00"
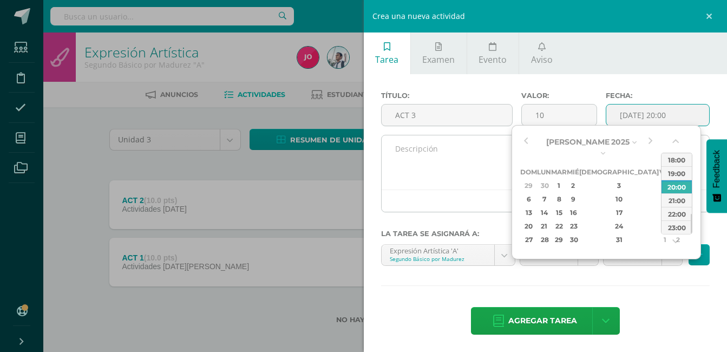
click at [446, 161] on textarea at bounding box center [546, 162] width 328 height 54
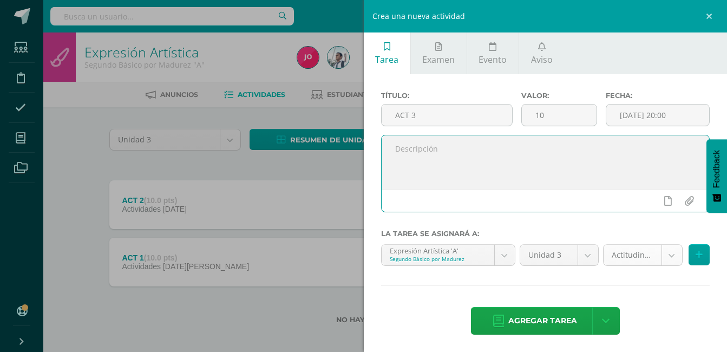
click at [612, 253] on body "Tarea asignada exitosamente Estudiantes Disciplina Asistencia Mis cursos Archiv…" at bounding box center [363, 179] width 727 height 358
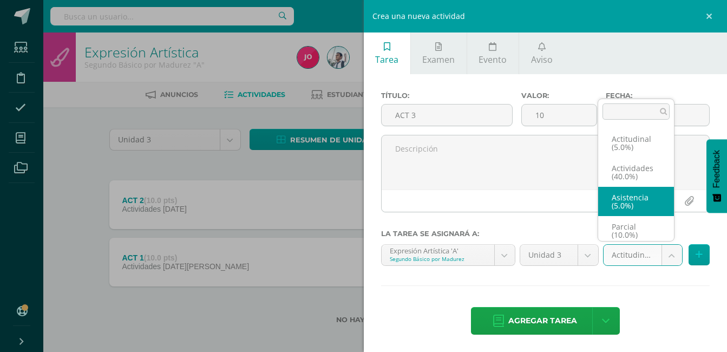
scroll to position [4, 0]
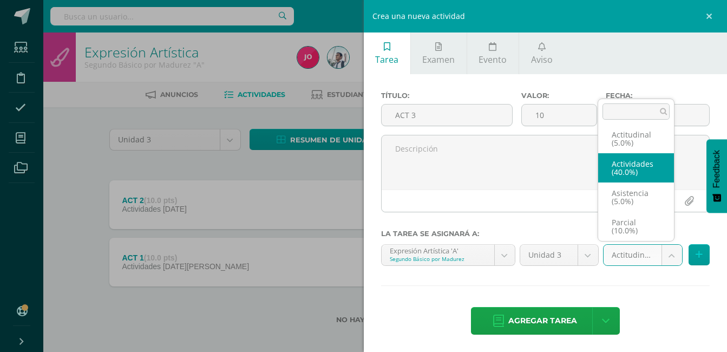
select select "22069"
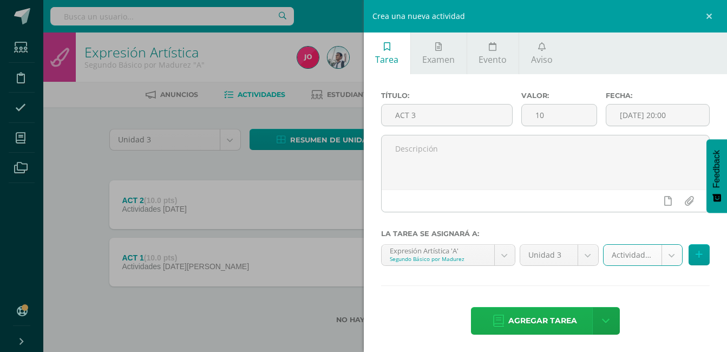
click at [544, 317] on span "Agregar tarea" at bounding box center [542, 320] width 69 height 27
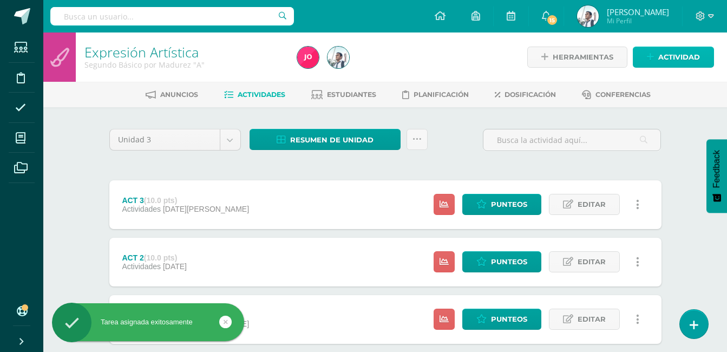
click at [655, 58] on link "Actividad" at bounding box center [673, 57] width 81 height 21
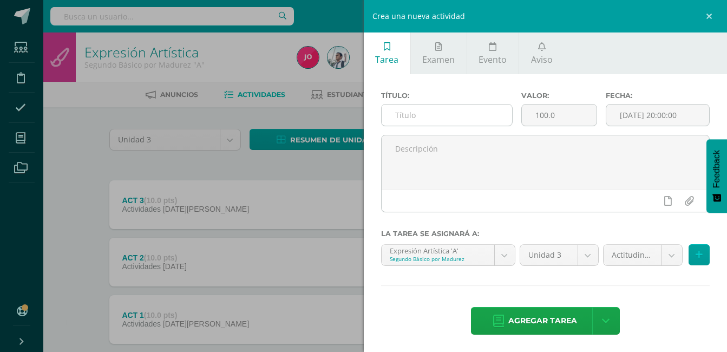
click at [467, 118] on input "text" at bounding box center [447, 114] width 131 height 21
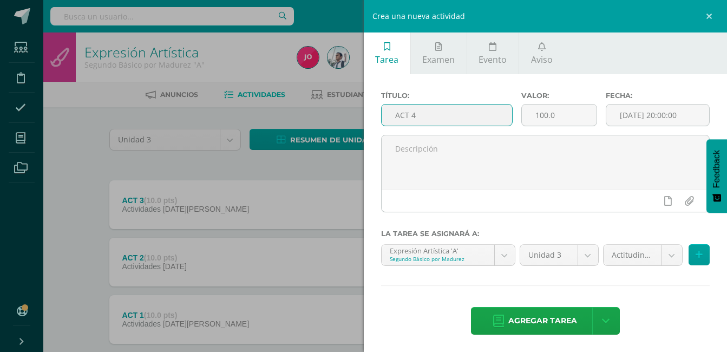
type input "ACT 4"
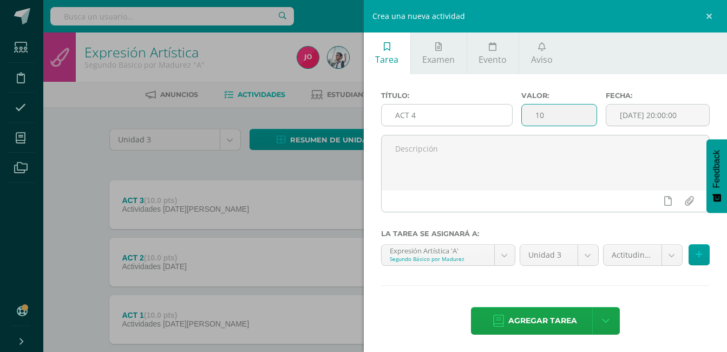
type input "10"
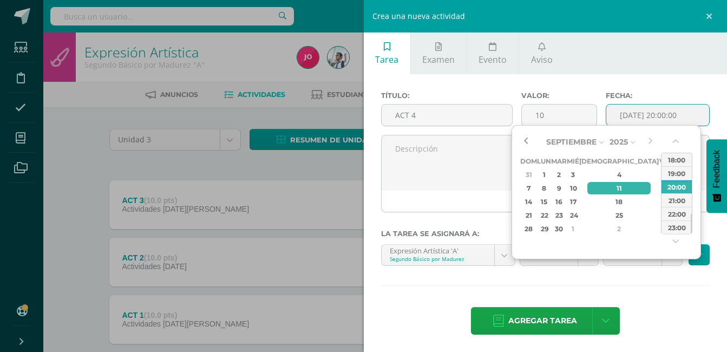
click at [531, 143] on button "button" at bounding box center [525, 142] width 11 height 16
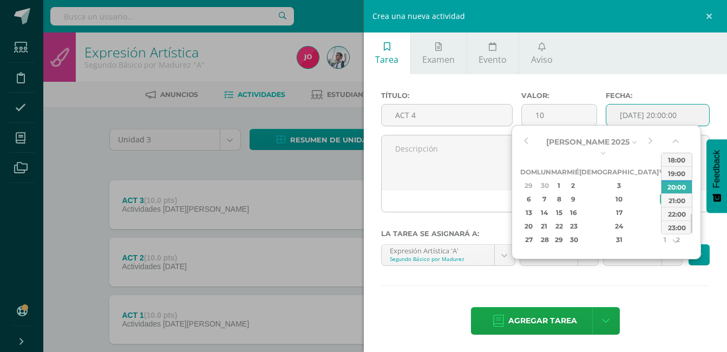
click at [672, 220] on div "26" at bounding box center [677, 226] width 11 height 12
type input "[DATE] 20:00"
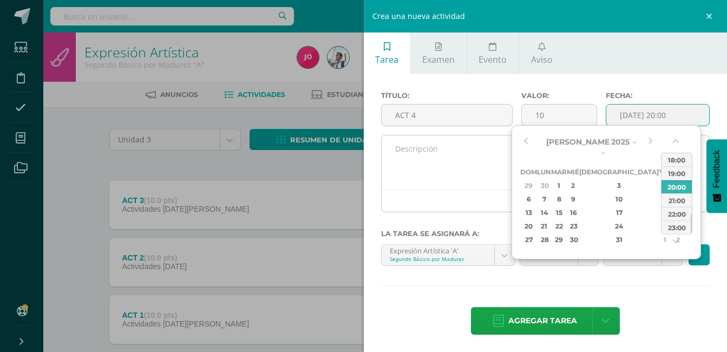
click at [507, 166] on textarea at bounding box center [546, 162] width 328 height 54
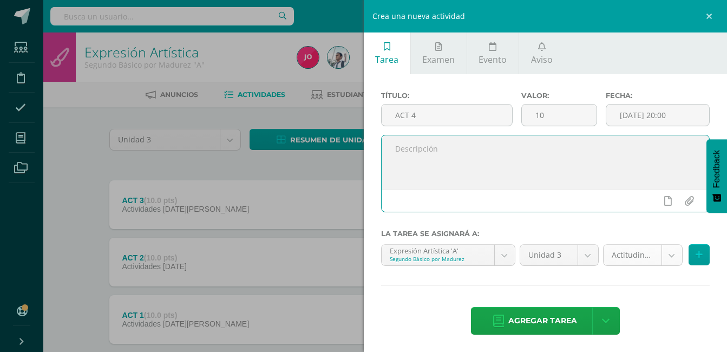
click at [631, 264] on body "Tarea asignada exitosamente Estudiantes Disciplina Asistencia Mis cursos Archiv…" at bounding box center [363, 208] width 727 height 416
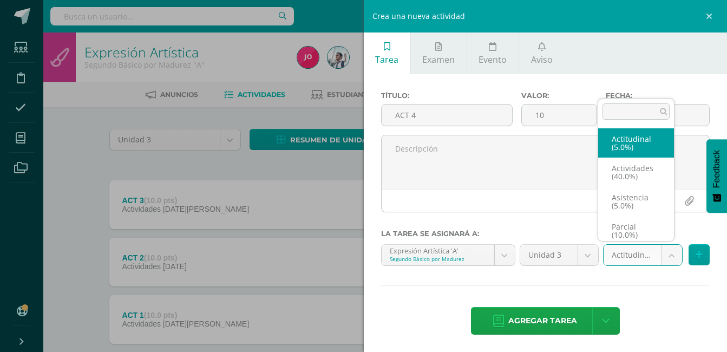
scroll to position [4, 0]
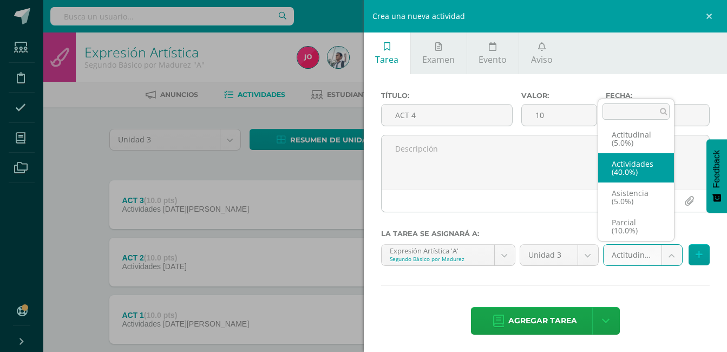
select select "22069"
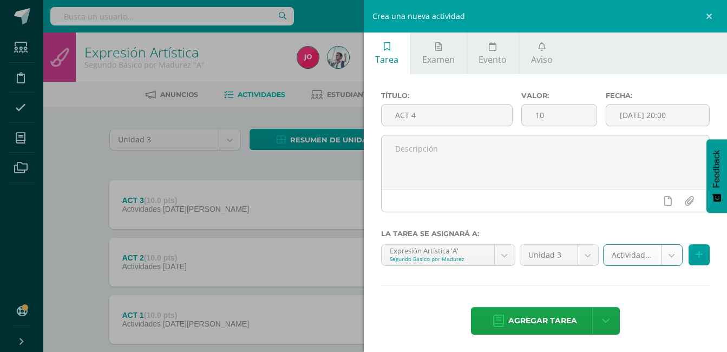
click at [521, 324] on span "Agregar tarea" at bounding box center [542, 320] width 69 height 27
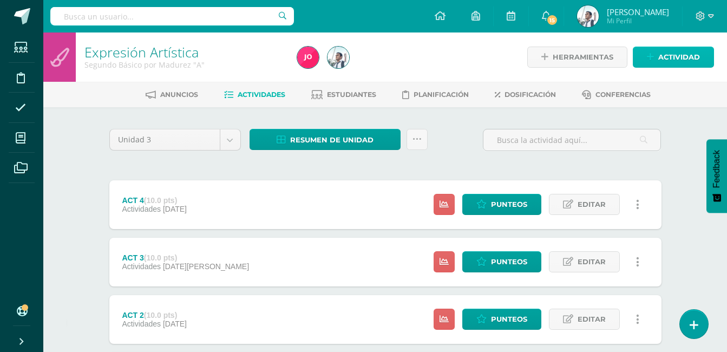
click at [692, 61] on span "Actividad" at bounding box center [679, 57] width 42 height 20
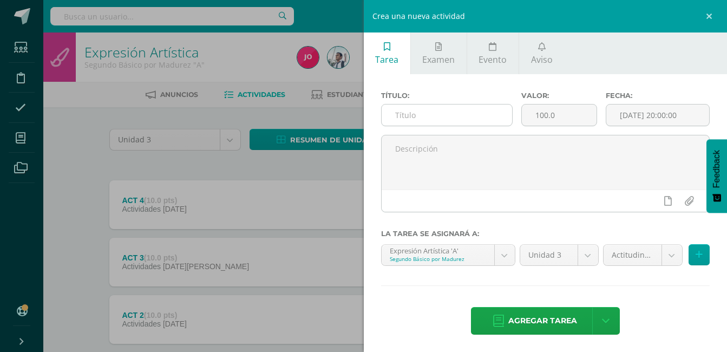
click at [464, 119] on input "text" at bounding box center [447, 114] width 131 height 21
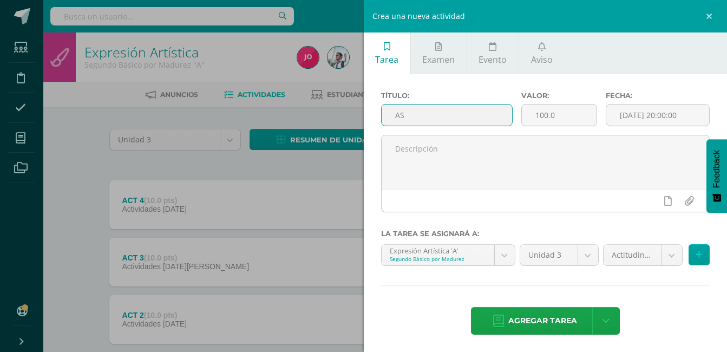
type input "A"
type input "PARCIAL"
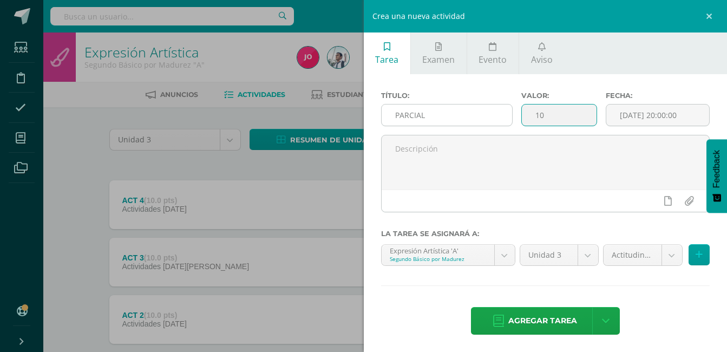
type input "10"
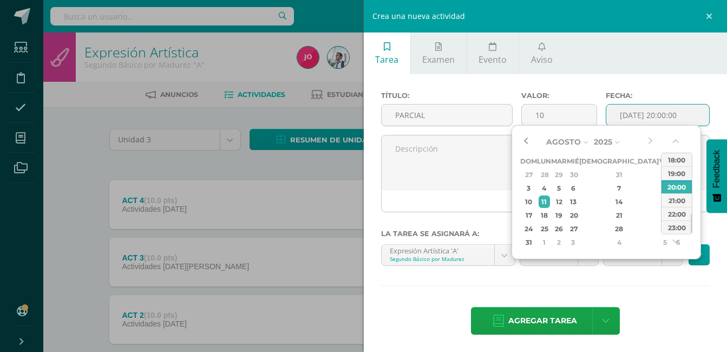
click at [528, 143] on button "button" at bounding box center [525, 142] width 11 height 16
drag, startPoint x: 647, startPoint y: 191, endPoint x: 603, endPoint y: 206, distance: 46.2
click at [603, 206] on div "14" at bounding box center [619, 201] width 64 height 12
click at [673, 188] on div "9" at bounding box center [678, 188] width 11 height 12
type input "[DATE] 20:00"
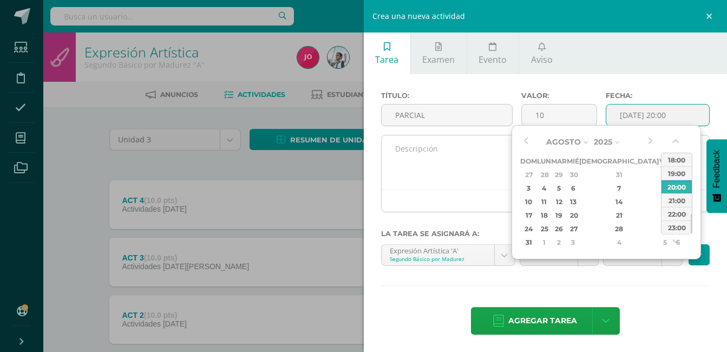
click at [489, 167] on textarea at bounding box center [546, 162] width 328 height 54
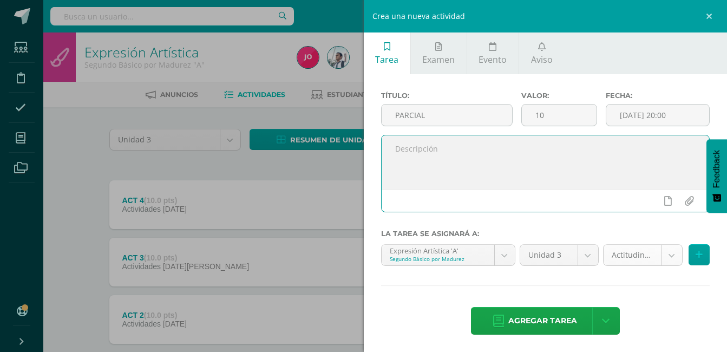
click at [619, 259] on body "Tarea asignada exitosamente Estudiantes Disciplina Asistencia Mis cursos Archiv…" at bounding box center [363, 236] width 727 height 473
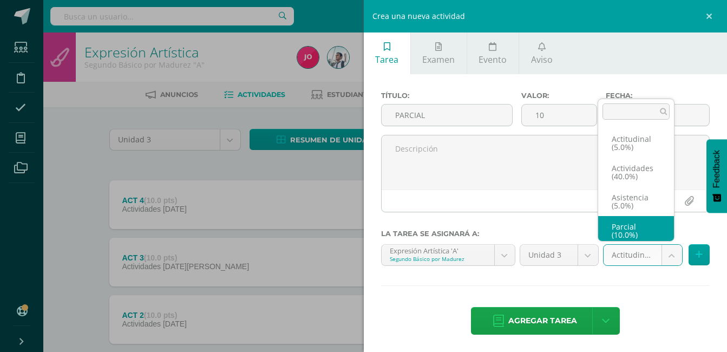
scroll to position [4, 0]
select select "22068"
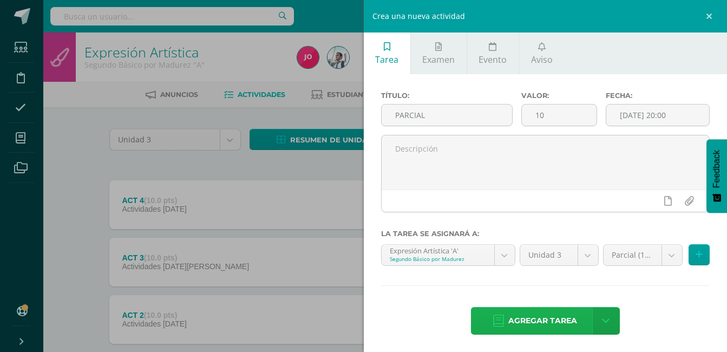
click at [567, 322] on span "Agregar tarea" at bounding box center [542, 320] width 69 height 27
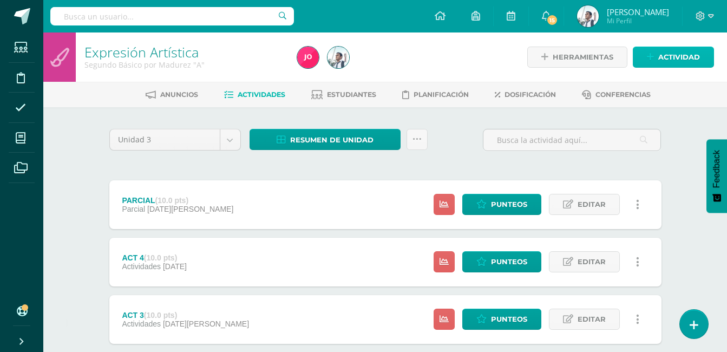
click at [685, 65] on span "Actividad" at bounding box center [679, 57] width 42 height 20
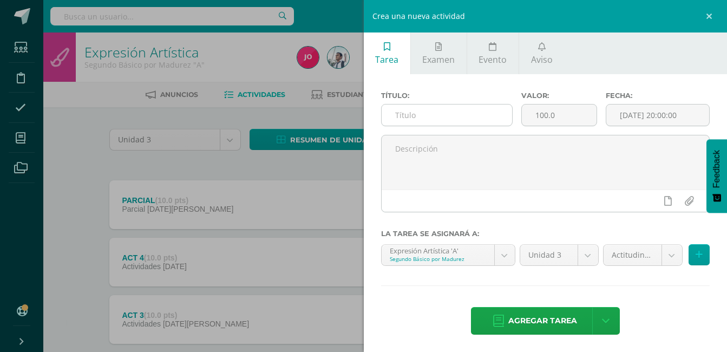
click at [499, 111] on input "text" at bounding box center [447, 114] width 131 height 21
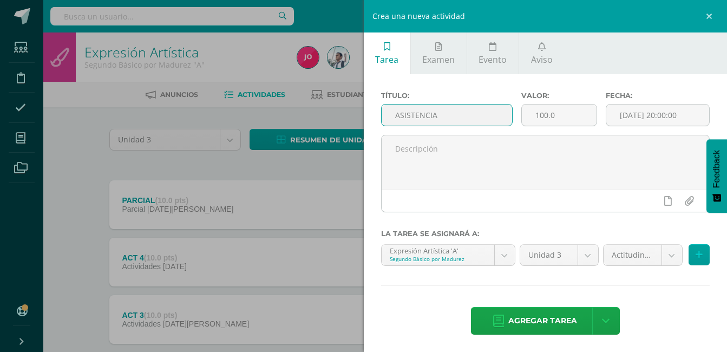
type input "ASISTENCIA"
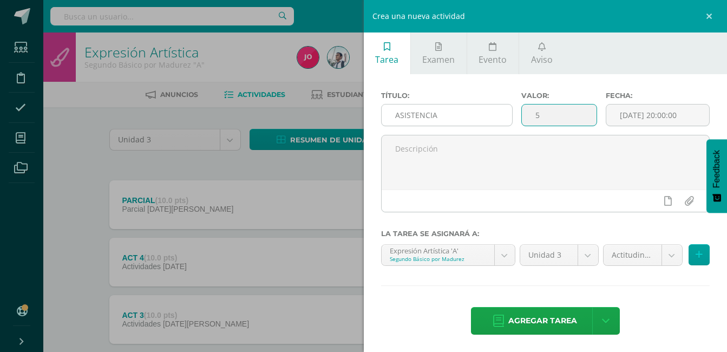
type input "5"
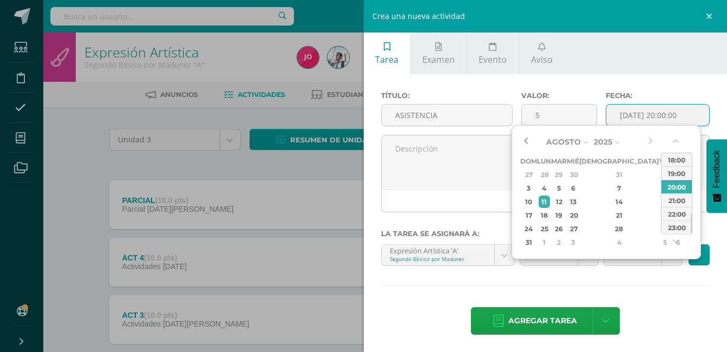
click at [523, 141] on button "button" at bounding box center [525, 142] width 11 height 16
click at [652, 142] on button "button" at bounding box center [650, 142] width 11 height 16
click at [673, 186] on div "13" at bounding box center [678, 188] width 11 height 12
type input "[DATE] 20:00"
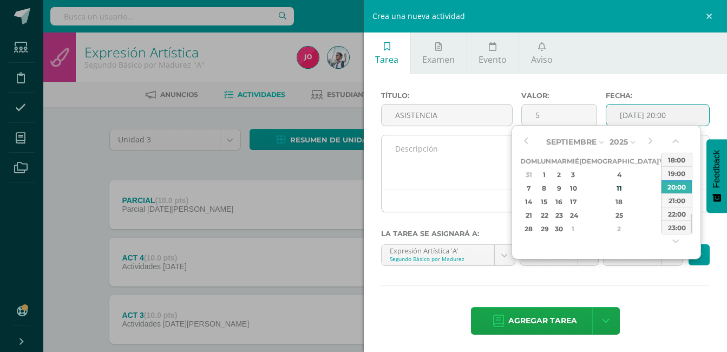
click at [475, 153] on textarea at bounding box center [546, 162] width 328 height 54
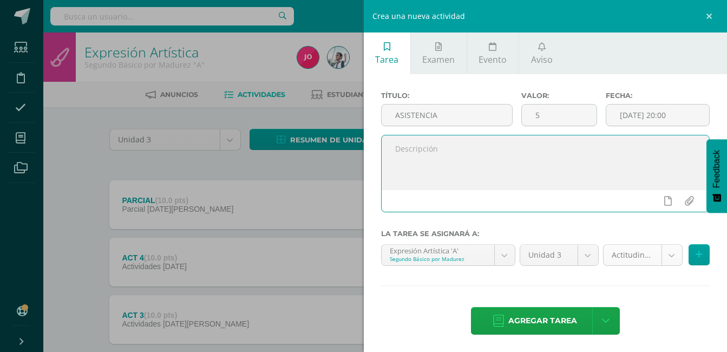
click at [622, 251] on body "Tarea asignada exitosamente Estudiantes Disciplina Asistencia Mis cursos Archiv…" at bounding box center [363, 265] width 727 height 530
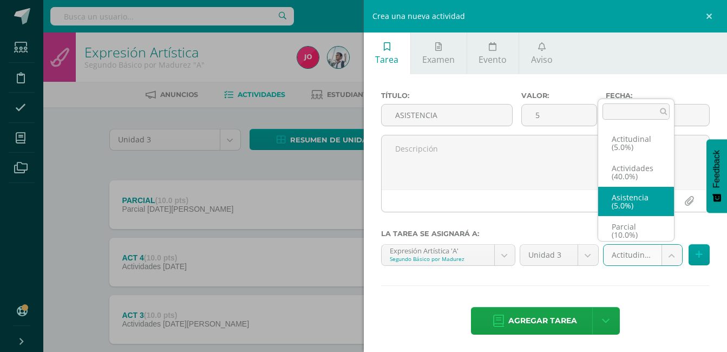
scroll to position [4, 0]
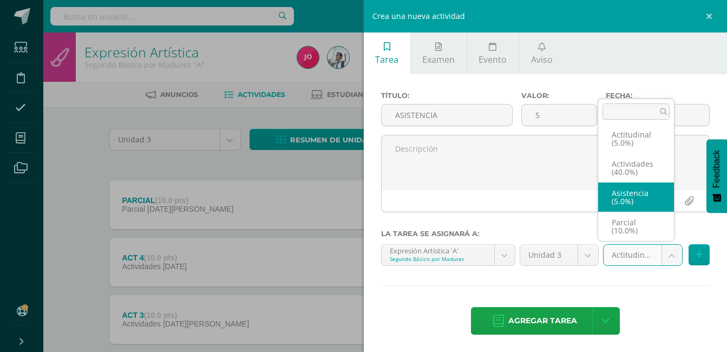
select select "22066"
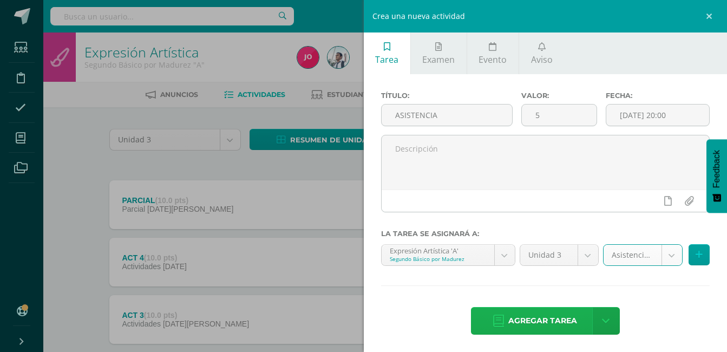
click at [554, 321] on span "Agregar tarea" at bounding box center [542, 320] width 69 height 27
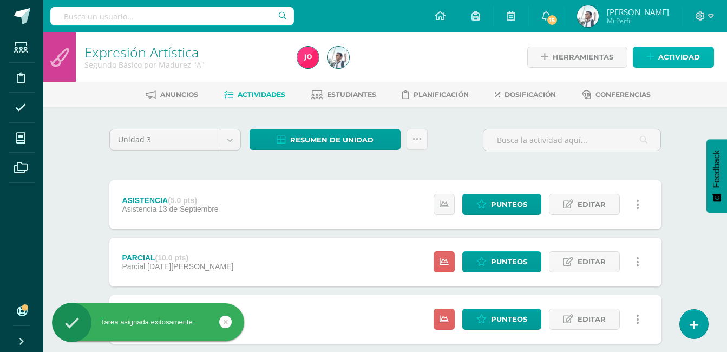
click at [655, 55] on link "Actividad" at bounding box center [673, 57] width 81 height 21
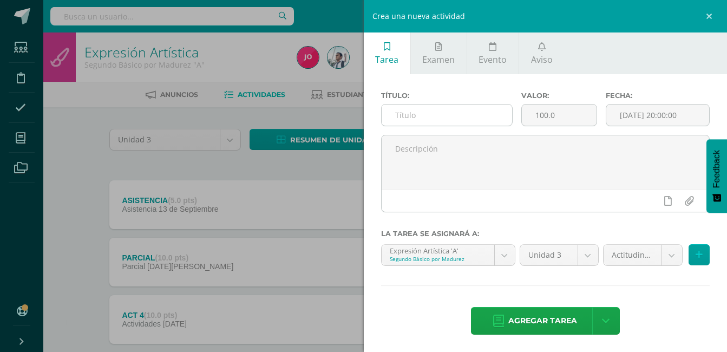
click at [473, 114] on input "text" at bounding box center [447, 114] width 131 height 21
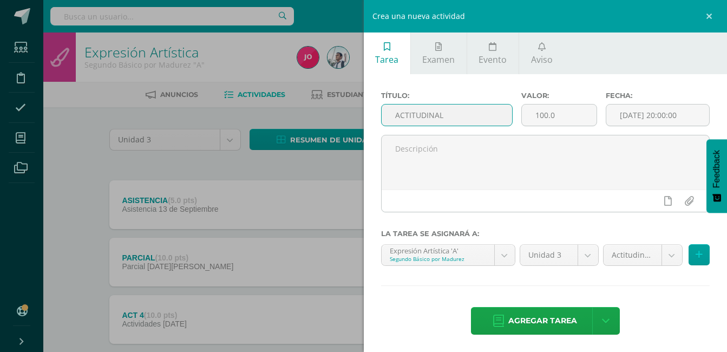
type input "ACTITUDINAL"
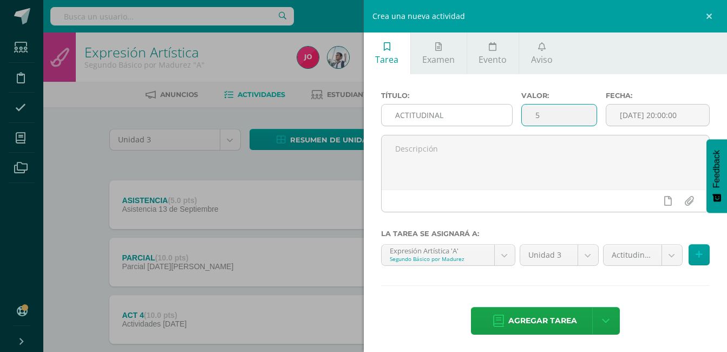
type input "5"
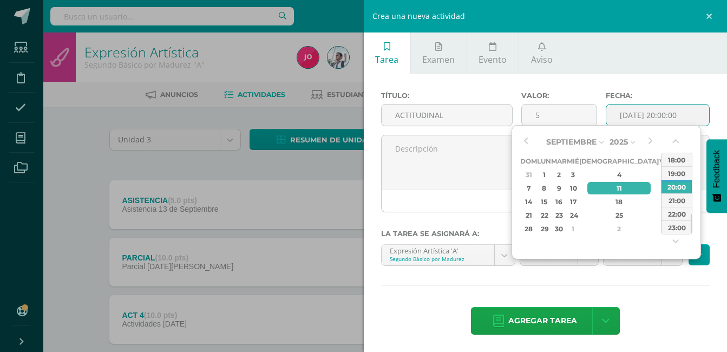
click at [673, 186] on div "13" at bounding box center [678, 188] width 11 height 12
type input "[DATE] 20:00"
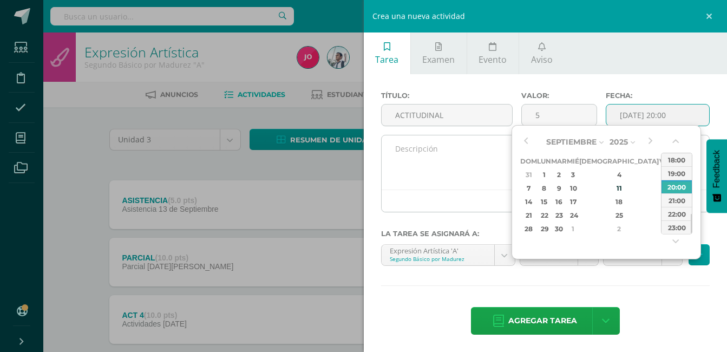
click at [444, 152] on textarea at bounding box center [546, 162] width 328 height 54
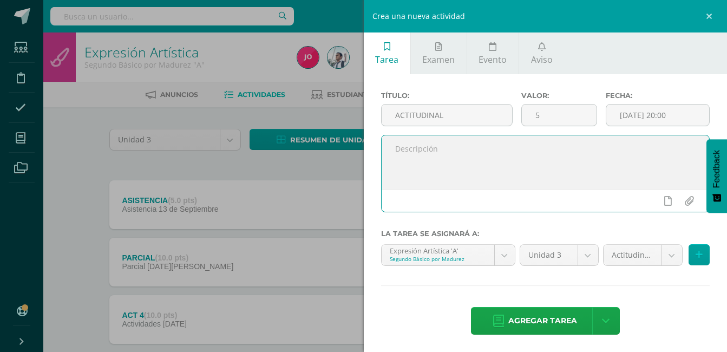
click at [545, 317] on span "Agregar tarea" at bounding box center [542, 320] width 69 height 27
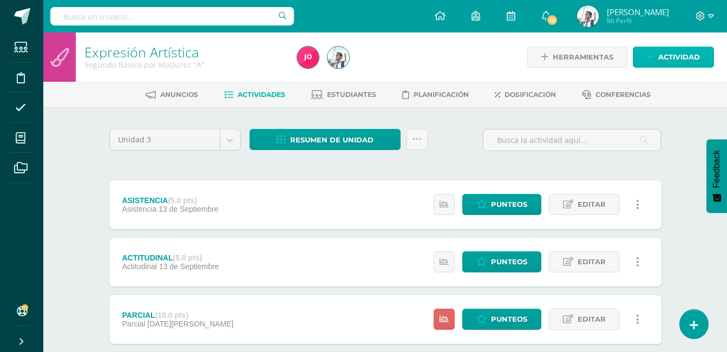
click at [664, 60] on span "Actividad" at bounding box center [679, 57] width 42 height 20
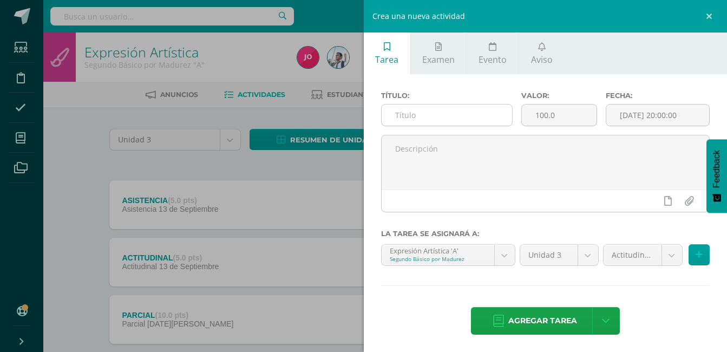
click at [490, 116] on input "text" at bounding box center [447, 114] width 131 height 21
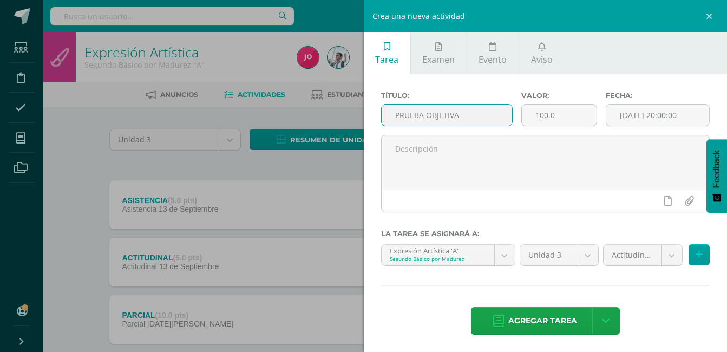
type input "PRUEBA OBJETIVA"
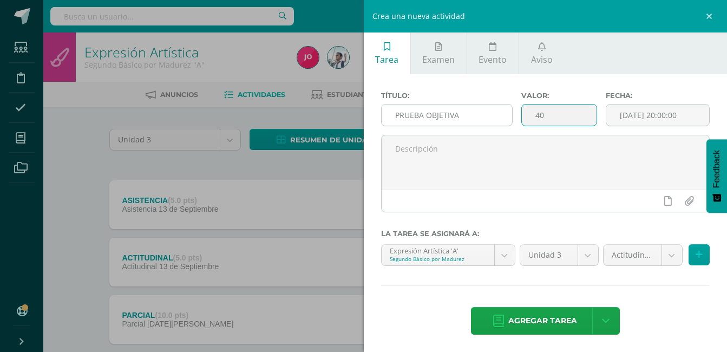
type input "40"
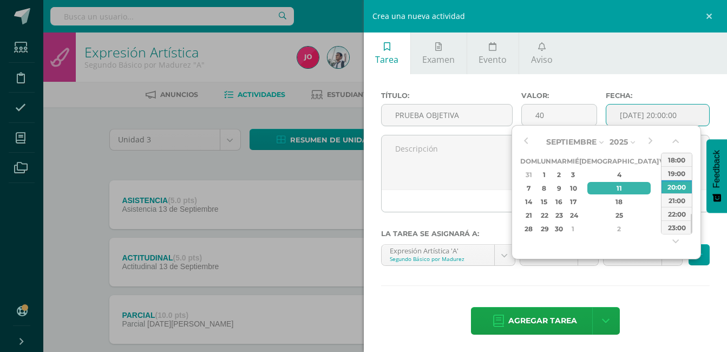
click at [673, 188] on div "13" at bounding box center [678, 188] width 11 height 12
type input "2025-09-13 20:00"
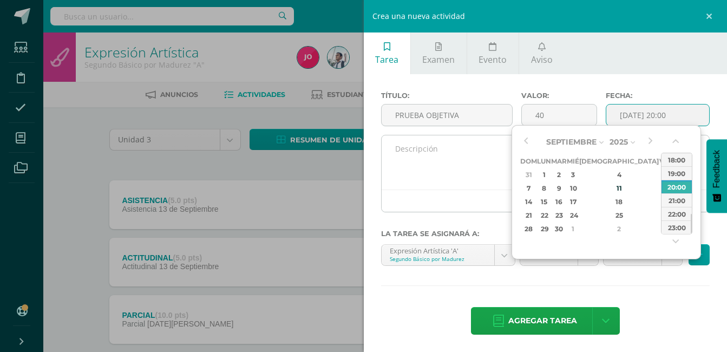
click at [481, 171] on textarea at bounding box center [546, 162] width 328 height 54
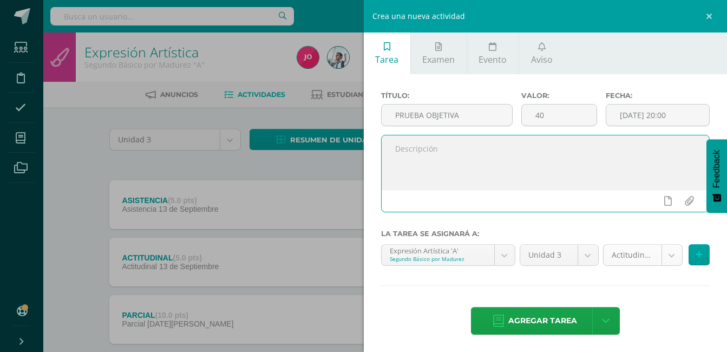
click at [612, 254] on body "Tarea asignada exitosamente Estudiantes Disciplina Asistencia Mis cursos Archiv…" at bounding box center [363, 322] width 727 height 645
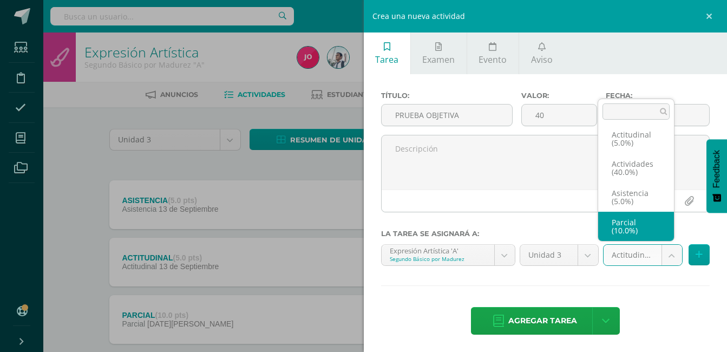
scroll to position [2, 0]
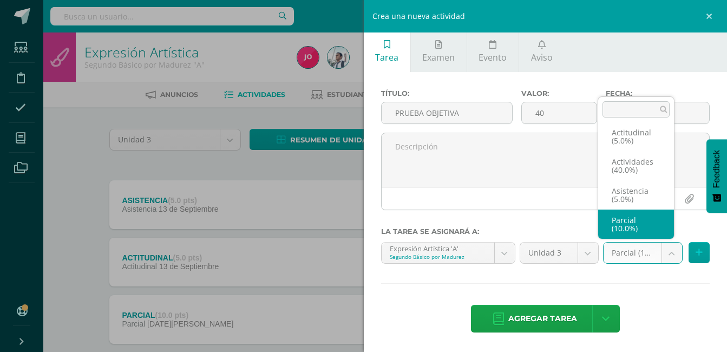
click at [630, 260] on body "Tarea asignada exitosamente Estudiantes Disciplina Asistencia Mis cursos Archiv…" at bounding box center [363, 322] width 727 height 645
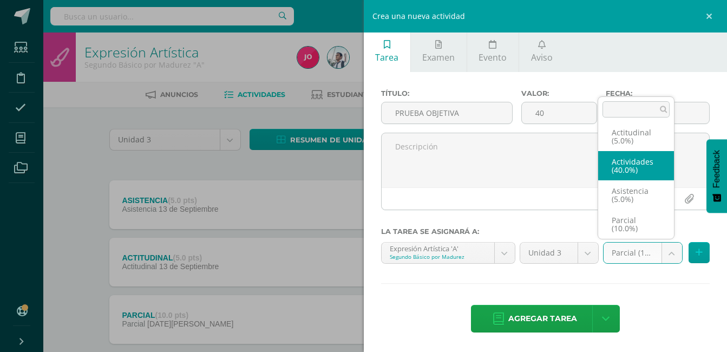
scroll to position [46, 0]
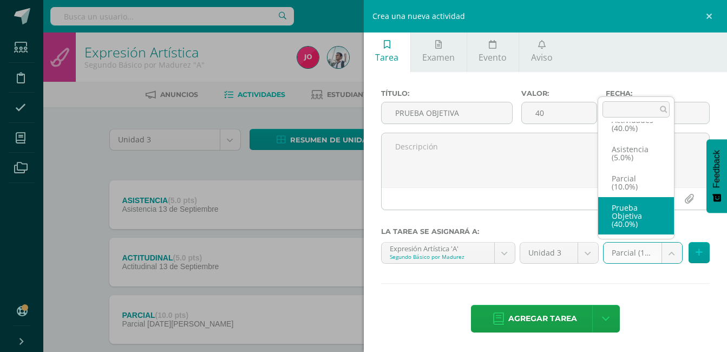
select select "22065"
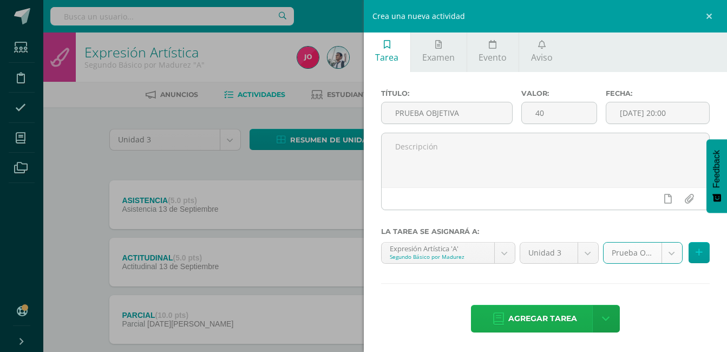
click at [550, 319] on span "Agregar tarea" at bounding box center [542, 318] width 69 height 27
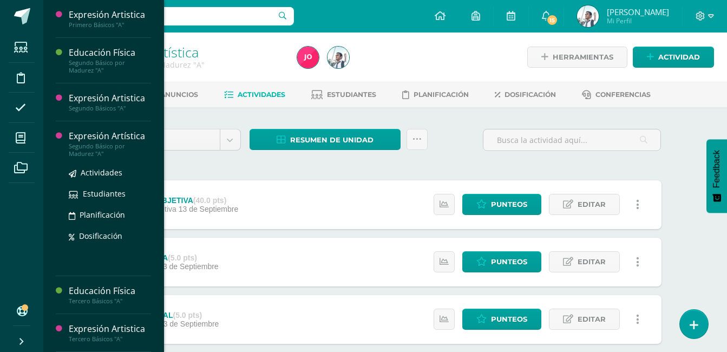
scroll to position [45, 0]
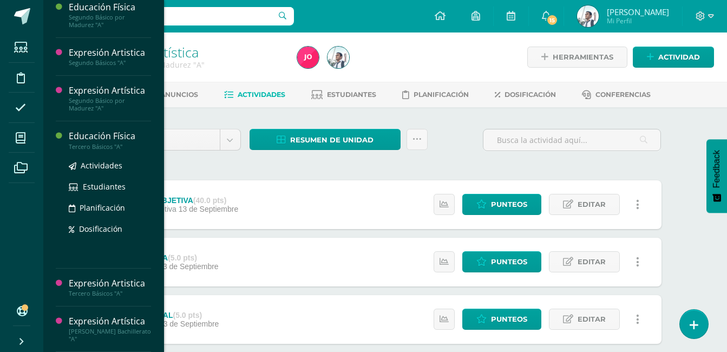
click at [123, 139] on div "Educación Física" at bounding box center [110, 136] width 82 height 12
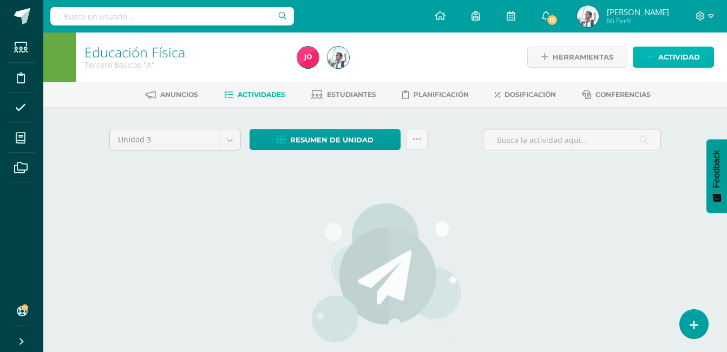
click at [686, 61] on span "Actividad" at bounding box center [679, 57] width 42 height 20
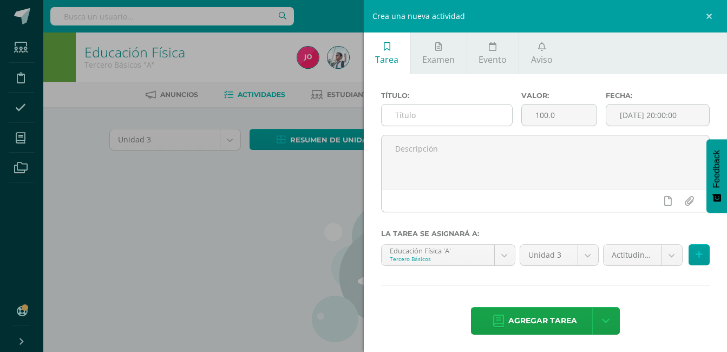
click at [423, 109] on input "text" at bounding box center [447, 114] width 131 height 21
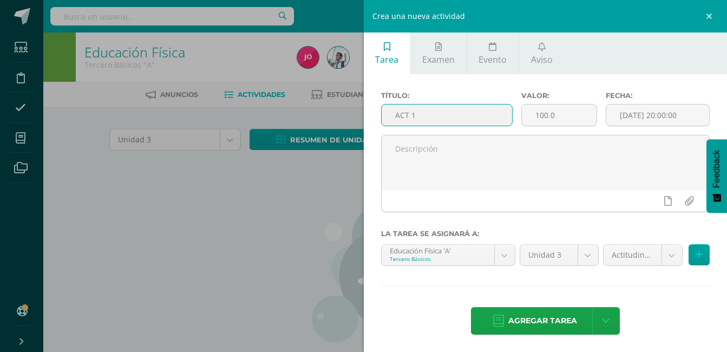
type input "ACT 1"
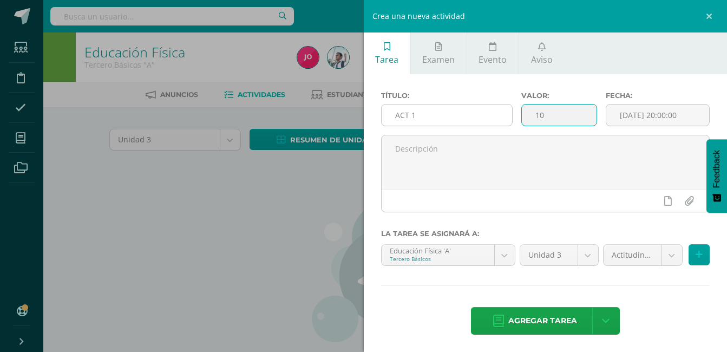
type input "10"
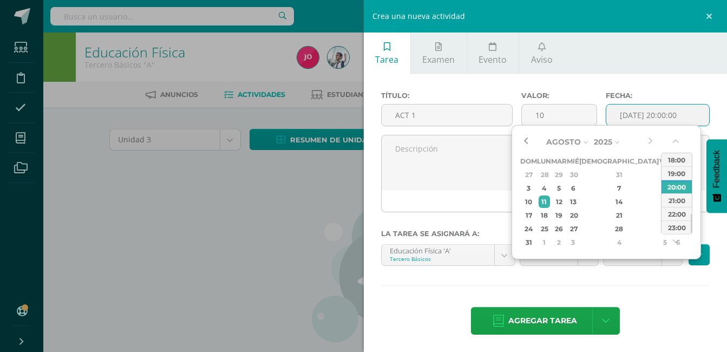
click at [528, 140] on button "button" at bounding box center [525, 142] width 11 height 16
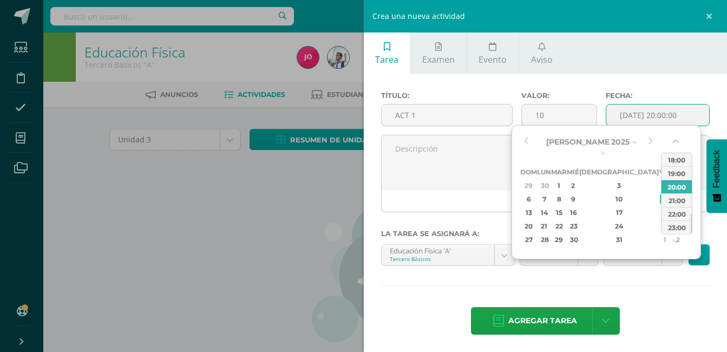
click at [672, 179] on div "5" at bounding box center [677, 185] width 11 height 12
type input "[DATE] 20:00"
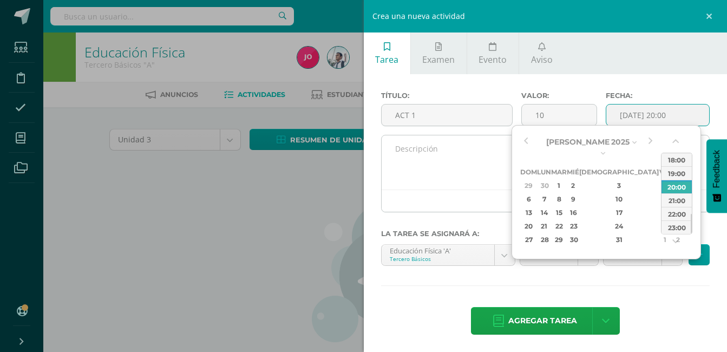
click at [483, 149] on textarea at bounding box center [546, 162] width 328 height 54
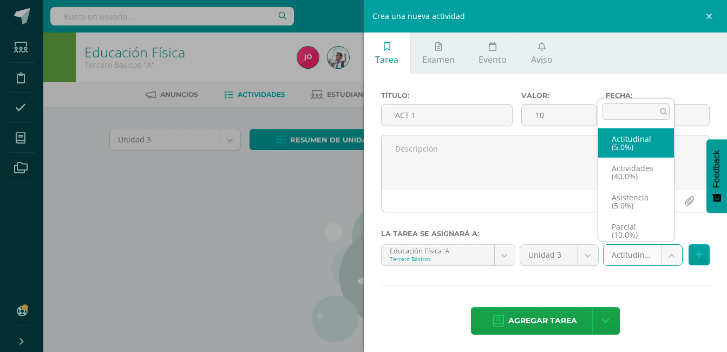
click at [631, 257] on body "Estudiantes Disciplina Asistencia Mis cursos Archivos Soporte Ayuda Reportar un…" at bounding box center [363, 232] width 727 height 465
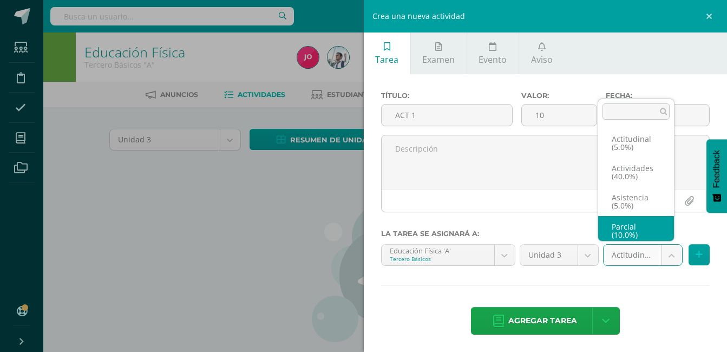
scroll to position [4, 0]
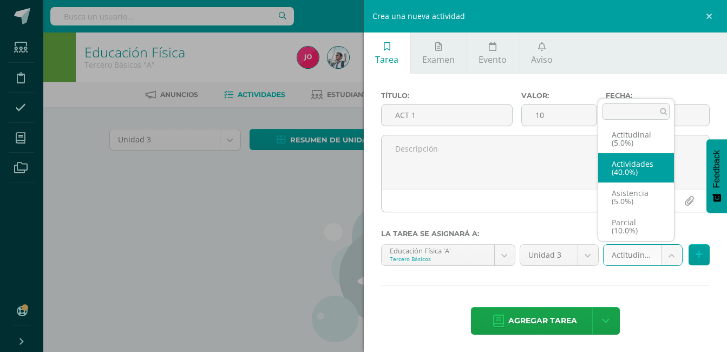
select select "22074"
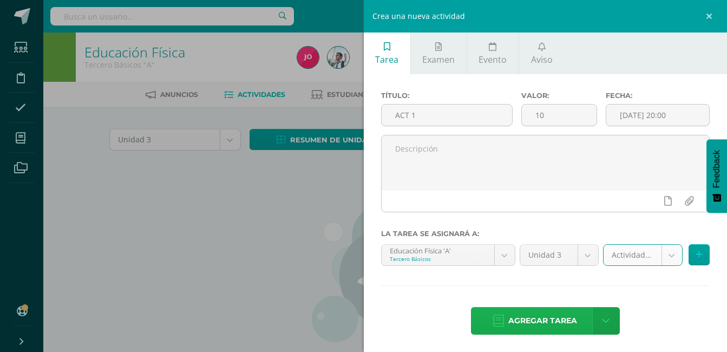
click at [540, 318] on span "Agregar tarea" at bounding box center [542, 320] width 69 height 27
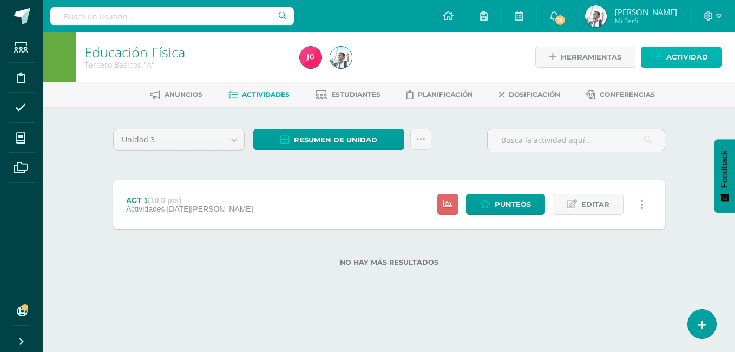
click at [680, 61] on span "Actividad" at bounding box center [687, 57] width 42 height 20
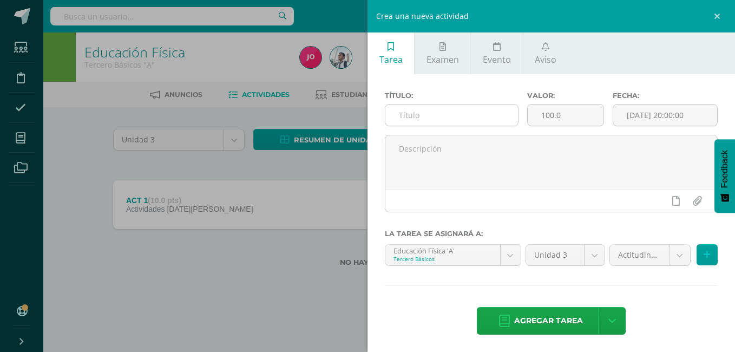
click at [487, 120] on input "text" at bounding box center [451, 114] width 133 height 21
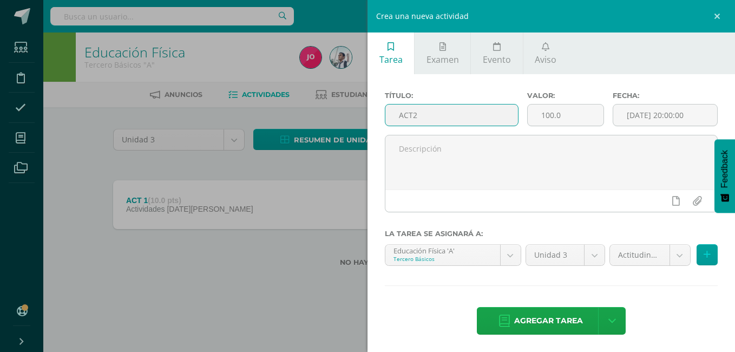
type input "ACT2"
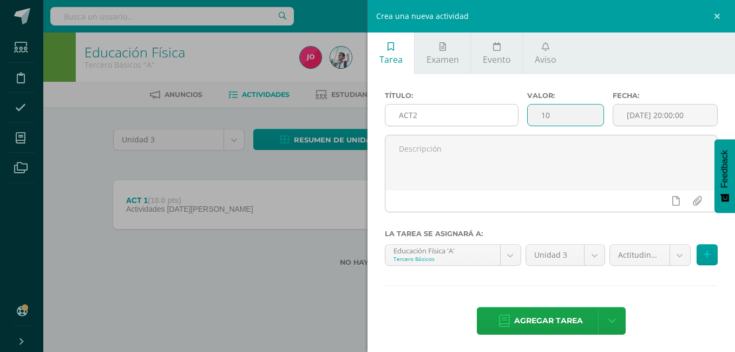
type input "10"
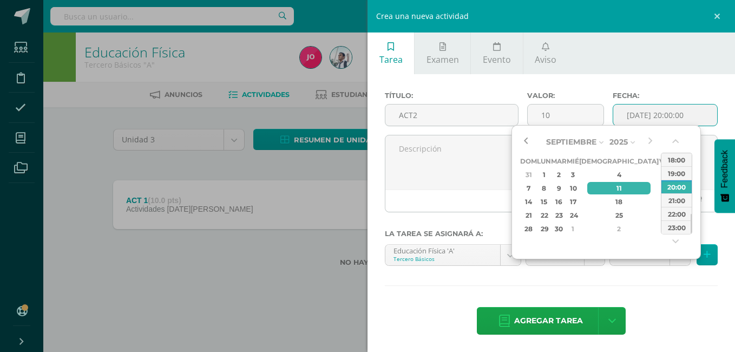
click at [529, 140] on button "button" at bounding box center [525, 142] width 11 height 16
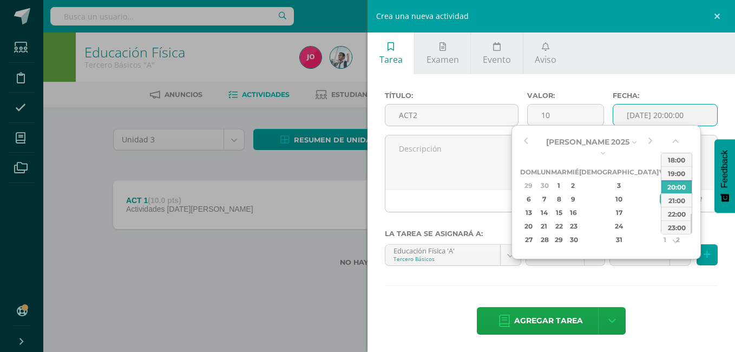
click at [672, 179] on div "5" at bounding box center [677, 185] width 11 height 12
click at [672, 193] on div "12" at bounding box center [677, 199] width 11 height 12
type input "[DATE] 20:00"
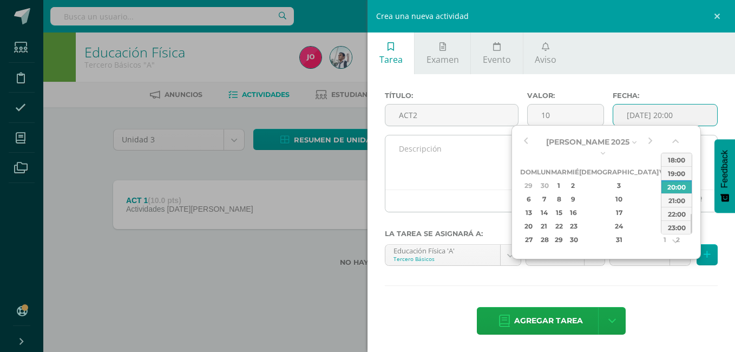
click at [471, 155] on textarea at bounding box center [551, 162] width 332 height 54
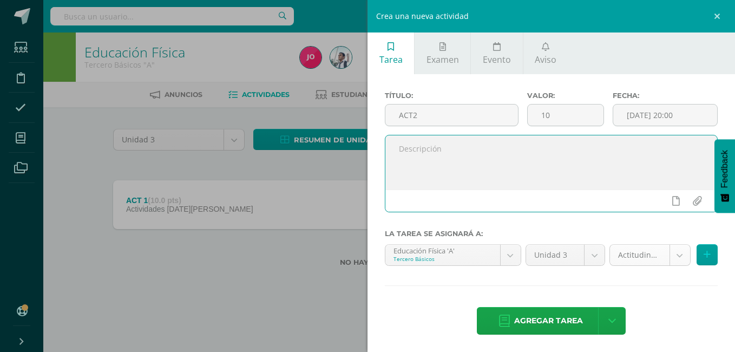
click at [631, 253] on body "Tarea asignada exitosamente Estudiantes Disciplina Asistencia Mis cursos Archiv…" at bounding box center [367, 150] width 735 height 301
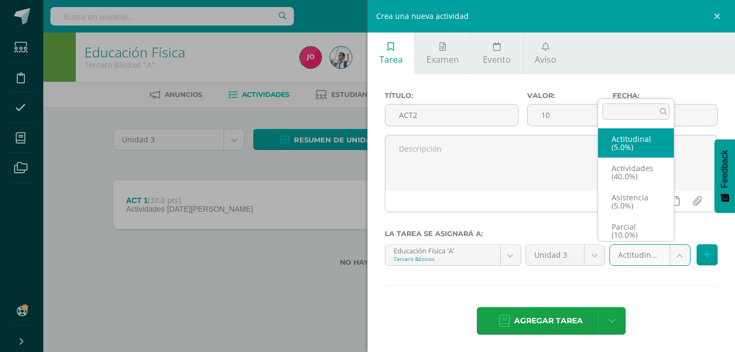
click at [628, 262] on body "Tarea asignada exitosamente Estudiantes Disciplina Asistencia Mis cursos Archiv…" at bounding box center [367, 150] width 735 height 301
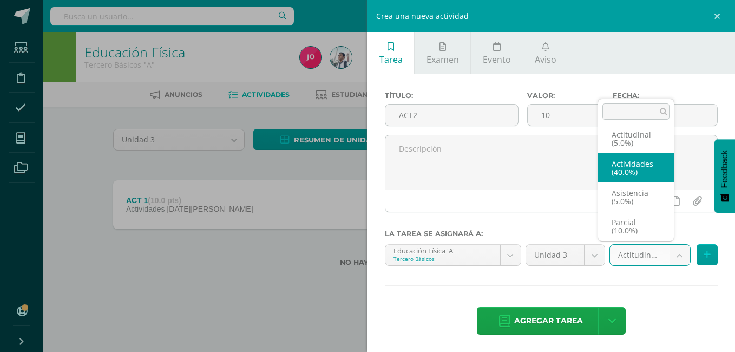
select select "22074"
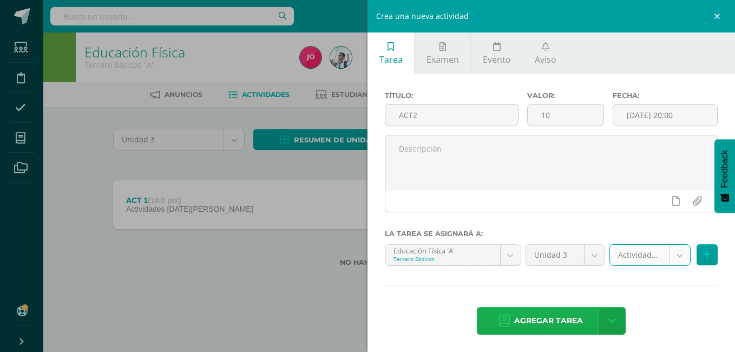
click at [555, 318] on span "Agregar tarea" at bounding box center [548, 320] width 69 height 27
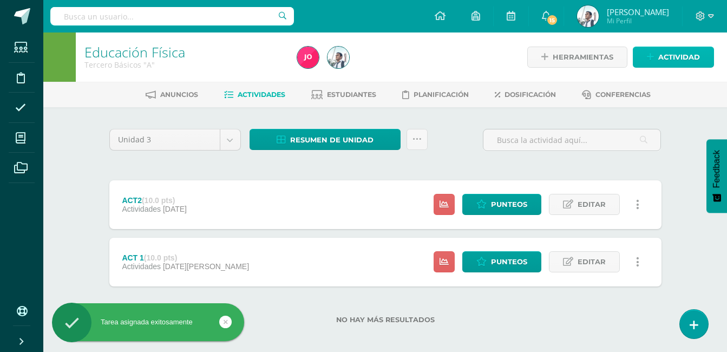
click at [681, 54] on span "Actividad" at bounding box center [679, 57] width 42 height 20
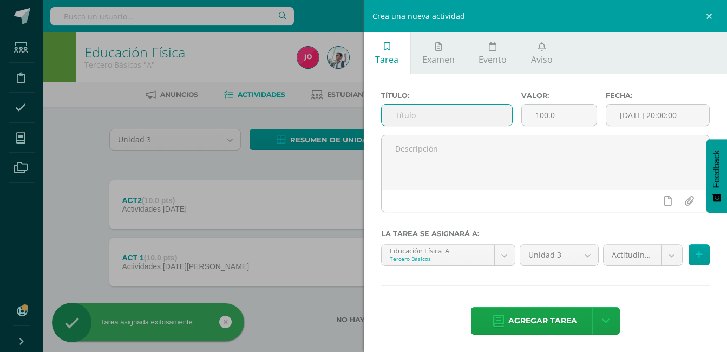
click at [453, 115] on input "text" at bounding box center [447, 114] width 131 height 21
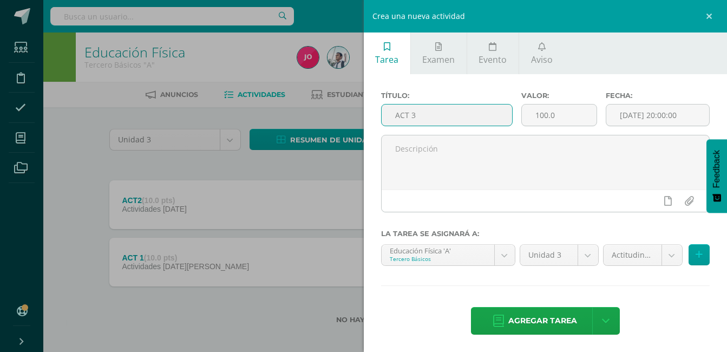
type input "ACT 3"
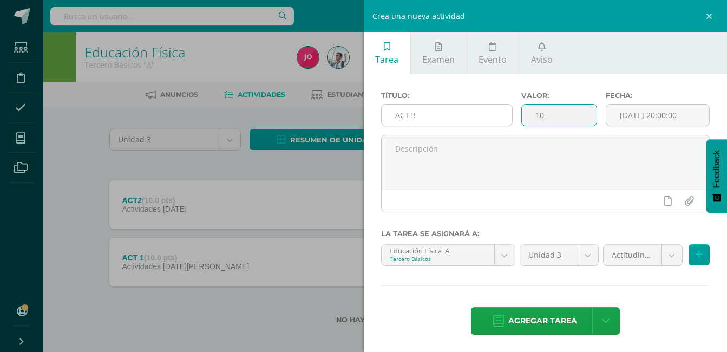
type input "10"
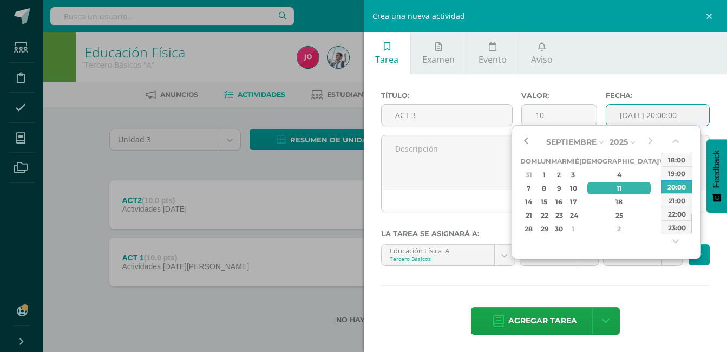
click at [524, 139] on button "button" at bounding box center [525, 142] width 11 height 16
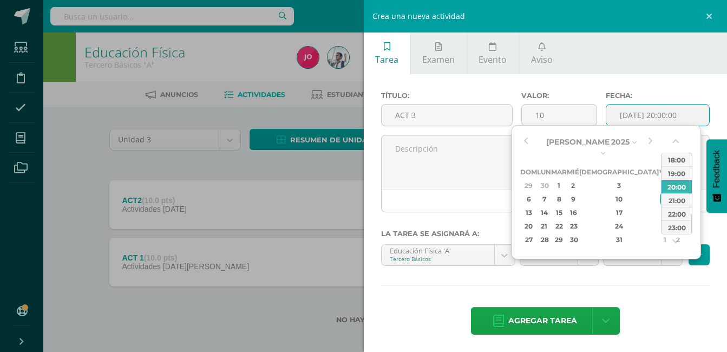
click at [672, 206] on div "19" at bounding box center [677, 212] width 11 height 12
type input "2025-07-19 20:00"
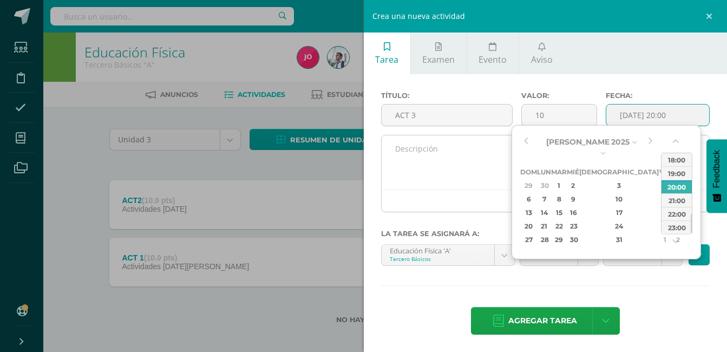
click at [451, 170] on textarea at bounding box center [546, 162] width 328 height 54
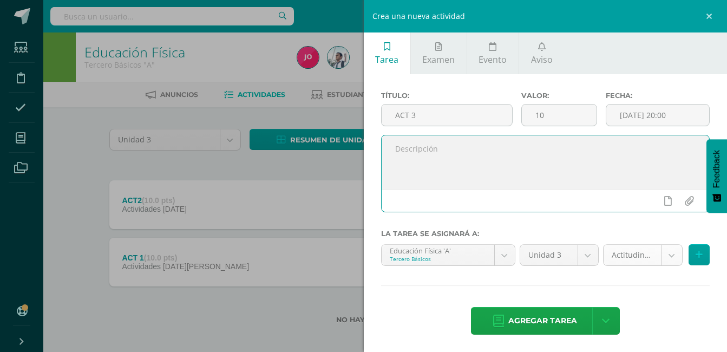
click at [633, 255] on body "Tarea asignada exitosamente Estudiantes Disciplina Asistencia Mis cursos Archiv…" at bounding box center [363, 179] width 727 height 358
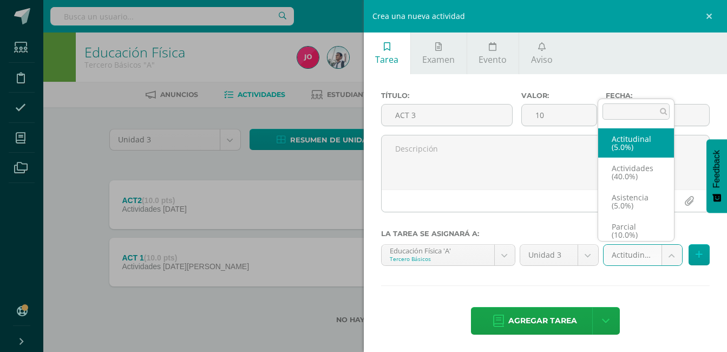
scroll to position [4, 0]
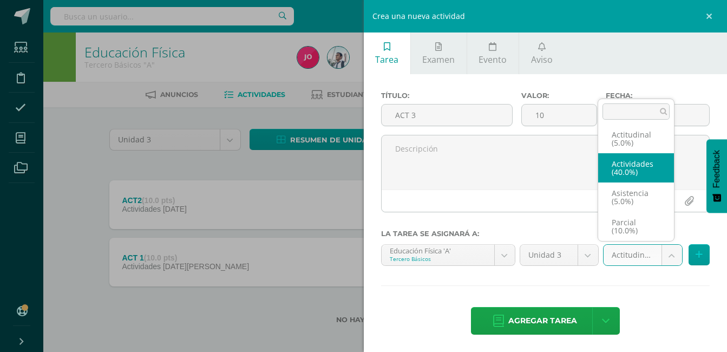
select select "22074"
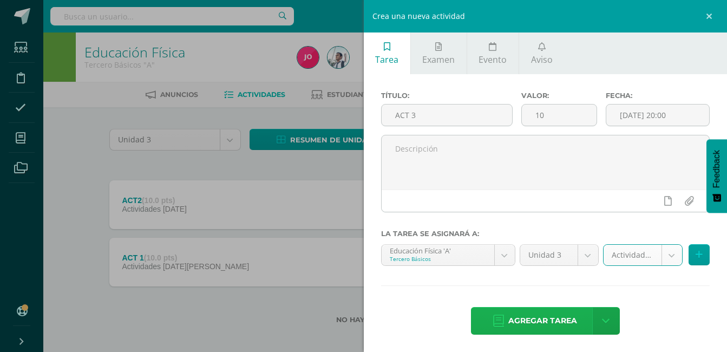
click at [568, 310] on span "Agregar tarea" at bounding box center [542, 320] width 69 height 27
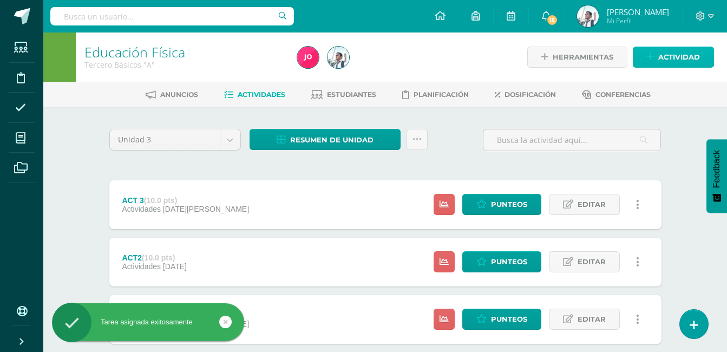
click at [671, 57] on span "Actividad" at bounding box center [679, 57] width 42 height 20
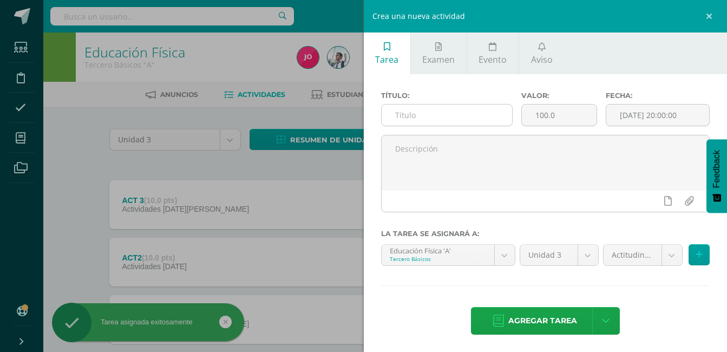
click at [485, 117] on input "text" at bounding box center [447, 114] width 131 height 21
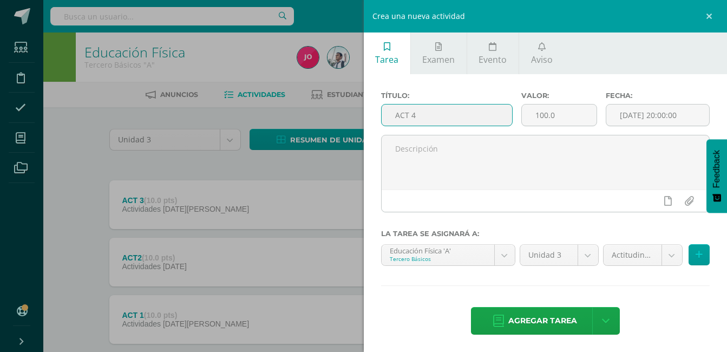
type input "ACT 4"
type input "10"
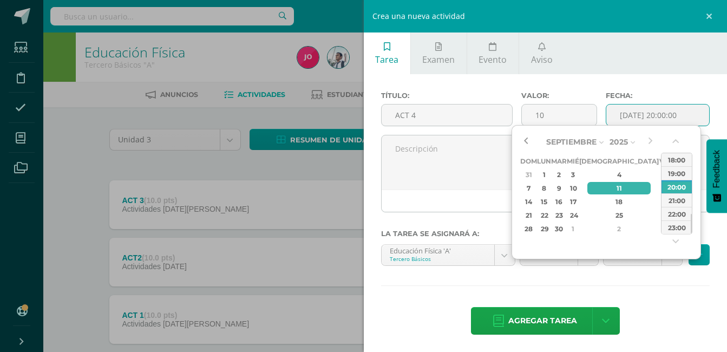
click at [526, 140] on button "button" at bounding box center [525, 142] width 11 height 16
click at [529, 142] on button "button" at bounding box center [525, 142] width 11 height 16
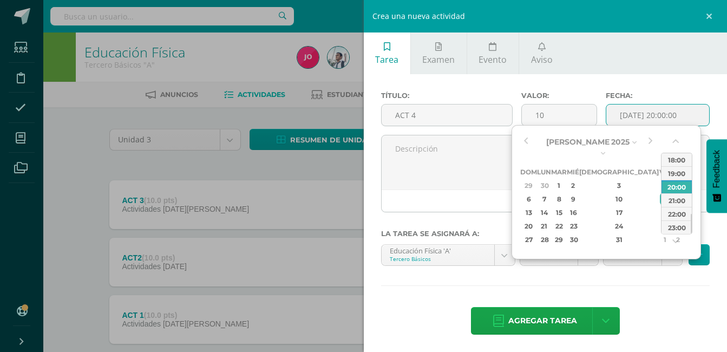
click at [672, 220] on div "26" at bounding box center [677, 226] width 11 height 12
type input "2025-07-26 20:00"
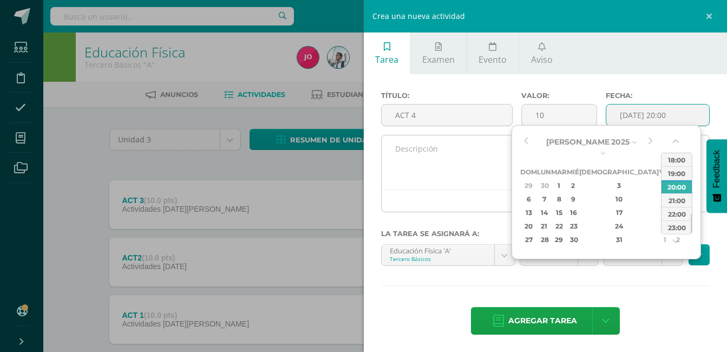
click at [497, 163] on textarea at bounding box center [546, 162] width 328 height 54
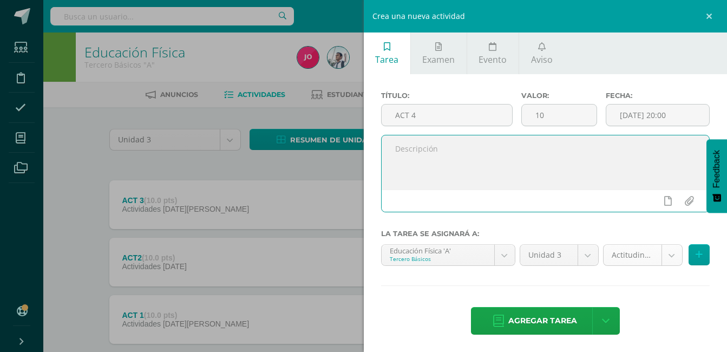
click at [629, 259] on body "Tarea asignada exitosamente Estudiantes Disciplina Asistencia Mis cursos Archiv…" at bounding box center [363, 208] width 727 height 416
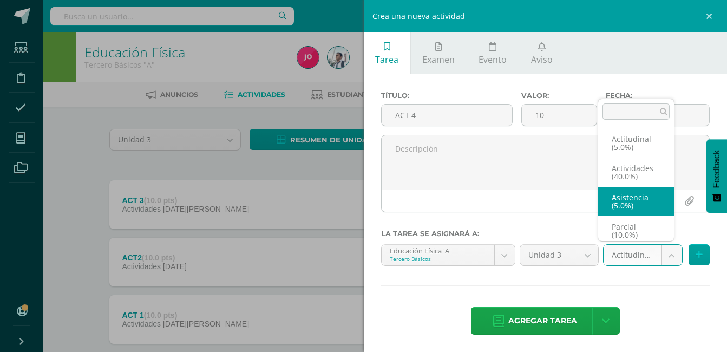
scroll to position [4, 0]
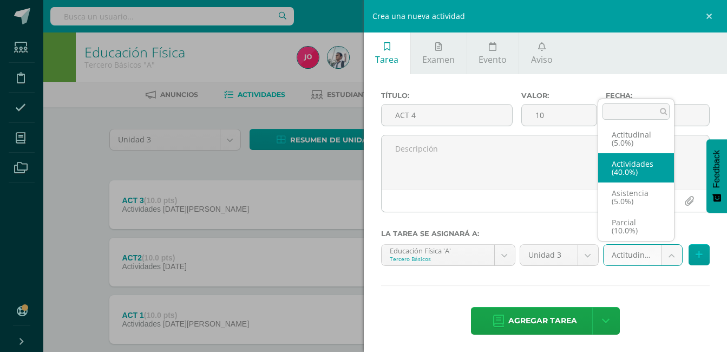
select select "22074"
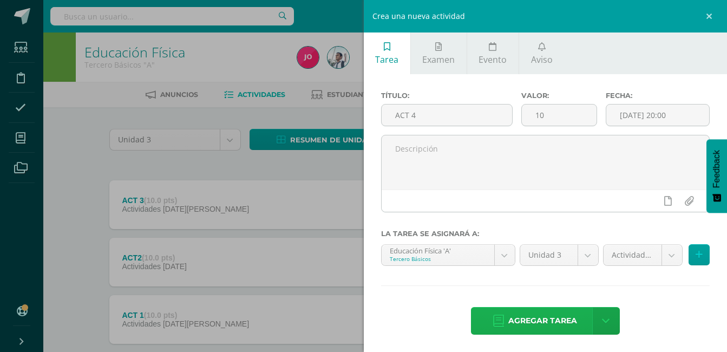
click at [547, 311] on span "Agregar tarea" at bounding box center [542, 320] width 69 height 27
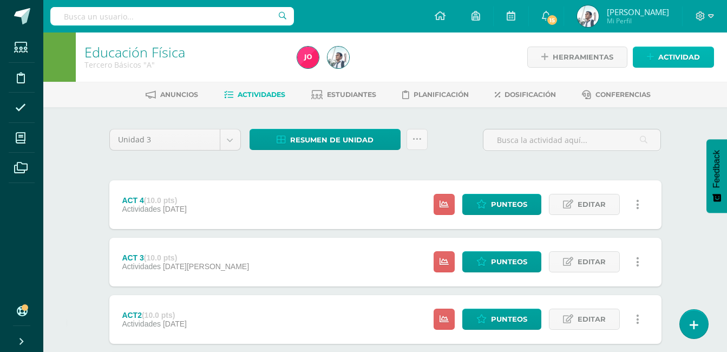
click at [668, 55] on span "Actividad" at bounding box center [679, 57] width 42 height 20
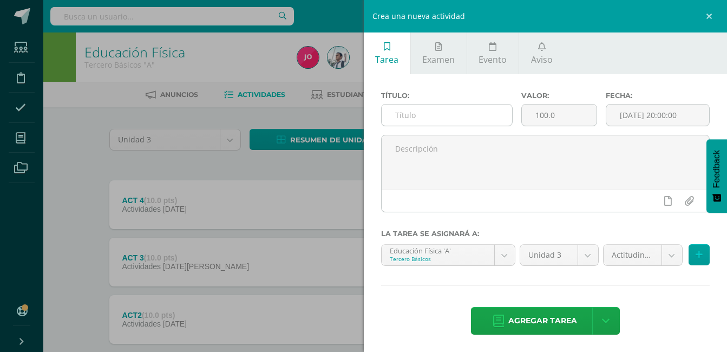
click at [487, 108] on input "text" at bounding box center [447, 114] width 131 height 21
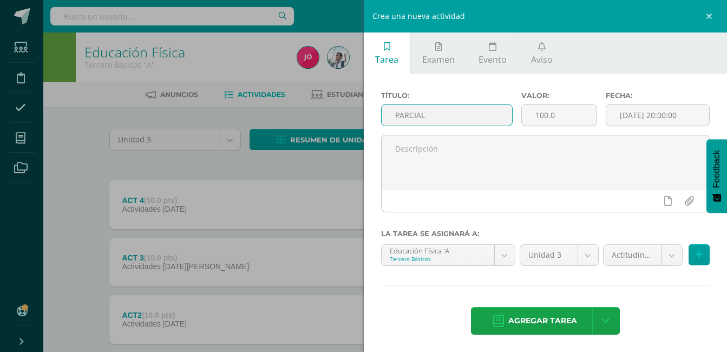
type input "PARCIAL"
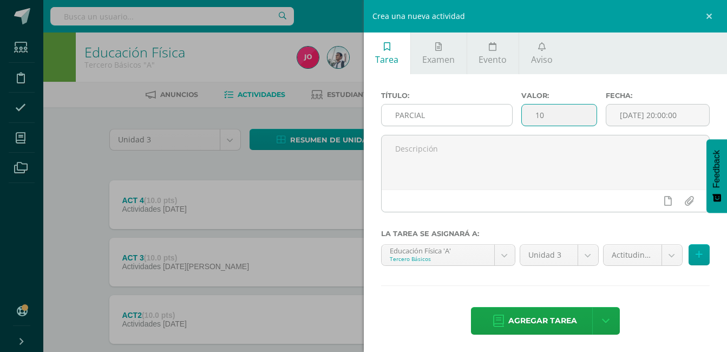
type input "10"
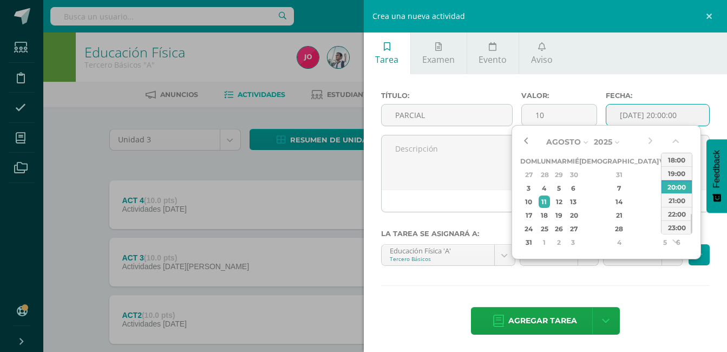
click at [520, 136] on button "button" at bounding box center [525, 142] width 11 height 16
click at [673, 190] on div "9" at bounding box center [678, 188] width 11 height 12
type input "[DATE] 20:00"
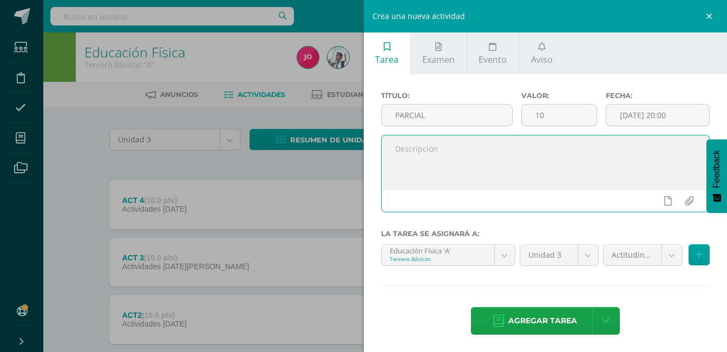
click at [487, 161] on textarea at bounding box center [546, 162] width 328 height 54
click at [622, 252] on body "Tarea asignada exitosamente Estudiantes Disciplina Asistencia Mis cursos Archiv…" at bounding box center [363, 236] width 727 height 473
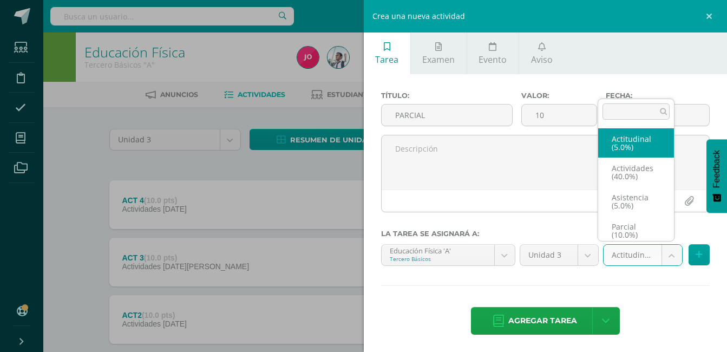
scroll to position [4, 0]
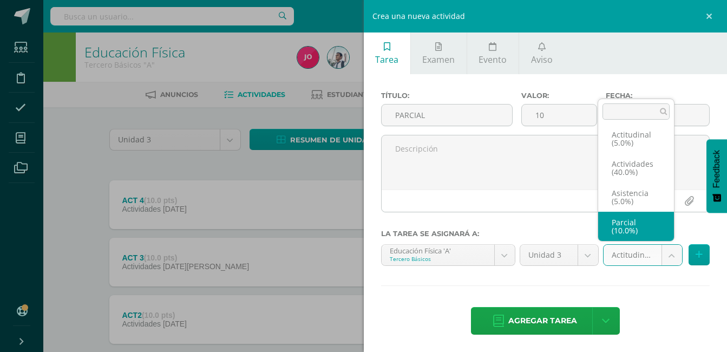
select select "22073"
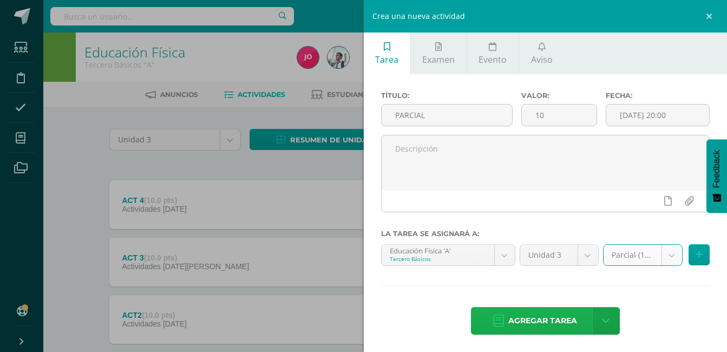
click at [556, 312] on span "Agregar tarea" at bounding box center [542, 320] width 69 height 27
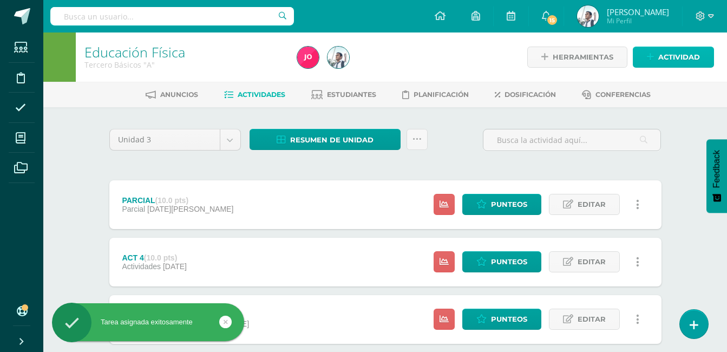
click at [679, 57] on span "Actividad" at bounding box center [679, 57] width 42 height 20
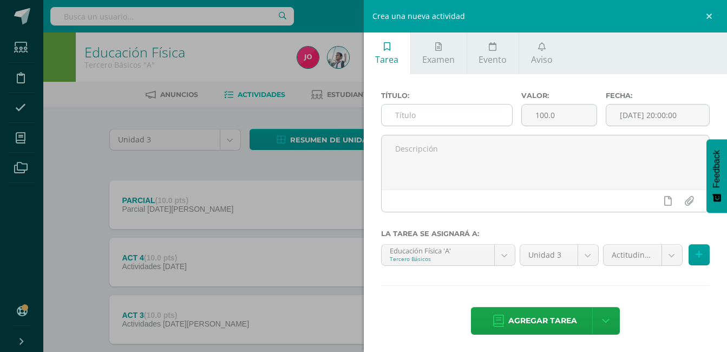
click at [504, 117] on input "text" at bounding box center [447, 114] width 131 height 21
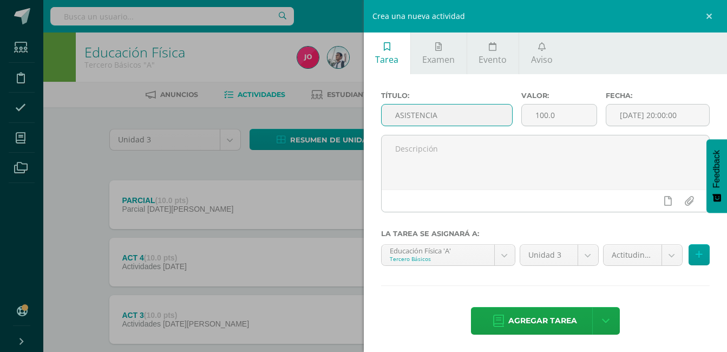
type input "ASISTENCIA"
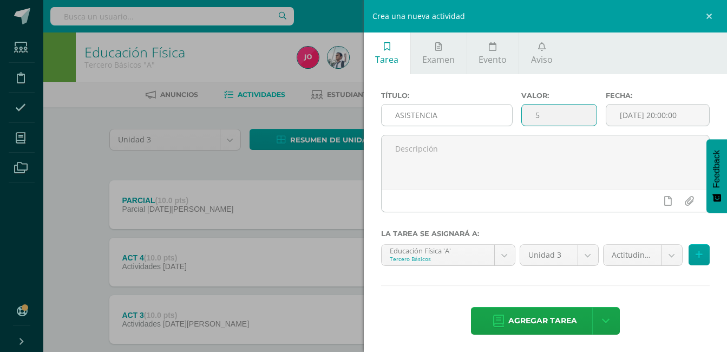
type input "5"
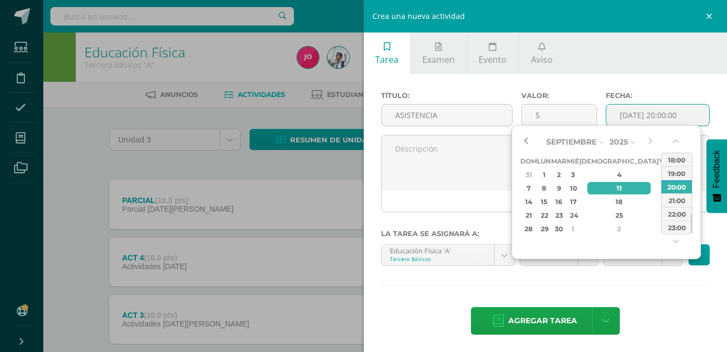
click at [527, 136] on button "button" at bounding box center [525, 142] width 11 height 16
click at [648, 141] on button "button" at bounding box center [650, 142] width 11 height 16
click at [673, 188] on div "13" at bounding box center [678, 188] width 11 height 12
type input "[DATE] 20:00"
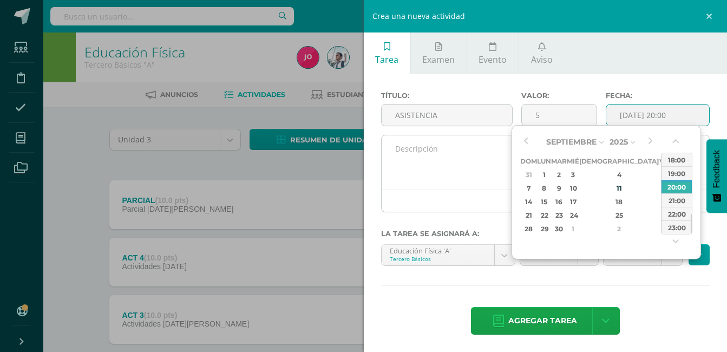
click at [481, 158] on textarea at bounding box center [546, 162] width 328 height 54
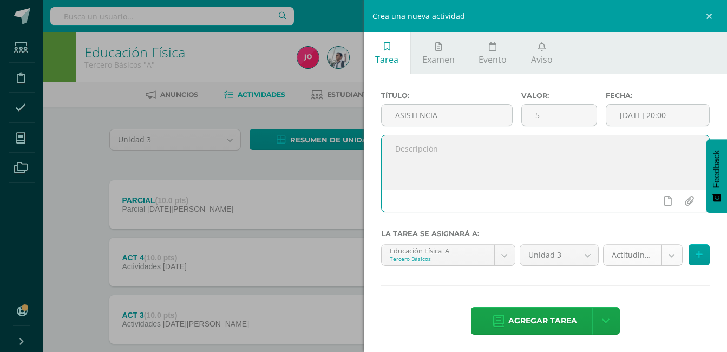
click at [640, 265] on body "Tarea asignada exitosamente Estudiantes Disciplina Asistencia Mis cursos Archiv…" at bounding box center [363, 265] width 727 height 530
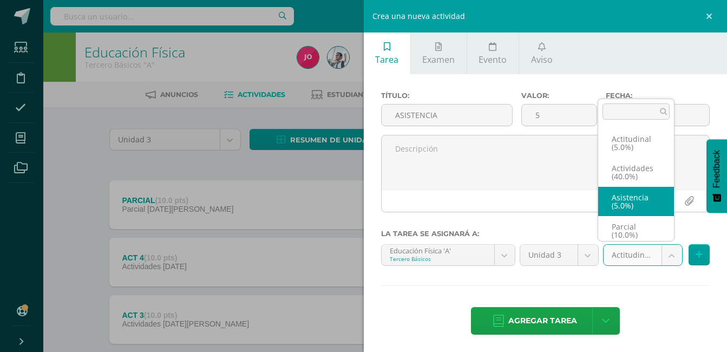
scroll to position [4, 0]
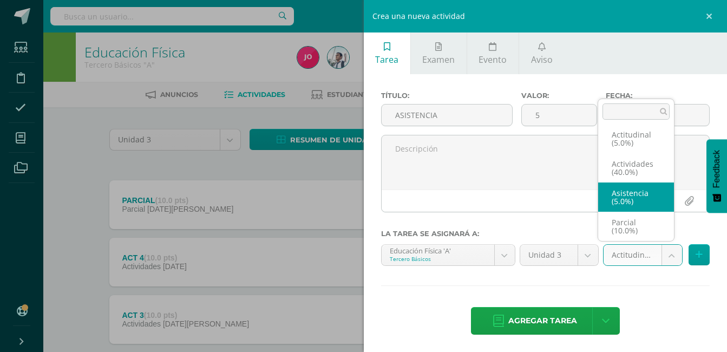
select select "22071"
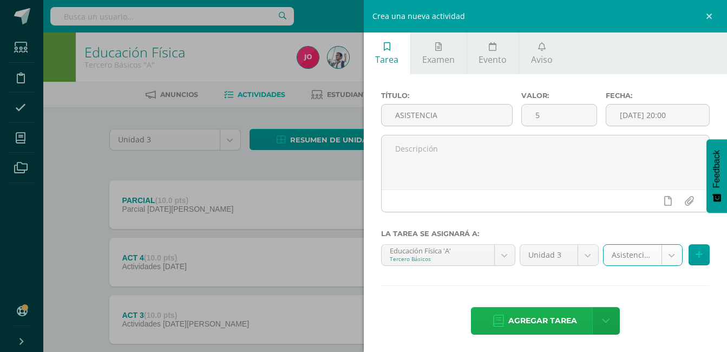
click at [563, 323] on span "Agregar tarea" at bounding box center [542, 320] width 69 height 27
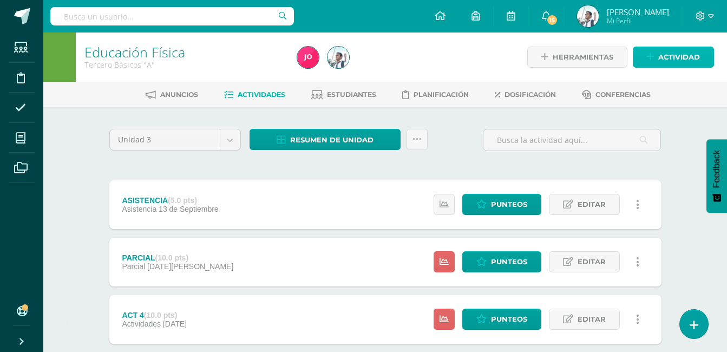
click at [671, 56] on span "Actividad" at bounding box center [679, 57] width 42 height 20
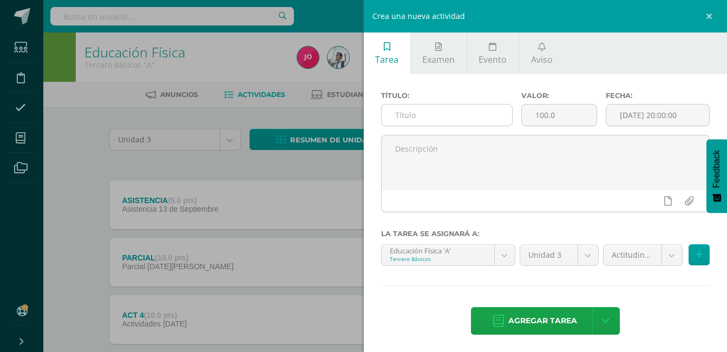
click at [491, 116] on input "text" at bounding box center [447, 114] width 131 height 21
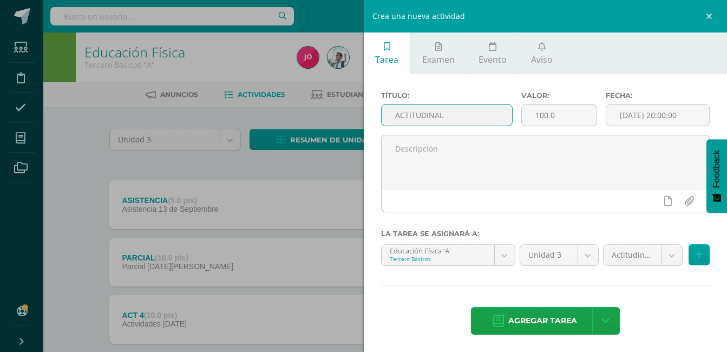
type input "ACTITUDINAL"
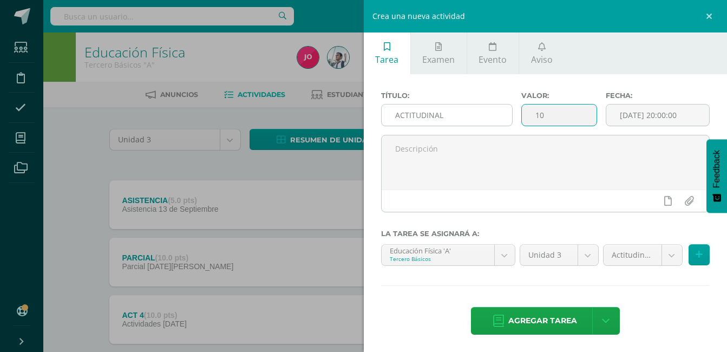
type input "10"
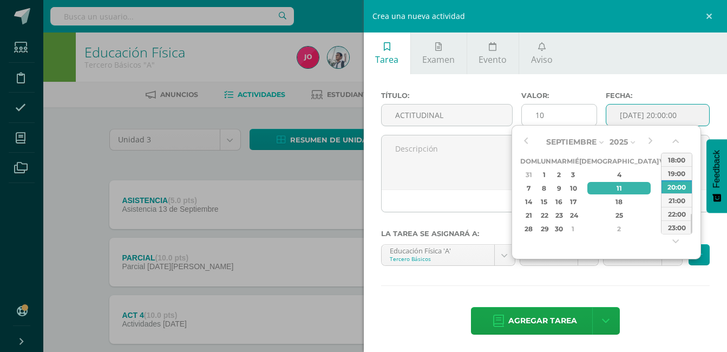
type input "2025-09-11 20:00"
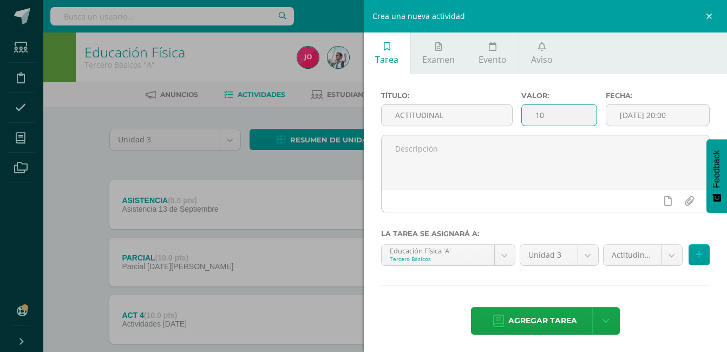
drag, startPoint x: 547, startPoint y: 111, endPoint x: 516, endPoint y: 117, distance: 30.8
click at [517, 117] on div "Valor: 10" at bounding box center [559, 112] width 84 height 43
type input "5"
click at [687, 119] on input "2025-09-11 20:00" at bounding box center [657, 114] width 103 height 21
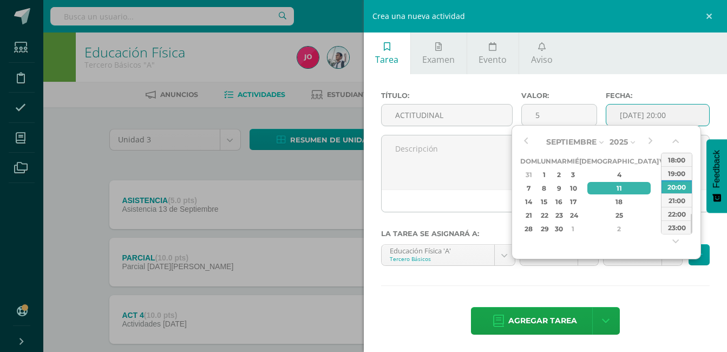
click at [673, 192] on div "13" at bounding box center [678, 188] width 11 height 12
type input "2025-09-13 20:00"
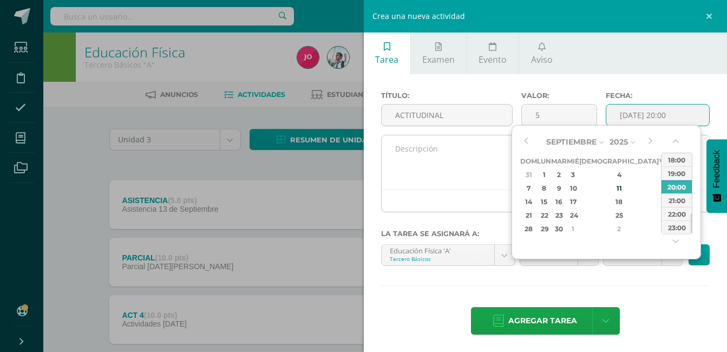
click at [462, 156] on textarea at bounding box center [546, 162] width 328 height 54
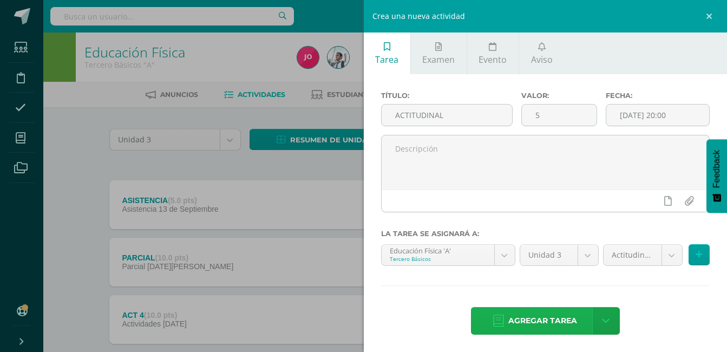
click at [559, 317] on span "Agregar tarea" at bounding box center [542, 320] width 69 height 27
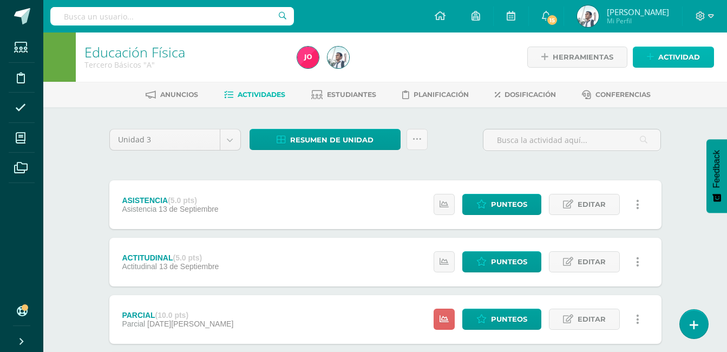
click at [683, 49] on span "Actividad" at bounding box center [679, 57] width 42 height 20
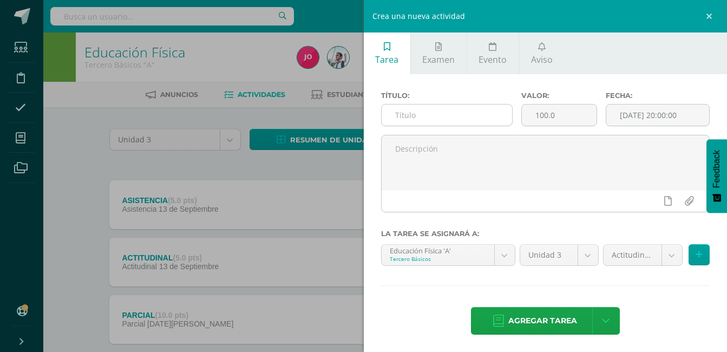
click at [483, 106] on input "text" at bounding box center [447, 114] width 131 height 21
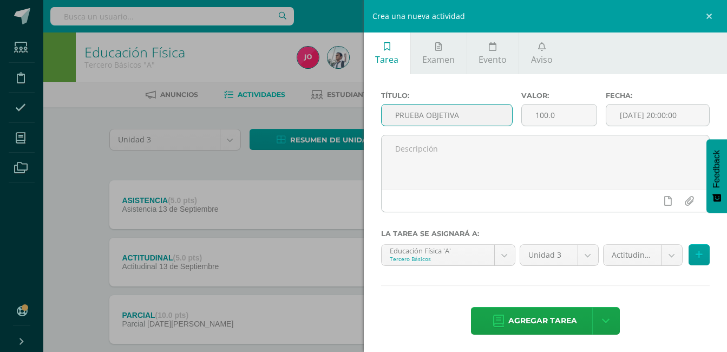
type input "PRUEBA OBJETIVA"
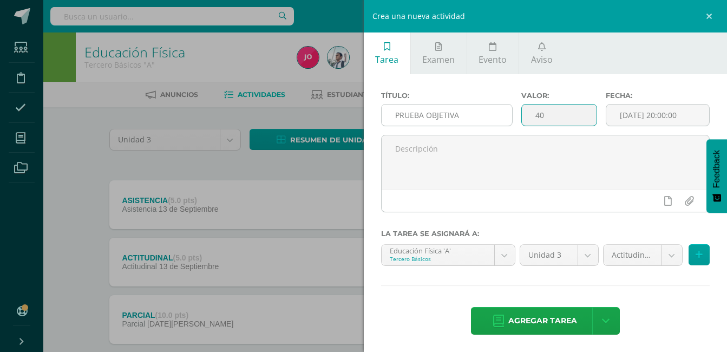
type input "40"
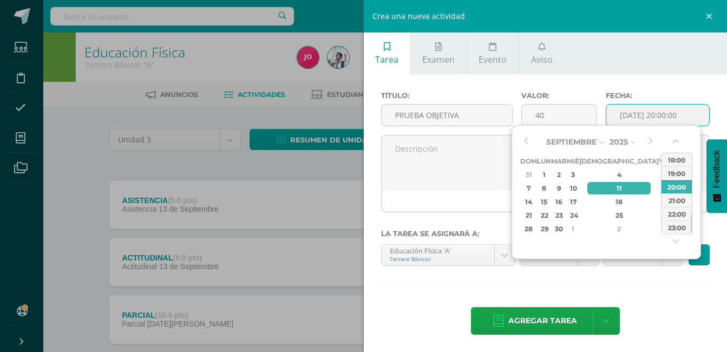
click at [673, 185] on div "13" at bounding box center [678, 188] width 11 height 12
type input "[DATE] 20:00"
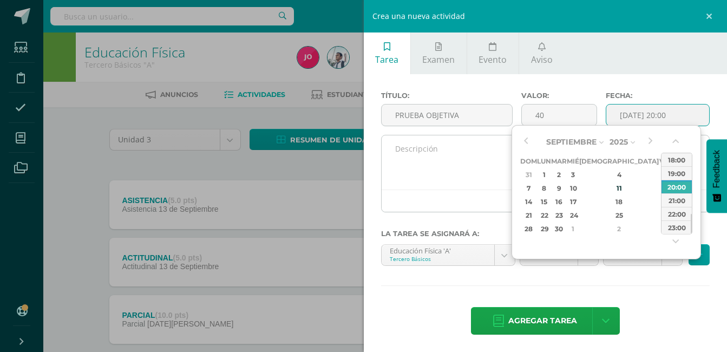
click at [456, 152] on textarea at bounding box center [546, 162] width 328 height 54
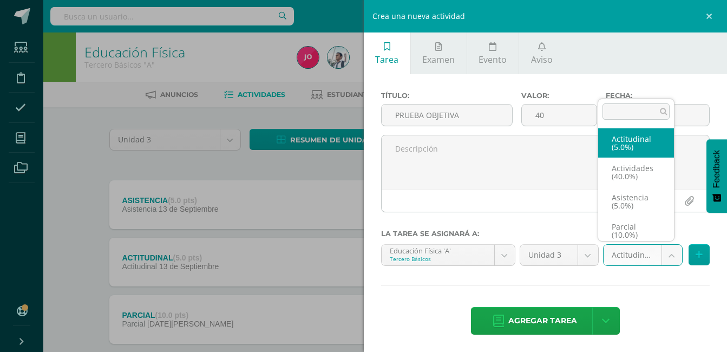
click at [631, 263] on body "Tarea asignada exitosamente Estudiantes Disciplina Asistencia Mis cursos Archiv…" at bounding box center [363, 322] width 727 height 645
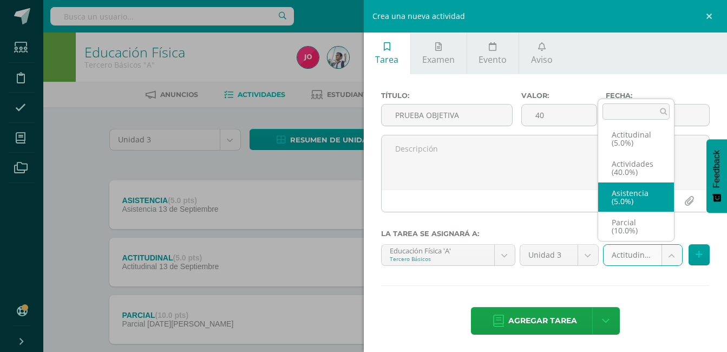
scroll to position [46, 0]
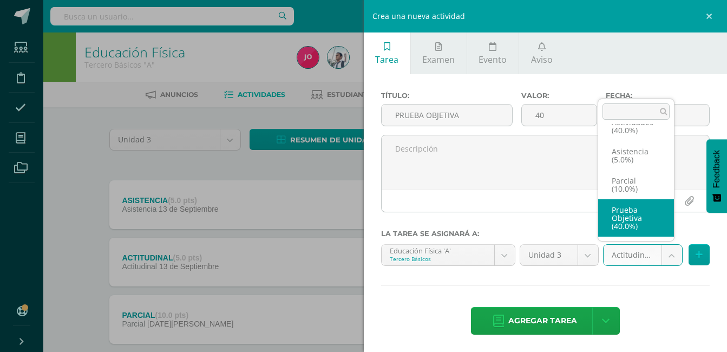
select select "22070"
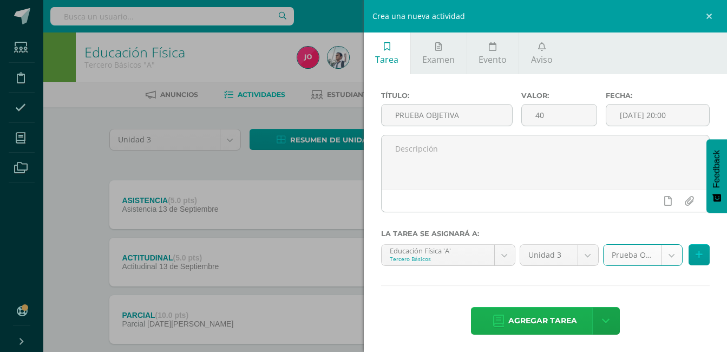
click at [557, 325] on span "Agregar tarea" at bounding box center [542, 320] width 69 height 27
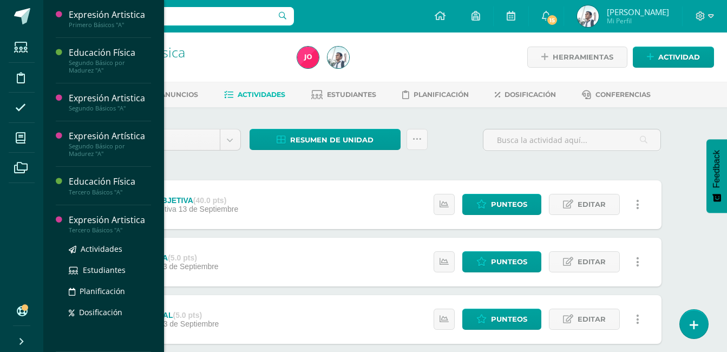
click at [116, 219] on div "Expresión Artistica" at bounding box center [110, 220] width 82 height 12
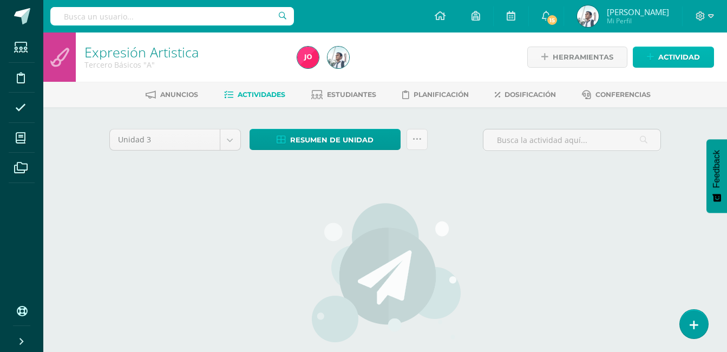
click at [651, 57] on icon at bounding box center [650, 57] width 7 height 9
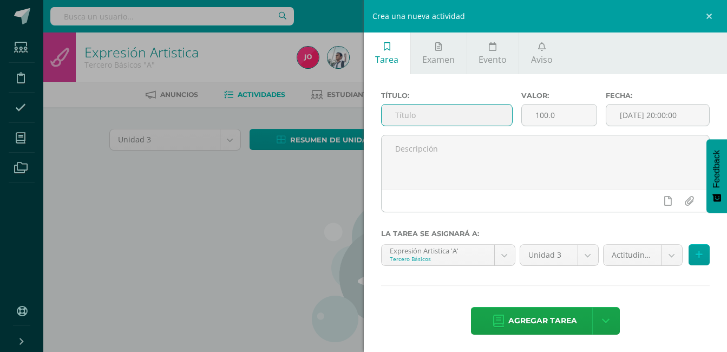
click at [463, 124] on input "text" at bounding box center [447, 114] width 131 height 21
type input "ACT 1"
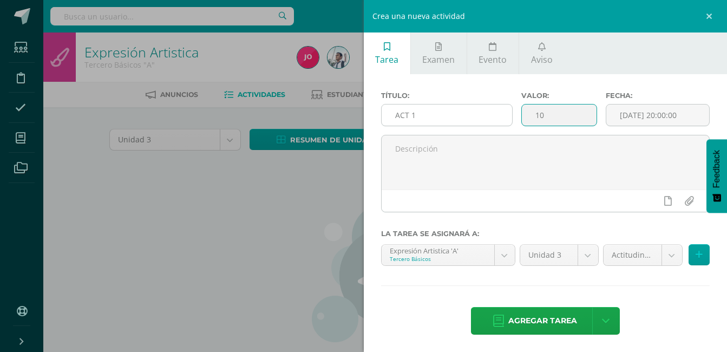
type input "10"
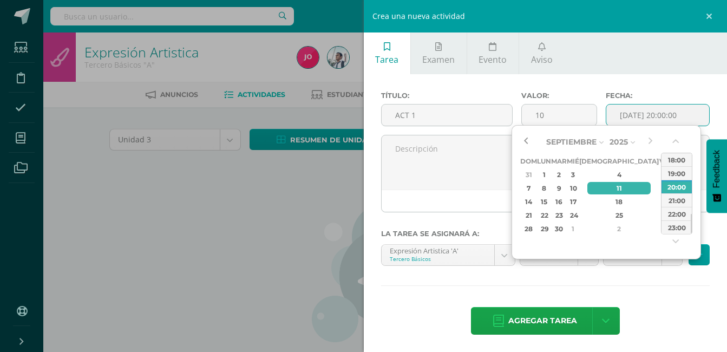
click at [528, 139] on button "button" at bounding box center [525, 142] width 11 height 16
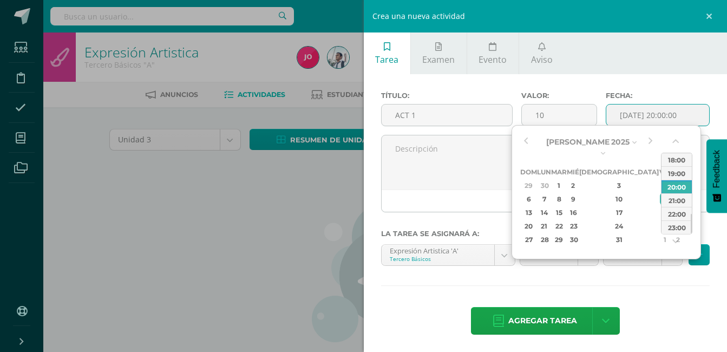
click at [672, 179] on div "5" at bounding box center [677, 185] width 11 height 12
type input "2025-07-05 20:00"
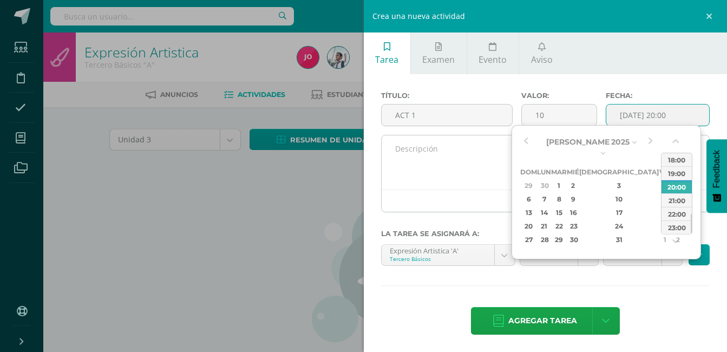
click at [485, 160] on textarea at bounding box center [546, 162] width 328 height 54
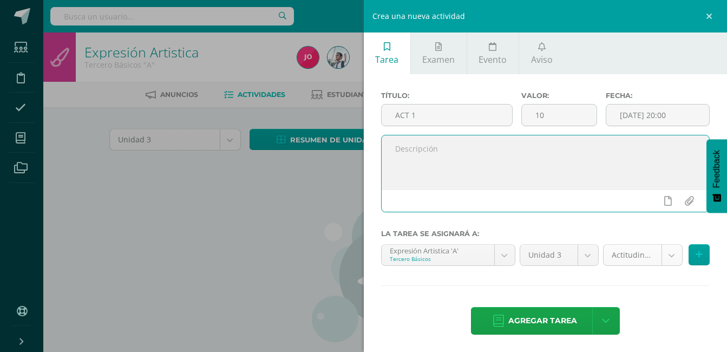
click at [621, 254] on body "Estudiantes Disciplina Asistencia Mis cursos Archivos Soporte Ayuda Reportar un…" at bounding box center [363, 232] width 727 height 465
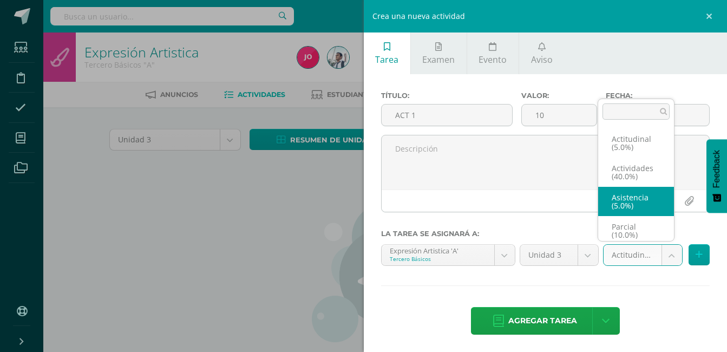
scroll to position [4, 0]
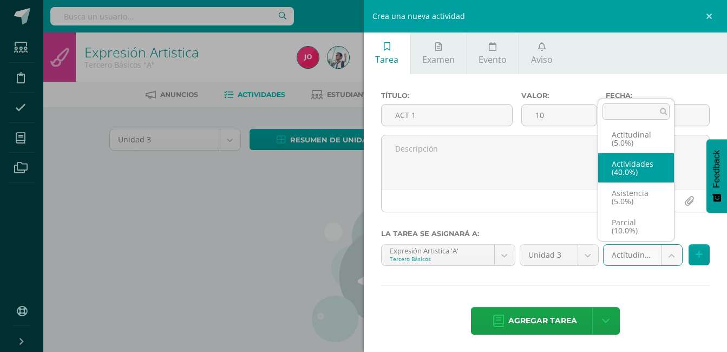
select select "22079"
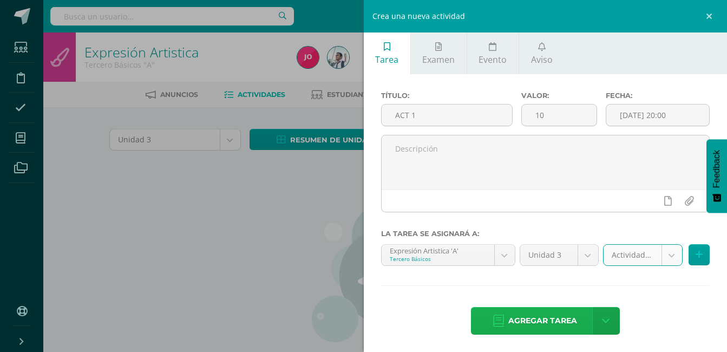
click at [554, 317] on span "Agregar tarea" at bounding box center [542, 320] width 69 height 27
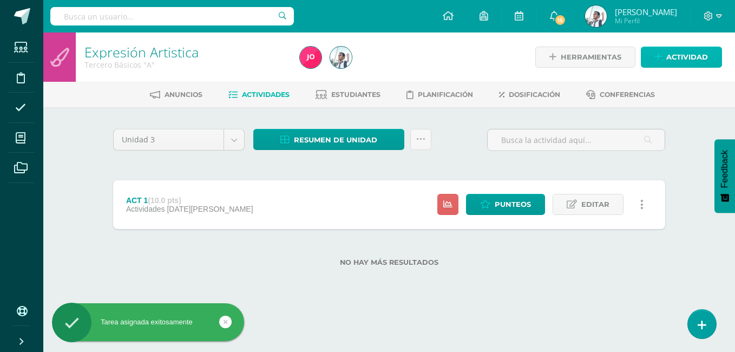
click at [678, 57] on span "Actividad" at bounding box center [687, 57] width 42 height 20
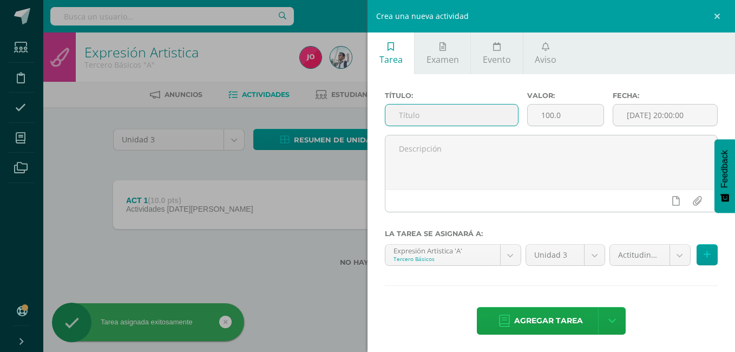
click at [464, 118] on input "text" at bounding box center [451, 114] width 133 height 21
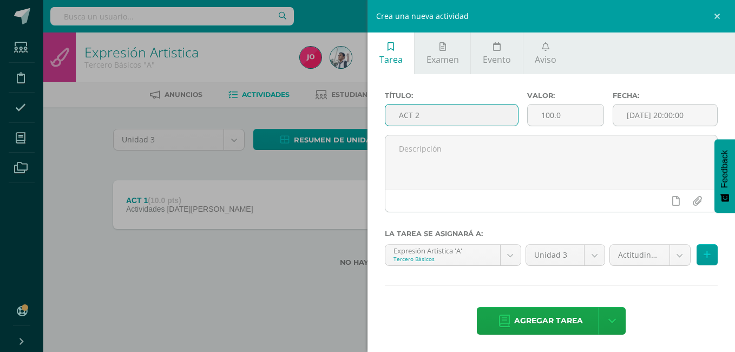
type input "ACT 2"
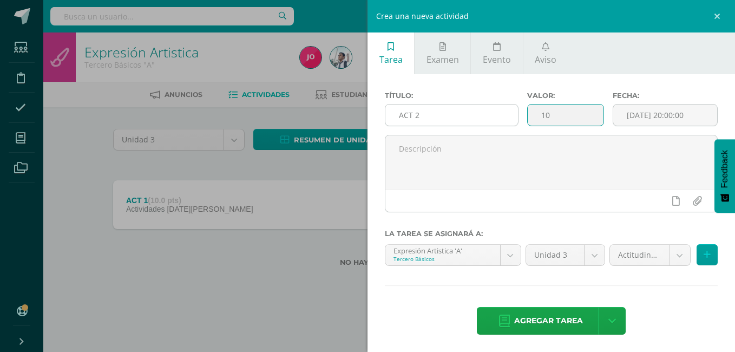
type input "10"
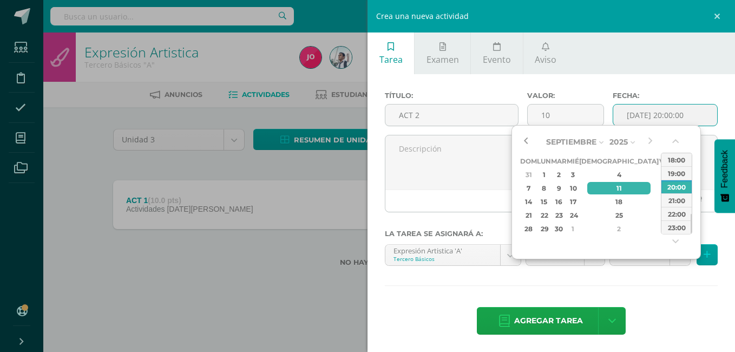
click at [529, 142] on button "button" at bounding box center [525, 142] width 11 height 16
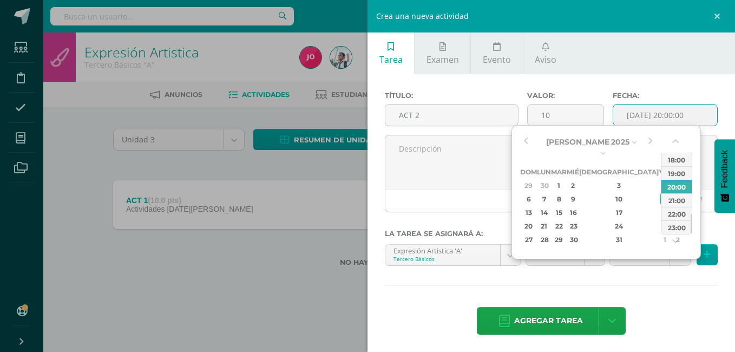
click at [672, 193] on div "12" at bounding box center [677, 199] width 11 height 12
type input "2025-07-12 20:00"
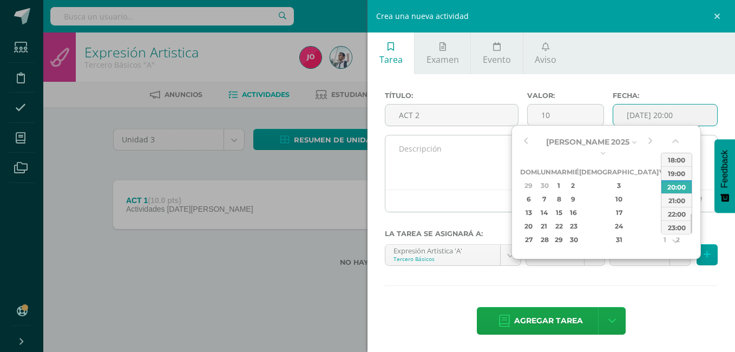
click at [456, 156] on textarea at bounding box center [551, 162] width 332 height 54
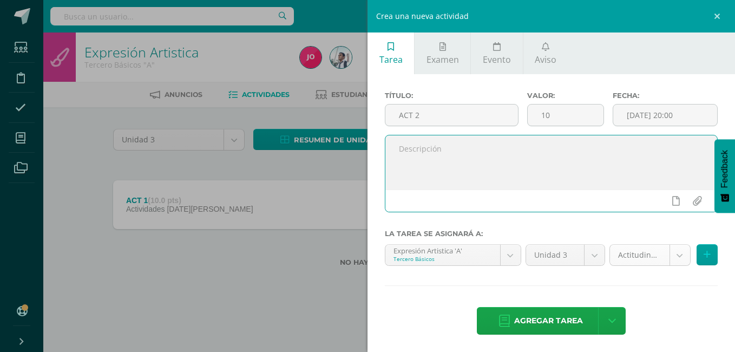
click at [636, 248] on body "Tarea asignada exitosamente Estudiantes Disciplina Asistencia Mis cursos Archiv…" at bounding box center [367, 150] width 735 height 301
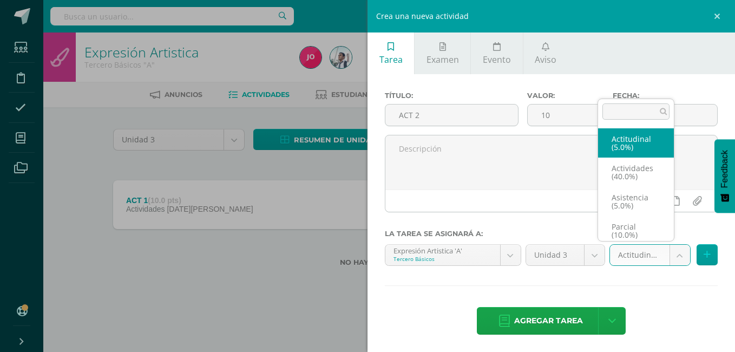
scroll to position [4, 0]
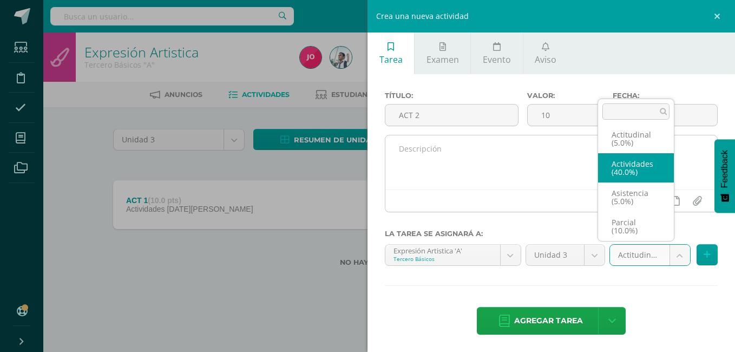
select select "22079"
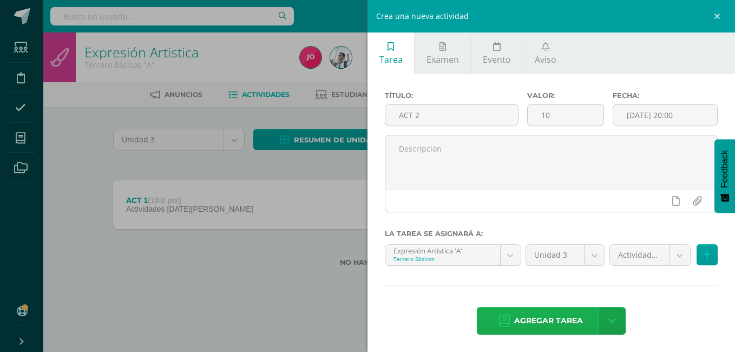
click at [561, 317] on span "Agregar tarea" at bounding box center [548, 320] width 69 height 27
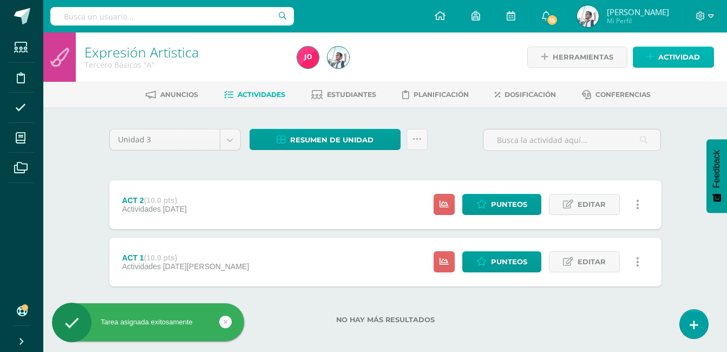
click at [666, 48] on span "Actividad" at bounding box center [679, 57] width 42 height 20
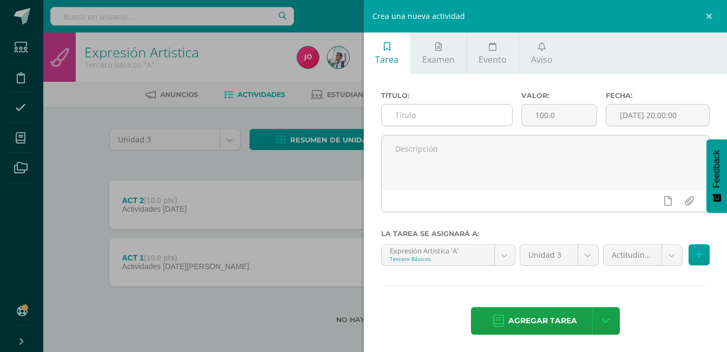
click at [491, 117] on input "text" at bounding box center [447, 114] width 131 height 21
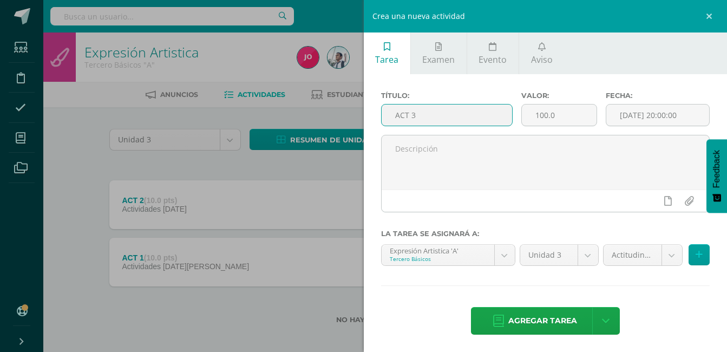
type input "ACT 3"
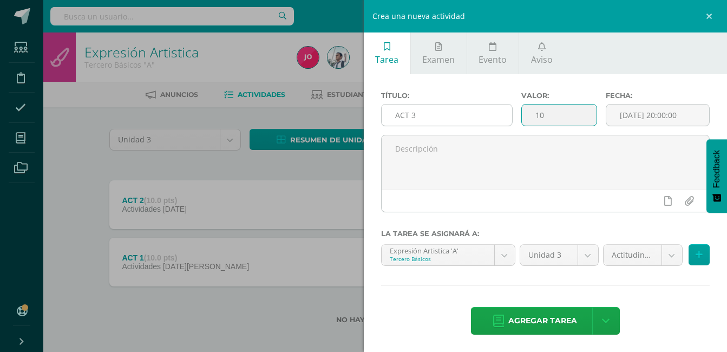
type input "10"
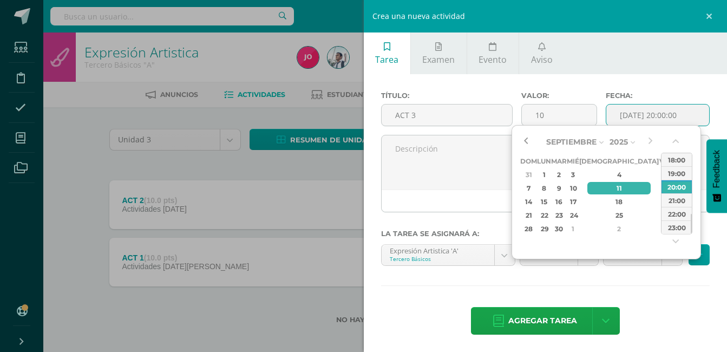
click at [522, 140] on button "button" at bounding box center [525, 142] width 11 height 16
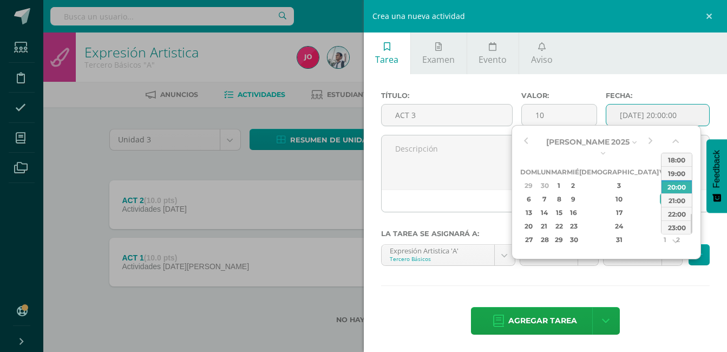
click at [672, 206] on div "19" at bounding box center [677, 212] width 11 height 12
type input "[DATE] 20:00"
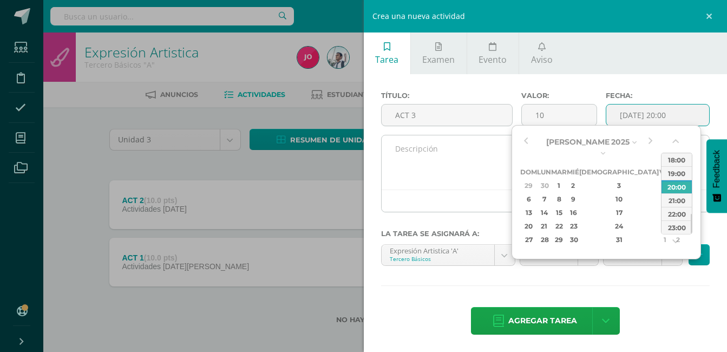
click at [499, 171] on textarea at bounding box center [546, 162] width 328 height 54
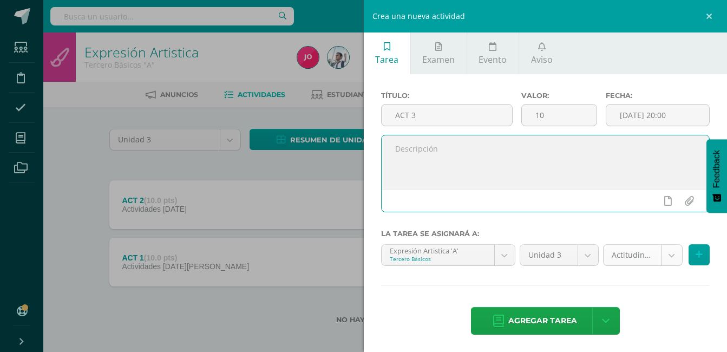
click at [622, 257] on body "Tarea asignada exitosamente Estudiantes Disciplina Asistencia Mis cursos Archiv…" at bounding box center [363, 179] width 727 height 358
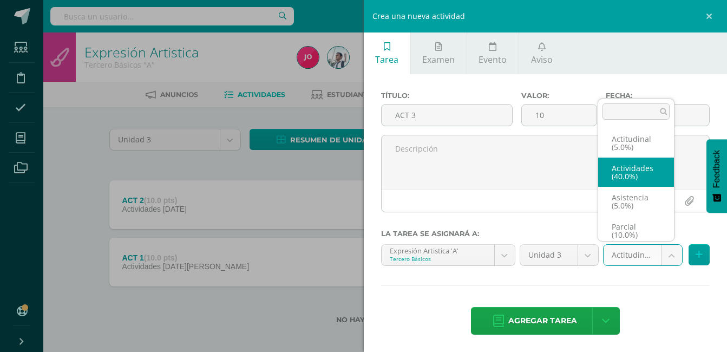
select select "22079"
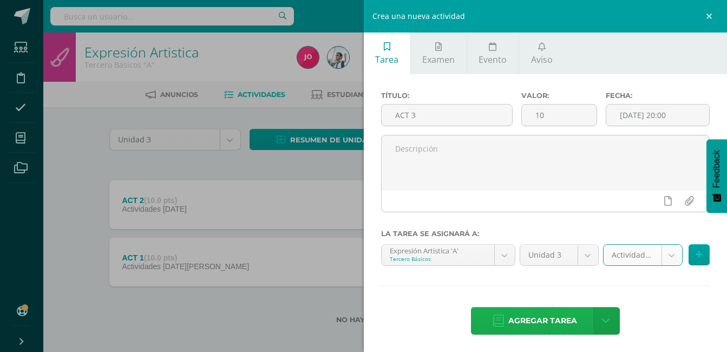
click at [556, 316] on span "Agregar tarea" at bounding box center [542, 320] width 69 height 27
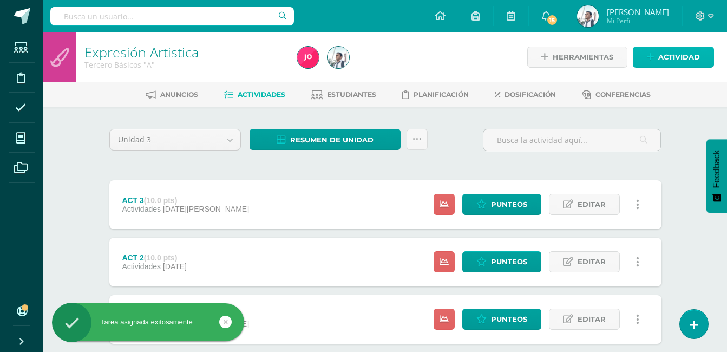
click at [664, 62] on span "Actividad" at bounding box center [679, 57] width 42 height 20
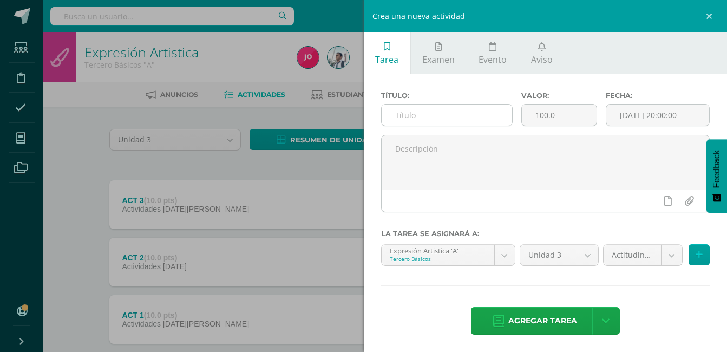
click at [471, 120] on input "text" at bounding box center [447, 114] width 131 height 21
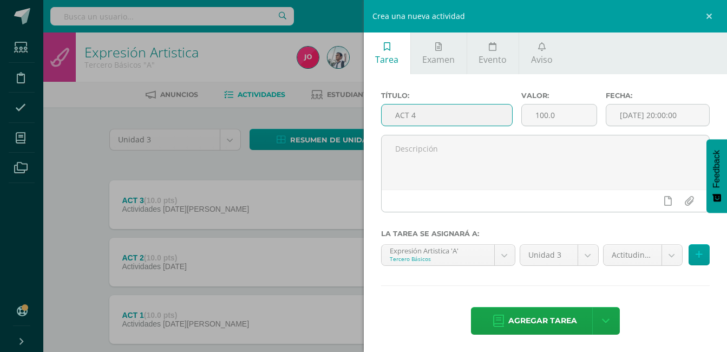
type input "ACT 4"
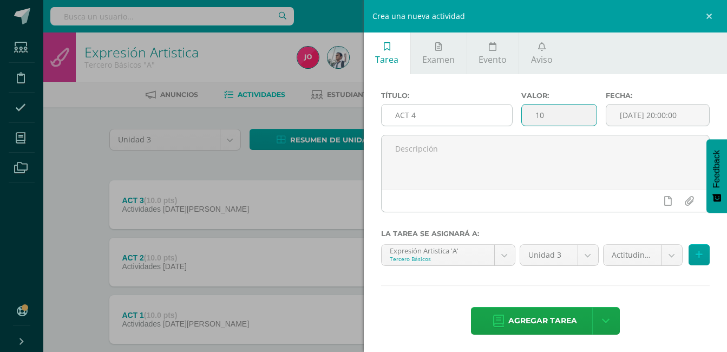
type input "10"
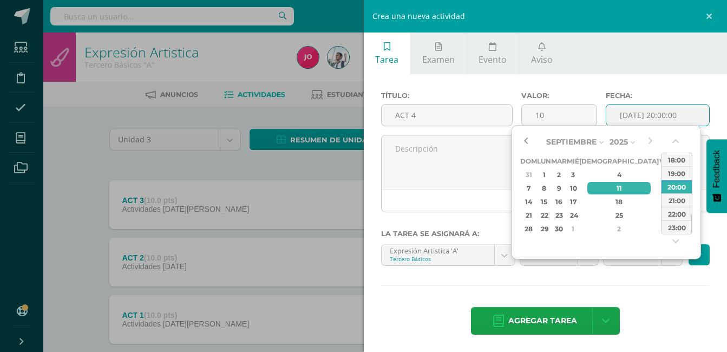
click at [524, 140] on button "button" at bounding box center [525, 142] width 11 height 16
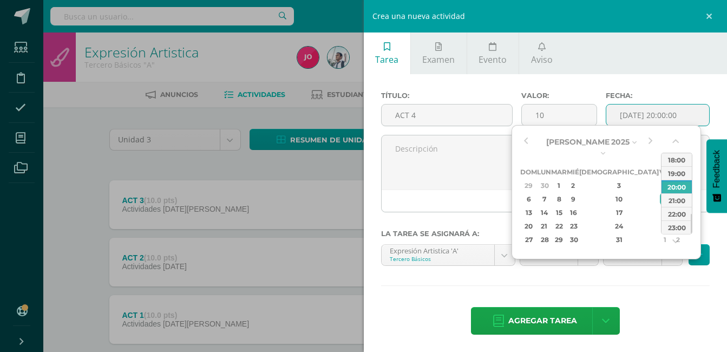
click at [672, 220] on div "26" at bounding box center [677, 226] width 11 height 12
type input "[DATE] 20:00"
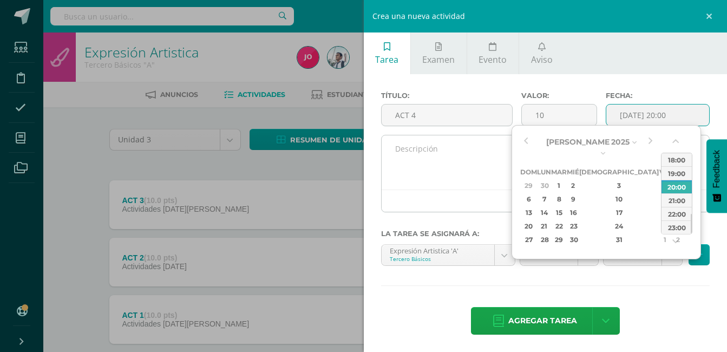
click at [465, 155] on textarea at bounding box center [546, 162] width 328 height 54
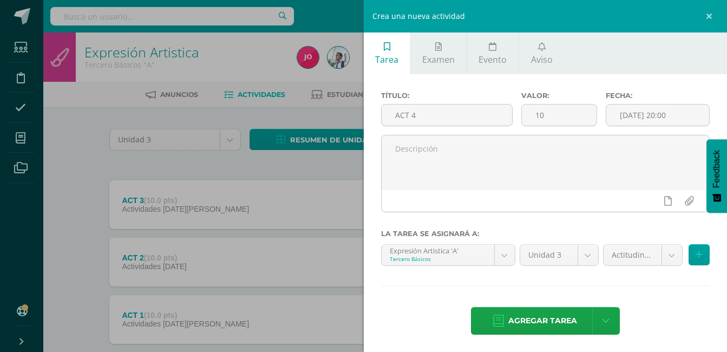
click at [642, 266] on div "Actitudinal (5.0%) Actitudinal (5.0%) Actividades (40.0%) Asistencia (5.0%) Par…" at bounding box center [656, 259] width 111 height 30
click at [642, 260] on body "Tarea asignada exitosamente Estudiantes Disciplina Asistencia Mis cursos Archiv…" at bounding box center [363, 208] width 727 height 416
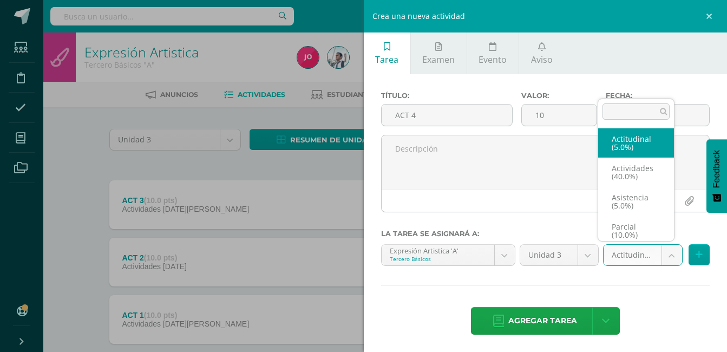
scroll to position [4, 0]
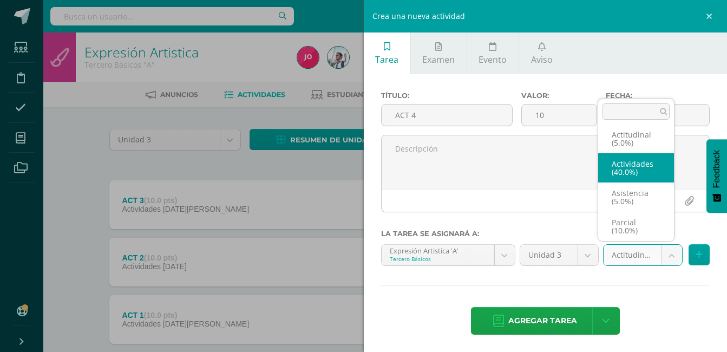
select select "22079"
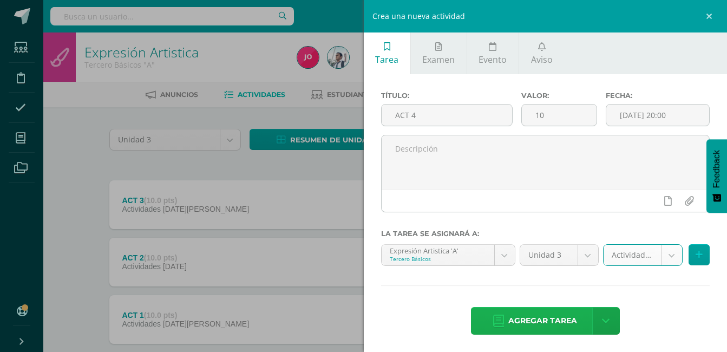
click at [562, 314] on span "Agregar tarea" at bounding box center [542, 320] width 69 height 27
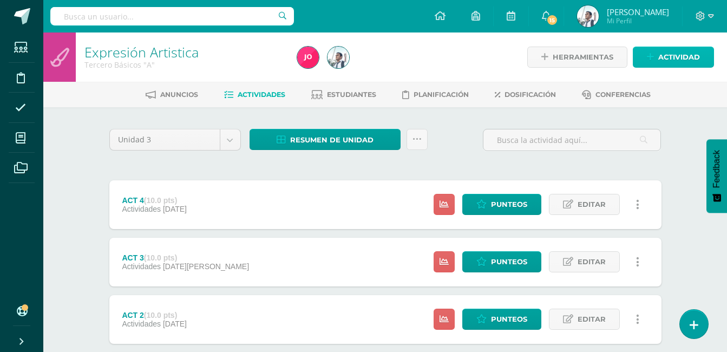
click at [666, 53] on span "Actividad" at bounding box center [679, 57] width 42 height 20
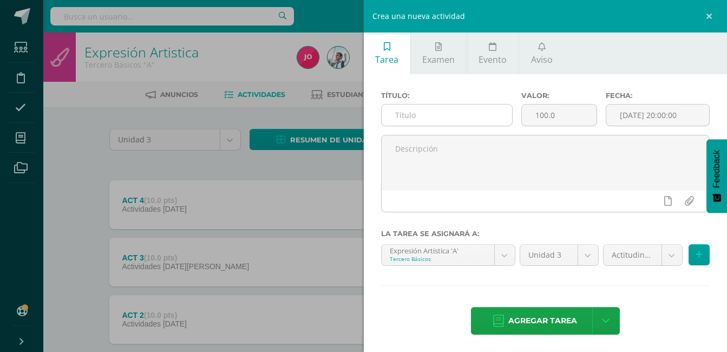
click at [478, 114] on input "text" at bounding box center [447, 114] width 131 height 21
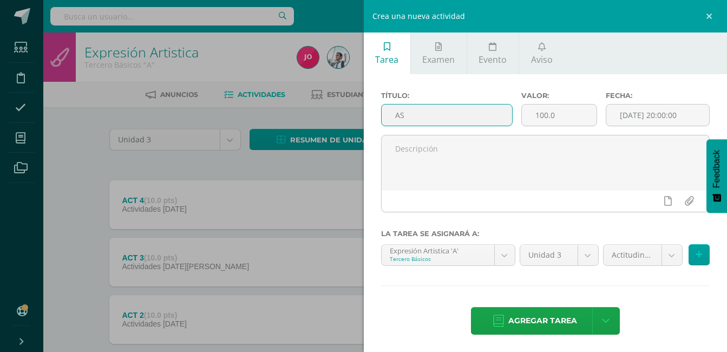
type input "A"
type input "PARCIAL"
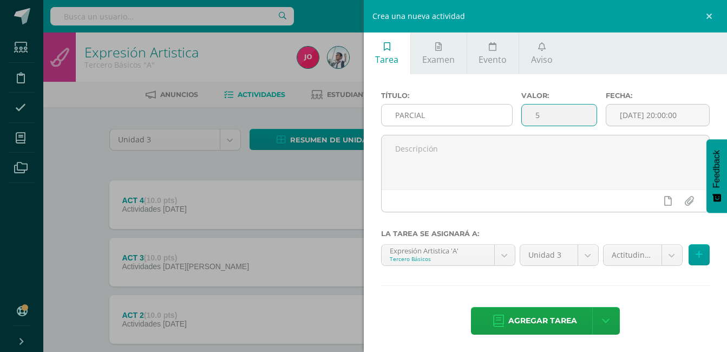
type input "5"
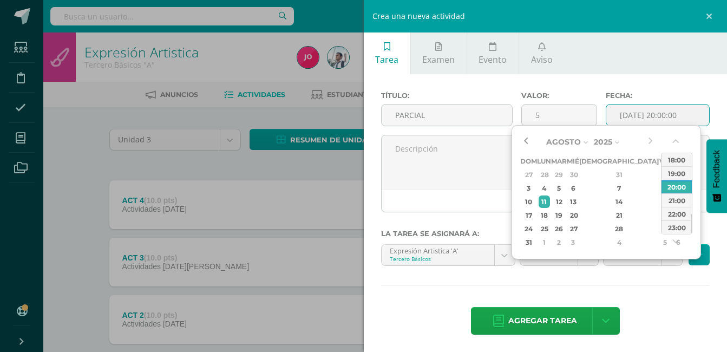
click at [526, 139] on button "button" at bounding box center [525, 142] width 11 height 16
click at [673, 182] on div "9" at bounding box center [678, 188] width 11 height 12
type input "2025-08-09 20:00"
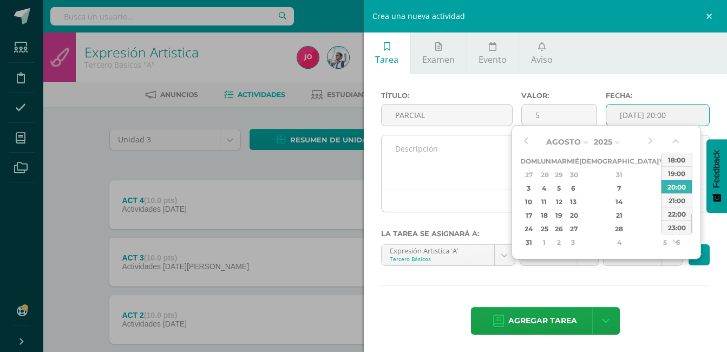
click at [451, 154] on textarea at bounding box center [546, 162] width 328 height 54
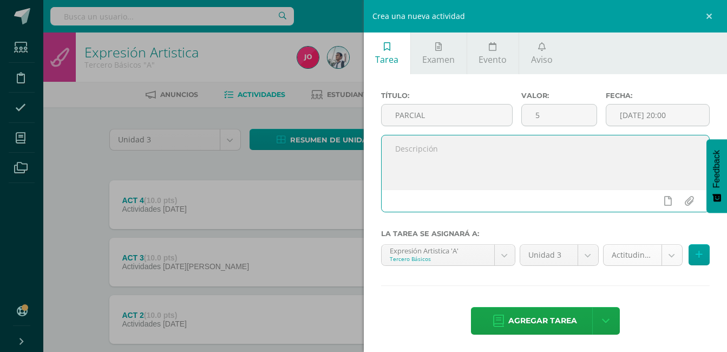
click at [635, 254] on body "Tarea asignada exitosamente Estudiantes Disciplina Asistencia Mis cursos Archiv…" at bounding box center [363, 236] width 727 height 473
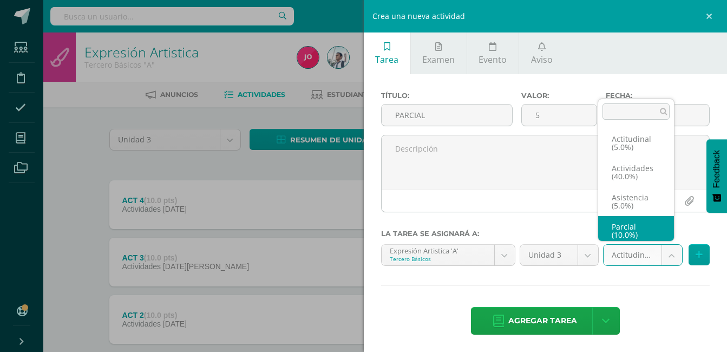
scroll to position [4, 0]
select select "22078"
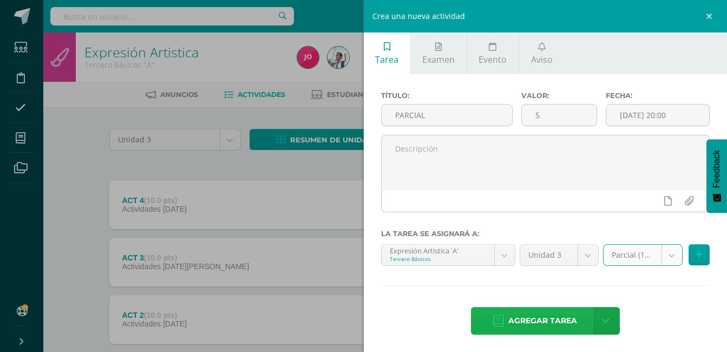
click at [544, 320] on span "Agregar tarea" at bounding box center [542, 320] width 69 height 27
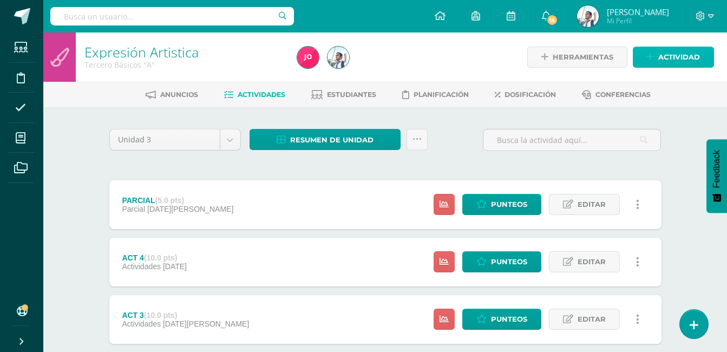
click at [654, 57] on icon at bounding box center [650, 57] width 7 height 9
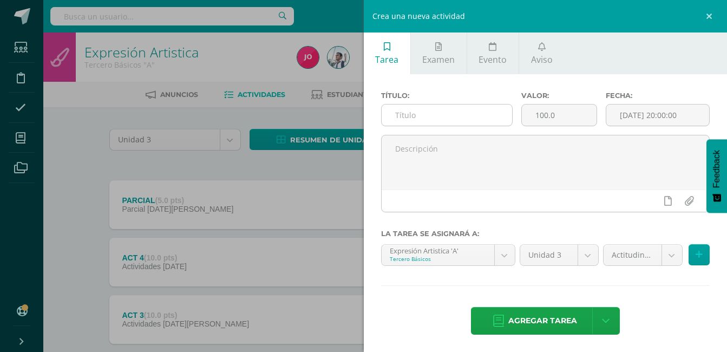
click at [490, 110] on input "text" at bounding box center [447, 114] width 131 height 21
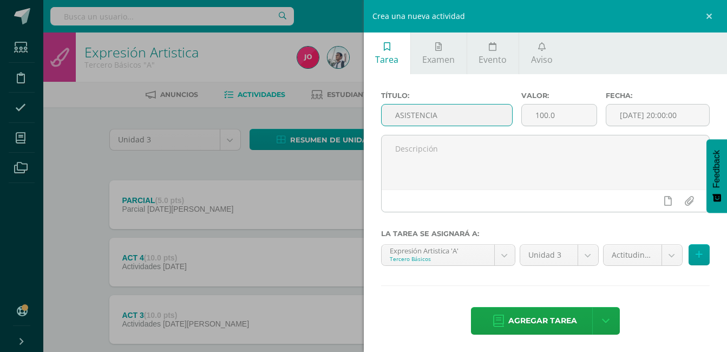
type input "ASISTENCIA"
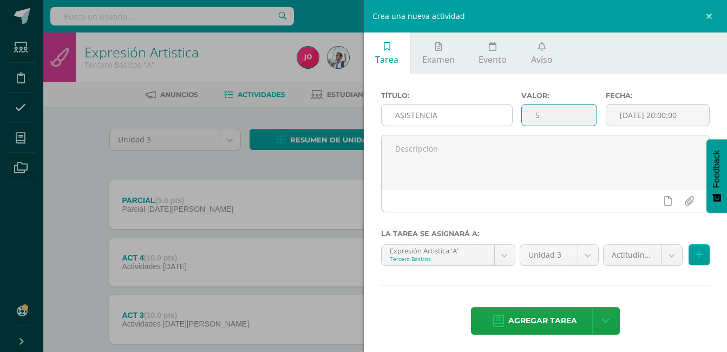
type input "5"
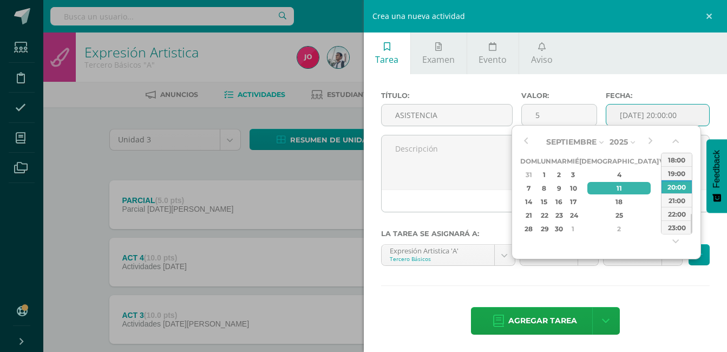
click at [673, 191] on div "13" at bounding box center [678, 188] width 11 height 12
type input "[DATE] 20:00"
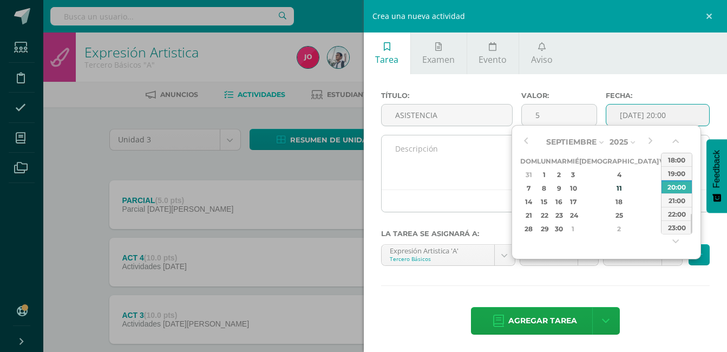
click at [471, 160] on textarea at bounding box center [546, 162] width 328 height 54
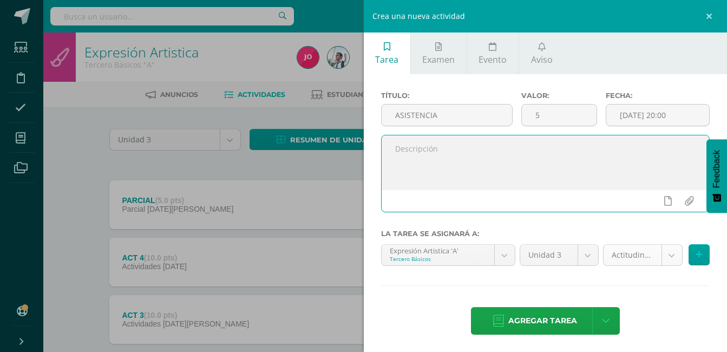
click at [613, 248] on body "Tarea asignada exitosamente Estudiantes Disciplina Asistencia Mis cursos Archiv…" at bounding box center [363, 265] width 727 height 530
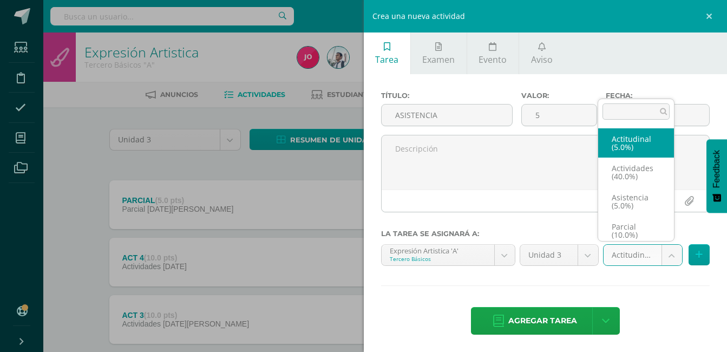
scroll to position [4, 0]
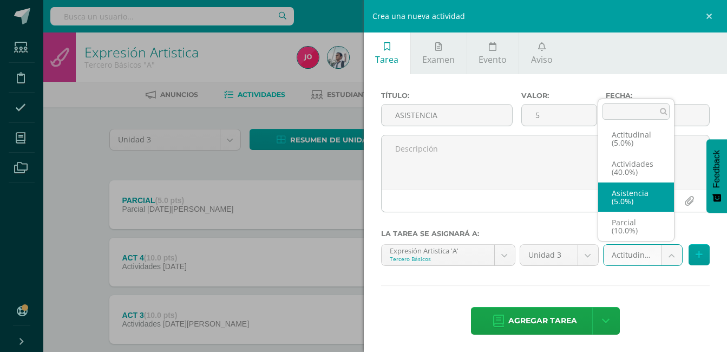
select select "22076"
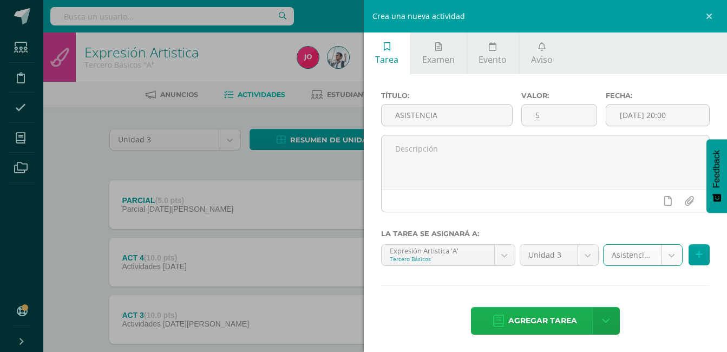
click at [559, 313] on span "Agregar tarea" at bounding box center [542, 320] width 69 height 27
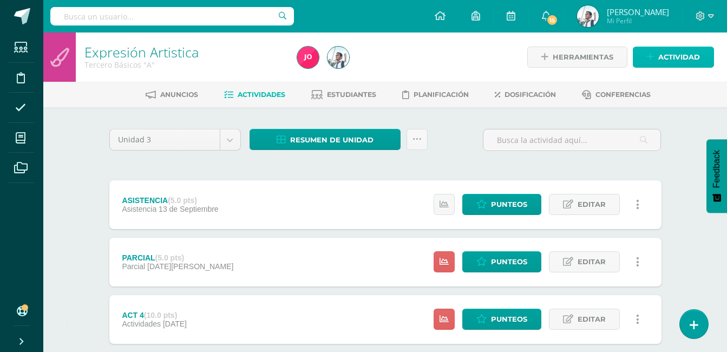
click at [670, 63] on span "Actividad" at bounding box center [679, 57] width 42 height 20
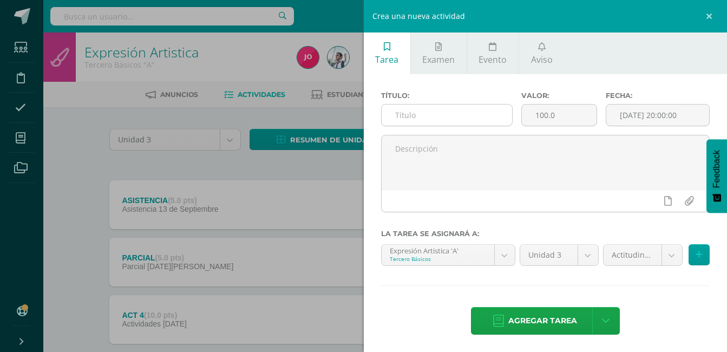
click at [485, 114] on input "text" at bounding box center [447, 114] width 131 height 21
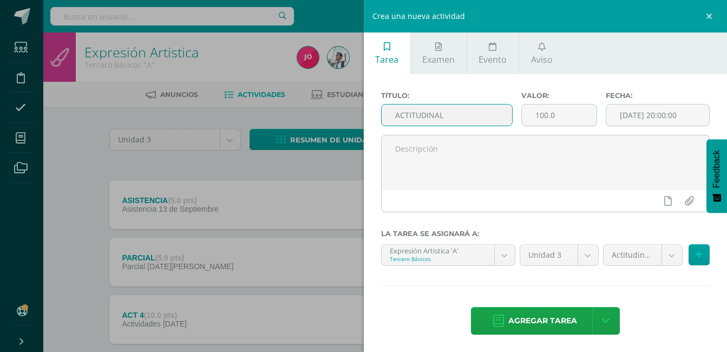
type input "ACTITUDINAL"
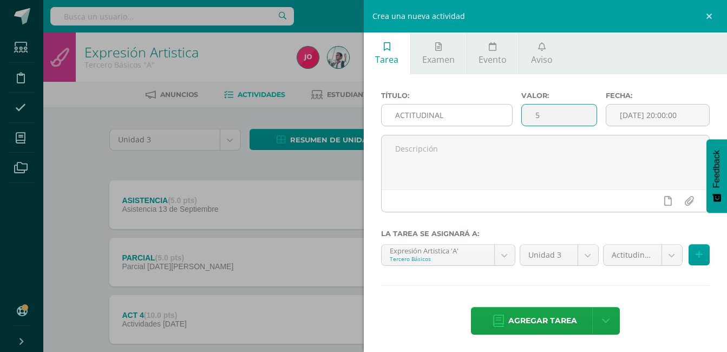
type input "5"
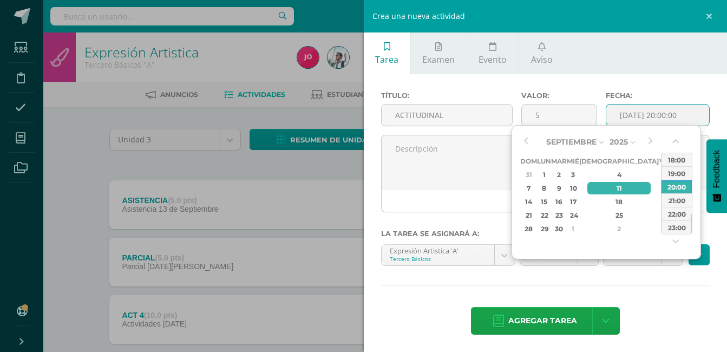
click at [673, 183] on div "13" at bounding box center [678, 188] width 11 height 12
type input "[DATE] 20:00"
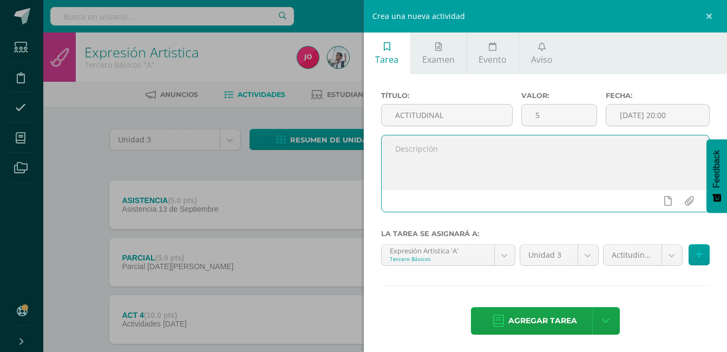
click at [497, 168] on textarea at bounding box center [546, 162] width 328 height 54
click at [551, 326] on span "Agregar tarea" at bounding box center [542, 320] width 69 height 27
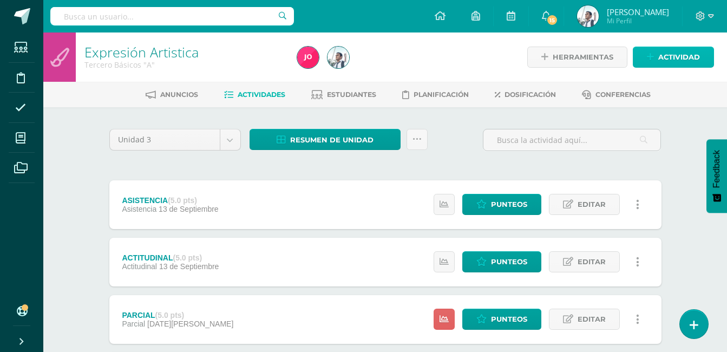
click at [677, 53] on span "Actividad" at bounding box center [679, 57] width 42 height 20
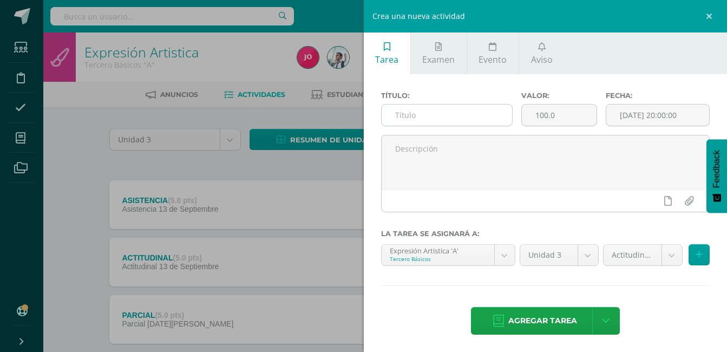
click at [500, 111] on input "text" at bounding box center [447, 114] width 131 height 21
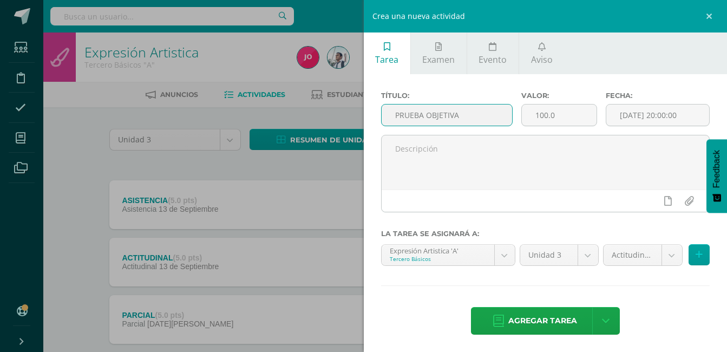
type input "PRUEBA OBJETIVA"
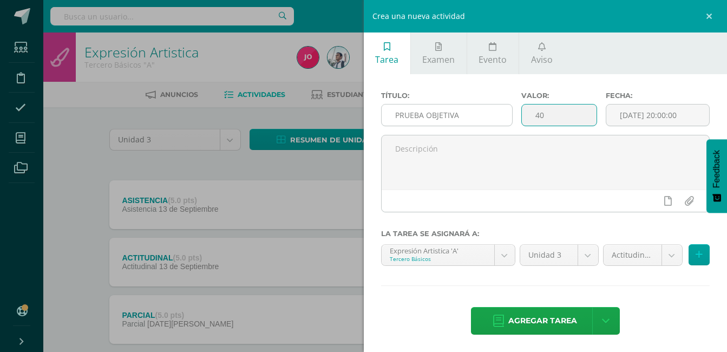
type input "40"
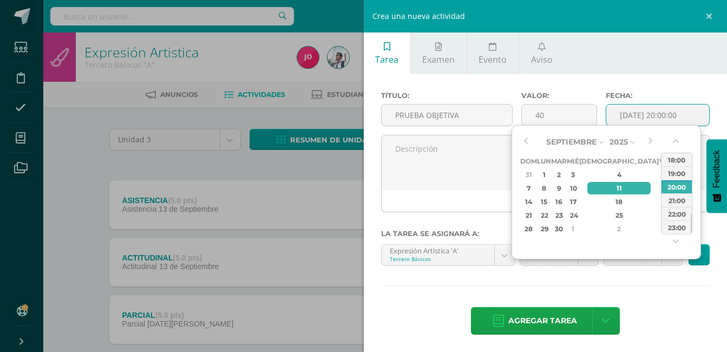
click at [673, 193] on div "13" at bounding box center [678, 188] width 11 height 12
type input "[DATE] 20:00"
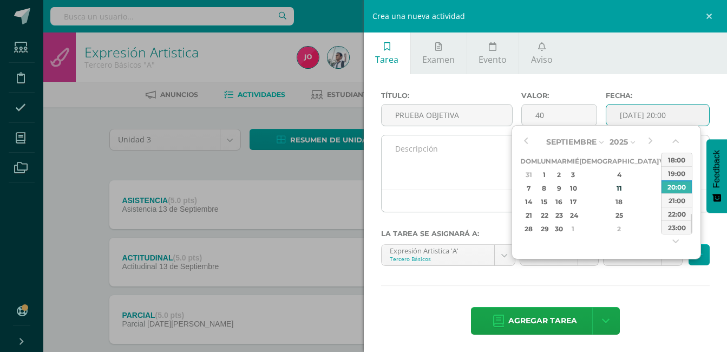
click at [489, 166] on textarea at bounding box center [546, 162] width 328 height 54
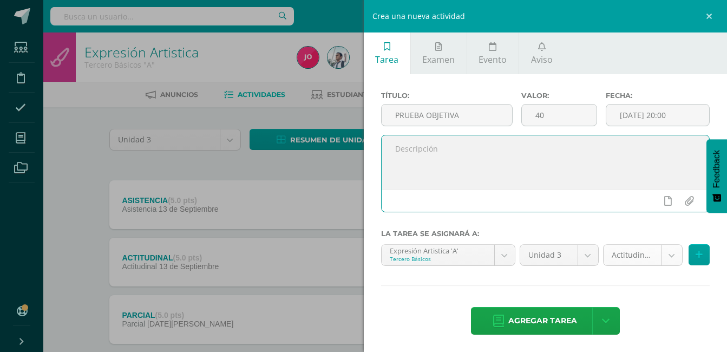
click at [612, 249] on body "Tarea asignada exitosamente Estudiantes Disciplina Asistencia Mis cursos Archiv…" at bounding box center [363, 322] width 727 height 645
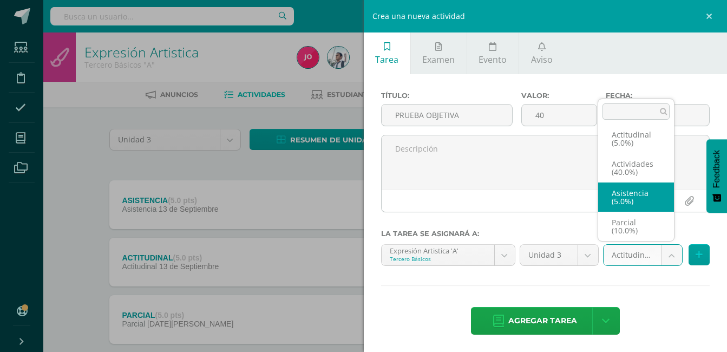
scroll to position [46, 0]
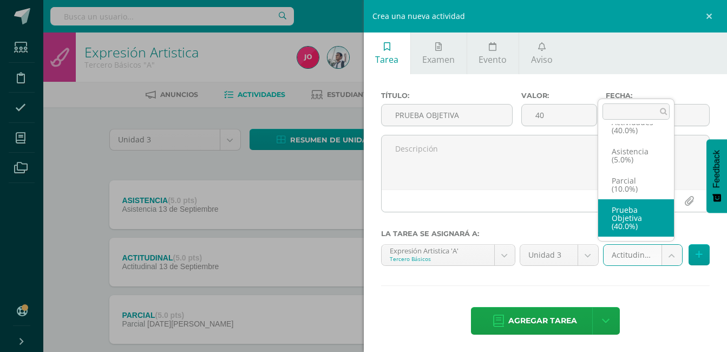
select select "22075"
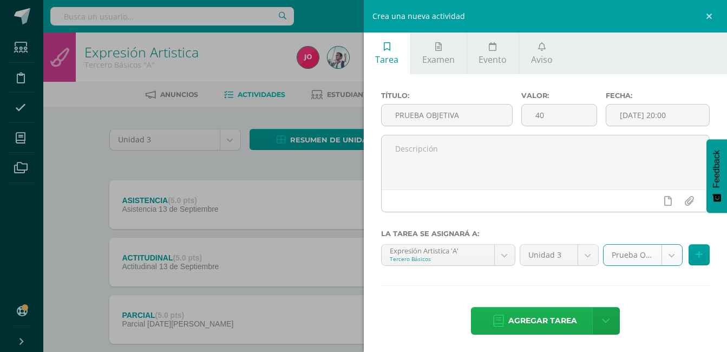
click at [567, 320] on span "Agregar tarea" at bounding box center [542, 320] width 69 height 27
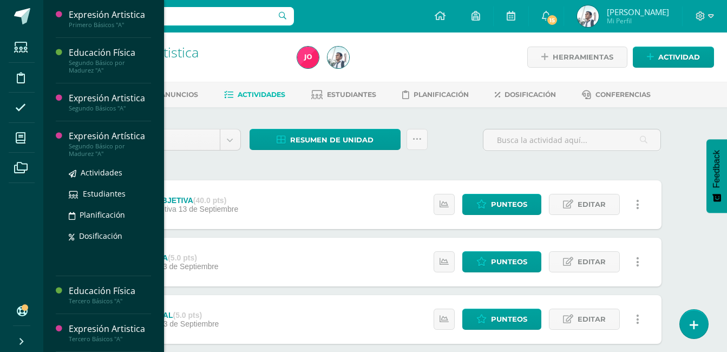
scroll to position [45, 0]
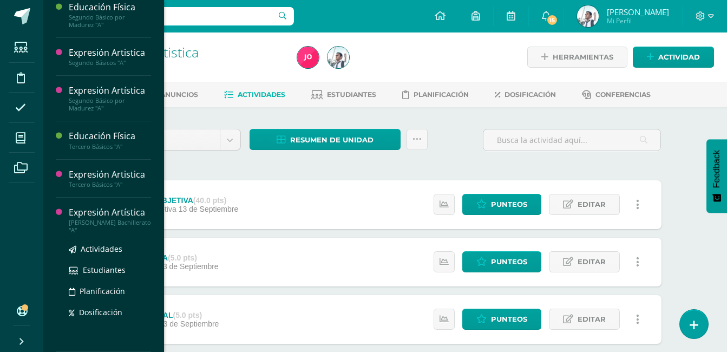
click at [132, 207] on div "Expresión Artística" at bounding box center [110, 212] width 82 height 12
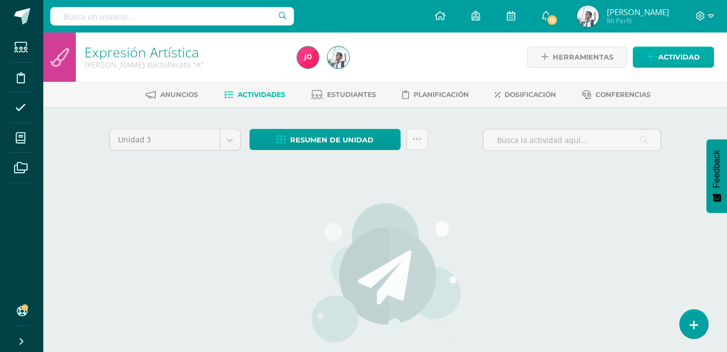
drag, startPoint x: 666, startPoint y: 69, endPoint x: 681, endPoint y: 50, distance: 23.8
click at [681, 50] on div "Herramientas Detalle de asistencias Actividad" at bounding box center [612, 56] width 204 height 49
click at [681, 53] on span "Actividad" at bounding box center [679, 57] width 42 height 20
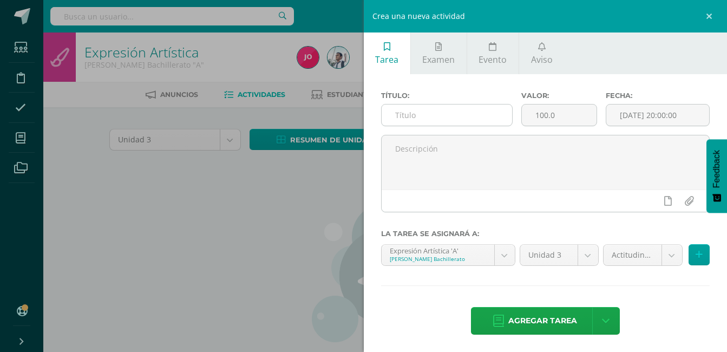
click at [455, 114] on input "text" at bounding box center [447, 114] width 131 height 21
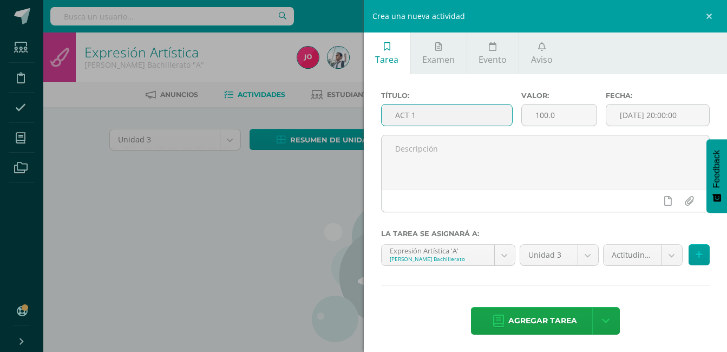
type input "ACT 1"
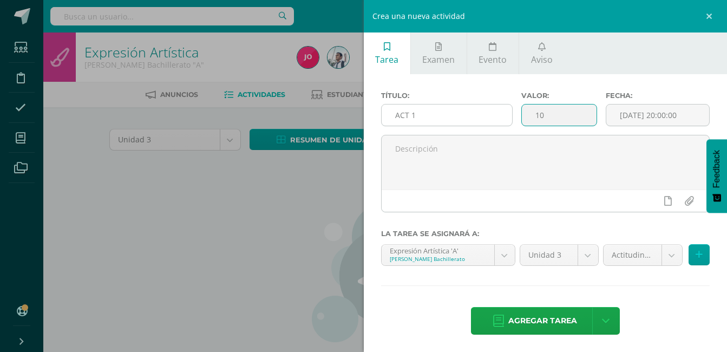
type input "10"
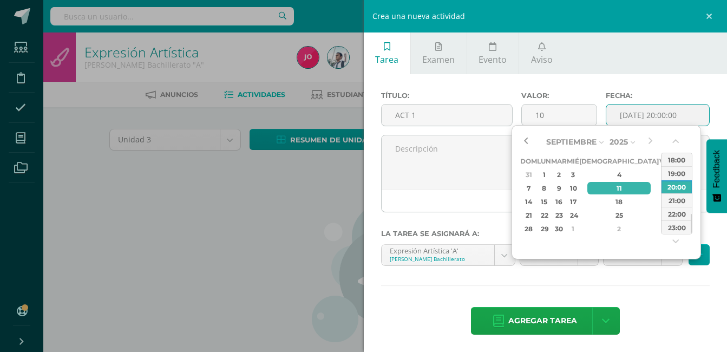
click at [527, 140] on button "button" at bounding box center [525, 142] width 11 height 16
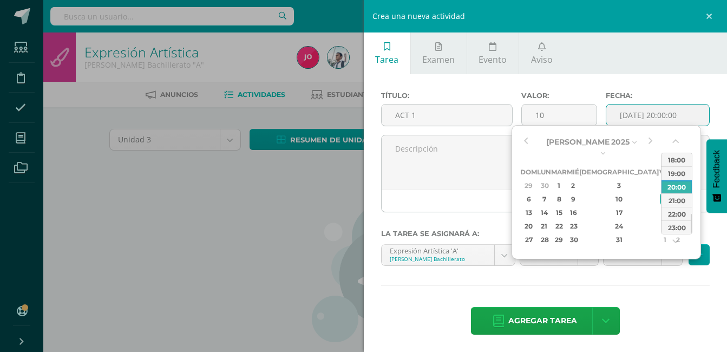
click at [672, 179] on div "5" at bounding box center [677, 185] width 11 height 12
type input "[DATE] 20:00"
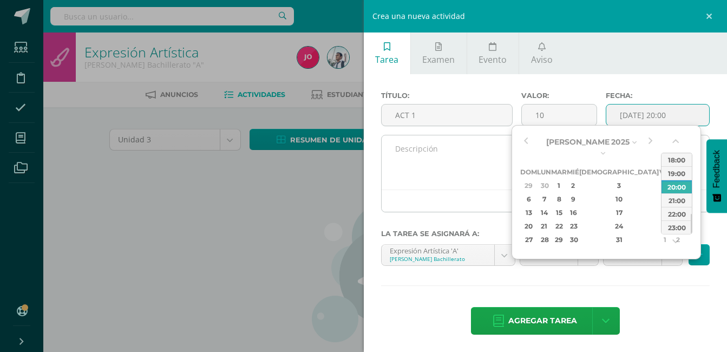
click at [485, 154] on textarea at bounding box center [546, 162] width 328 height 54
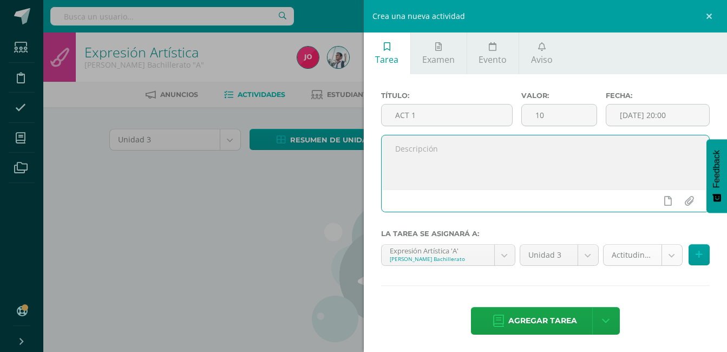
click at [621, 252] on body "Estudiantes Disciplina Asistencia Mis cursos Archivos Soporte Ayuda Reportar un…" at bounding box center [363, 232] width 727 height 465
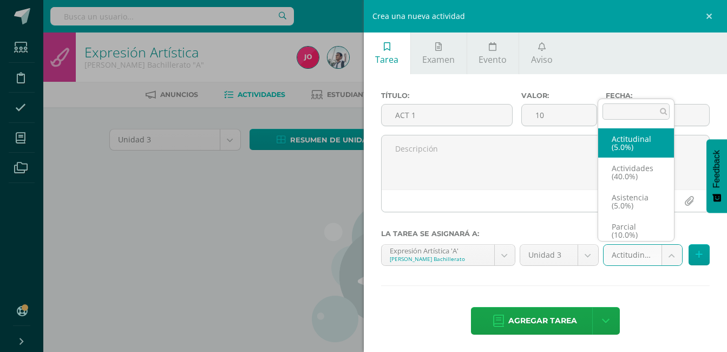
scroll to position [4, 0]
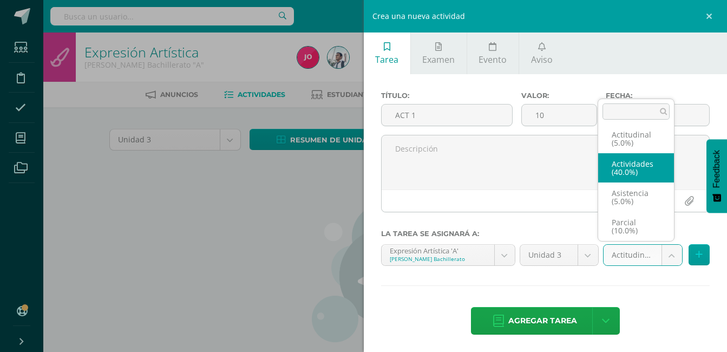
select select "22084"
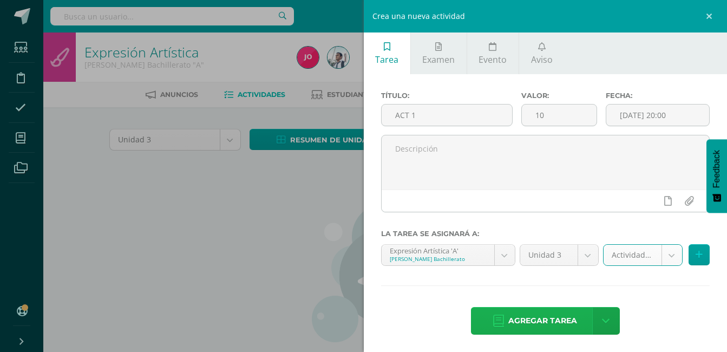
click at [533, 318] on span "Agregar tarea" at bounding box center [542, 320] width 69 height 27
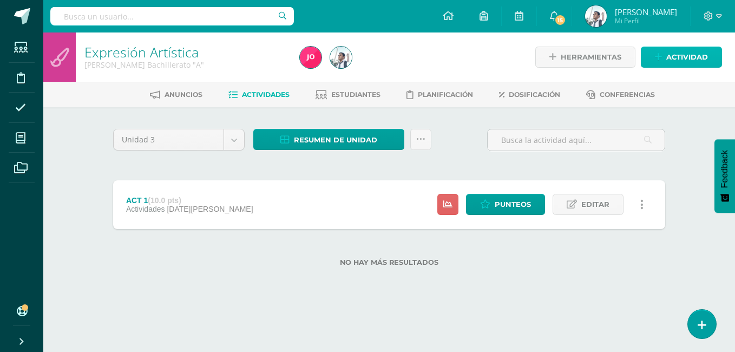
click at [670, 65] on span "Actividad" at bounding box center [687, 57] width 42 height 20
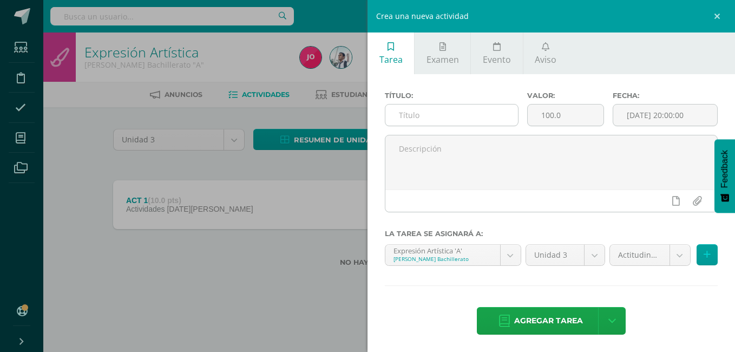
click at [464, 119] on input "text" at bounding box center [451, 114] width 133 height 21
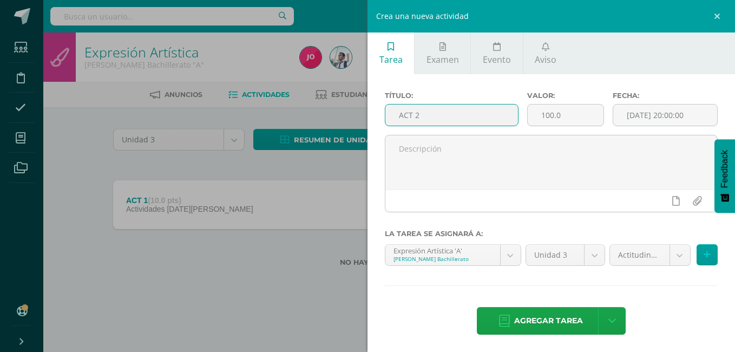
type input "ACT 2"
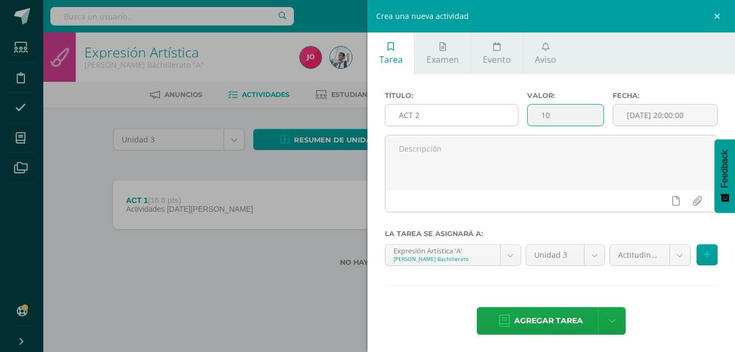
type input "10"
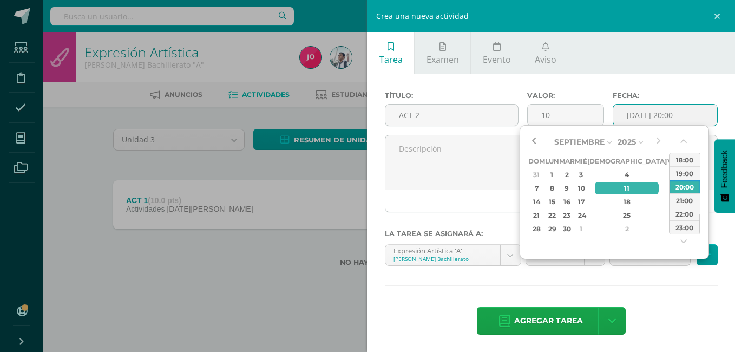
click at [534, 137] on button "button" at bounding box center [533, 142] width 11 height 16
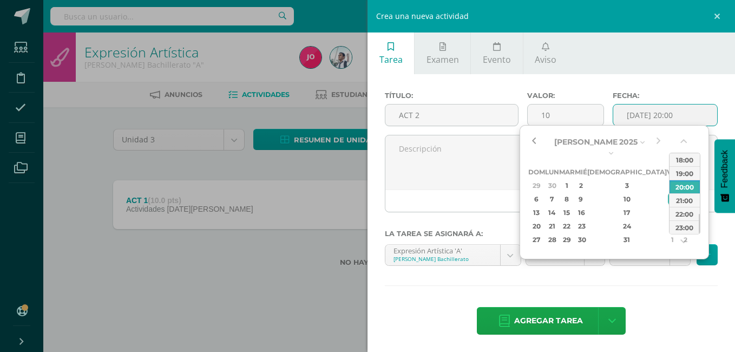
click at [534, 137] on button "button" at bounding box center [533, 142] width 11 height 16
click at [680, 193] on div "12" at bounding box center [685, 199] width 11 height 12
type input "2025-07-12 20:00"
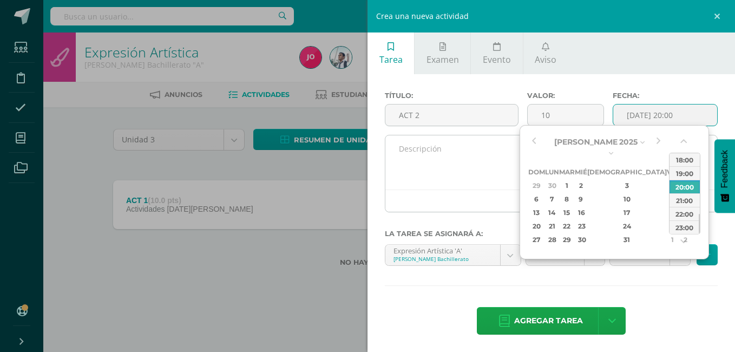
click at [493, 159] on textarea at bounding box center [551, 162] width 332 height 54
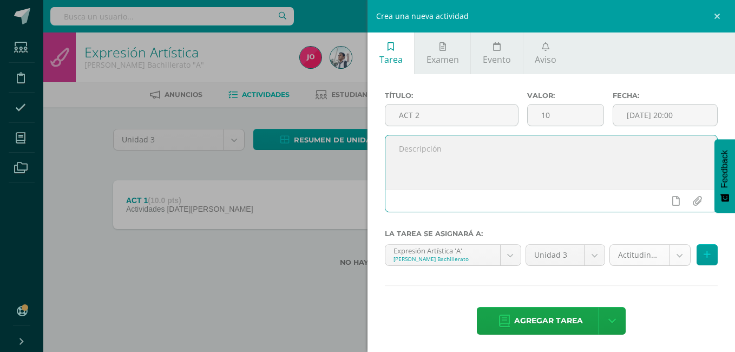
click at [638, 250] on body "Tarea asignada exitosamente Estudiantes Disciplina Asistencia Mis cursos Archiv…" at bounding box center [367, 150] width 735 height 301
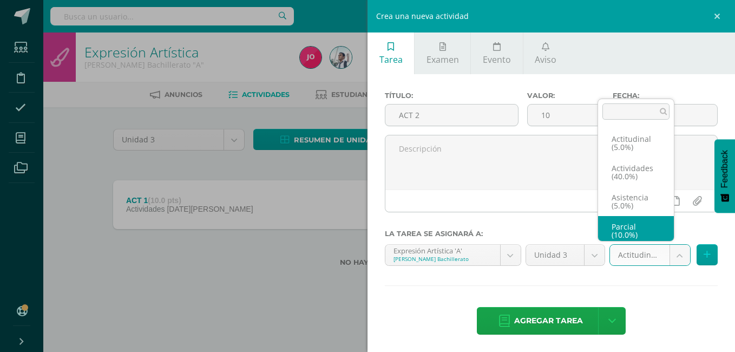
scroll to position [4, 0]
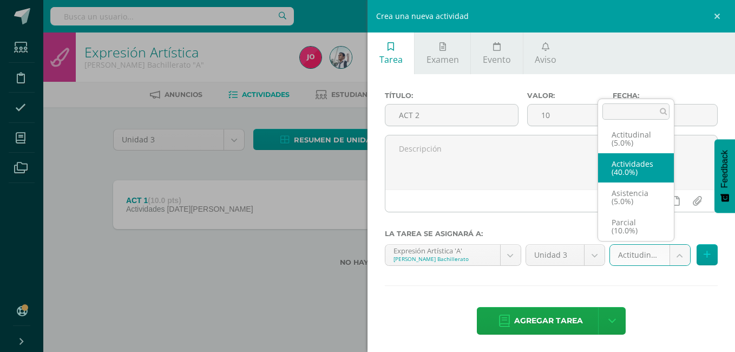
select select "22084"
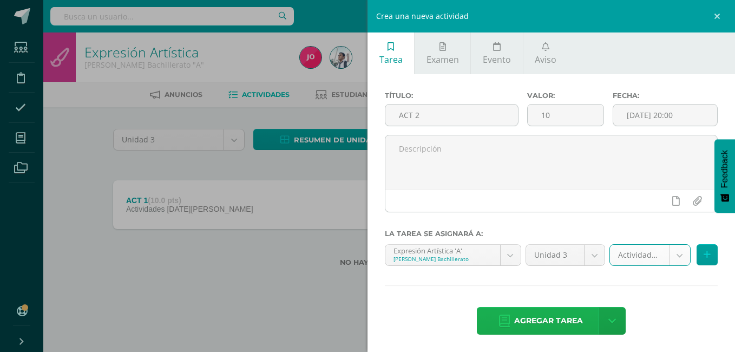
click at [555, 316] on span "Agregar tarea" at bounding box center [548, 320] width 69 height 27
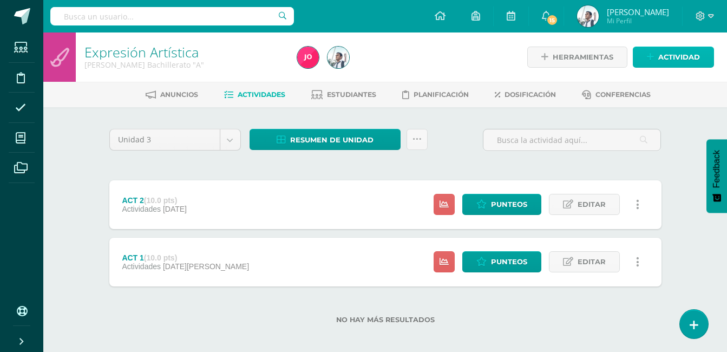
click at [673, 62] on span "Actividad" at bounding box center [679, 57] width 42 height 20
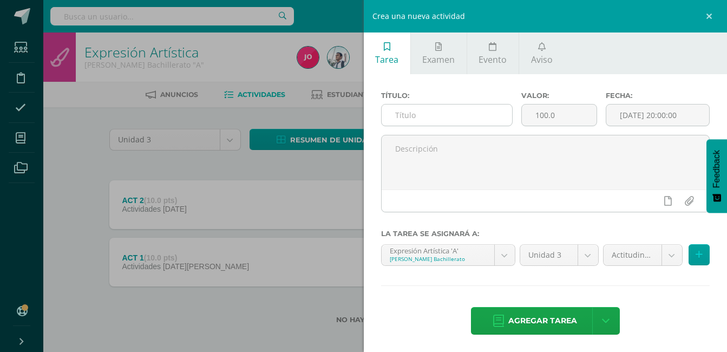
click at [450, 112] on input "text" at bounding box center [447, 114] width 131 height 21
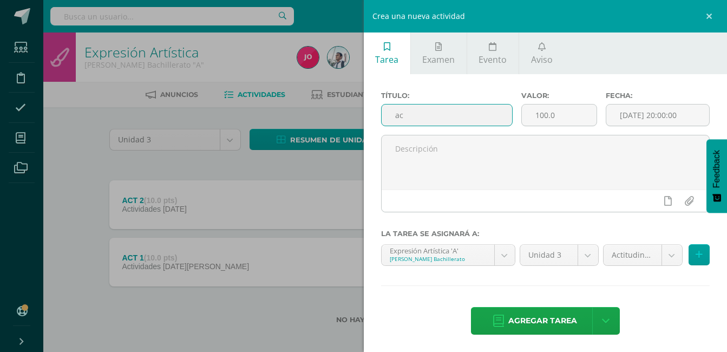
type input "a"
type input "ACT 3"
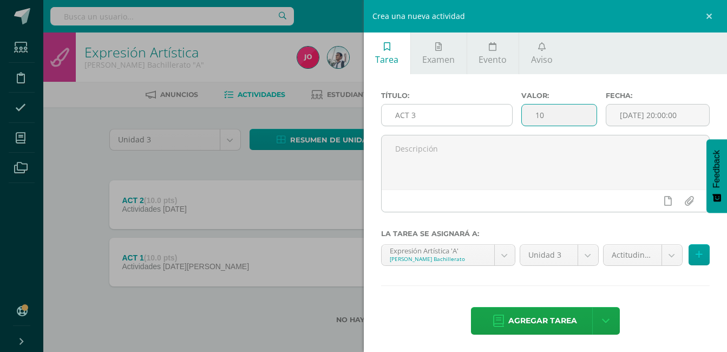
type input "10"
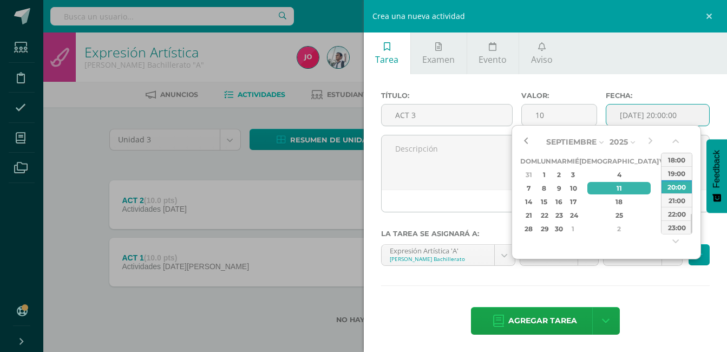
click at [528, 143] on button "button" at bounding box center [525, 142] width 11 height 16
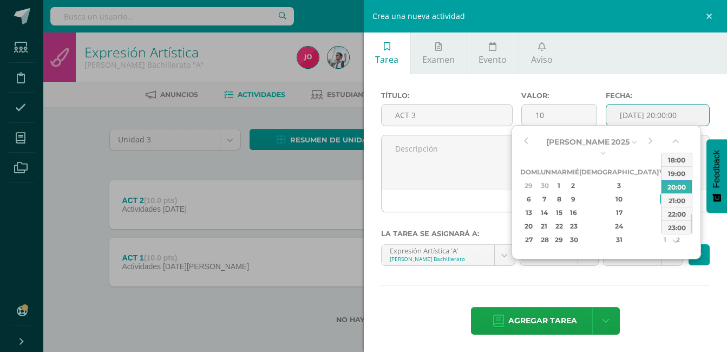
click at [672, 206] on div "19" at bounding box center [677, 212] width 11 height 12
type input "[DATE] 20:00"
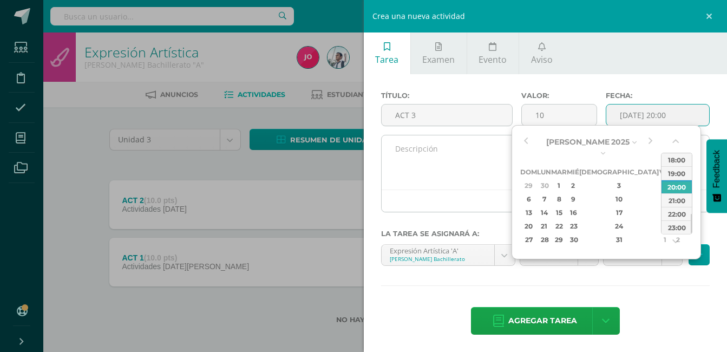
click at [463, 154] on textarea at bounding box center [546, 162] width 328 height 54
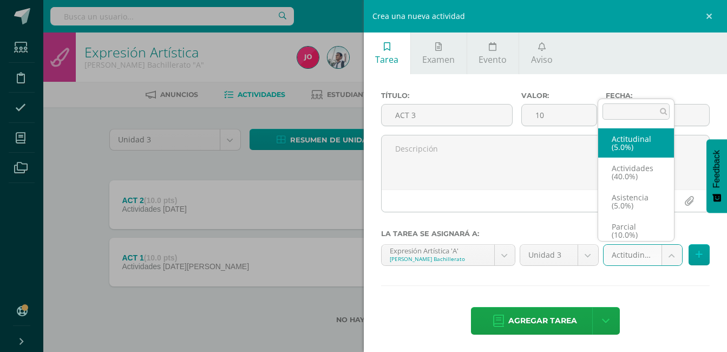
click at [623, 254] on body "Tarea asignada exitosamente Estudiantes Disciplina Asistencia Mis cursos Archiv…" at bounding box center [363, 179] width 727 height 358
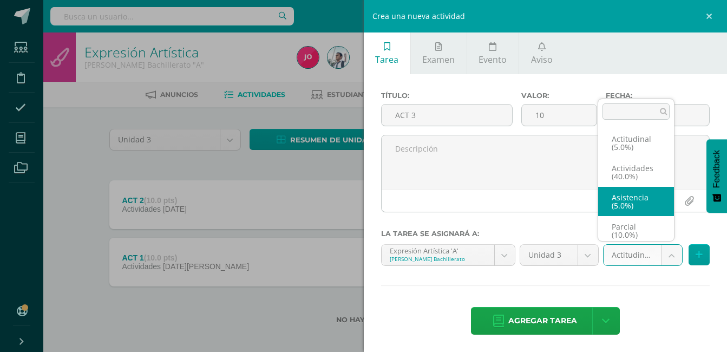
scroll to position [4, 0]
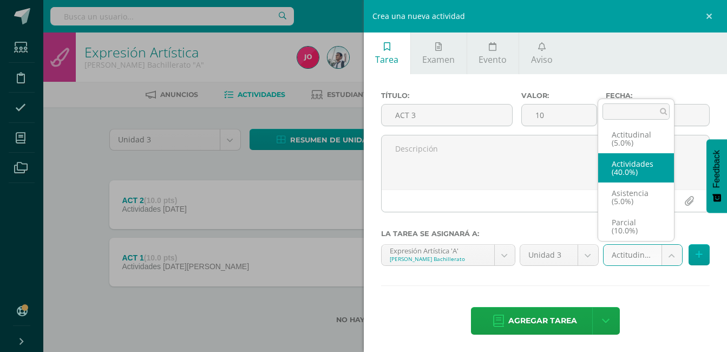
select select "22084"
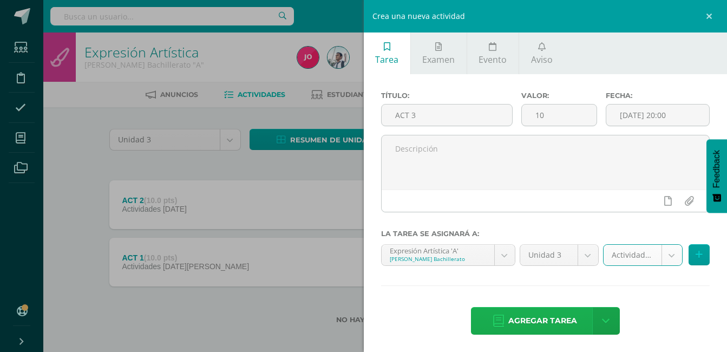
click at [561, 319] on span "Agregar tarea" at bounding box center [542, 320] width 69 height 27
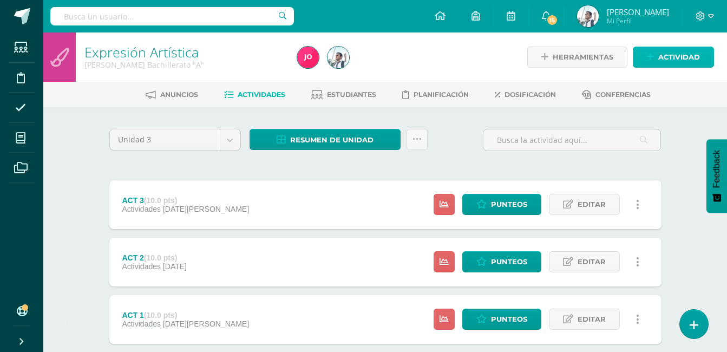
click at [669, 60] on span "Actividad" at bounding box center [679, 57] width 42 height 20
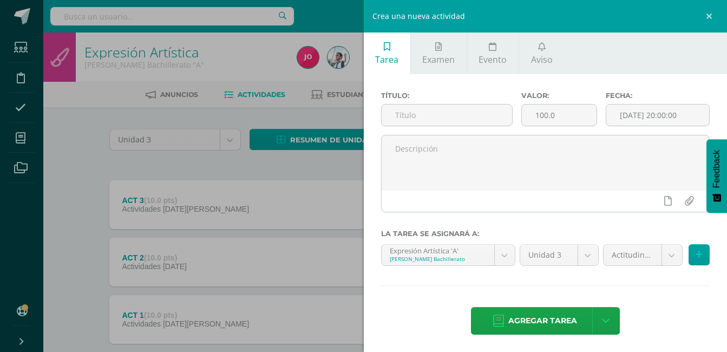
click at [669, 60] on ul "Tarea Examen Evento Aviso" at bounding box center [546, 53] width 364 height 42
click at [496, 113] on input "text" at bounding box center [447, 114] width 131 height 21
type input "ACT 4"
type input "10"
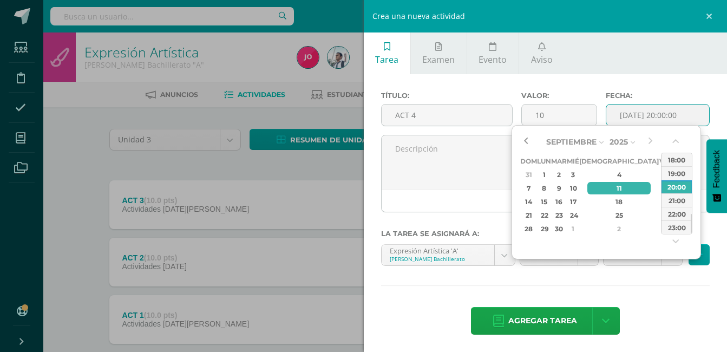
click at [524, 138] on button "button" at bounding box center [525, 142] width 11 height 16
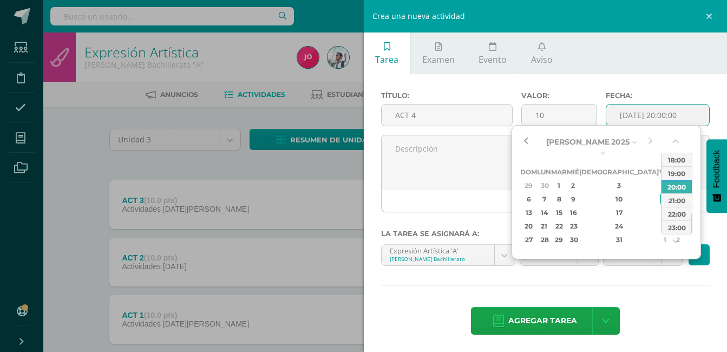
click at [524, 138] on button "button" at bounding box center [525, 142] width 11 height 16
click at [672, 220] on div "26" at bounding box center [677, 226] width 11 height 12
type input "[DATE] 20:00"
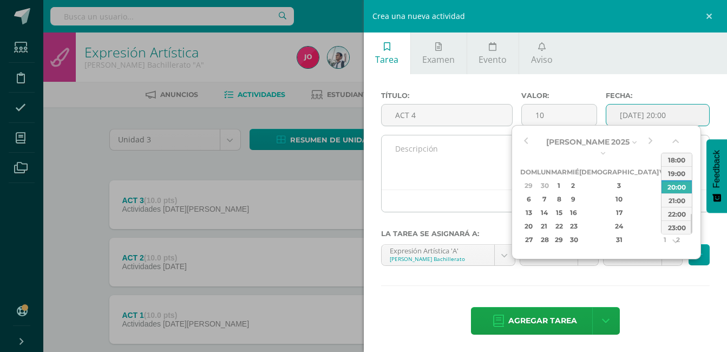
click at [471, 166] on textarea at bounding box center [546, 162] width 328 height 54
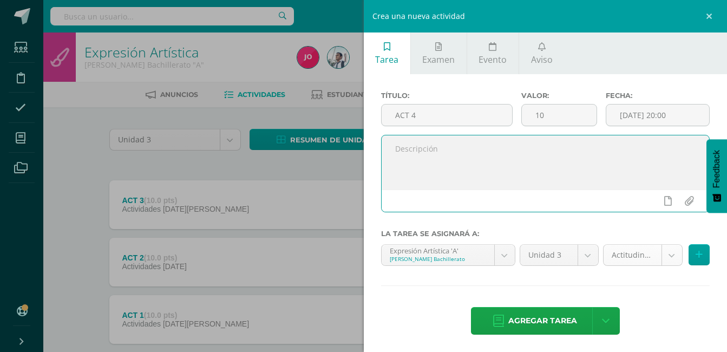
click at [627, 261] on body "Tarea asignada exitosamente Estudiantes Disciplina Asistencia Mis cursos Archiv…" at bounding box center [363, 208] width 727 height 416
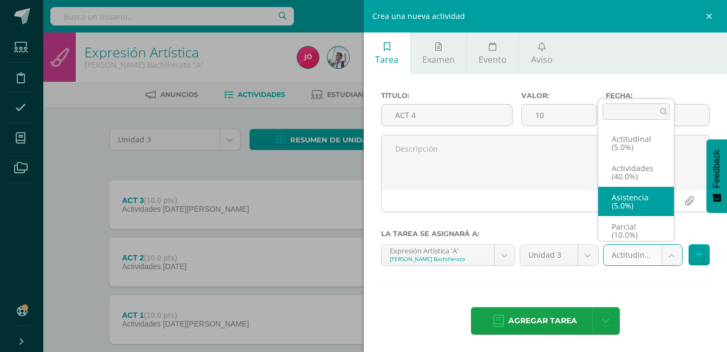
scroll to position [4, 0]
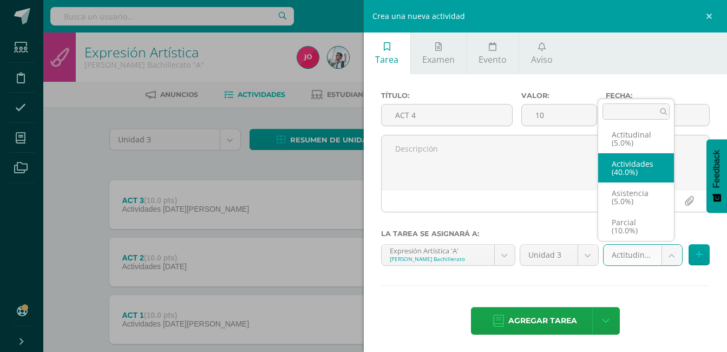
select select "22084"
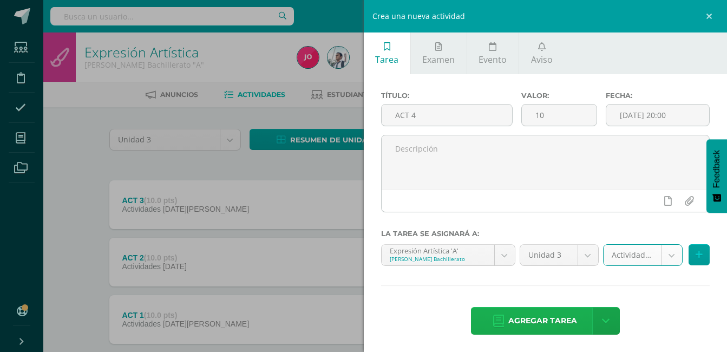
click at [553, 310] on span "Agregar tarea" at bounding box center [542, 320] width 69 height 27
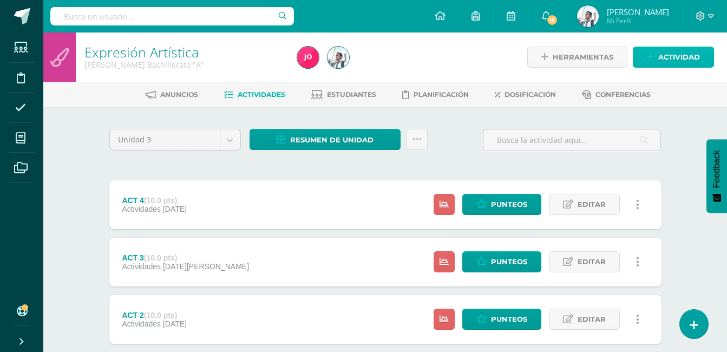
click at [669, 54] on span "Actividad" at bounding box center [679, 57] width 42 height 20
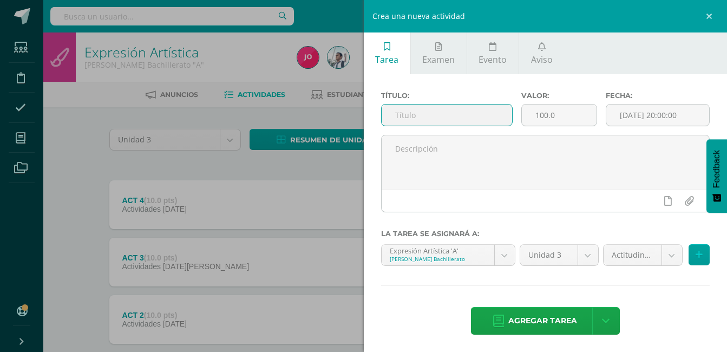
click at [482, 110] on input "text" at bounding box center [447, 114] width 131 height 21
type input "PARCIAL"
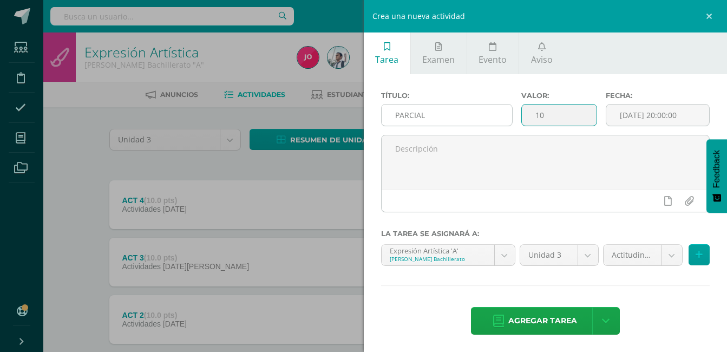
type input "10"
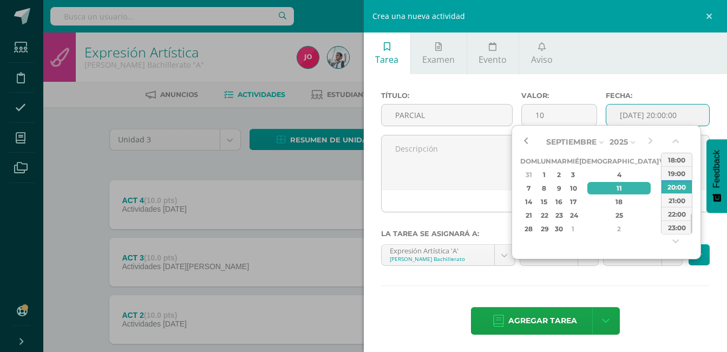
click at [528, 141] on button "button" at bounding box center [525, 142] width 11 height 16
click at [673, 189] on div "9" at bounding box center [678, 188] width 11 height 12
type input "2025-08-09 20:00"
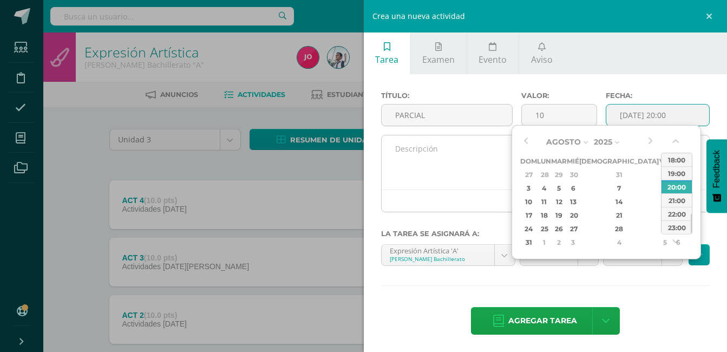
click at [468, 159] on textarea at bounding box center [546, 162] width 328 height 54
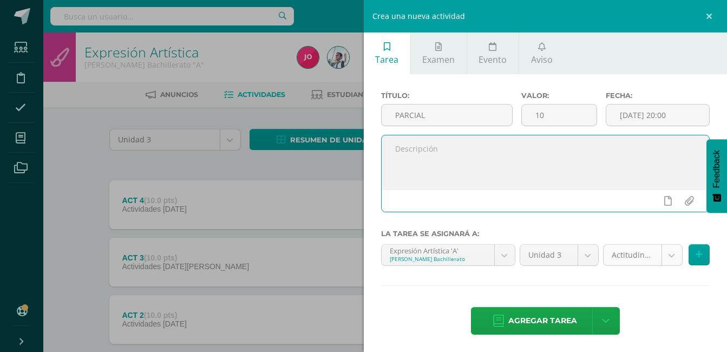
click at [608, 254] on body "Tarea asignada exitosamente Estudiantes Disciplina Asistencia Mis cursos Archiv…" at bounding box center [363, 236] width 727 height 473
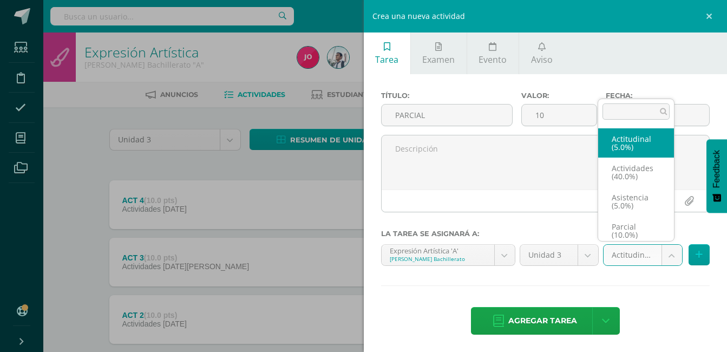
scroll to position [4, 0]
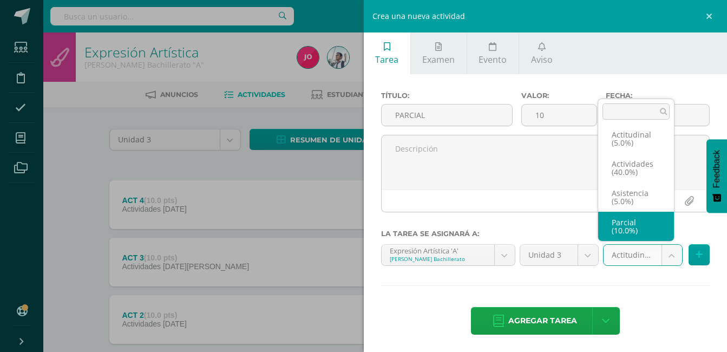
select select "22083"
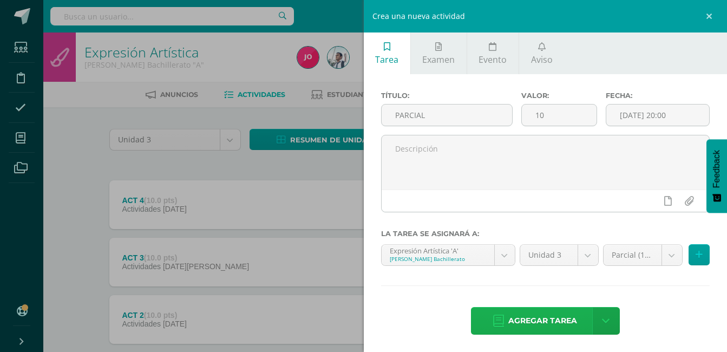
click at [567, 320] on span "Agregar tarea" at bounding box center [542, 320] width 69 height 27
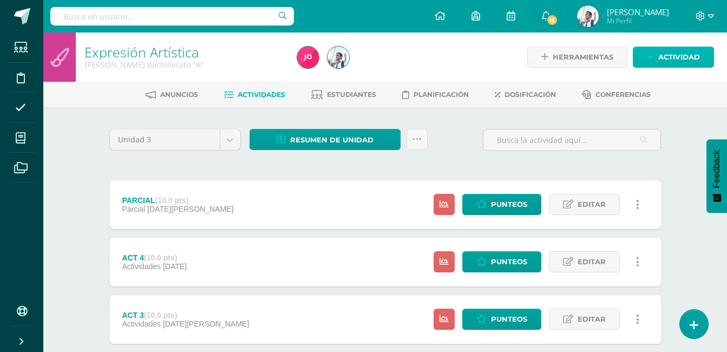
click at [668, 65] on span "Actividad" at bounding box center [679, 57] width 42 height 20
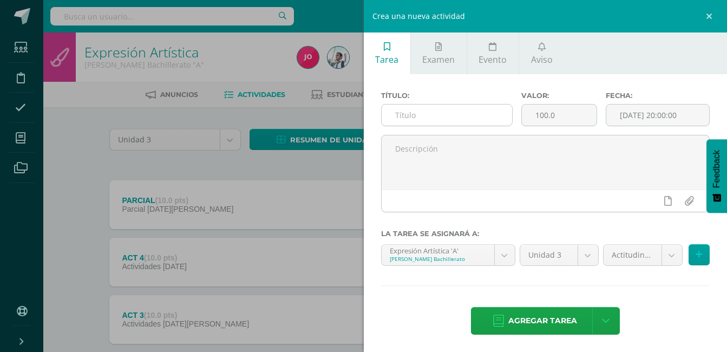
click at [482, 109] on input "text" at bounding box center [447, 114] width 131 height 21
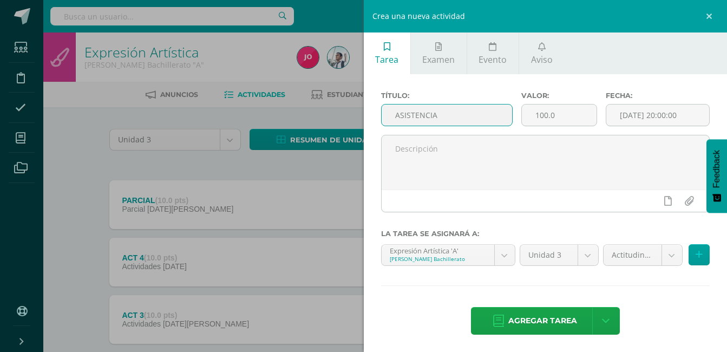
type input "ASISTENCIA"
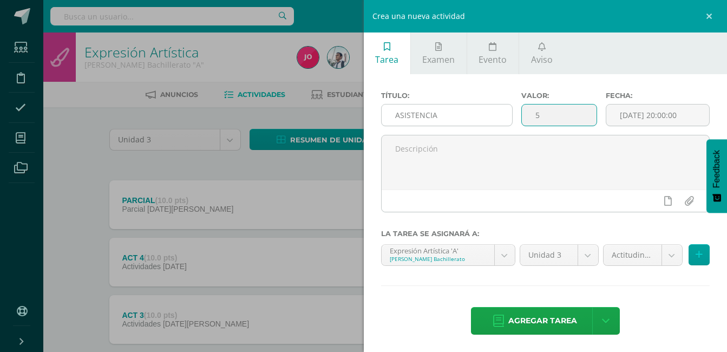
type input "5"
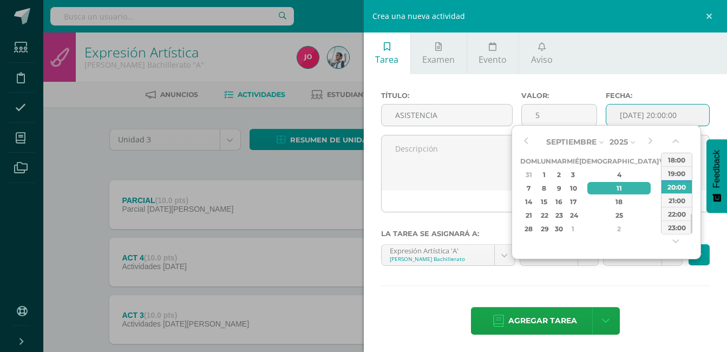
click at [673, 185] on div "13" at bounding box center [678, 188] width 11 height 12
type input "2025-09-13 20:00"
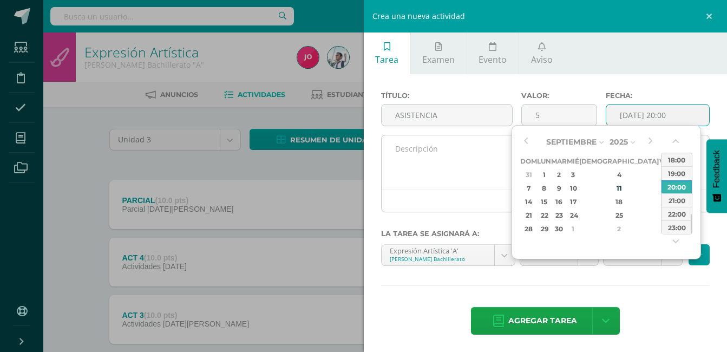
click at [479, 173] on textarea at bounding box center [546, 162] width 328 height 54
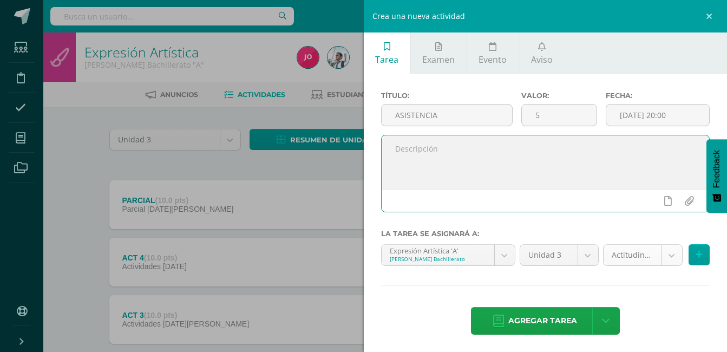
click at [637, 253] on body "Tarea asignada exitosamente Estudiantes Disciplina Asistencia Mis cursos Archiv…" at bounding box center [363, 265] width 727 height 530
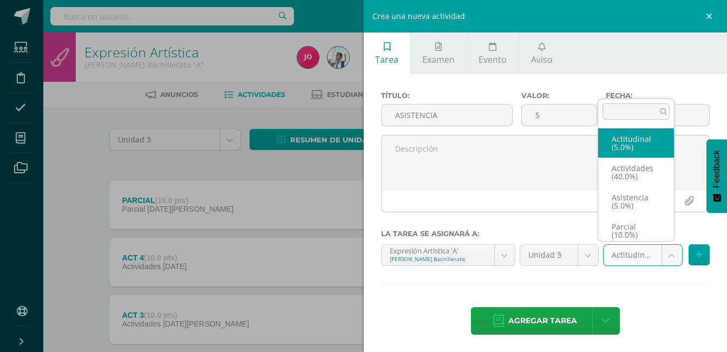
scroll to position [4, 0]
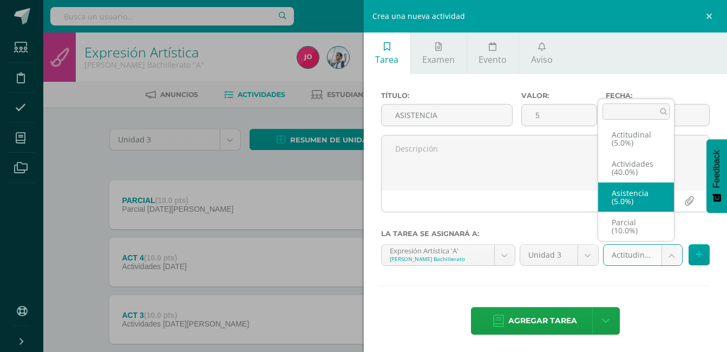
select select "22081"
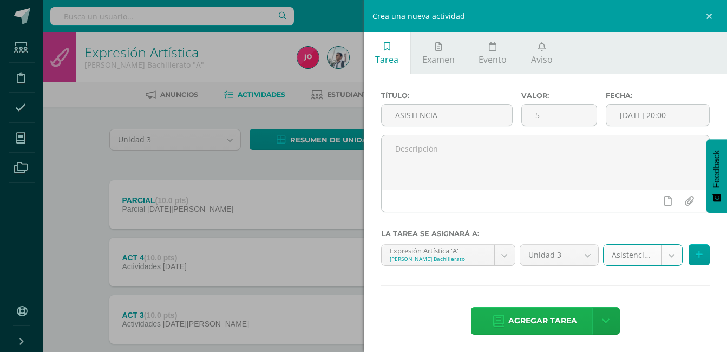
click at [554, 334] on span "Agregar tarea" at bounding box center [542, 320] width 69 height 27
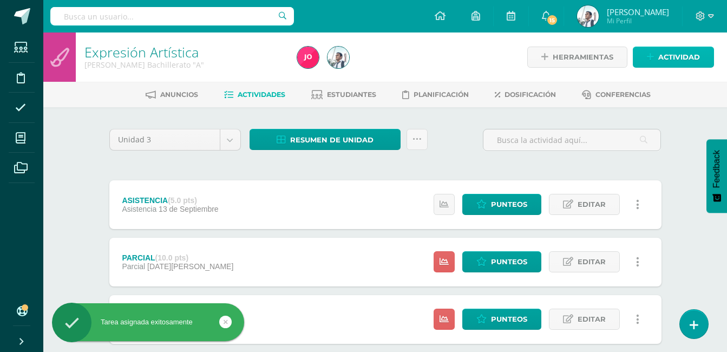
click at [673, 54] on span "Actividad" at bounding box center [679, 57] width 42 height 20
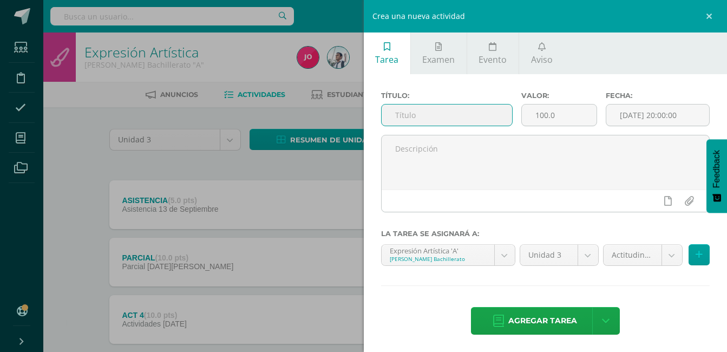
click at [468, 126] on input "text" at bounding box center [447, 114] width 131 height 21
type input "ACTITUDINAL"
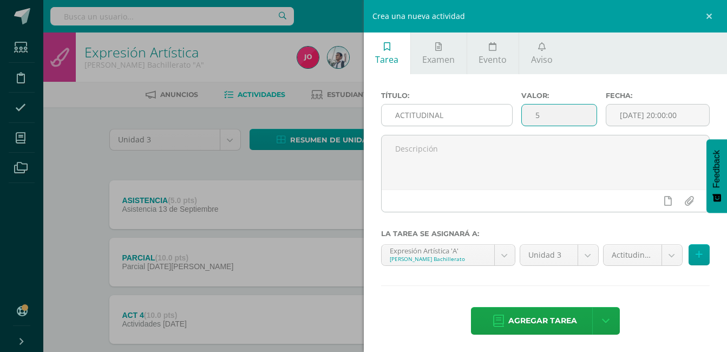
type input "5"
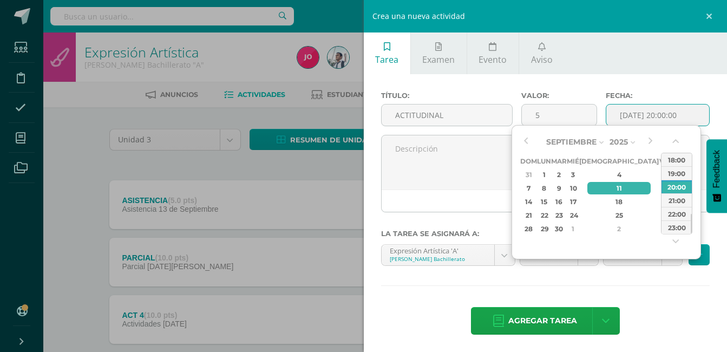
click at [673, 187] on div "13" at bounding box center [678, 188] width 11 height 12
type input "[DATE] 20:00"
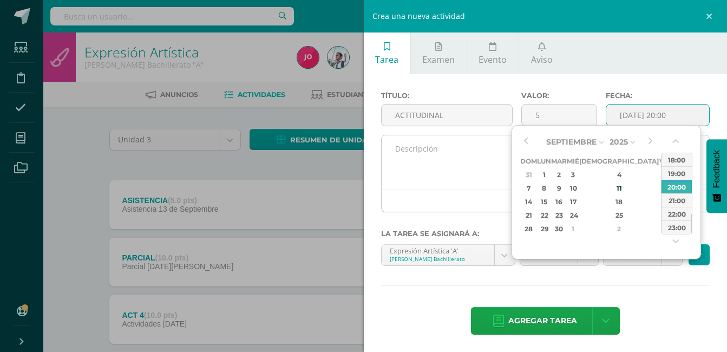
click at [472, 167] on textarea at bounding box center [546, 162] width 328 height 54
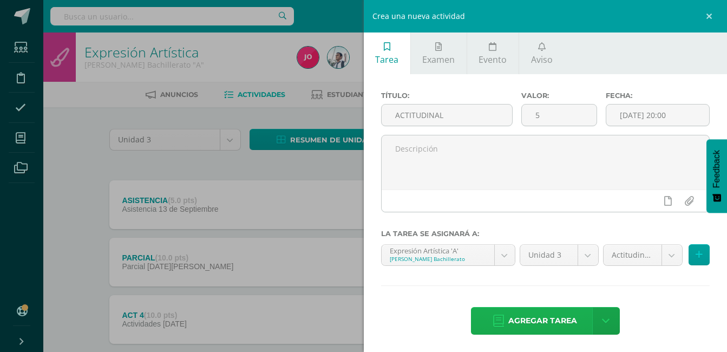
click at [527, 322] on span "Agregar tarea" at bounding box center [542, 320] width 69 height 27
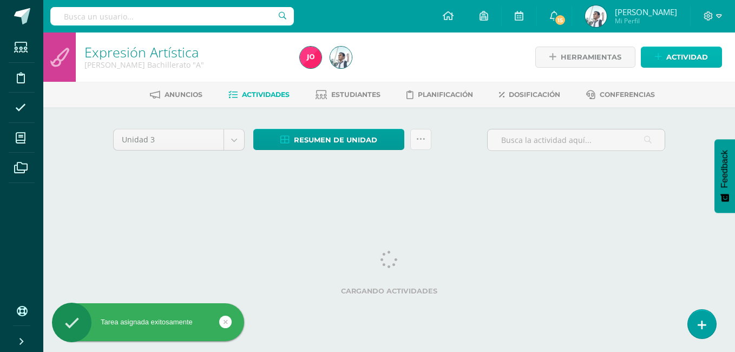
click at [662, 53] on icon at bounding box center [658, 57] width 7 height 9
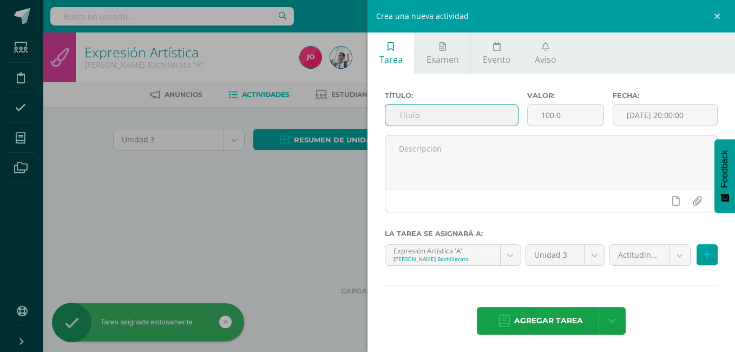
click at [471, 109] on input "text" at bounding box center [451, 114] width 133 height 21
type input "A"
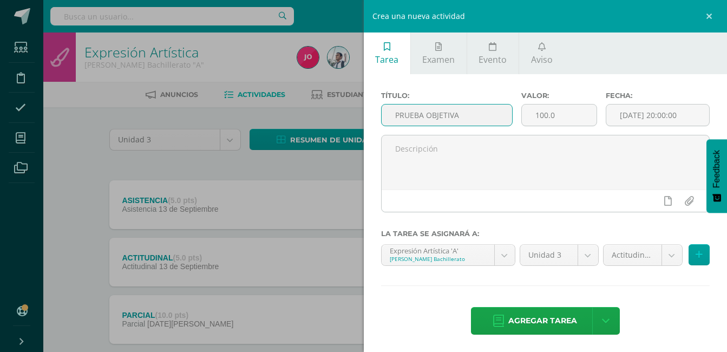
type input "PRUEBA OBJETIVA"
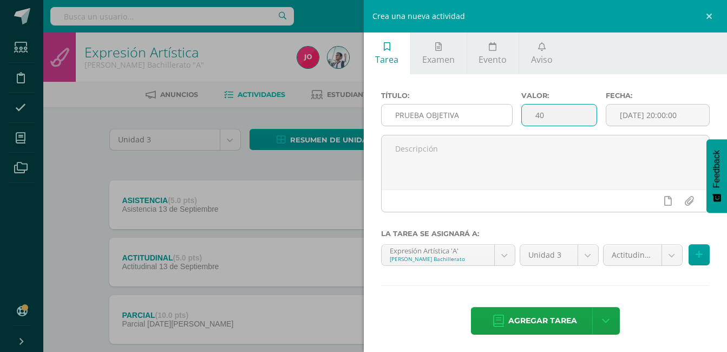
type input "40"
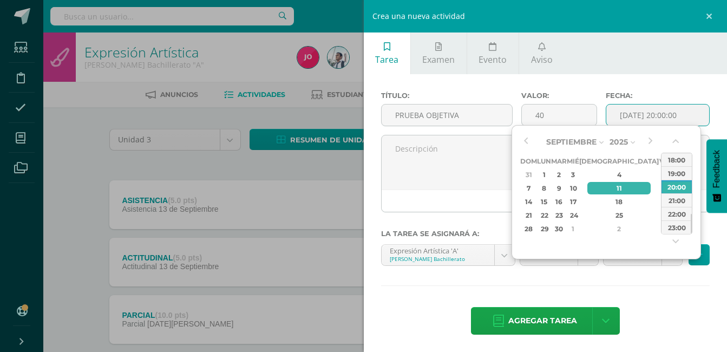
click at [673, 187] on div "13" at bounding box center [678, 188] width 11 height 12
type input "[DATE] 20:00"
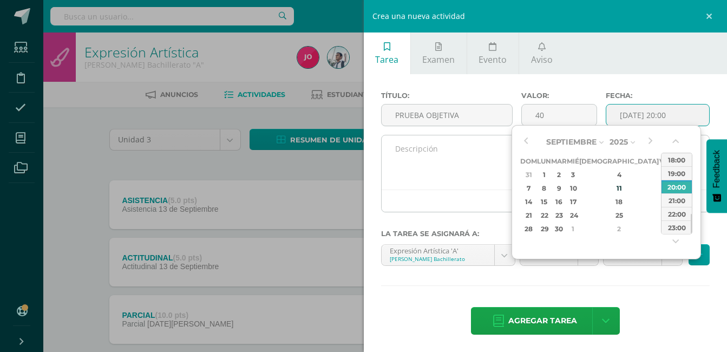
click at [471, 156] on textarea at bounding box center [546, 162] width 328 height 54
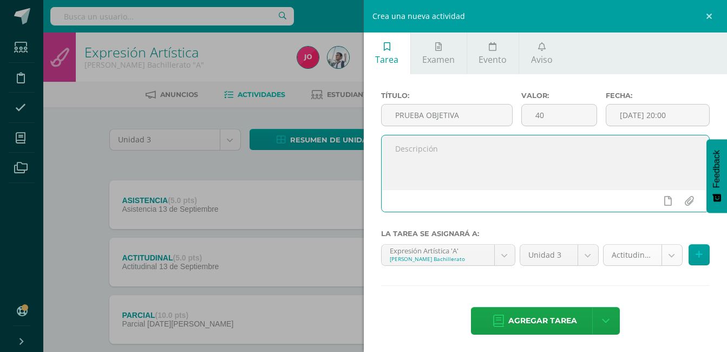
click at [628, 256] on body "Tarea asignada exitosamente Estudiantes Disciplina Asistencia Mis cursos Archiv…" at bounding box center [363, 322] width 727 height 645
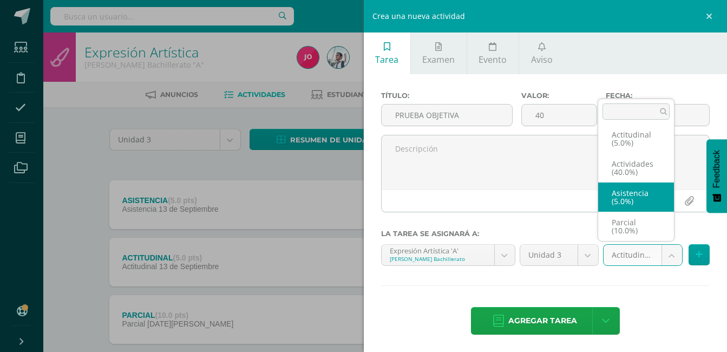
scroll to position [46, 0]
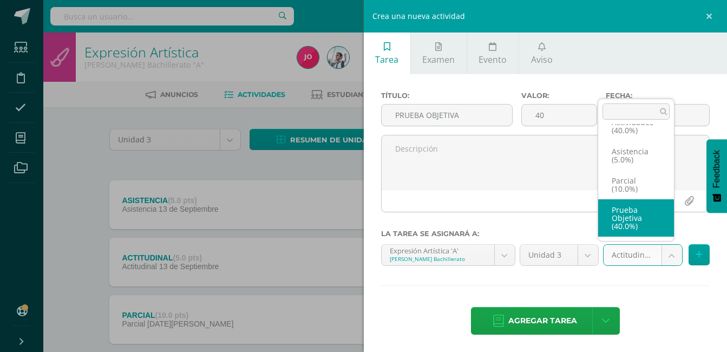
select select "22080"
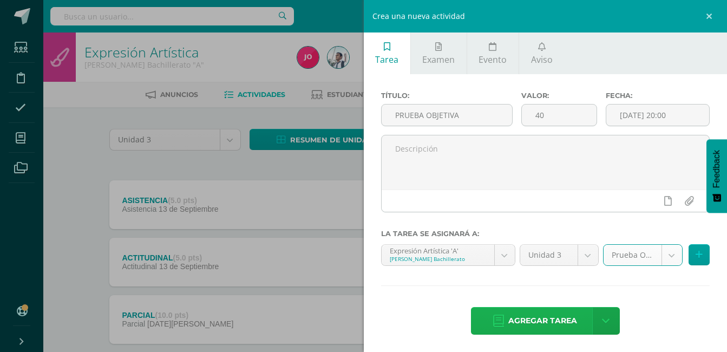
click at [557, 311] on span "Agregar tarea" at bounding box center [542, 320] width 69 height 27
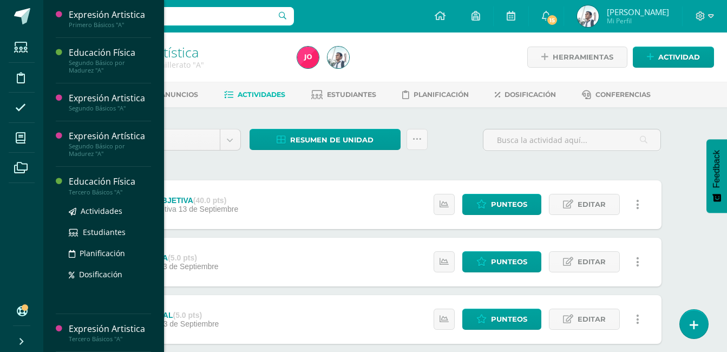
click at [114, 175] on div "Educación Física" at bounding box center [110, 181] width 82 height 12
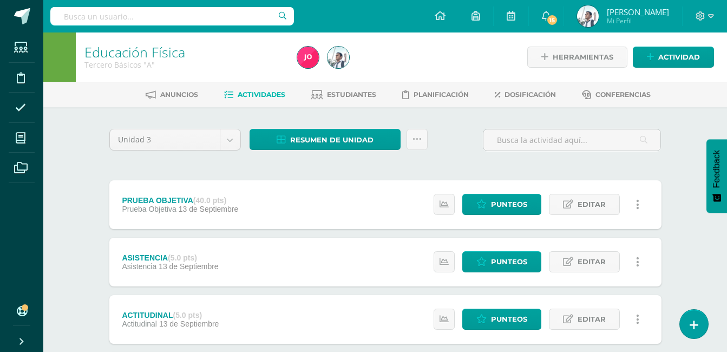
scroll to position [351, 0]
